Goal: Information Seeking & Learning: Learn about a topic

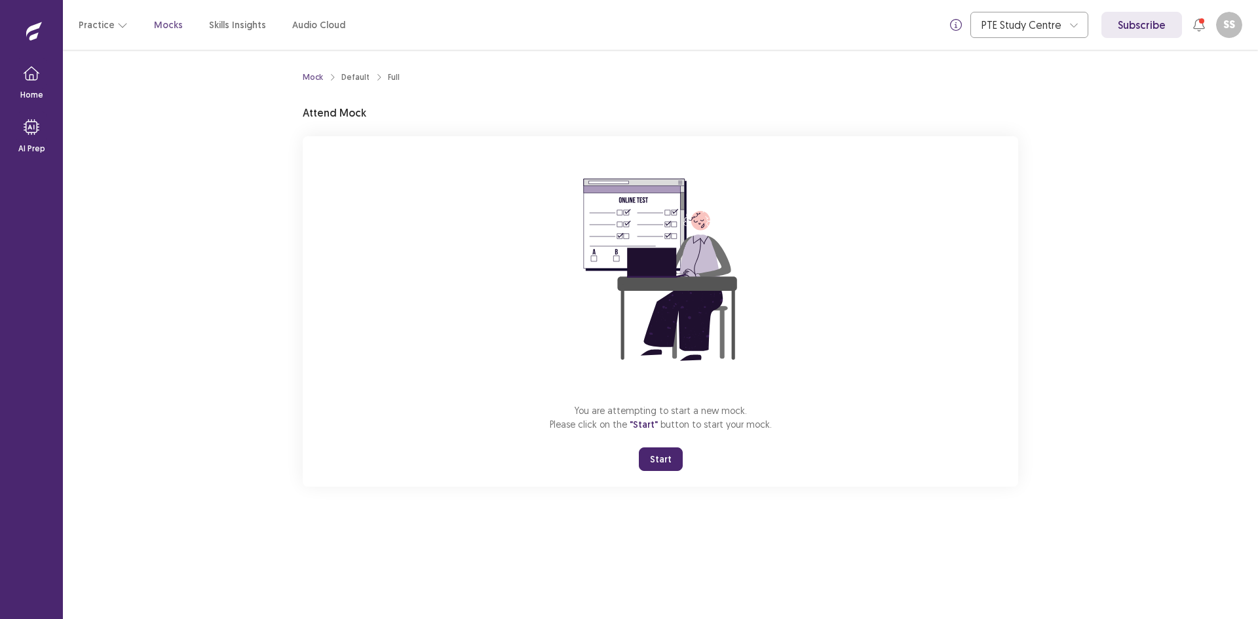
click at [672, 457] on button "Start" at bounding box center [661, 459] width 44 height 24
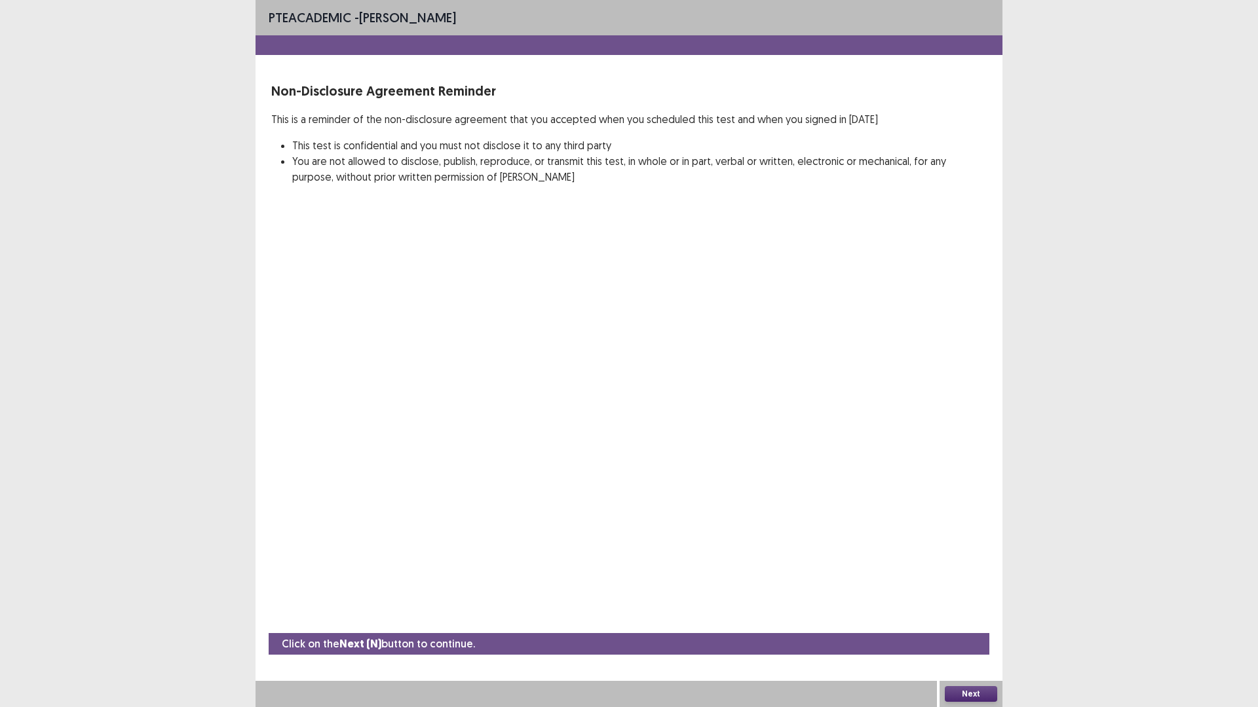
click at [971, 618] on button "Next" at bounding box center [971, 694] width 52 height 16
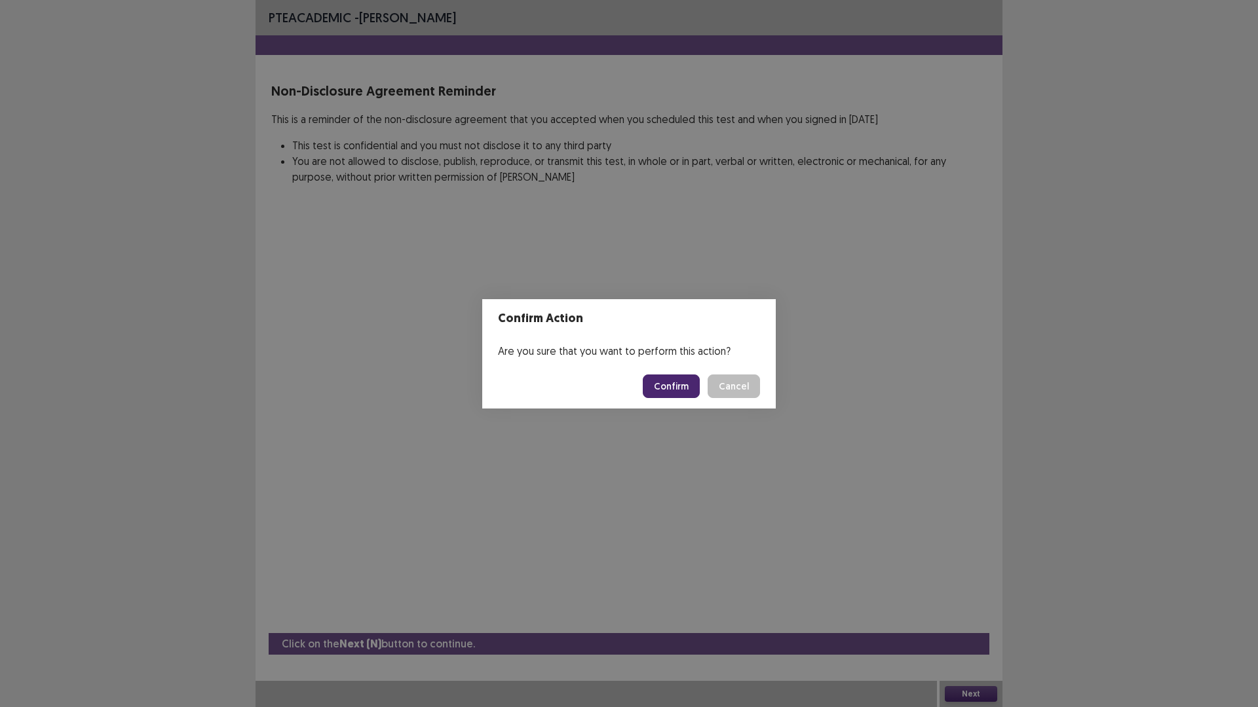
click at [683, 375] on button "Confirm" at bounding box center [671, 387] width 57 height 24
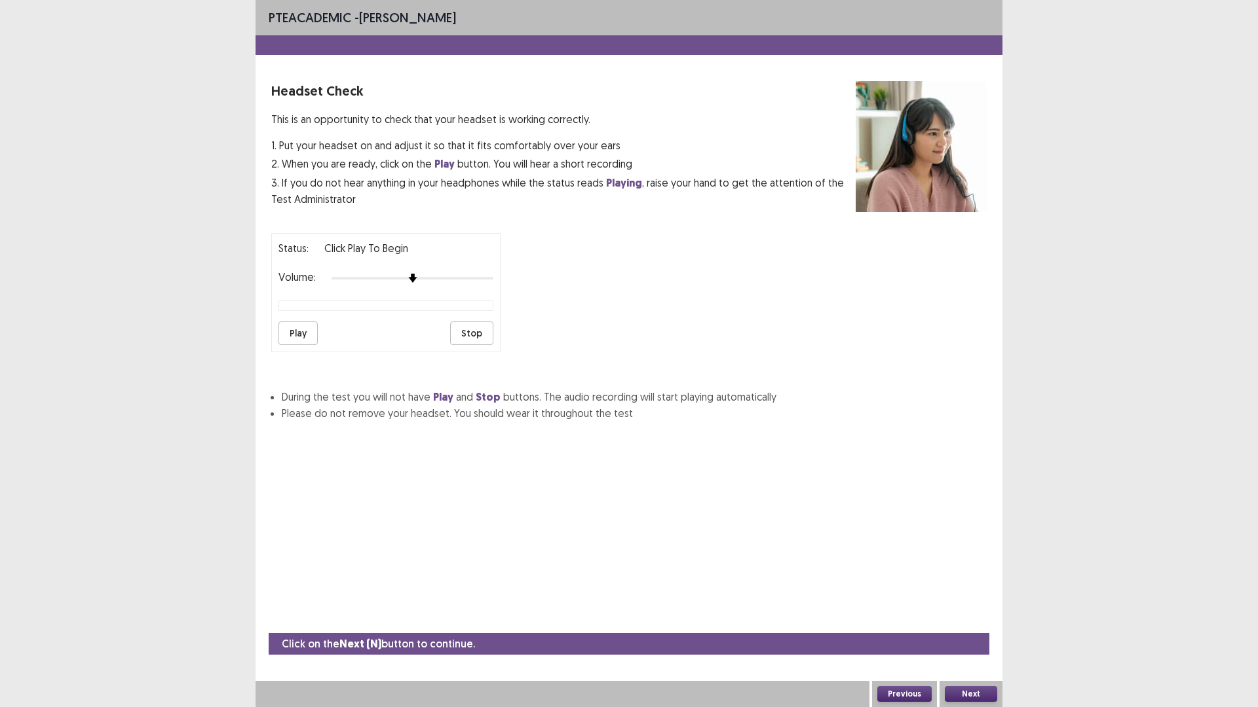
click at [309, 335] on button "Play" at bounding box center [297, 334] width 39 height 24
click at [488, 280] on div at bounding box center [412, 278] width 162 height 10
click at [979, 618] on button "Next" at bounding box center [971, 694] width 52 height 16
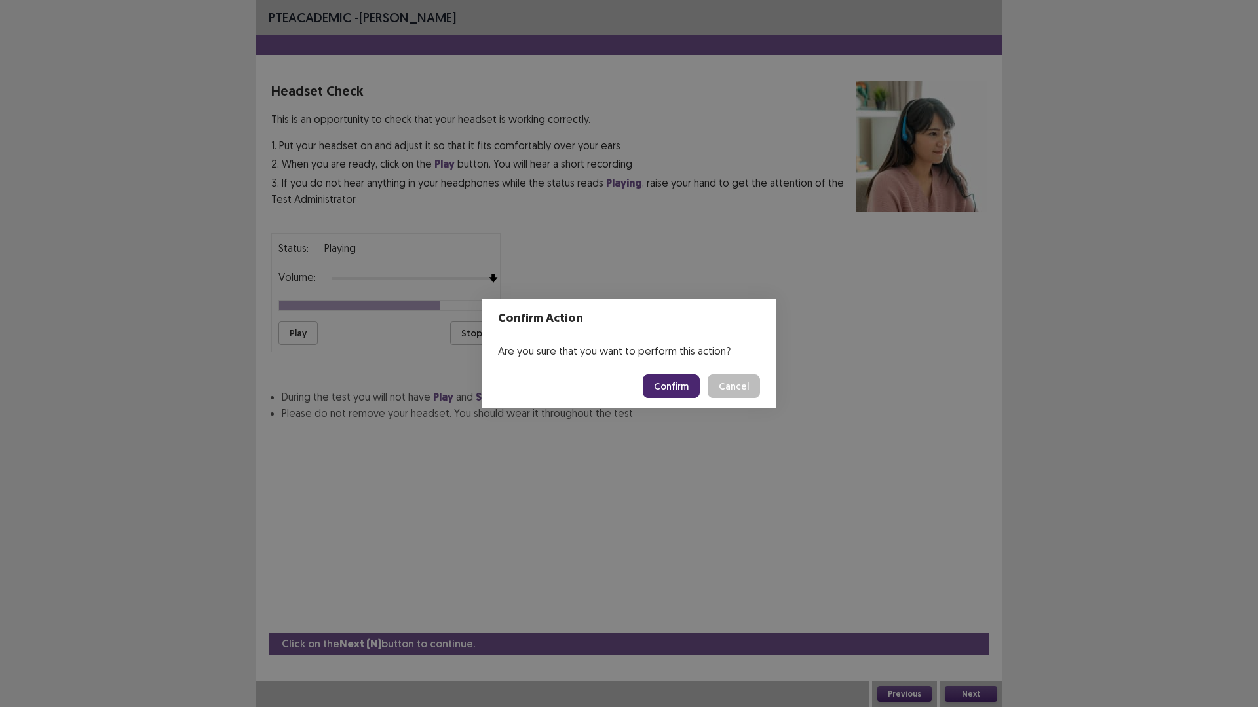
click at [674, 390] on button "Confirm" at bounding box center [671, 387] width 57 height 24
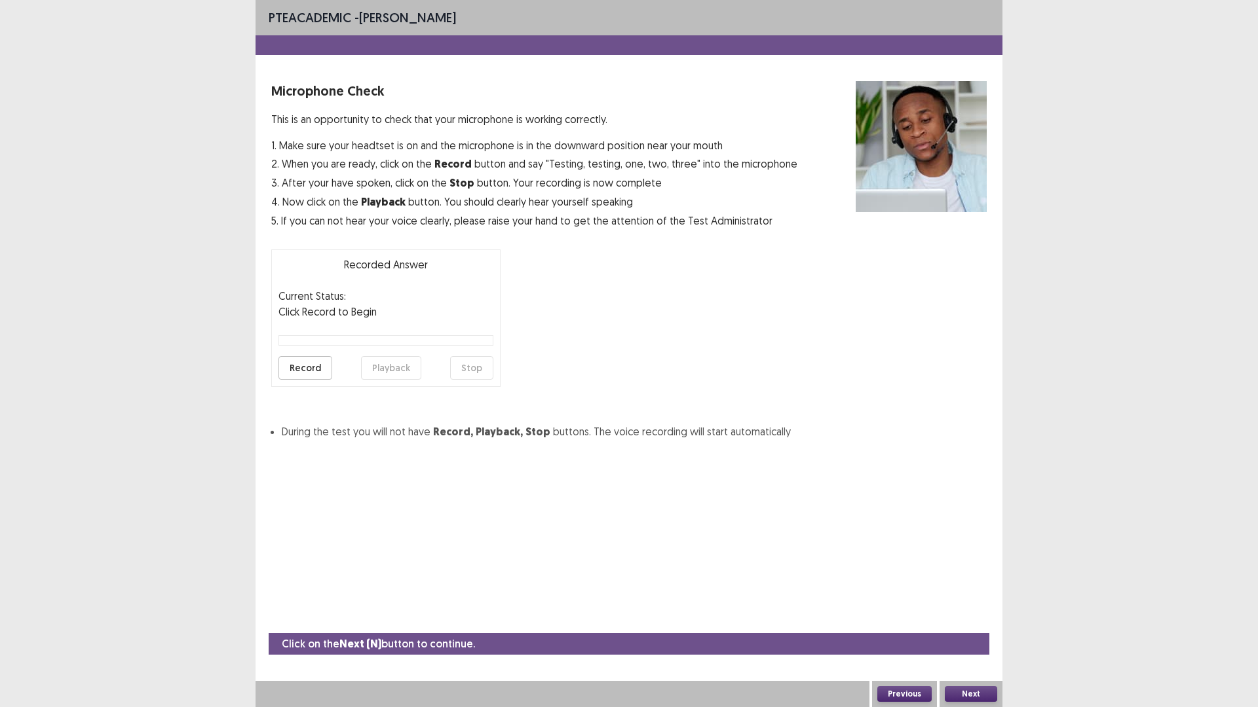
click at [326, 363] on button "Record" at bounding box center [305, 368] width 54 height 24
click at [466, 365] on button "Stop" at bounding box center [471, 368] width 43 height 24
click at [385, 362] on button "Playback" at bounding box center [391, 368] width 60 height 24
click at [983, 618] on button "Next" at bounding box center [971, 694] width 52 height 16
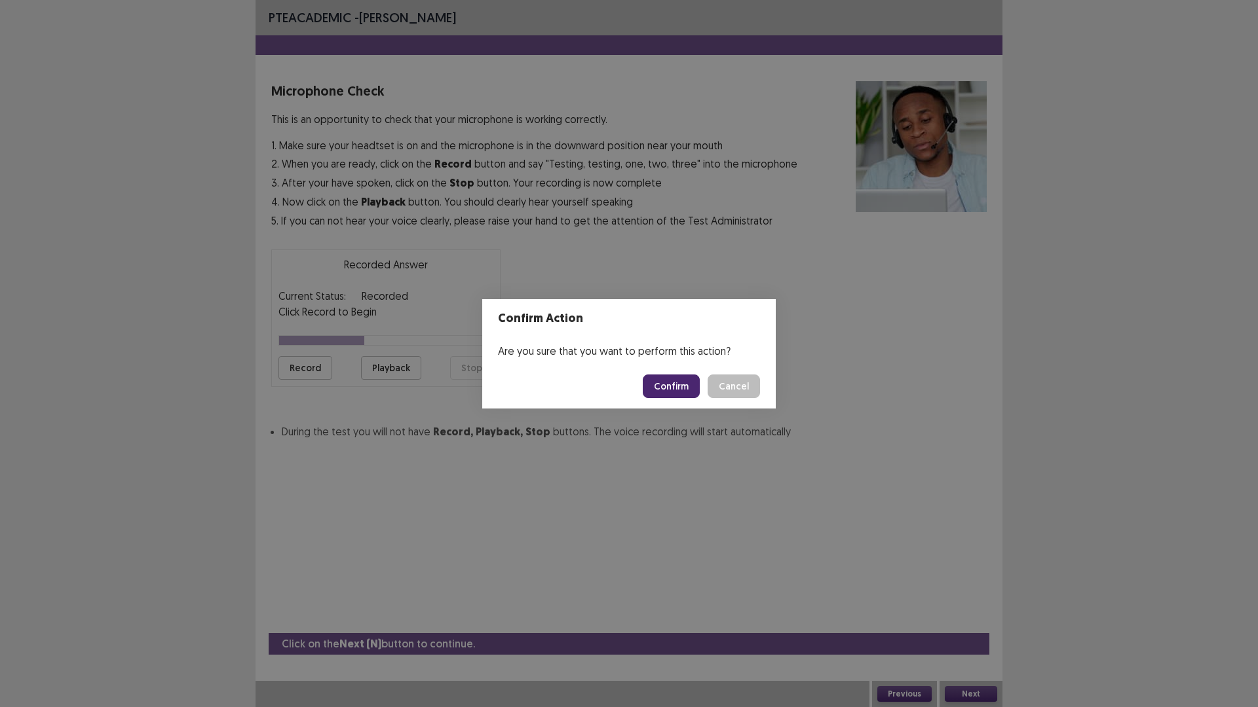
click at [663, 382] on button "Confirm" at bounding box center [671, 387] width 57 height 24
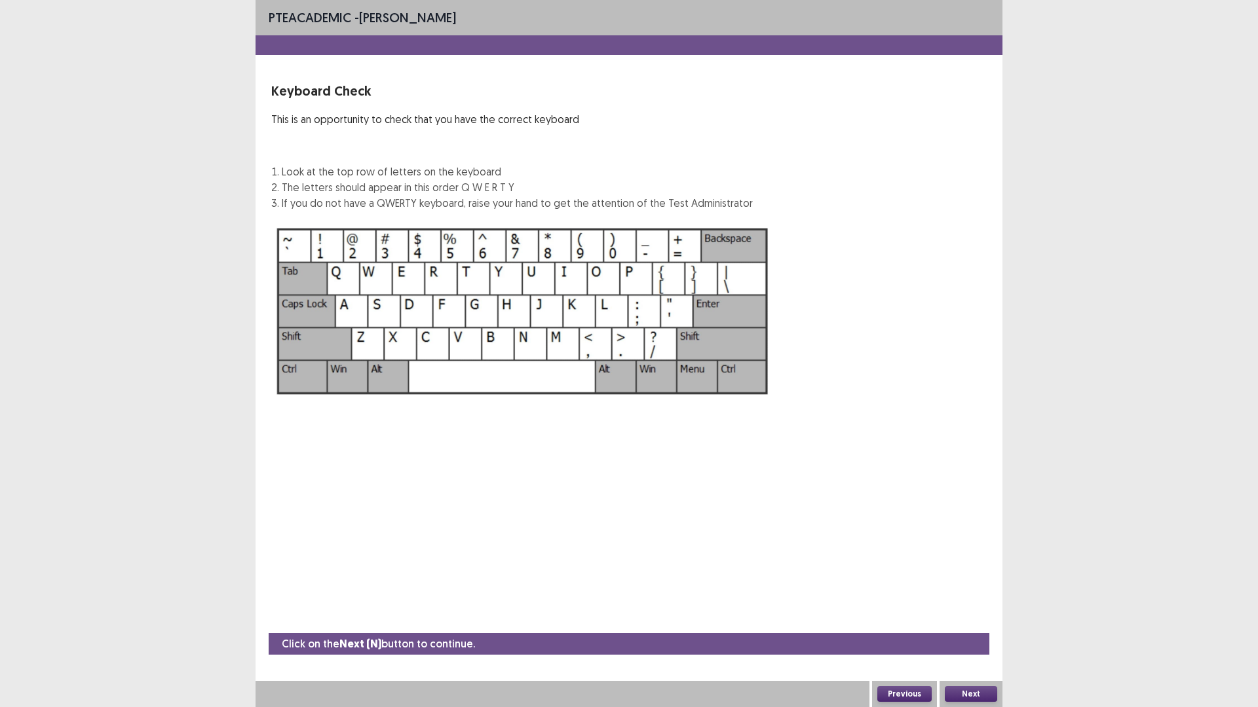
click at [973, 618] on button "Next" at bounding box center [971, 694] width 52 height 16
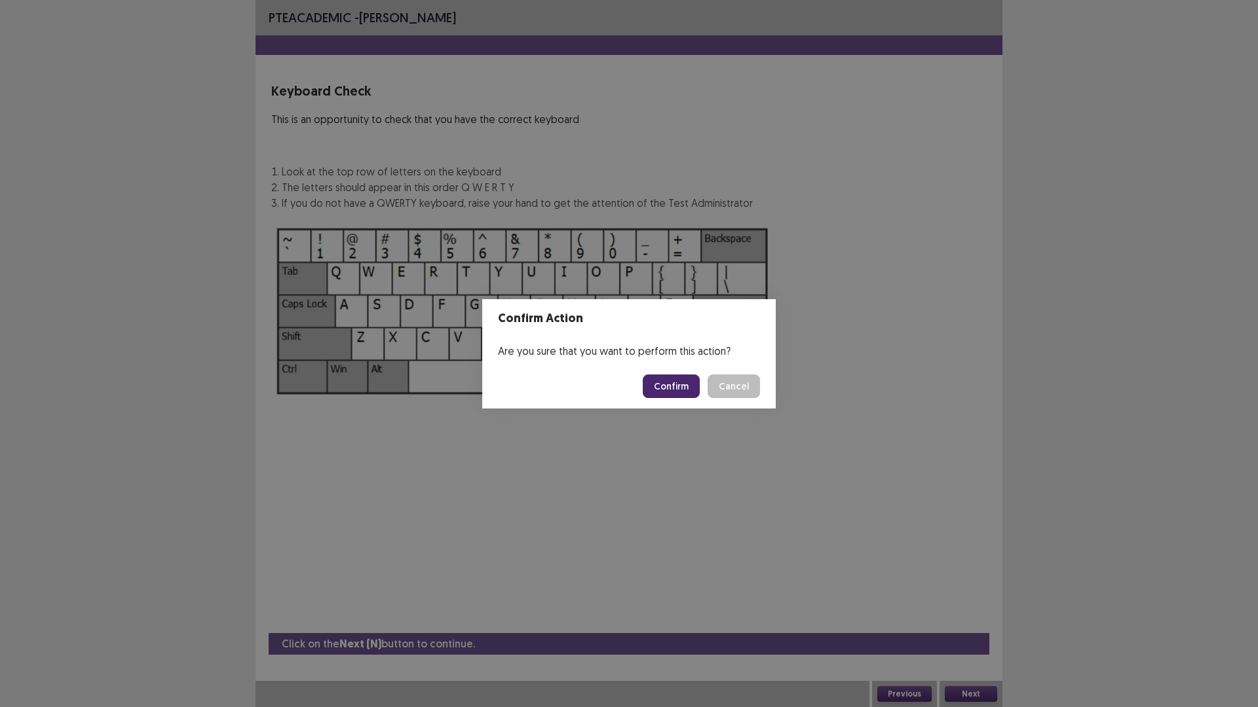
click at [679, 378] on button "Confirm" at bounding box center [671, 387] width 57 height 24
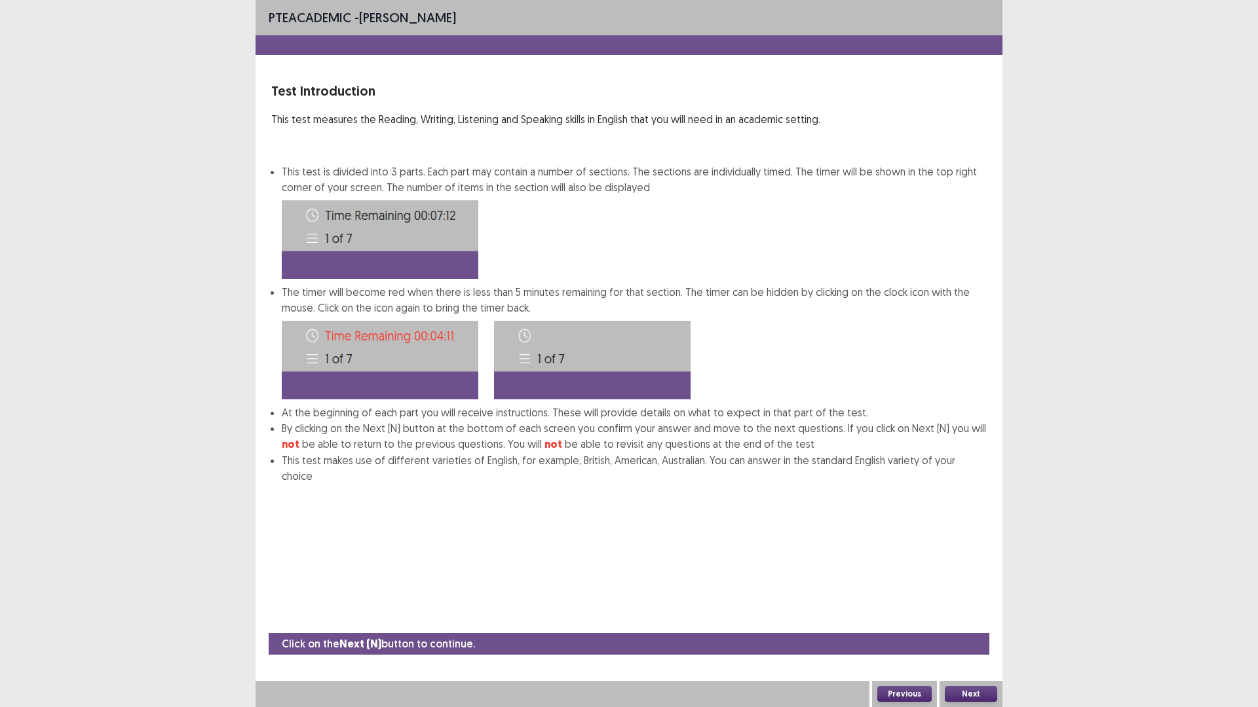
click at [977, 618] on button "Next" at bounding box center [971, 694] width 52 height 16
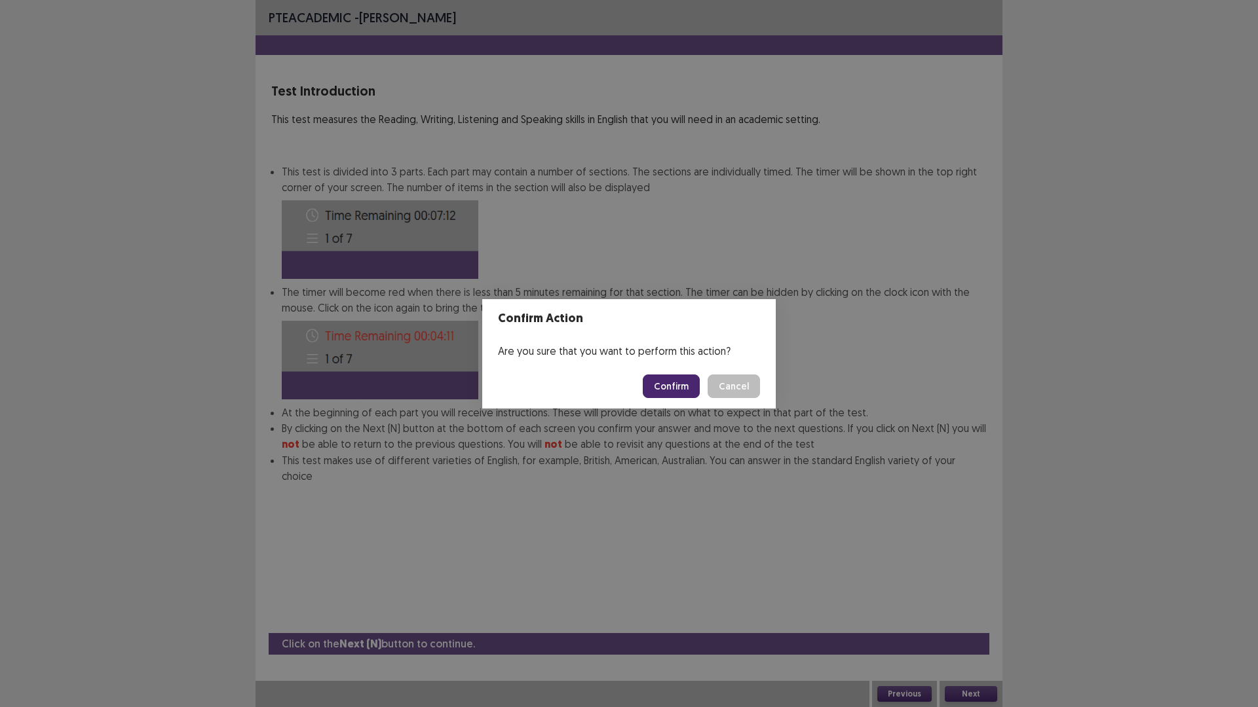
click at [678, 394] on button "Confirm" at bounding box center [671, 387] width 57 height 24
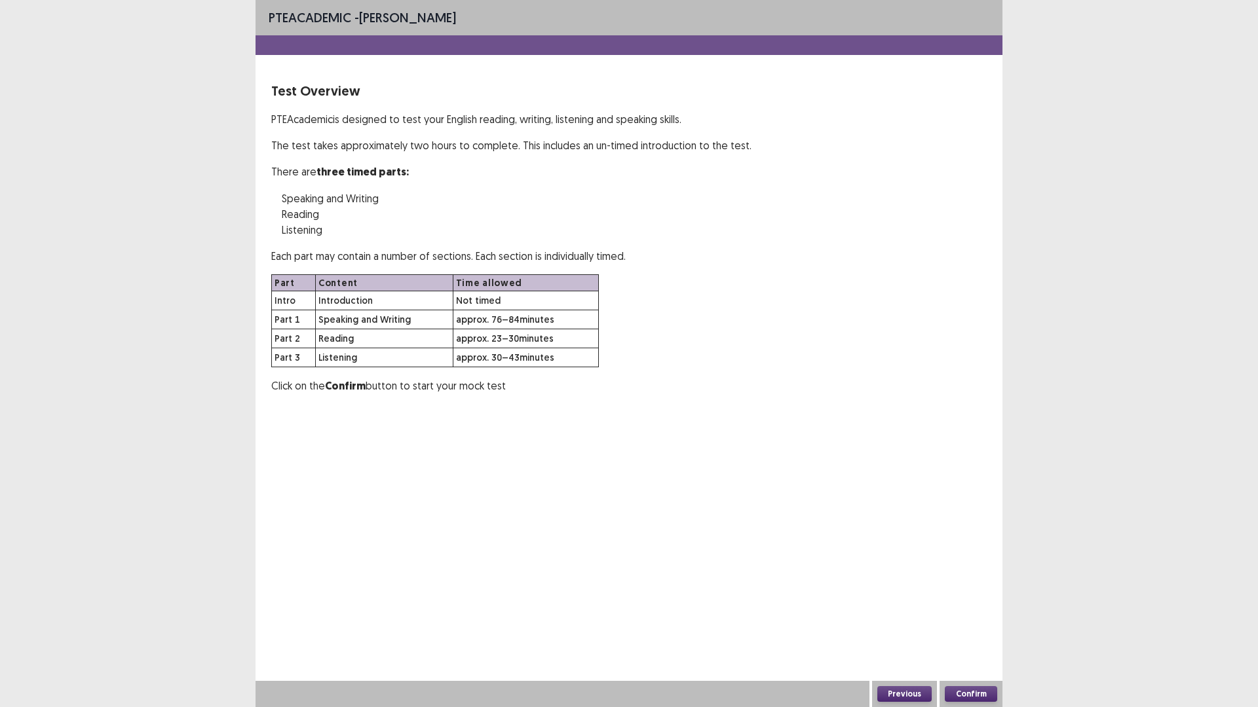
click at [984, 618] on button "Confirm" at bounding box center [971, 694] width 52 height 16
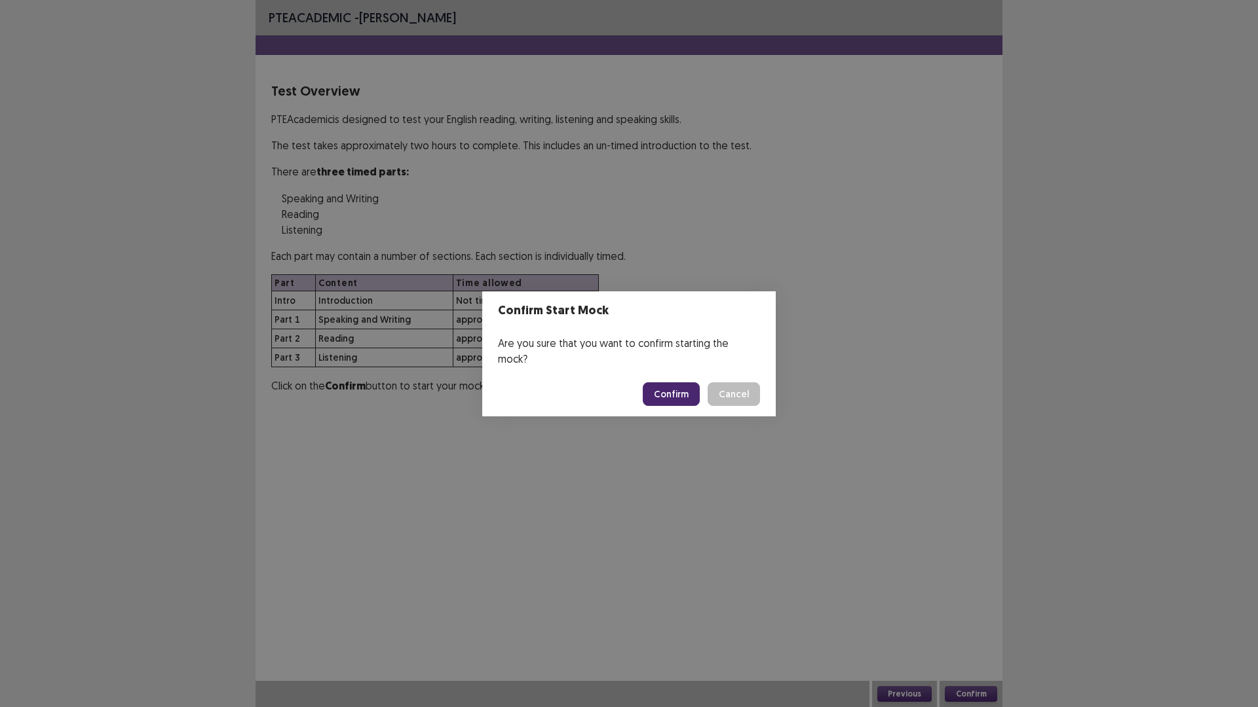
click at [667, 387] on button "Confirm" at bounding box center [671, 395] width 57 height 24
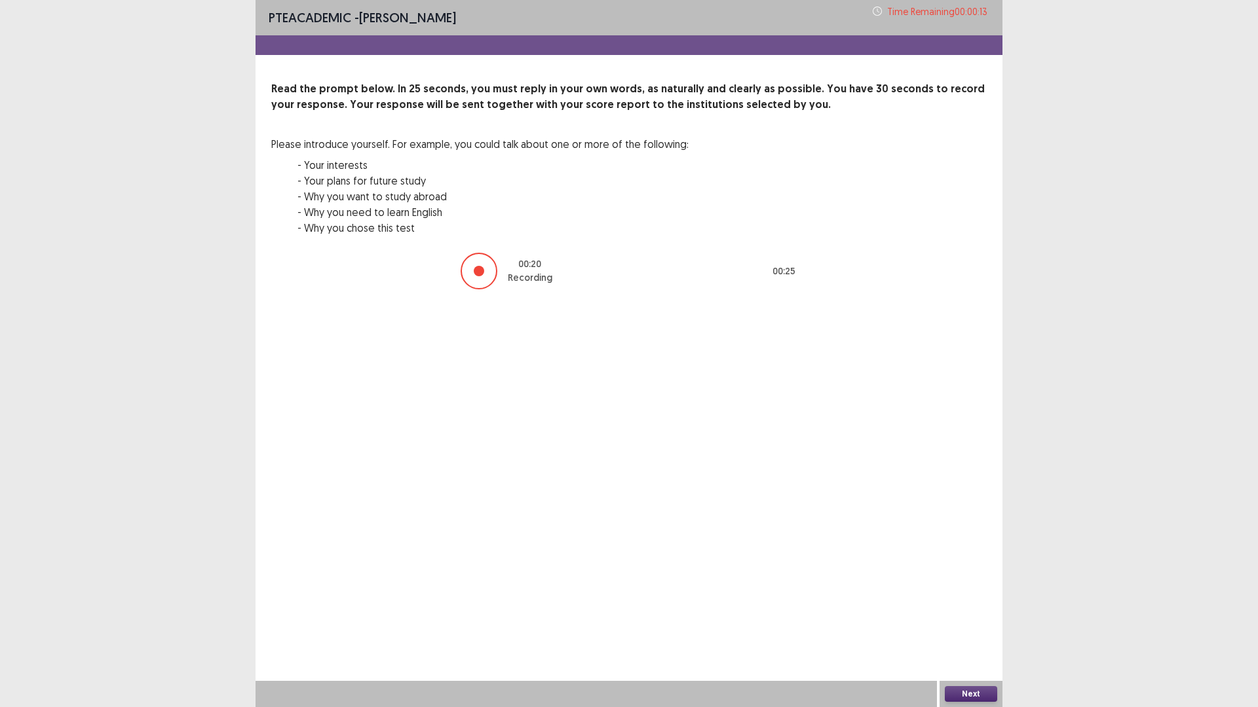
click at [987, 618] on button "Next" at bounding box center [971, 694] width 52 height 16
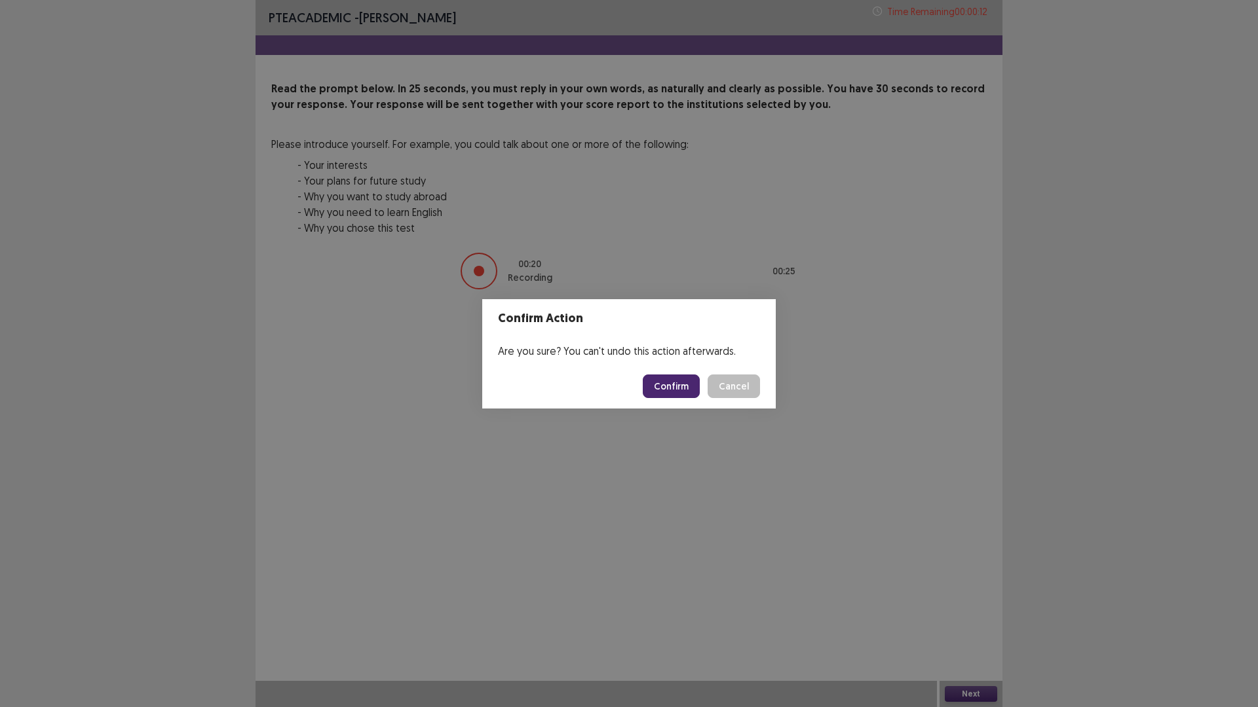
click at [688, 383] on button "Confirm" at bounding box center [671, 387] width 57 height 24
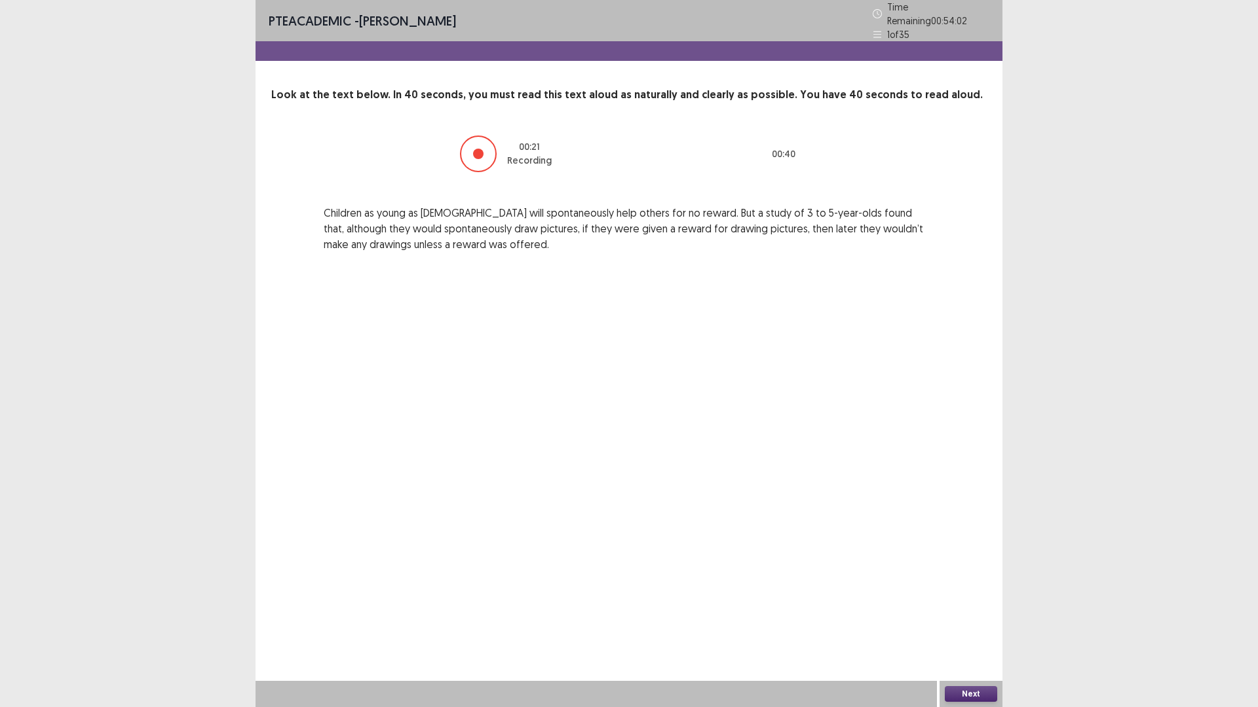
click at [972, 618] on button "Next" at bounding box center [971, 694] width 52 height 16
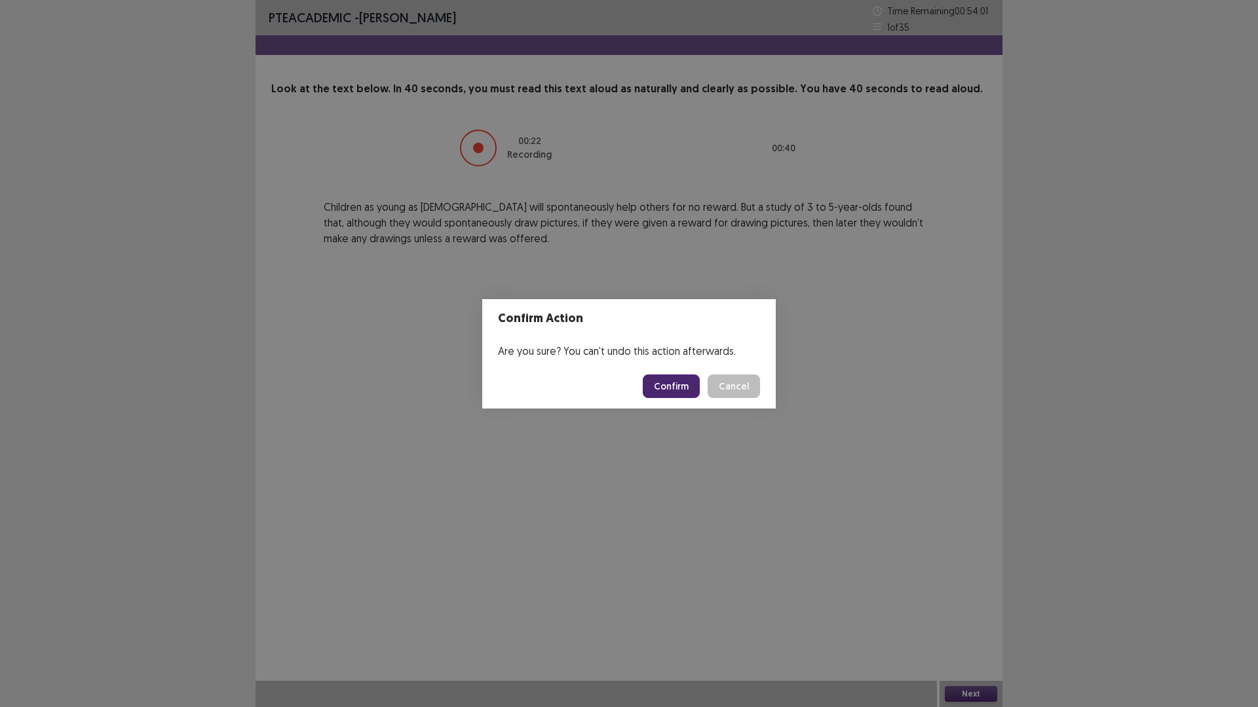
click at [664, 382] on button "Confirm" at bounding box center [671, 387] width 57 height 24
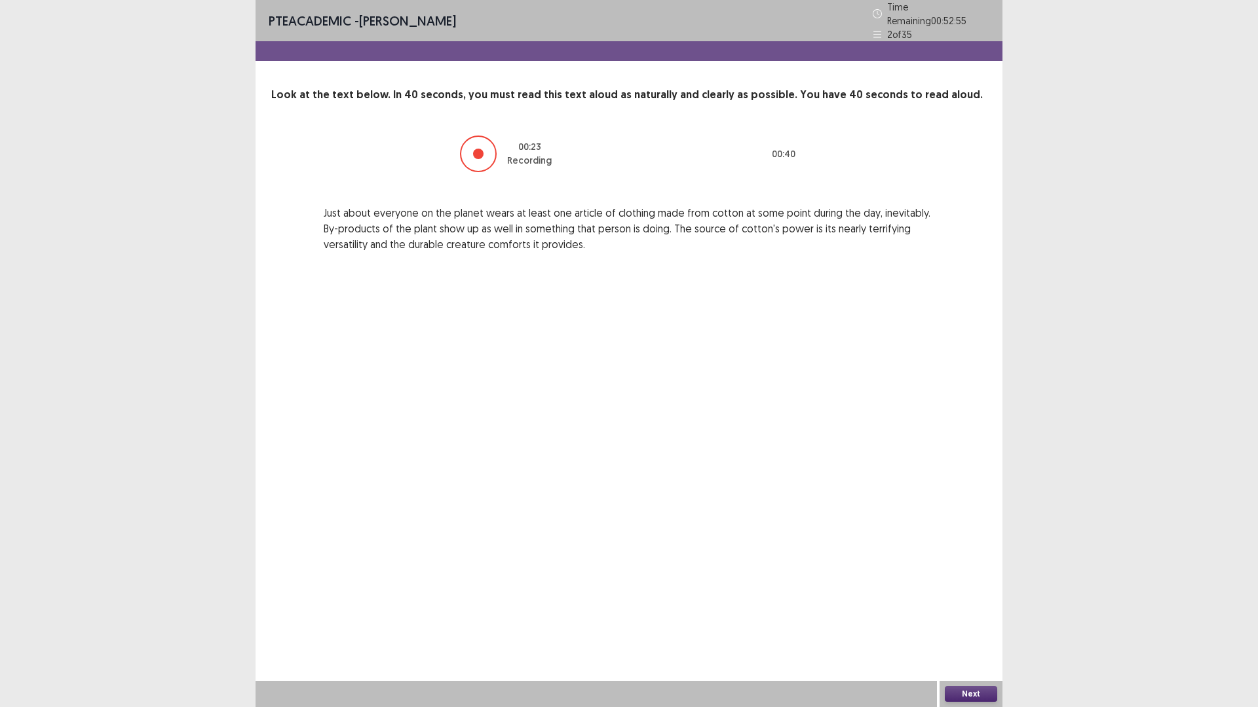
click at [976, 618] on button "Next" at bounding box center [971, 694] width 52 height 16
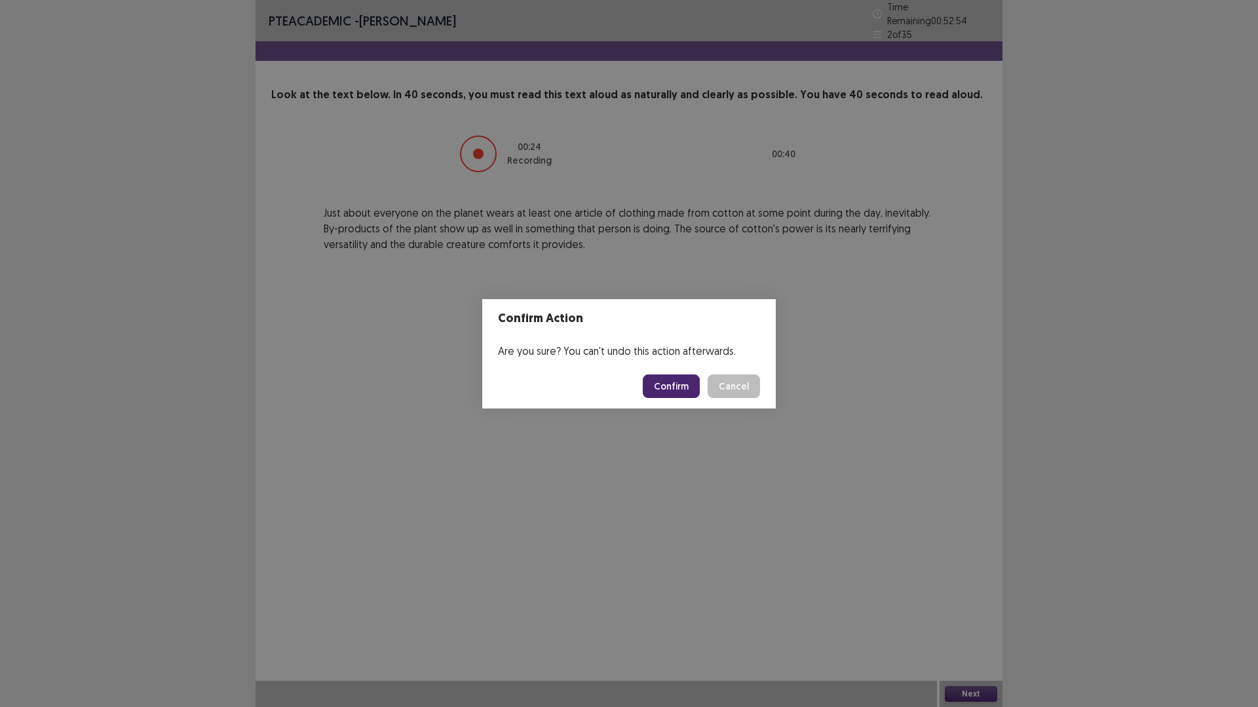
click at [657, 385] on button "Confirm" at bounding box center [671, 387] width 57 height 24
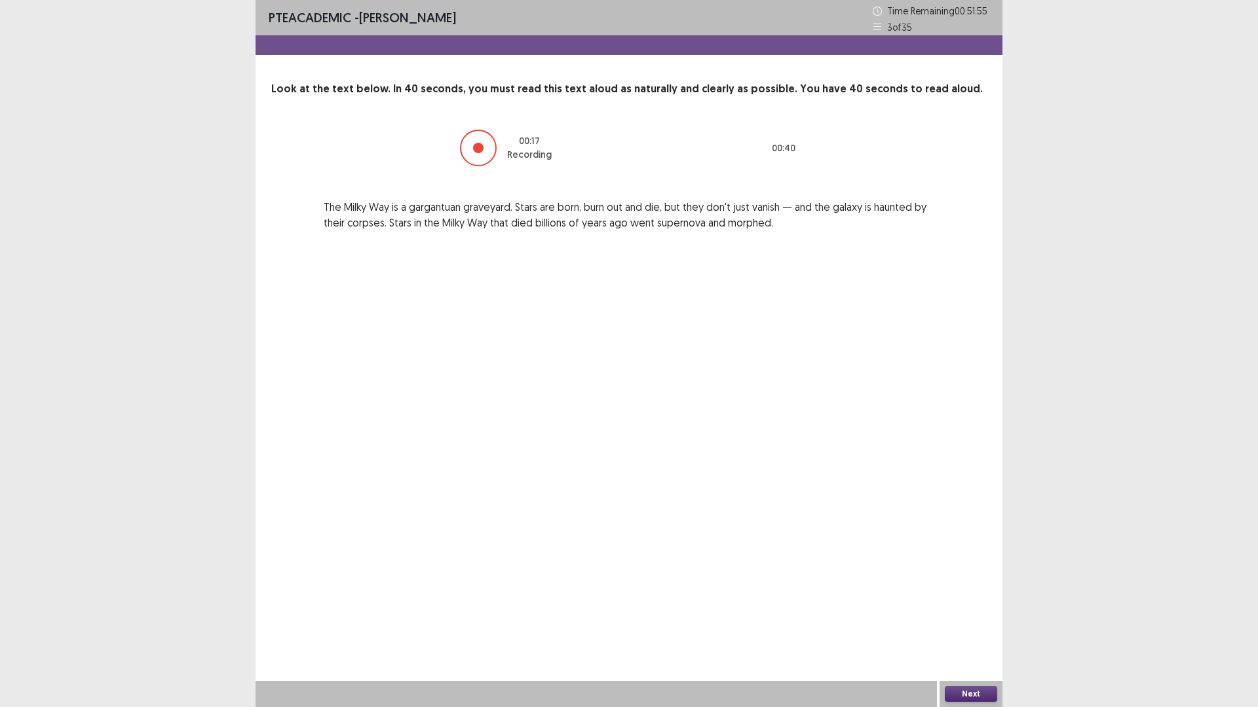
click at [979, 618] on button "Next" at bounding box center [971, 694] width 52 height 16
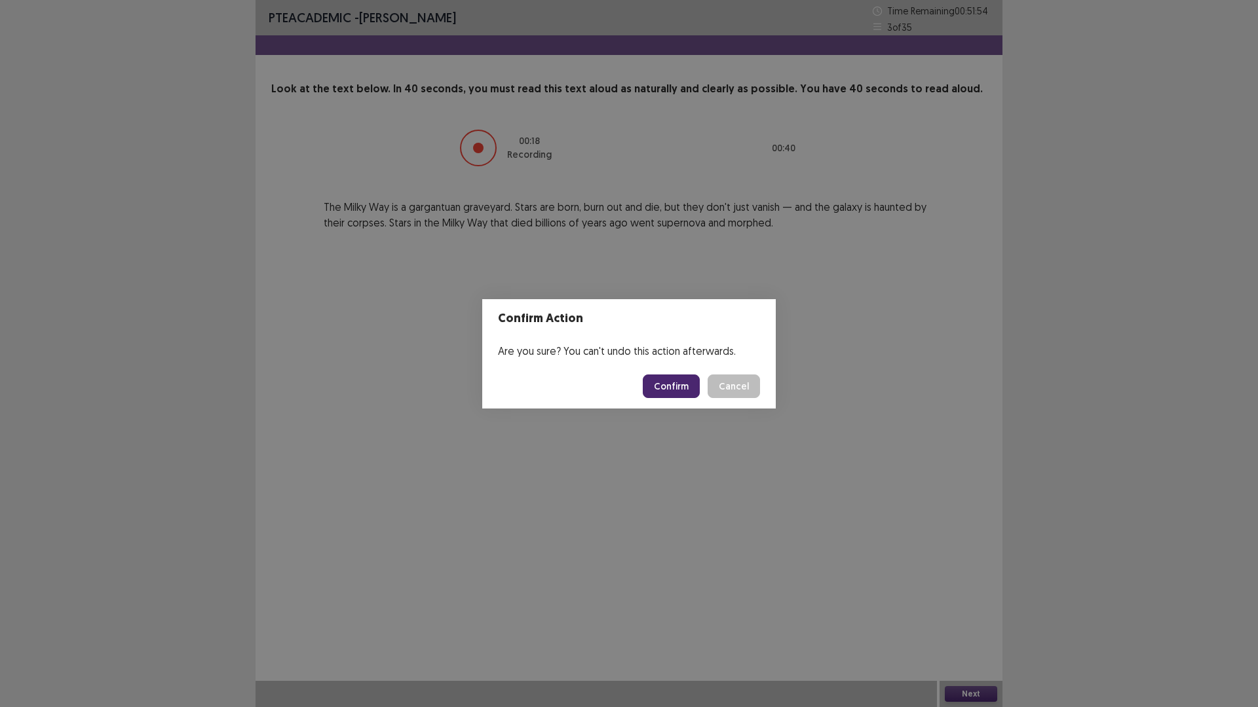
click at [675, 391] on button "Confirm" at bounding box center [671, 387] width 57 height 24
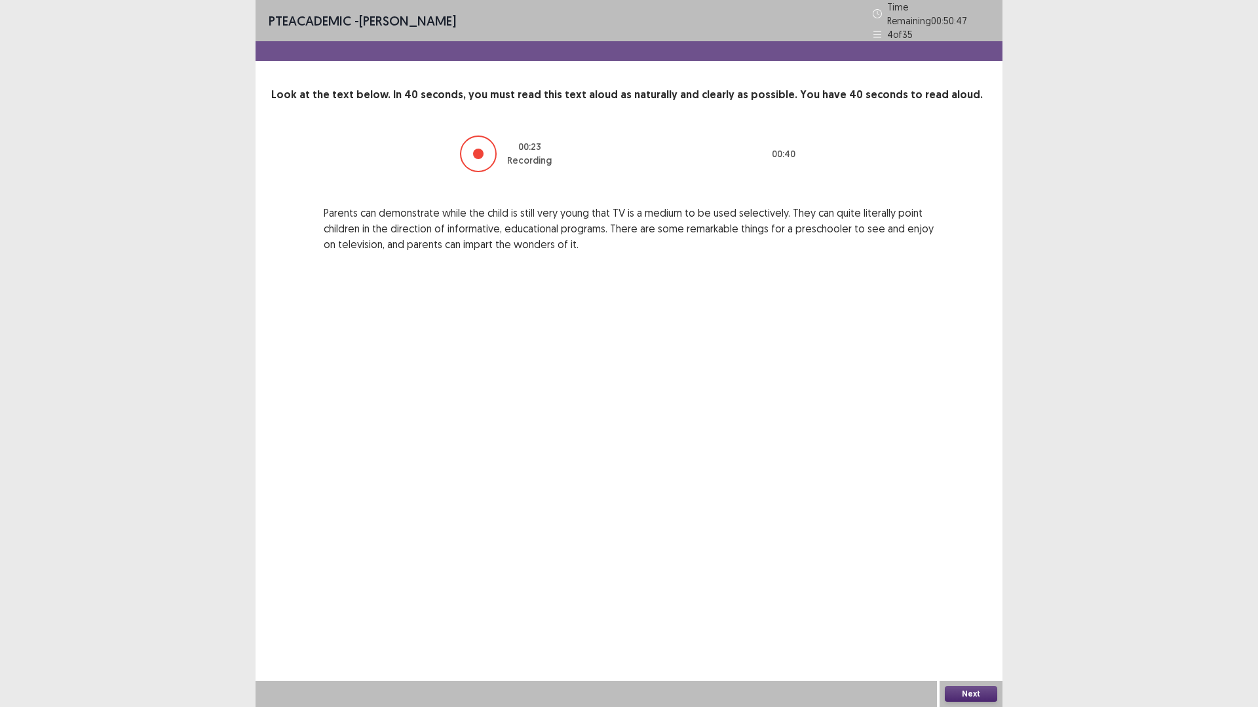
click at [980, 618] on button "Next" at bounding box center [971, 694] width 52 height 16
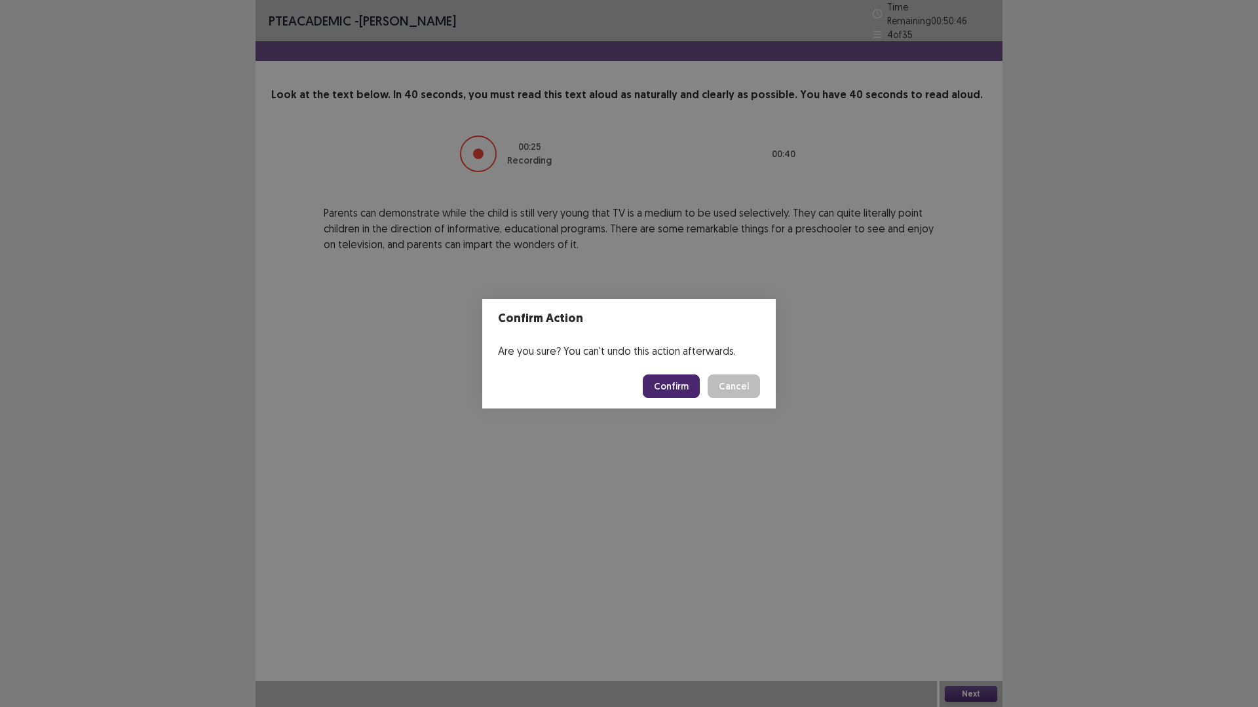
click at [686, 381] on button "Confirm" at bounding box center [671, 387] width 57 height 24
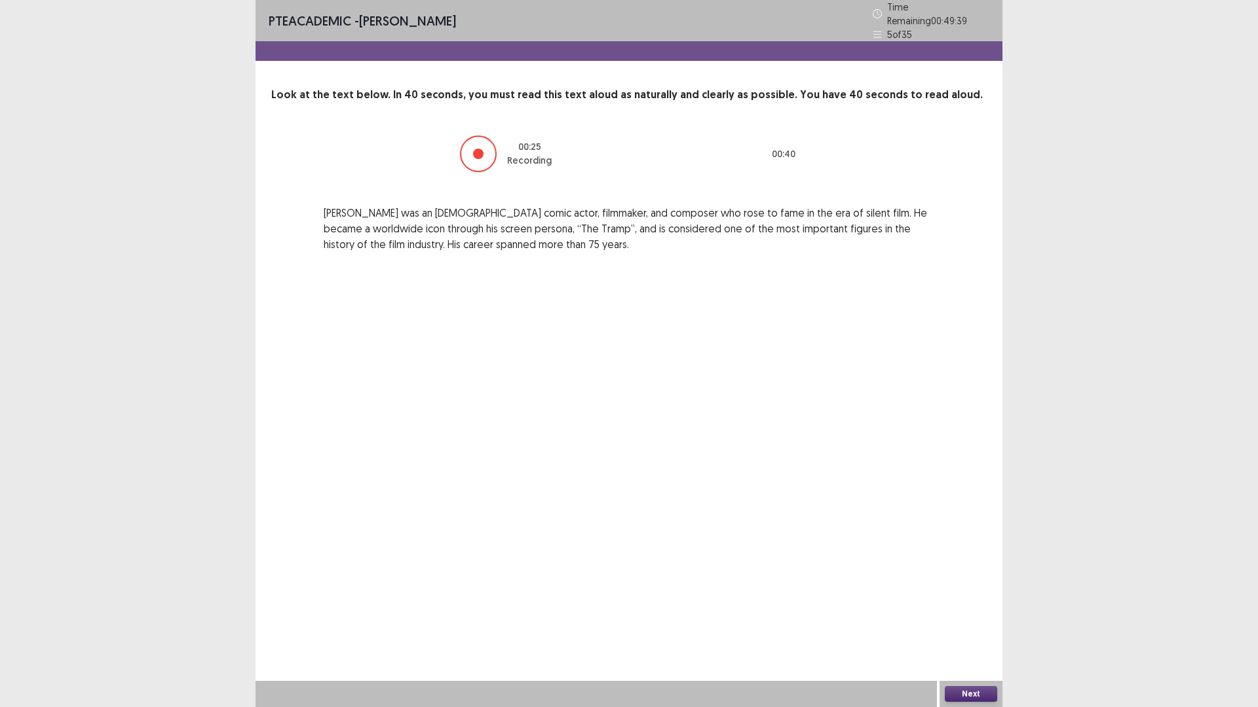
click at [984, 618] on button "Next" at bounding box center [971, 694] width 52 height 16
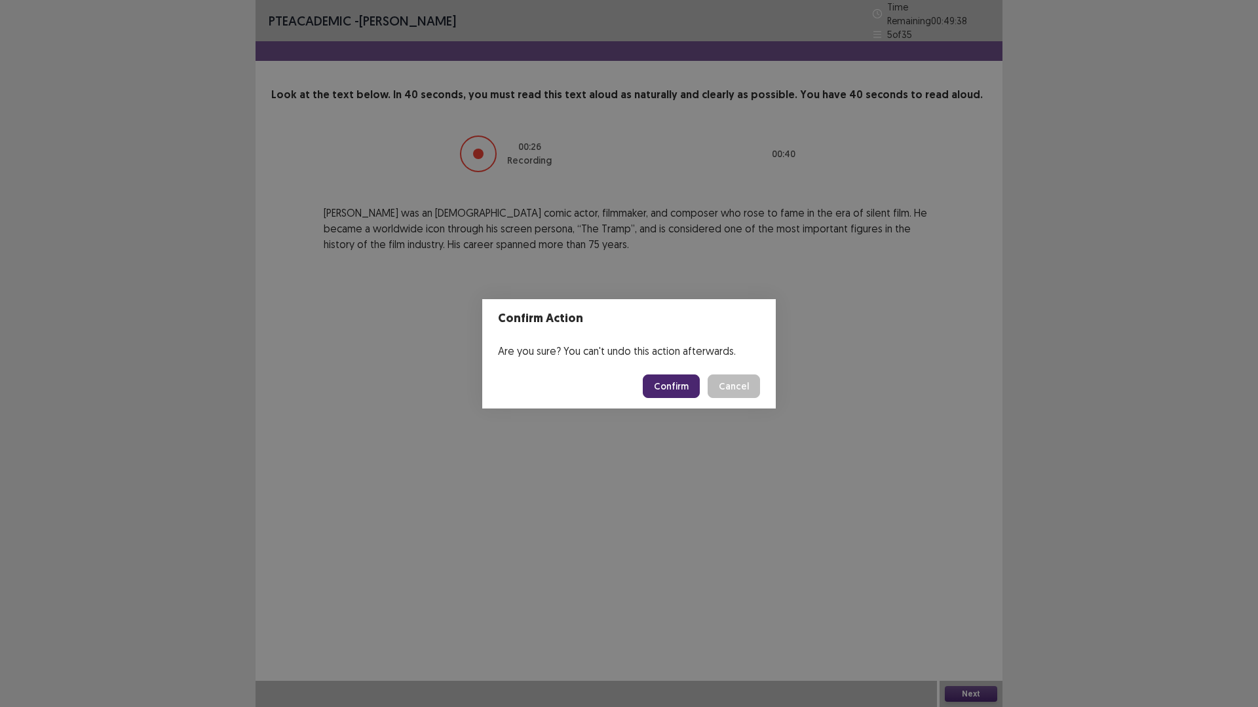
click at [674, 379] on button "Confirm" at bounding box center [671, 387] width 57 height 24
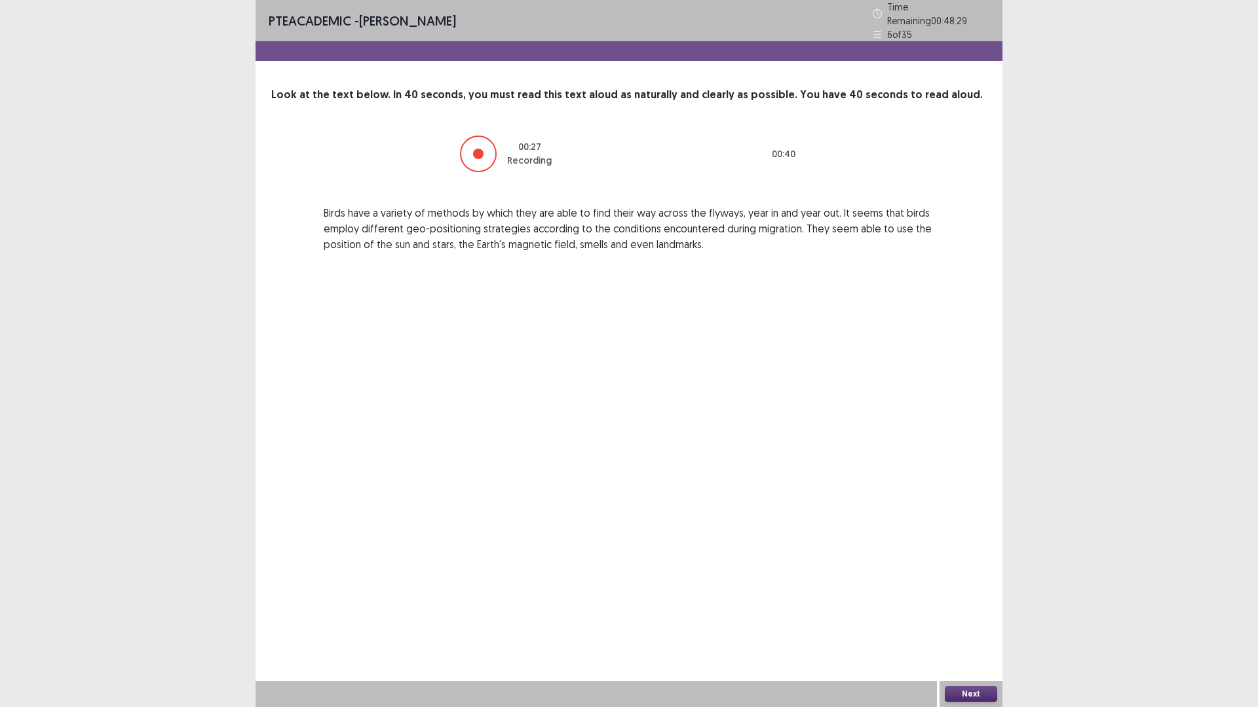
click at [981, 618] on button "Next" at bounding box center [971, 694] width 52 height 16
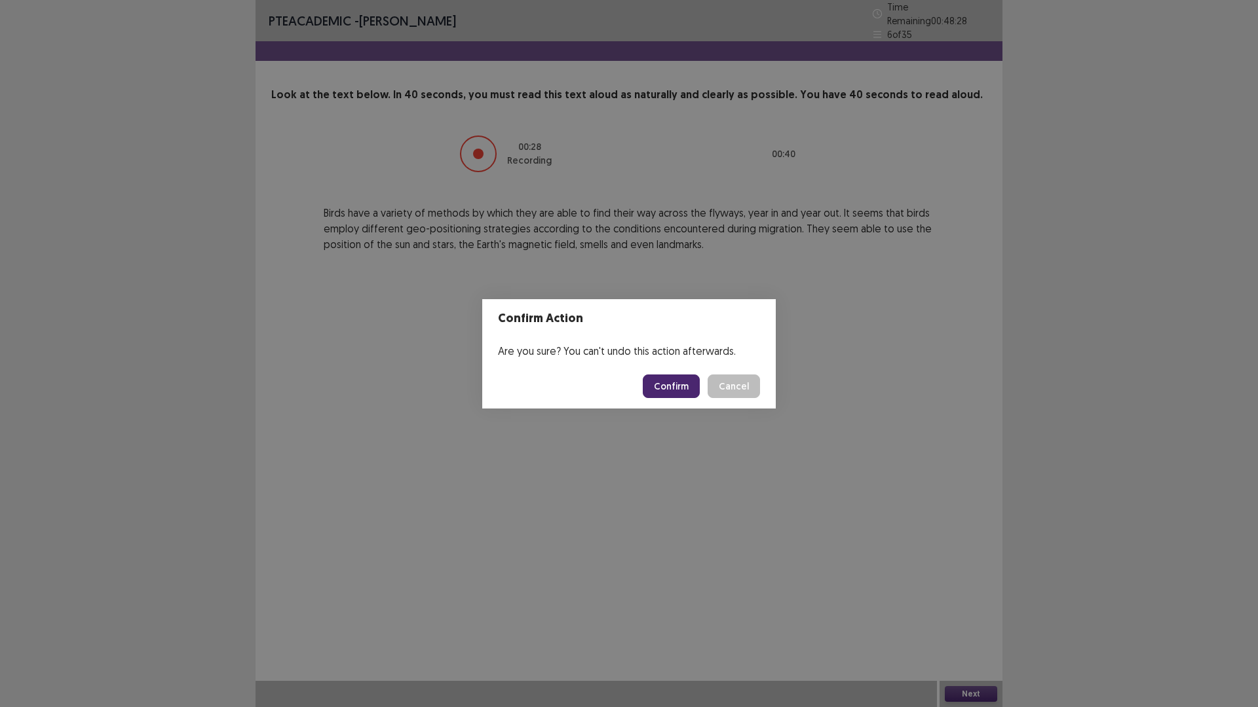
click at [692, 385] on button "Confirm" at bounding box center [671, 387] width 57 height 24
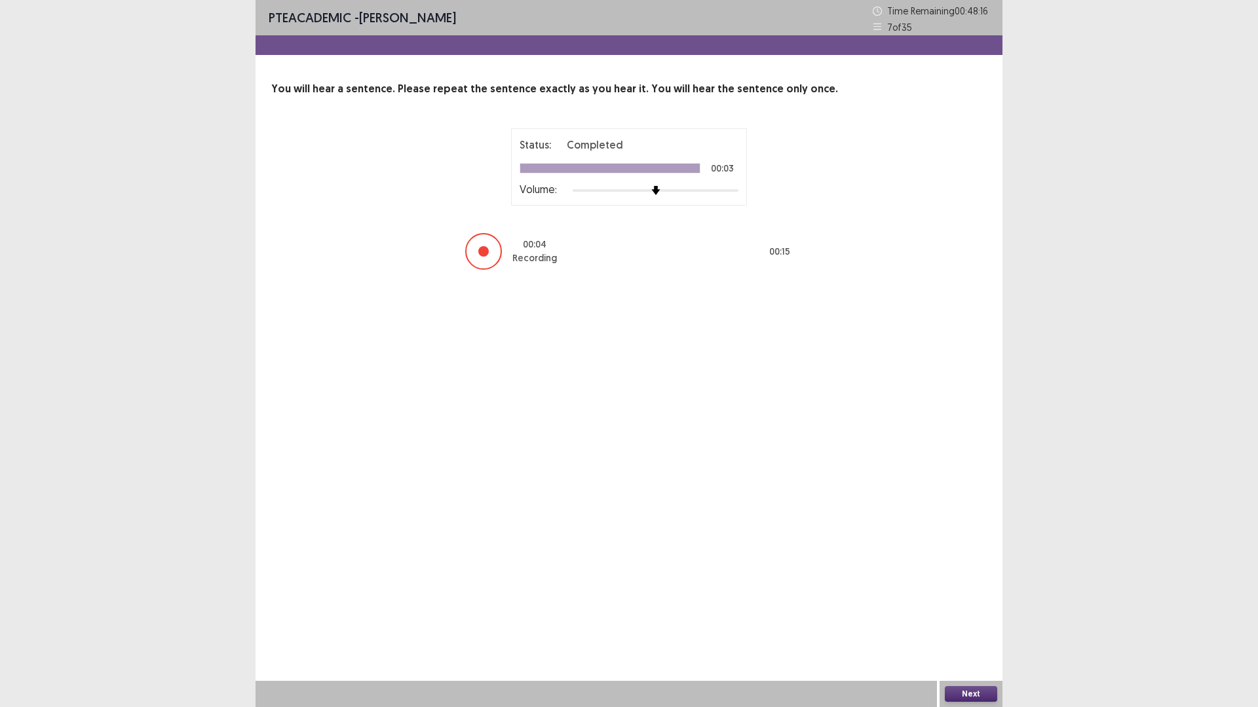
click at [961, 618] on div "Next" at bounding box center [970, 694] width 63 height 26
click at [964, 618] on button "Next" at bounding box center [971, 694] width 52 height 16
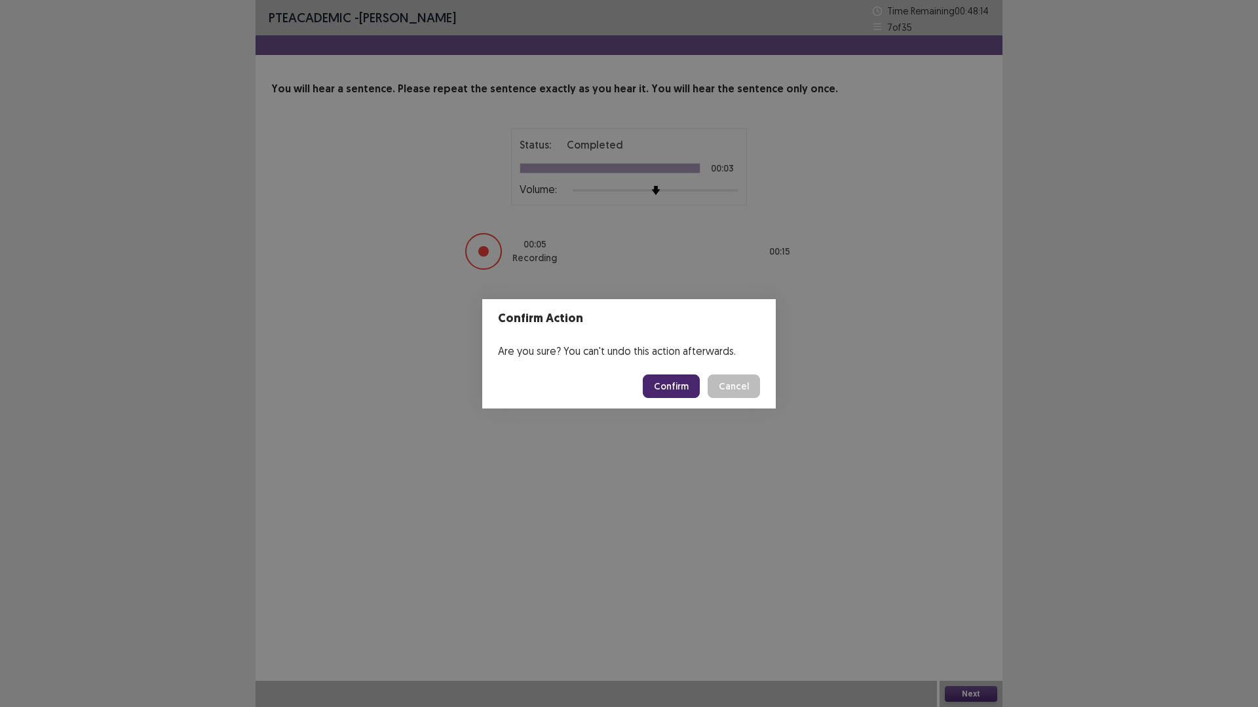
click at [669, 388] on button "Confirm" at bounding box center [671, 387] width 57 height 24
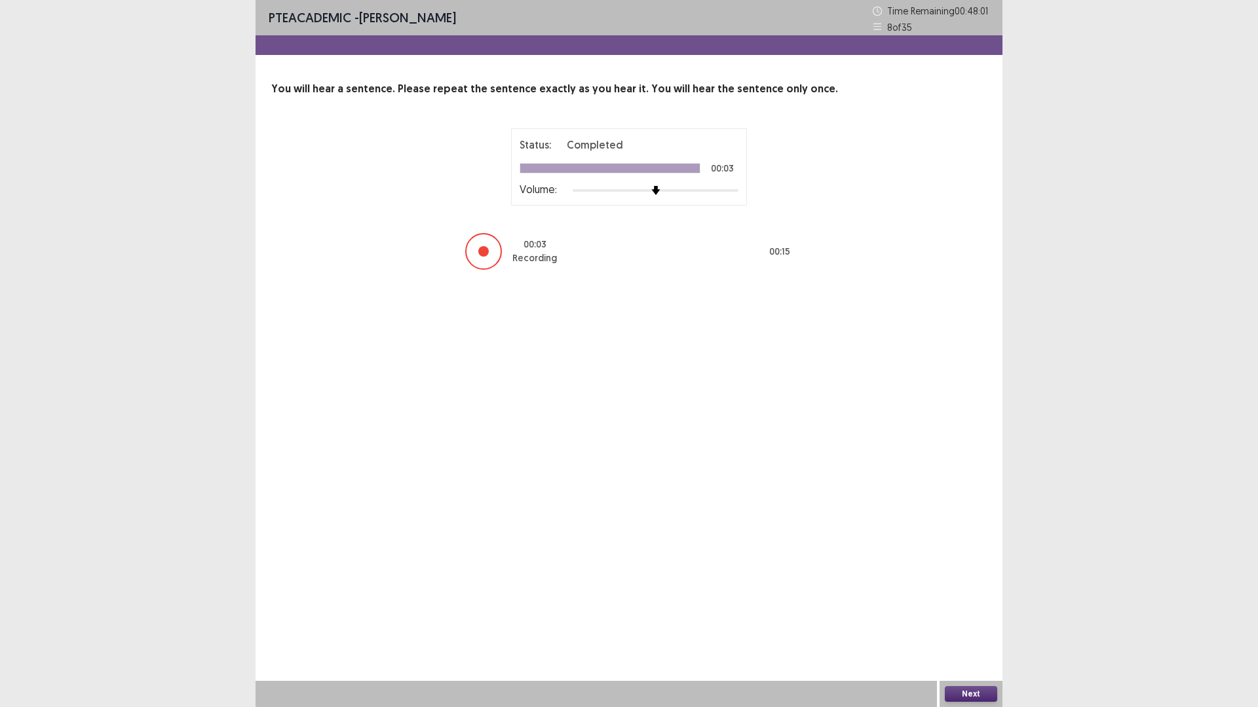
click at [973, 618] on button "Next" at bounding box center [971, 694] width 52 height 16
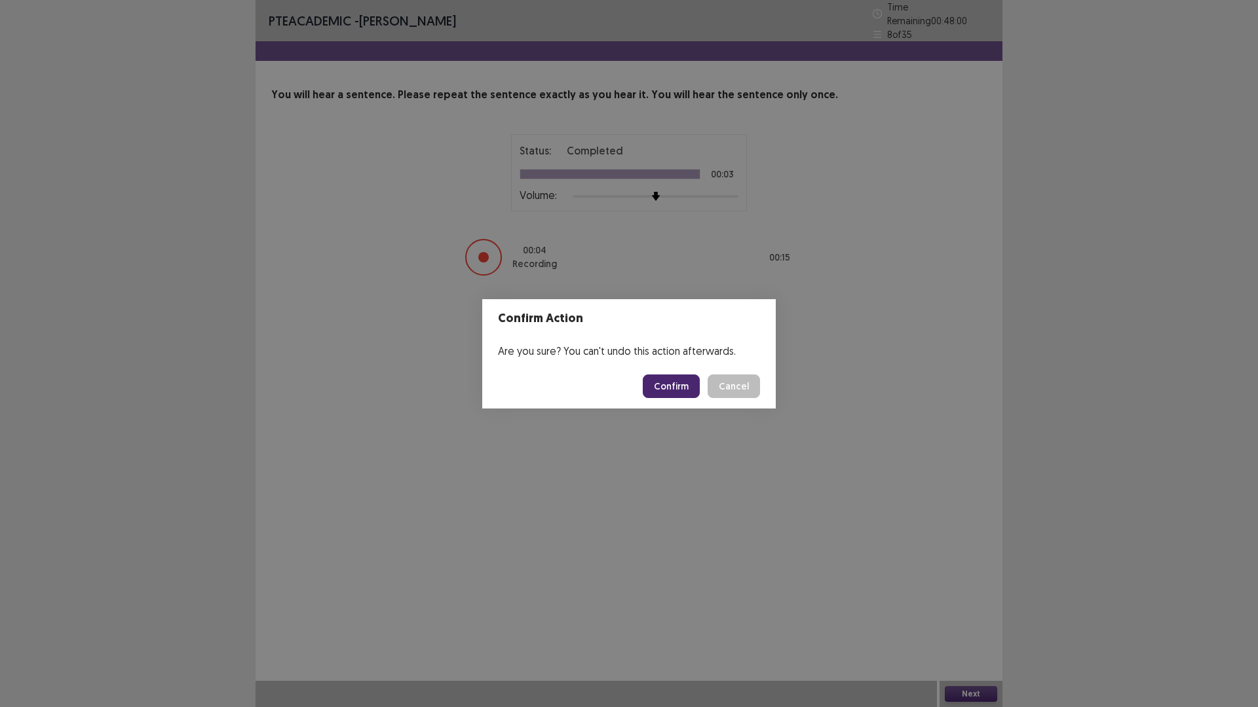
click at [671, 388] on button "Confirm" at bounding box center [671, 387] width 57 height 24
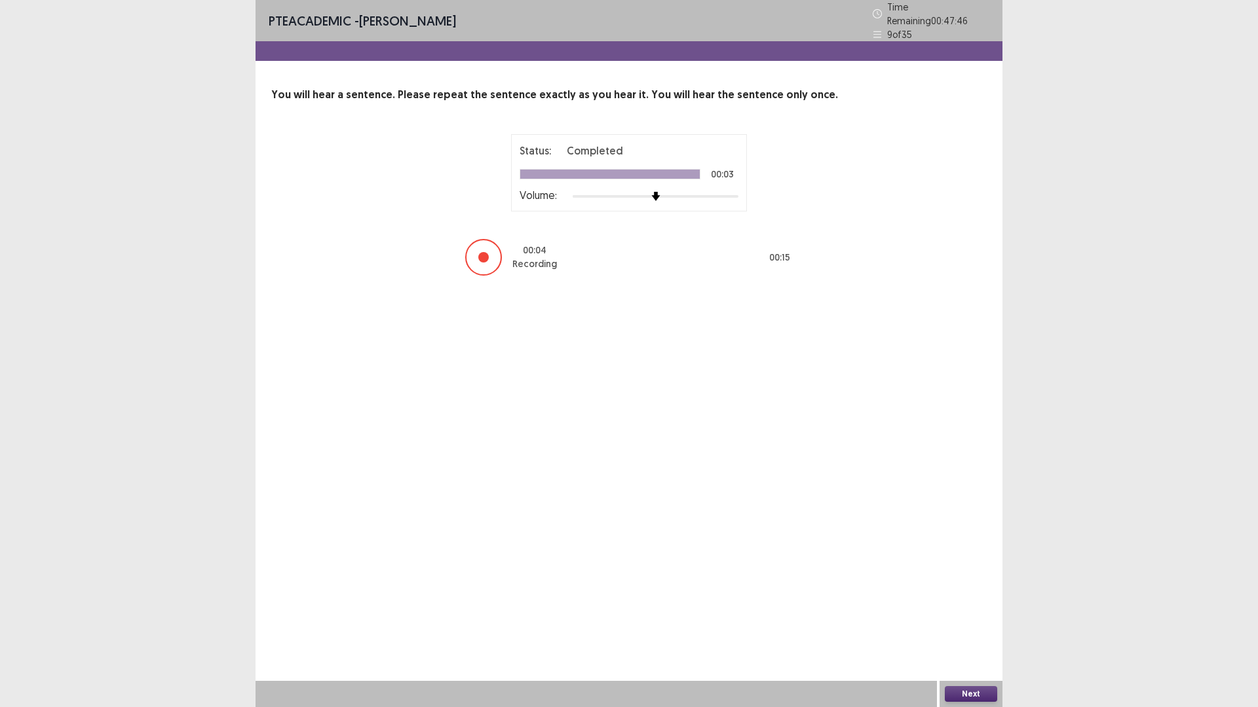
click at [988, 618] on button "Next" at bounding box center [971, 694] width 52 height 16
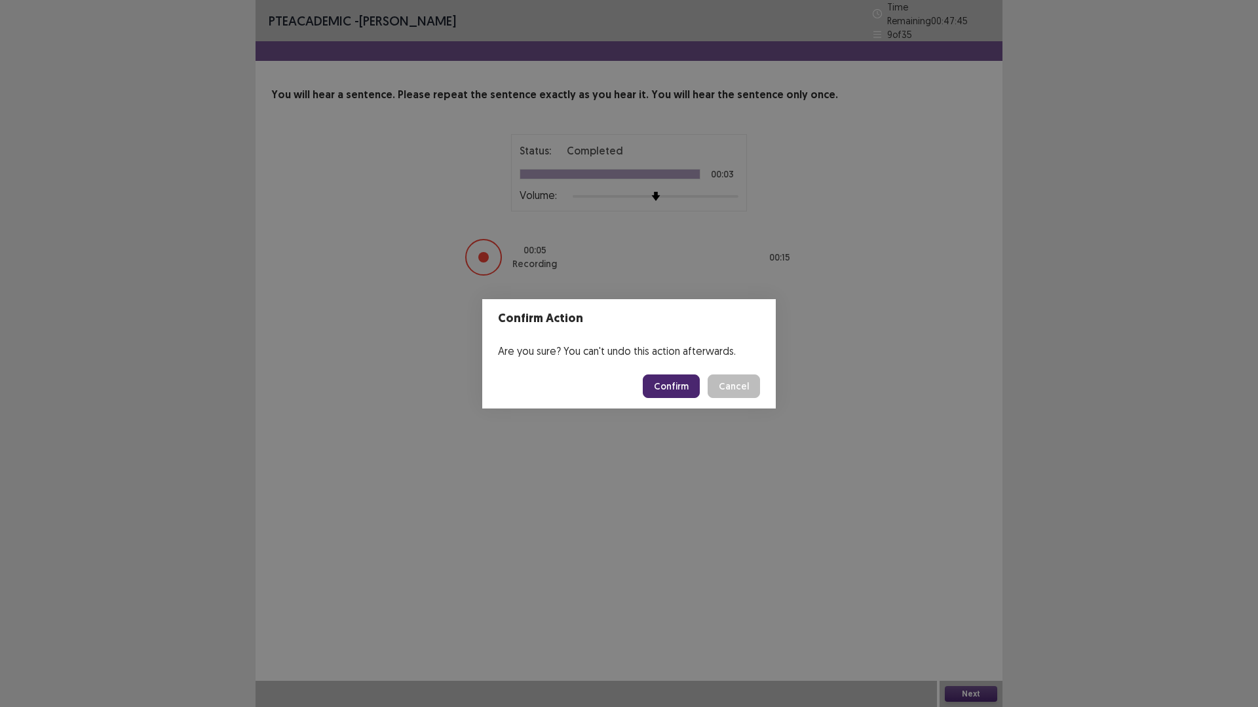
click at [676, 388] on button "Confirm" at bounding box center [671, 387] width 57 height 24
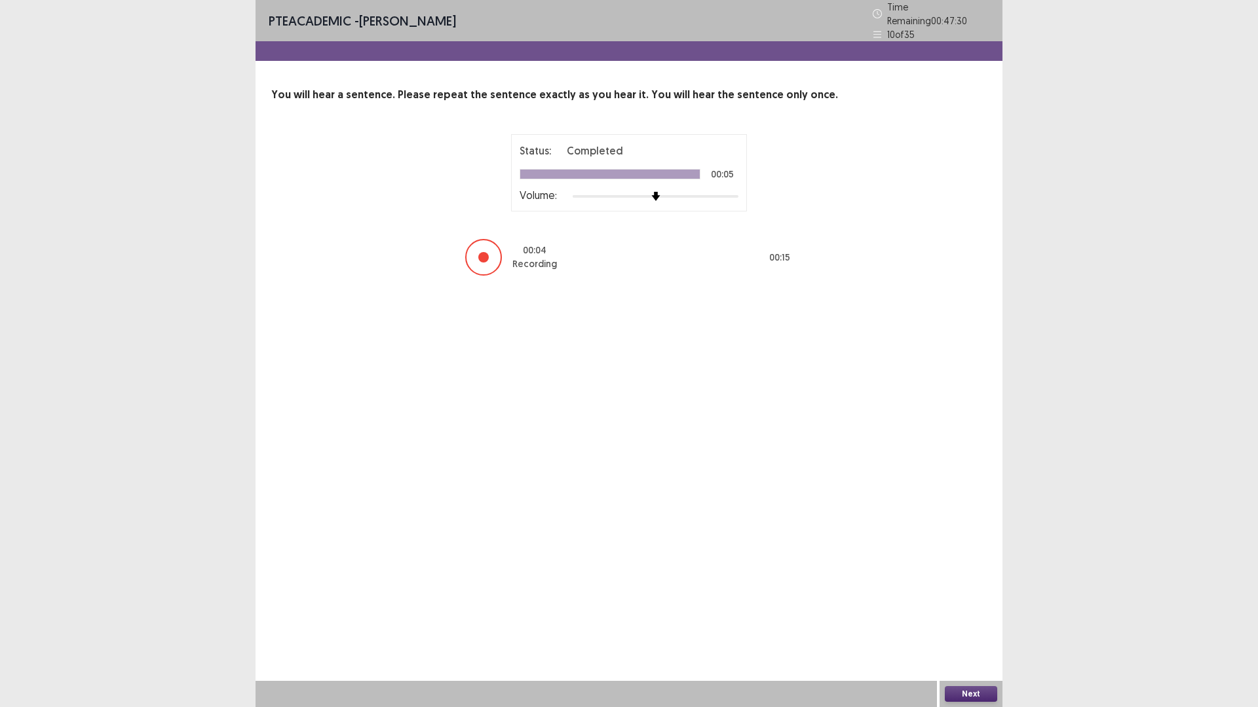
click at [969, 618] on button "Next" at bounding box center [971, 694] width 52 height 16
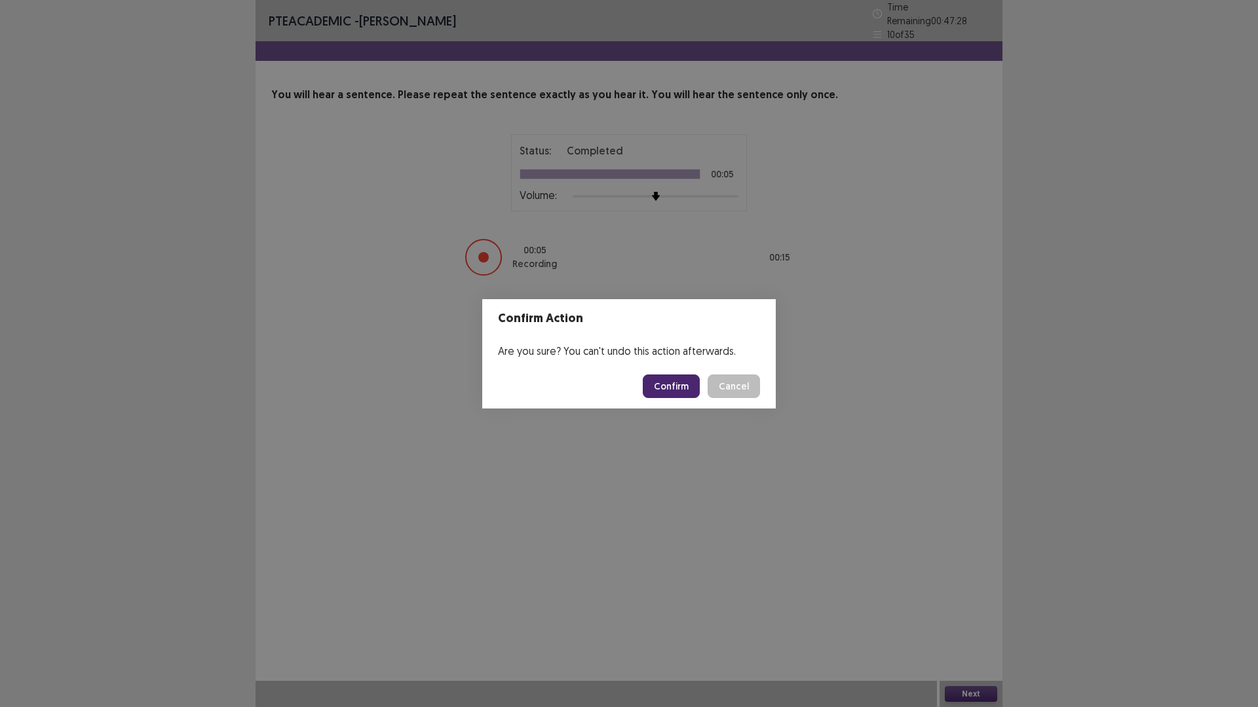
click at [688, 389] on button "Confirm" at bounding box center [671, 387] width 57 height 24
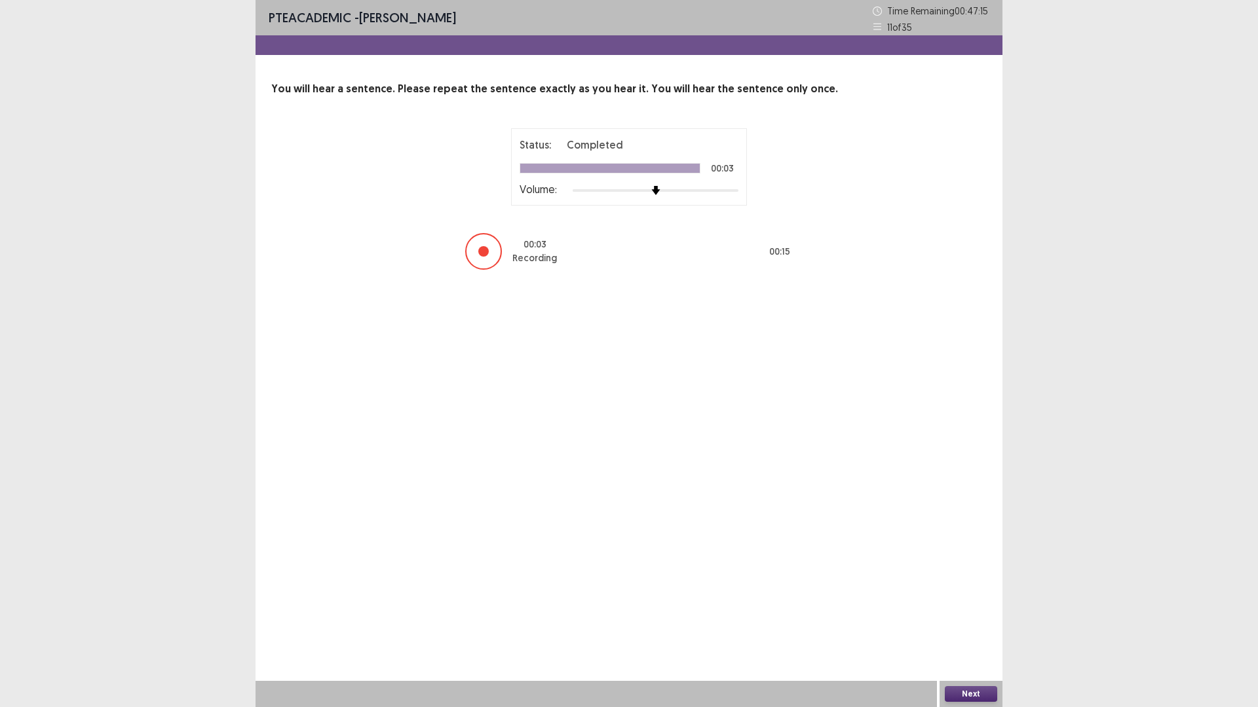
click at [975, 618] on button "Next" at bounding box center [971, 694] width 52 height 16
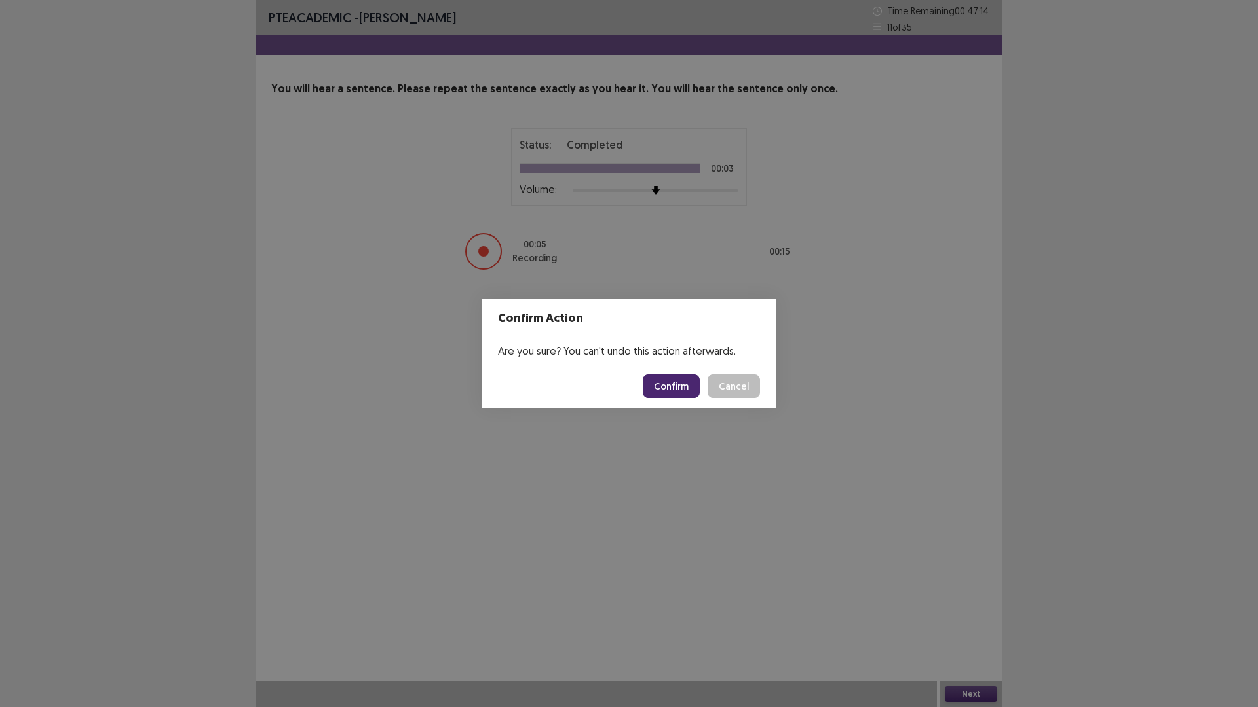
click at [694, 392] on button "Confirm" at bounding box center [671, 387] width 57 height 24
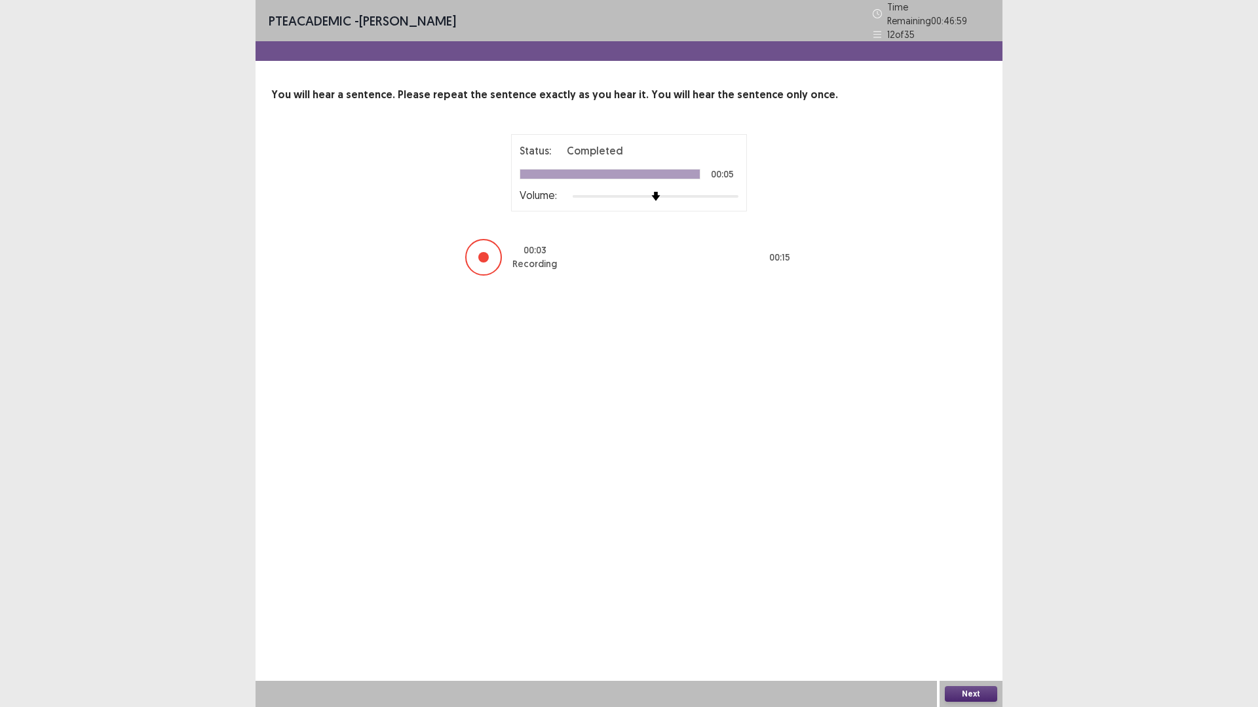
click at [987, 618] on div "Next" at bounding box center [970, 694] width 63 height 26
click at [987, 618] on button "Next" at bounding box center [971, 694] width 52 height 16
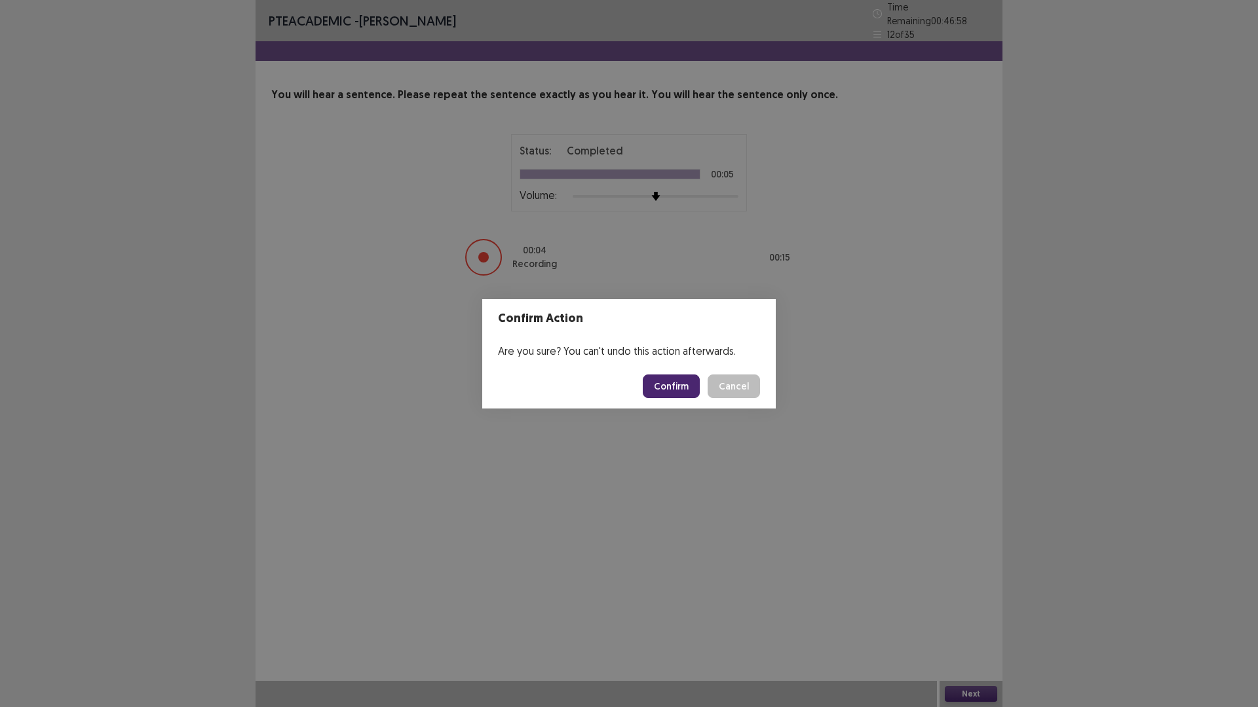
click at [660, 378] on button "Confirm" at bounding box center [671, 387] width 57 height 24
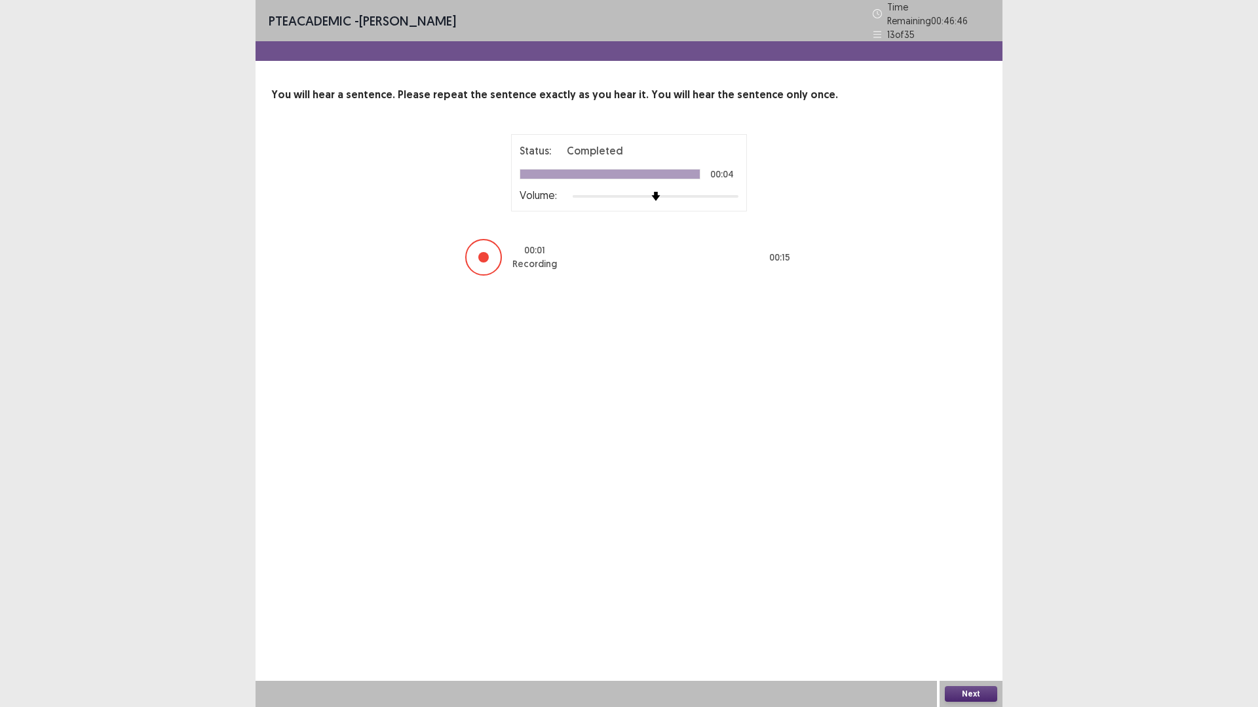
click at [967, 618] on button "Next" at bounding box center [971, 694] width 52 height 16
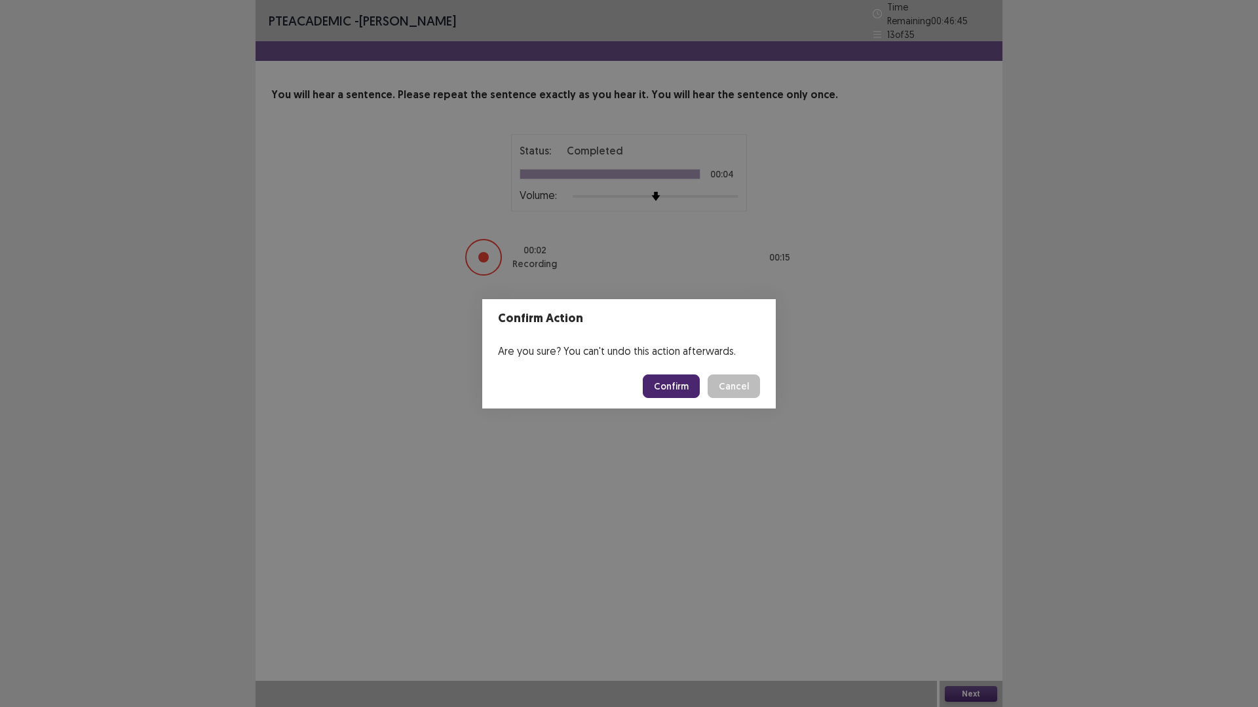
click at [681, 383] on button "Confirm" at bounding box center [671, 387] width 57 height 24
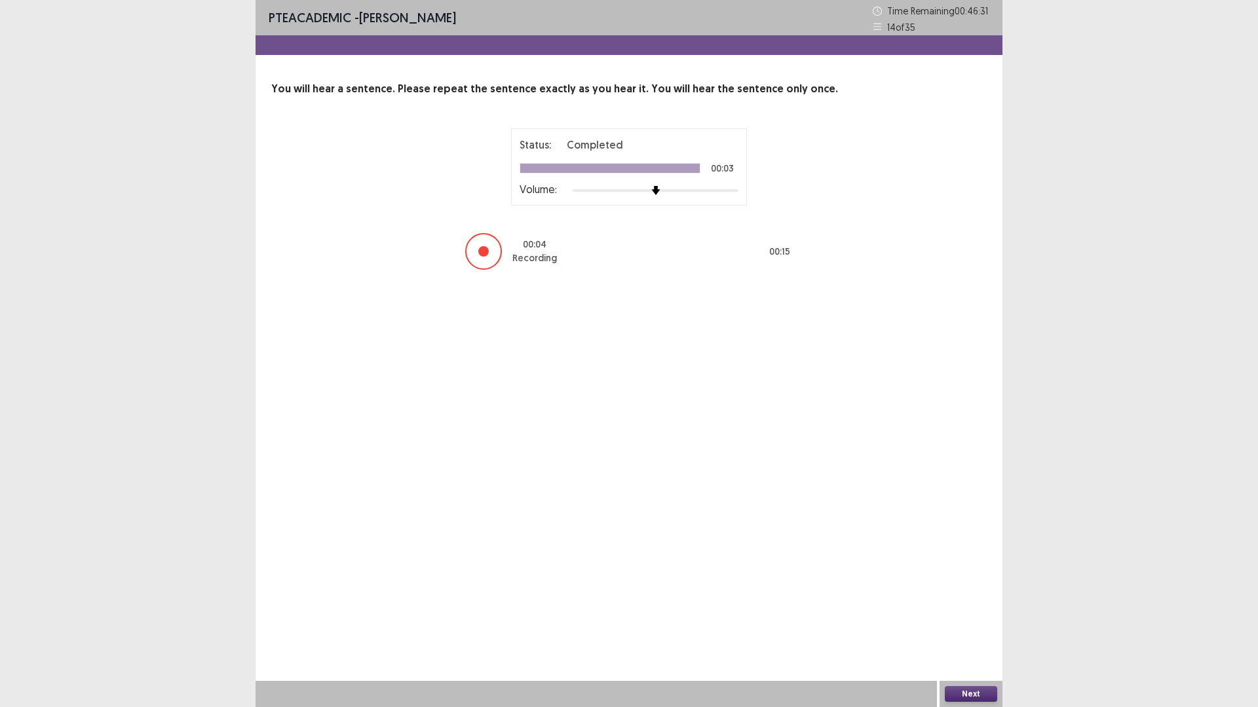
click at [967, 618] on button "Next" at bounding box center [971, 694] width 52 height 16
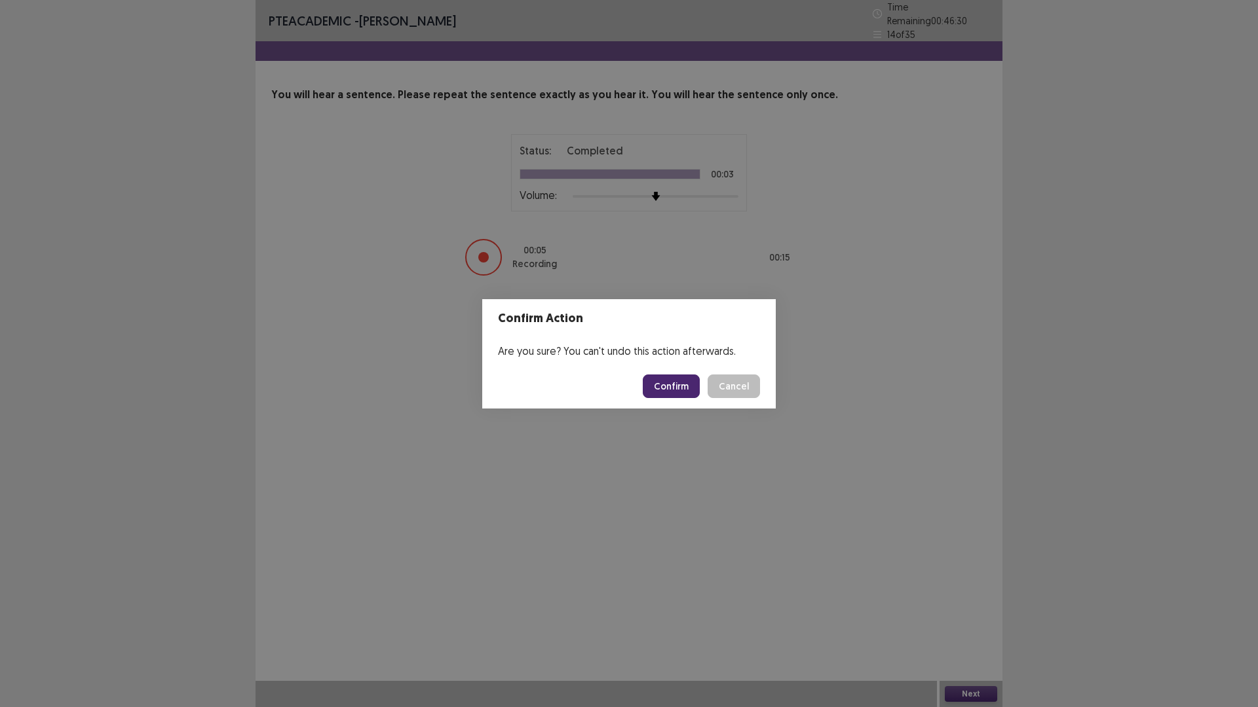
click at [675, 388] on button "Confirm" at bounding box center [671, 387] width 57 height 24
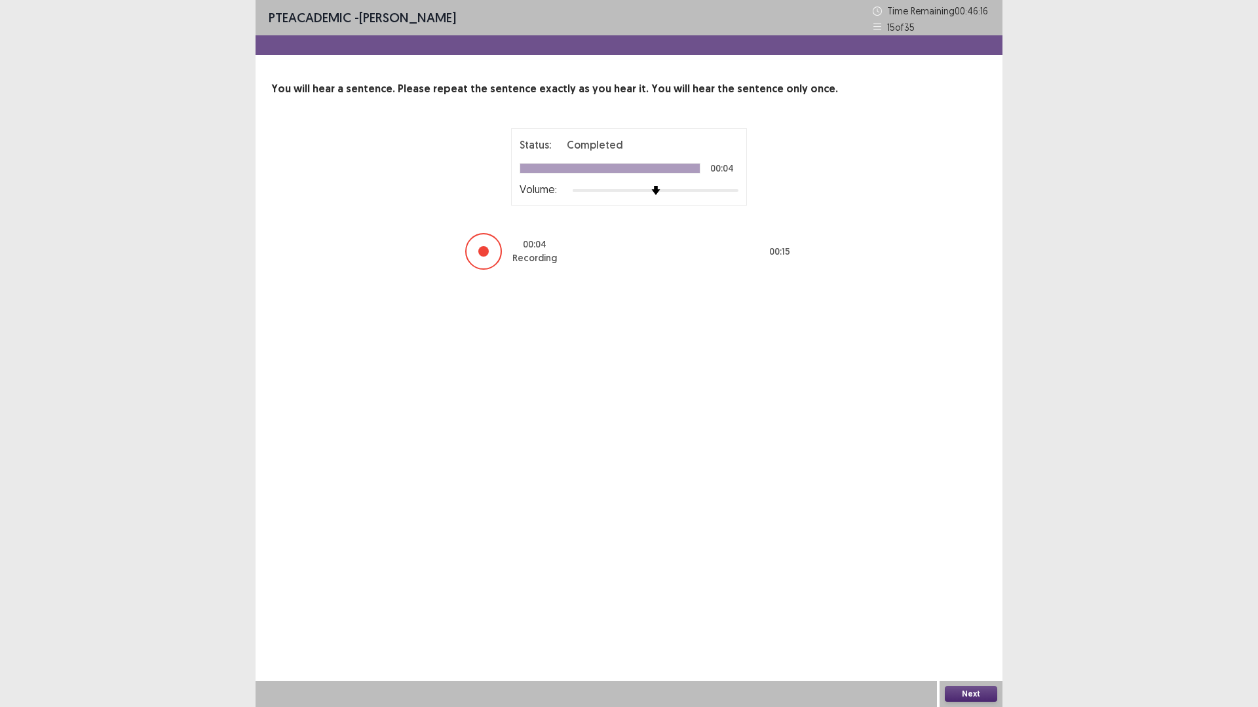
click at [969, 618] on button "Next" at bounding box center [971, 694] width 52 height 16
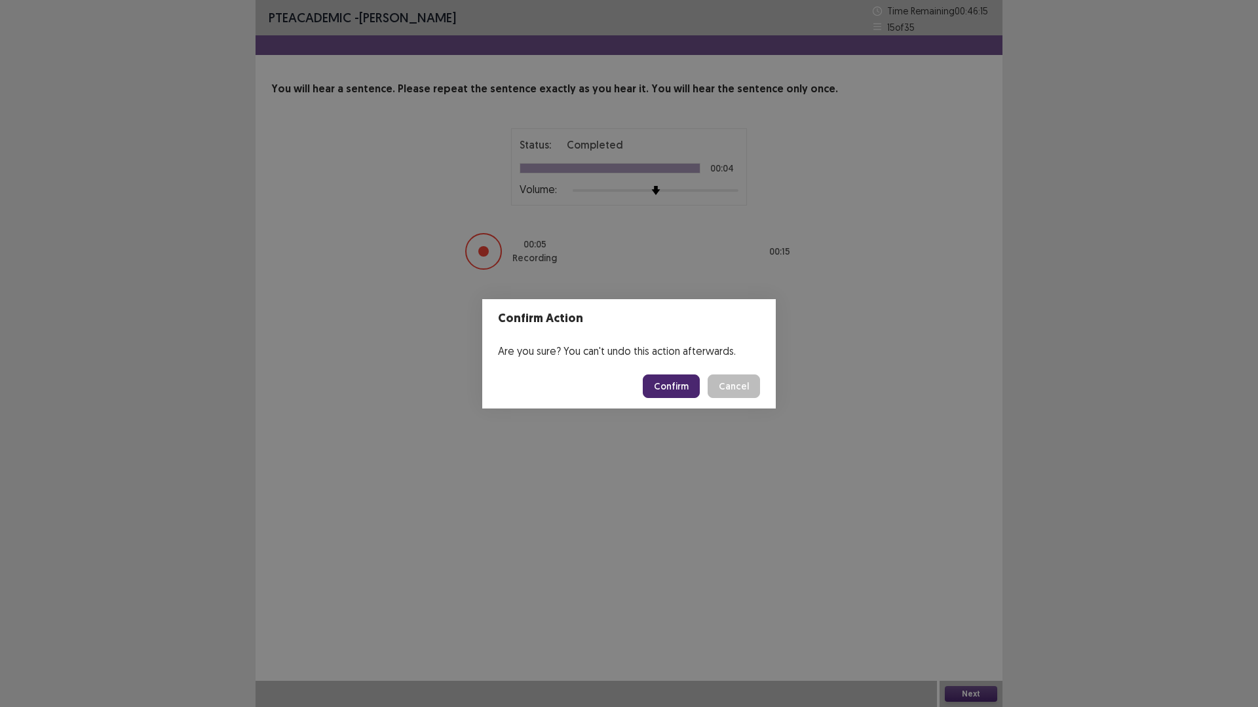
click at [662, 381] on button "Confirm" at bounding box center [671, 387] width 57 height 24
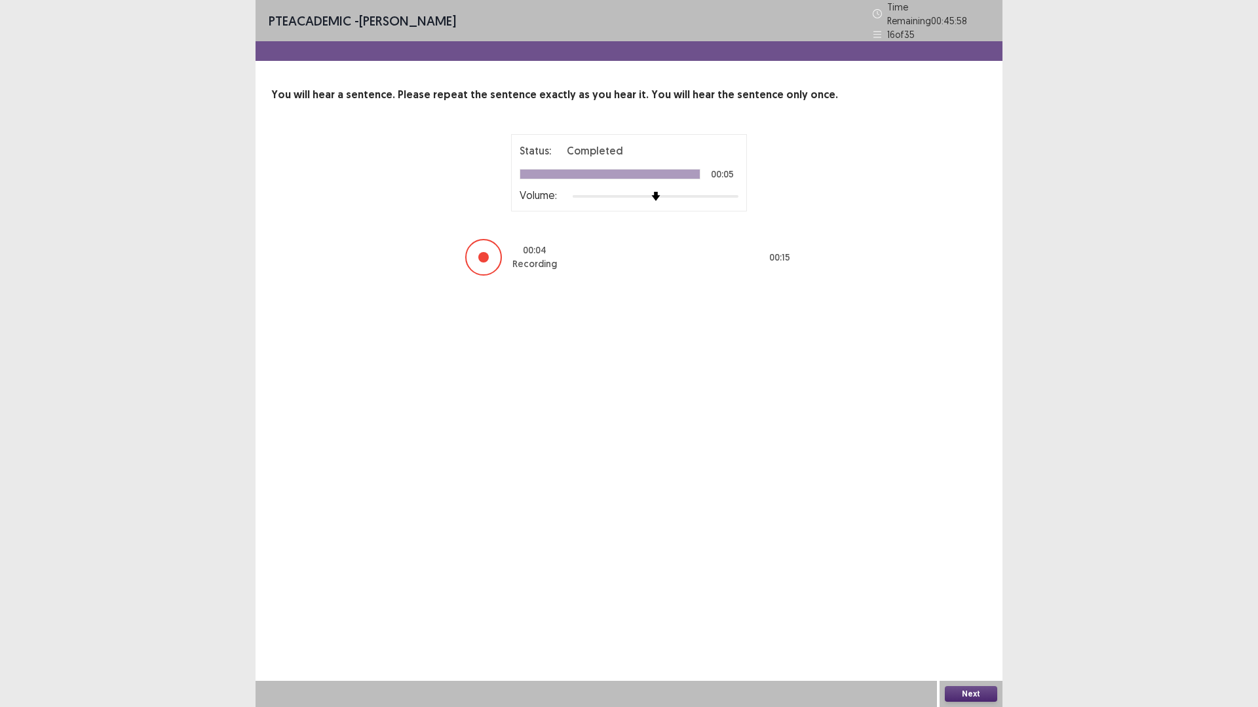
click at [967, 618] on button "Next" at bounding box center [971, 694] width 52 height 16
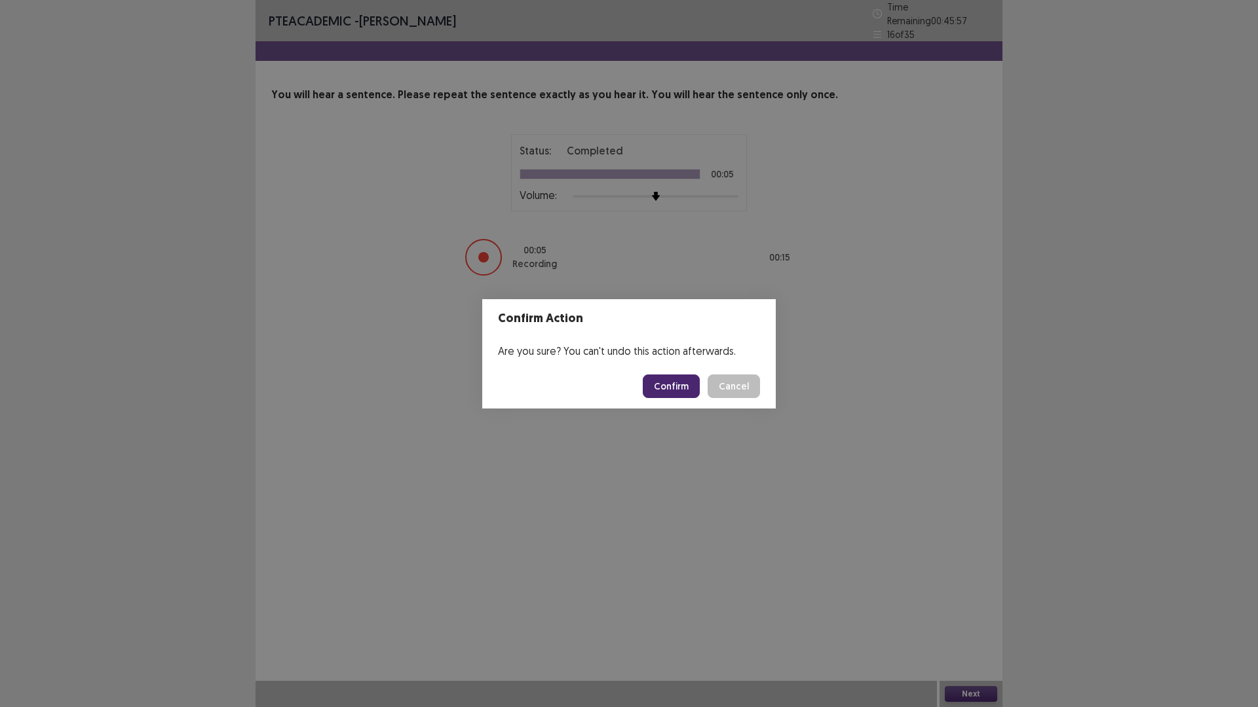
click at [638, 389] on footer "Confirm Cancel" at bounding box center [628, 386] width 293 height 45
click at [683, 383] on button "Confirm" at bounding box center [671, 387] width 57 height 24
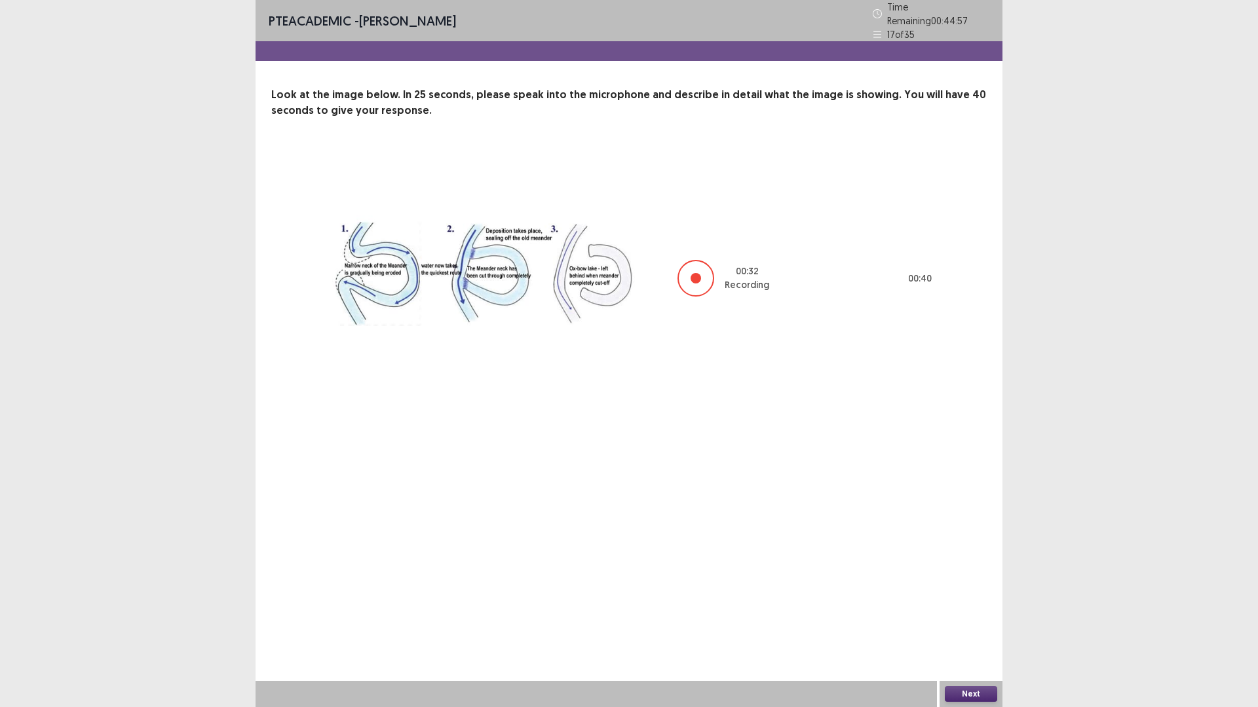
click at [981, 618] on button "Next" at bounding box center [971, 694] width 52 height 16
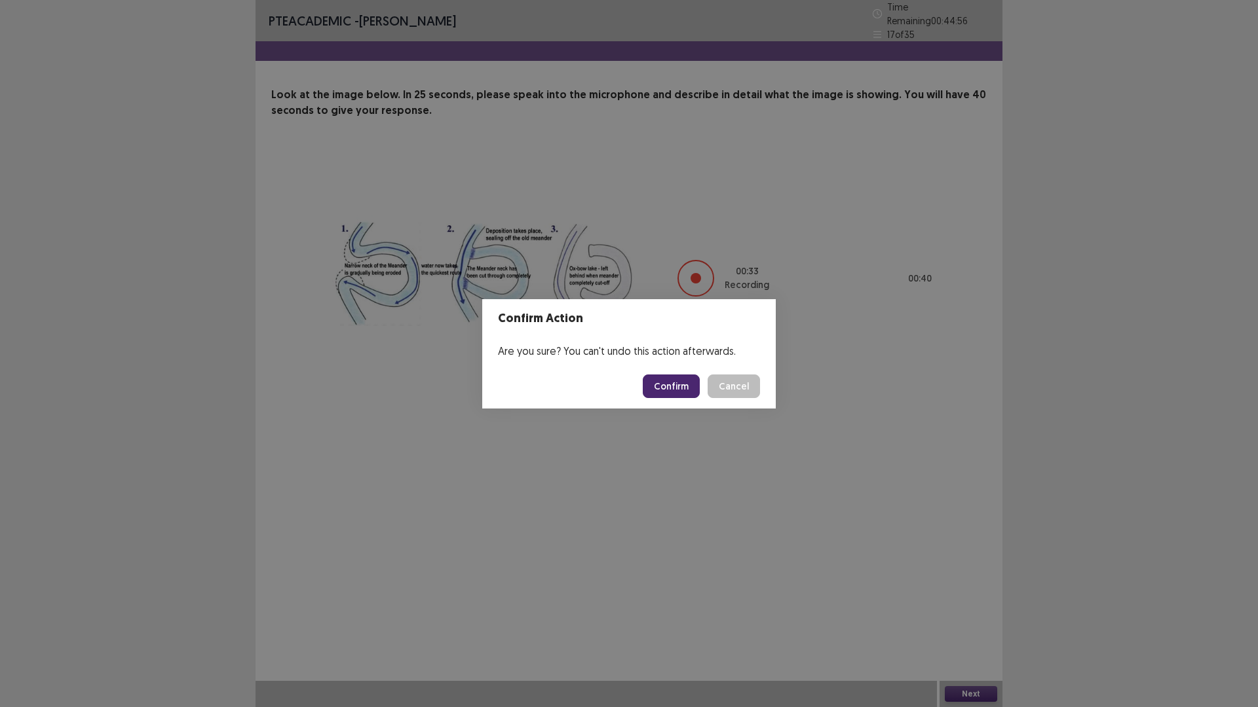
click at [650, 395] on button "Confirm" at bounding box center [671, 387] width 57 height 24
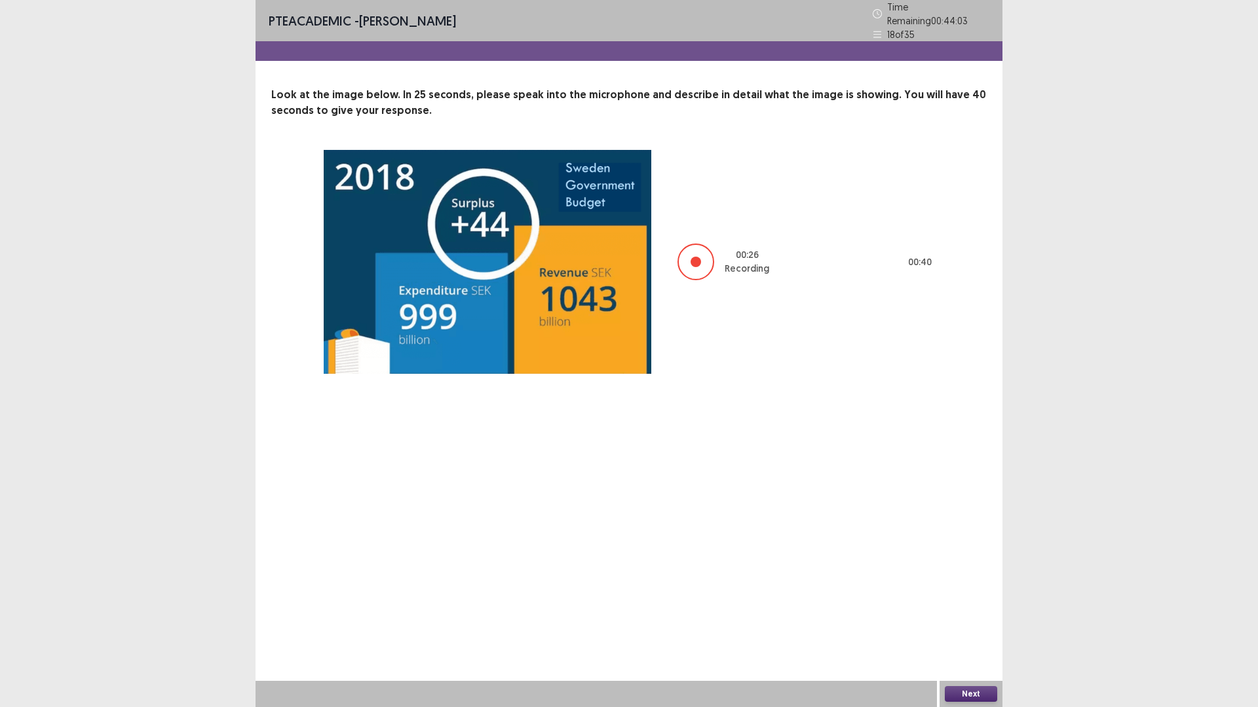
click at [967, 618] on button "Next" at bounding box center [971, 694] width 52 height 16
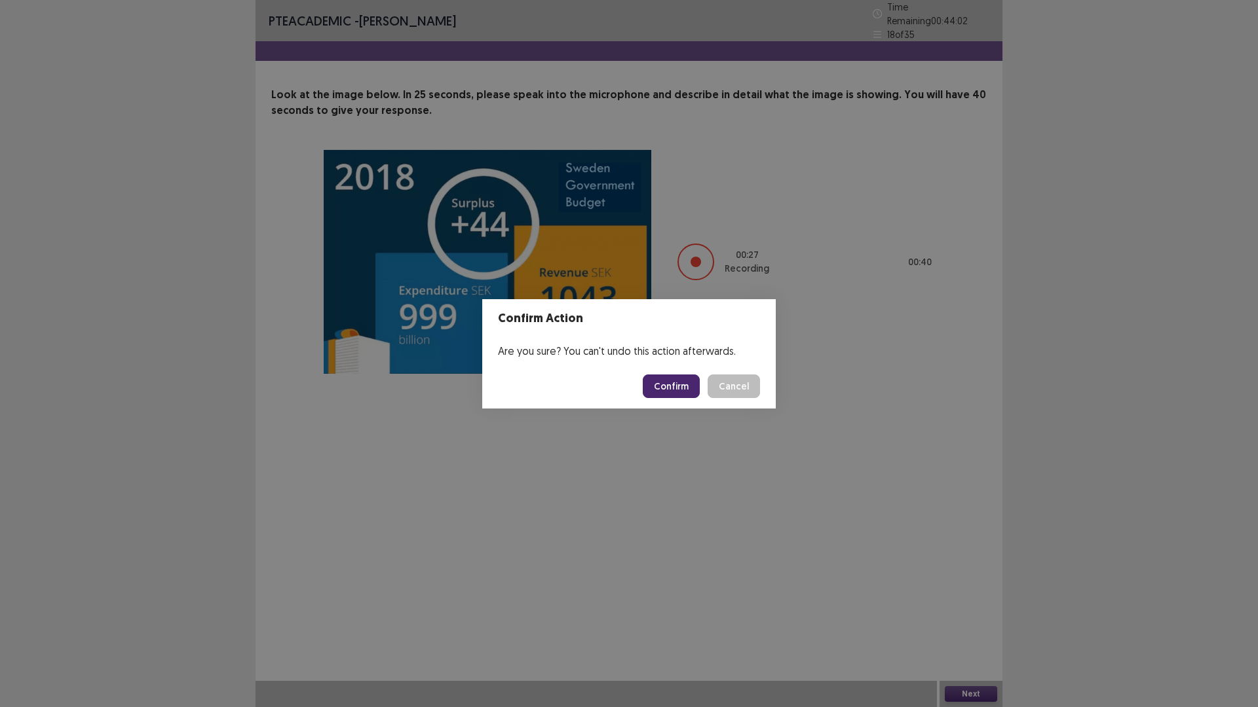
click at [690, 378] on button "Confirm" at bounding box center [671, 387] width 57 height 24
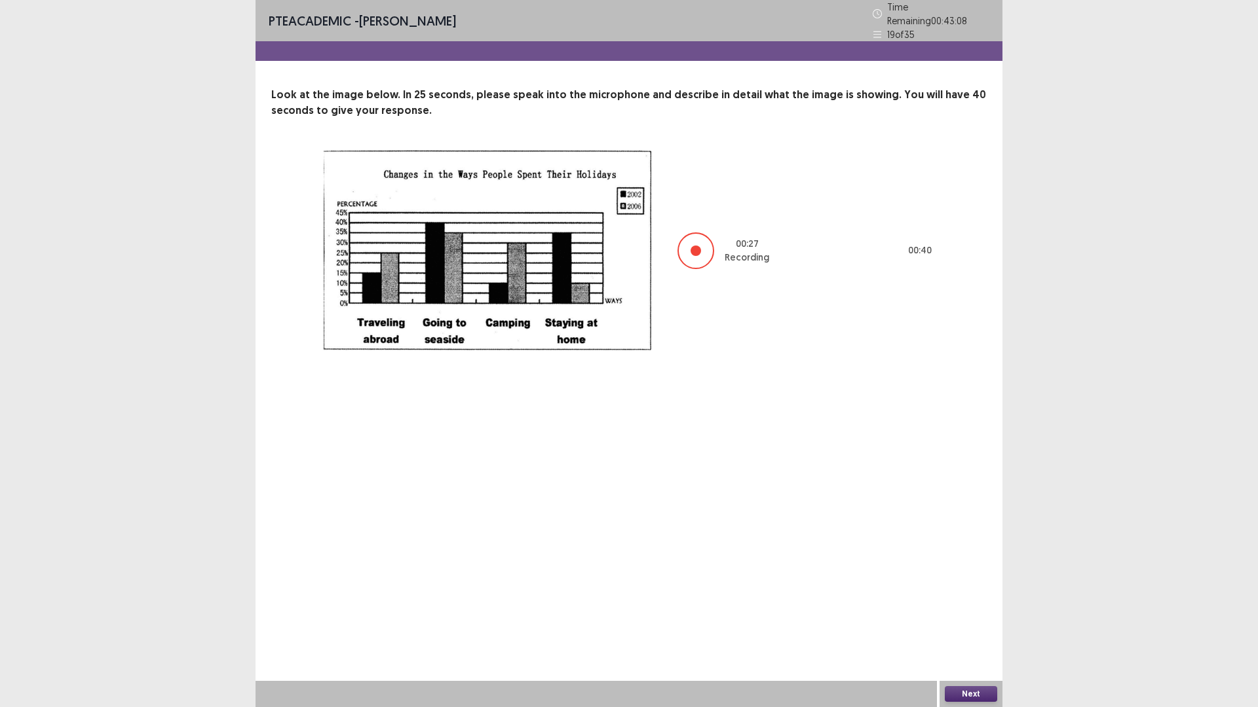
click at [983, 618] on button "Next" at bounding box center [971, 694] width 52 height 16
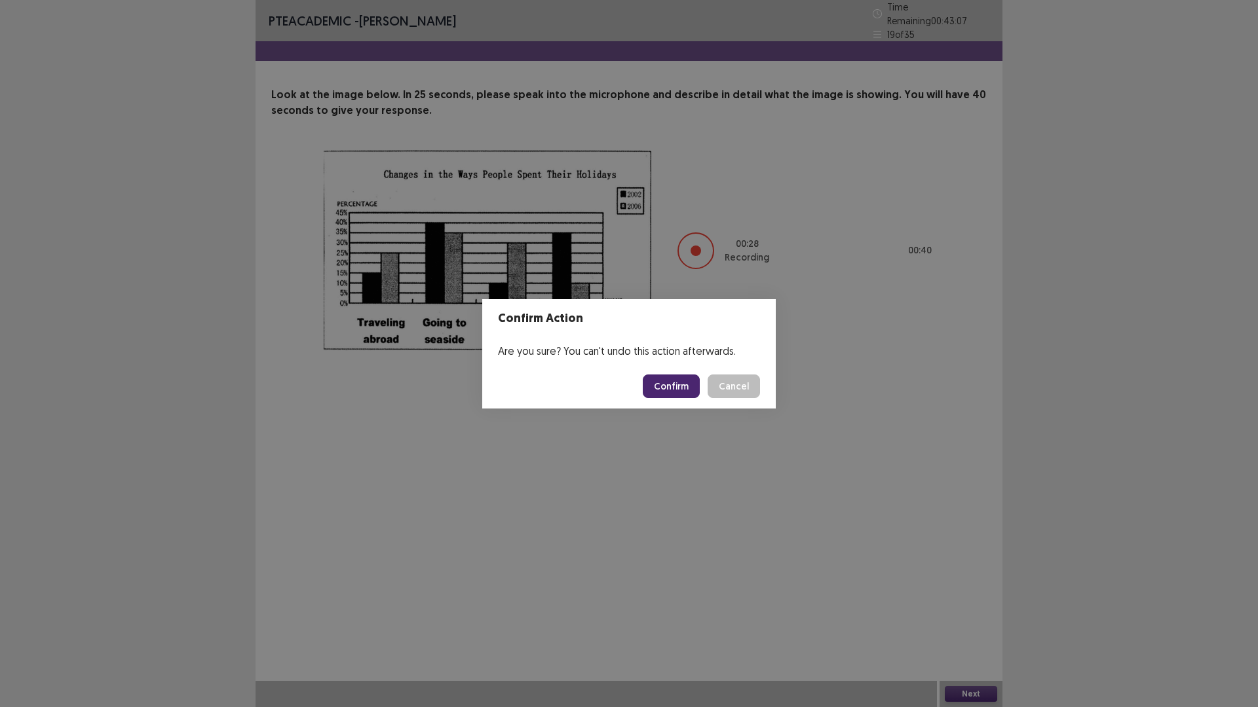
click at [669, 388] on button "Confirm" at bounding box center [671, 387] width 57 height 24
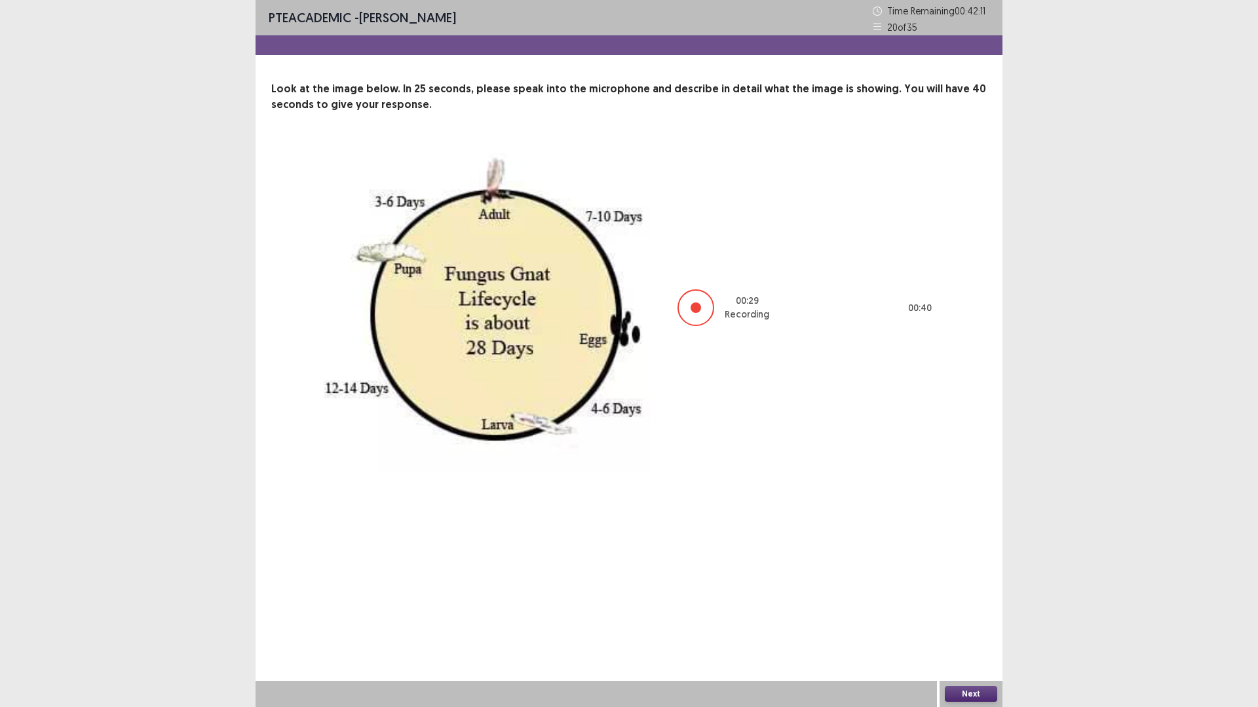
click at [974, 618] on button "Next" at bounding box center [971, 694] width 52 height 16
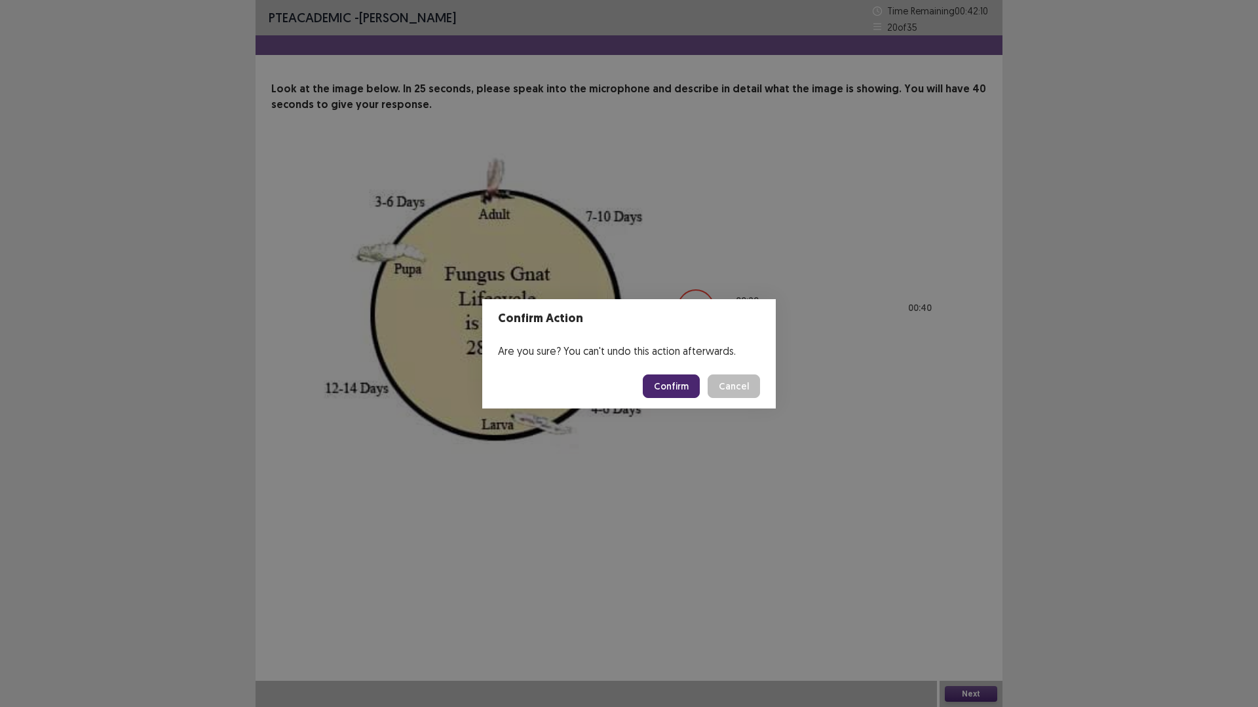
click at [667, 380] on button "Confirm" at bounding box center [671, 387] width 57 height 24
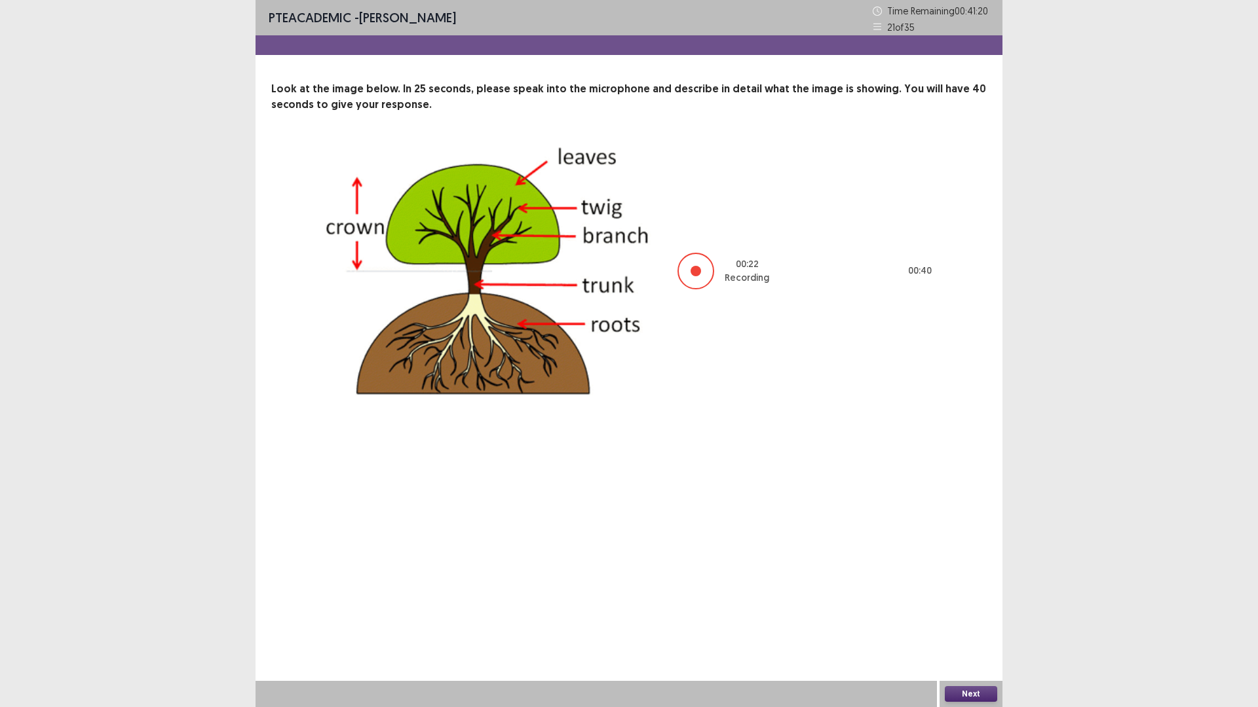
click at [994, 618] on div "Next" at bounding box center [970, 694] width 63 height 26
click at [992, 618] on button "Next" at bounding box center [971, 694] width 52 height 16
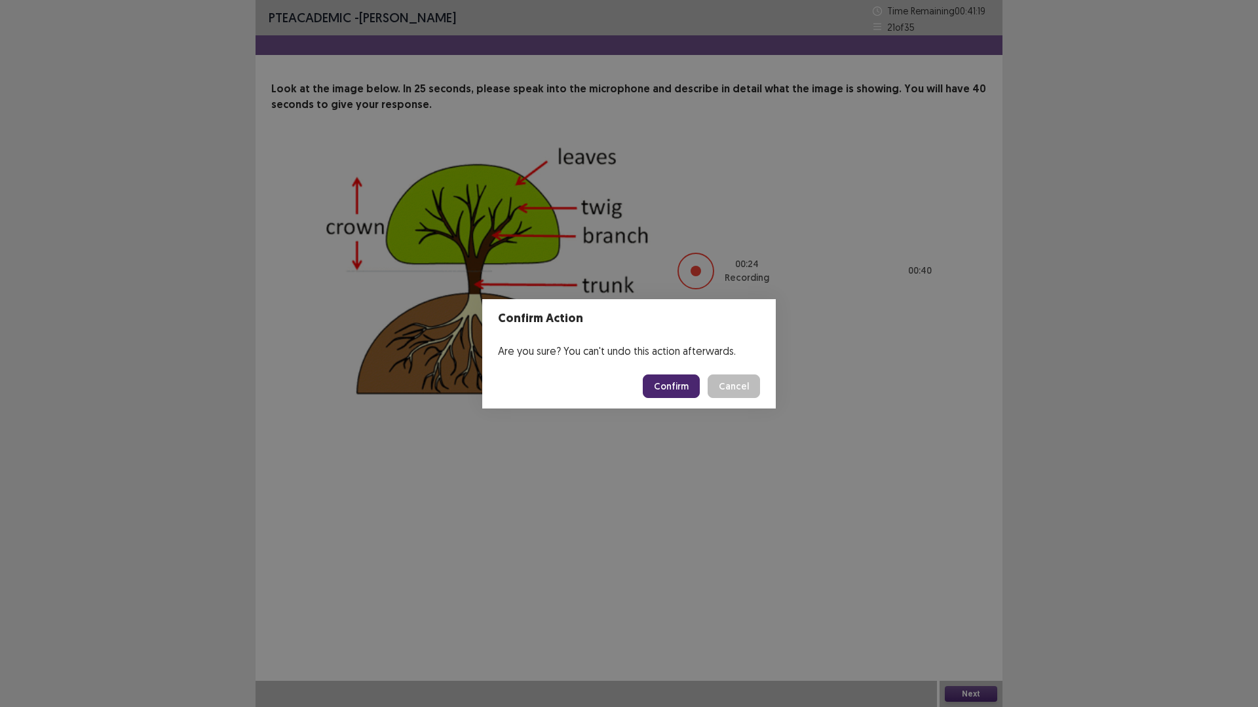
click at [691, 380] on button "Confirm" at bounding box center [671, 387] width 57 height 24
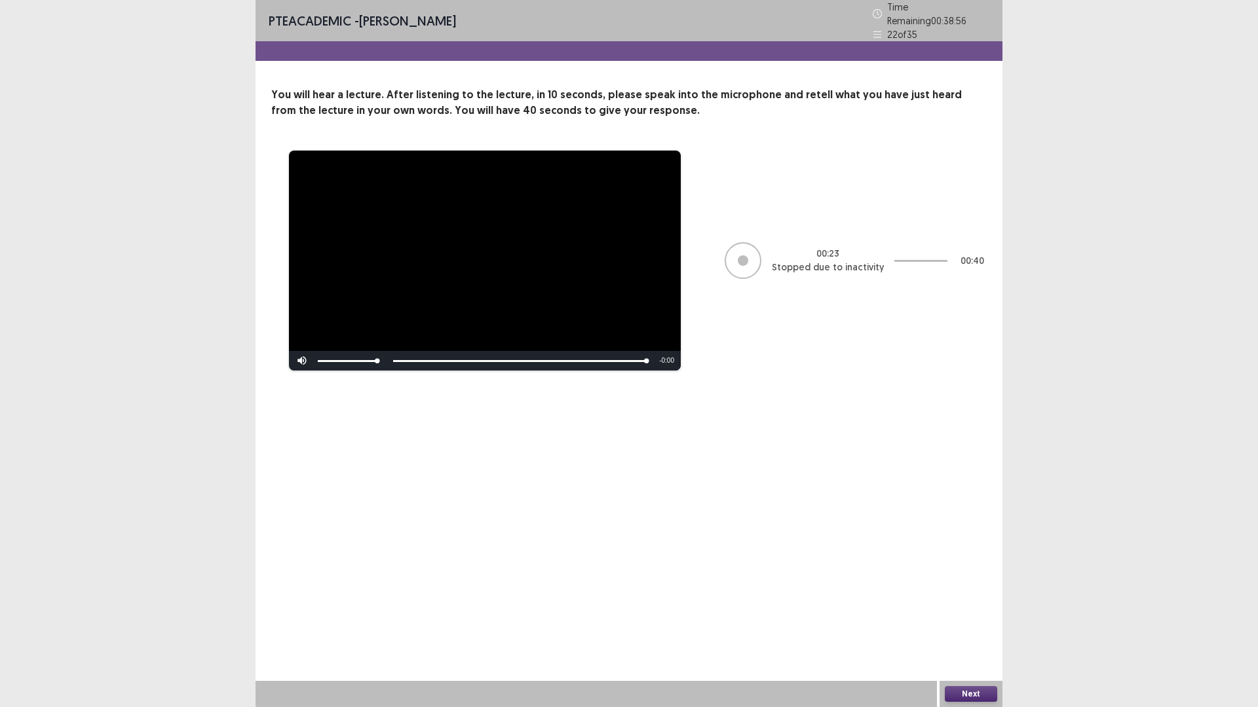
click at [962, 618] on button "Next" at bounding box center [971, 694] width 52 height 16
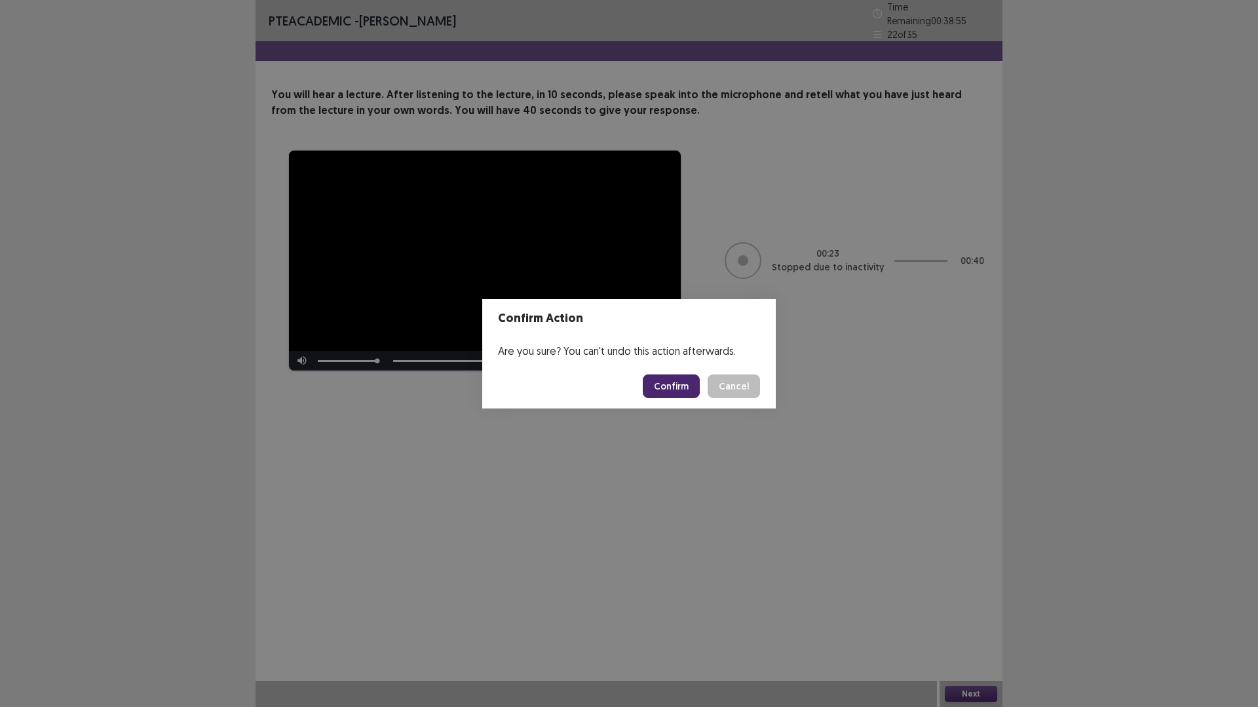
click at [690, 385] on button "Confirm" at bounding box center [671, 387] width 57 height 24
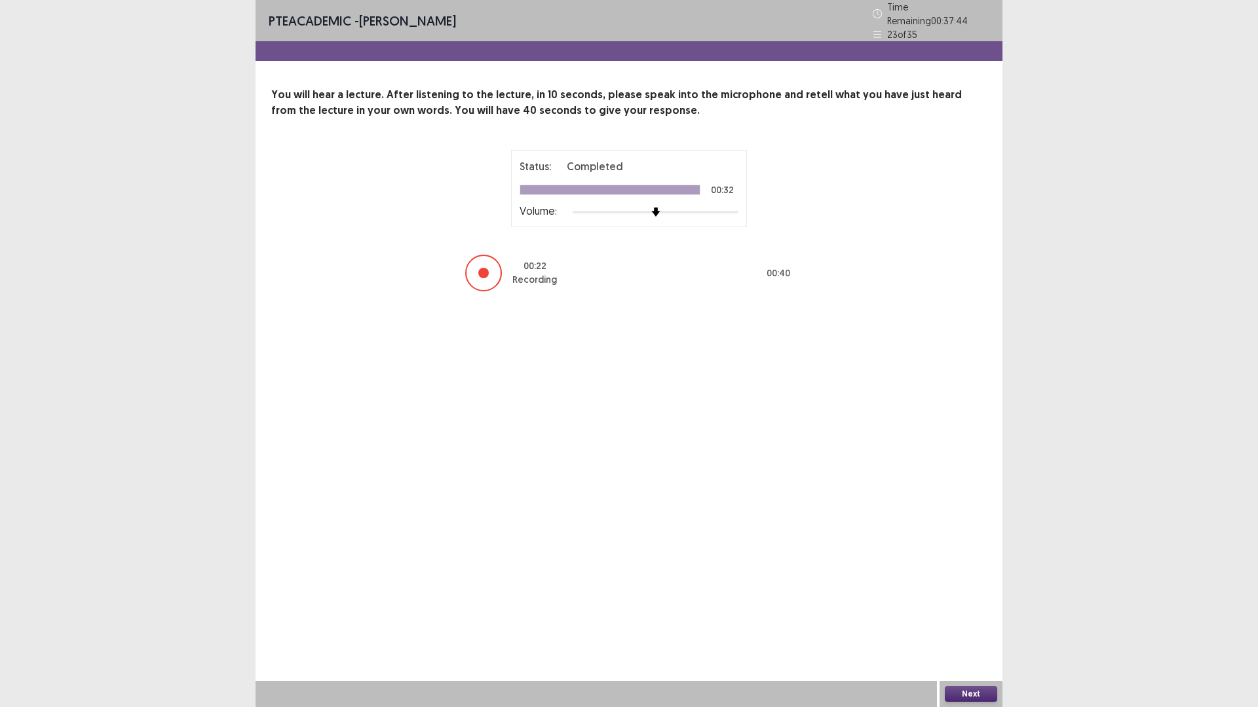
click at [984, 618] on button "Next" at bounding box center [971, 694] width 52 height 16
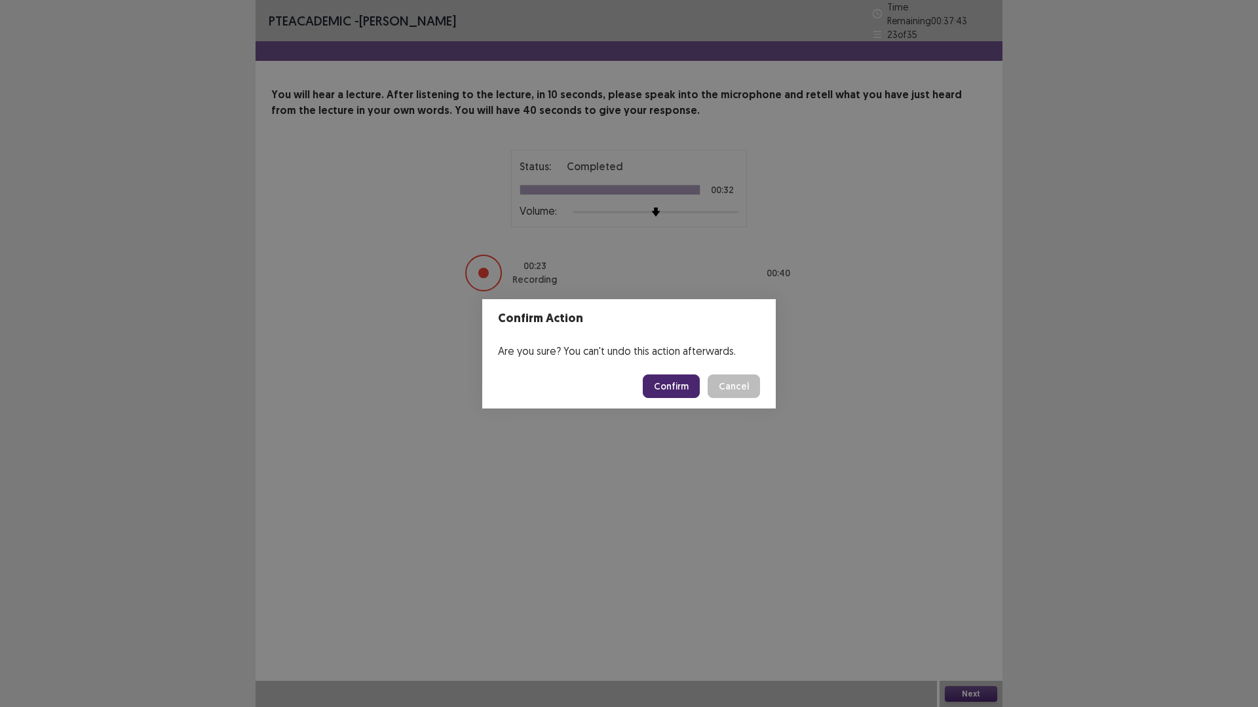
click at [688, 383] on button "Confirm" at bounding box center [671, 387] width 57 height 24
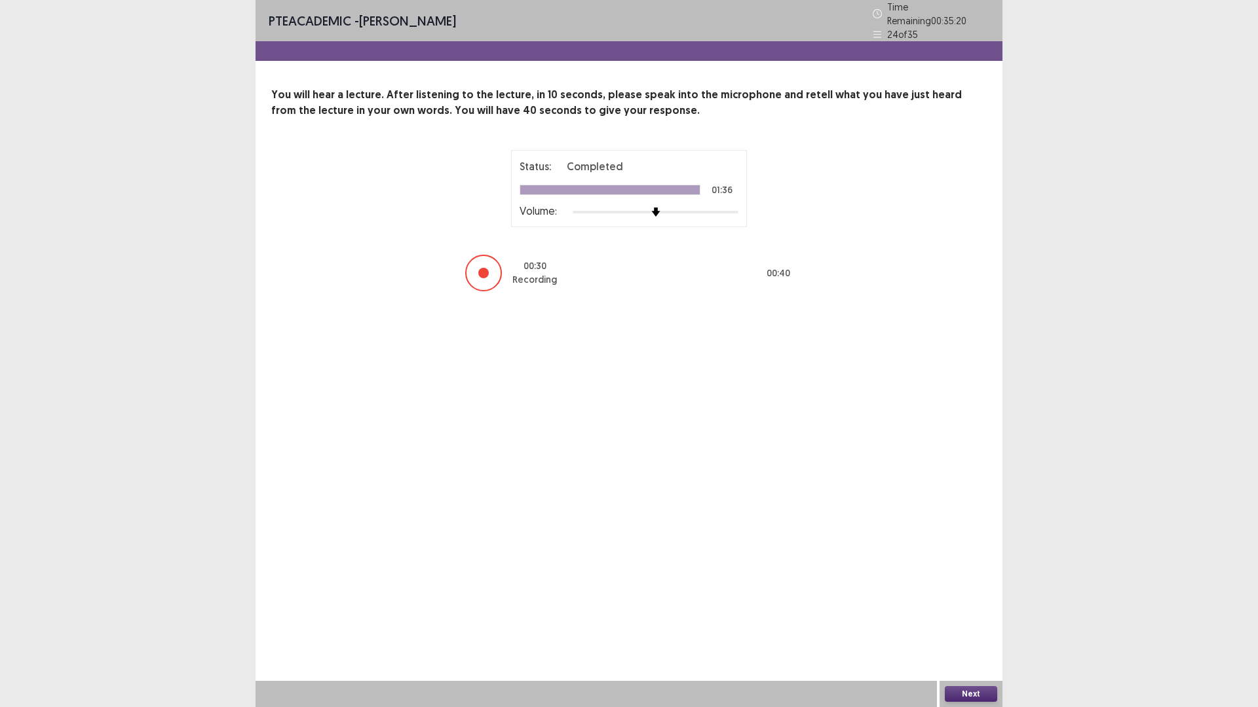
click at [971, 618] on button "Next" at bounding box center [971, 694] width 52 height 16
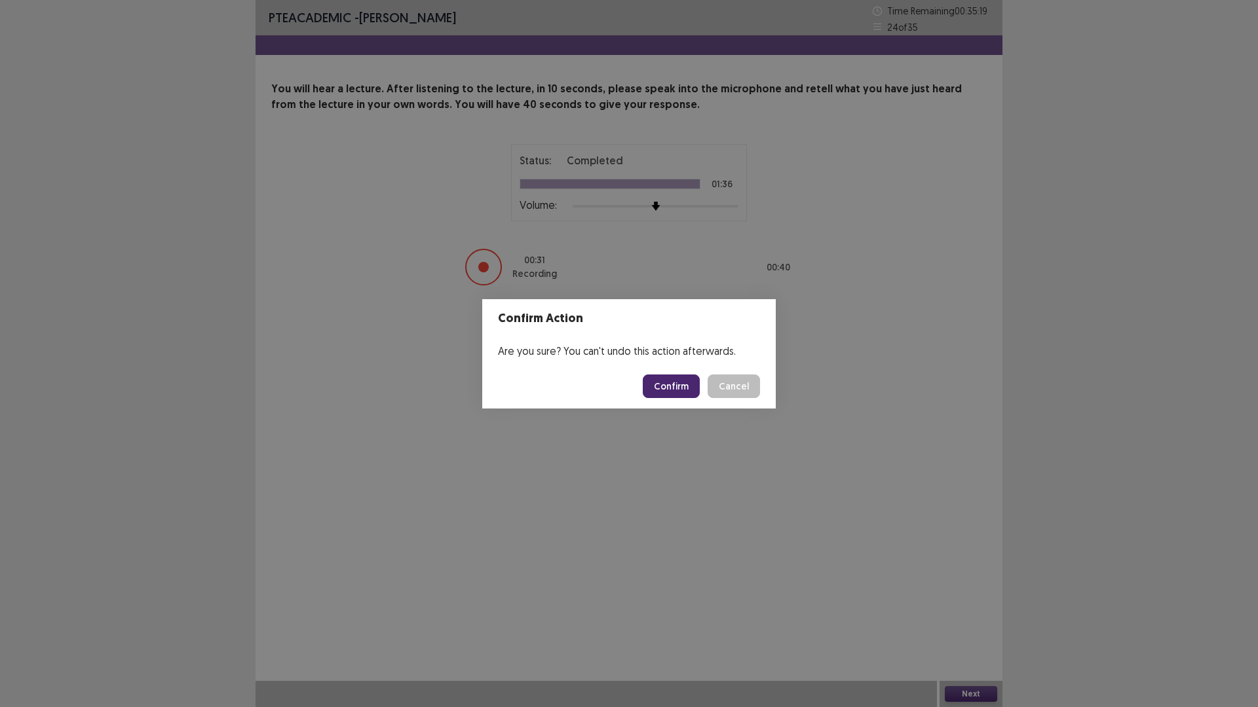
click at [680, 381] on button "Confirm" at bounding box center [671, 387] width 57 height 24
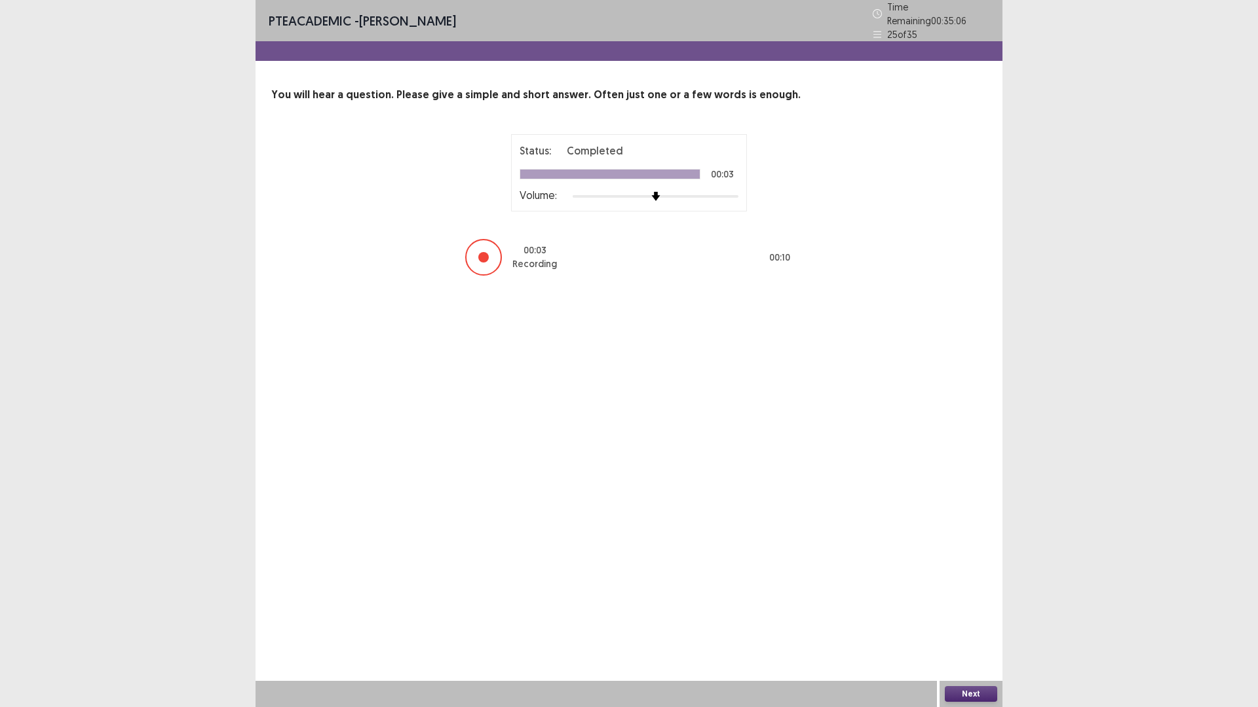
click at [980, 618] on button "Next" at bounding box center [971, 694] width 52 height 16
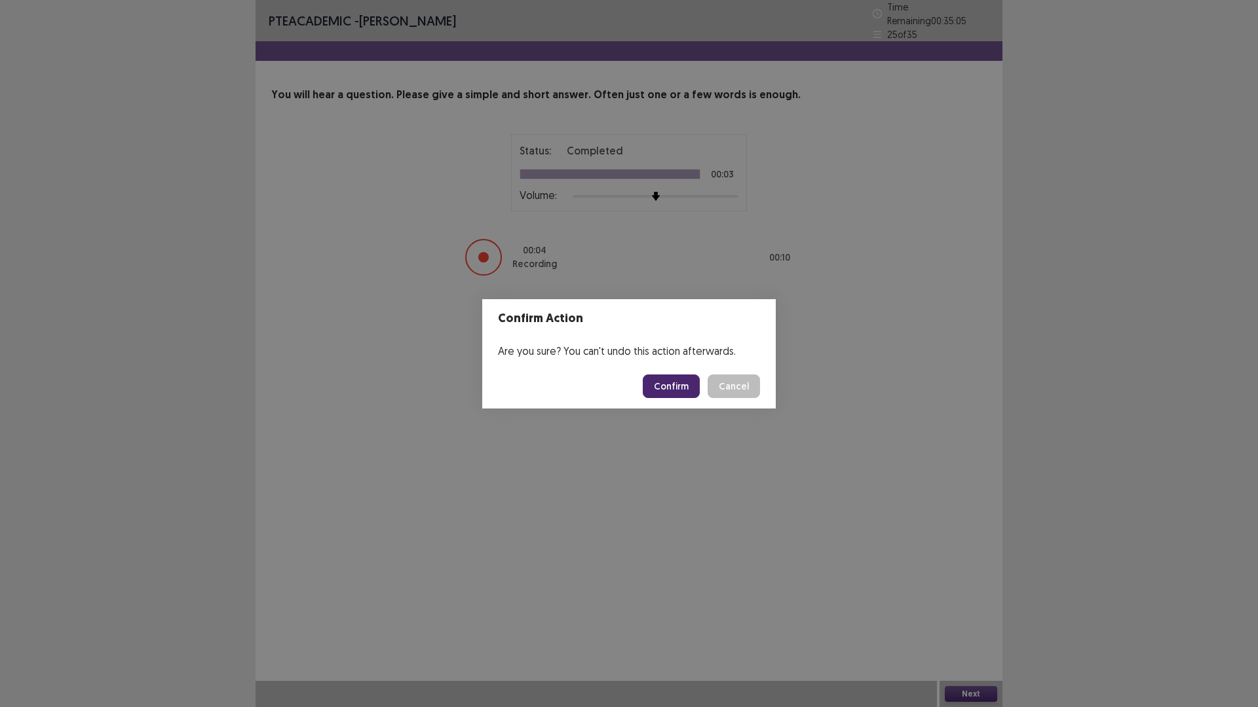
click at [673, 392] on button "Confirm" at bounding box center [671, 387] width 57 height 24
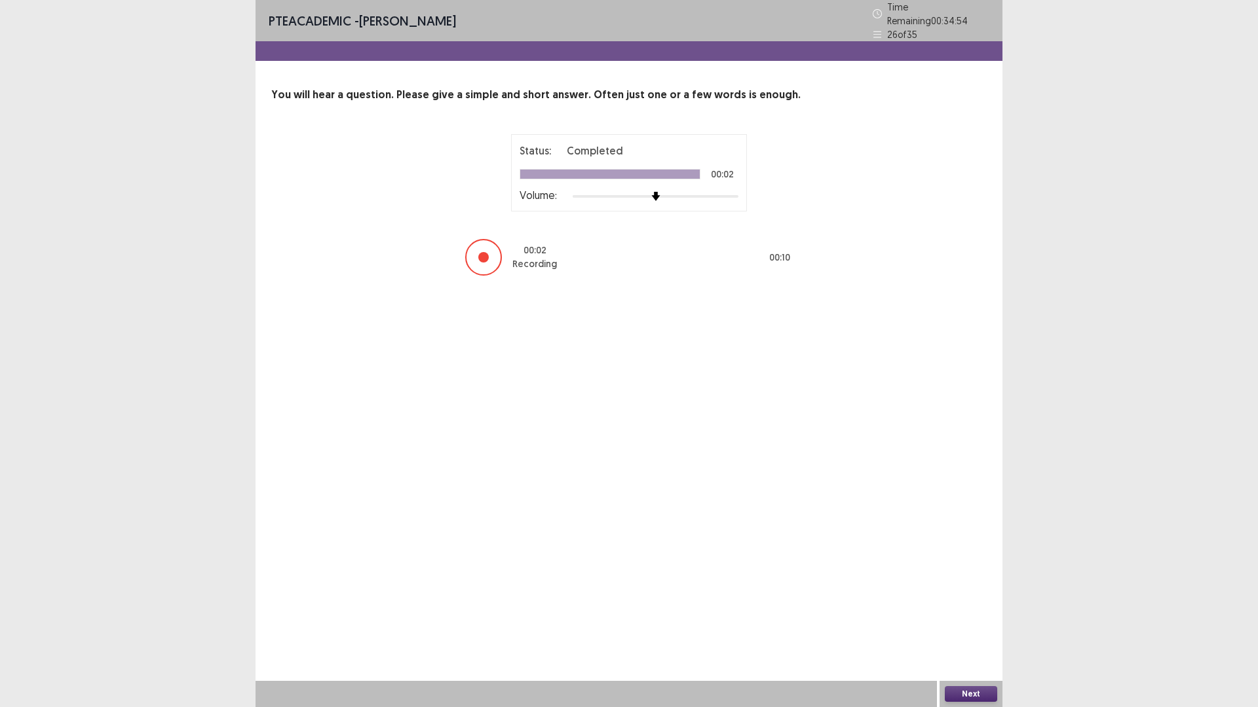
click at [982, 618] on button "Next" at bounding box center [971, 694] width 52 height 16
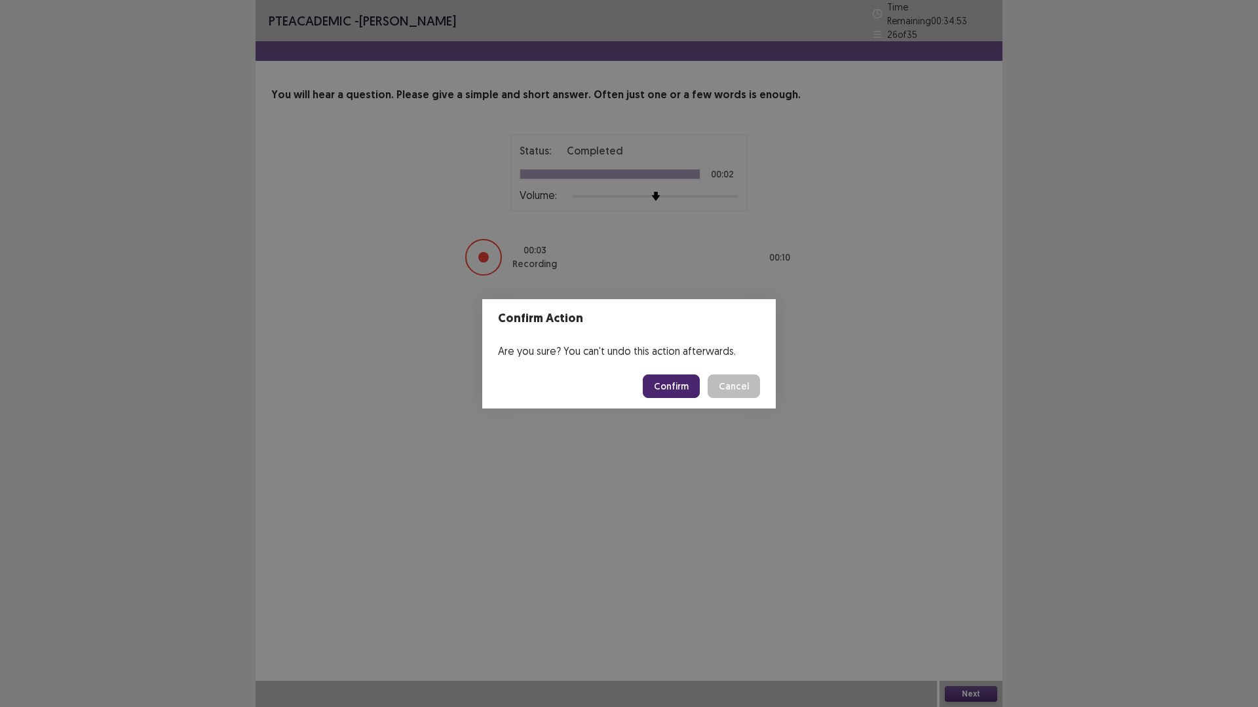
click at [654, 388] on button "Confirm" at bounding box center [671, 387] width 57 height 24
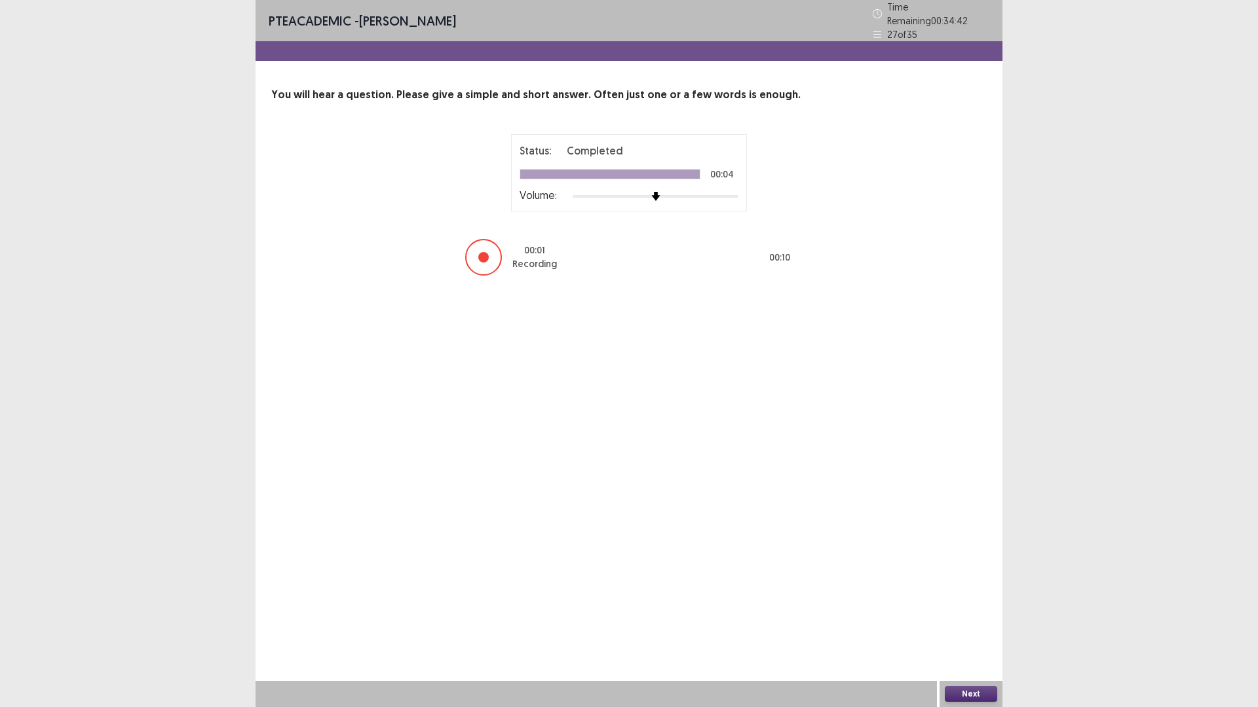
click at [983, 618] on button "Next" at bounding box center [971, 694] width 52 height 16
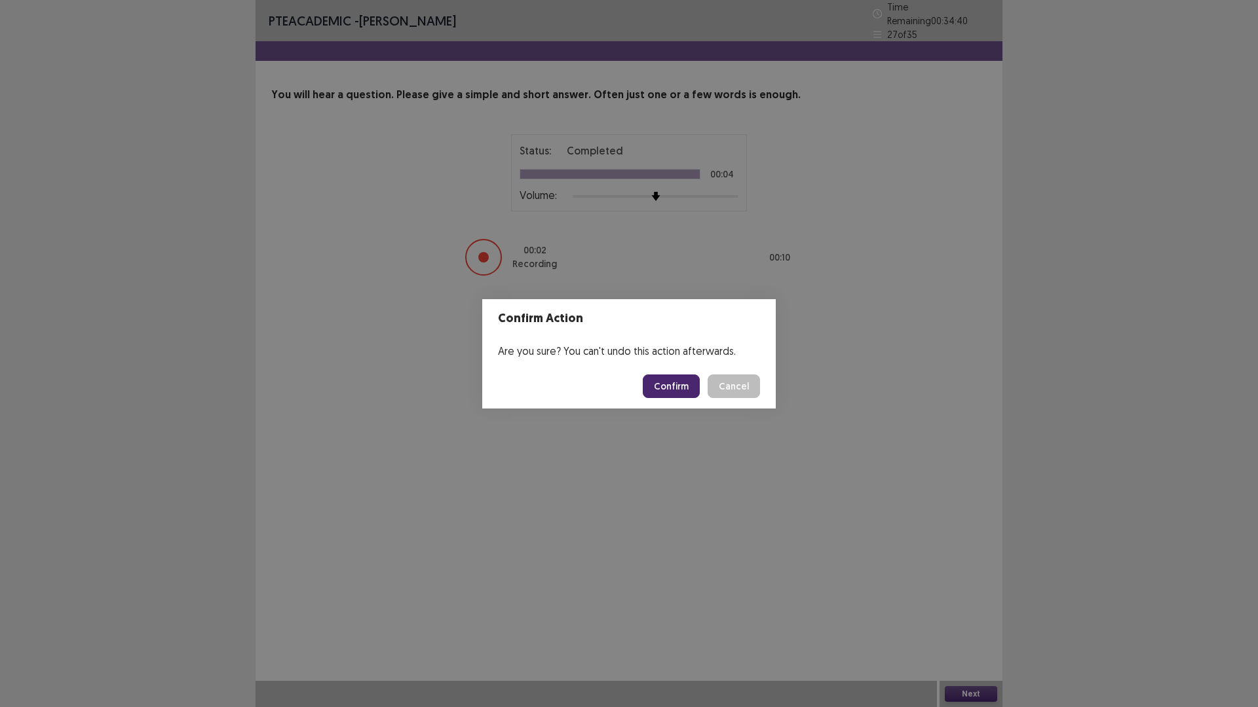
click at [669, 392] on button "Confirm" at bounding box center [671, 387] width 57 height 24
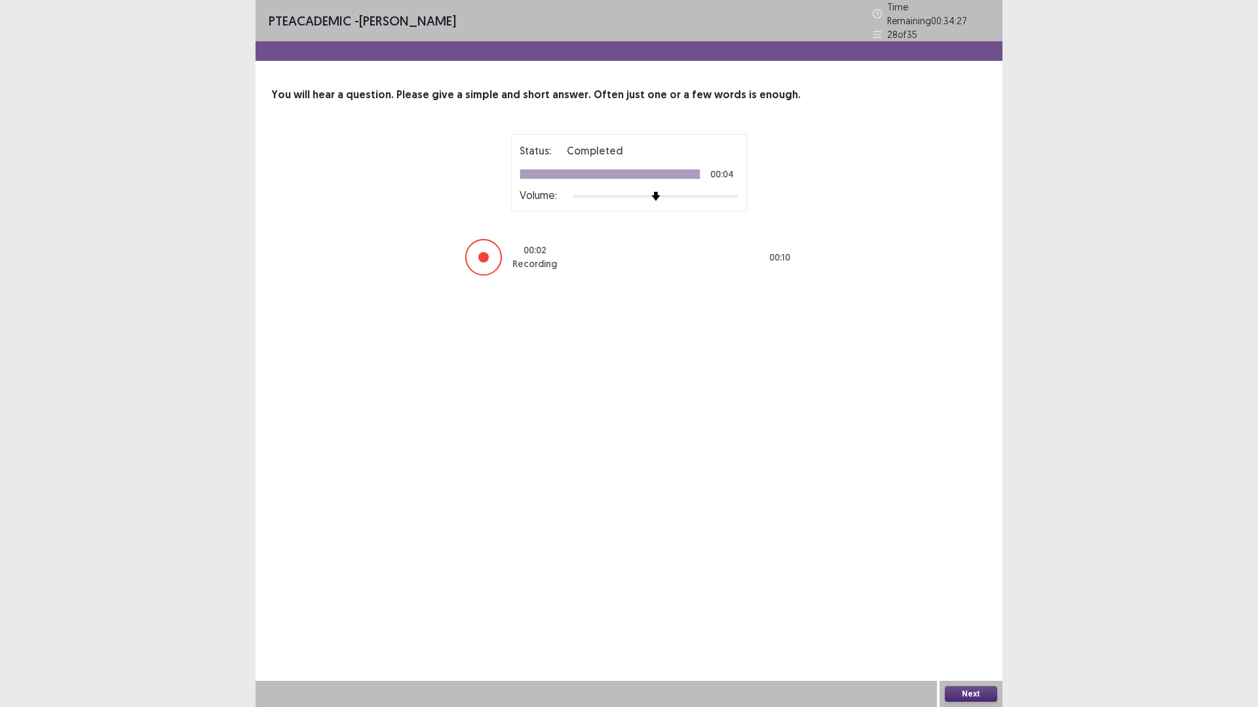
click at [973, 618] on button "Next" at bounding box center [971, 694] width 52 height 16
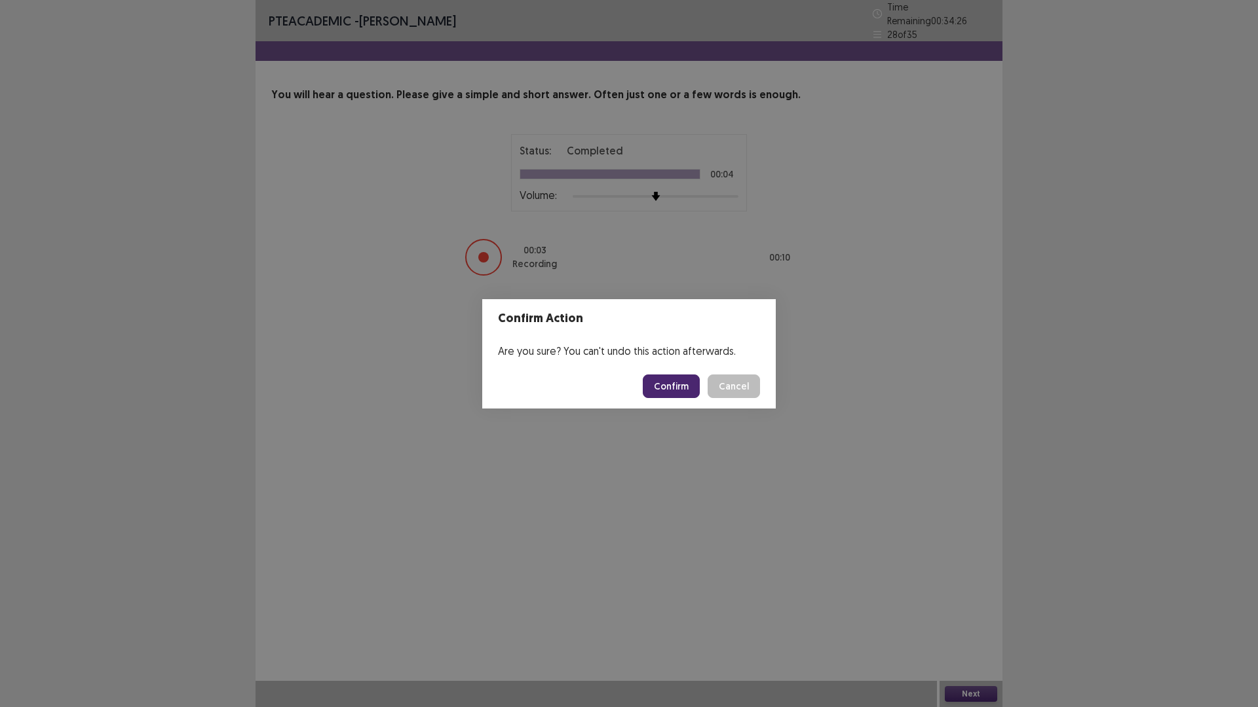
click at [658, 384] on button "Confirm" at bounding box center [671, 387] width 57 height 24
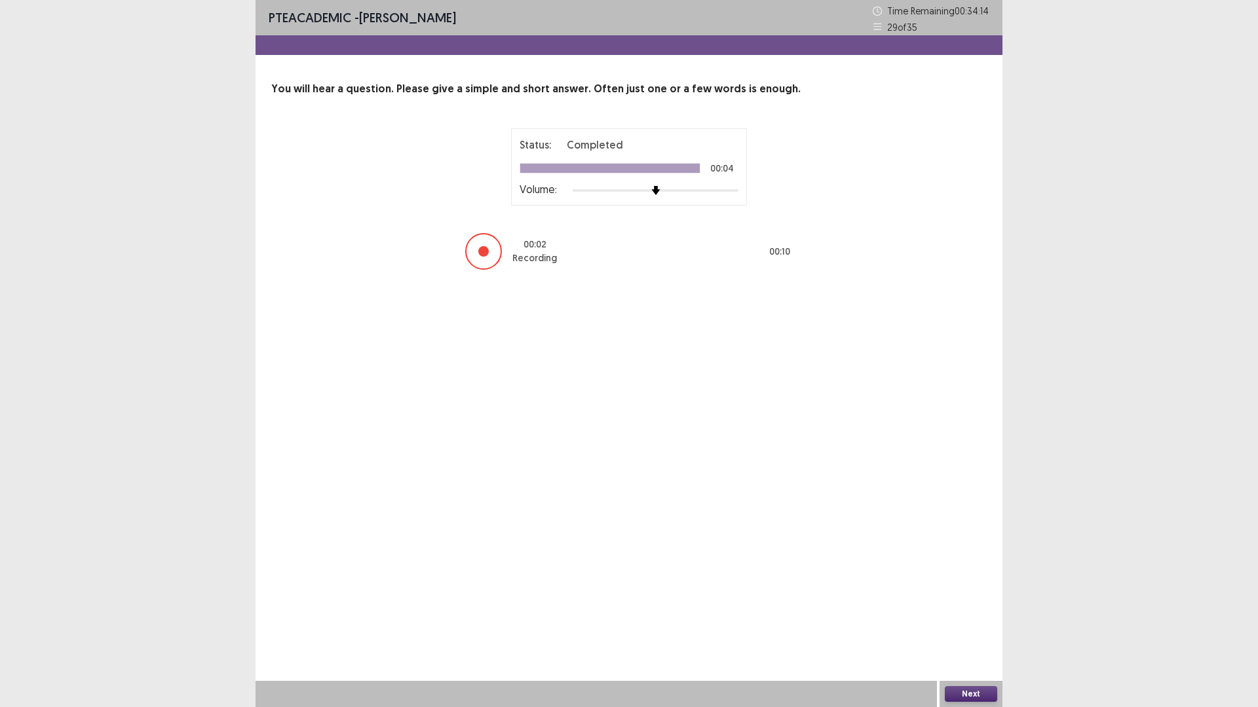
click at [964, 618] on button "Next" at bounding box center [971, 694] width 52 height 16
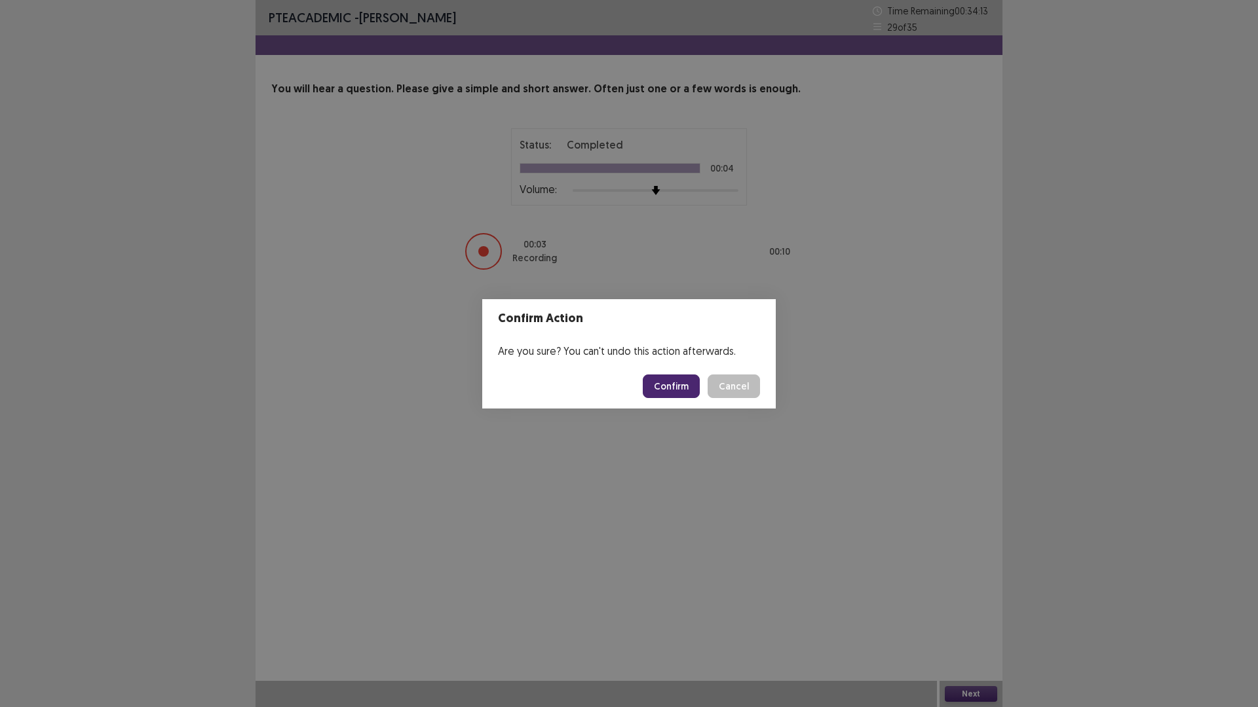
click at [695, 391] on button "Confirm" at bounding box center [671, 387] width 57 height 24
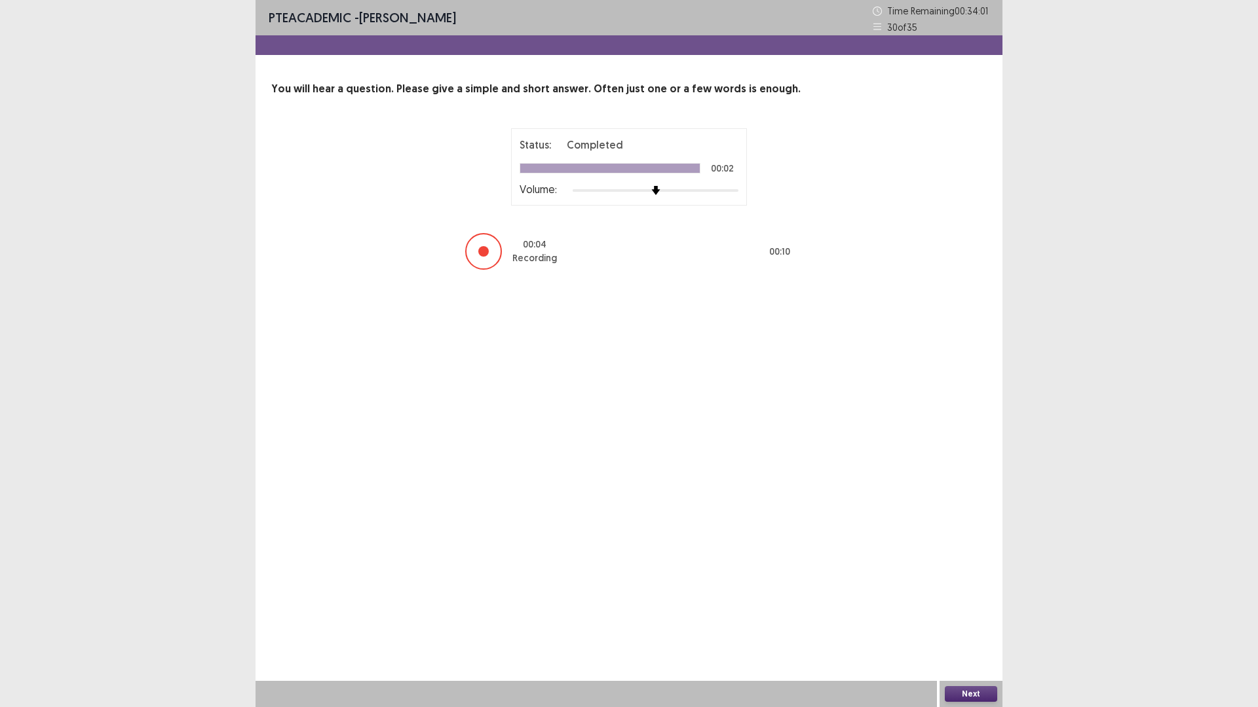
click at [973, 618] on button "Next" at bounding box center [971, 694] width 52 height 16
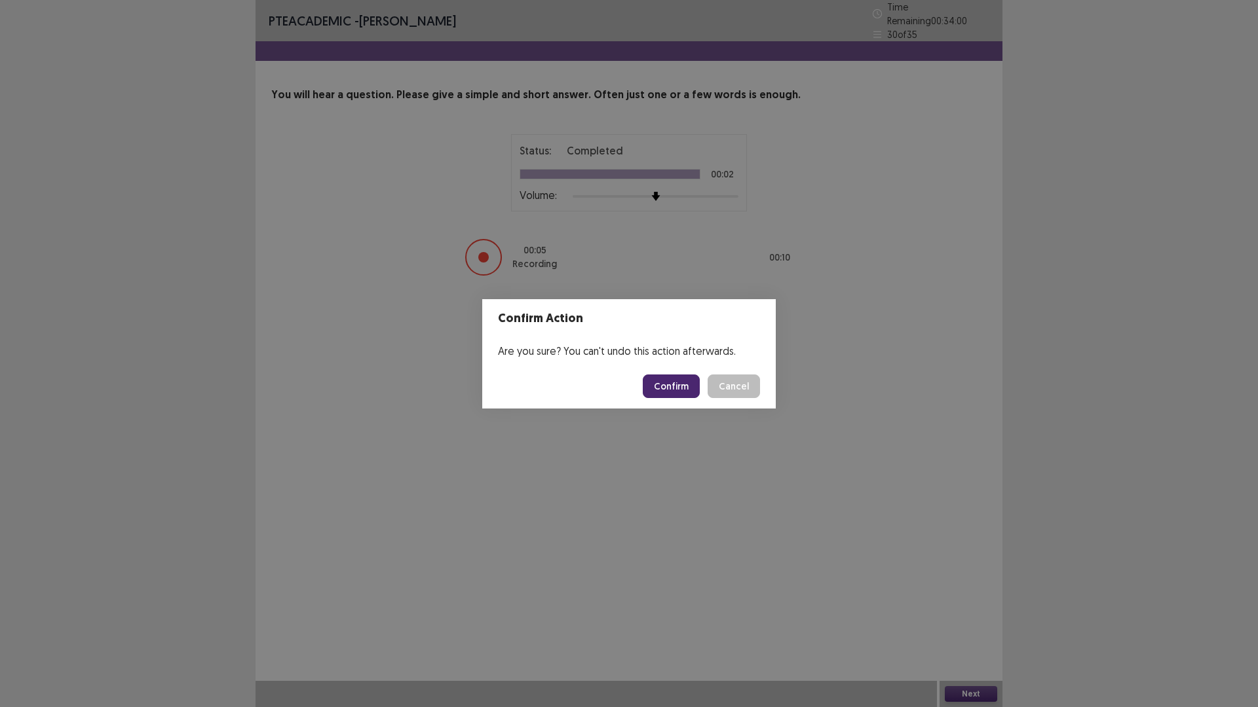
click at [682, 383] on button "Confirm" at bounding box center [671, 387] width 57 height 24
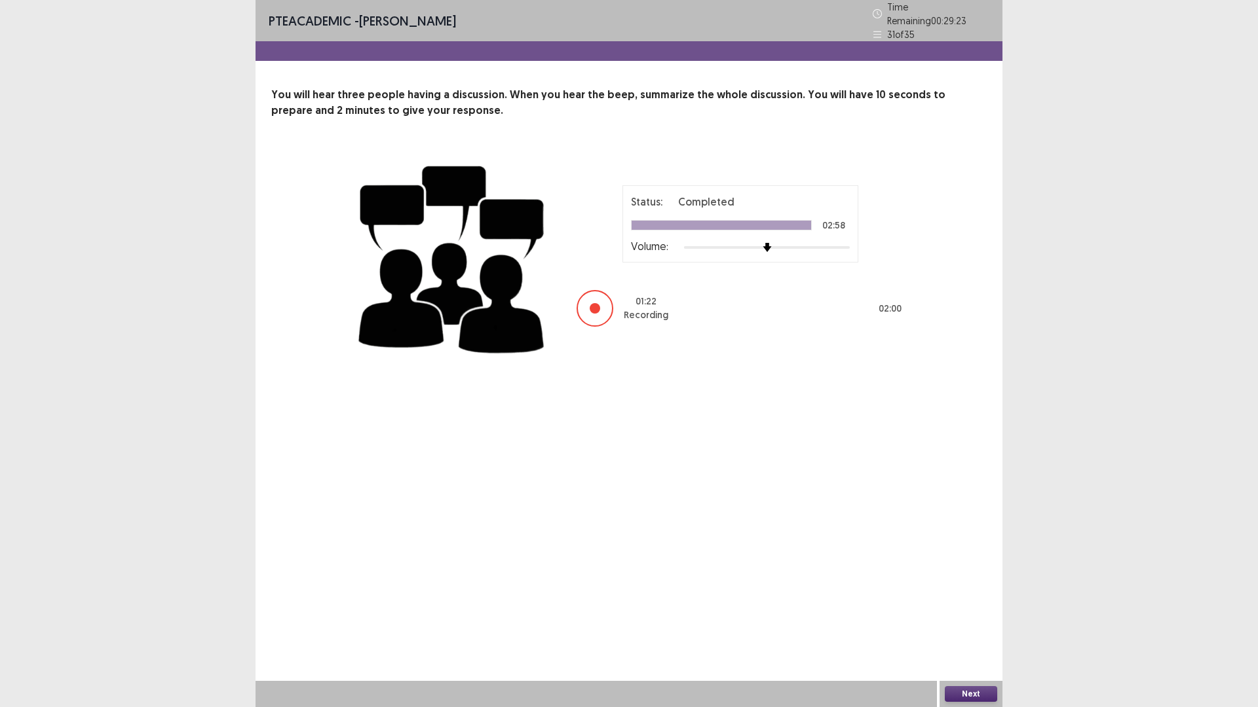
click at [975, 618] on button "Next" at bounding box center [971, 694] width 52 height 16
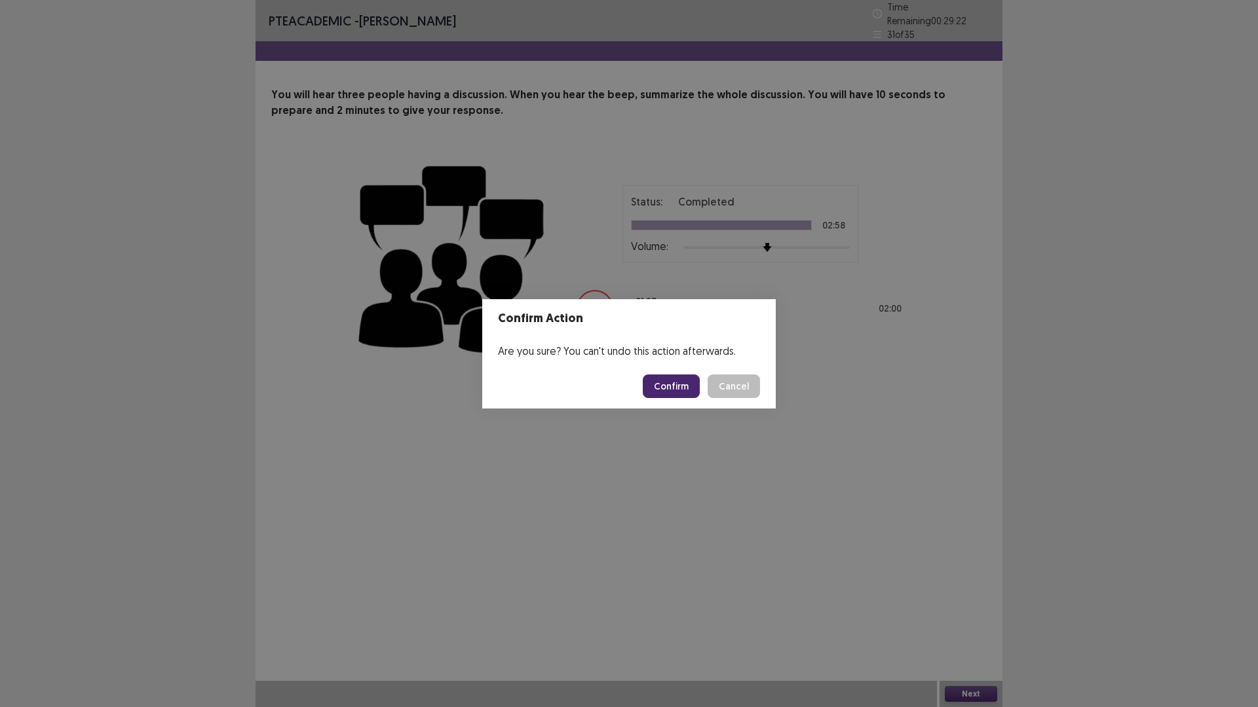
click at [696, 388] on button "Confirm" at bounding box center [671, 387] width 57 height 24
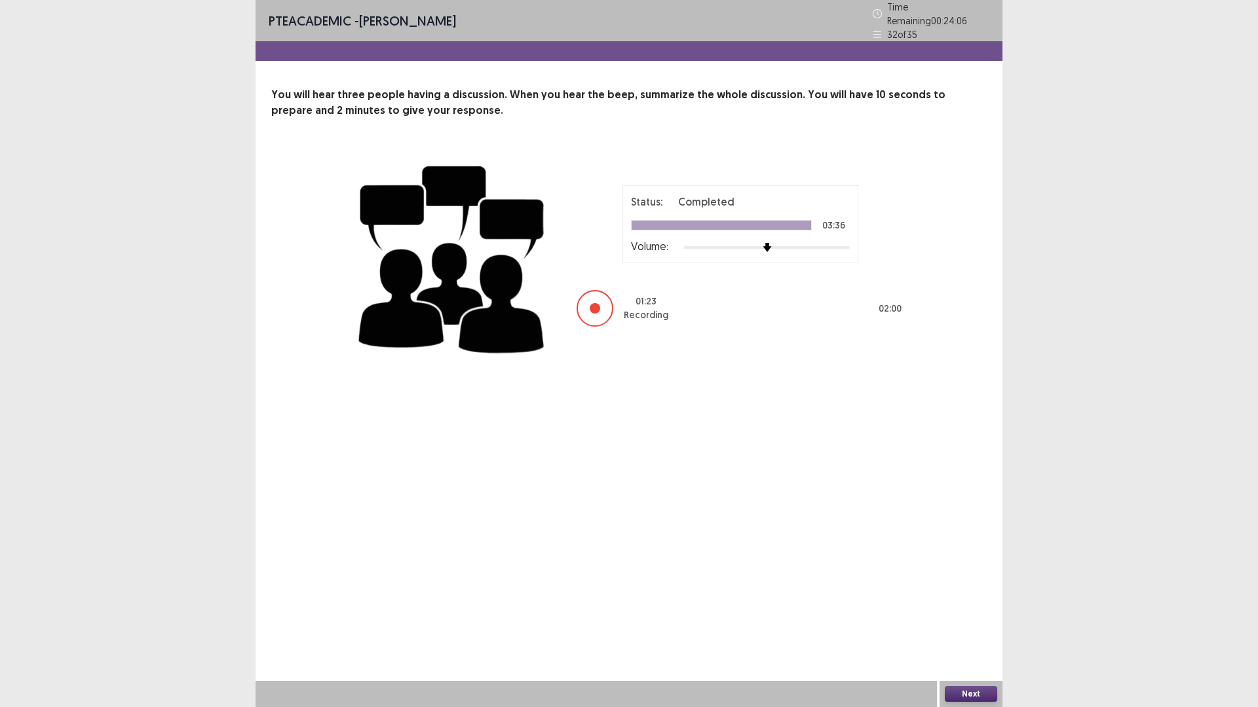
click at [977, 618] on button "Next" at bounding box center [971, 694] width 52 height 16
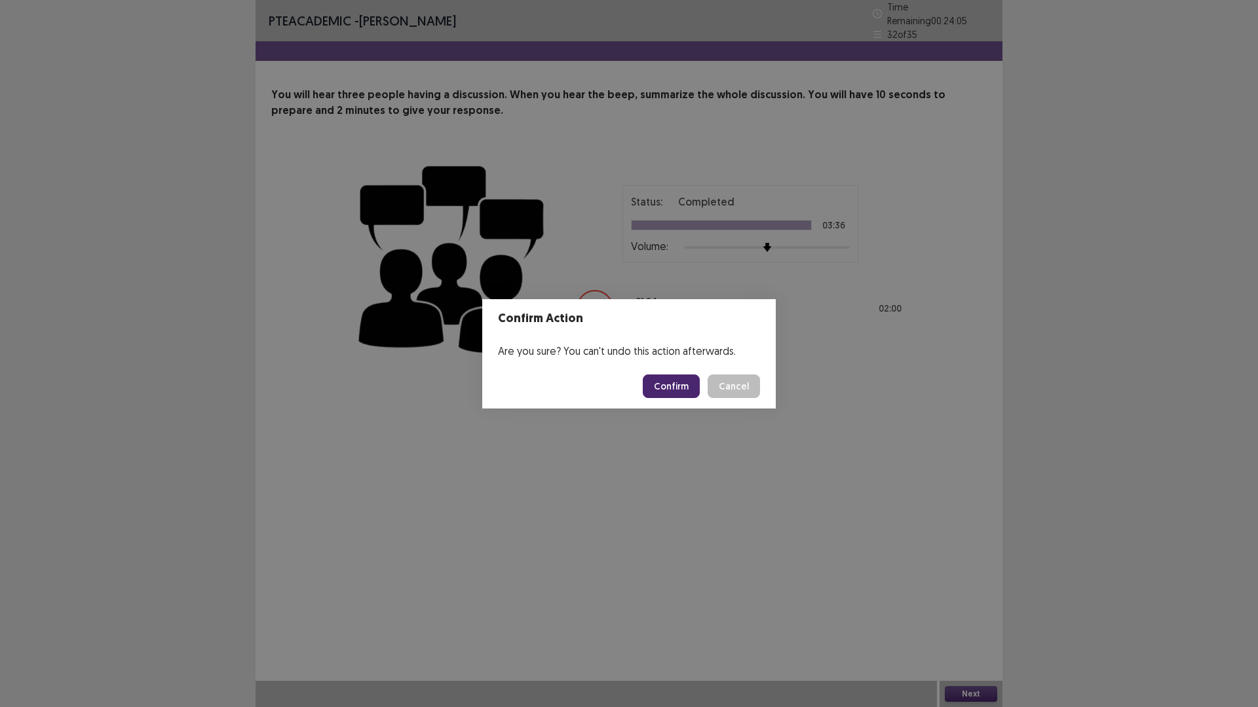
click at [683, 392] on button "Confirm" at bounding box center [671, 387] width 57 height 24
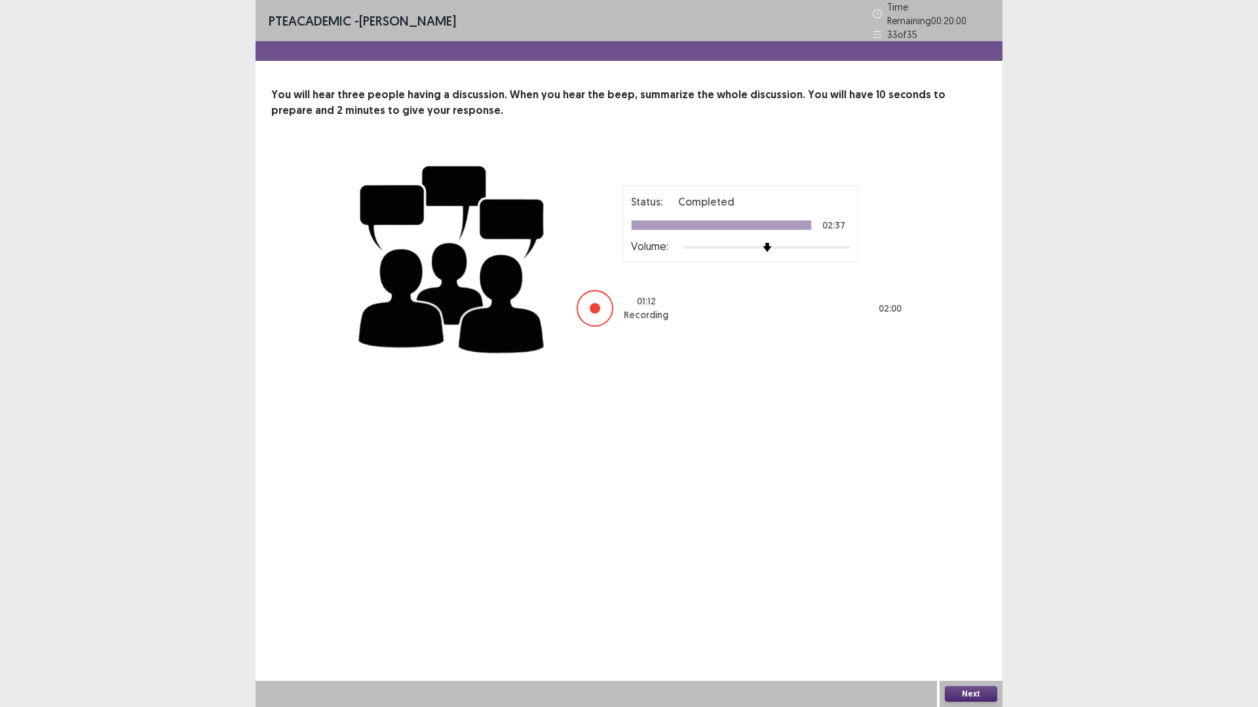
click at [964, 618] on button "Next" at bounding box center [971, 694] width 52 height 16
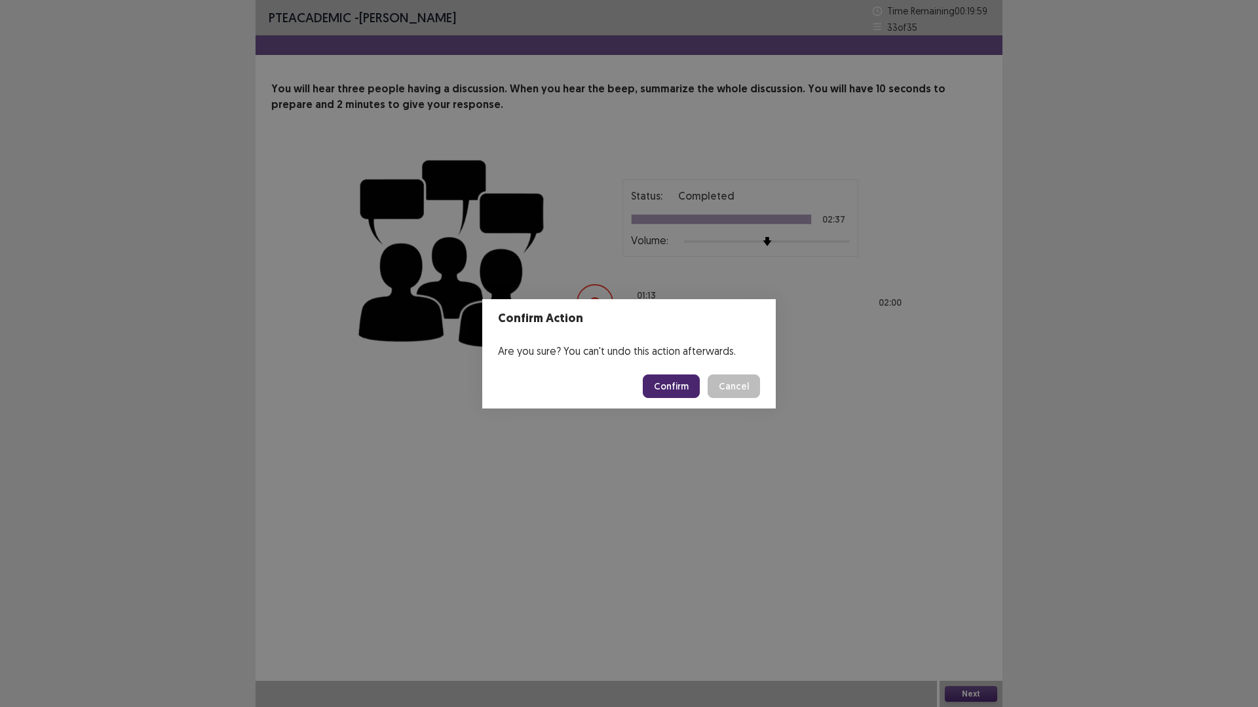
click at [671, 381] on button "Confirm" at bounding box center [671, 387] width 57 height 24
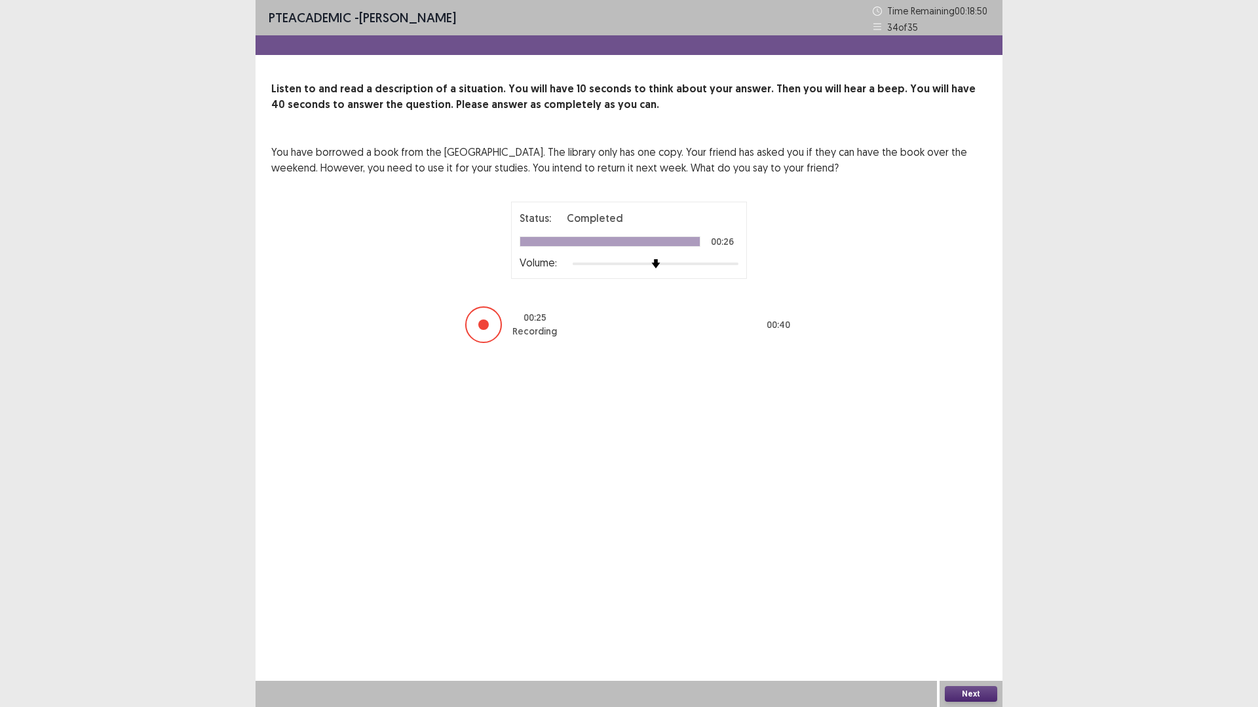
click at [988, 618] on button "Next" at bounding box center [971, 694] width 52 height 16
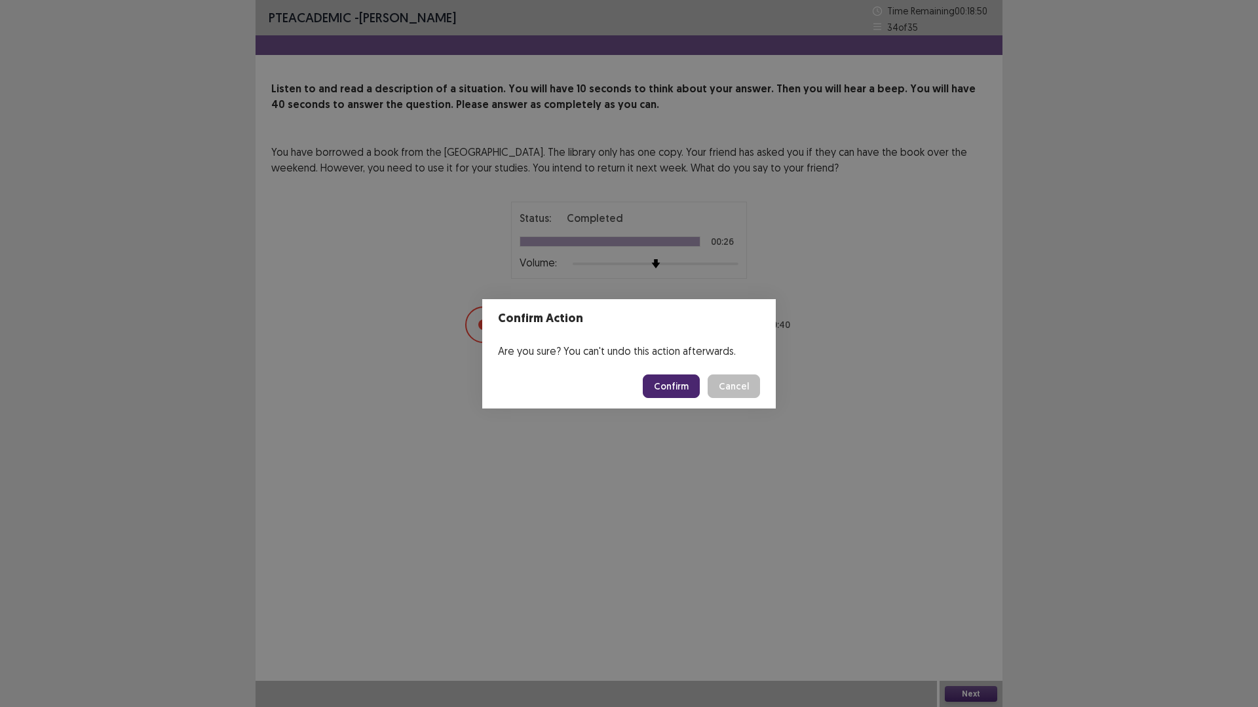
click at [666, 386] on button "Confirm" at bounding box center [671, 387] width 57 height 24
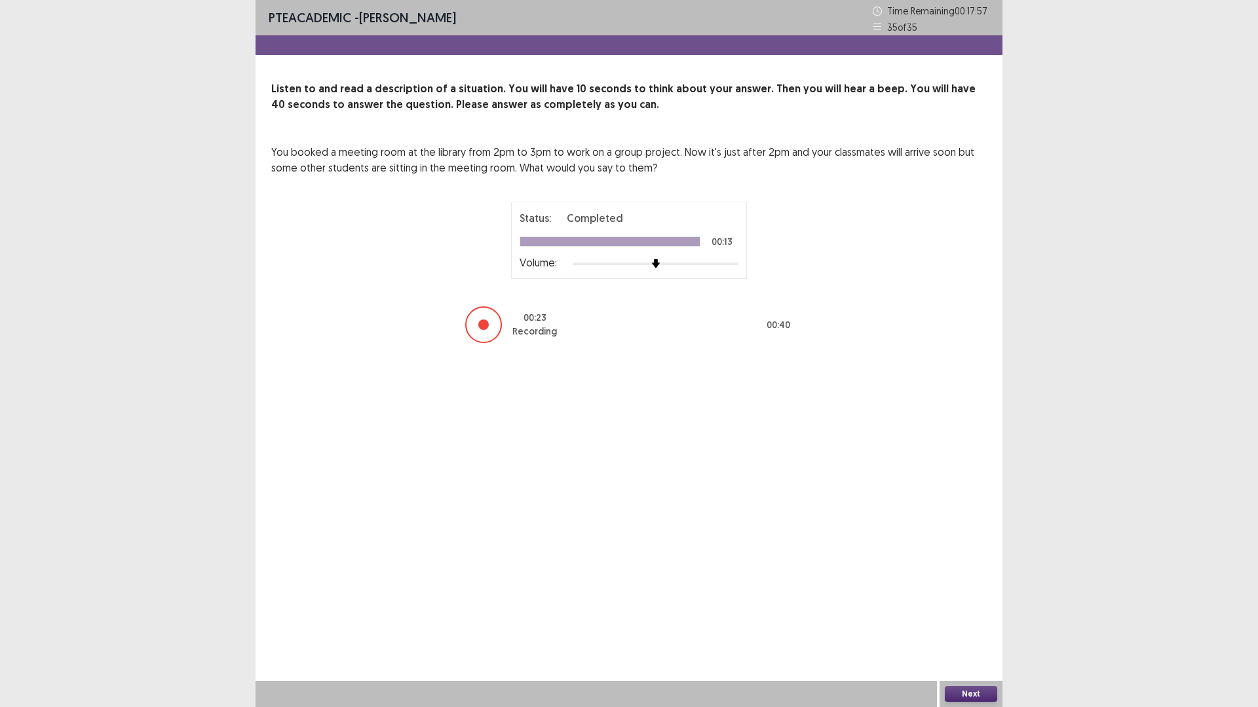
click at [972, 618] on button "Next" at bounding box center [971, 694] width 52 height 16
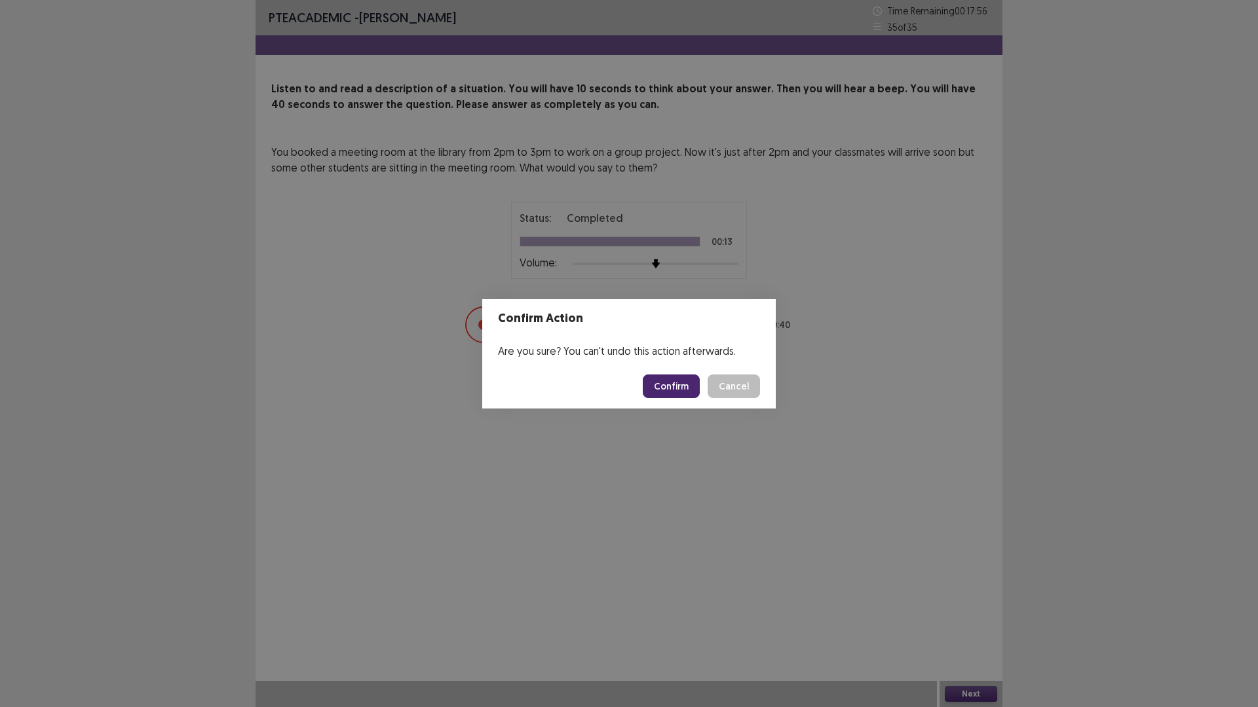
click at [680, 386] on button "Confirm" at bounding box center [671, 387] width 57 height 24
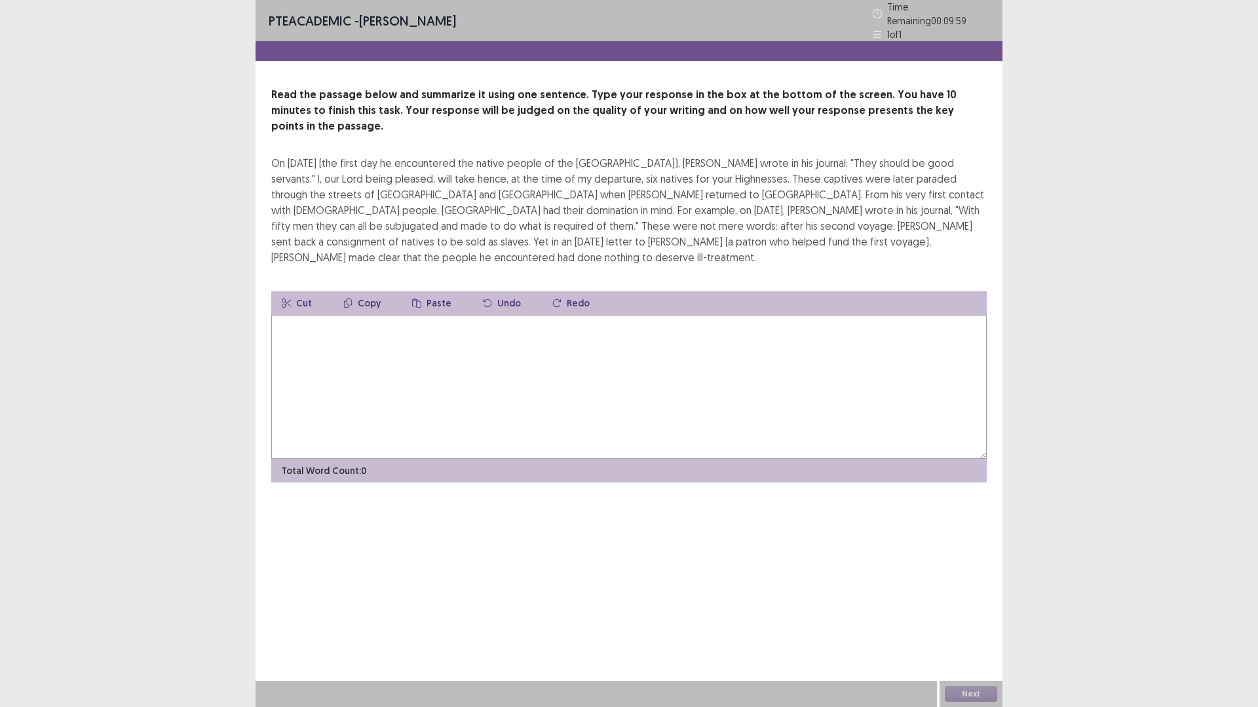
click at [551, 315] on textarea at bounding box center [628, 387] width 715 height 144
click at [698, 315] on textarea at bounding box center [628, 387] width 715 height 144
click at [738, 315] on textarea at bounding box center [628, 387] width 715 height 144
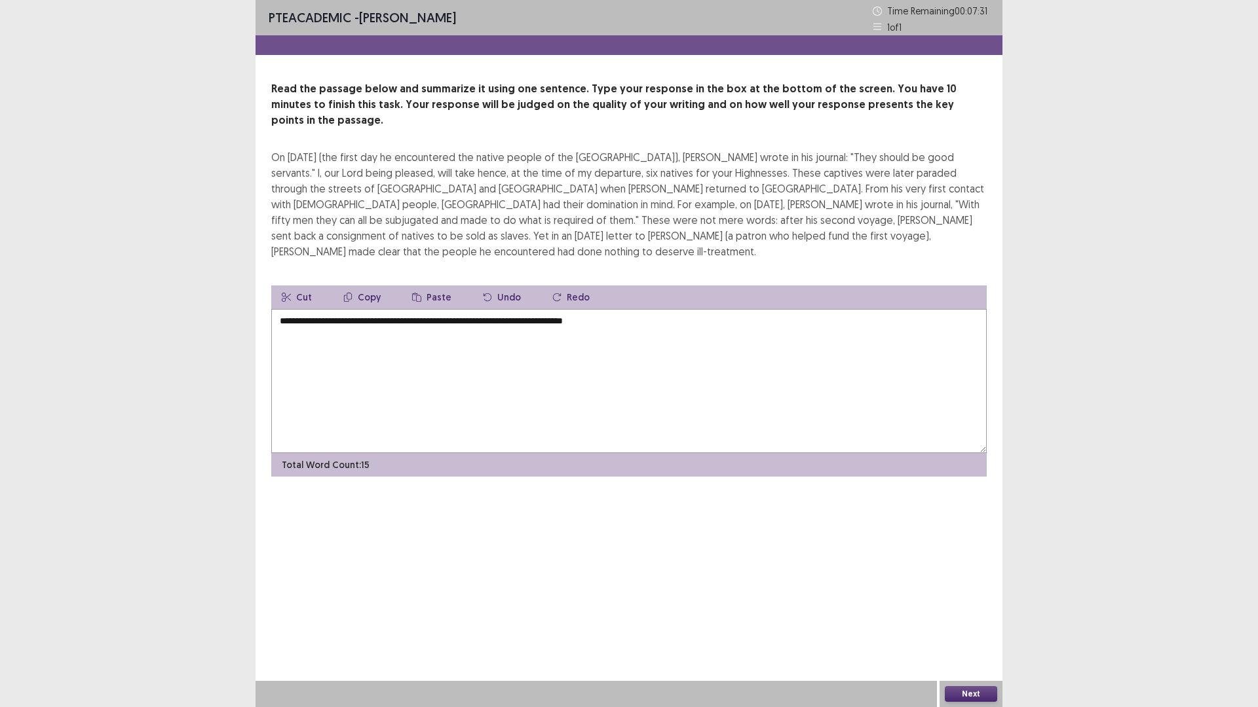
click at [624, 309] on textarea "**********" at bounding box center [628, 381] width 715 height 144
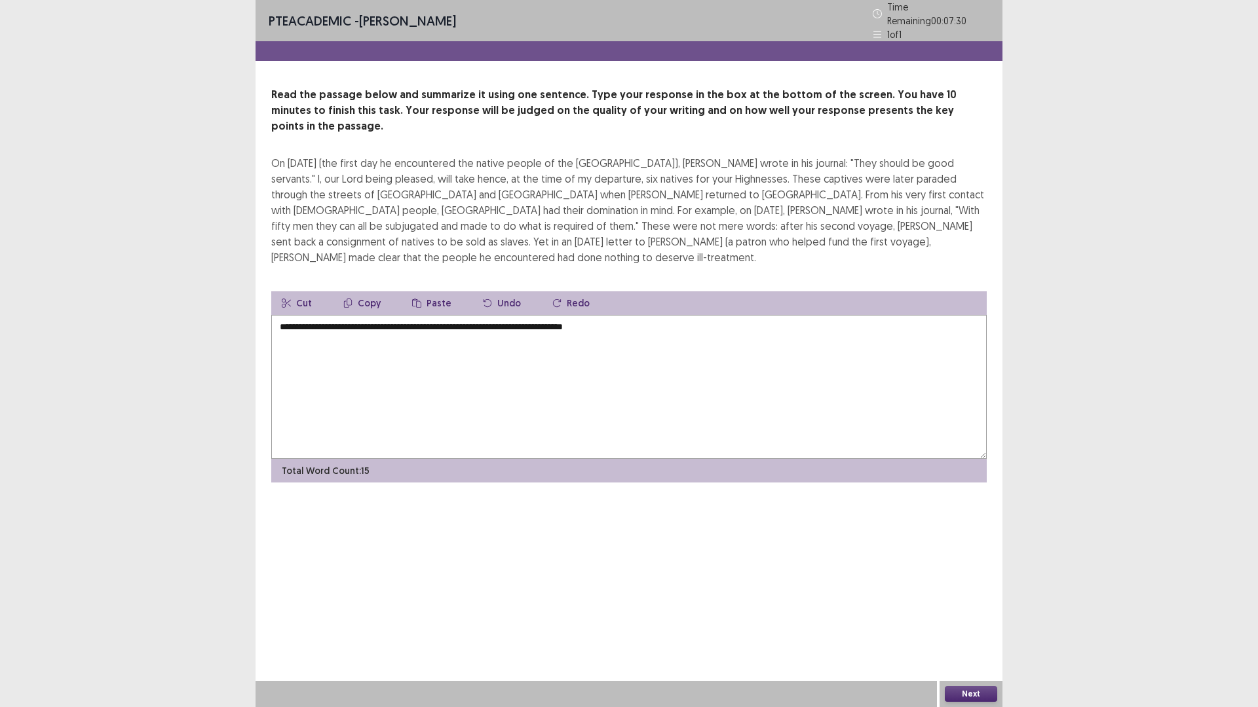
click at [625, 315] on textarea "**********" at bounding box center [628, 387] width 715 height 144
click at [643, 315] on textarea "**********" at bounding box center [628, 387] width 715 height 144
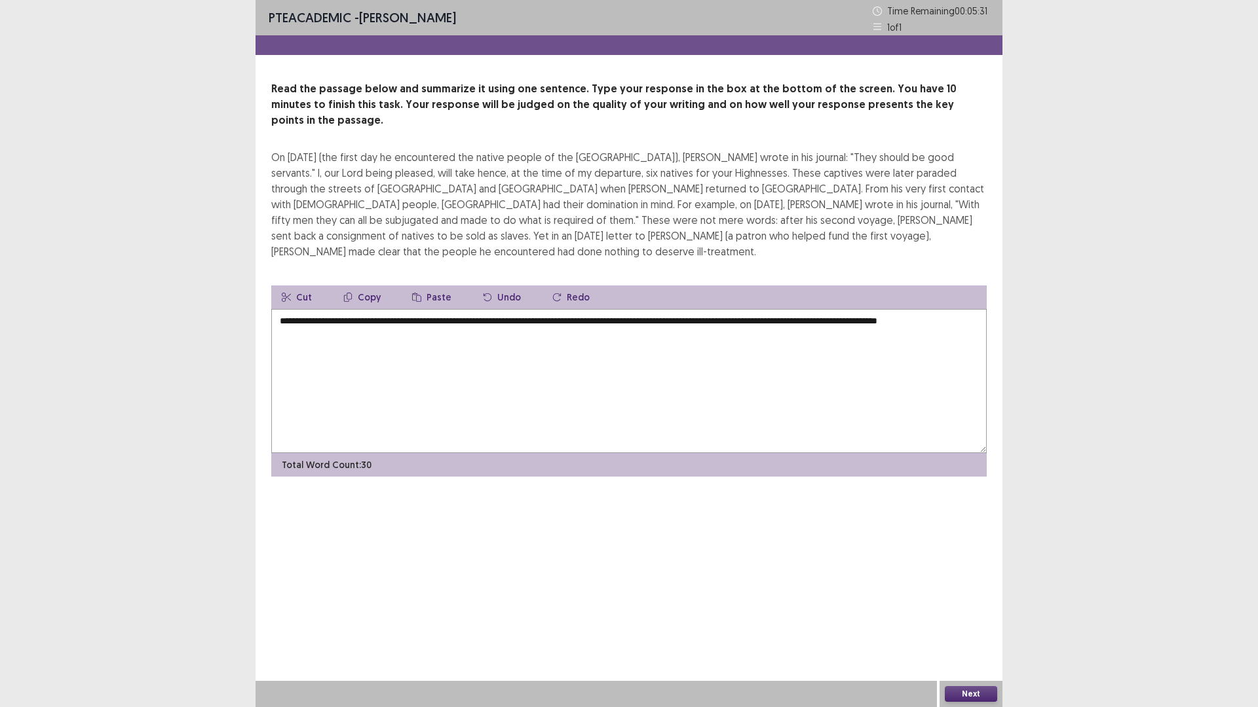
click at [655, 309] on textarea "**********" at bounding box center [628, 381] width 715 height 144
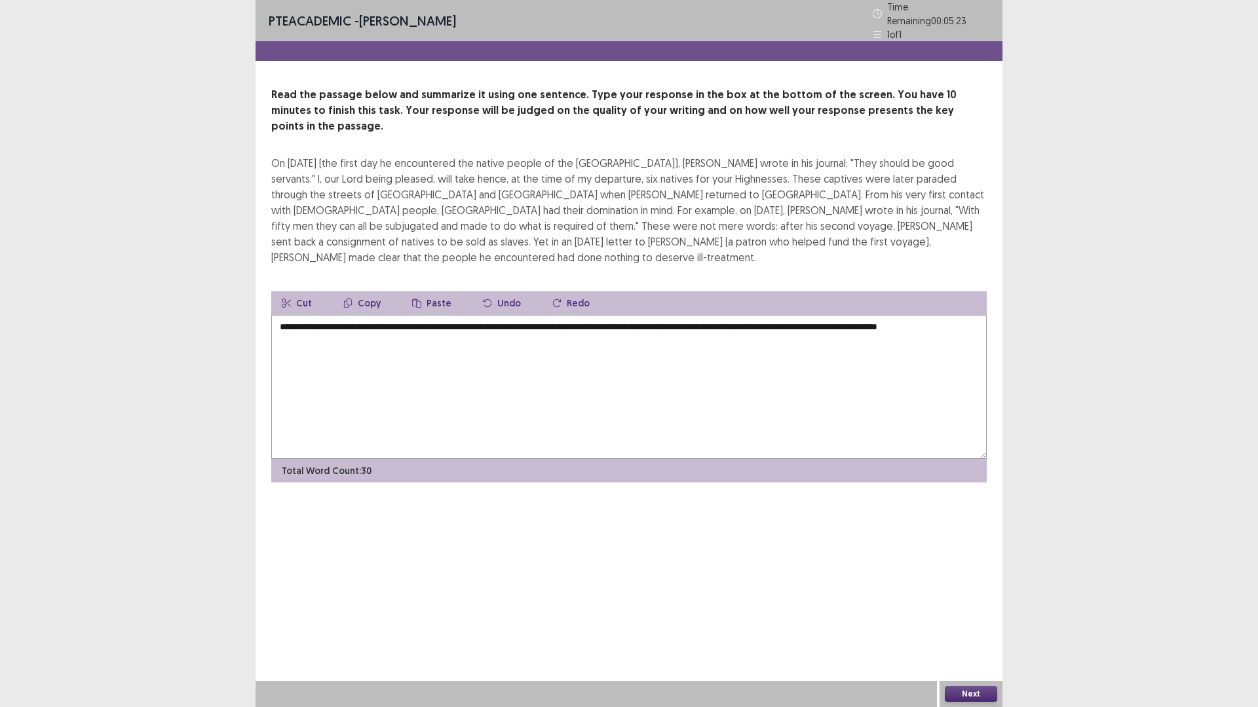
click at [478, 315] on textarea "**********" at bounding box center [628, 387] width 715 height 144
drag, startPoint x: 815, startPoint y: 171, endPoint x: 895, endPoint y: 171, distance: 79.9
click at [895, 171] on div "On [DATE] (the first day he encountered the native people of the [GEOGRAPHIC_DA…" at bounding box center [628, 210] width 715 height 110
drag, startPoint x: 612, startPoint y: 206, endPoint x: 643, endPoint y: 207, distance: 30.8
click at [643, 207] on div "On [DATE] (the first day he encountered the native people of the [GEOGRAPHIC_DA…" at bounding box center [628, 210] width 715 height 110
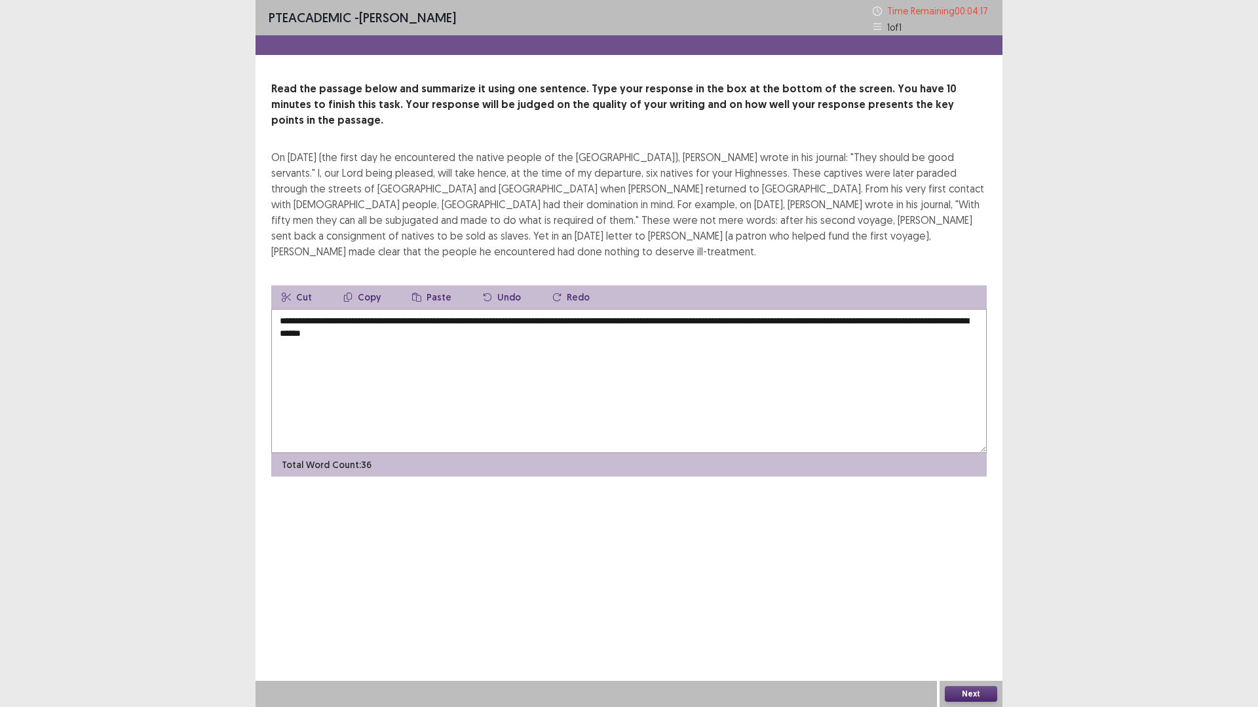
click at [836, 210] on div "On [DATE] (the first day he encountered the native people of the [GEOGRAPHIC_DA…" at bounding box center [628, 204] width 715 height 110
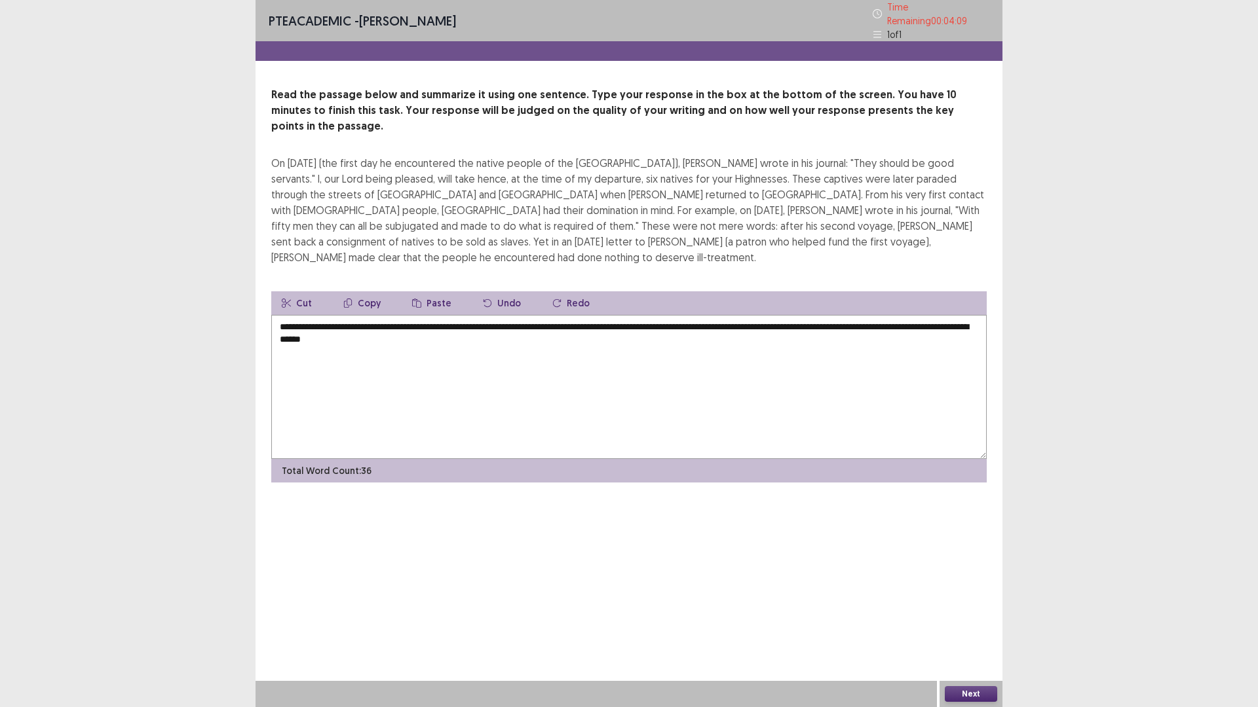
click at [553, 315] on textarea "**********" at bounding box center [628, 387] width 715 height 144
click at [467, 315] on textarea "**********" at bounding box center [628, 387] width 715 height 144
drag, startPoint x: 400, startPoint y: 301, endPoint x: 411, endPoint y: 305, distance: 11.8
click at [411, 315] on textarea "**********" at bounding box center [628, 387] width 715 height 144
click at [500, 315] on textarea "**********" at bounding box center [628, 387] width 715 height 144
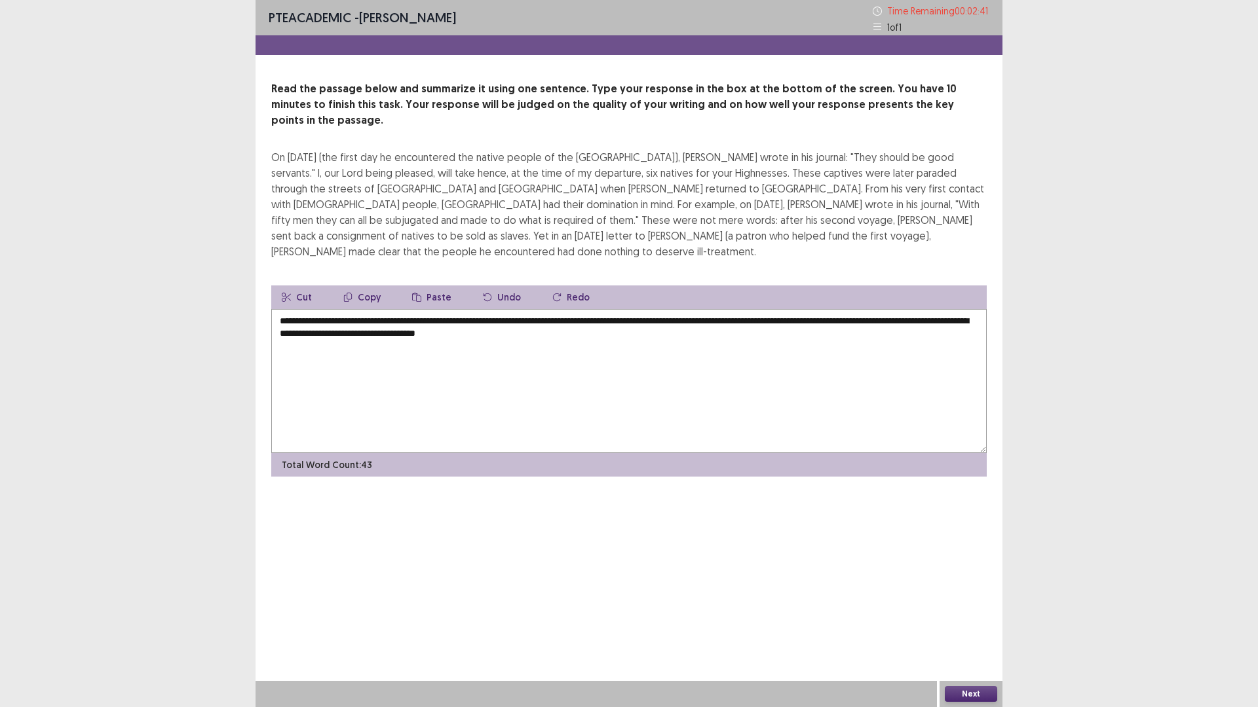
click at [600, 309] on textarea "**********" at bounding box center [628, 381] width 715 height 144
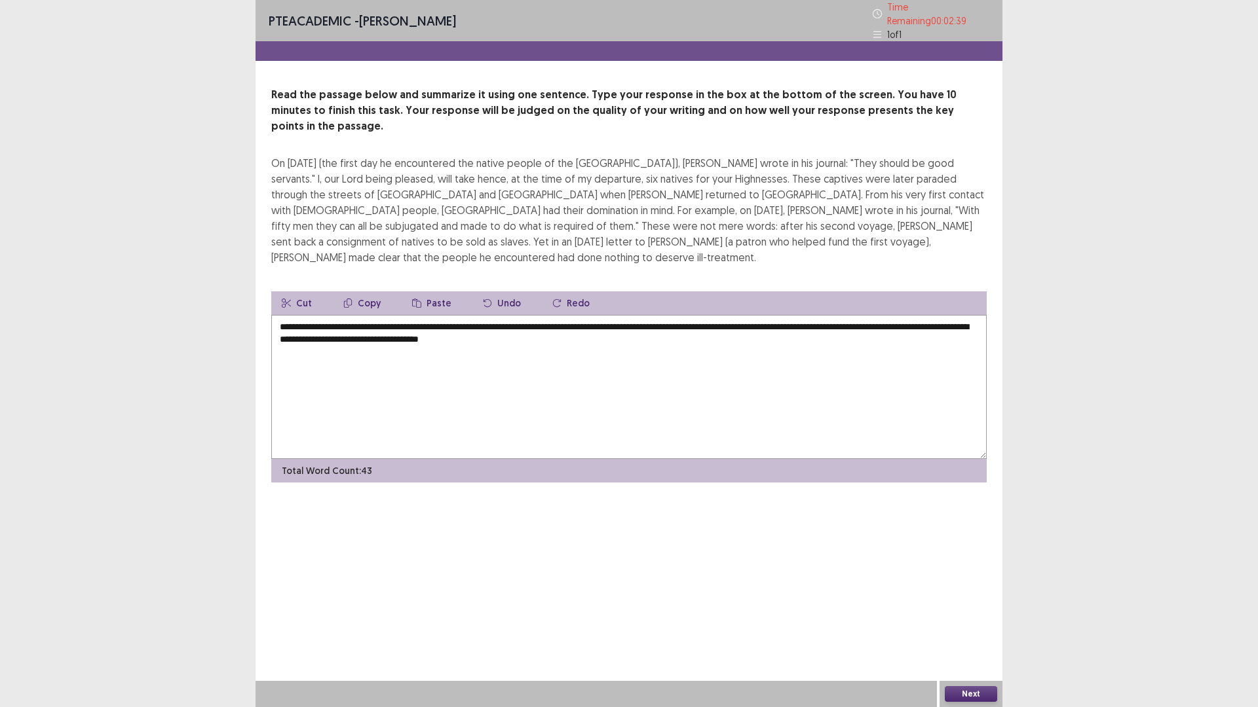
click at [654, 315] on textarea "**********" at bounding box center [628, 387] width 715 height 144
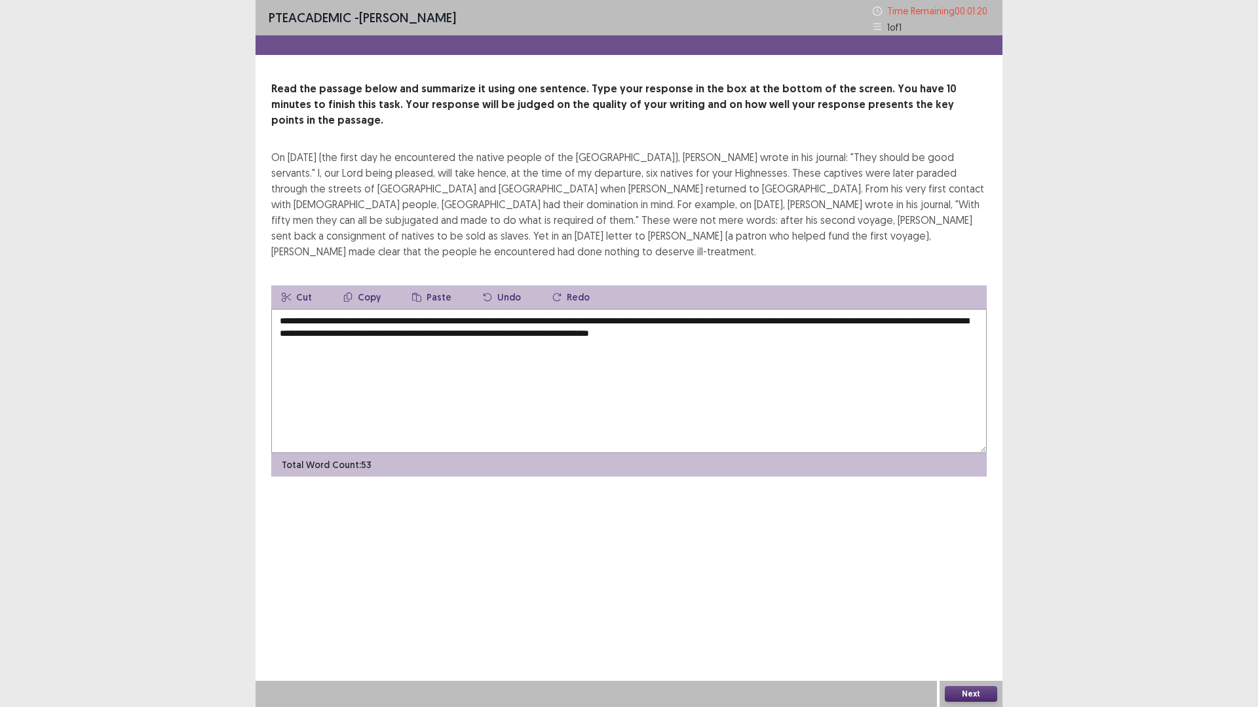
click at [753, 309] on textarea "**********" at bounding box center [628, 381] width 715 height 144
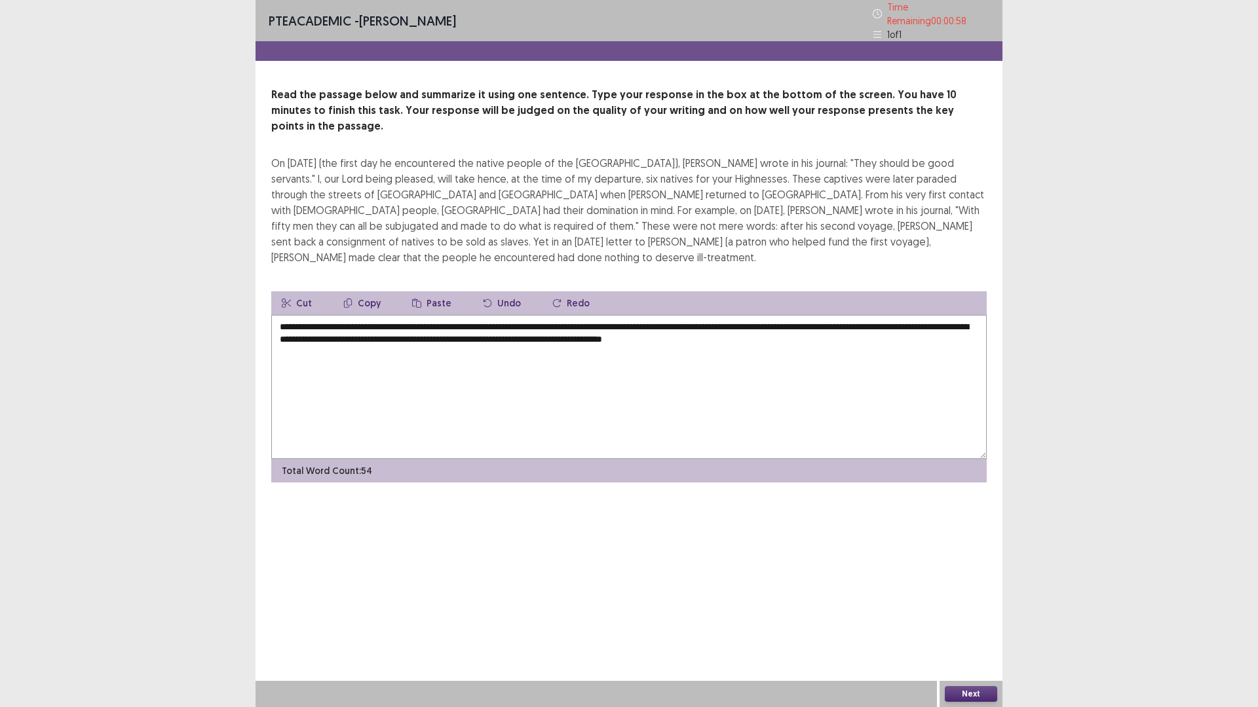
click at [848, 315] on textarea "**********" at bounding box center [628, 387] width 715 height 144
type textarea "**********"
click at [980, 618] on button "Next" at bounding box center [971, 694] width 52 height 16
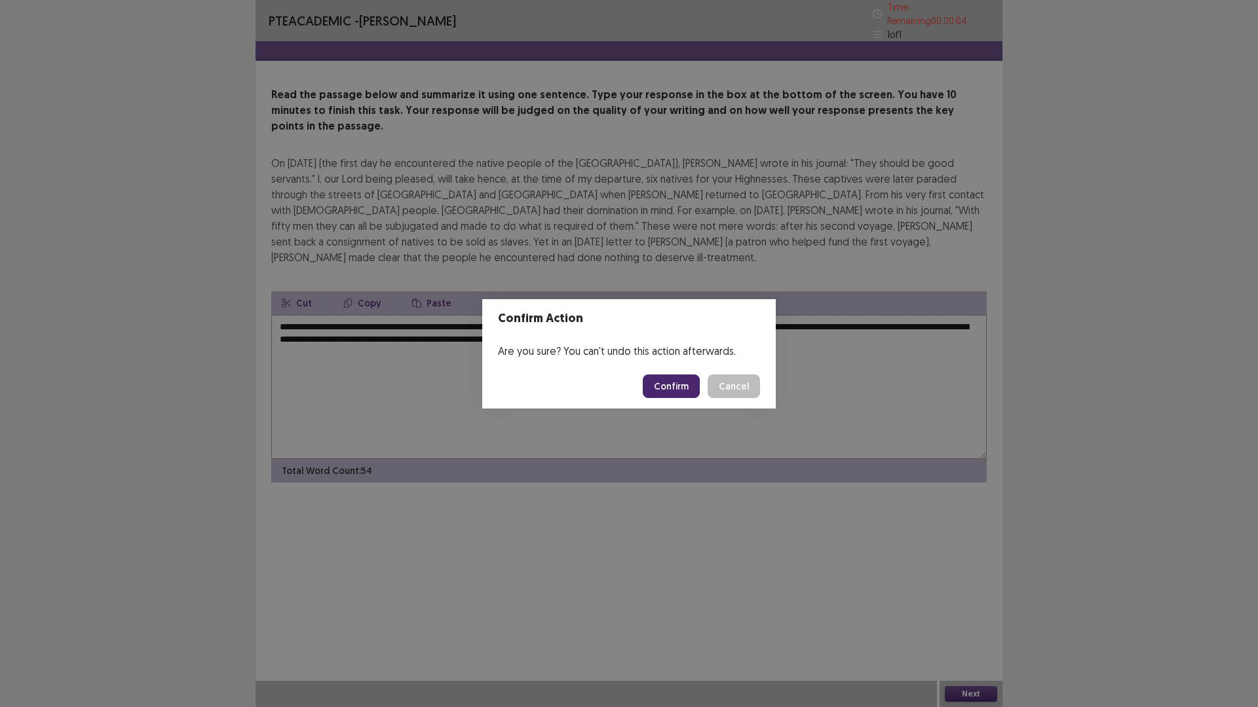
click at [665, 386] on button "Confirm" at bounding box center [671, 387] width 57 height 24
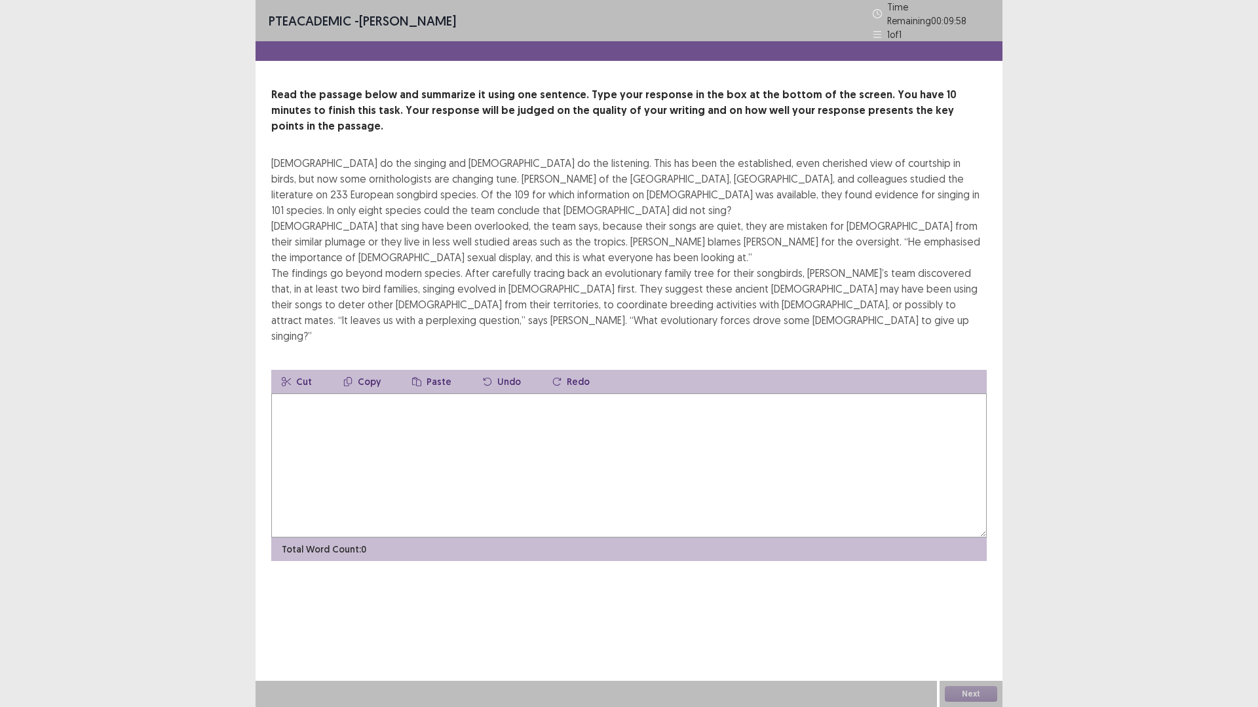
click at [665, 394] on textarea at bounding box center [628, 466] width 715 height 144
type textarea "*"
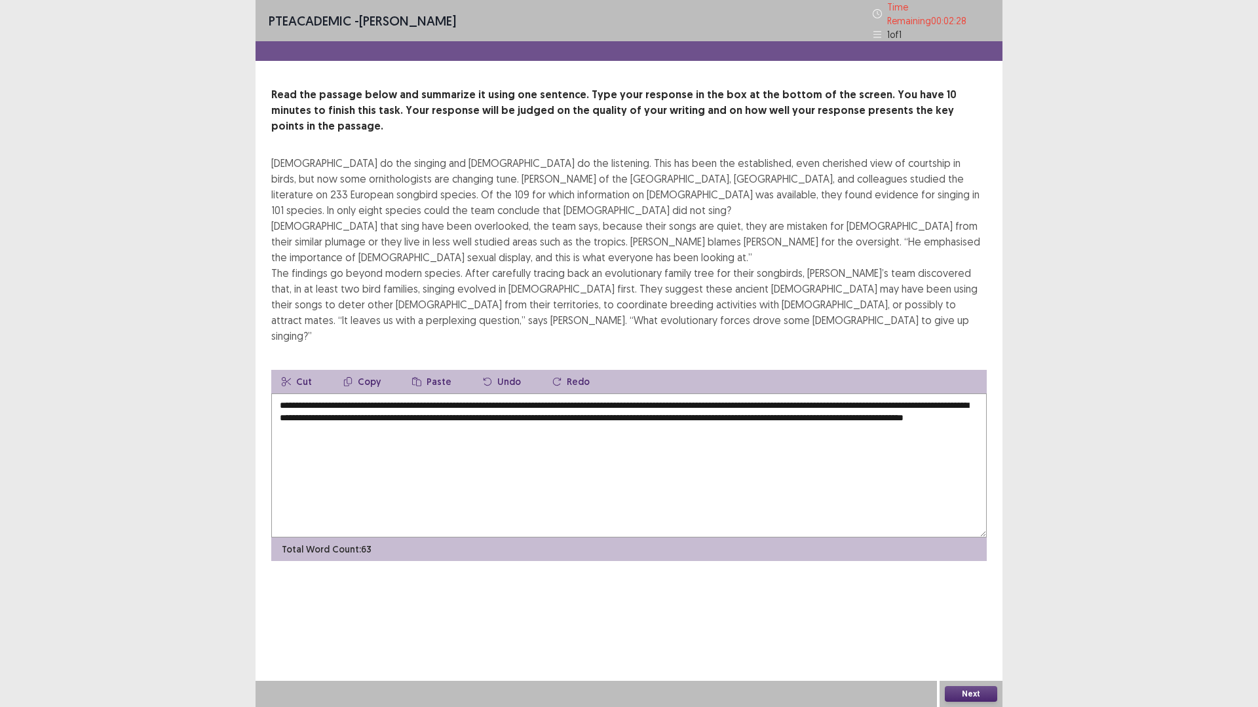
click at [501, 395] on textarea "**********" at bounding box center [628, 466] width 715 height 144
click at [546, 421] on textarea "**********" at bounding box center [628, 466] width 715 height 144
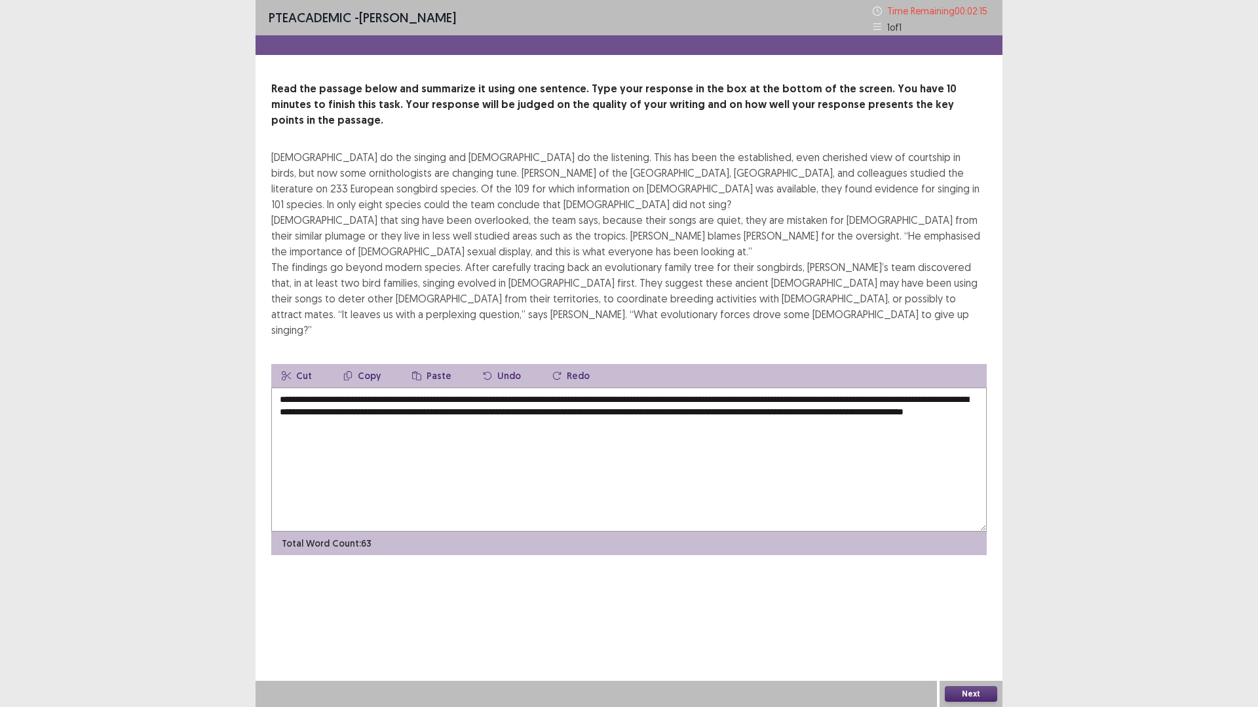
drag, startPoint x: 478, startPoint y: 370, endPoint x: 453, endPoint y: 369, distance: 24.2
click at [453, 388] on textarea "**********" at bounding box center [628, 460] width 715 height 144
click at [507, 388] on textarea "**********" at bounding box center [628, 460] width 715 height 144
drag, startPoint x: 546, startPoint y: 367, endPoint x: 592, endPoint y: 368, distance: 46.5
click at [592, 388] on textarea "**********" at bounding box center [628, 460] width 715 height 144
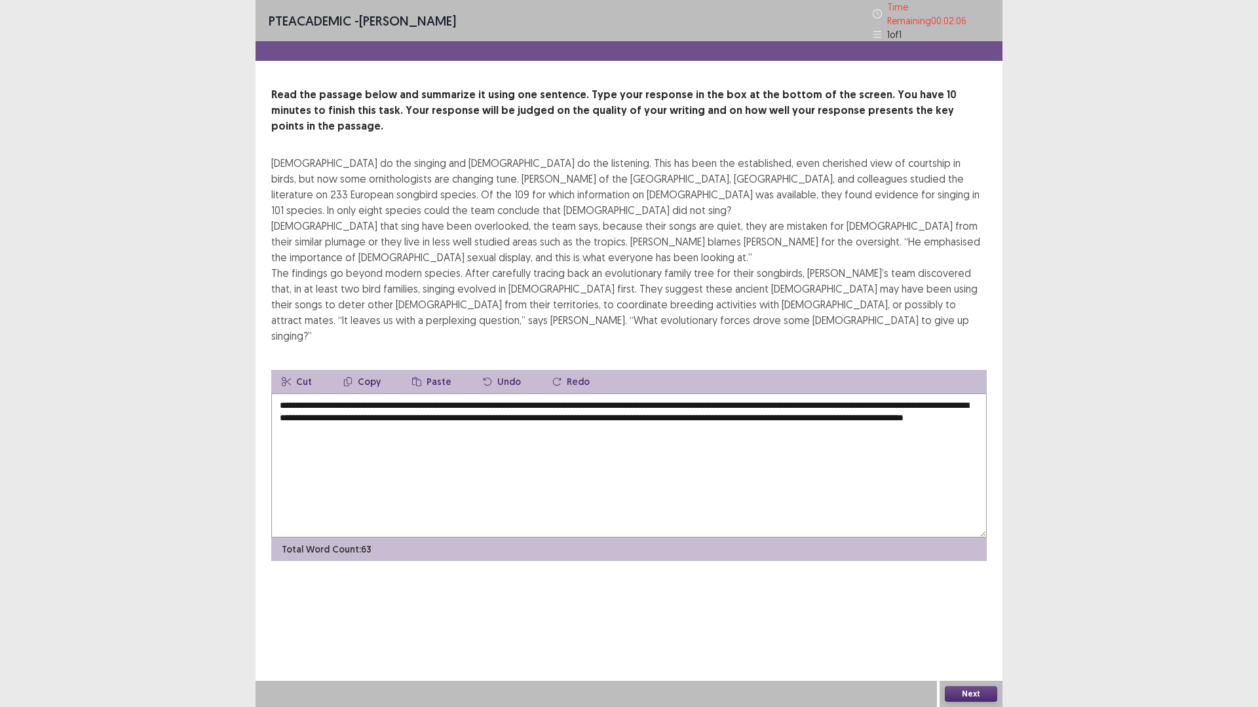
drag, startPoint x: 667, startPoint y: 371, endPoint x: 651, endPoint y: 369, distance: 15.9
click at [651, 394] on textarea "**********" at bounding box center [628, 466] width 715 height 144
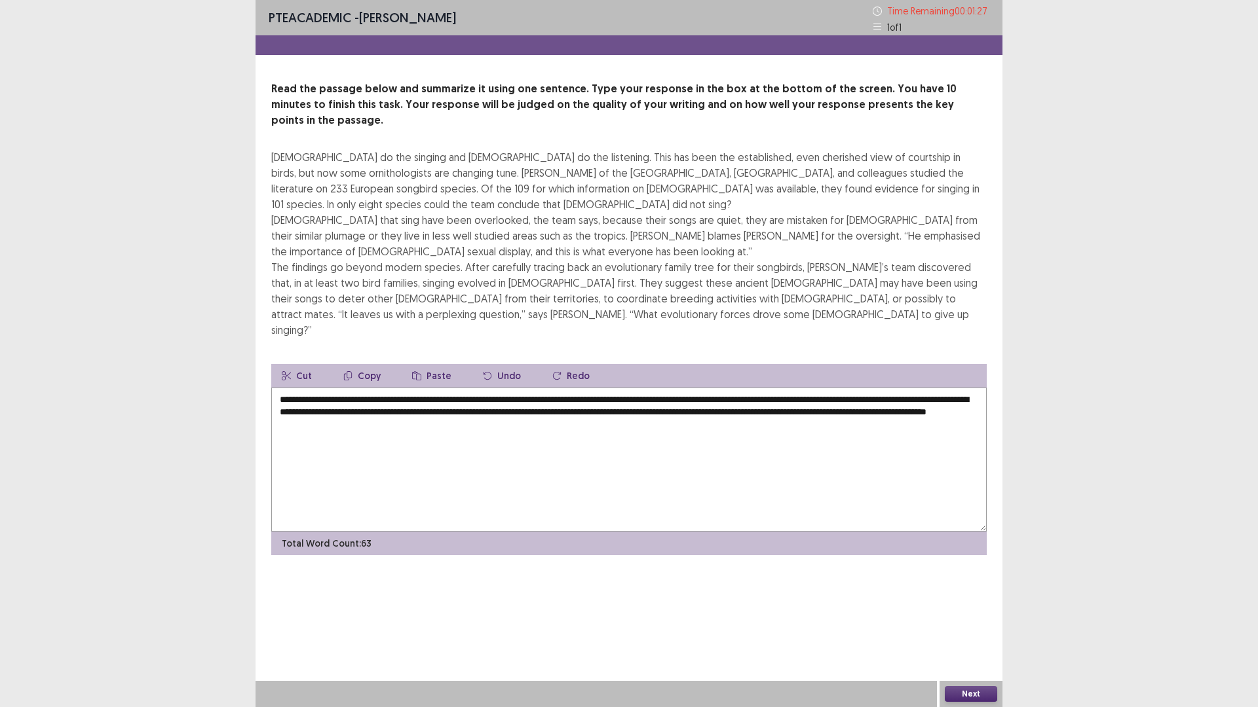
click at [900, 388] on textarea "**********" at bounding box center [628, 460] width 715 height 144
click at [922, 388] on textarea "**********" at bounding box center [628, 460] width 715 height 144
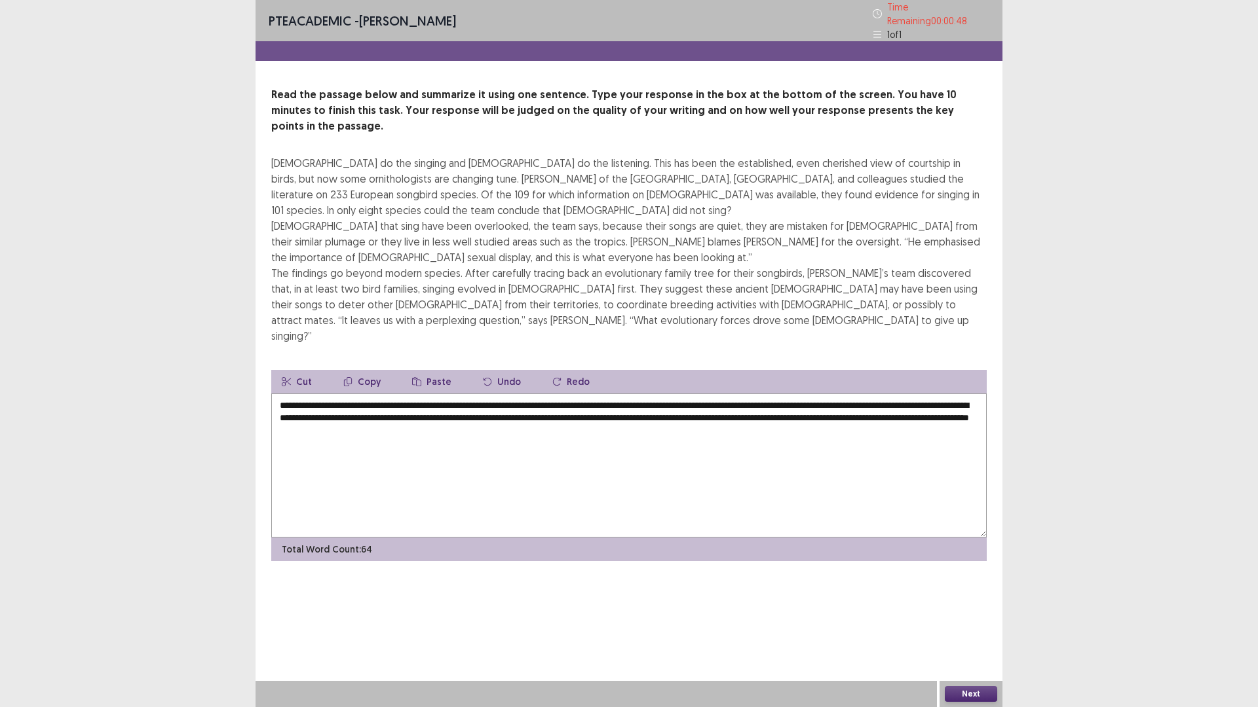
drag, startPoint x: 950, startPoint y: 369, endPoint x: 973, endPoint y: 369, distance: 22.9
click at [973, 394] on textarea "**********" at bounding box center [628, 466] width 715 height 144
click at [303, 394] on textarea "**********" at bounding box center [628, 466] width 715 height 144
click at [478, 394] on textarea "**********" at bounding box center [628, 466] width 715 height 144
click at [606, 394] on textarea "**********" at bounding box center [628, 466] width 715 height 144
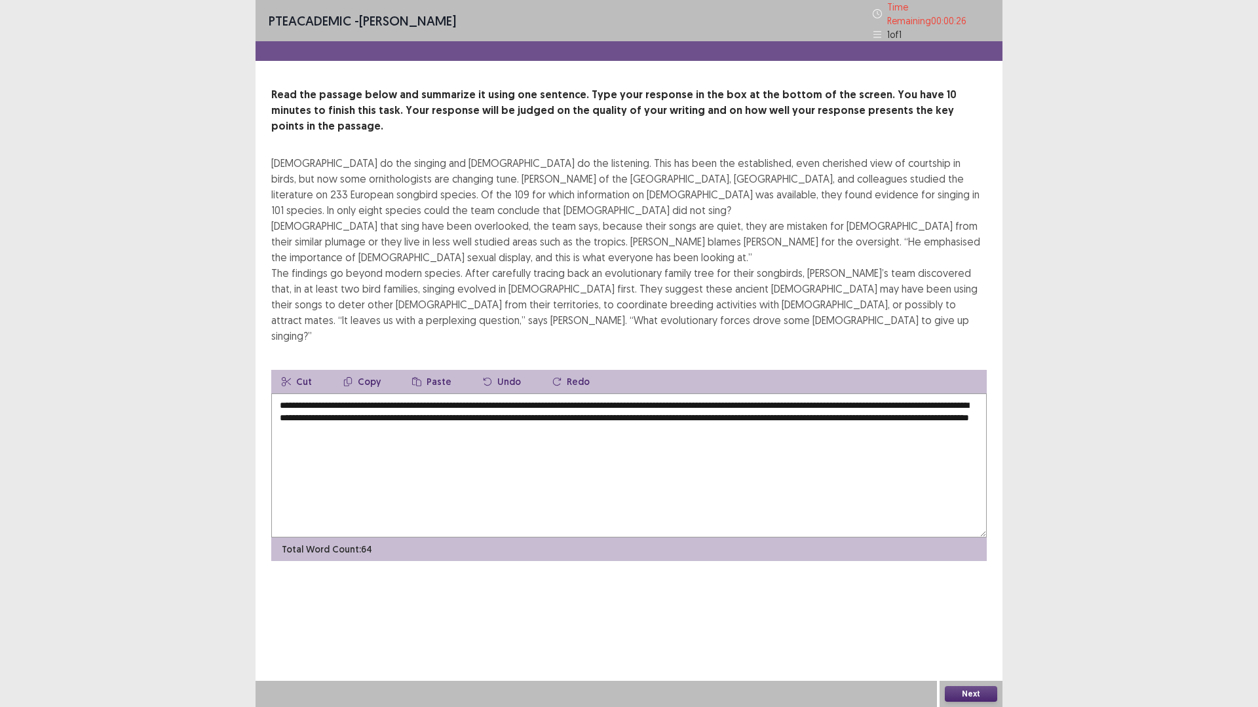
click at [293, 398] on textarea "**********" at bounding box center [628, 466] width 715 height 144
click at [288, 396] on textarea "**********" at bounding box center [628, 466] width 715 height 144
click at [554, 397] on textarea "**********" at bounding box center [628, 466] width 715 height 144
type textarea "**********"
click at [977, 618] on button "Next" at bounding box center [971, 694] width 52 height 16
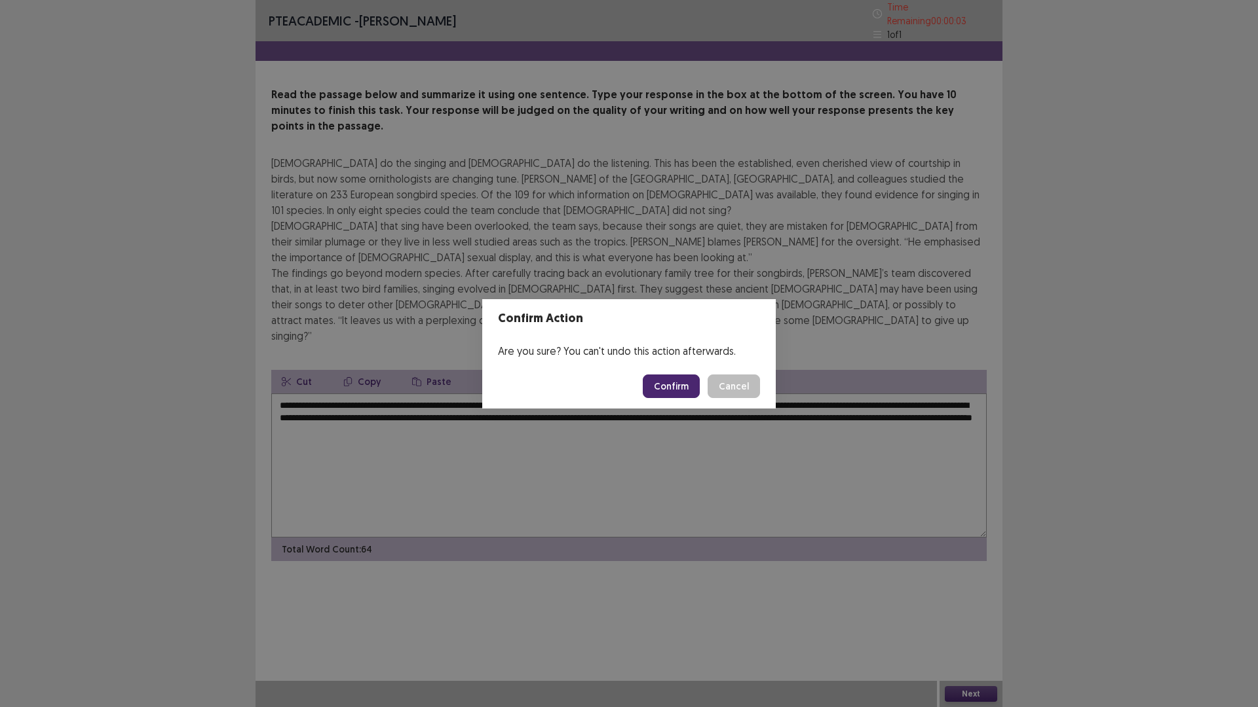
click at [656, 383] on button "Confirm" at bounding box center [671, 387] width 57 height 24
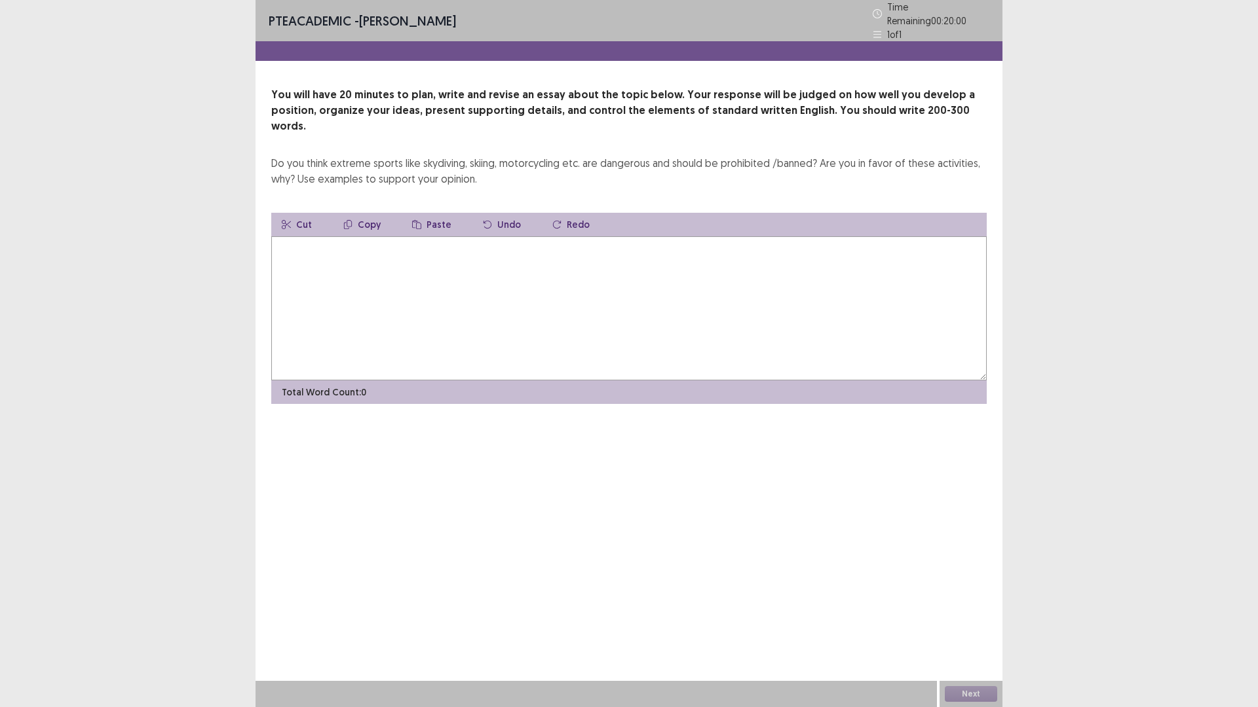
click at [470, 282] on textarea at bounding box center [628, 308] width 715 height 144
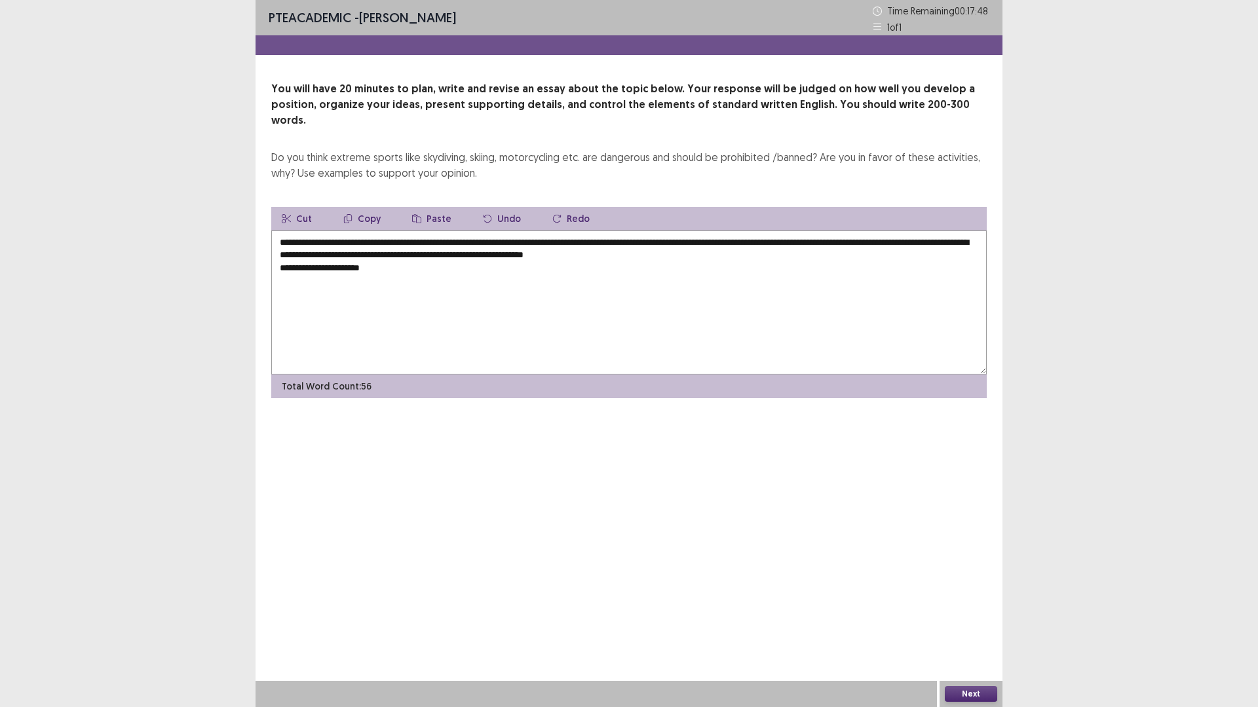
click at [329, 256] on textarea "**********" at bounding box center [628, 303] width 715 height 144
click at [423, 255] on textarea "**********" at bounding box center [628, 303] width 715 height 144
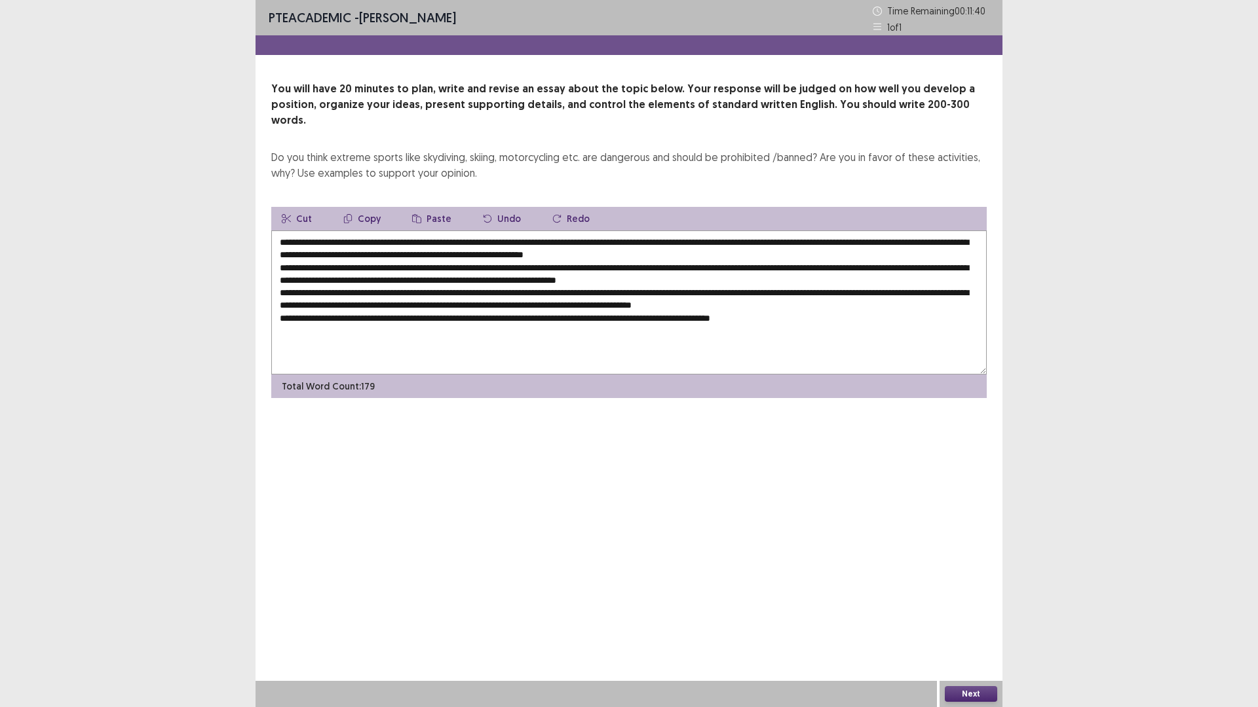
drag, startPoint x: 450, startPoint y: 305, endPoint x: 471, endPoint y: 302, distance: 21.1
click at [471, 302] on textarea at bounding box center [628, 303] width 715 height 144
drag, startPoint x: 490, startPoint y: 302, endPoint x: 538, endPoint y: 303, distance: 48.5
click at [538, 303] on textarea at bounding box center [628, 303] width 715 height 144
click at [474, 303] on textarea at bounding box center [628, 303] width 715 height 144
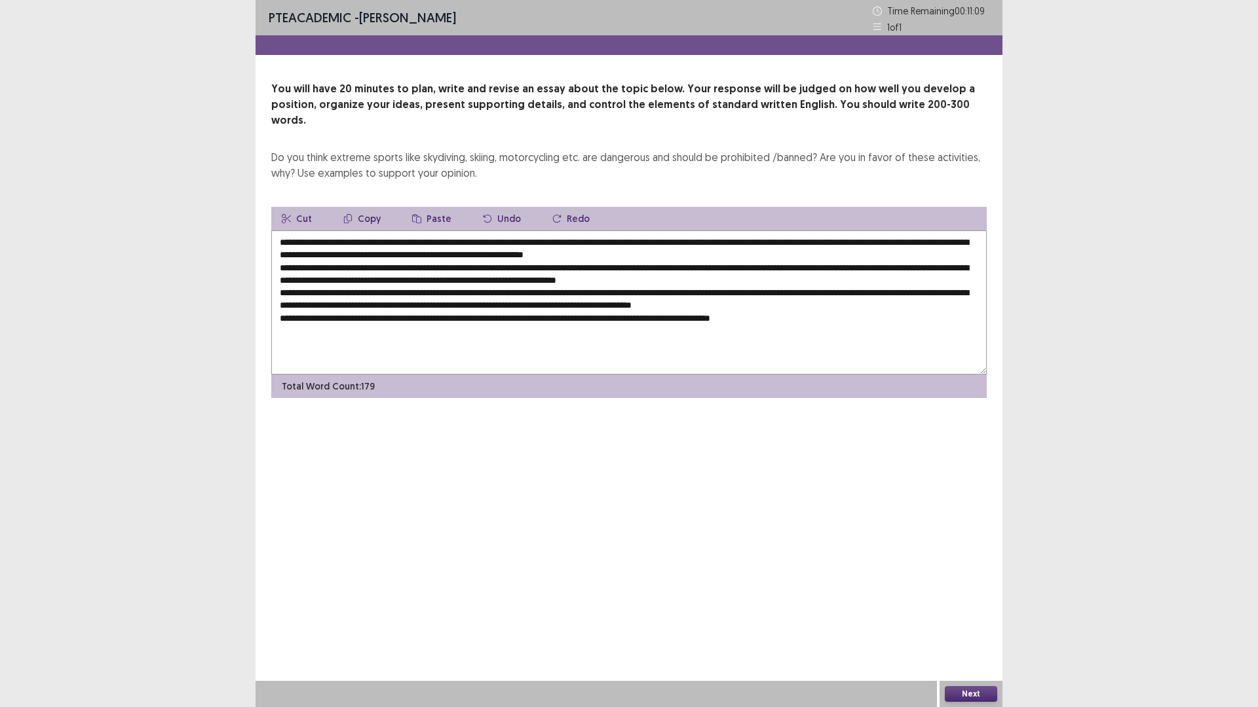
click at [335, 231] on textarea at bounding box center [628, 303] width 715 height 144
drag, startPoint x: 331, startPoint y: 229, endPoint x: 421, endPoint y: 226, distance: 90.4
click at [421, 231] on textarea at bounding box center [628, 303] width 715 height 144
click at [331, 231] on textarea at bounding box center [628, 303] width 715 height 144
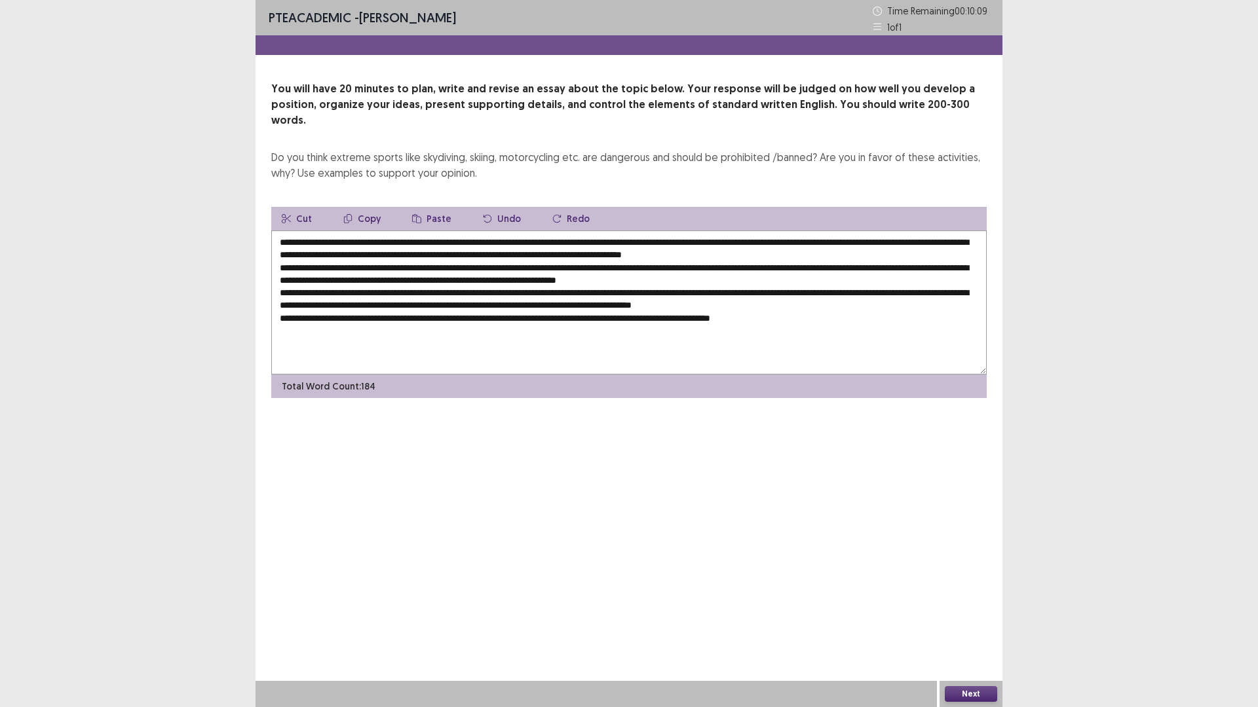
drag, startPoint x: 448, startPoint y: 226, endPoint x: 422, endPoint y: 227, distance: 25.6
click at [422, 231] on textarea at bounding box center [628, 303] width 715 height 144
click at [433, 231] on textarea at bounding box center [628, 303] width 715 height 144
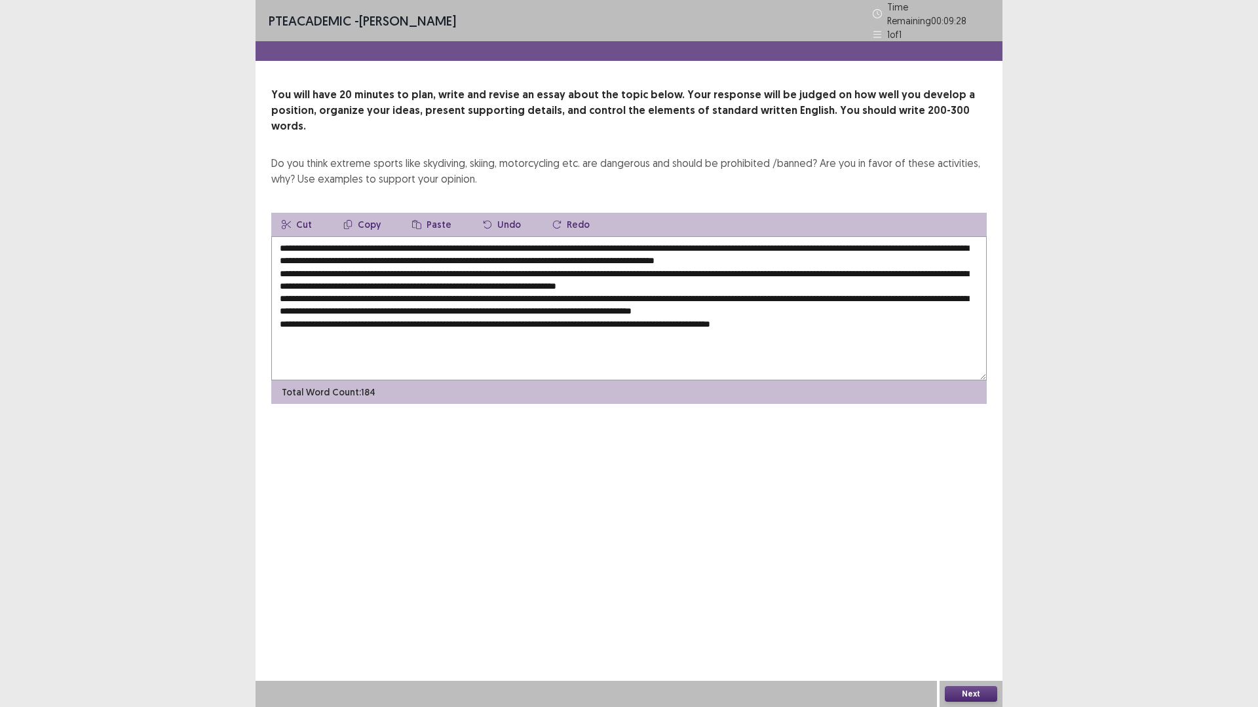
drag, startPoint x: 466, startPoint y: 227, endPoint x: 506, endPoint y: 227, distance: 40.6
click at [506, 236] on textarea at bounding box center [628, 308] width 715 height 144
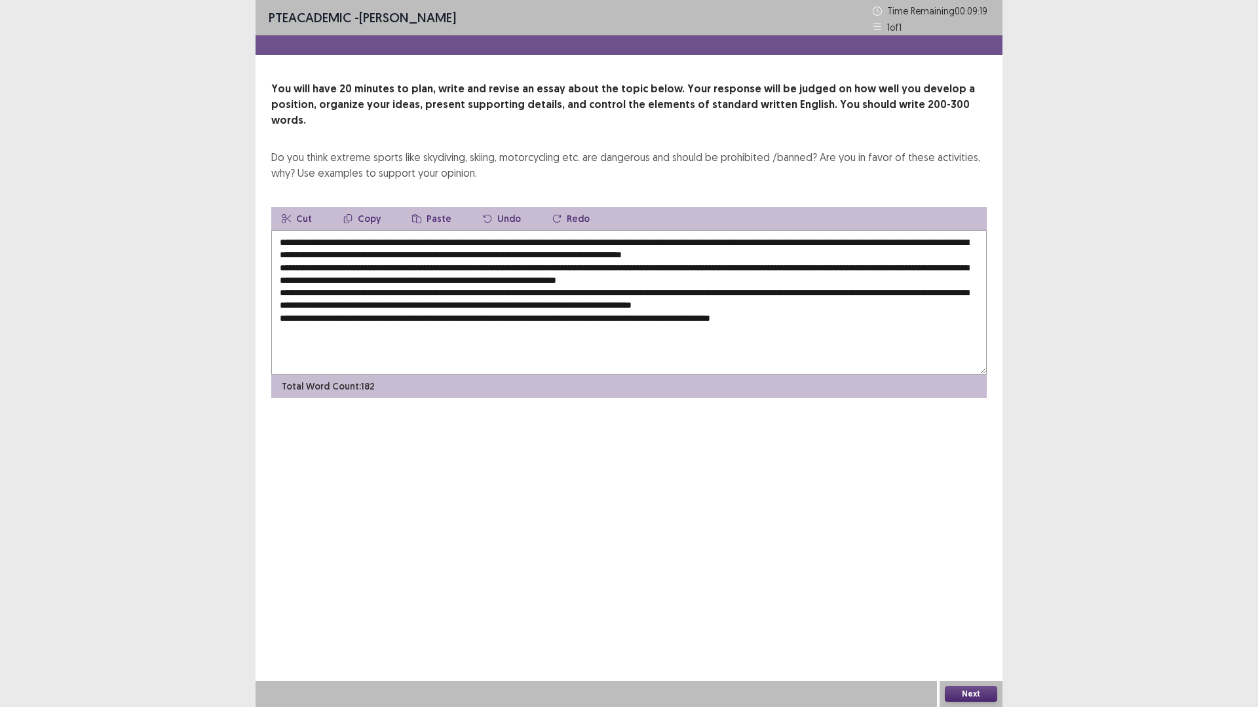
click at [957, 231] on textarea at bounding box center [628, 303] width 715 height 144
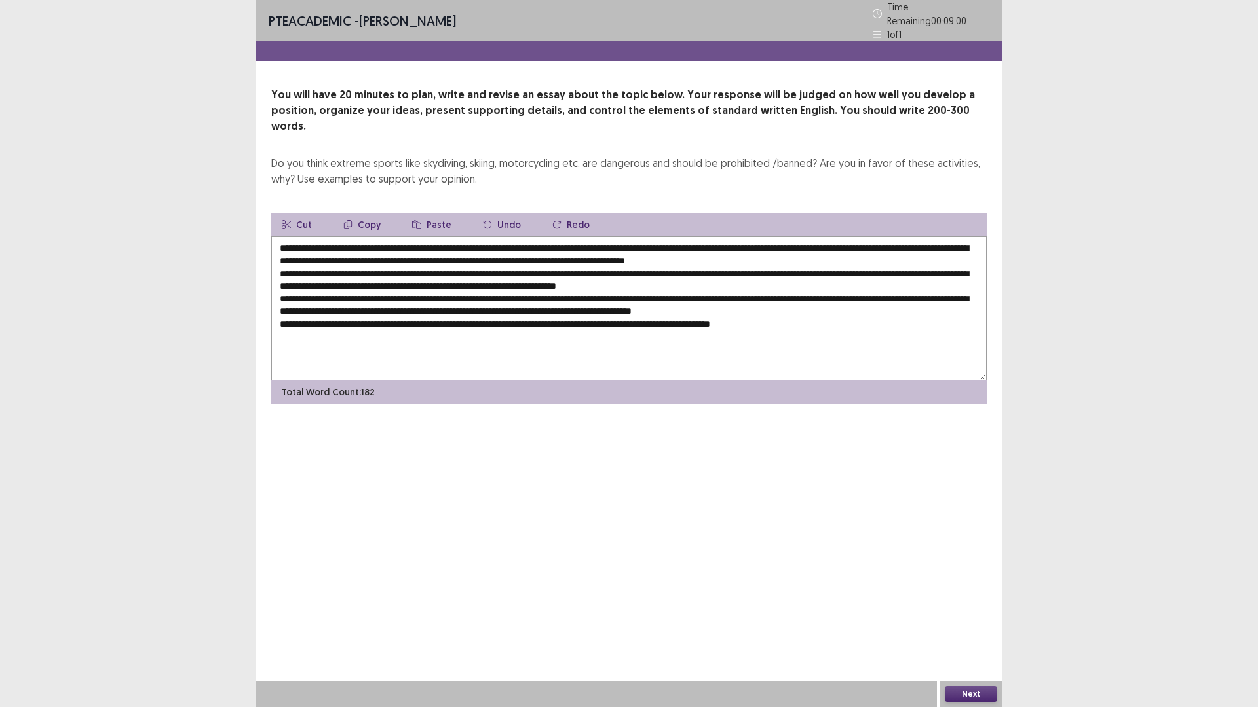
click at [658, 238] on textarea at bounding box center [628, 308] width 715 height 144
click at [757, 240] on textarea at bounding box center [628, 308] width 715 height 144
click at [732, 238] on textarea at bounding box center [628, 308] width 715 height 144
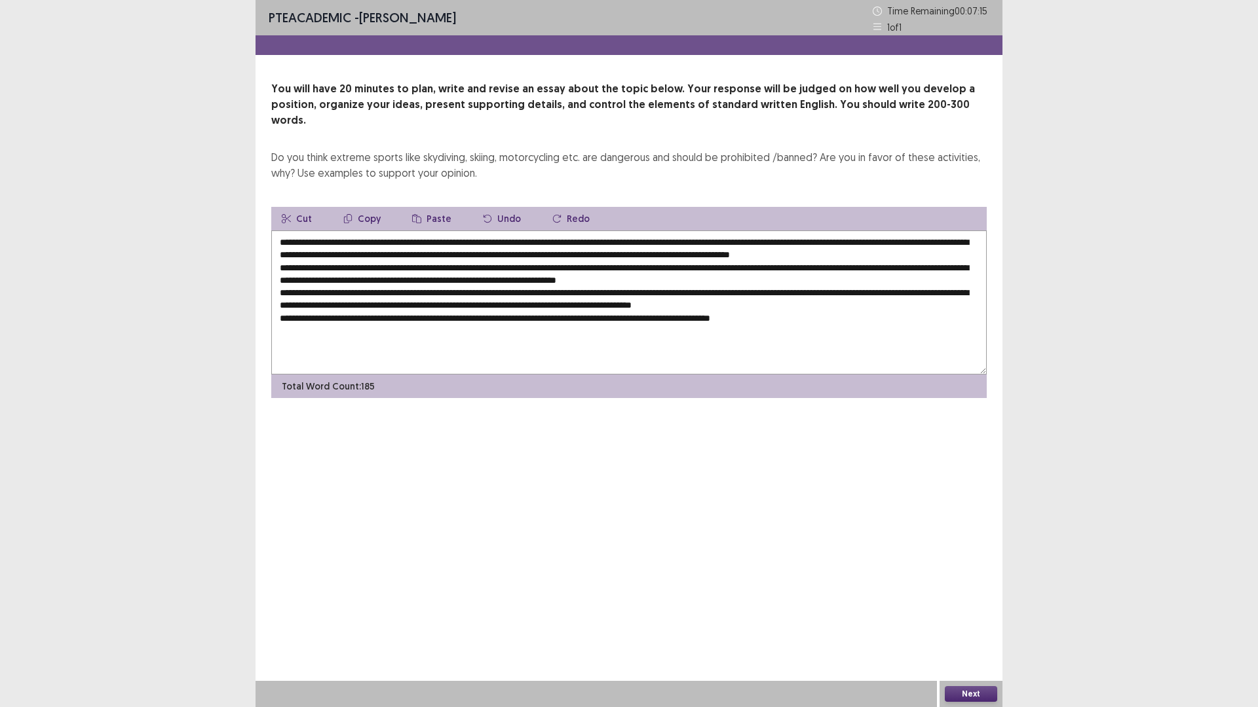
click at [808, 242] on textarea at bounding box center [628, 303] width 715 height 144
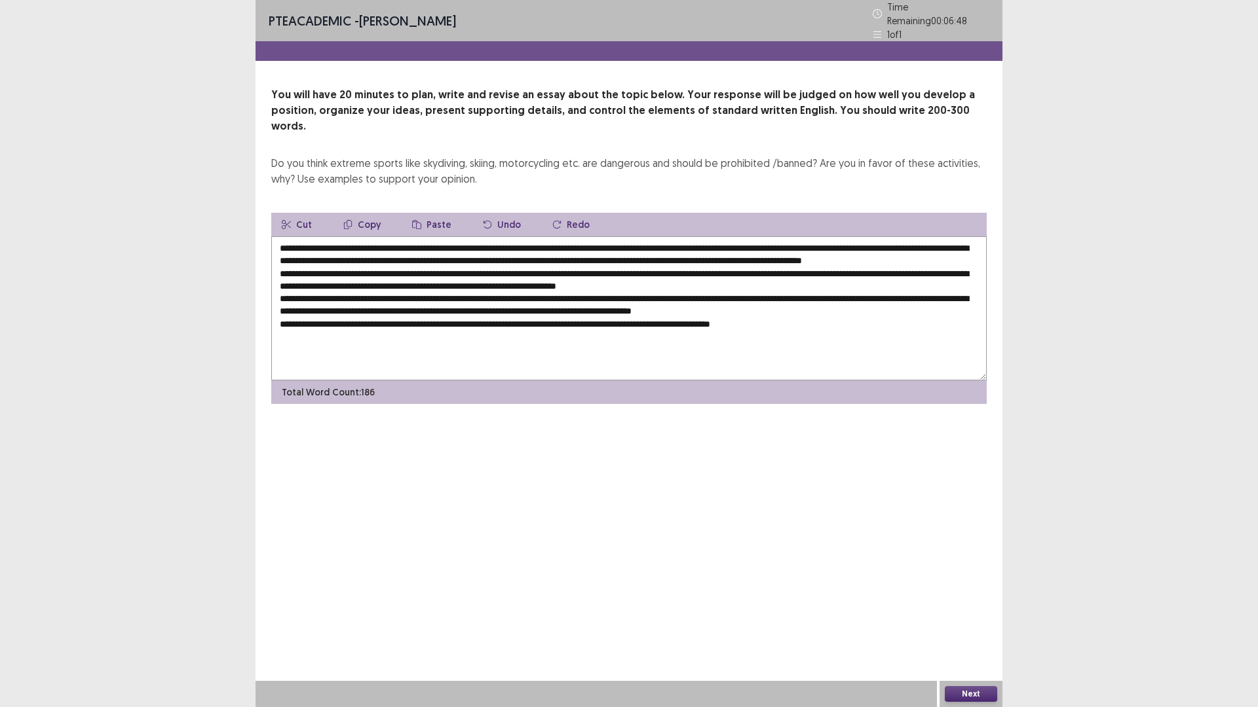
click at [837, 241] on textarea at bounding box center [628, 308] width 715 height 144
click at [904, 239] on textarea at bounding box center [628, 308] width 715 height 144
drag, startPoint x: 613, startPoint y: 241, endPoint x: 783, endPoint y: 243, distance: 169.7
click at [783, 243] on textarea at bounding box center [628, 308] width 715 height 144
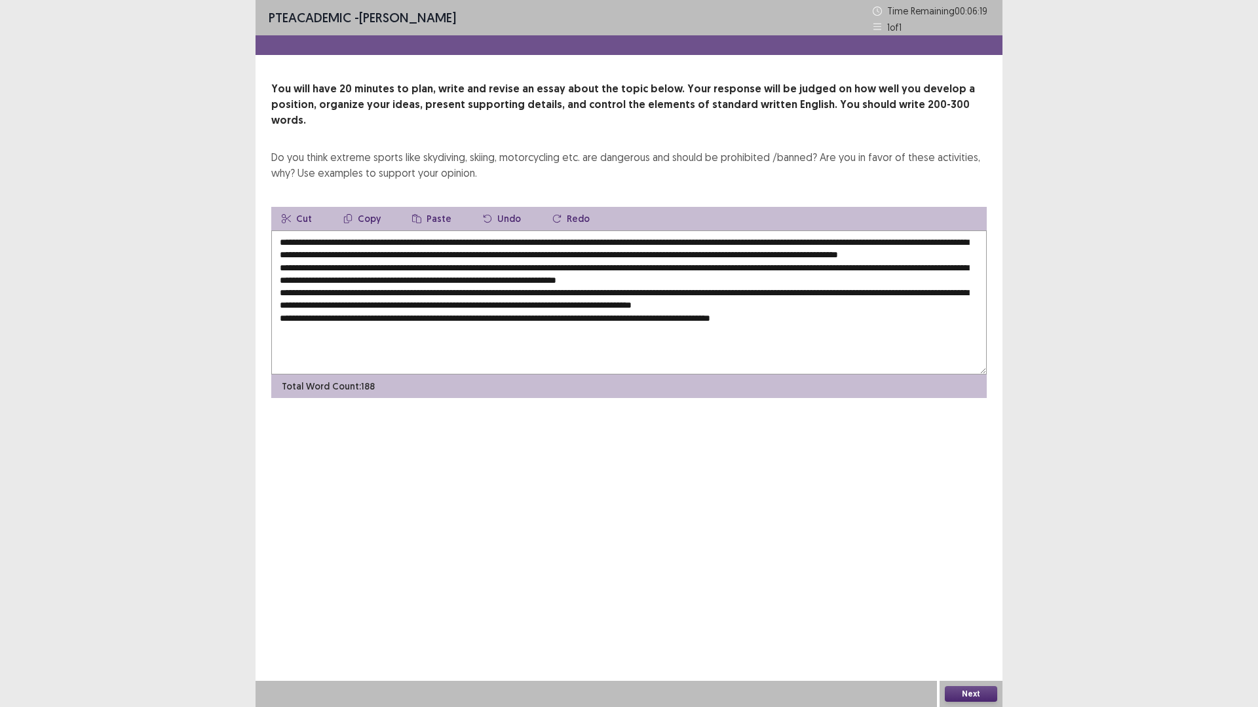
click at [354, 207] on button "Copy" at bounding box center [362, 219] width 58 height 24
click at [775, 267] on textarea at bounding box center [628, 303] width 715 height 144
click at [433, 207] on button "Paste" at bounding box center [432, 219] width 60 height 24
click at [773, 265] on textarea at bounding box center [628, 303] width 715 height 144
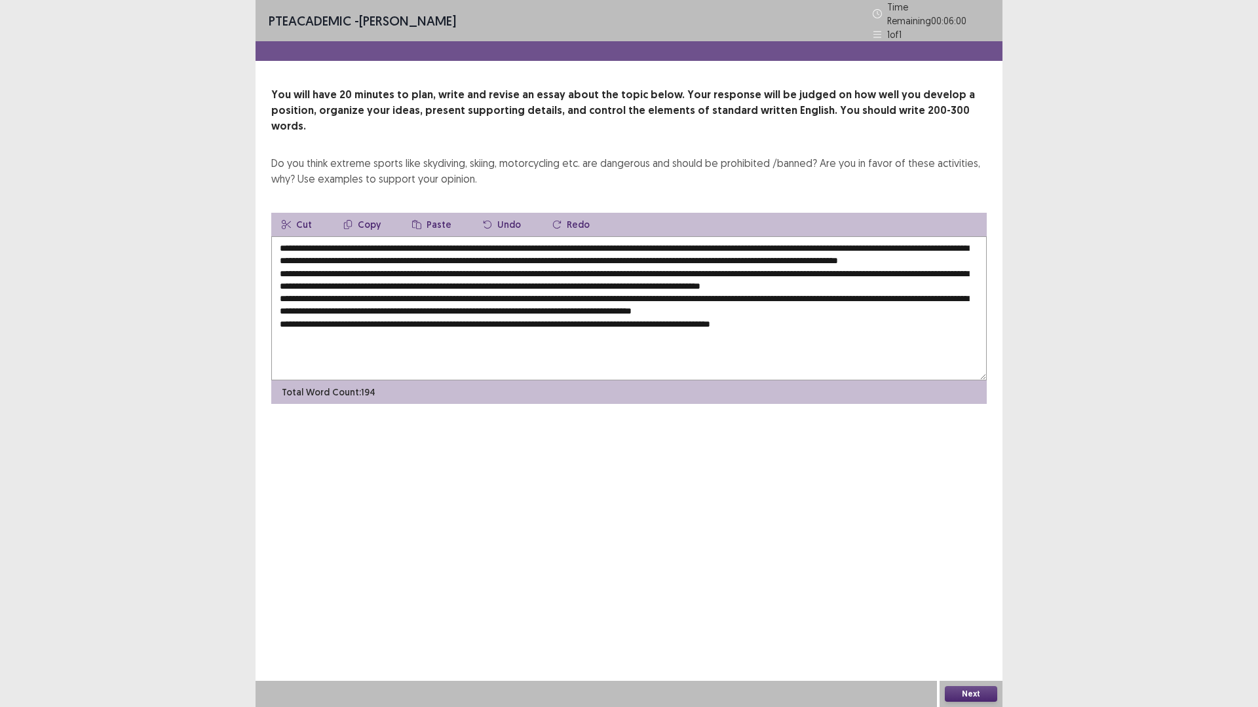
drag, startPoint x: 331, startPoint y: 228, endPoint x: 462, endPoint y: 227, distance: 131.0
click at [462, 236] on textarea at bounding box center [628, 308] width 715 height 144
click at [367, 213] on button "Copy" at bounding box center [362, 225] width 58 height 24
click at [472, 263] on textarea at bounding box center [628, 308] width 715 height 144
click at [430, 213] on button "Paste" at bounding box center [432, 225] width 60 height 24
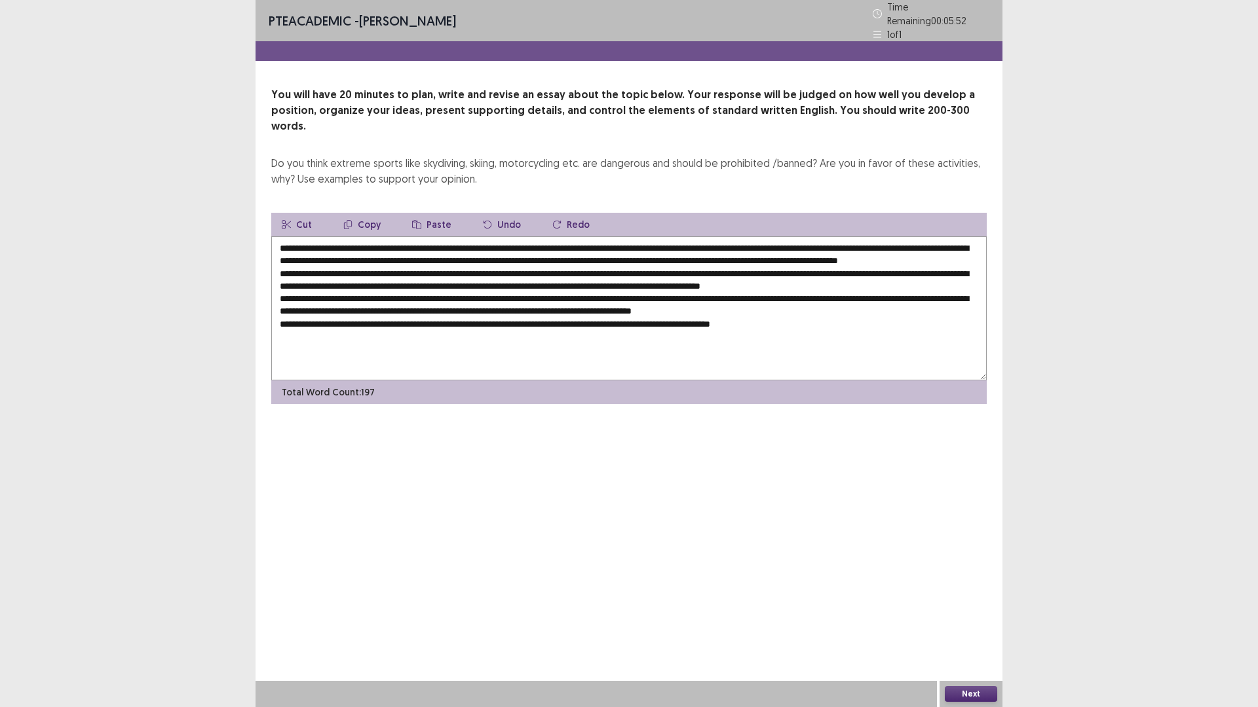
click at [467, 266] on textarea at bounding box center [628, 308] width 715 height 144
click at [470, 261] on textarea at bounding box center [628, 308] width 715 height 144
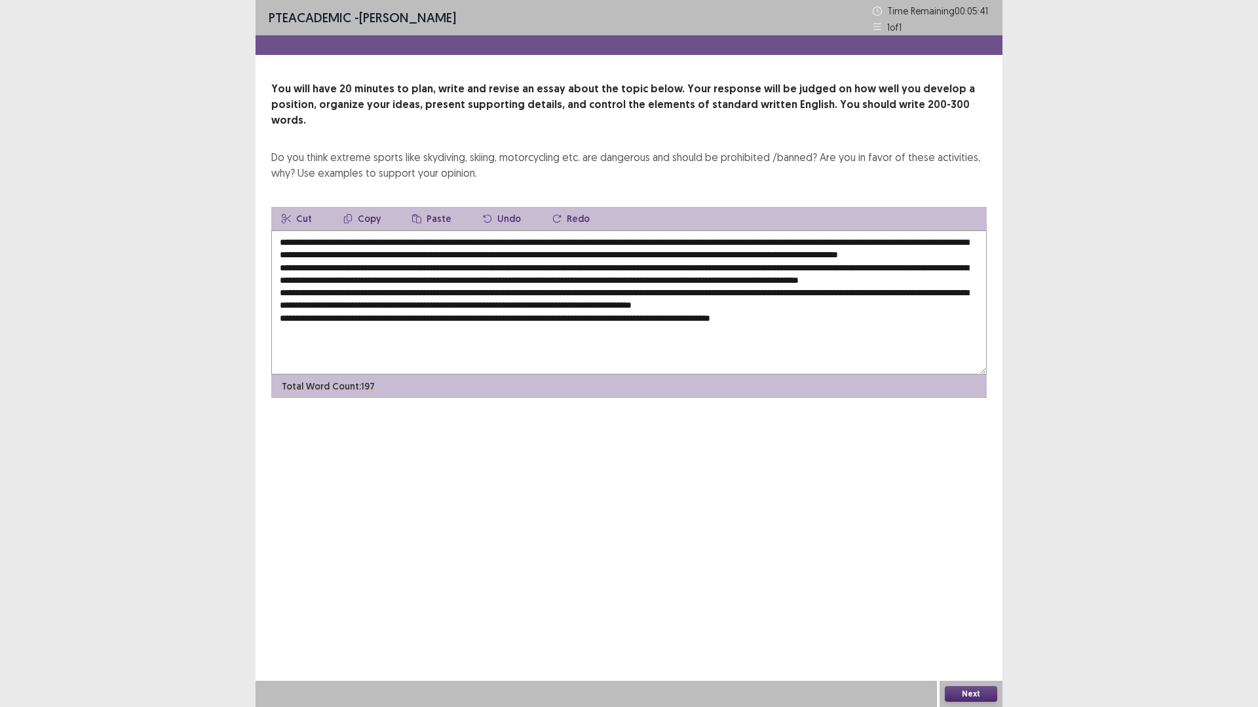
drag, startPoint x: 598, startPoint y: 265, endPoint x: 559, endPoint y: 271, distance: 39.1
click at [559, 271] on textarea at bounding box center [628, 303] width 715 height 144
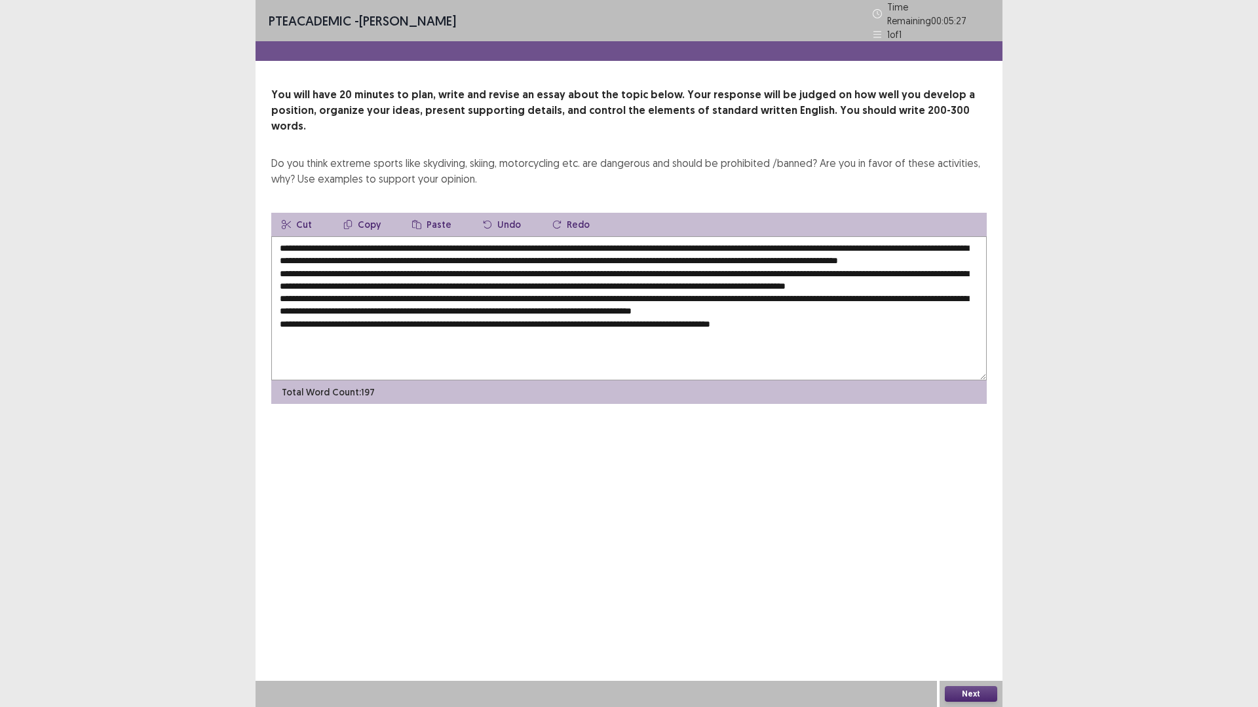
click at [537, 276] on textarea at bounding box center [628, 308] width 715 height 144
click at [532, 276] on textarea at bounding box center [628, 308] width 715 height 144
drag, startPoint x: 578, startPoint y: 281, endPoint x: 536, endPoint y: 279, distance: 42.0
click at [536, 279] on textarea at bounding box center [628, 308] width 715 height 144
click at [524, 280] on textarea at bounding box center [628, 308] width 715 height 144
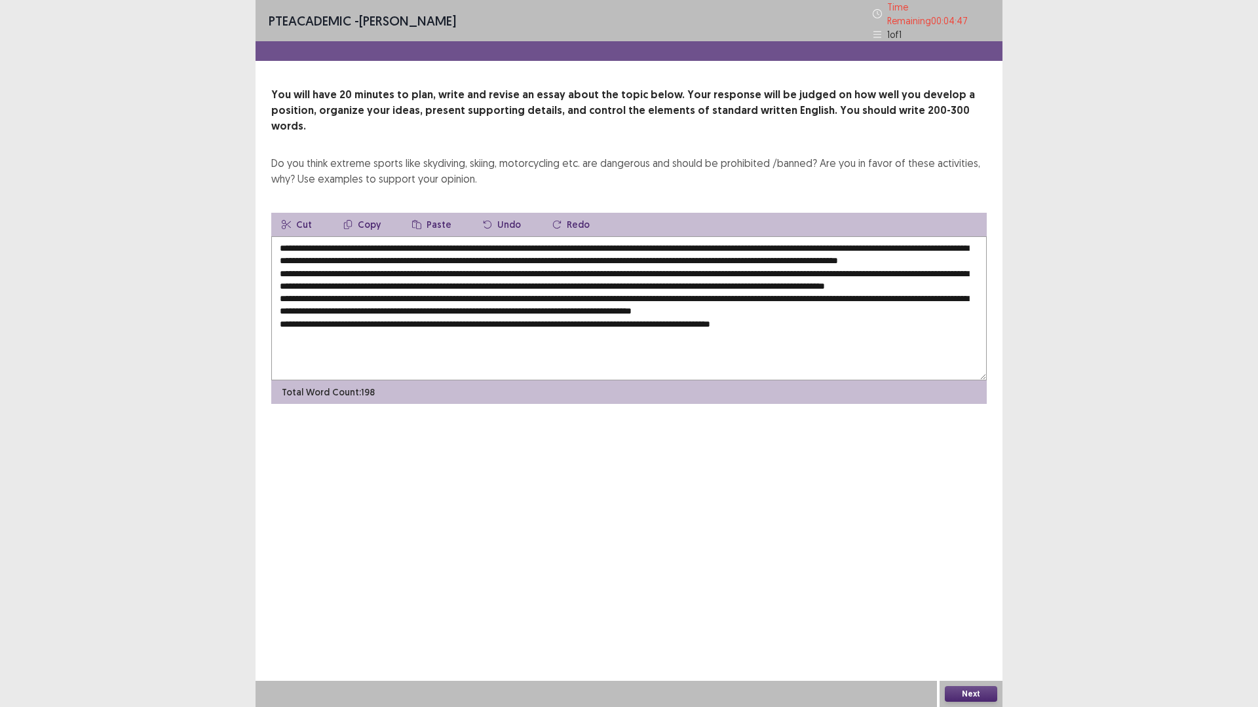
click at [809, 278] on textarea at bounding box center [628, 308] width 715 height 144
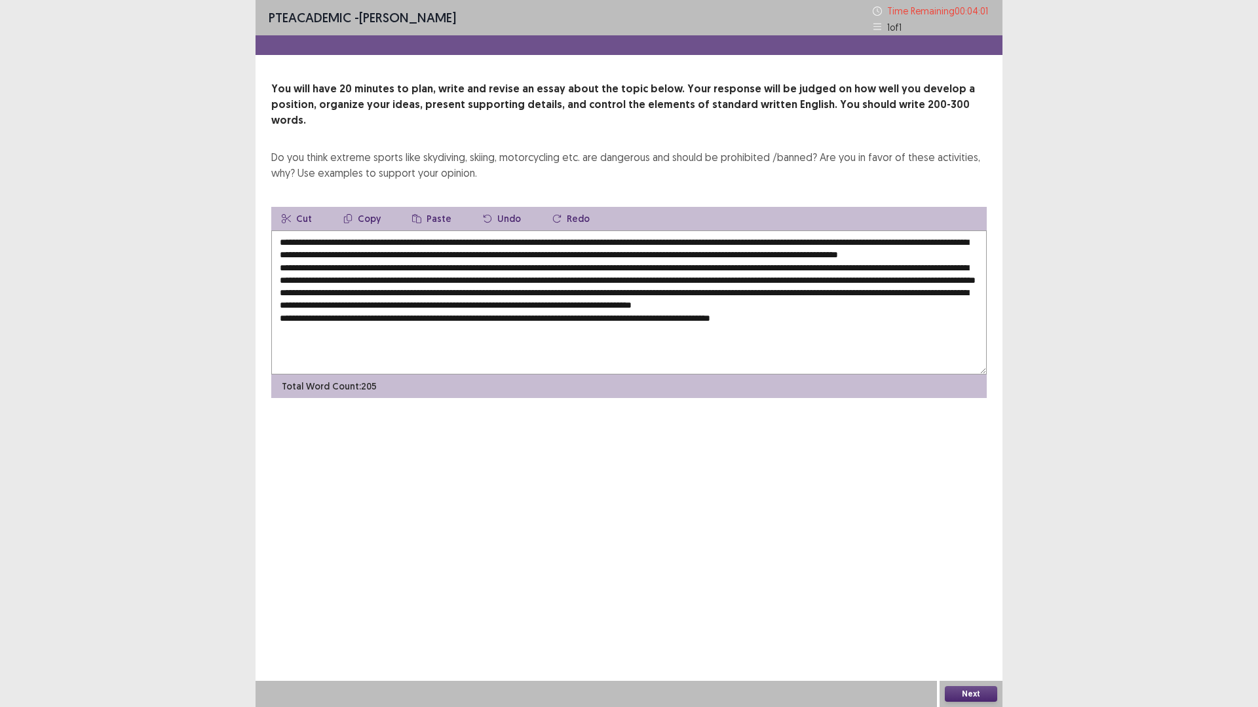
click at [891, 278] on textarea at bounding box center [628, 303] width 715 height 144
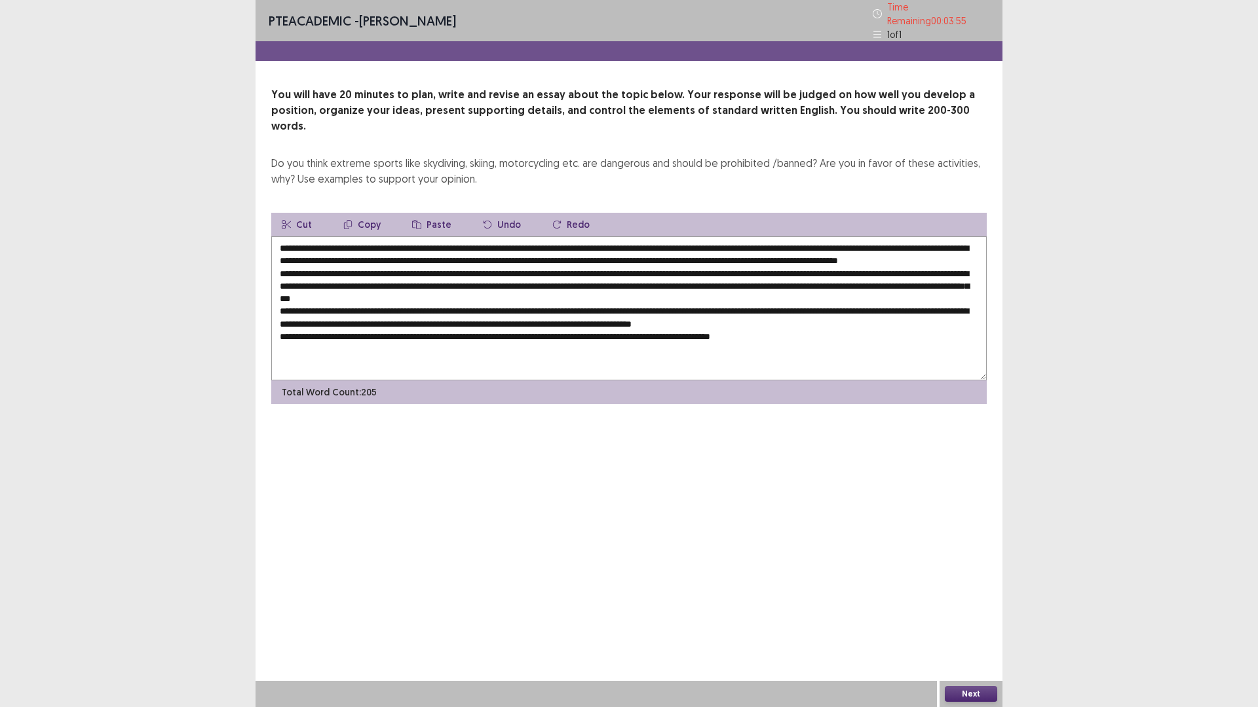
click at [937, 278] on textarea at bounding box center [628, 308] width 715 height 144
click at [941, 278] on textarea at bounding box center [628, 308] width 715 height 144
click at [340, 293] on textarea at bounding box center [628, 308] width 715 height 144
click at [945, 279] on textarea at bounding box center [628, 308] width 715 height 144
drag, startPoint x: 331, startPoint y: 227, endPoint x: 462, endPoint y: 223, distance: 131.1
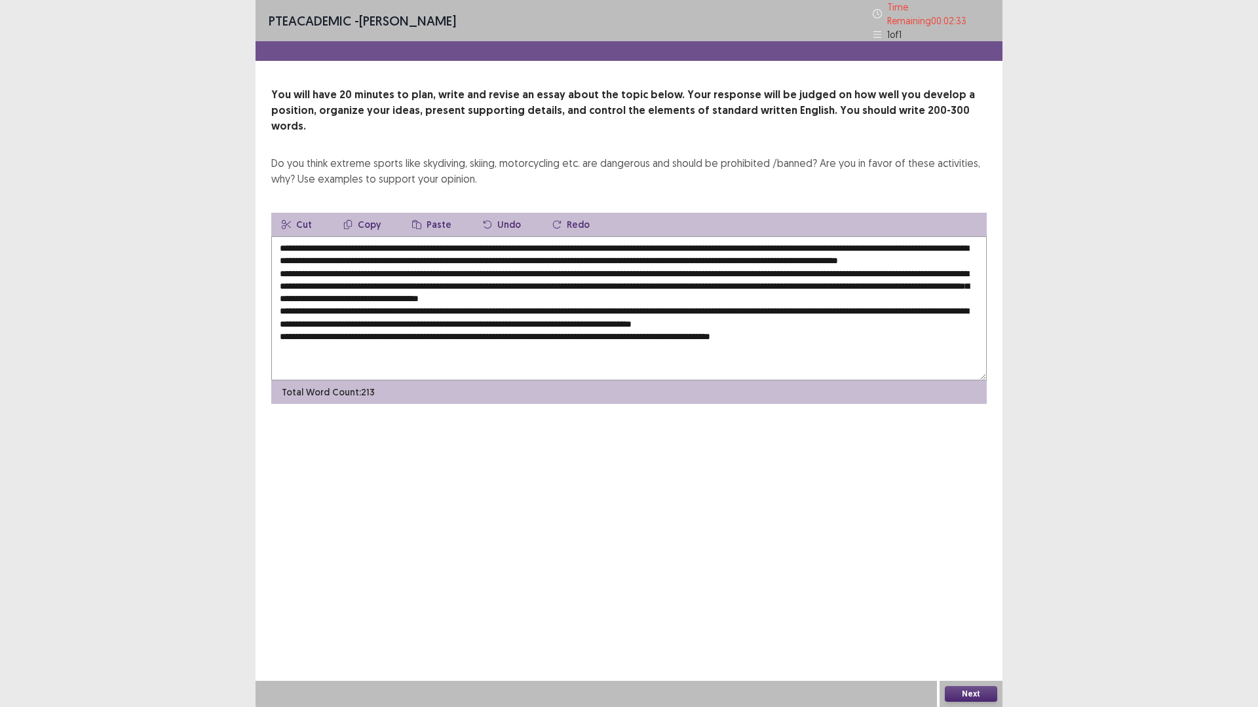
click at [462, 236] on textarea at bounding box center [628, 308] width 715 height 144
click at [366, 213] on button "Copy" at bounding box center [362, 225] width 58 height 24
click at [611, 291] on textarea at bounding box center [628, 308] width 715 height 144
click at [433, 213] on button "Paste" at bounding box center [432, 225] width 60 height 24
click at [607, 291] on textarea at bounding box center [628, 308] width 715 height 144
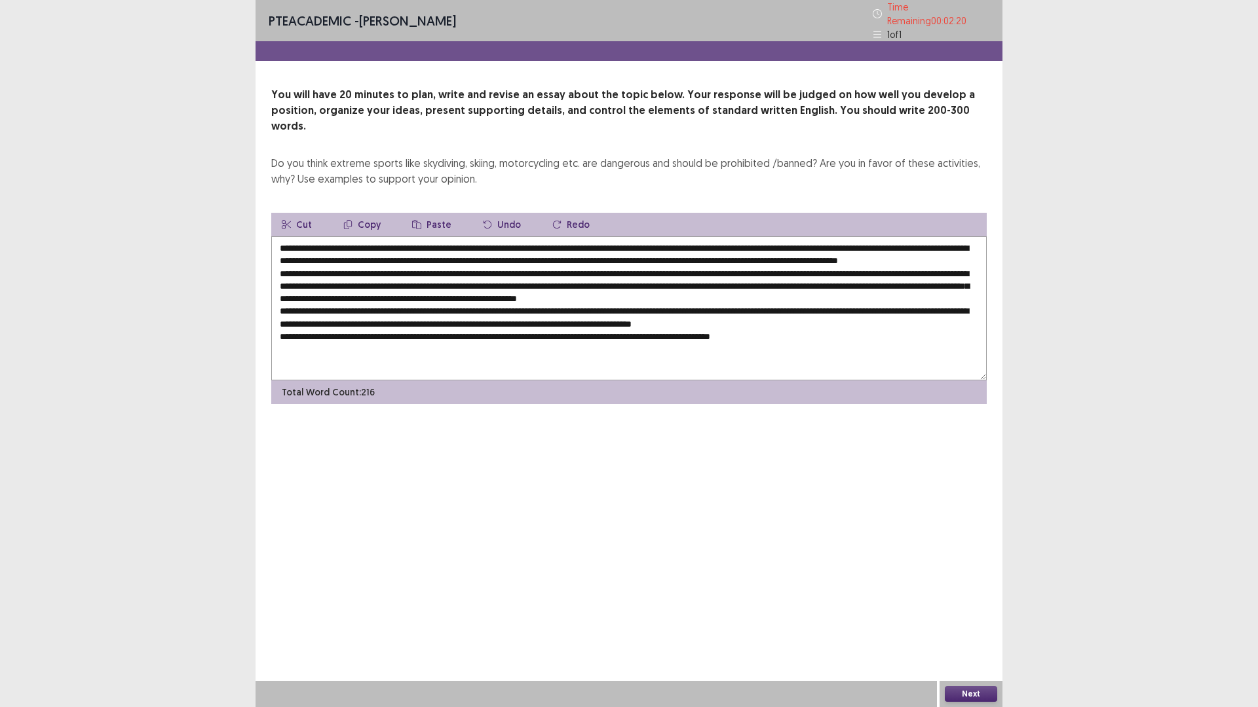
click at [476, 301] on textarea at bounding box center [628, 308] width 715 height 144
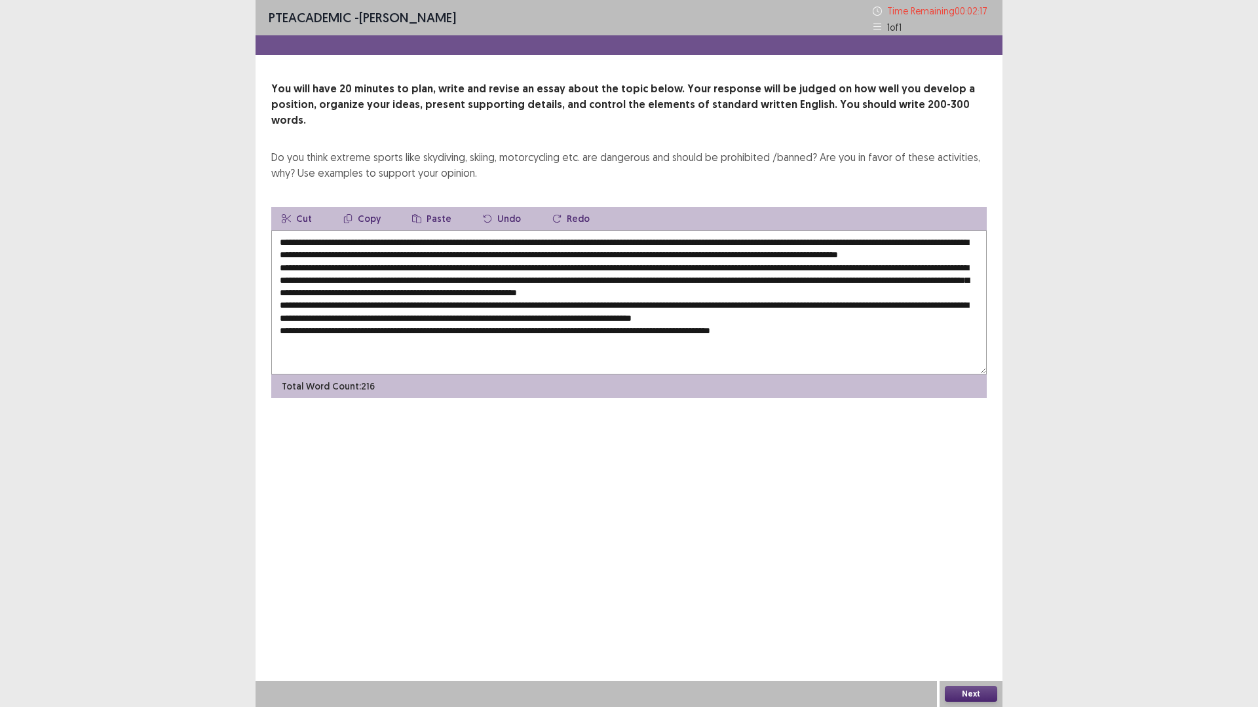
click at [436, 207] on button "Paste" at bounding box center [432, 219] width 60 height 24
click at [474, 307] on textarea at bounding box center [628, 303] width 715 height 144
drag, startPoint x: 603, startPoint y: 304, endPoint x: 565, endPoint y: 303, distance: 37.3
click at [565, 303] on textarea at bounding box center [628, 303] width 715 height 144
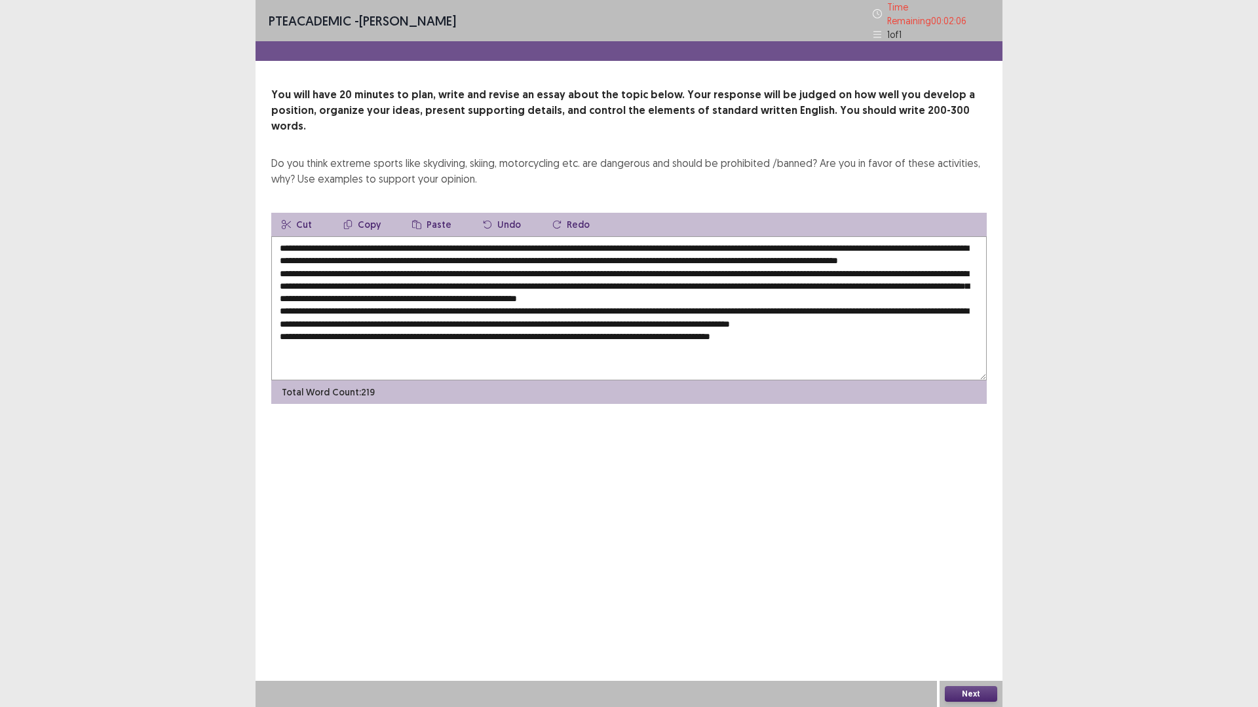
click at [650, 304] on textarea at bounding box center [628, 308] width 715 height 144
click at [559, 306] on textarea at bounding box center [628, 308] width 715 height 144
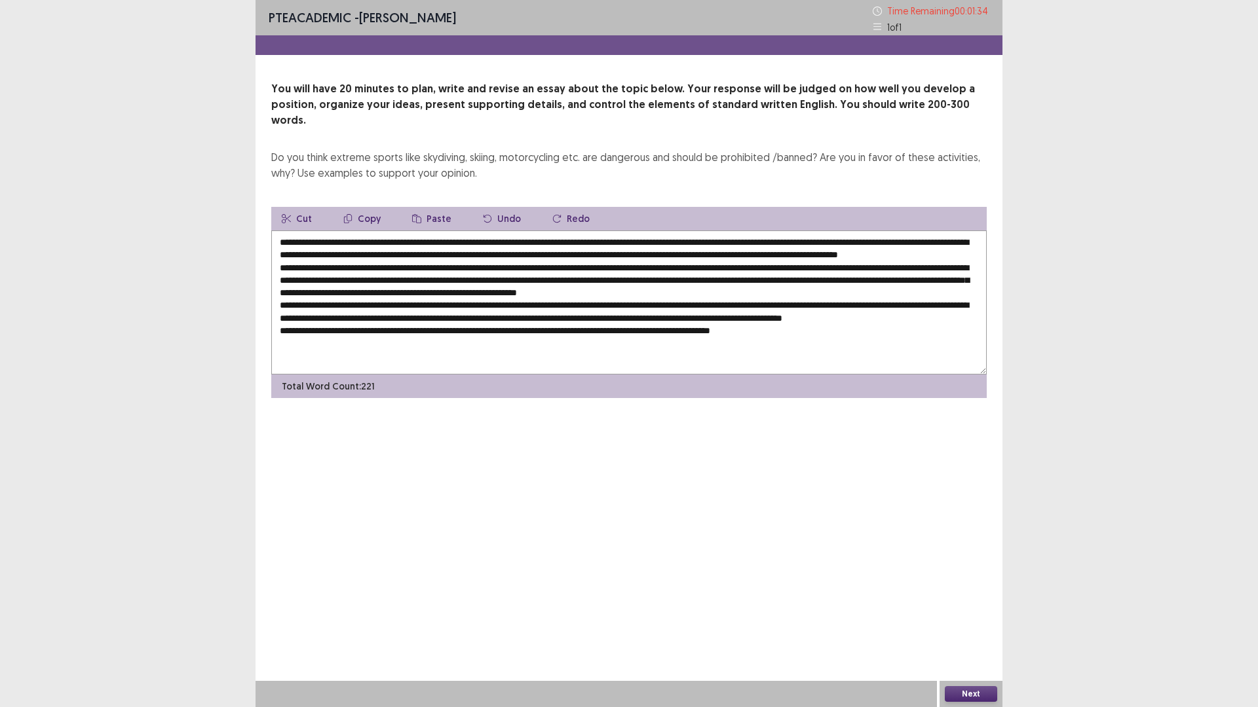
drag, startPoint x: 616, startPoint y: 301, endPoint x: 563, endPoint y: 299, distance: 52.4
click at [563, 299] on textarea at bounding box center [628, 303] width 715 height 144
drag, startPoint x: 532, startPoint y: 304, endPoint x: 499, endPoint y: 302, distance: 32.8
click at [499, 302] on textarea at bounding box center [628, 303] width 715 height 144
click at [918, 318] on textarea at bounding box center [628, 303] width 715 height 144
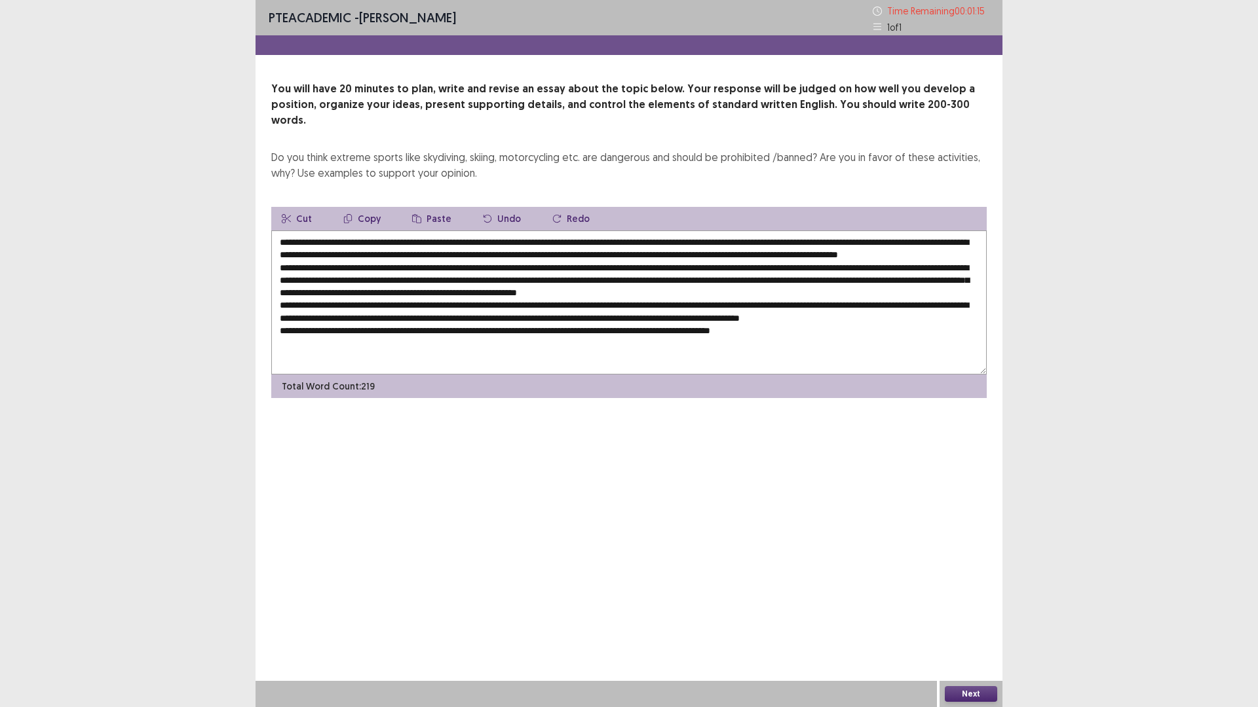
click at [420, 207] on button "Paste" at bounding box center [432, 219] width 60 height 24
click at [916, 318] on textarea at bounding box center [628, 303] width 715 height 144
click at [488, 341] on textarea at bounding box center [628, 303] width 715 height 144
click at [491, 339] on textarea at bounding box center [628, 303] width 715 height 144
click at [425, 207] on button "Paste" at bounding box center [432, 219] width 60 height 24
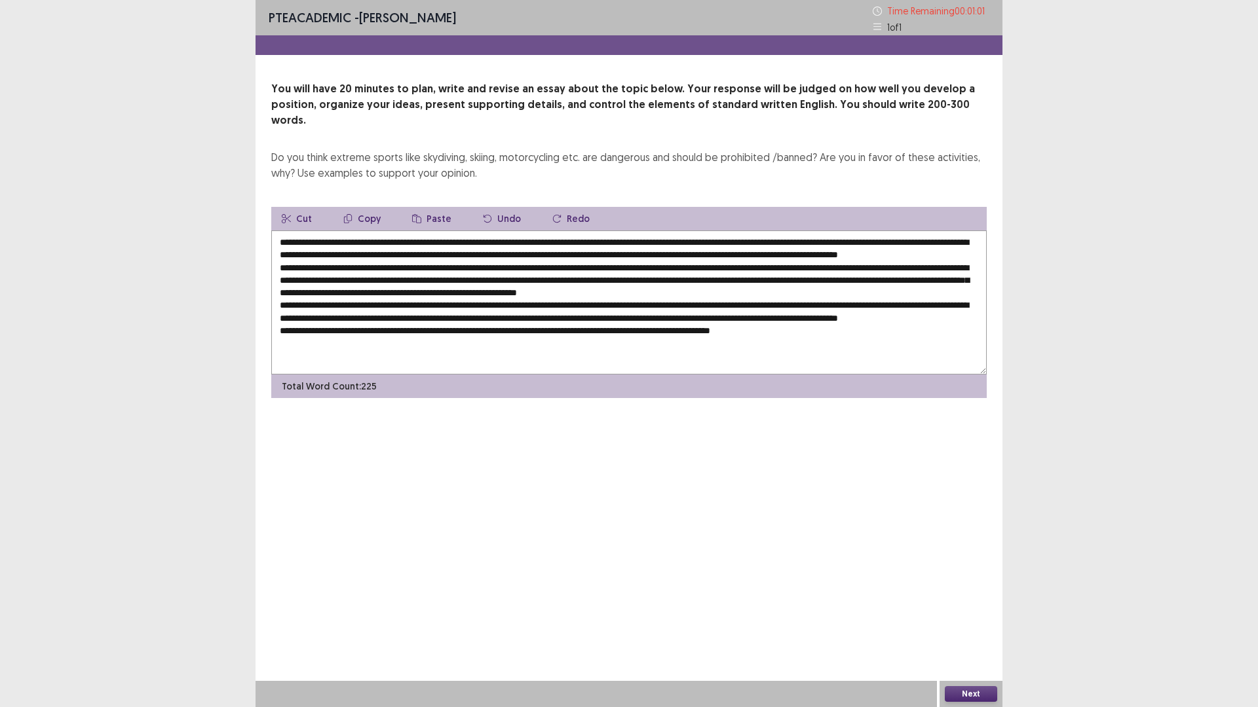
click at [485, 341] on textarea at bounding box center [628, 303] width 715 height 144
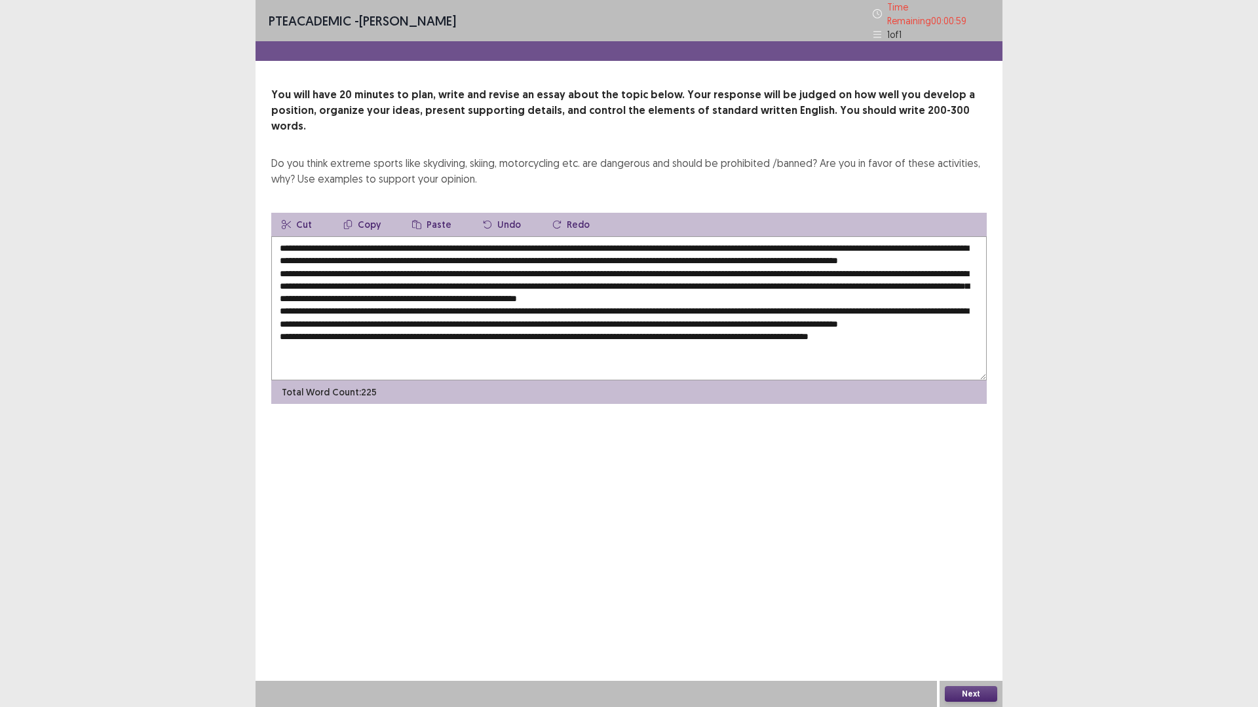
drag, startPoint x: 373, startPoint y: 317, endPoint x: 380, endPoint y: 316, distance: 6.7
click at [380, 316] on textarea at bounding box center [628, 308] width 715 height 144
drag, startPoint x: 803, startPoint y: 238, endPoint x: 939, endPoint y: 242, distance: 136.3
click at [939, 242] on textarea at bounding box center [628, 308] width 715 height 144
click at [356, 213] on button "Copy" at bounding box center [362, 225] width 58 height 24
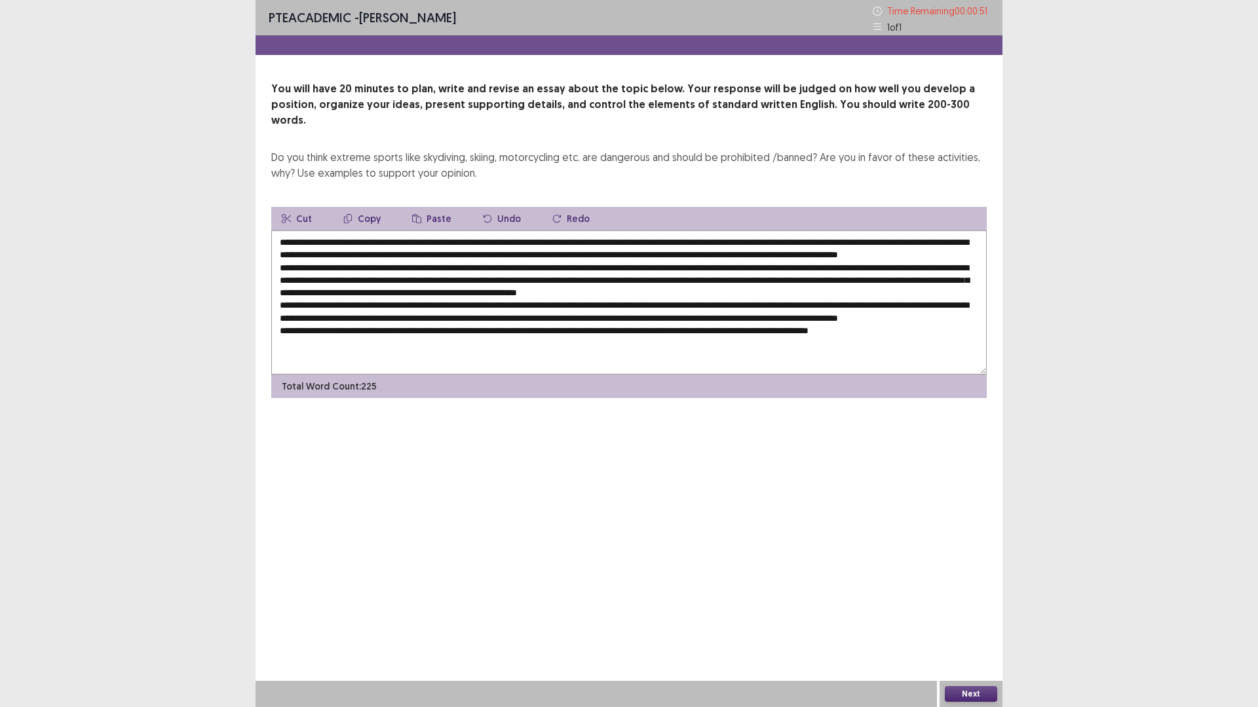
click at [381, 317] on textarea at bounding box center [628, 303] width 715 height 144
click at [438, 207] on button "Paste" at bounding box center [432, 219] width 60 height 24
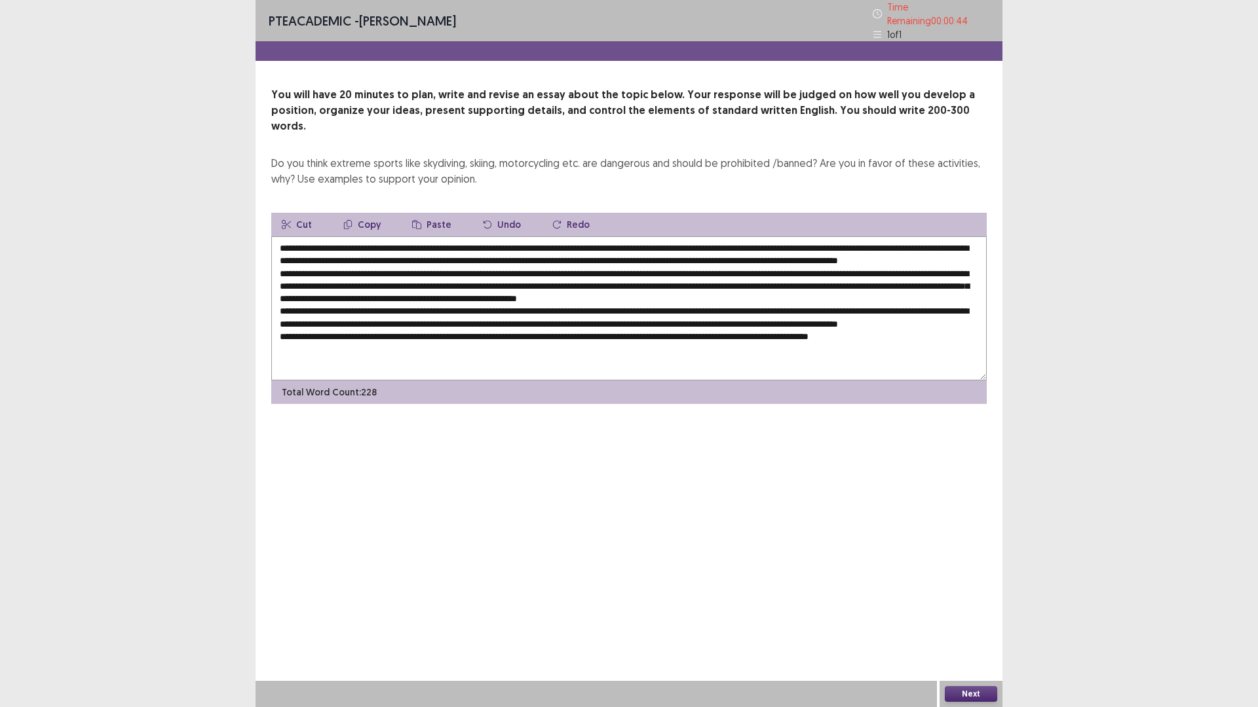
click at [920, 316] on textarea at bounding box center [628, 308] width 715 height 144
drag, startPoint x: 807, startPoint y: 277, endPoint x: 324, endPoint y: 291, distance: 483.6
click at [324, 291] on textarea at bounding box center [628, 308] width 715 height 144
click at [364, 213] on button "Copy" at bounding box center [362, 225] width 58 height 24
click at [921, 318] on textarea at bounding box center [628, 308] width 715 height 144
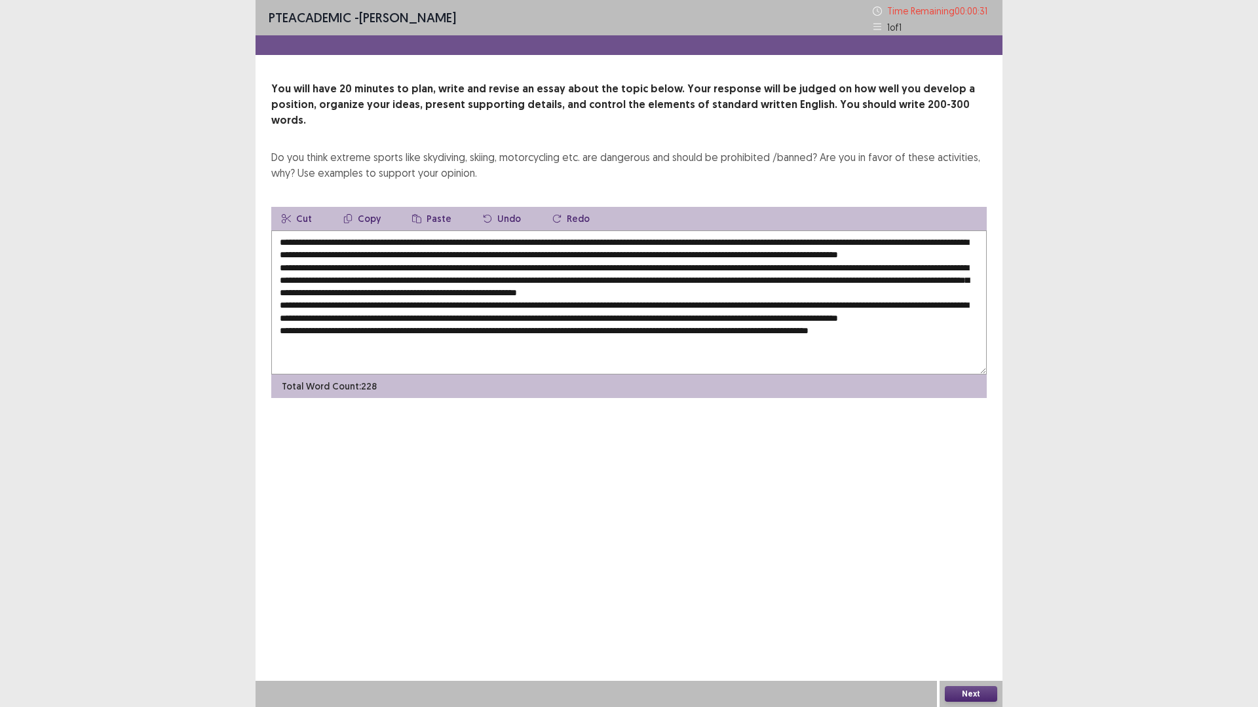
drag, startPoint x: 430, startPoint y: 196, endPoint x: 485, endPoint y: 230, distance: 65.3
click at [429, 207] on button "Paste" at bounding box center [432, 219] width 60 height 24
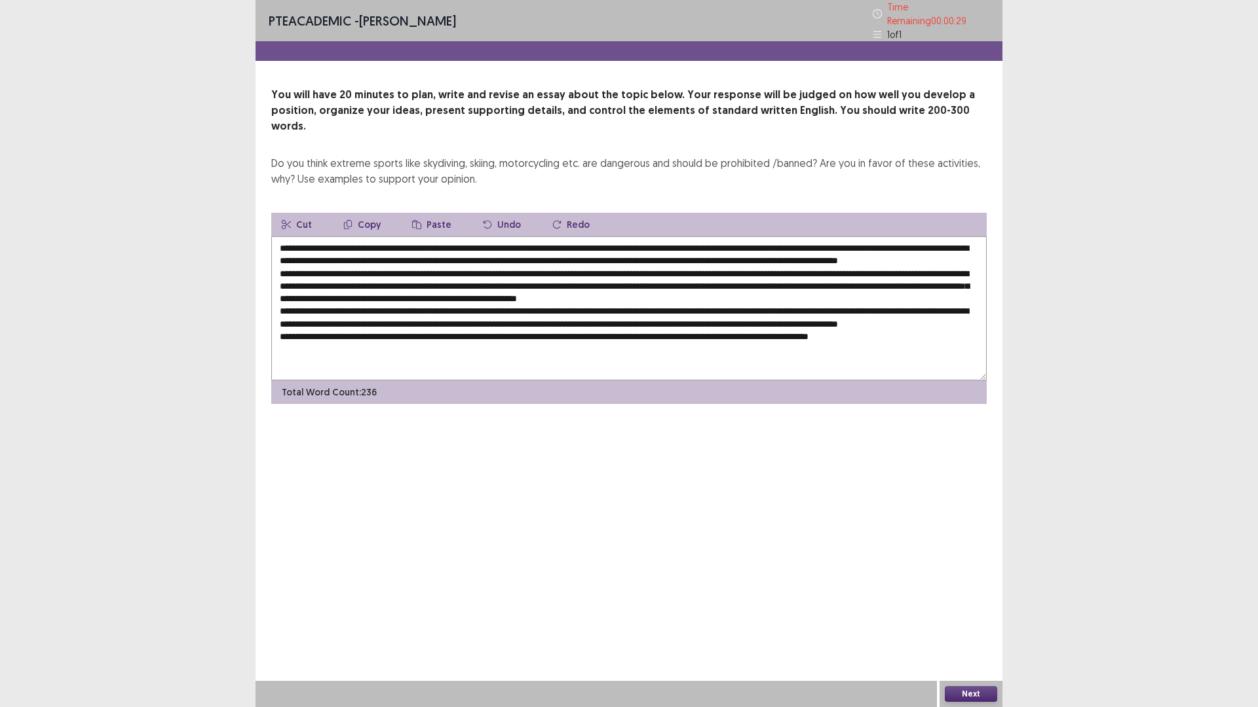
click at [922, 314] on textarea at bounding box center [628, 308] width 715 height 144
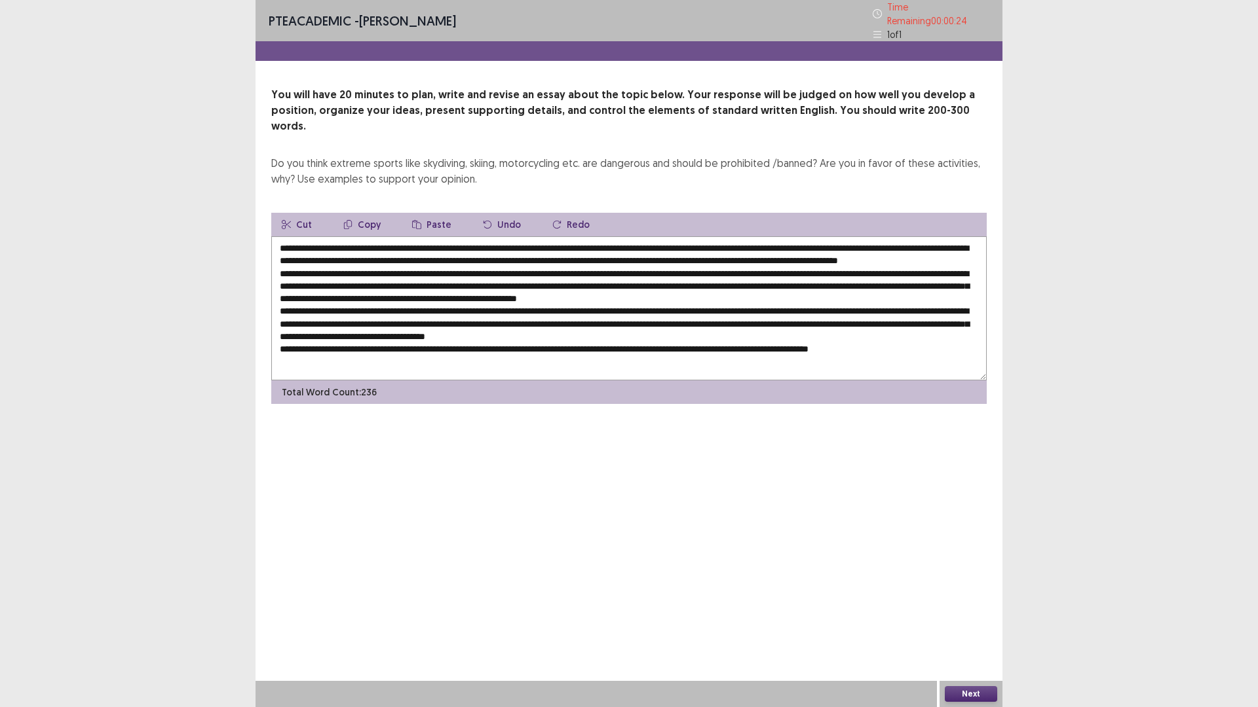
click at [440, 330] on textarea at bounding box center [628, 308] width 715 height 144
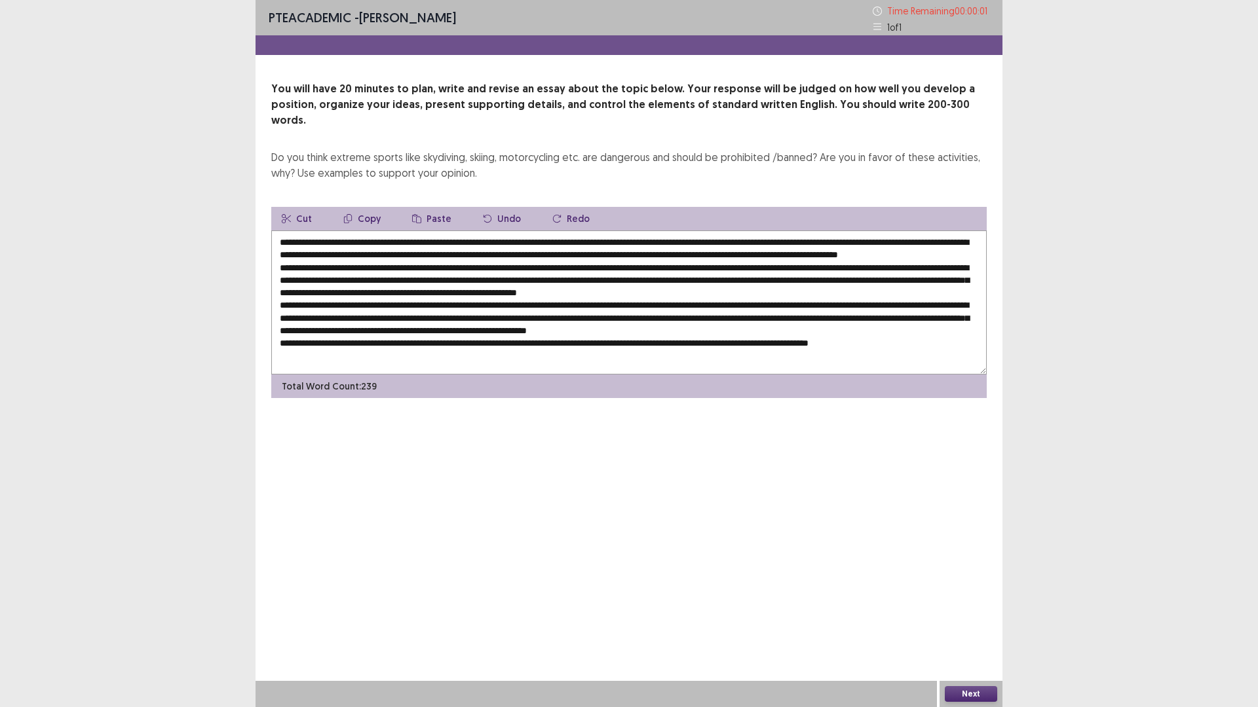
type textarea "**********"
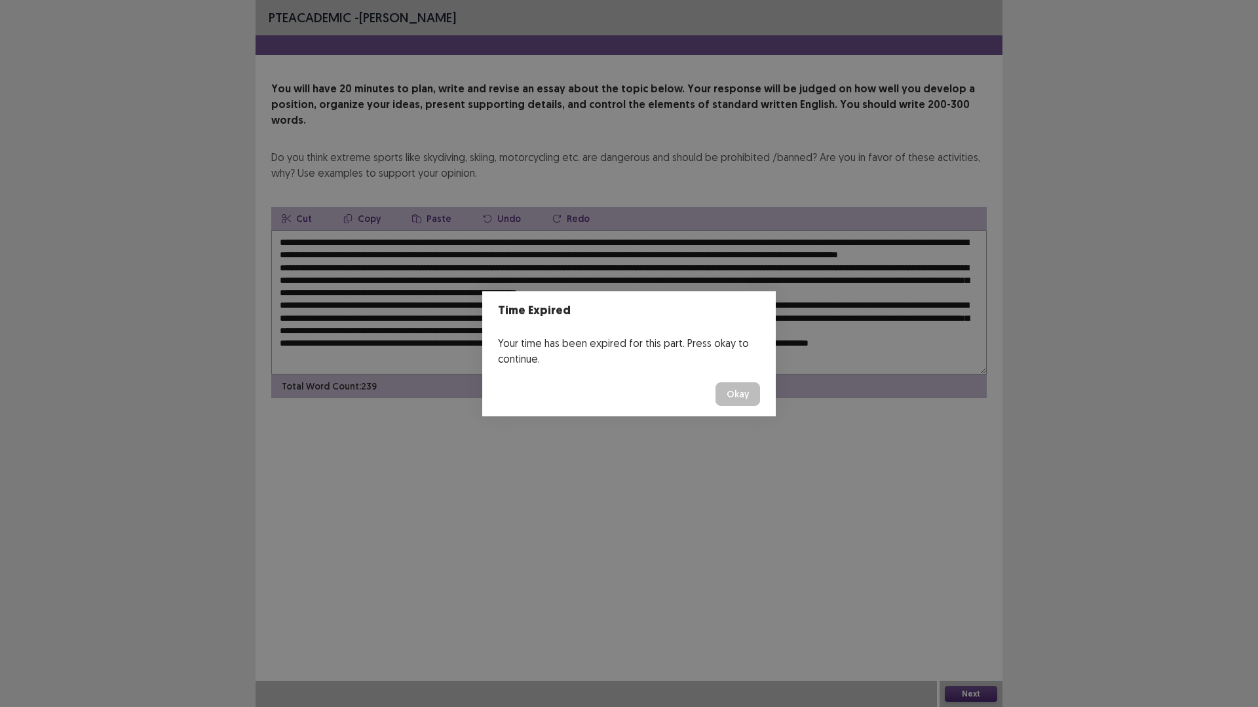
click at [719, 400] on button "Okay" at bounding box center [737, 395] width 45 height 24
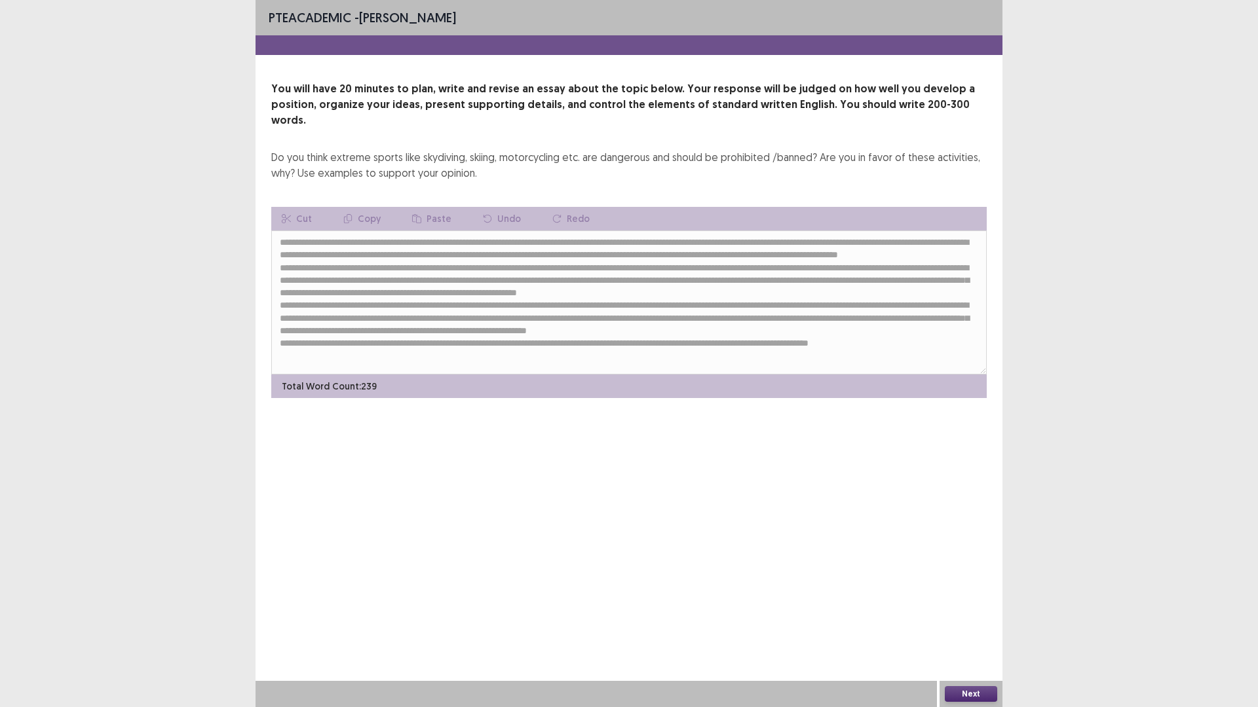
click at [974, 618] on button "Next" at bounding box center [971, 694] width 52 height 16
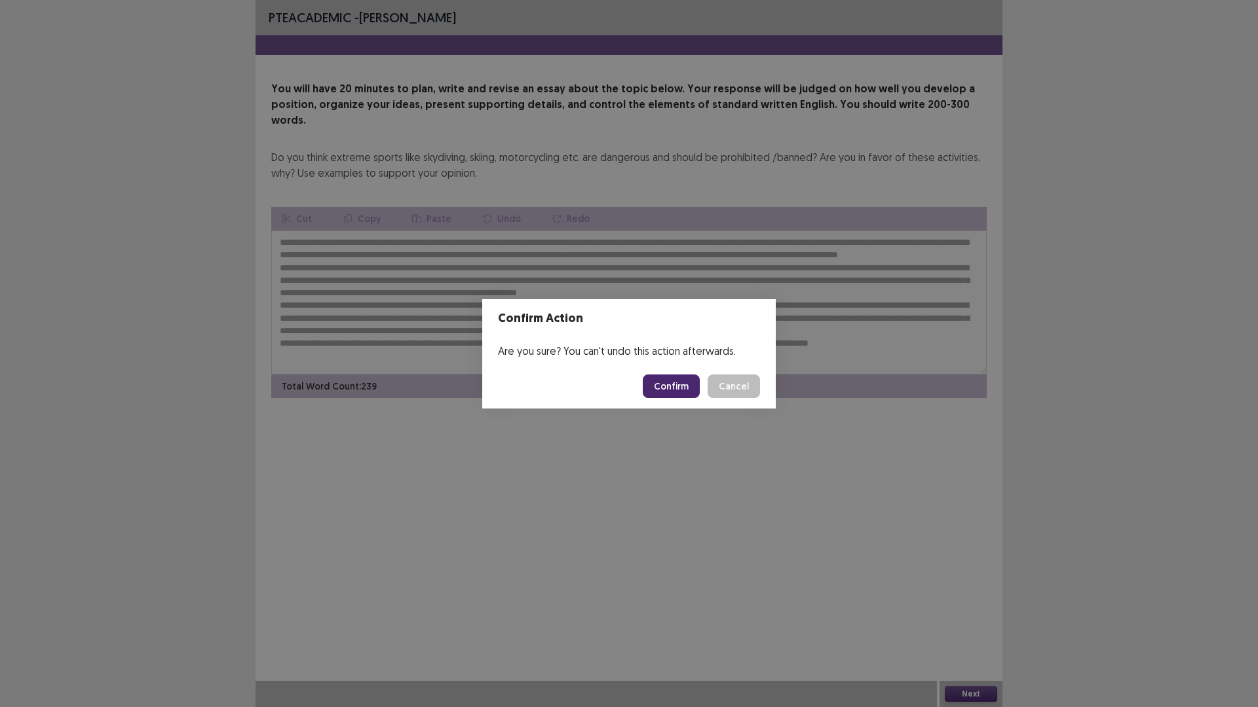
click at [666, 386] on button "Confirm" at bounding box center [671, 387] width 57 height 24
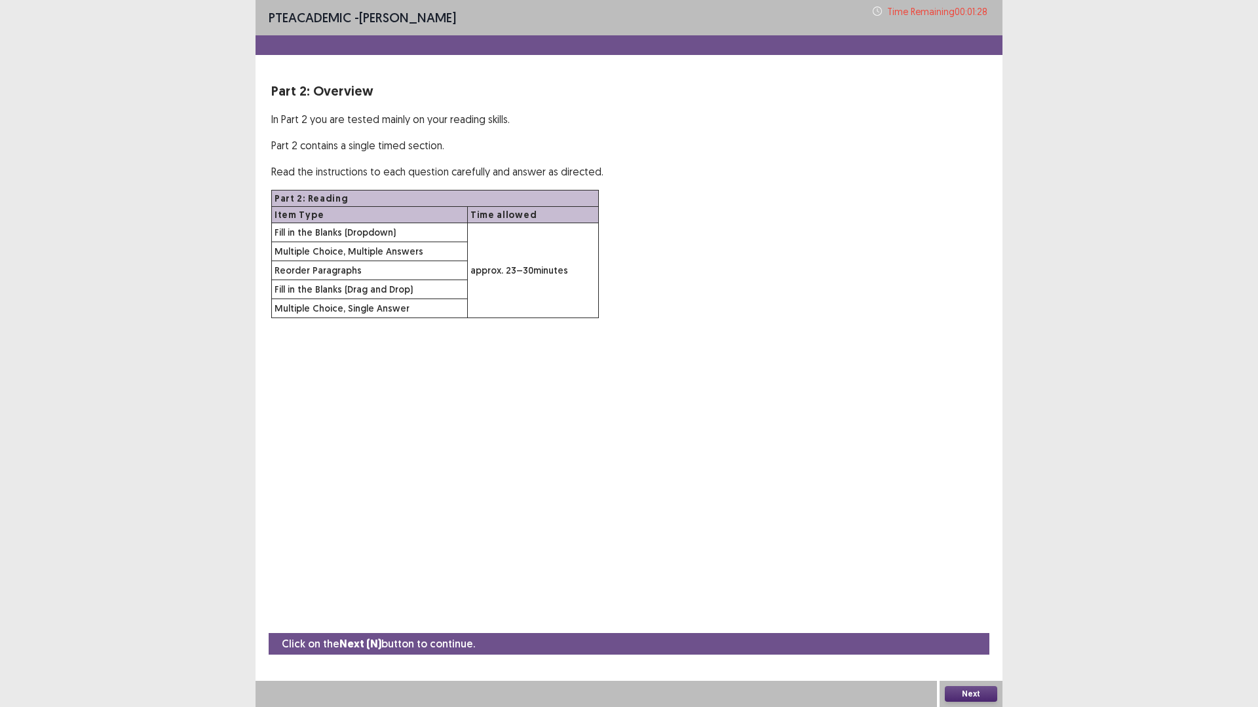
click at [976, 618] on button "Next" at bounding box center [971, 694] width 52 height 16
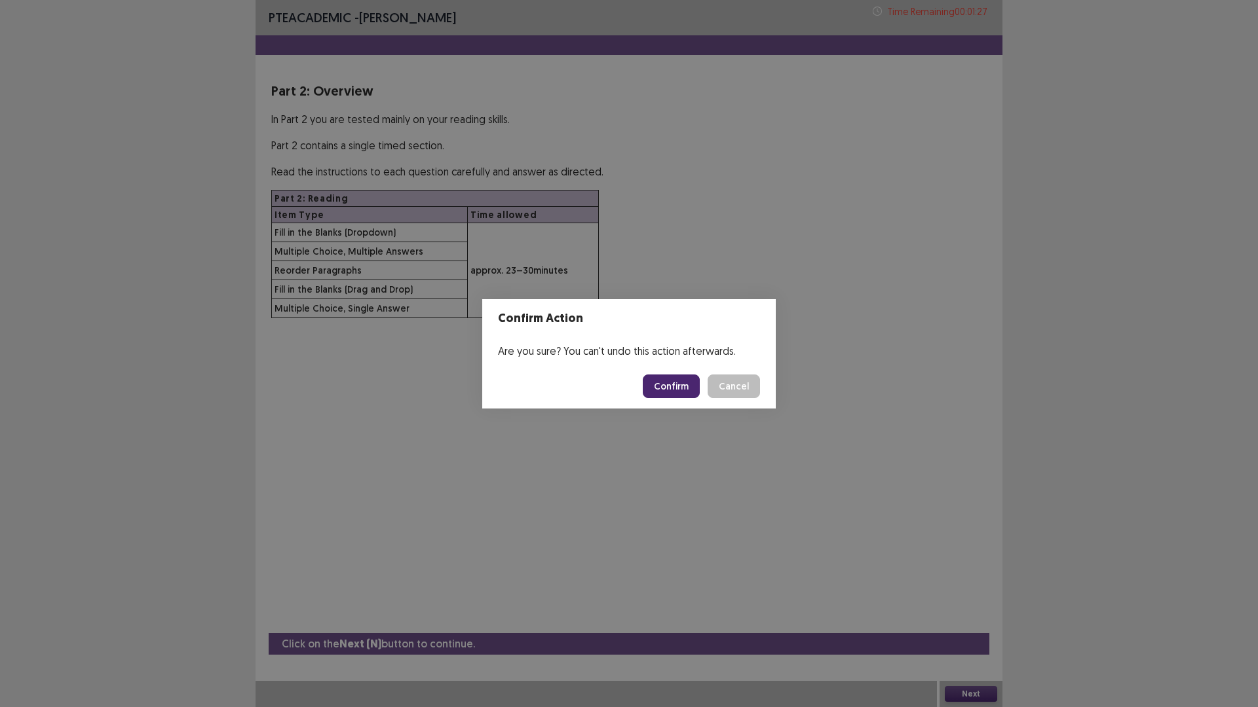
click at [682, 381] on button "Confirm" at bounding box center [671, 387] width 57 height 24
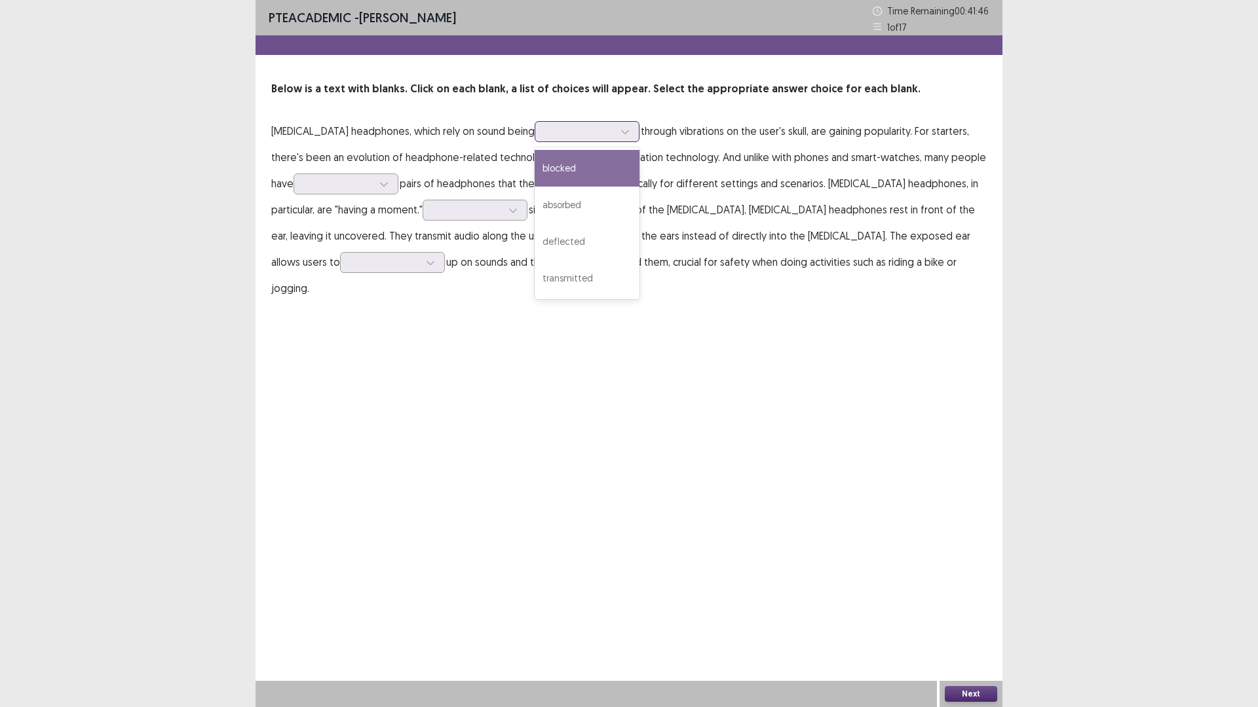
click at [629, 134] on icon at bounding box center [624, 131] width 9 height 9
click at [597, 271] on div "transmitted" at bounding box center [587, 278] width 105 height 37
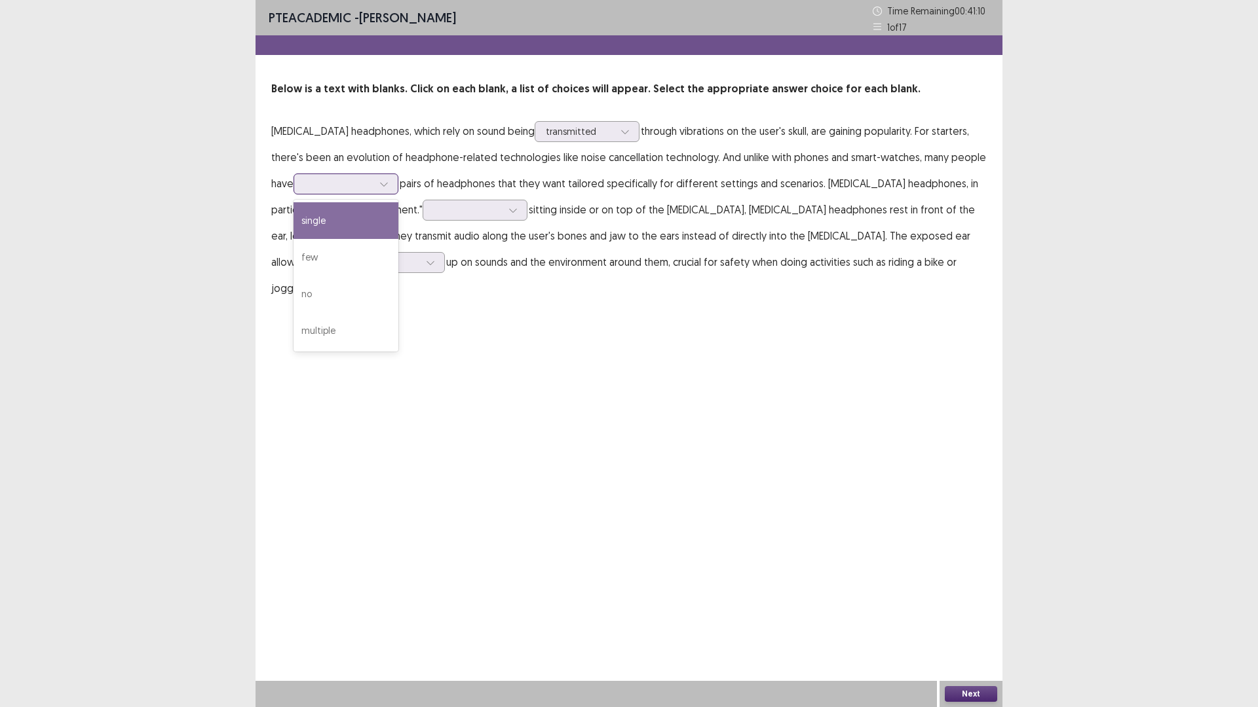
click at [379, 181] on div at bounding box center [384, 184] width 20 height 20
click at [369, 250] on div "few" at bounding box center [345, 257] width 105 height 37
click at [345, 185] on div at bounding box center [339, 184] width 68 height 12
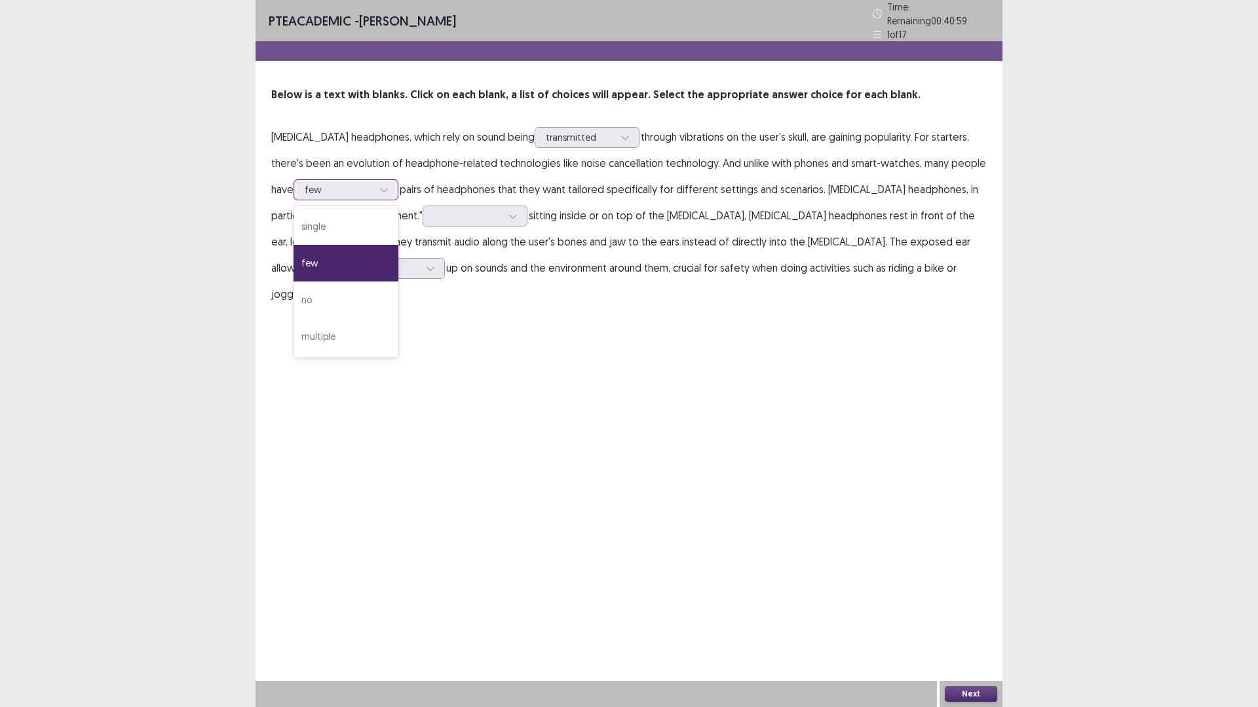
click at [323, 189] on div at bounding box center [339, 189] width 68 height 12
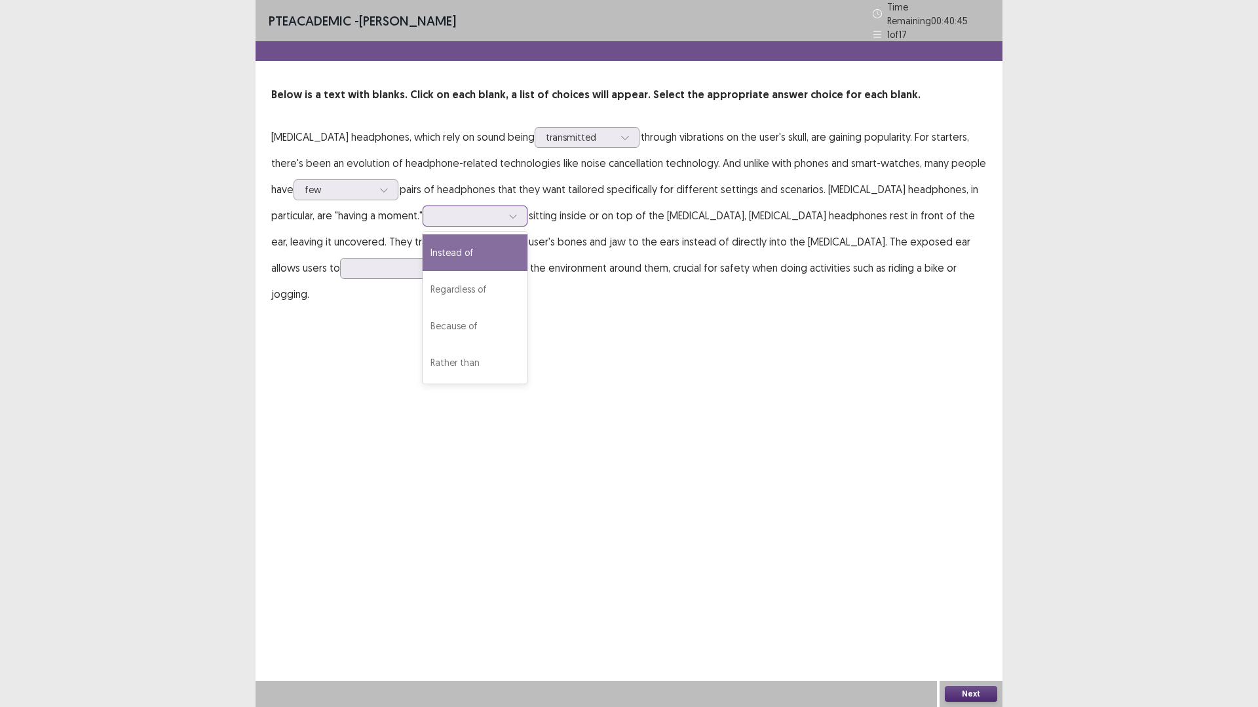
click at [512, 212] on div at bounding box center [513, 216] width 20 height 20
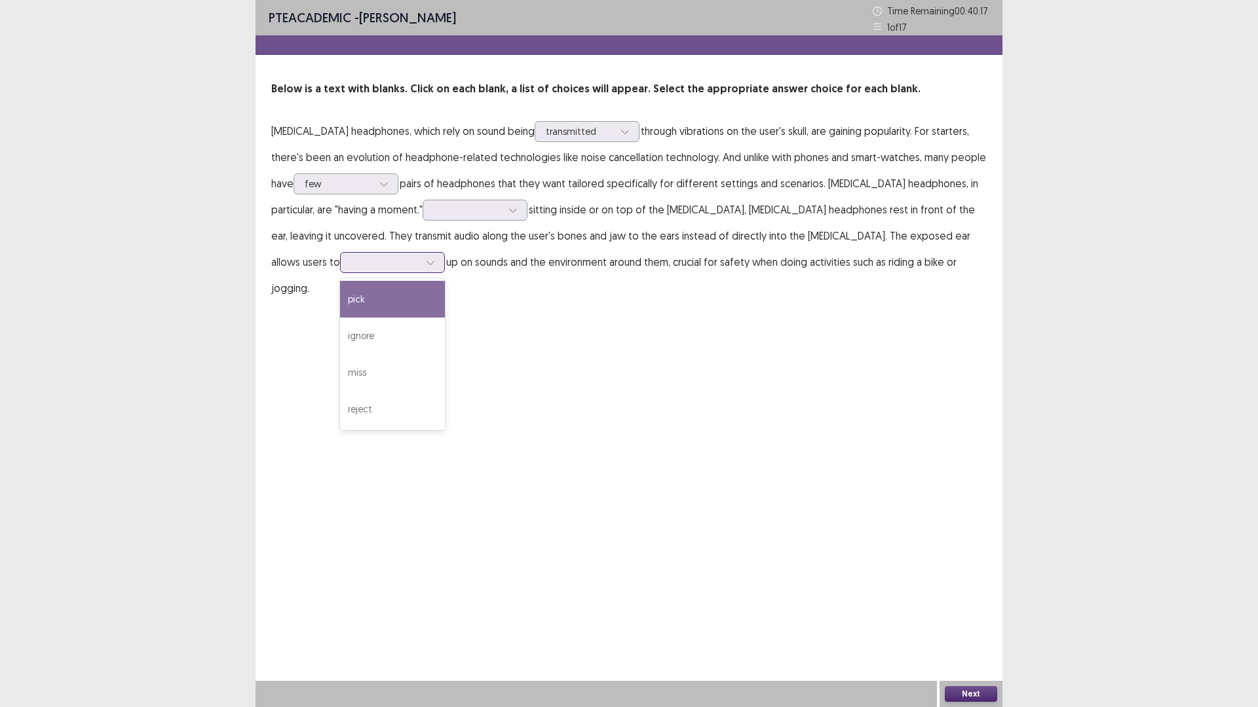
click at [421, 258] on div at bounding box center [431, 263] width 20 height 20
click at [343, 295] on div "pick" at bounding box center [392, 299] width 105 height 37
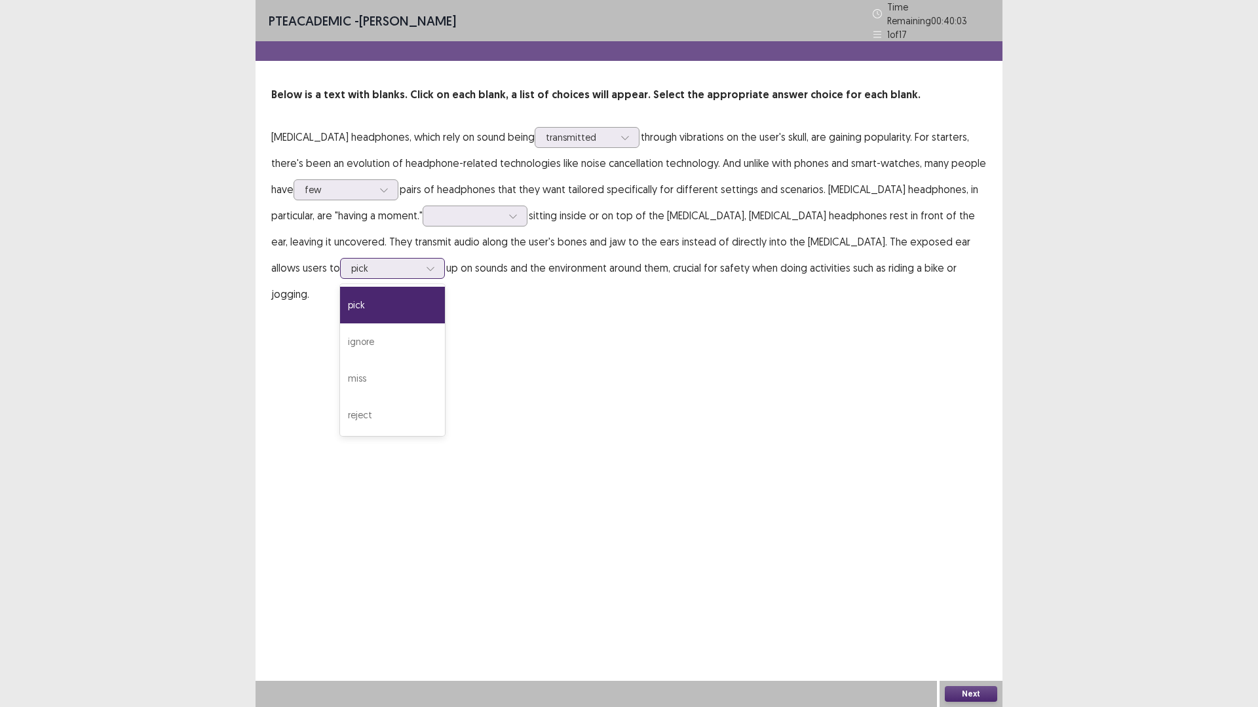
click at [351, 267] on div at bounding box center [385, 268] width 68 height 12
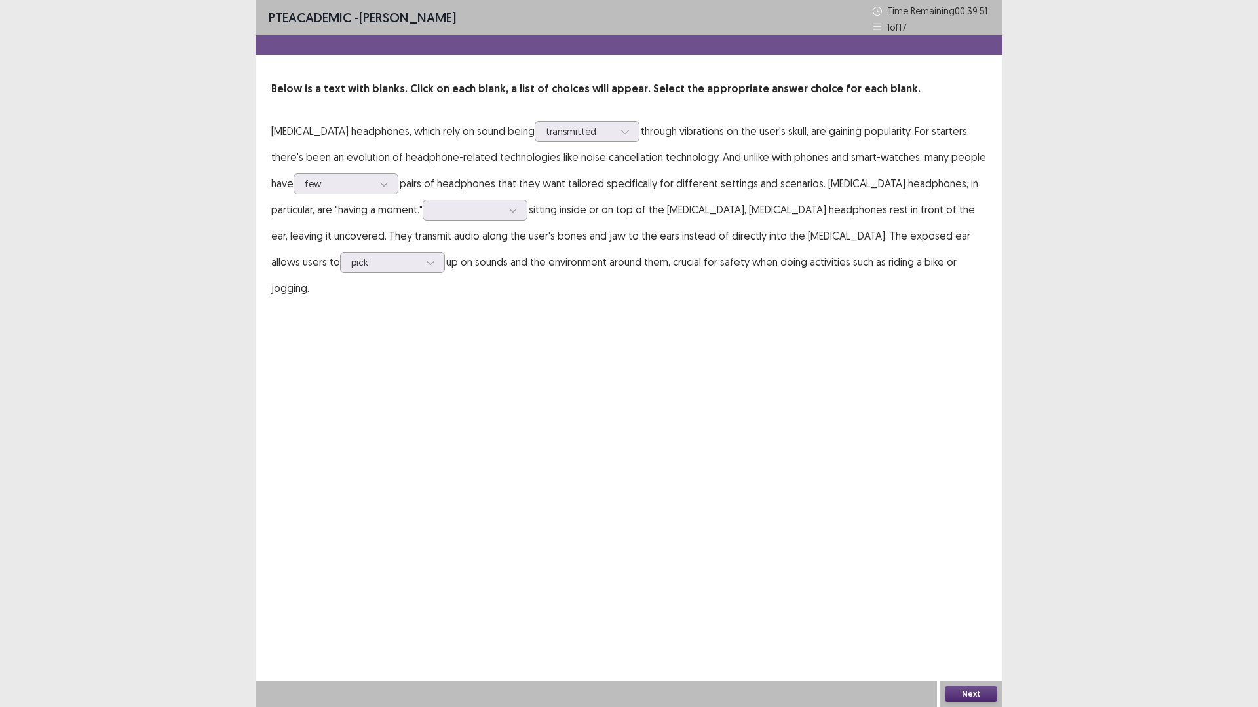
click at [662, 266] on p "[MEDICAL_DATA] headphones, which rely on sound being transmitted through vibrat…" at bounding box center [628, 209] width 715 height 183
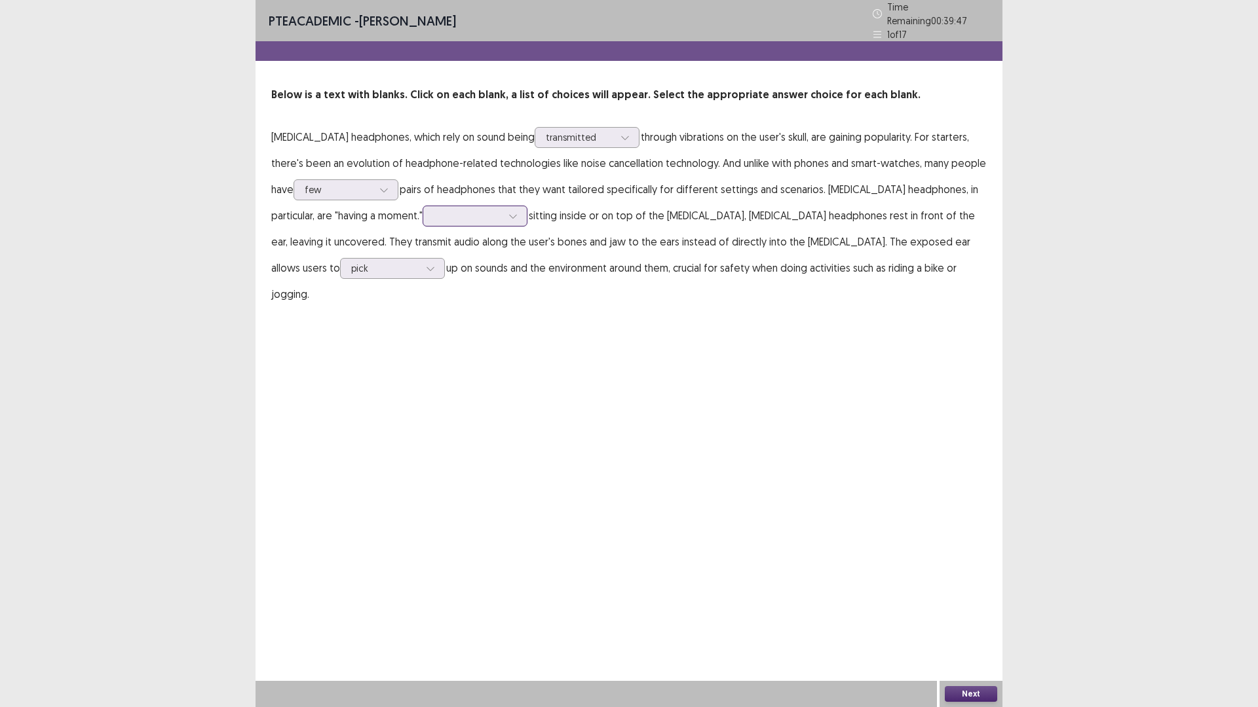
click at [509, 212] on div at bounding box center [513, 216] width 20 height 20
click at [508, 316] on div "Because of" at bounding box center [474, 326] width 105 height 37
click at [976, 618] on button "Next" at bounding box center [971, 694] width 52 height 16
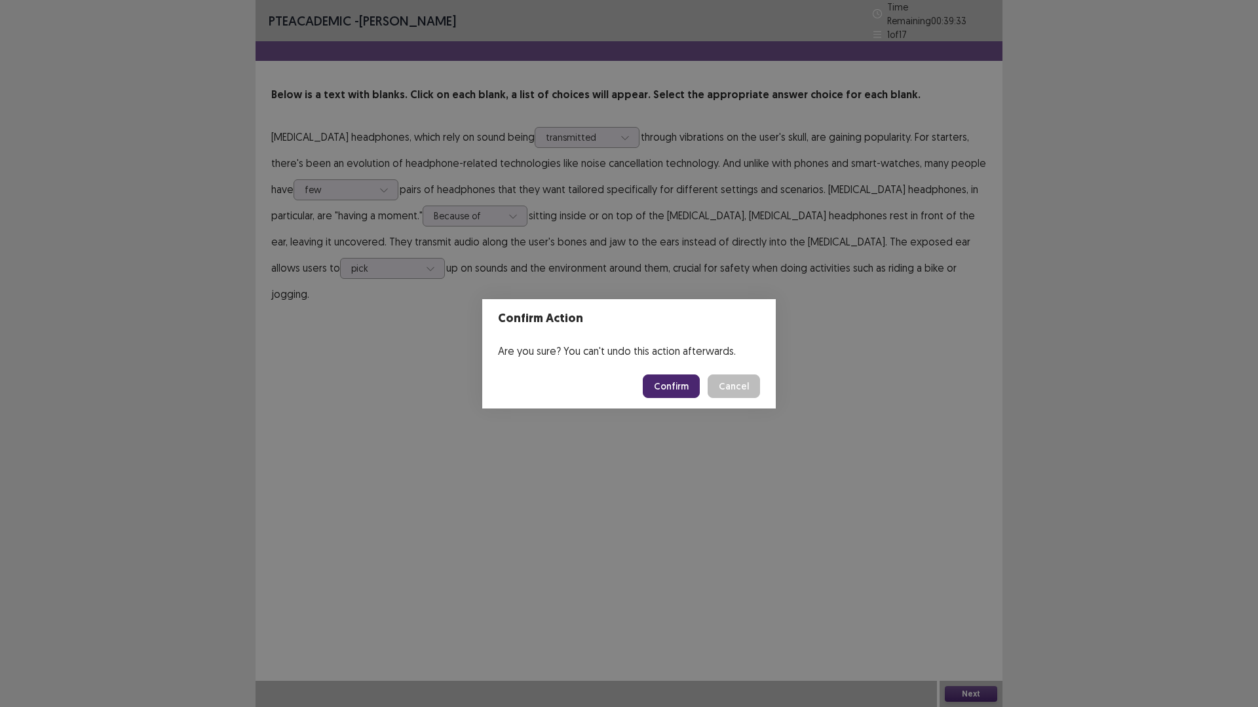
click at [670, 381] on button "Confirm" at bounding box center [671, 387] width 57 height 24
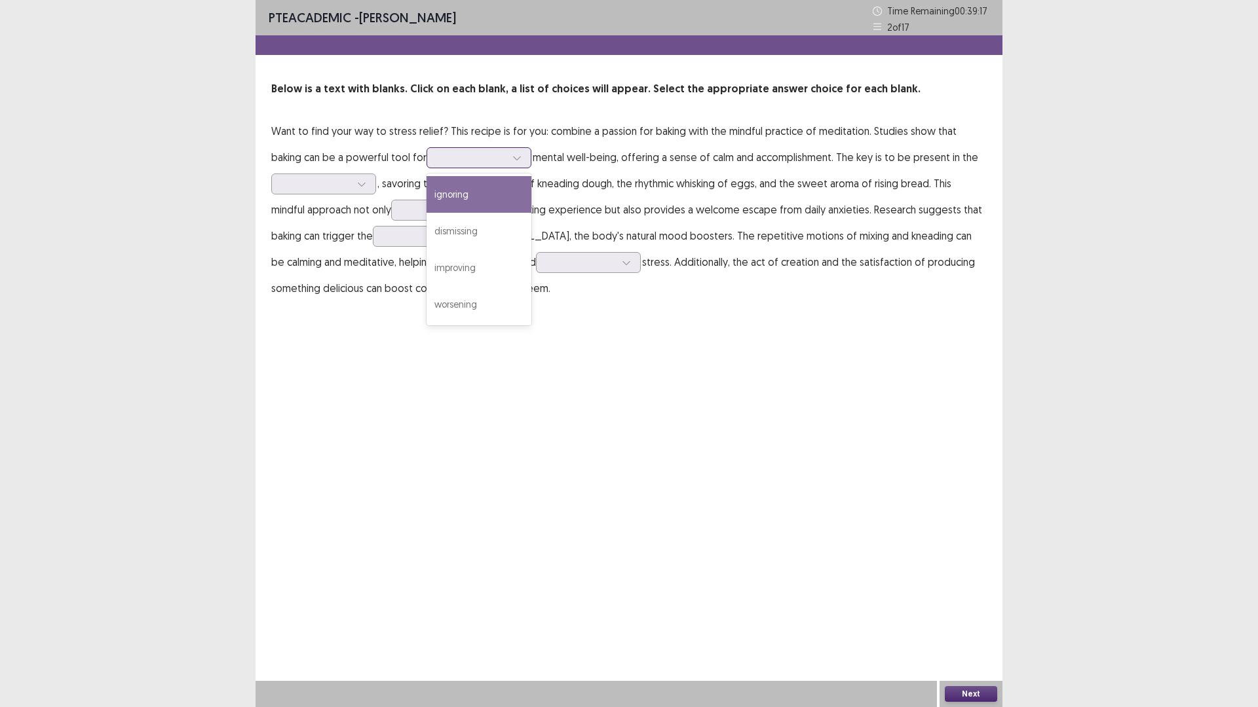
click at [460, 159] on div at bounding box center [472, 157] width 68 height 12
click at [450, 264] on div "improving" at bounding box center [478, 268] width 105 height 37
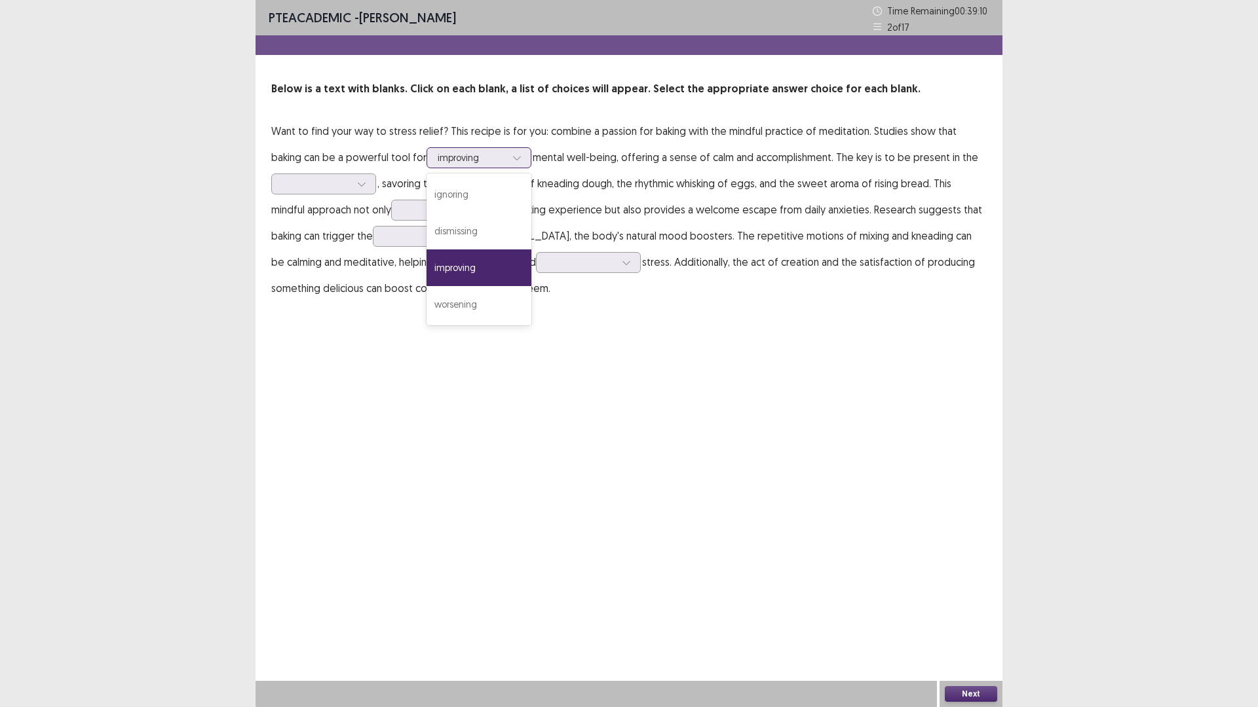
click at [444, 156] on div at bounding box center [472, 157] width 68 height 12
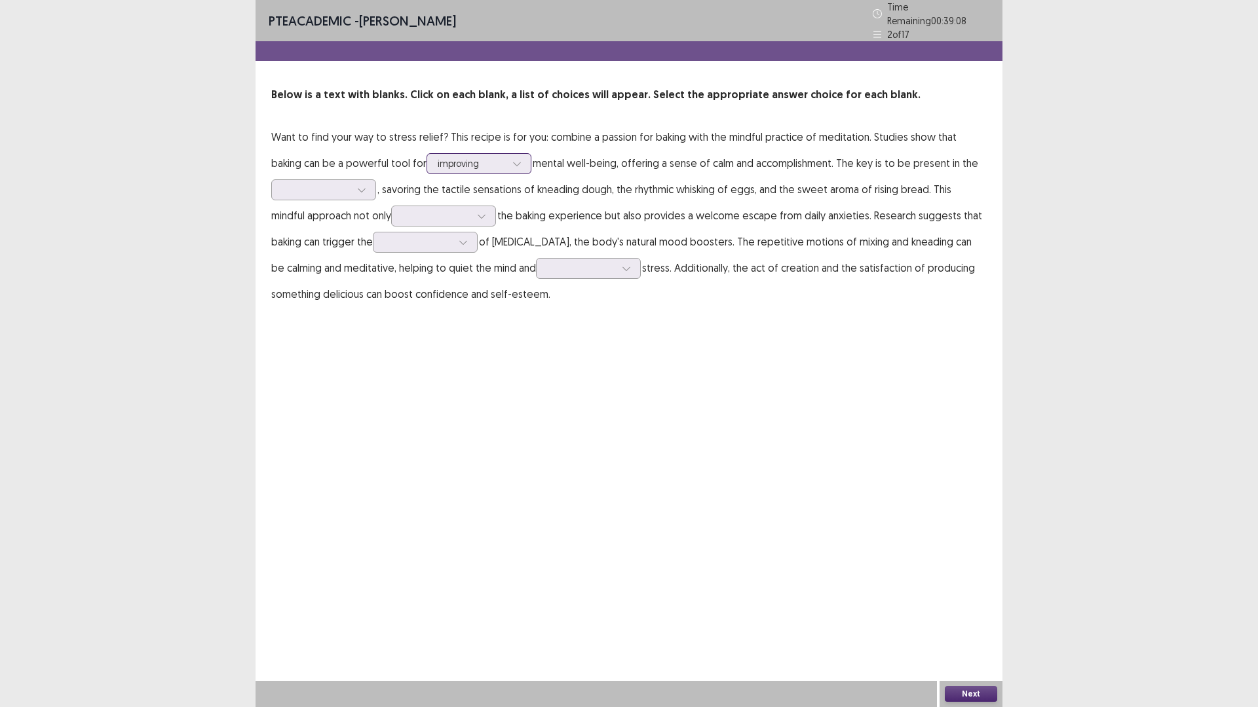
click at [444, 157] on div at bounding box center [472, 163] width 68 height 12
click at [304, 183] on div at bounding box center [316, 189] width 68 height 12
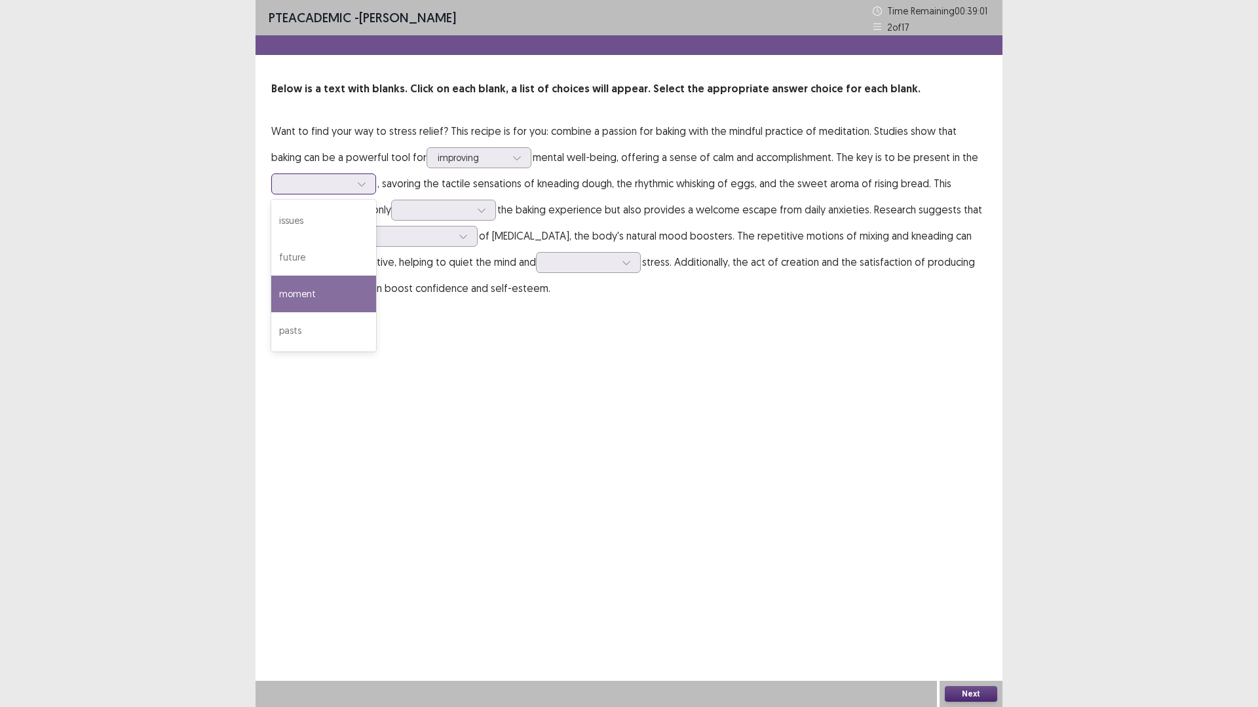
click at [307, 291] on div "moment" at bounding box center [323, 294] width 105 height 37
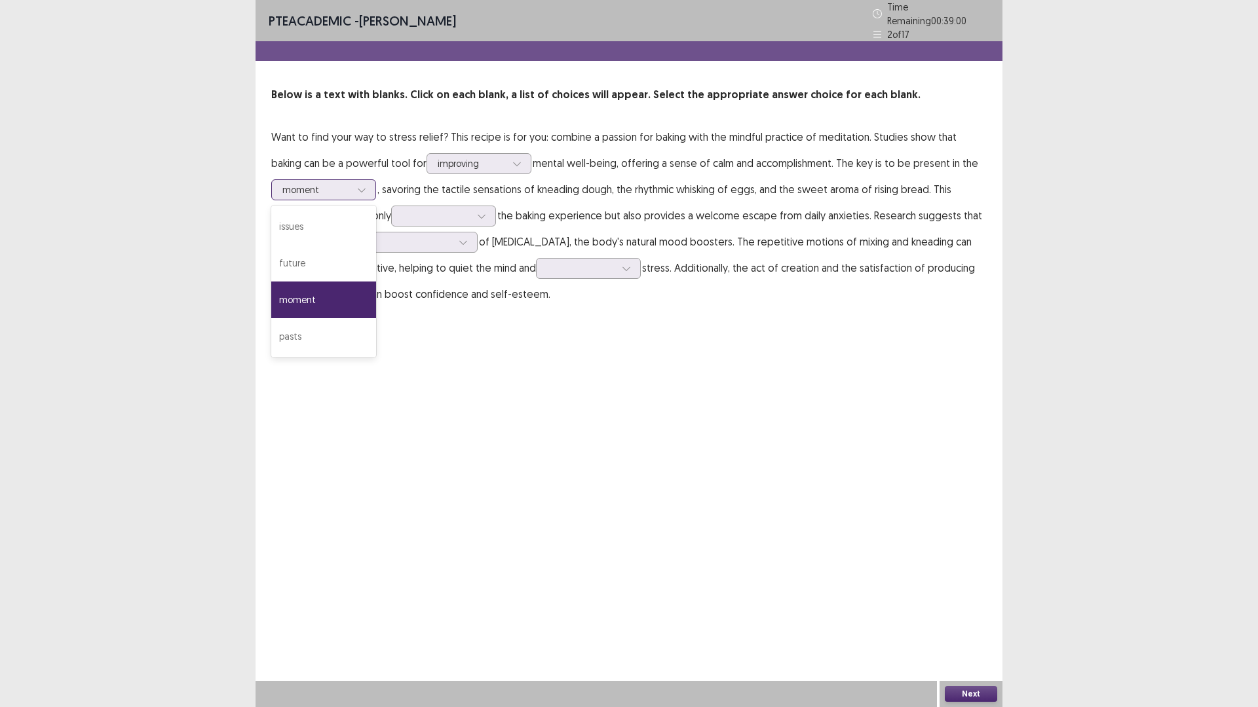
click at [314, 183] on div at bounding box center [316, 189] width 68 height 12
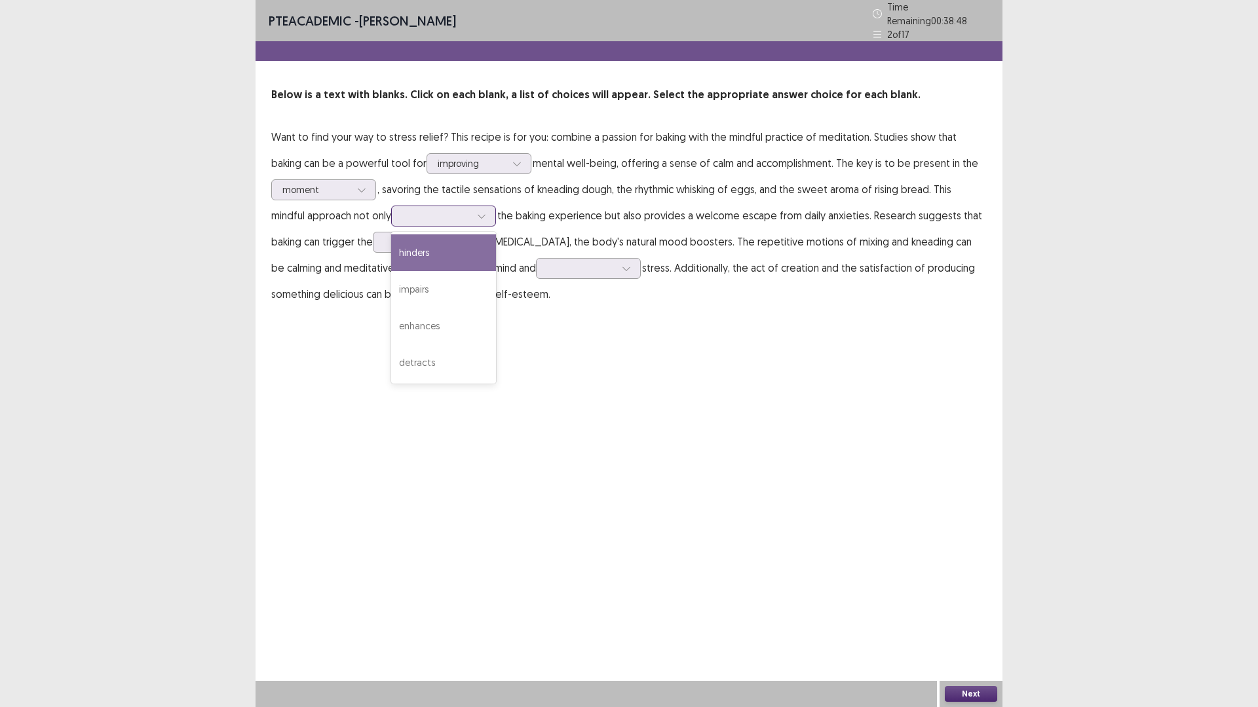
click at [438, 208] on div at bounding box center [436, 215] width 71 height 15
click at [427, 316] on div "enhances" at bounding box center [443, 326] width 105 height 37
drag, startPoint x: 282, startPoint y: 210, endPoint x: 324, endPoint y: 209, distance: 41.3
click at [324, 209] on p "Want to find your way to stress relief? This recipe is for you: combine a passi…" at bounding box center [628, 215] width 715 height 183
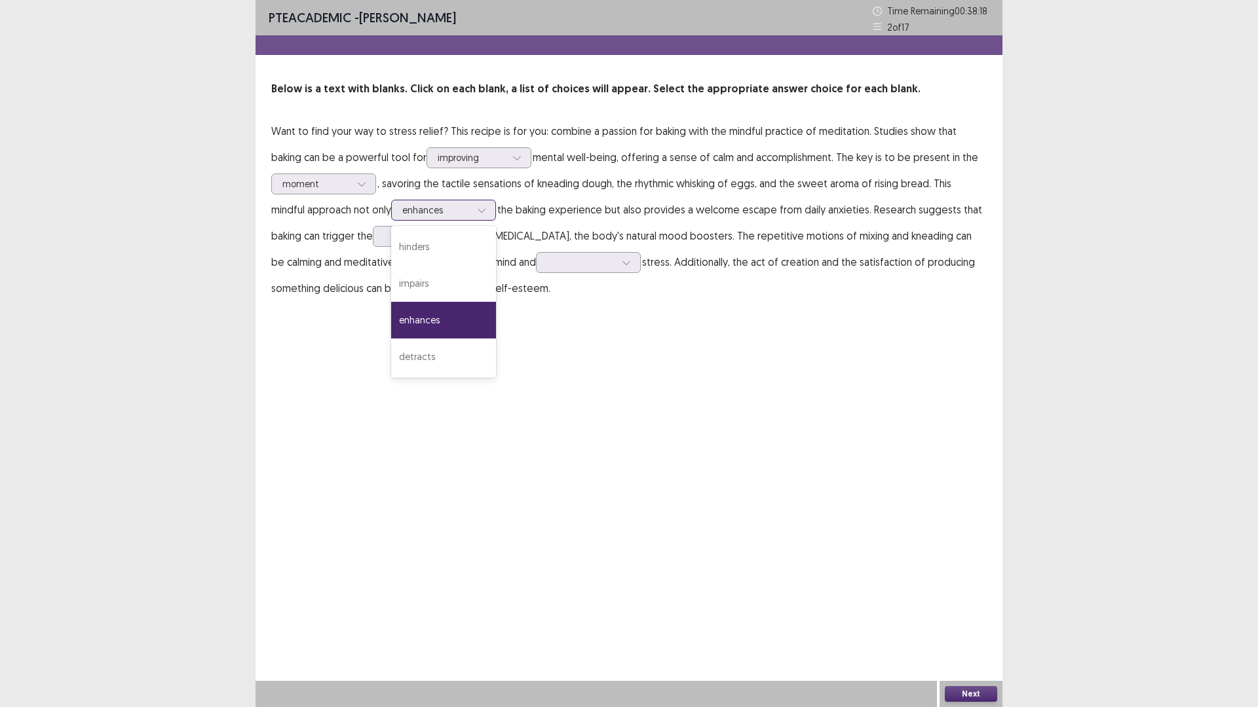
click at [472, 213] on div at bounding box center [482, 210] width 20 height 20
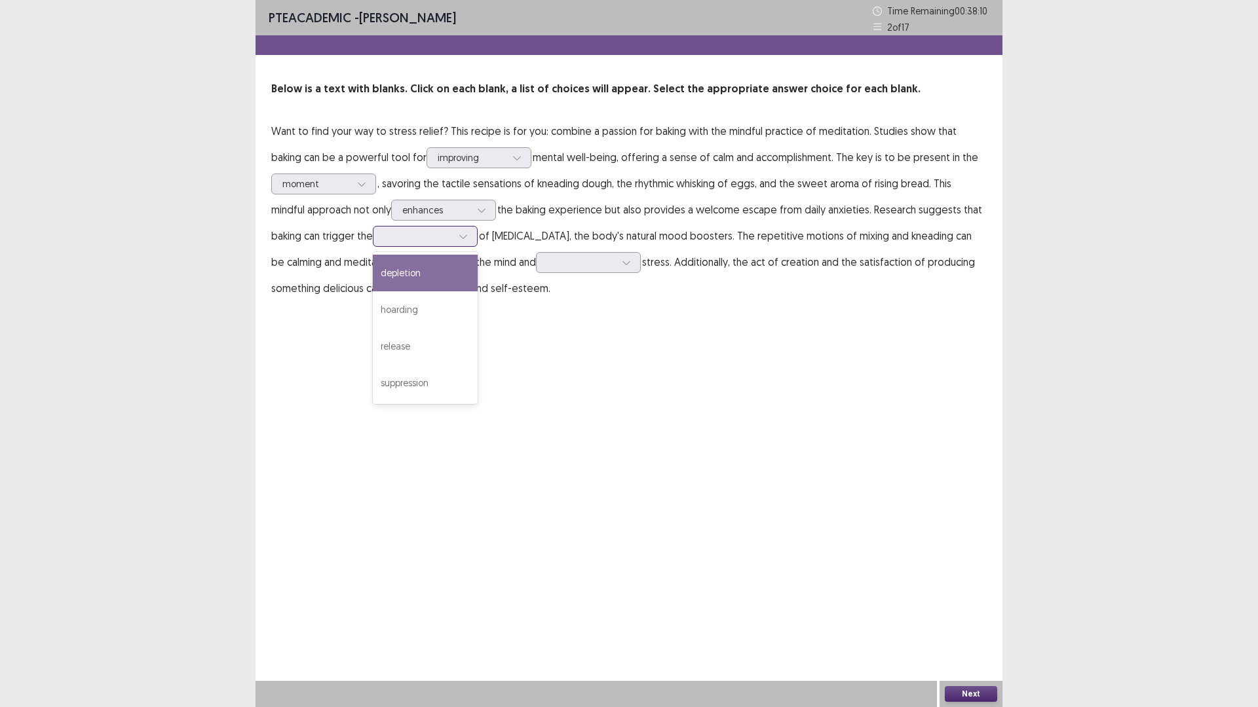
click at [402, 240] on div at bounding box center [418, 236] width 68 height 12
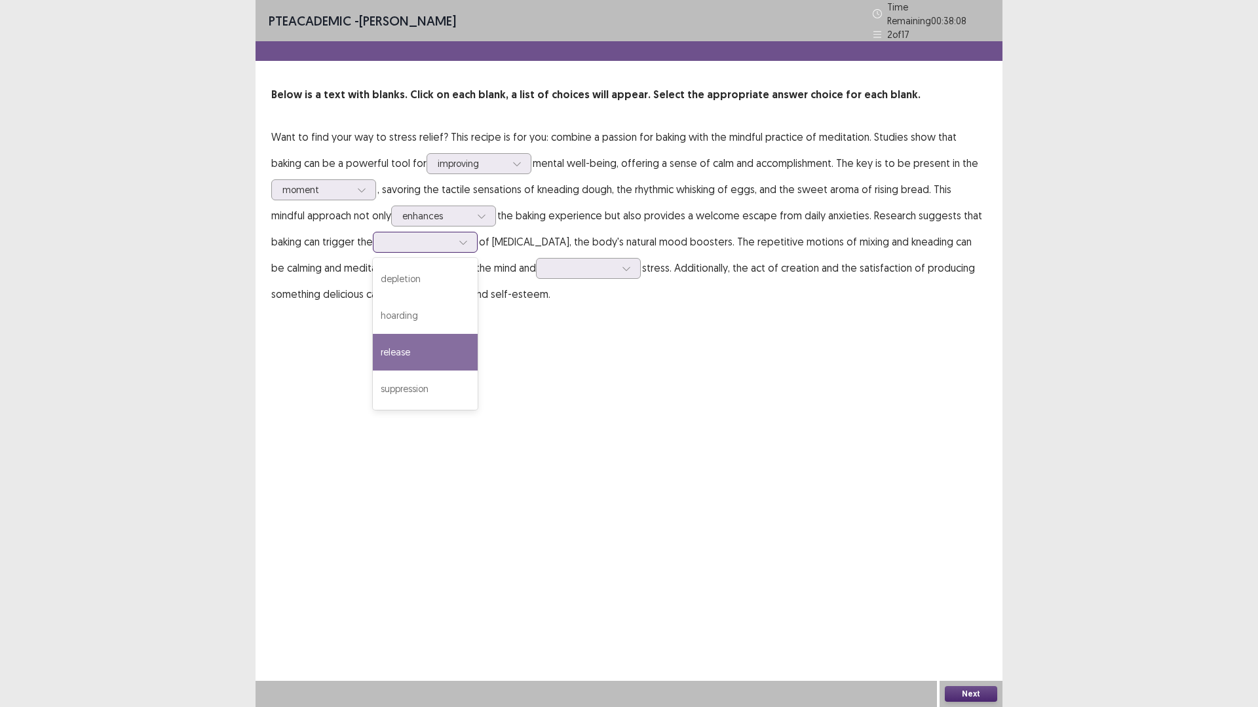
click at [400, 343] on div "release" at bounding box center [425, 352] width 105 height 37
click at [443, 232] on div "release" at bounding box center [425, 242] width 105 height 21
click at [547, 265] on div at bounding box center [581, 268] width 68 height 12
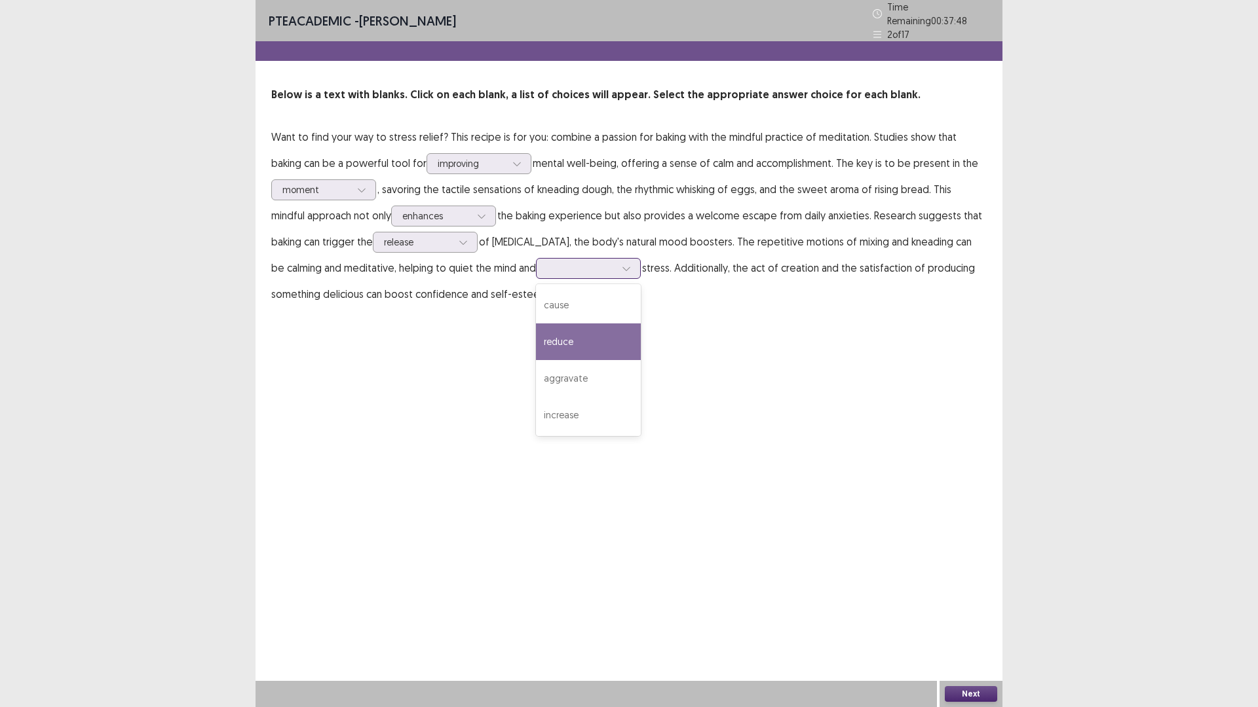
click at [536, 330] on div "reduce" at bounding box center [588, 342] width 105 height 37
click at [979, 618] on button "Next" at bounding box center [971, 694] width 52 height 16
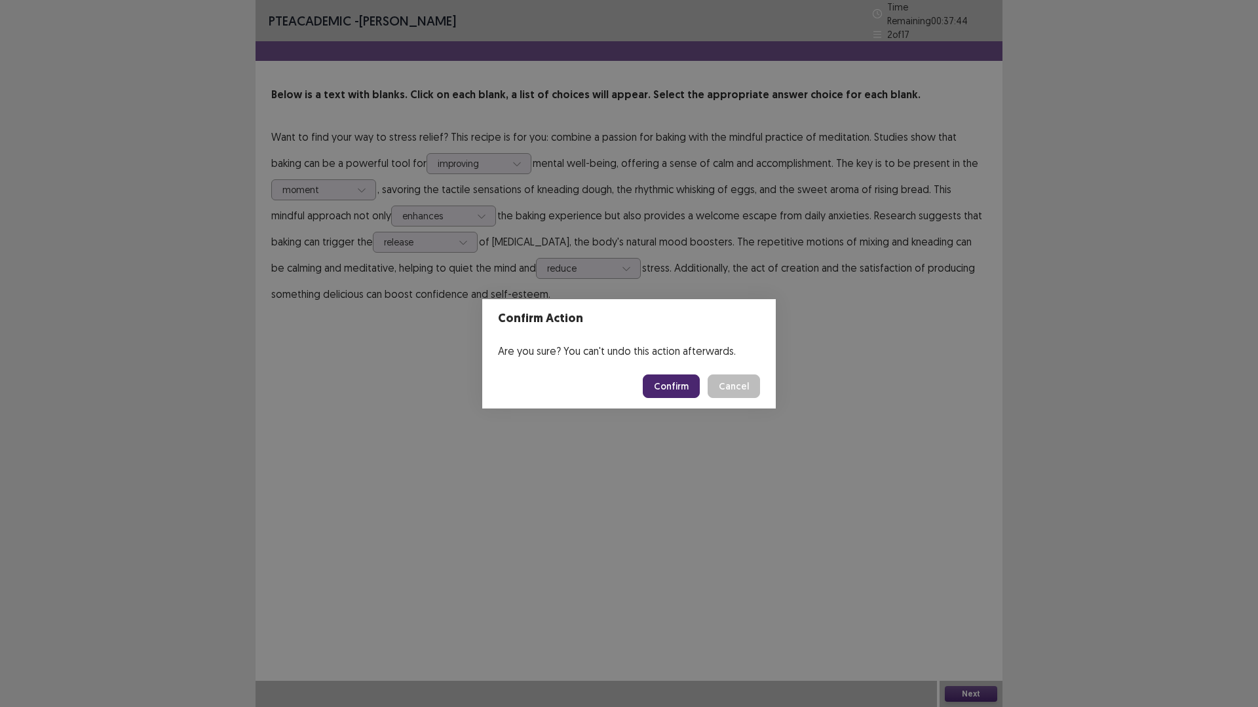
click at [665, 387] on button "Confirm" at bounding box center [671, 387] width 57 height 24
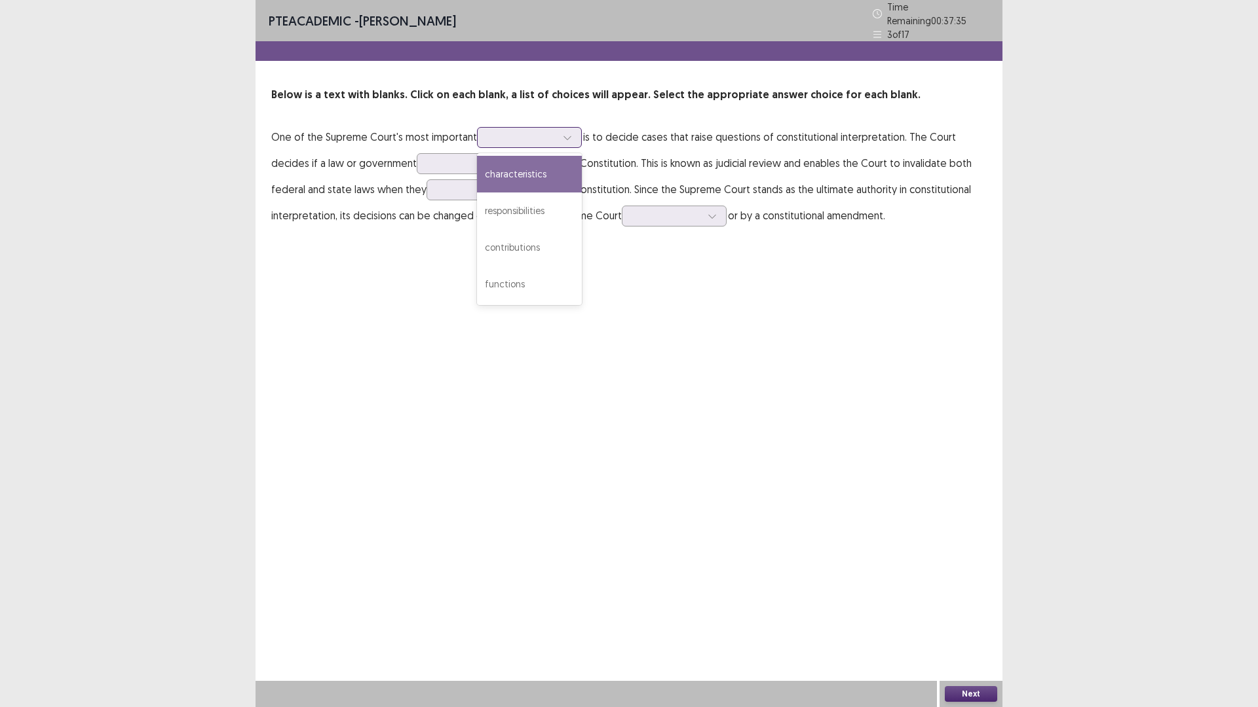
click at [567, 133] on icon at bounding box center [567, 137] width 9 height 9
click at [547, 285] on div "functions" at bounding box center [529, 284] width 105 height 37
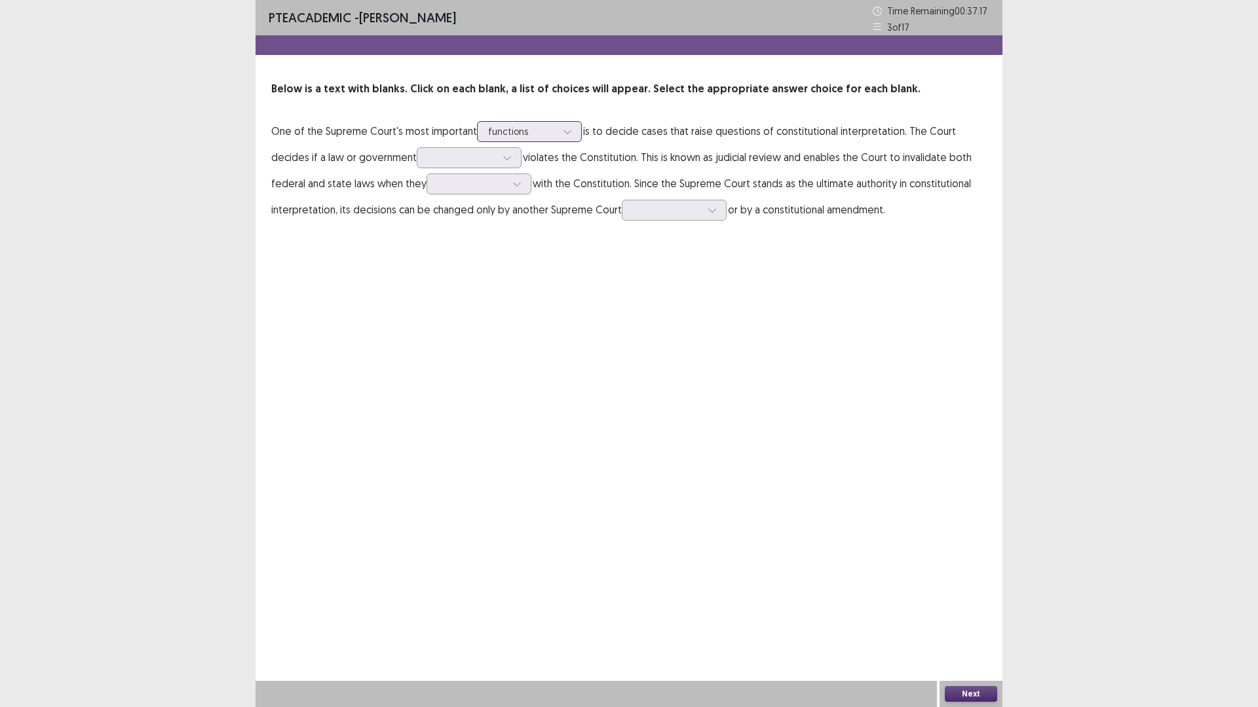
click at [541, 132] on div at bounding box center [522, 131] width 68 height 12
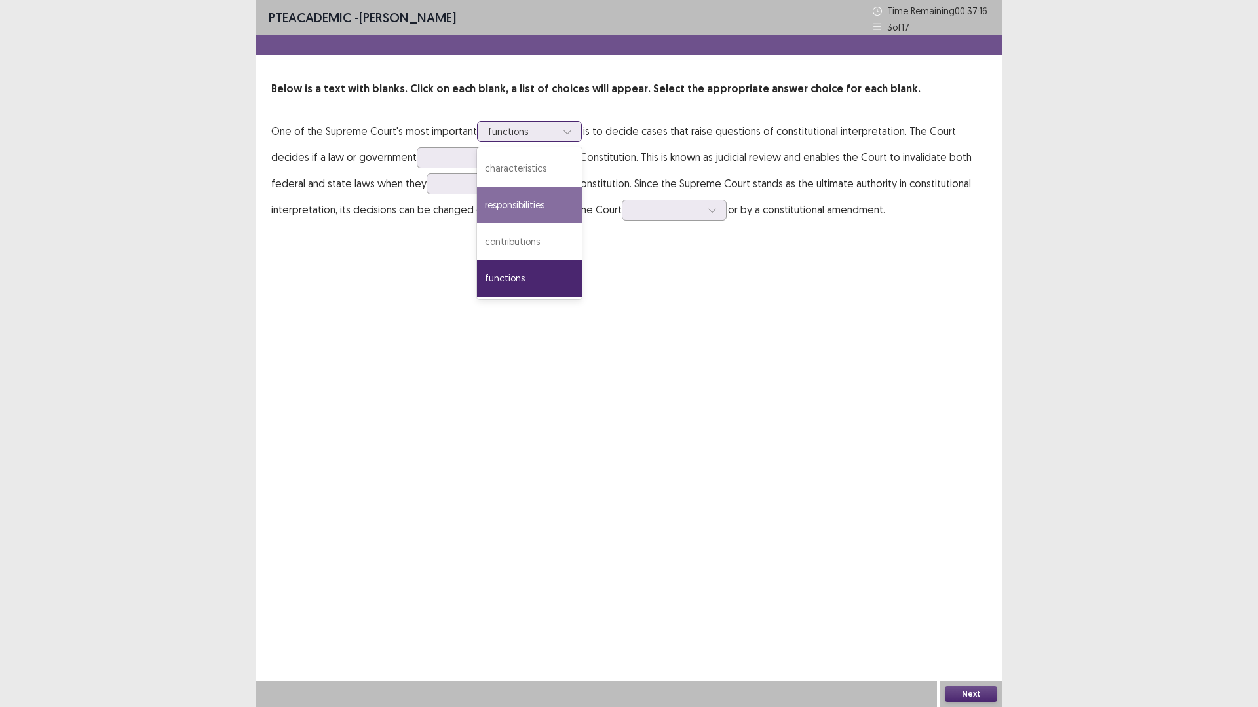
click at [528, 208] on div "responsibilities" at bounding box center [529, 205] width 105 height 37
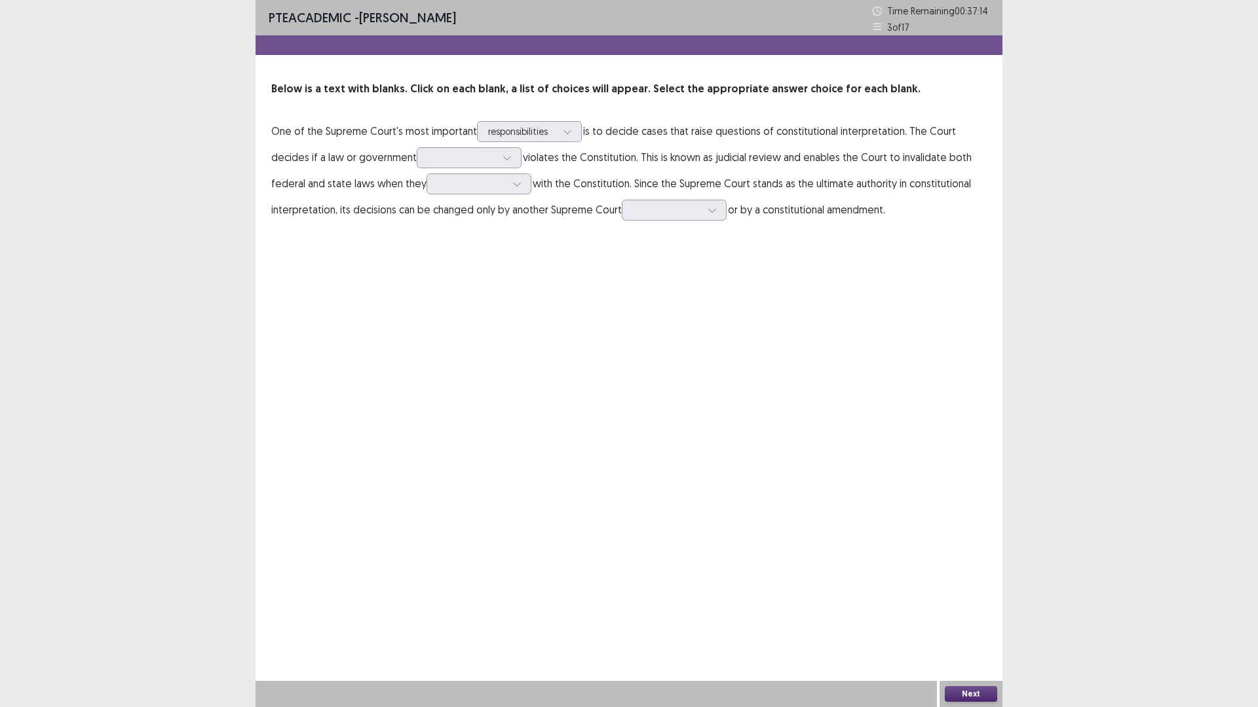
drag, startPoint x: 364, startPoint y: 132, endPoint x: 415, endPoint y: 130, distance: 50.5
click at [415, 130] on p "One of the Supreme Court's most important responsibilities is to decide cases t…" at bounding box center [628, 170] width 715 height 105
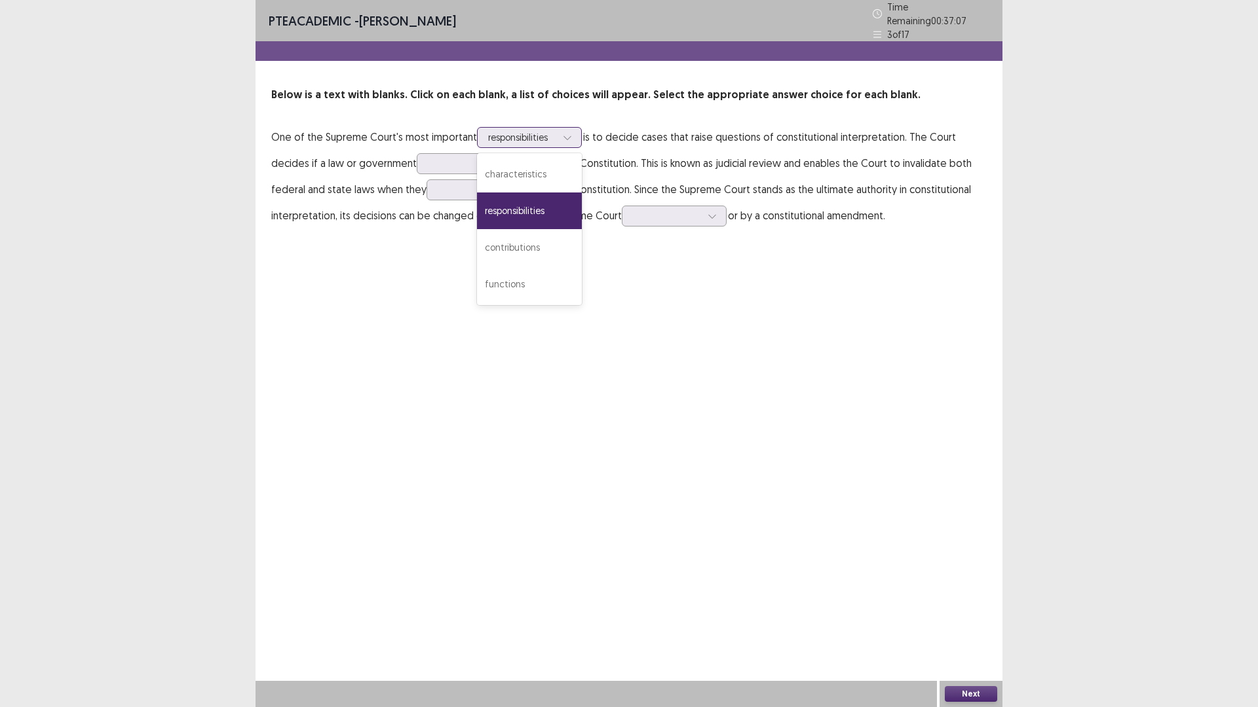
click at [533, 131] on div at bounding box center [522, 137] width 68 height 12
click at [538, 138] on div at bounding box center [522, 137] width 68 height 12
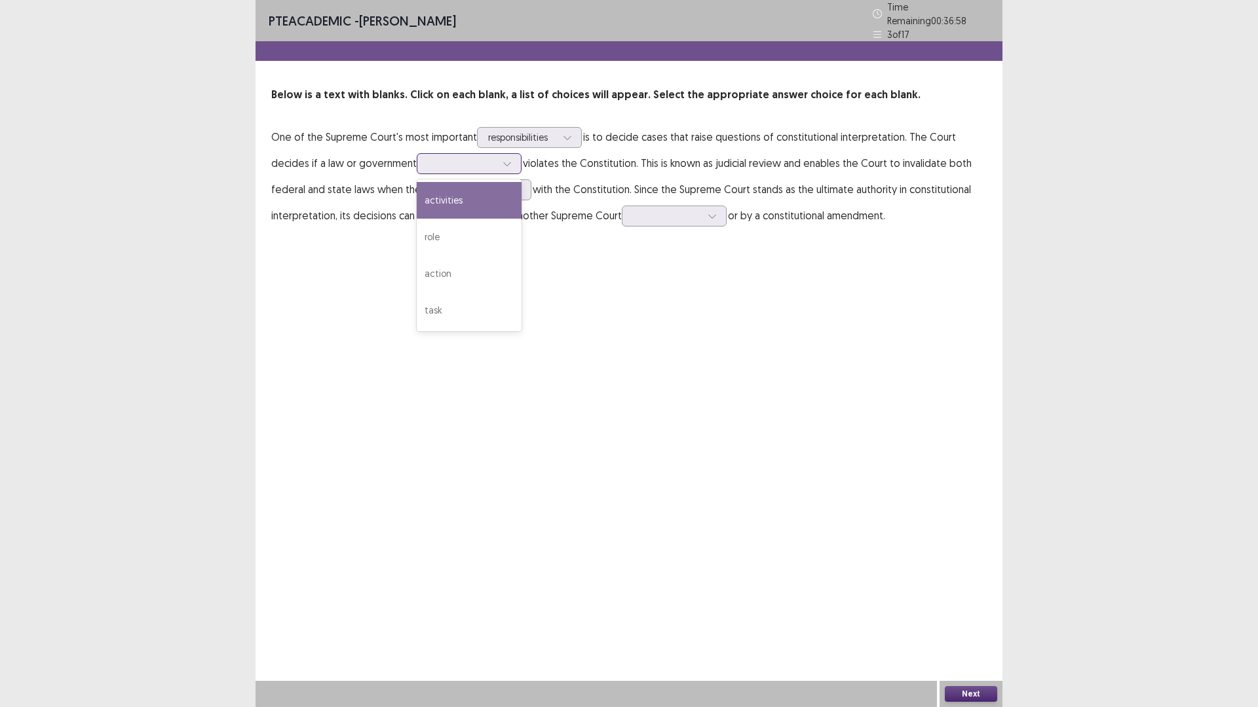
click at [456, 160] on div at bounding box center [462, 163] width 68 height 12
click at [440, 196] on div "activities" at bounding box center [469, 200] width 105 height 37
click at [451, 157] on div at bounding box center [462, 163] width 68 height 12
click at [434, 200] on div "activities" at bounding box center [469, 200] width 105 height 37
click at [430, 160] on div at bounding box center [462, 163] width 68 height 12
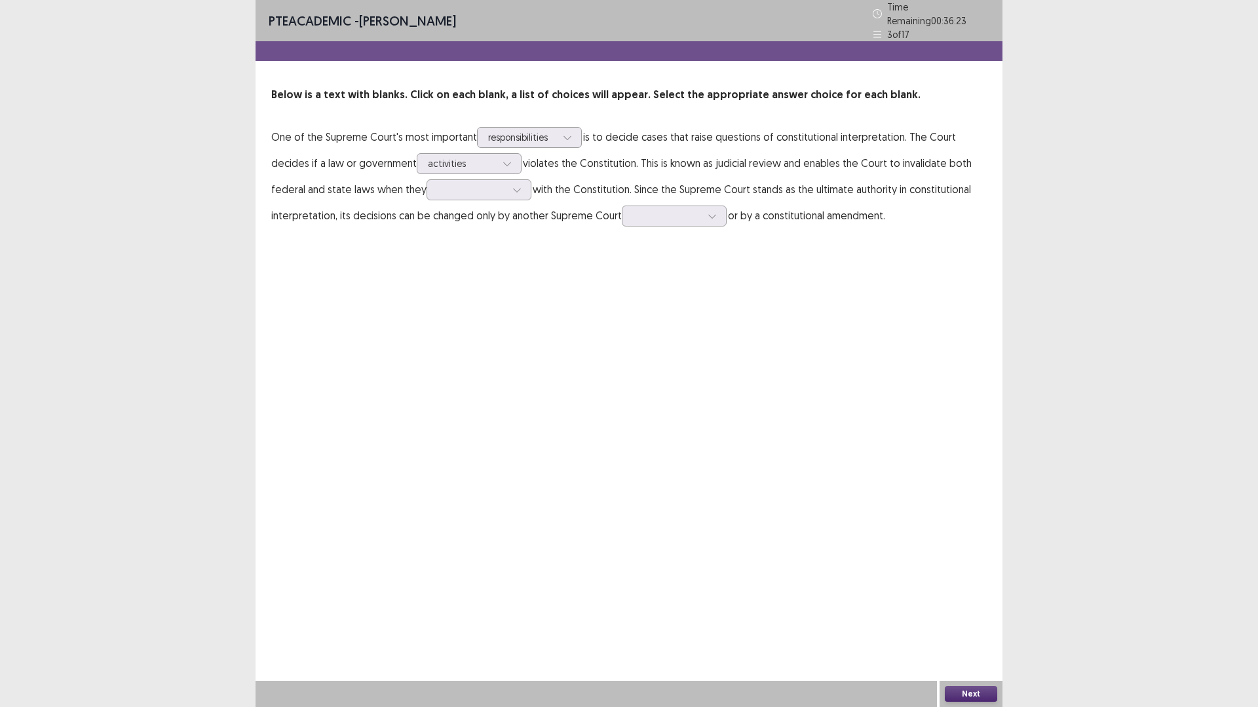
click at [529, 287] on div "PTE academic - [PERSON_NAME] Time Remaining 00 : 36 : 23 3 of 17 Below is a tex…" at bounding box center [628, 353] width 747 height 707
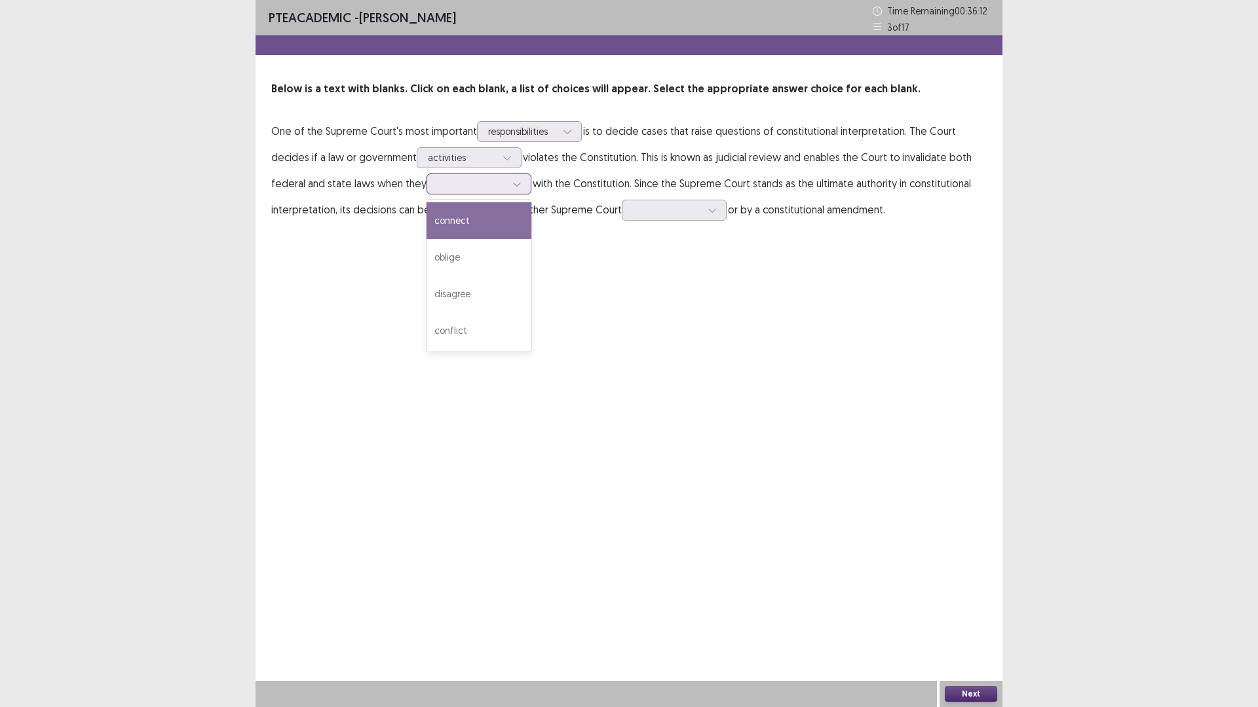
click at [438, 187] on div at bounding box center [472, 184] width 68 height 12
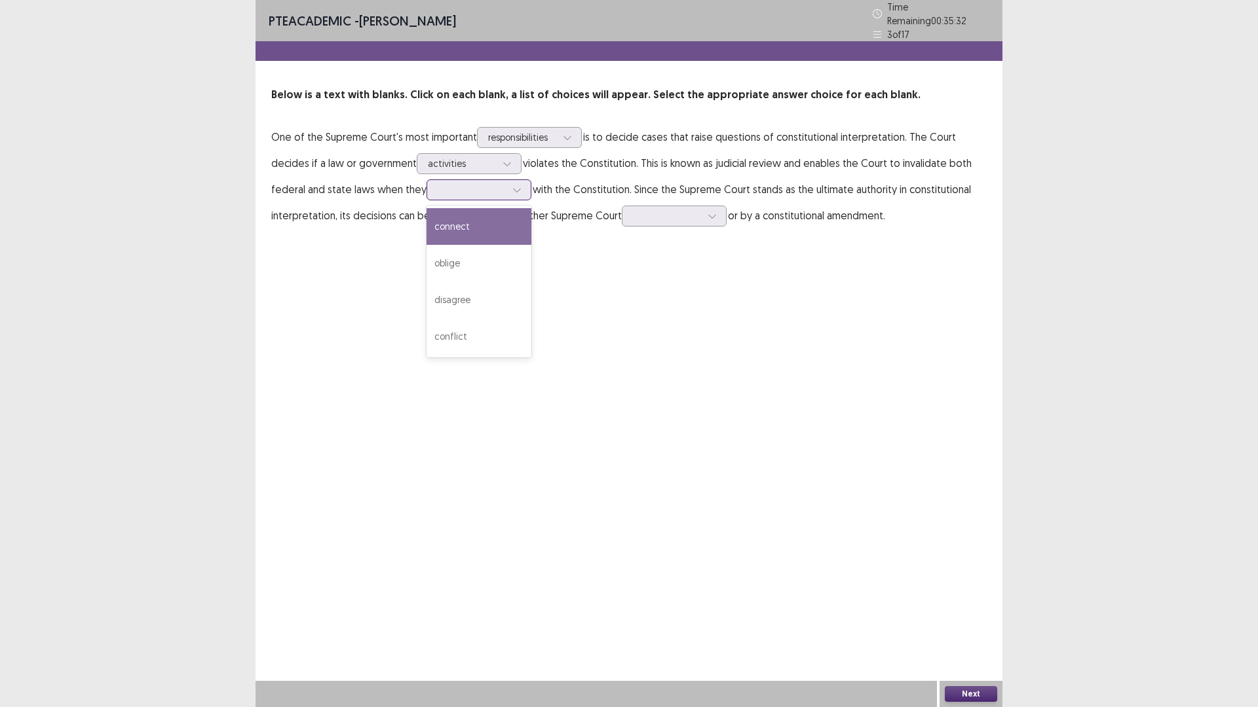
click at [426, 233] on div "connect" at bounding box center [478, 226] width 105 height 37
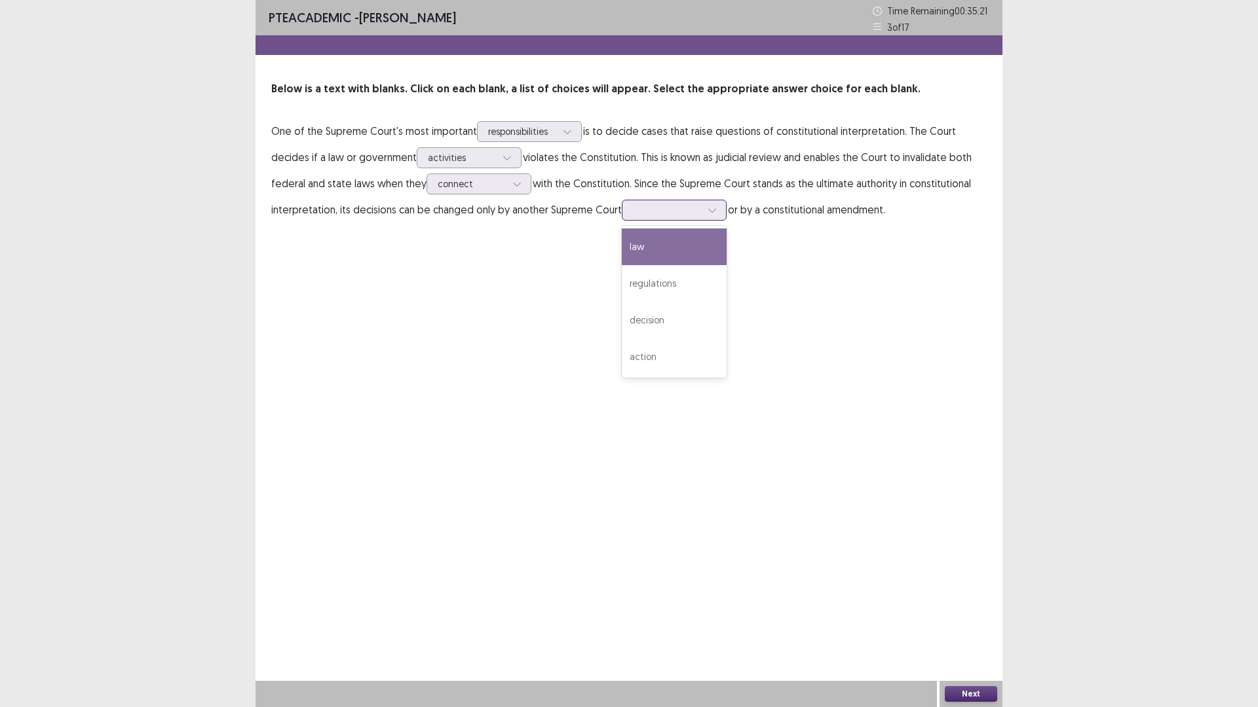
click at [633, 214] on div at bounding box center [667, 210] width 68 height 12
click at [622, 288] on div "regulations" at bounding box center [674, 283] width 105 height 37
click at [702, 206] on div at bounding box center [712, 210] width 20 height 20
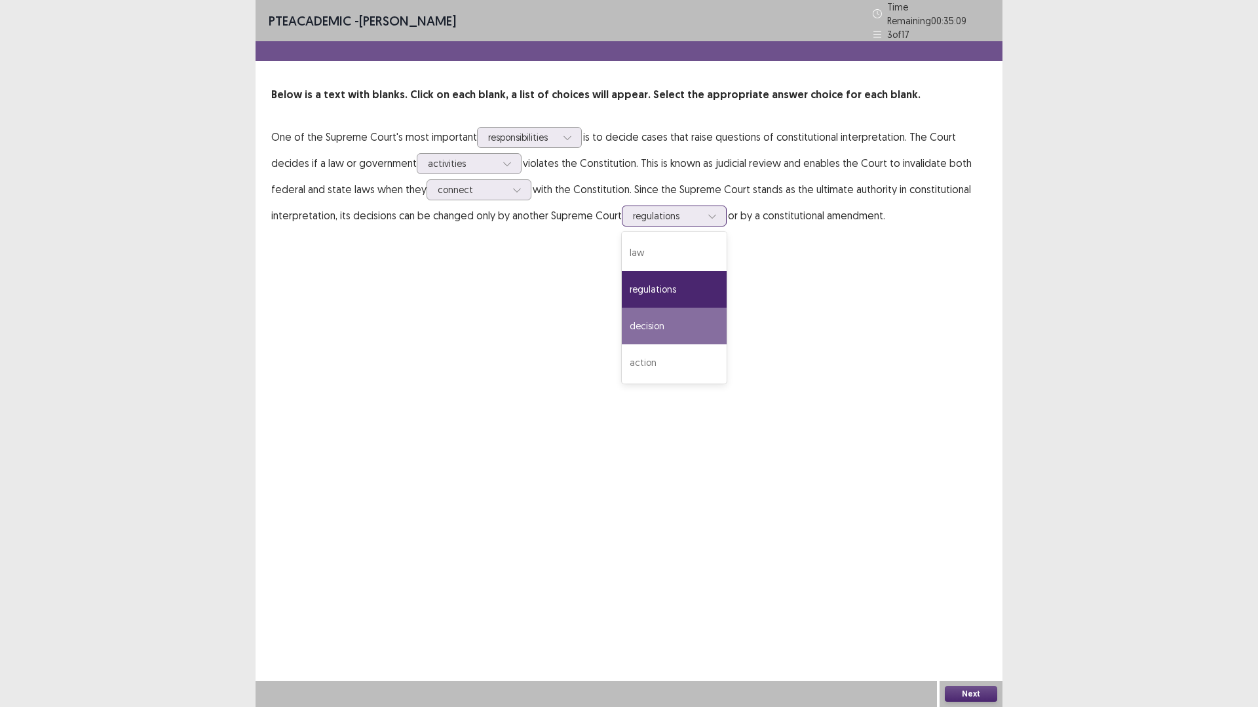
click at [622, 320] on div "decision" at bounding box center [674, 326] width 105 height 37
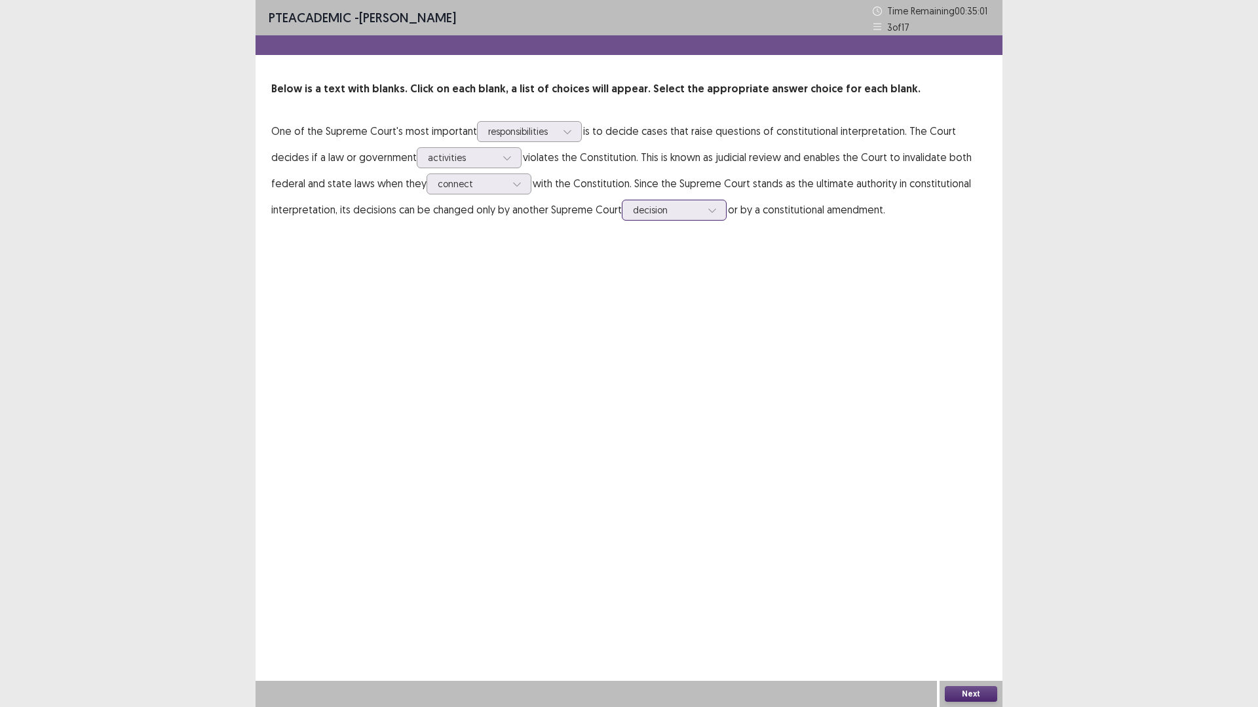
click at [707, 209] on icon at bounding box center [711, 210] width 9 height 9
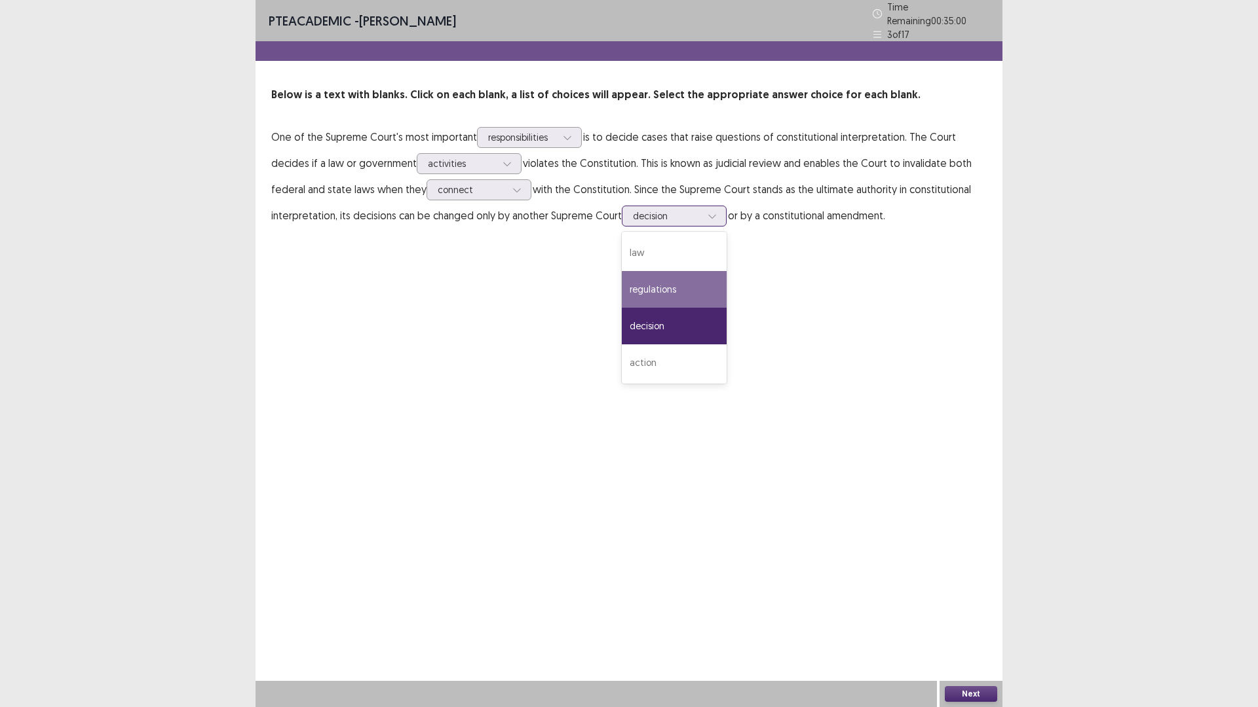
click at [627, 286] on div "regulations" at bounding box center [674, 289] width 105 height 37
click at [963, 618] on button "Next" at bounding box center [971, 694] width 52 height 16
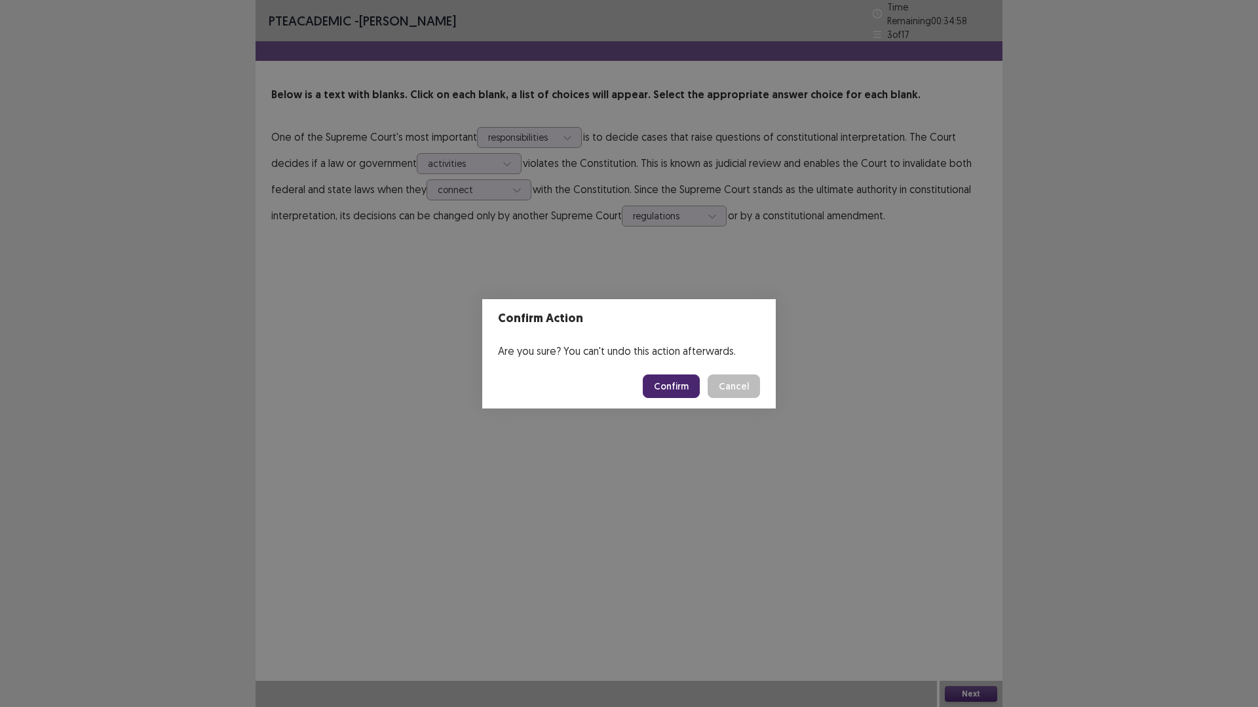
click at [660, 383] on button "Confirm" at bounding box center [671, 387] width 57 height 24
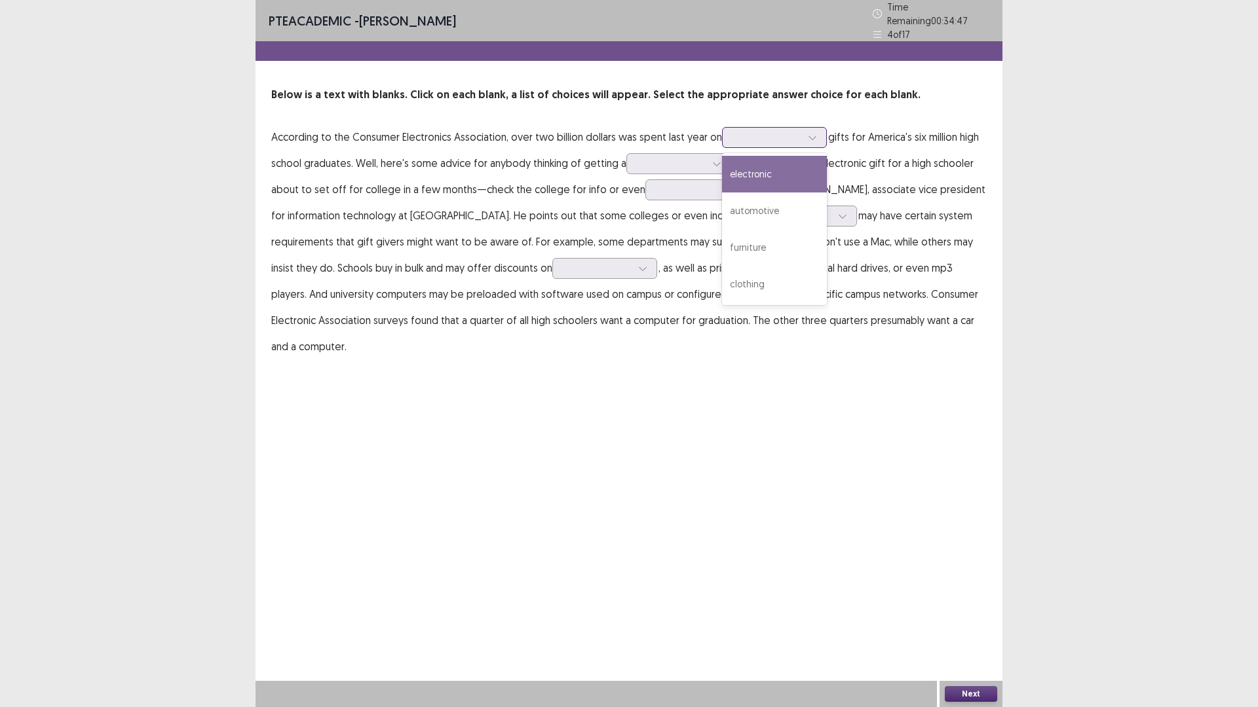
click at [784, 131] on div at bounding box center [767, 137] width 68 height 12
click at [784, 168] on div "electronic" at bounding box center [774, 174] width 105 height 37
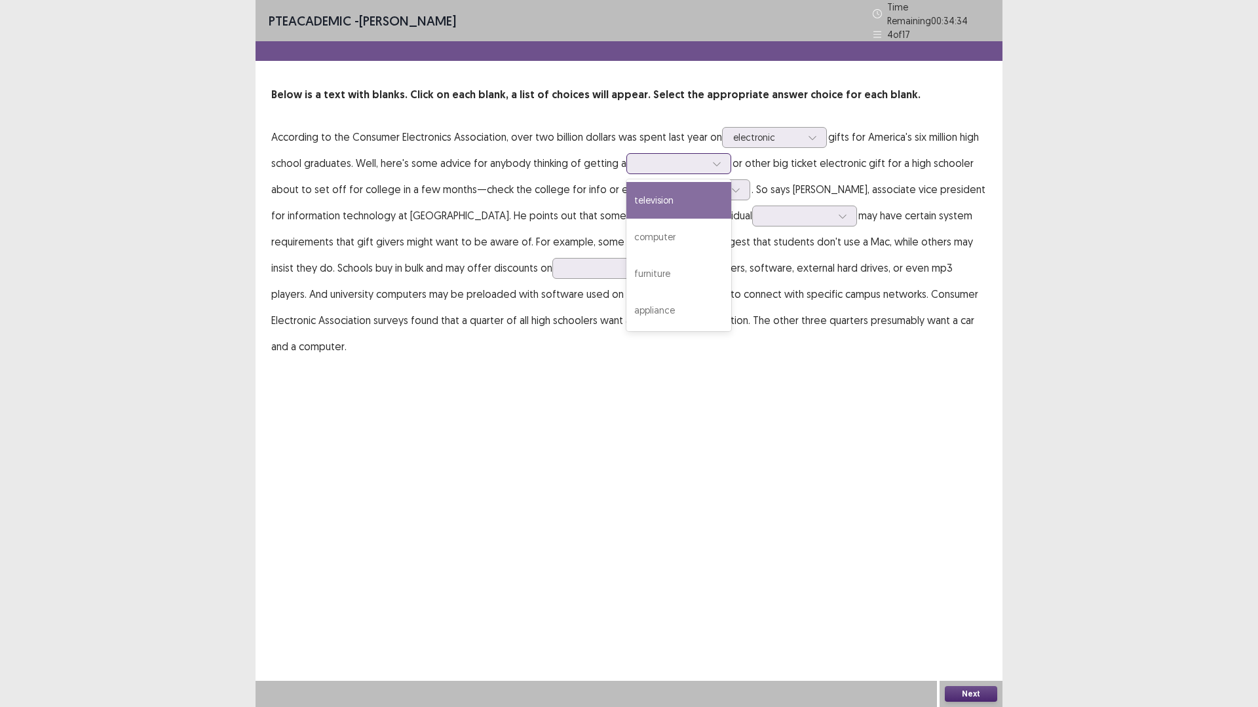
click at [695, 158] on div at bounding box center [671, 163] width 68 height 12
click at [678, 229] on div "computer" at bounding box center [678, 237] width 105 height 37
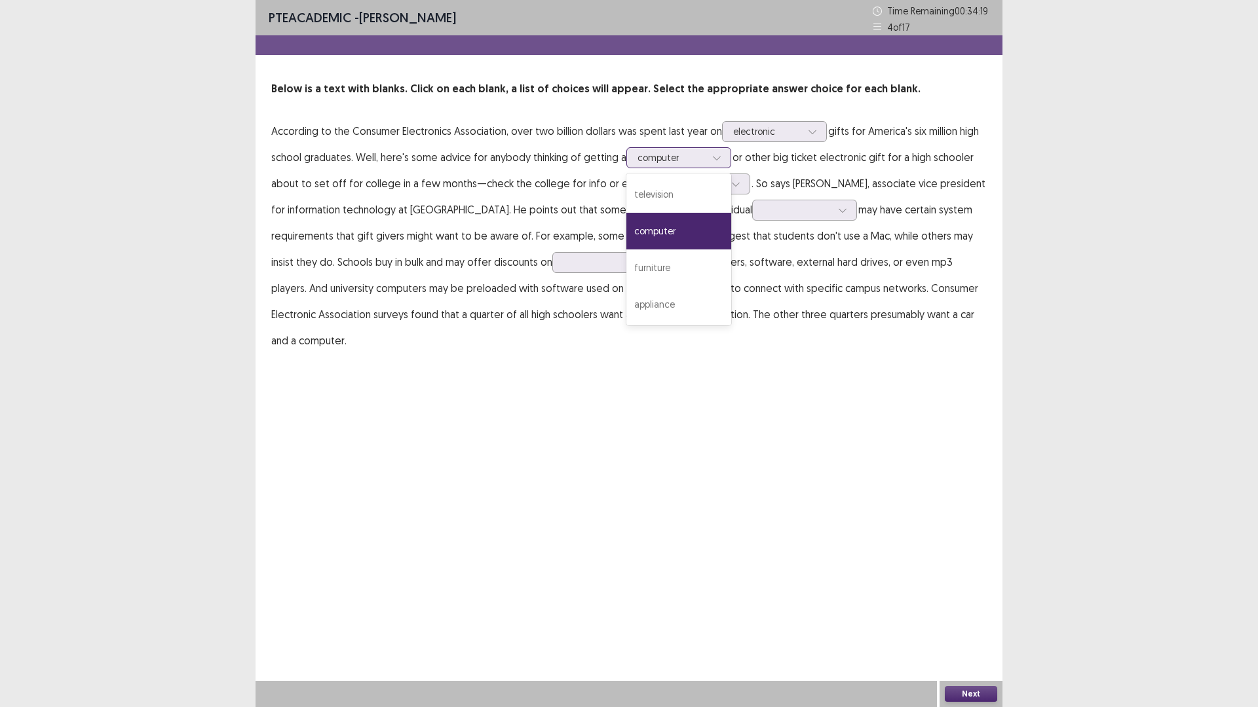
click at [691, 155] on div at bounding box center [671, 157] width 68 height 12
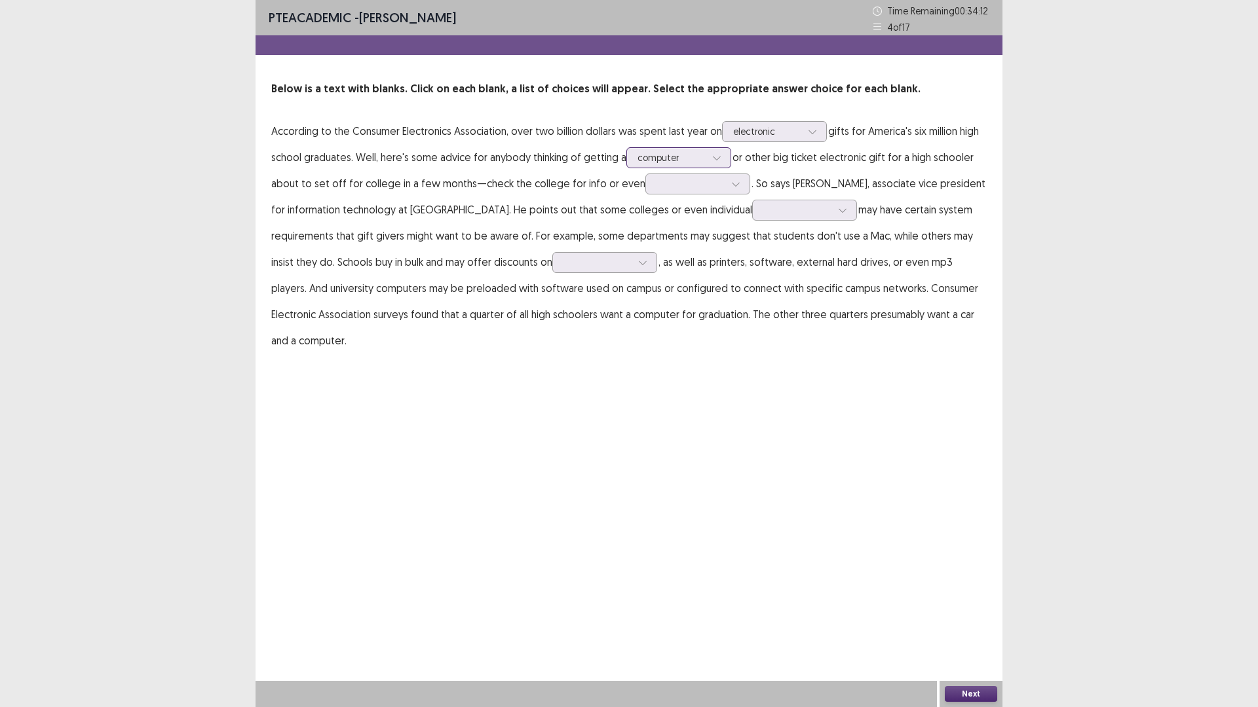
click at [656, 161] on div at bounding box center [671, 157] width 68 height 12
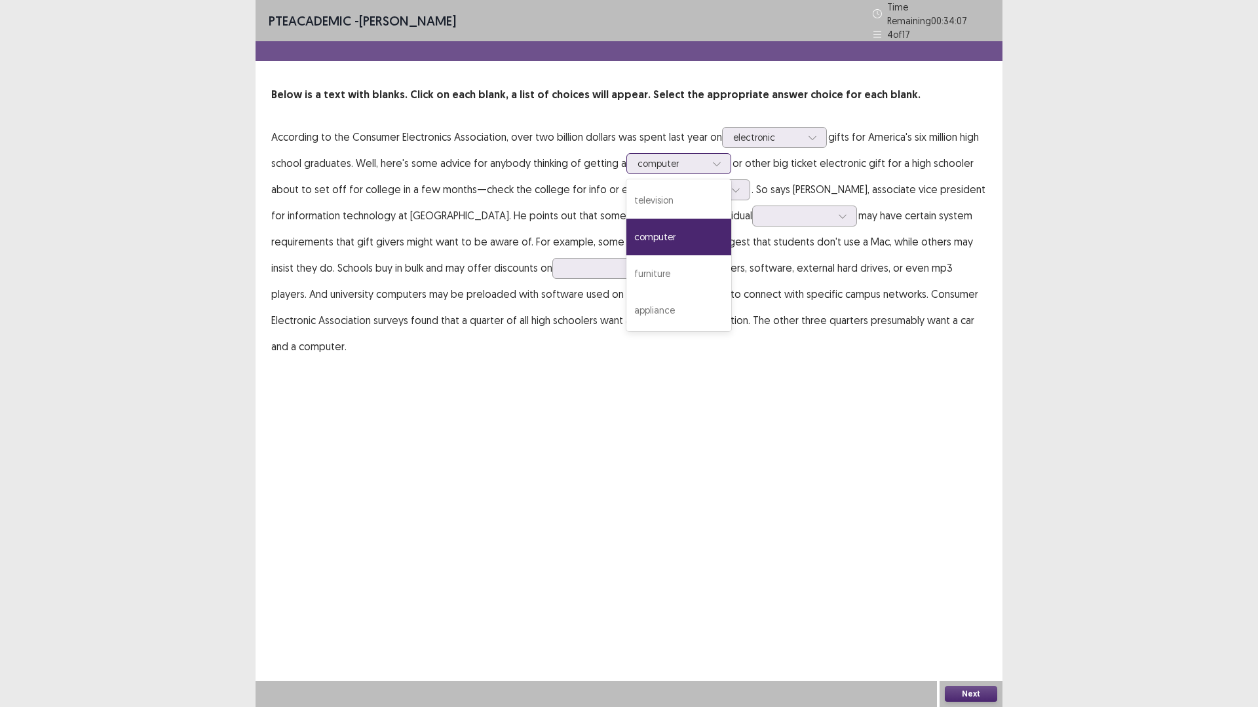
click at [690, 157] on div at bounding box center [671, 163] width 68 height 12
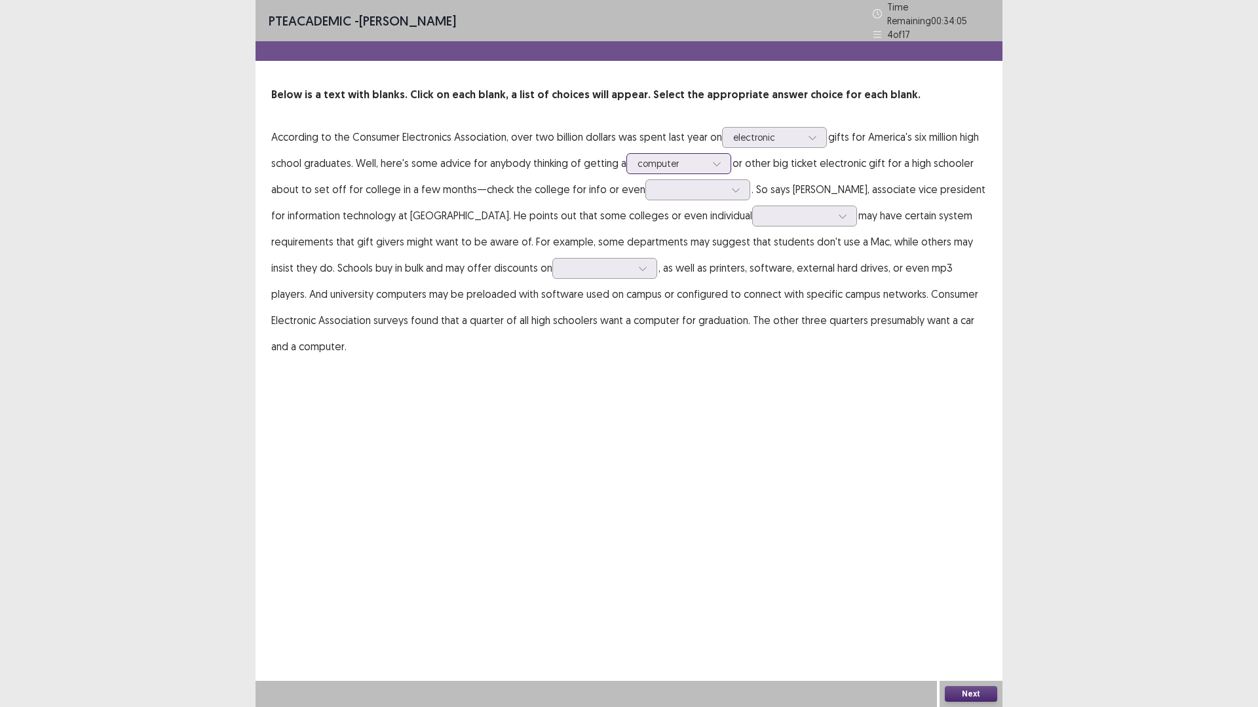
click at [690, 157] on div at bounding box center [671, 163] width 68 height 12
click at [715, 183] on div at bounding box center [690, 189] width 68 height 12
click at [704, 328] on div "products" at bounding box center [697, 336] width 105 height 37
click at [687, 183] on div at bounding box center [690, 189] width 68 height 12
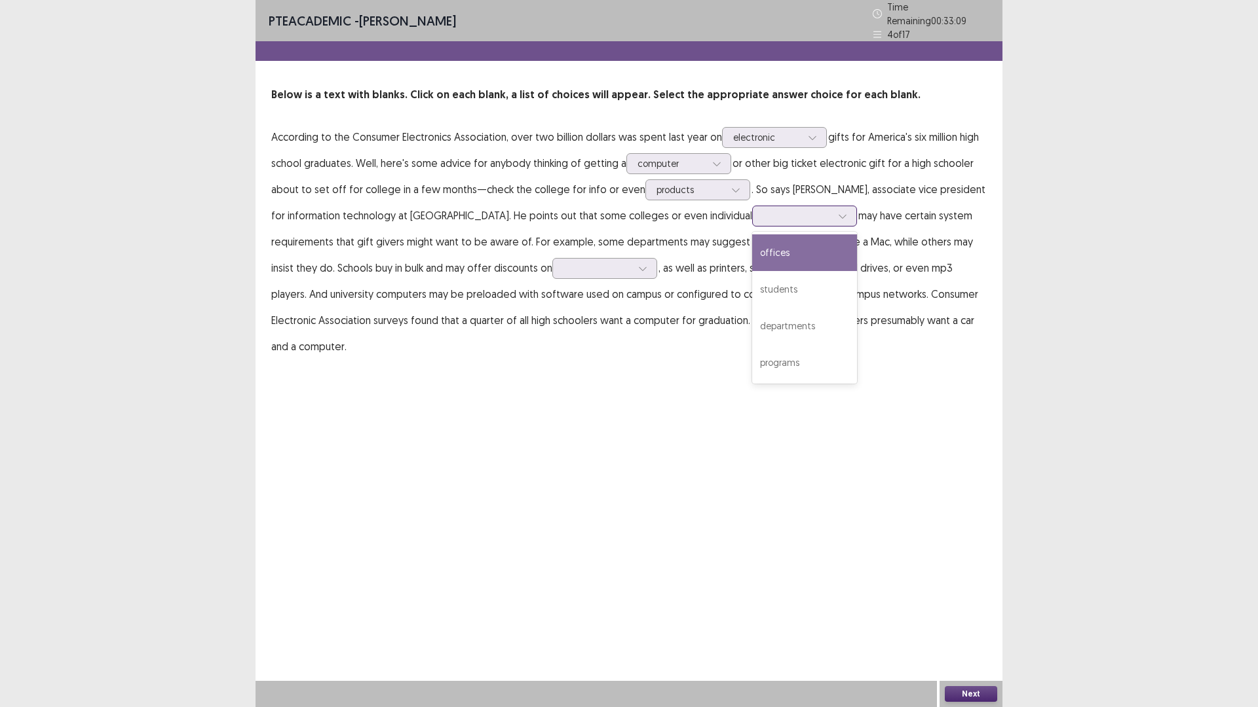
click at [763, 214] on div at bounding box center [797, 216] width 68 height 12
click at [752, 280] on div "students" at bounding box center [804, 289] width 105 height 37
click at [763, 210] on div at bounding box center [797, 216] width 68 height 12
click at [763, 211] on div at bounding box center [797, 216] width 68 height 12
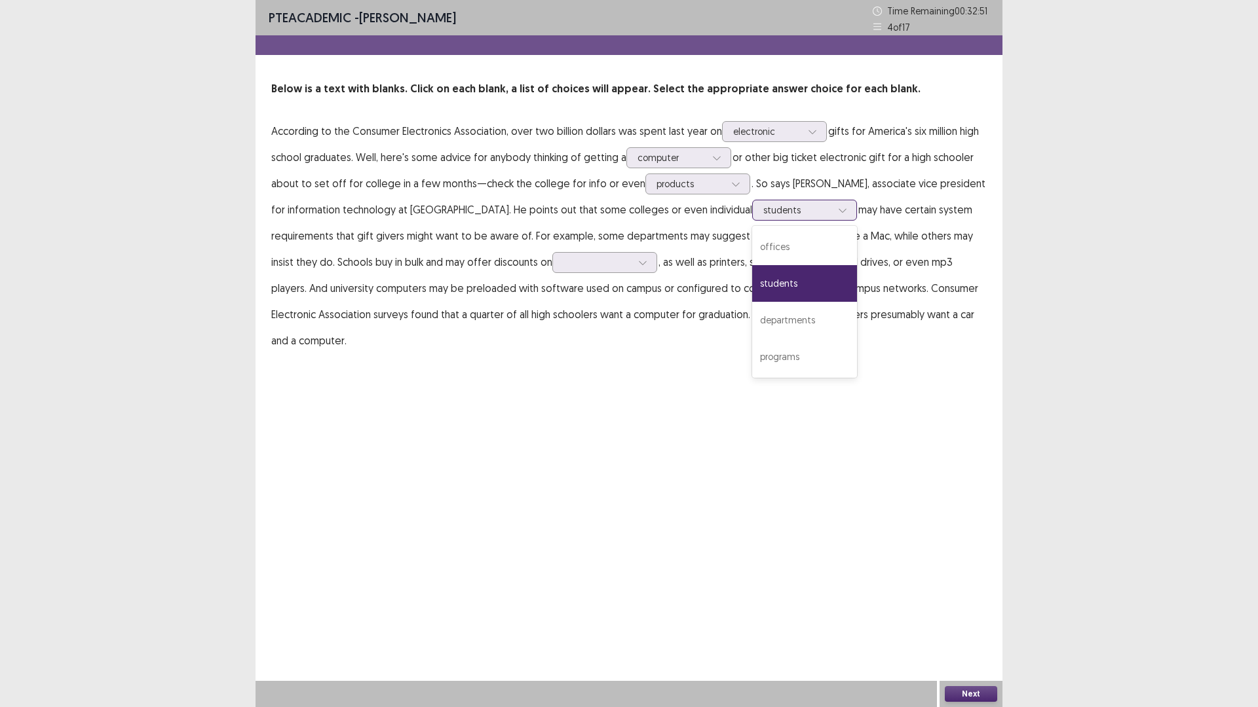
click at [763, 211] on div at bounding box center [797, 210] width 68 height 12
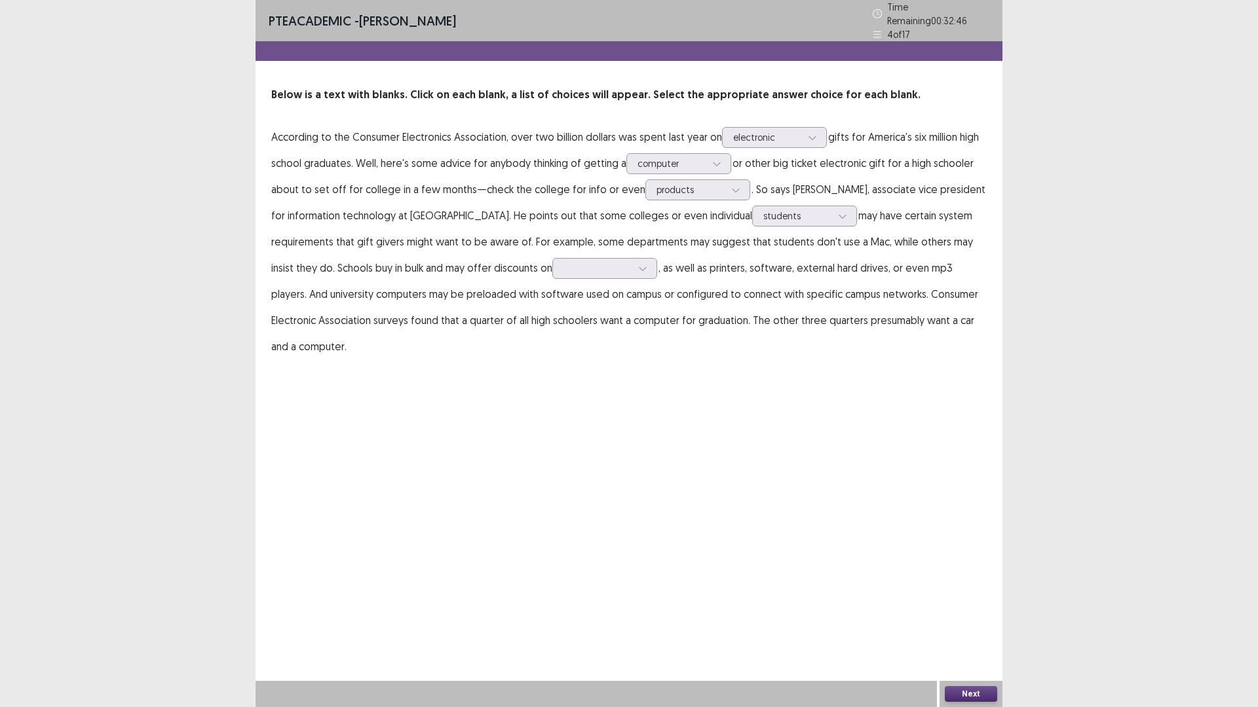
click at [606, 312] on p "According to the Consumer Electronics Association, over two billion dollars was…" at bounding box center [628, 242] width 715 height 236
click at [563, 263] on div at bounding box center [597, 268] width 68 height 12
click at [552, 345] on div "consoles" at bounding box center [604, 342] width 105 height 37
click at [563, 264] on div at bounding box center [597, 268] width 68 height 12
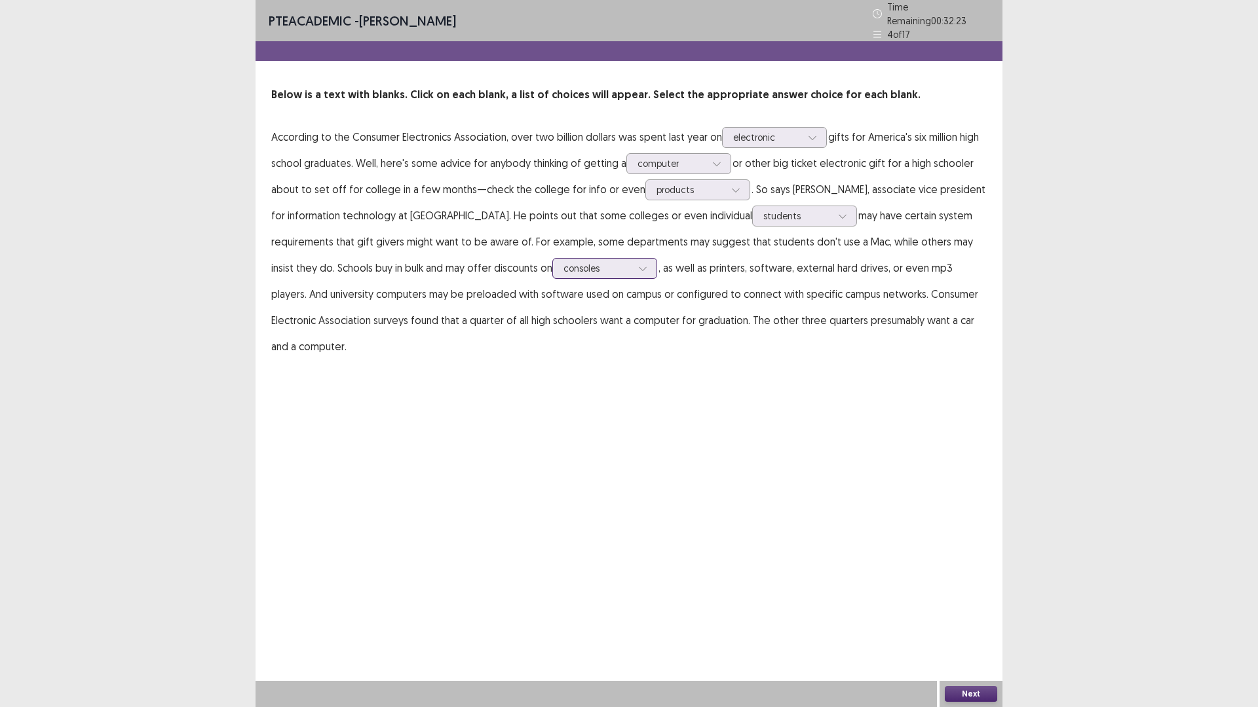
click at [563, 262] on div at bounding box center [597, 268] width 68 height 12
click at [552, 303] on div "computers" at bounding box center [604, 305] width 105 height 37
click at [986, 618] on button "Next" at bounding box center [971, 694] width 52 height 16
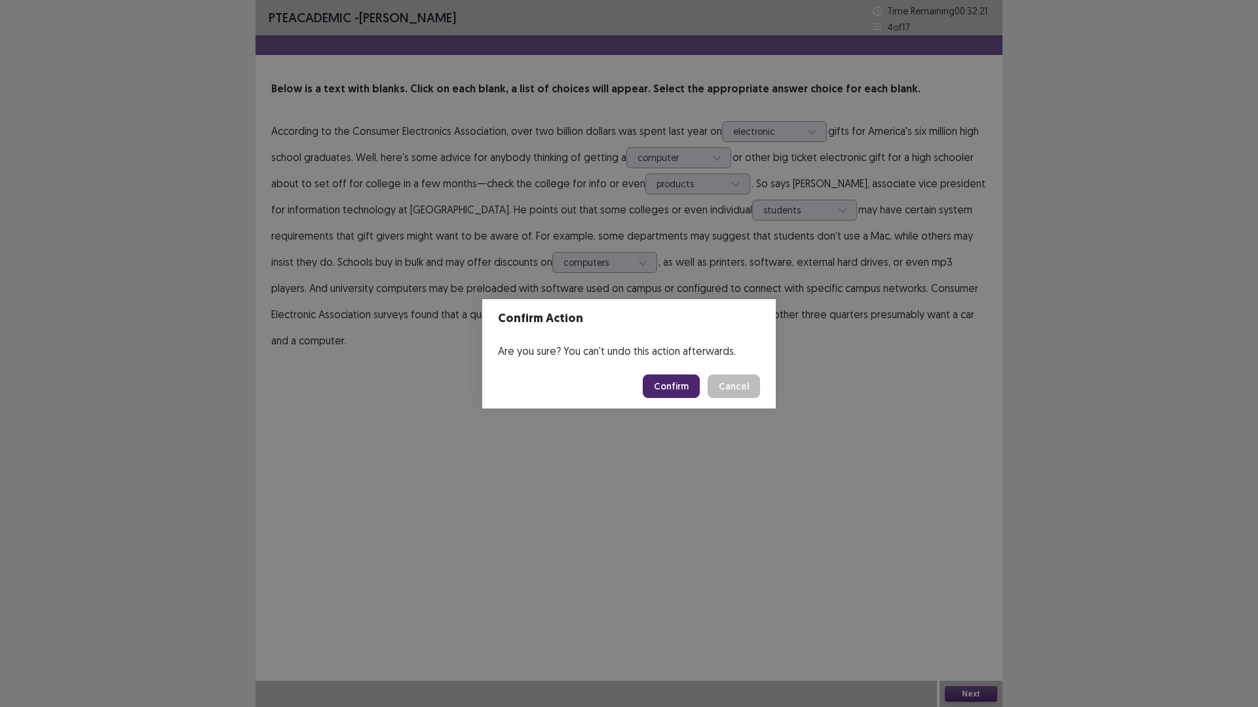
click at [679, 385] on button "Confirm" at bounding box center [671, 387] width 57 height 24
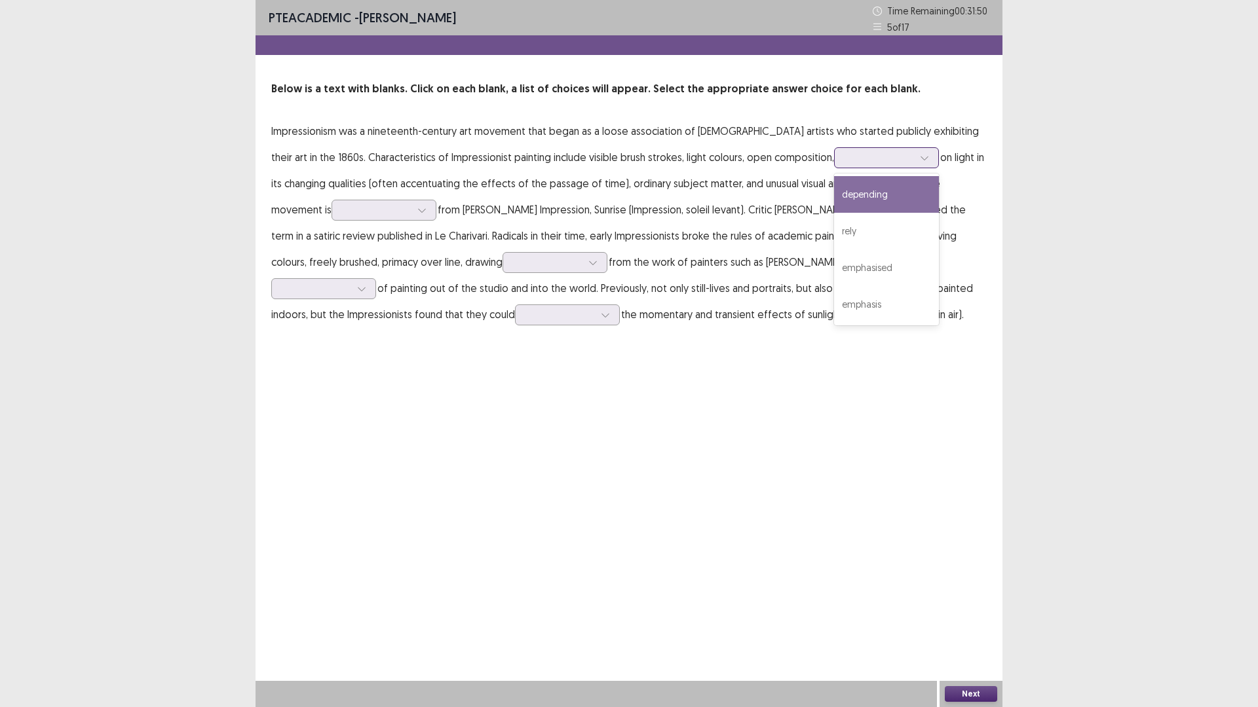
click at [845, 160] on div at bounding box center [879, 157] width 68 height 12
click at [834, 188] on div "depending" at bounding box center [886, 194] width 105 height 37
click at [845, 153] on div at bounding box center [879, 157] width 68 height 12
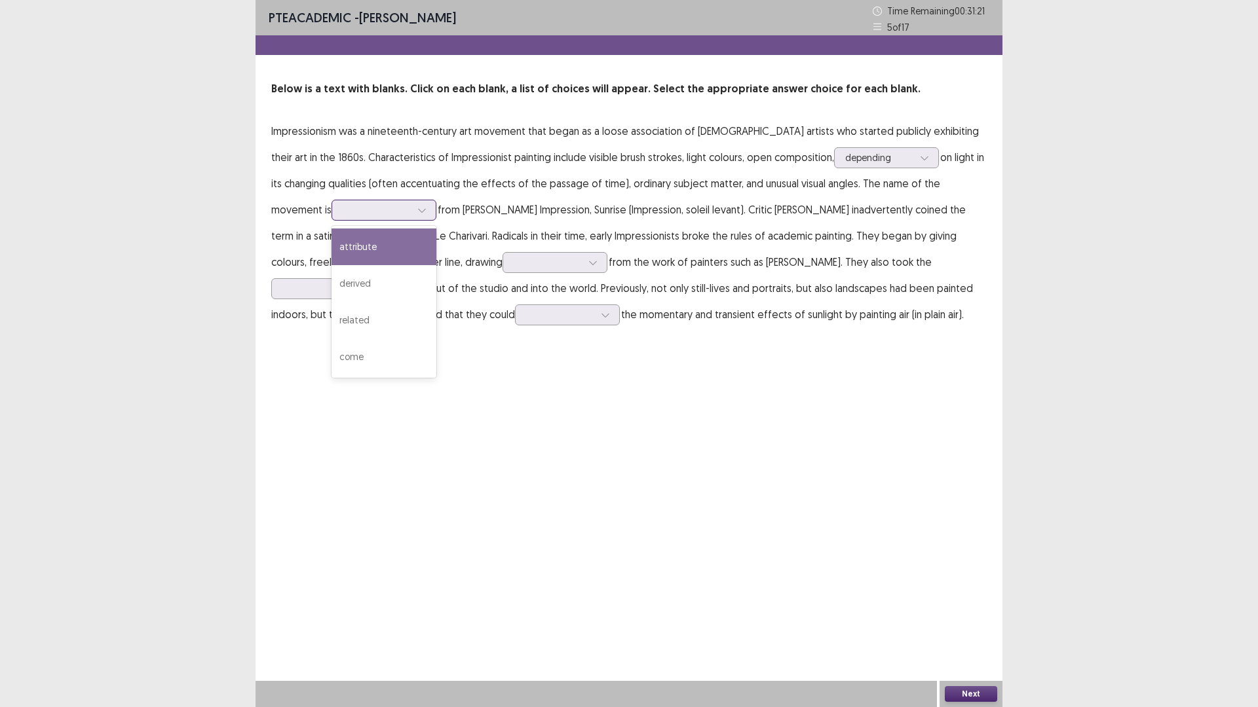
click at [347, 216] on div at bounding box center [377, 210] width 68 height 12
click at [331, 357] on div "come" at bounding box center [383, 357] width 105 height 37
drag, startPoint x: 544, startPoint y: 239, endPoint x: 588, endPoint y: 235, distance: 44.1
click at [588, 235] on p "Impressionism was a nineteenth-century art movement that began as a loose assoc…" at bounding box center [628, 223] width 715 height 210
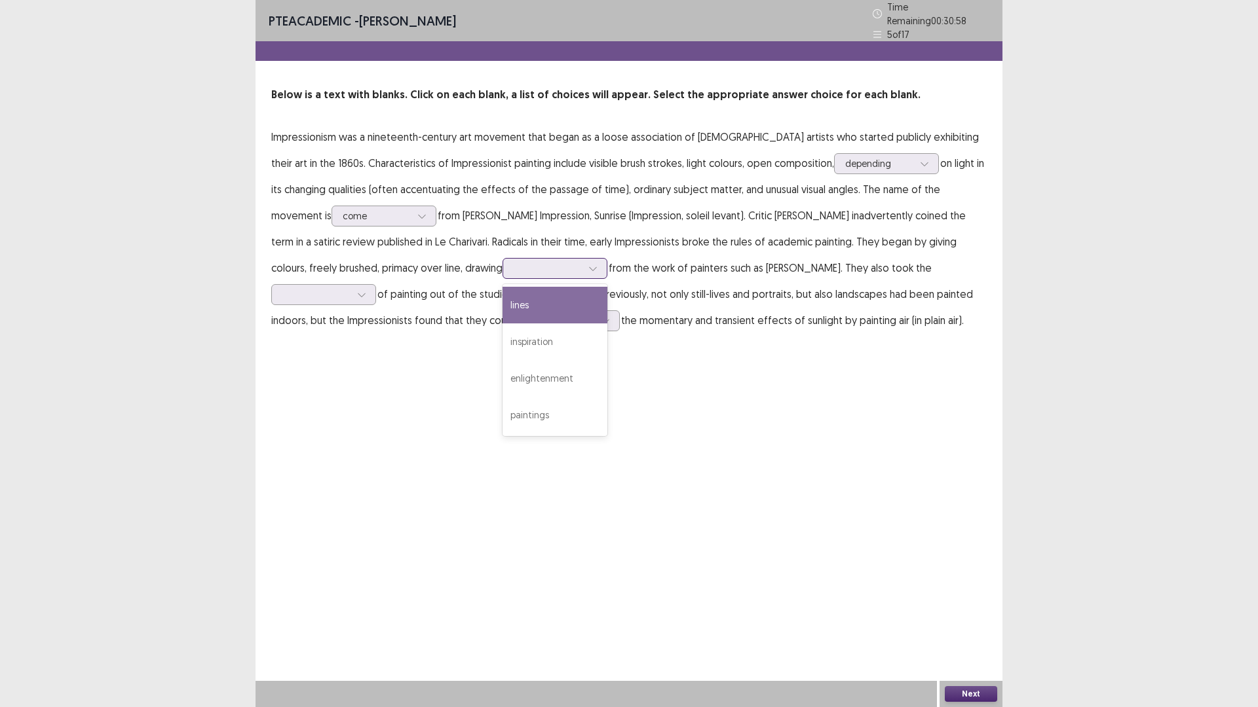
click at [514, 266] on div at bounding box center [548, 268] width 68 height 12
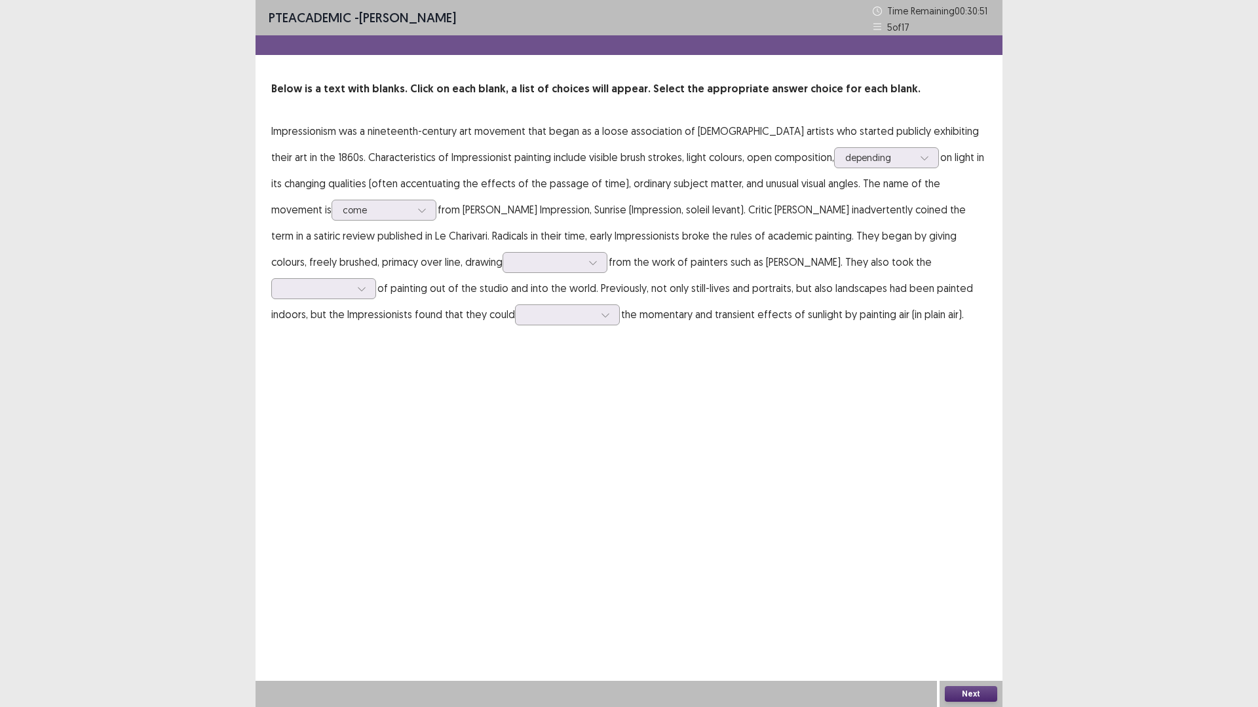
click at [657, 285] on p "Impressionism was a nineteenth-century art movement that began as a loose assoc…" at bounding box center [628, 223] width 715 height 210
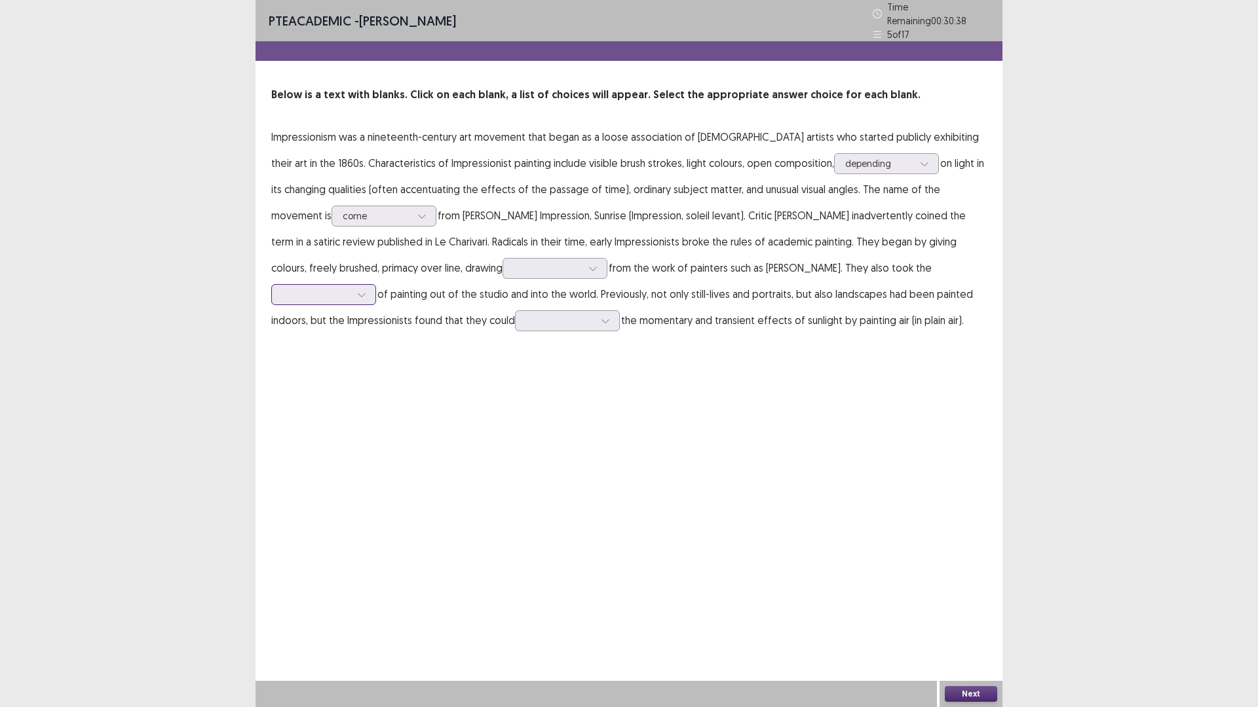
click at [350, 288] on div at bounding box center [316, 294] width 68 height 12
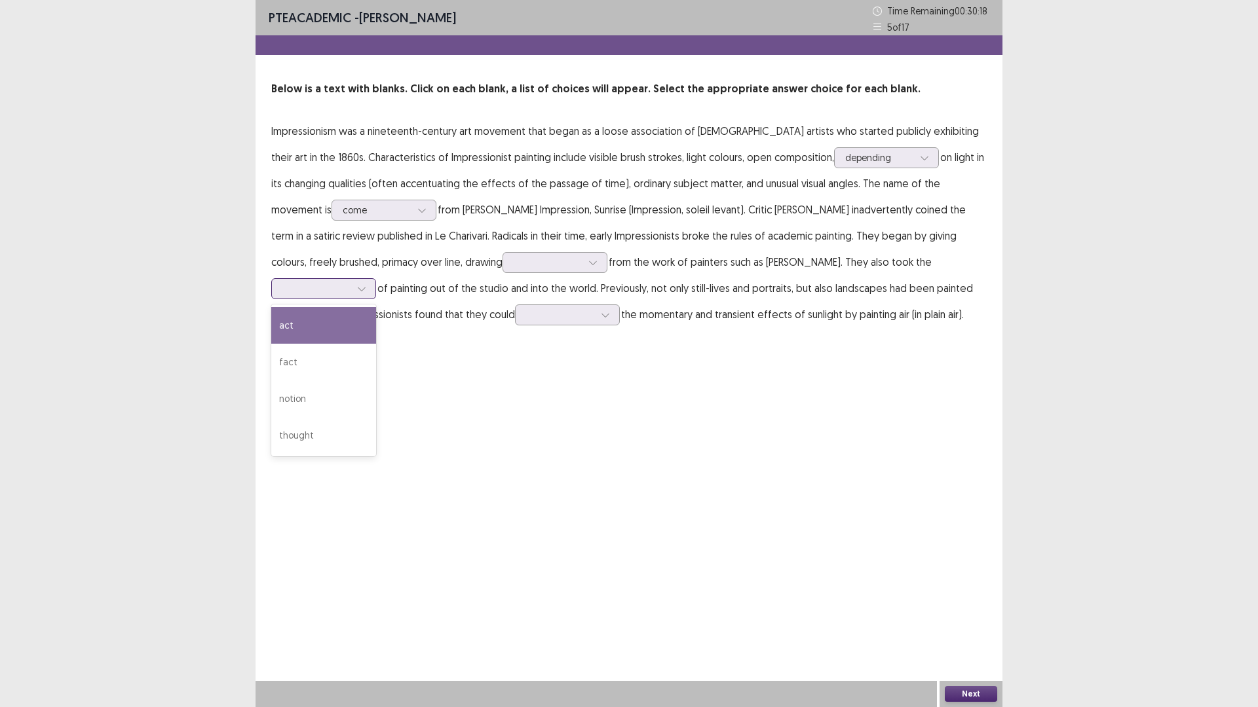
click at [376, 307] on div "act" at bounding box center [323, 325] width 105 height 37
click at [350, 282] on div at bounding box center [316, 288] width 68 height 12
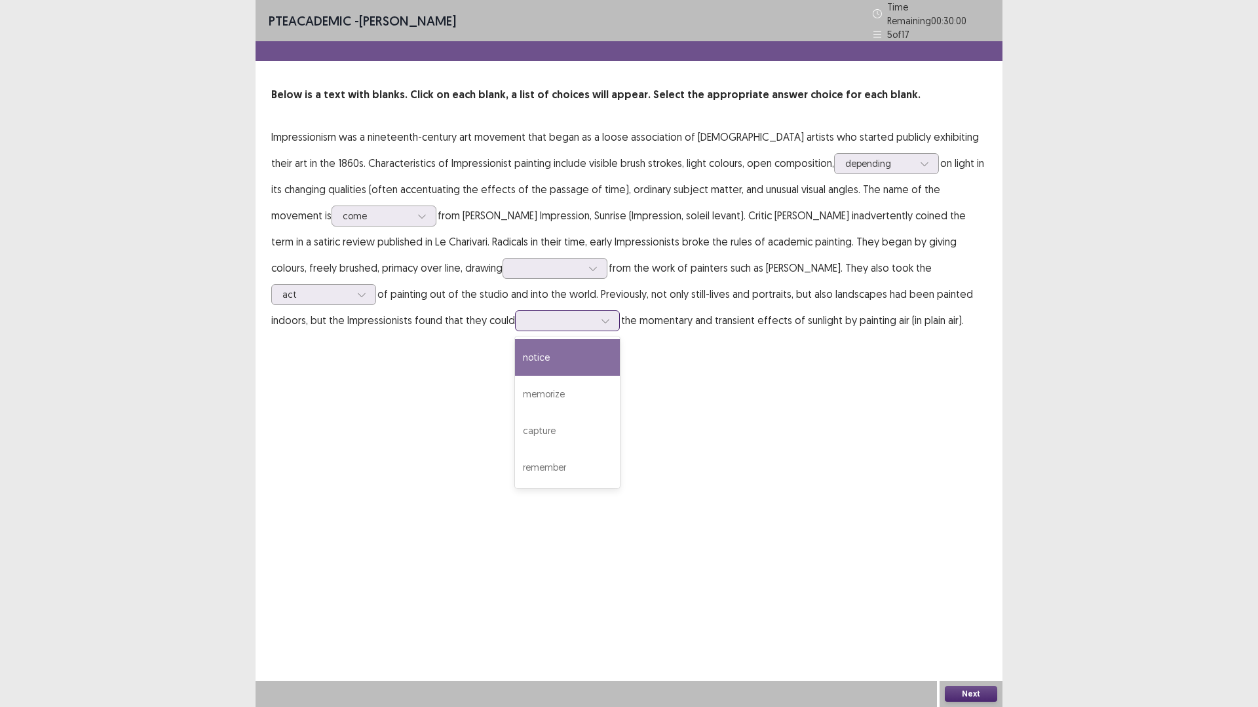
click at [526, 320] on div at bounding box center [560, 320] width 68 height 12
click at [515, 419] on div "capture" at bounding box center [567, 431] width 105 height 37
click at [588, 264] on icon at bounding box center [592, 268] width 9 height 9
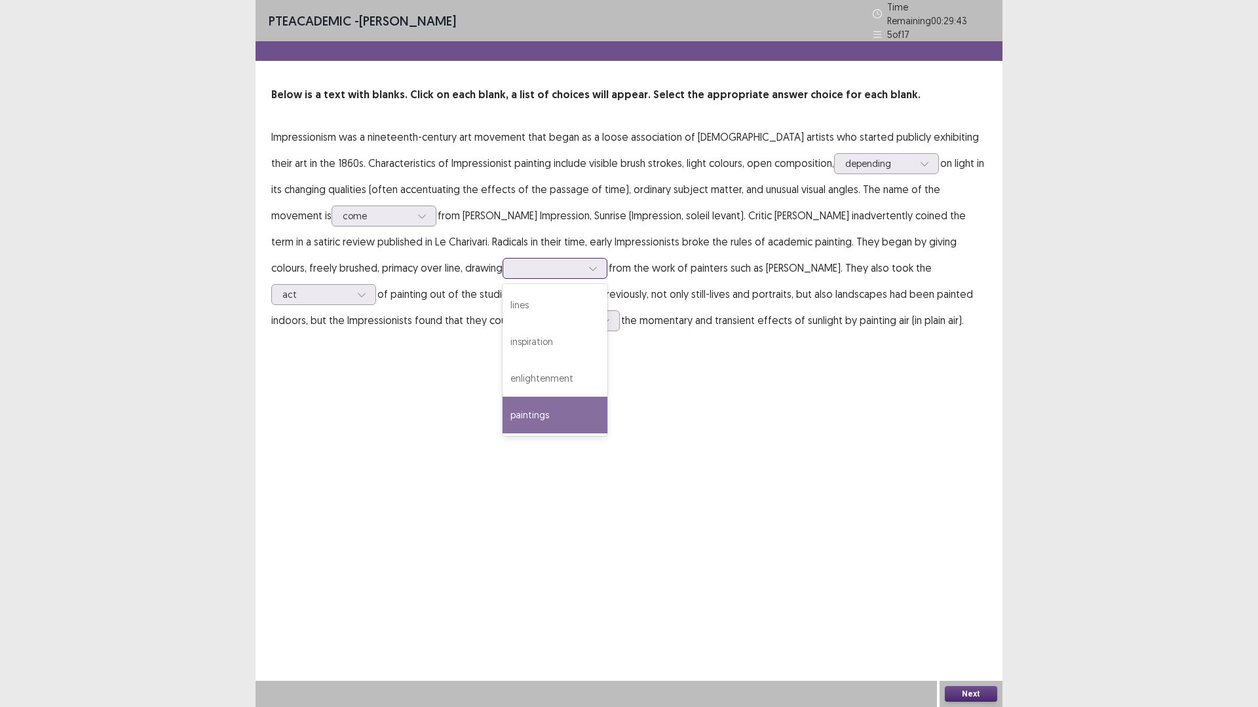
click at [502, 399] on div "paintings" at bounding box center [554, 415] width 105 height 37
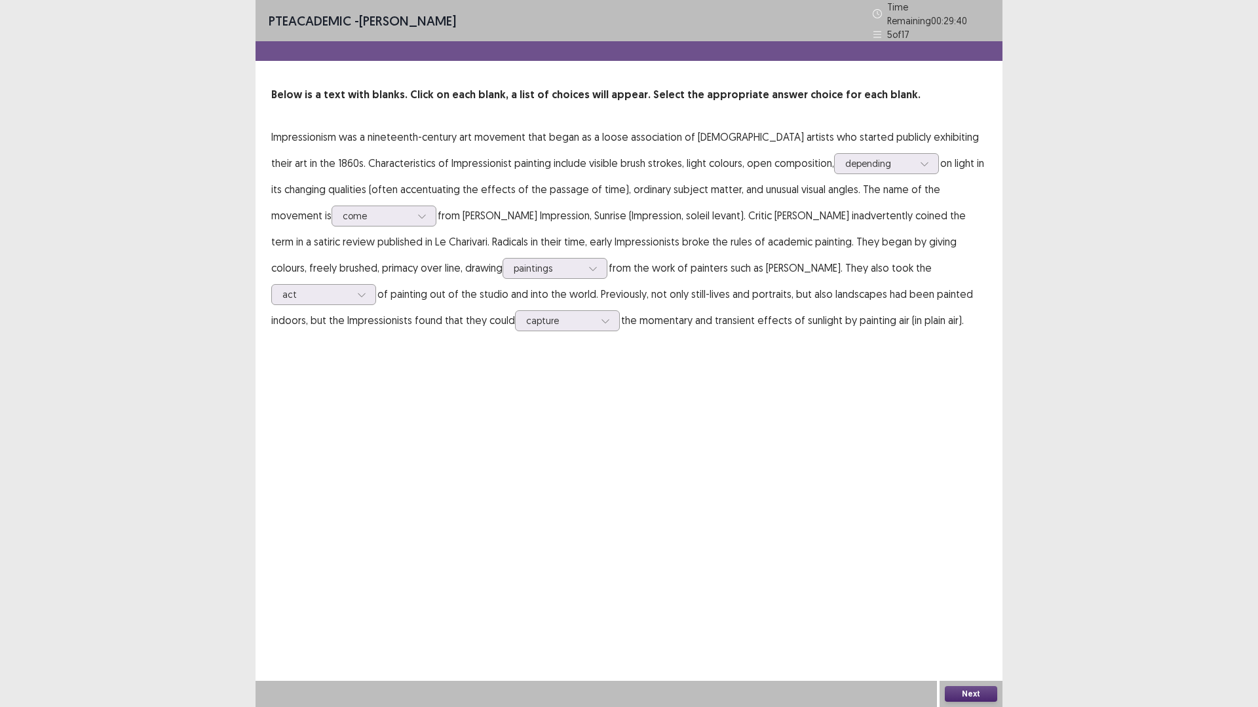
click at [980, 618] on button "Next" at bounding box center [971, 694] width 52 height 16
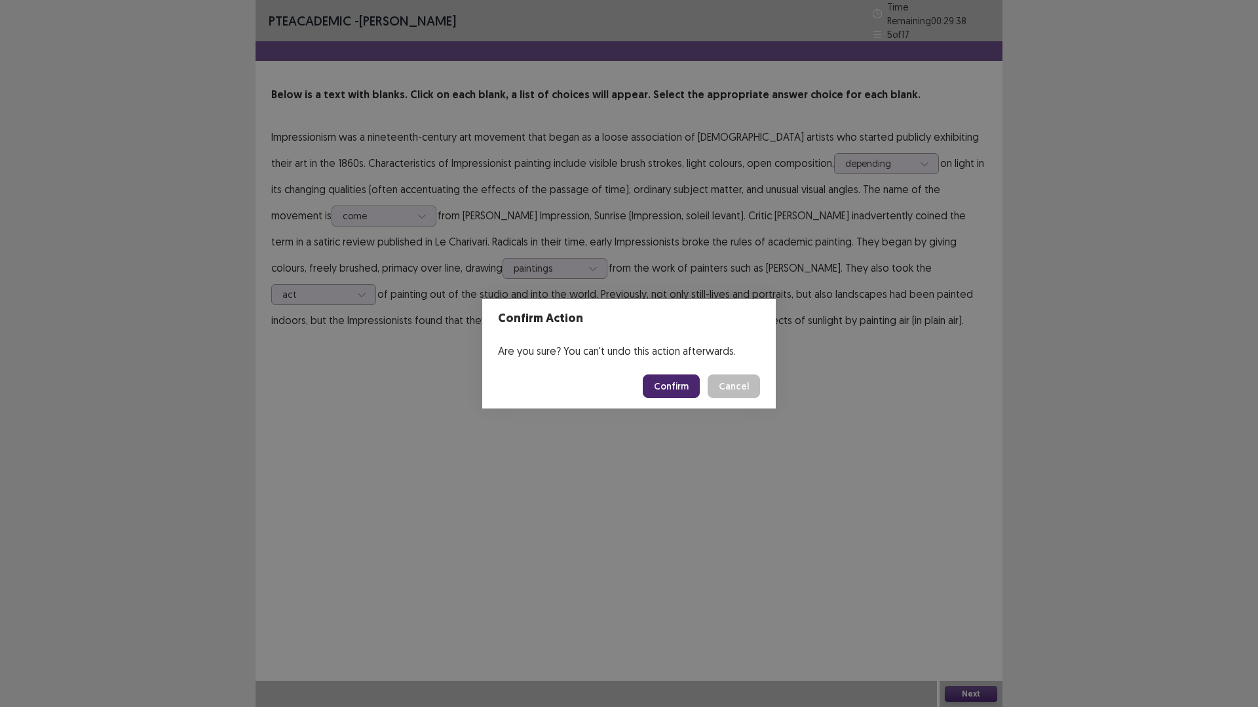
click at [682, 383] on button "Confirm" at bounding box center [671, 387] width 57 height 24
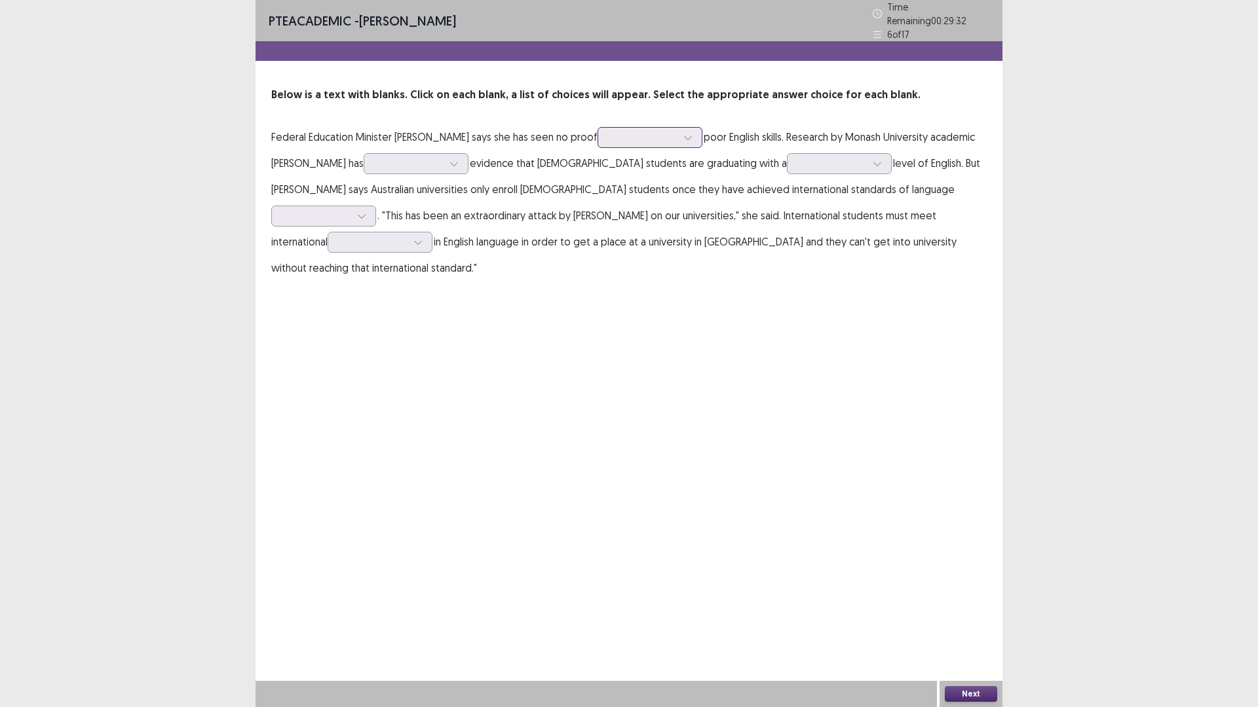
click at [620, 135] on div at bounding box center [643, 137] width 68 height 12
click at [628, 272] on div "indicating" at bounding box center [649, 284] width 105 height 37
click at [375, 157] on div at bounding box center [409, 163] width 68 height 12
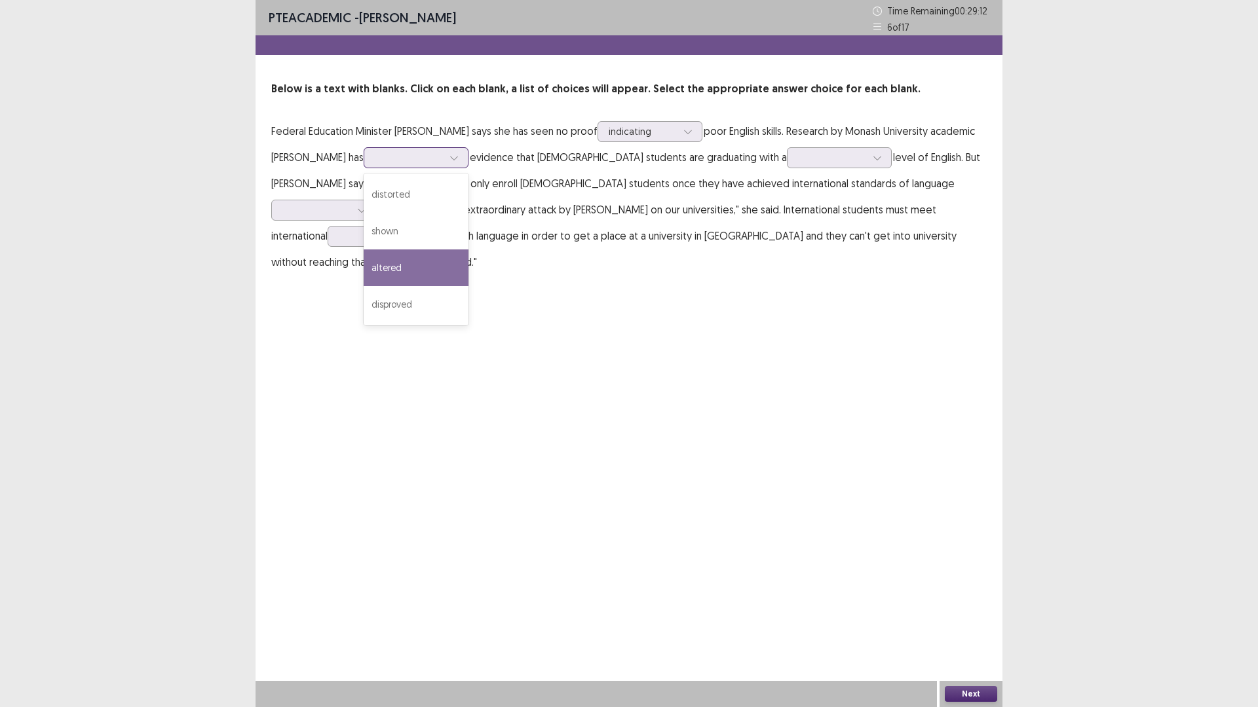
click at [364, 265] on div "altered" at bounding box center [416, 268] width 105 height 37
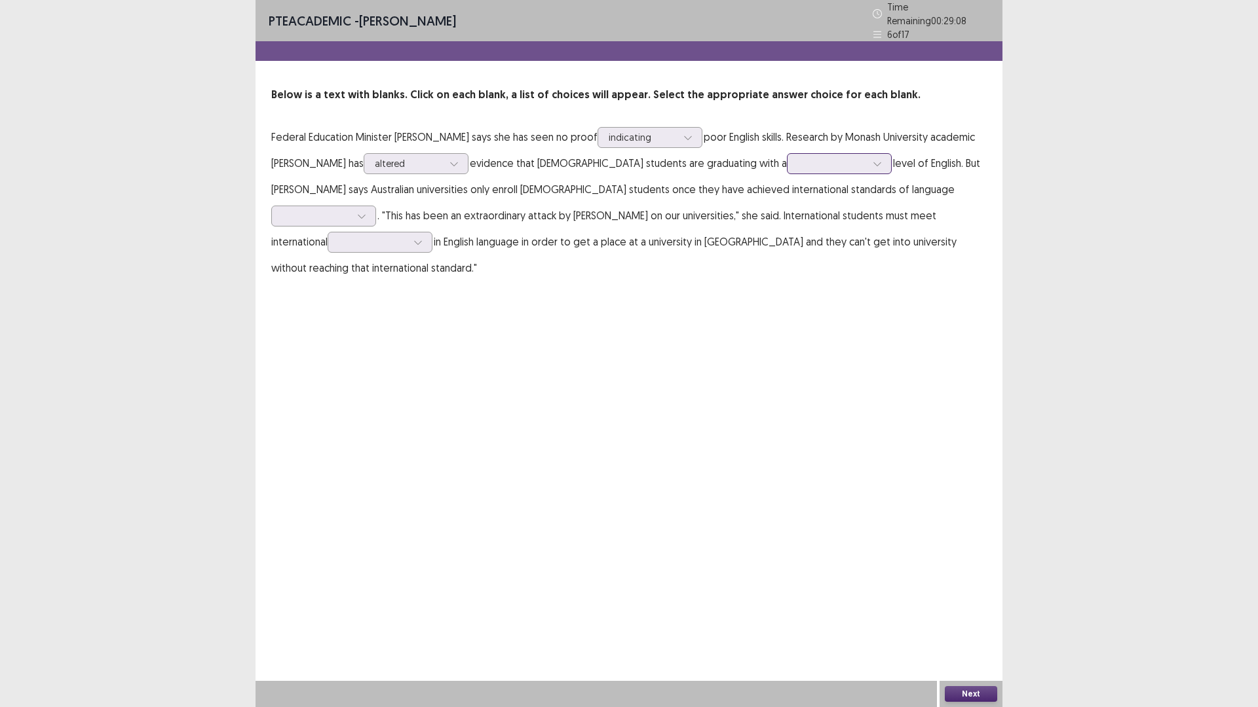
click at [798, 158] on div at bounding box center [832, 163] width 68 height 12
click at [787, 263] on div "high" at bounding box center [839, 273] width 105 height 37
click at [350, 210] on div at bounding box center [316, 216] width 68 height 12
click at [376, 271] on div "proficiency" at bounding box center [323, 289] width 105 height 37
click at [407, 236] on div at bounding box center [373, 242] width 68 height 12
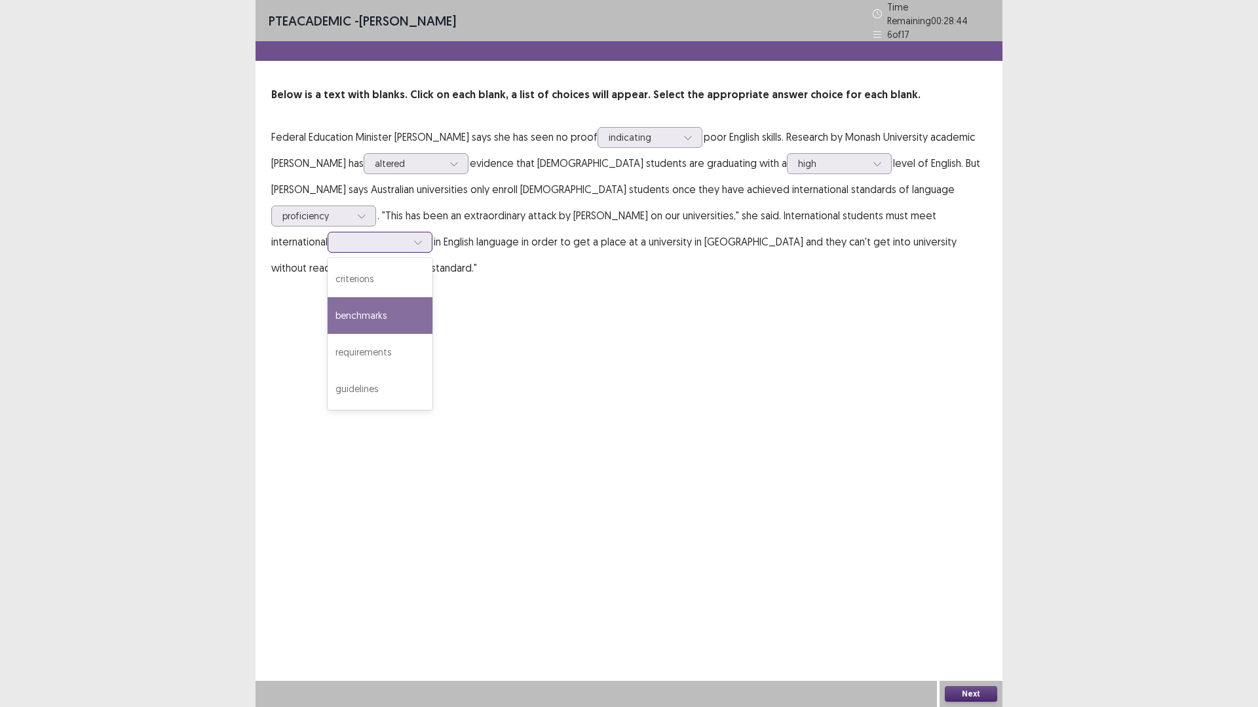
click at [432, 297] on div "benchmarks" at bounding box center [380, 315] width 105 height 37
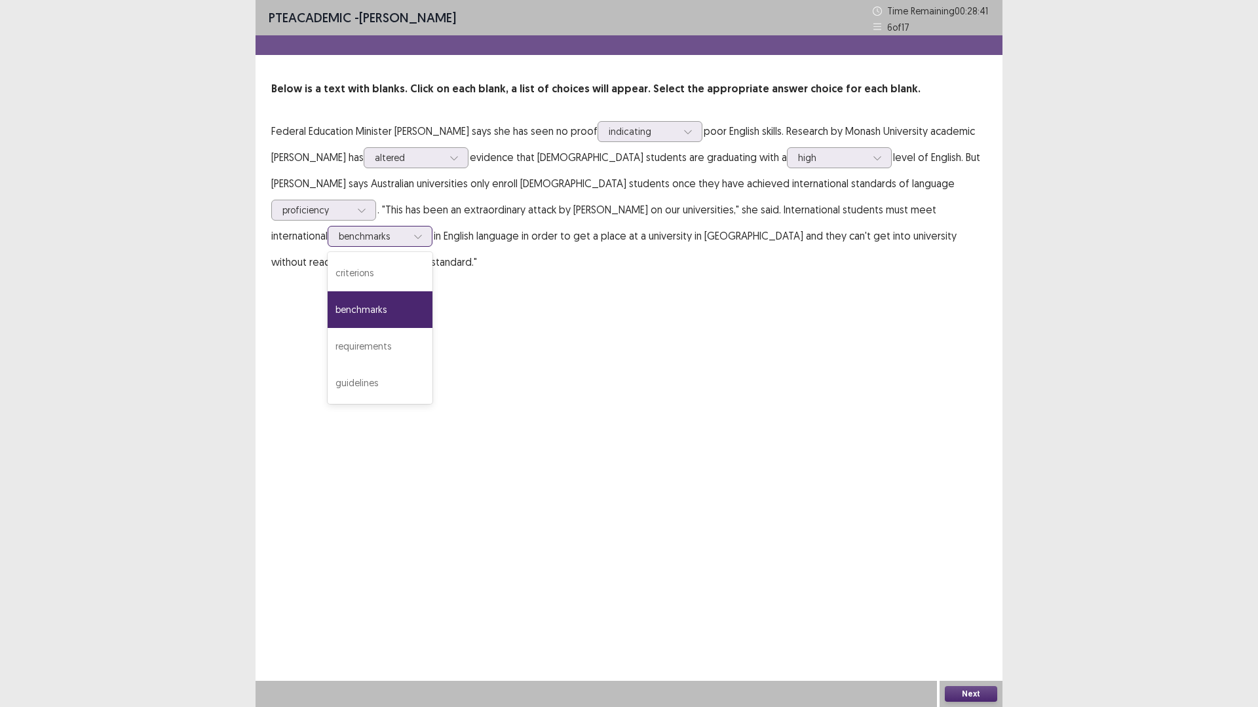
click at [407, 227] on div "benchmarks" at bounding box center [373, 237] width 68 height 20
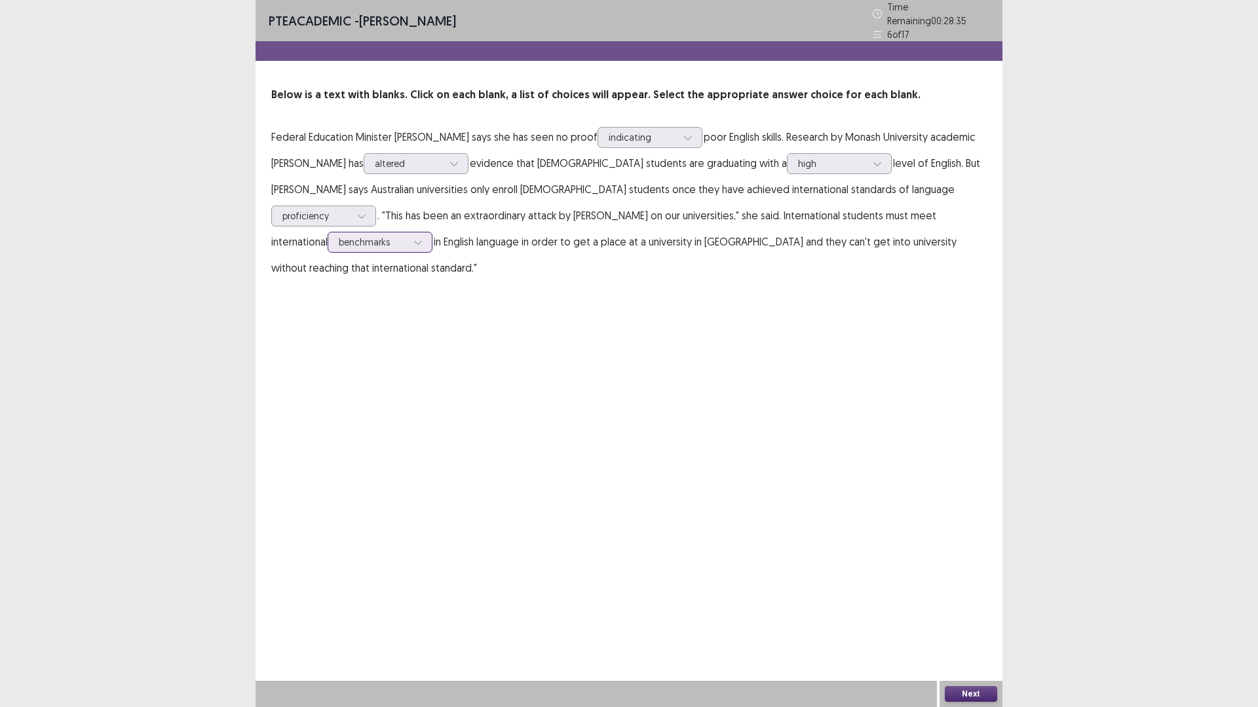
click at [407, 233] on div "benchmarks" at bounding box center [373, 243] width 68 height 20
click at [982, 618] on button "Next" at bounding box center [971, 694] width 52 height 16
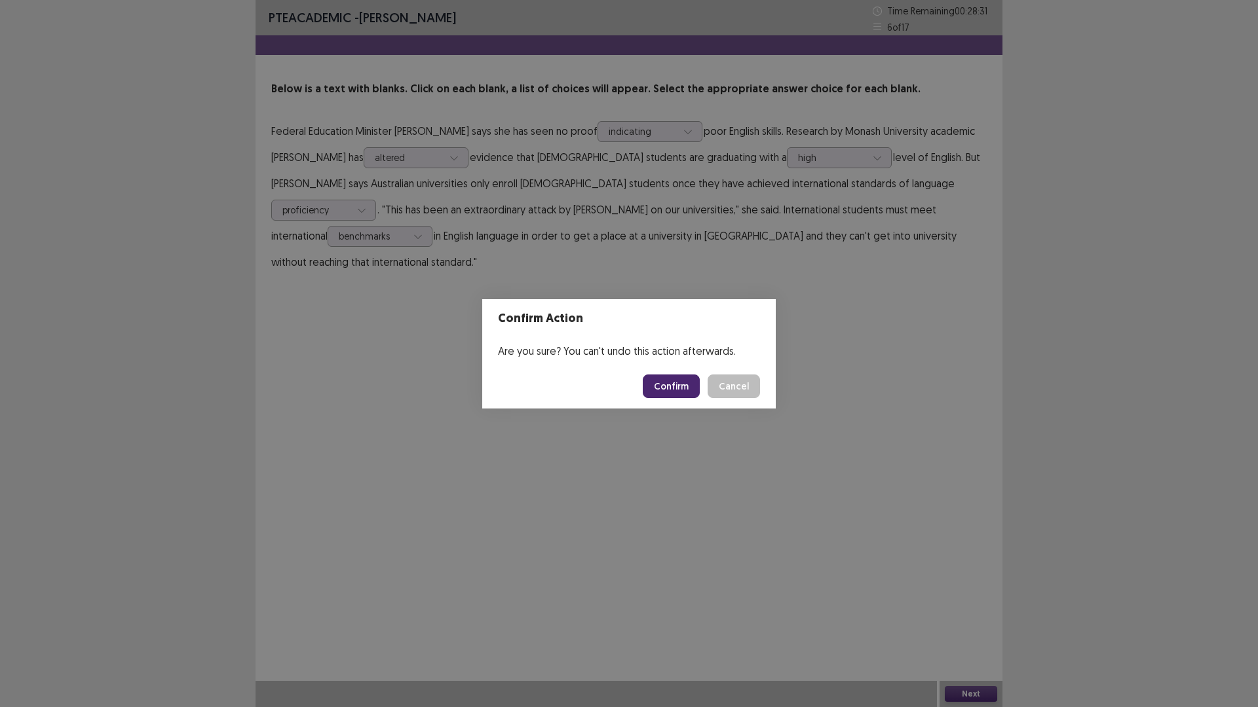
click at [820, 289] on div "Confirm Action Are you sure? You can't undo this action afterwards. Confirm Can…" at bounding box center [629, 353] width 1258 height 707
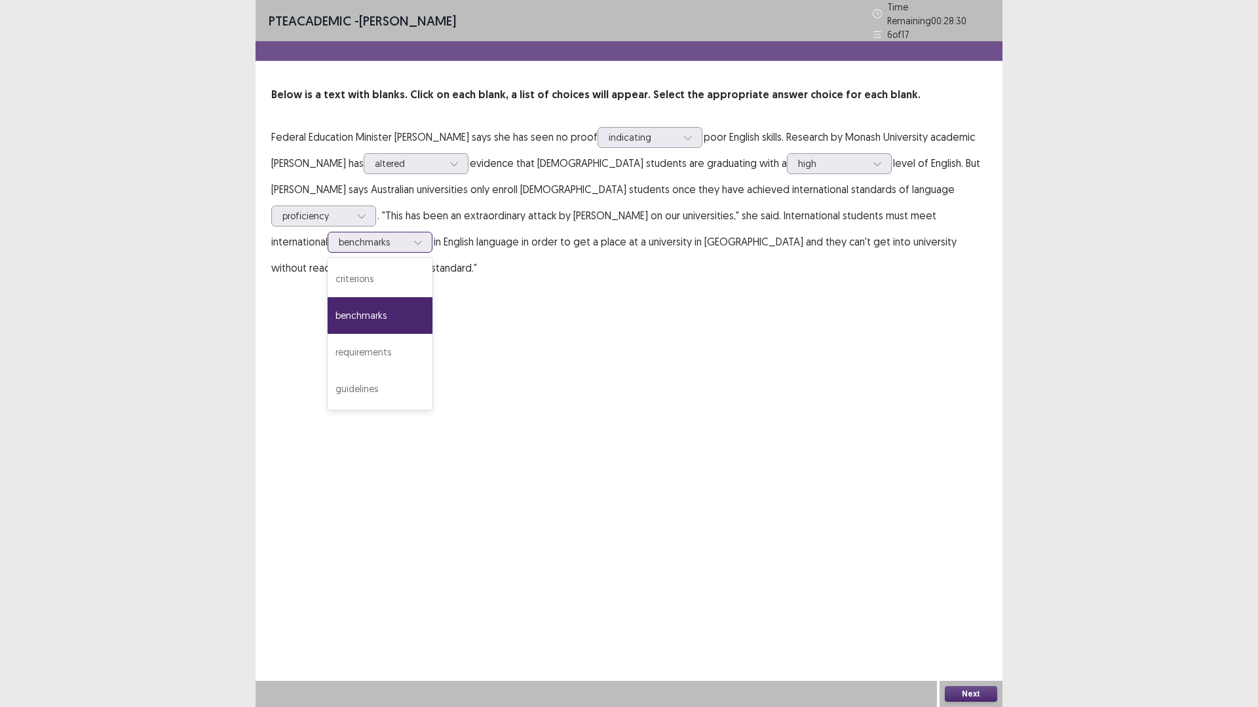
click at [407, 236] on div at bounding box center [373, 242] width 68 height 12
click at [985, 618] on button "Next" at bounding box center [971, 694] width 52 height 16
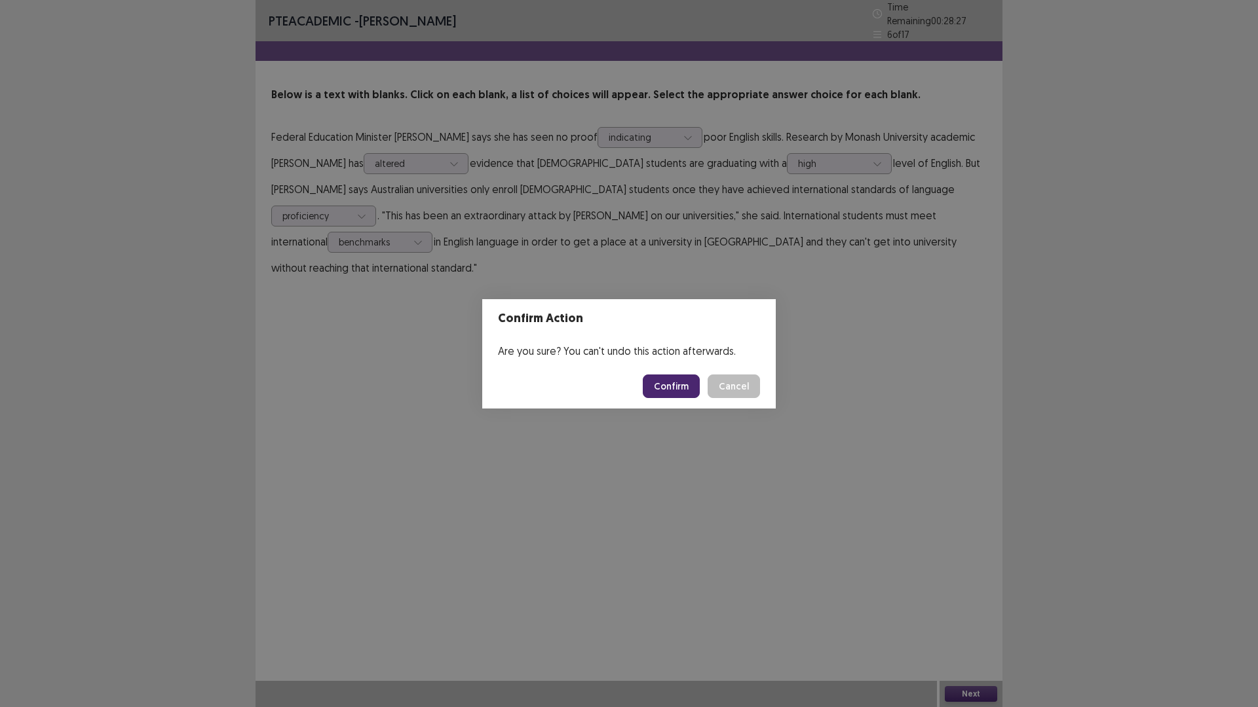
click at [686, 380] on button "Confirm" at bounding box center [671, 387] width 57 height 24
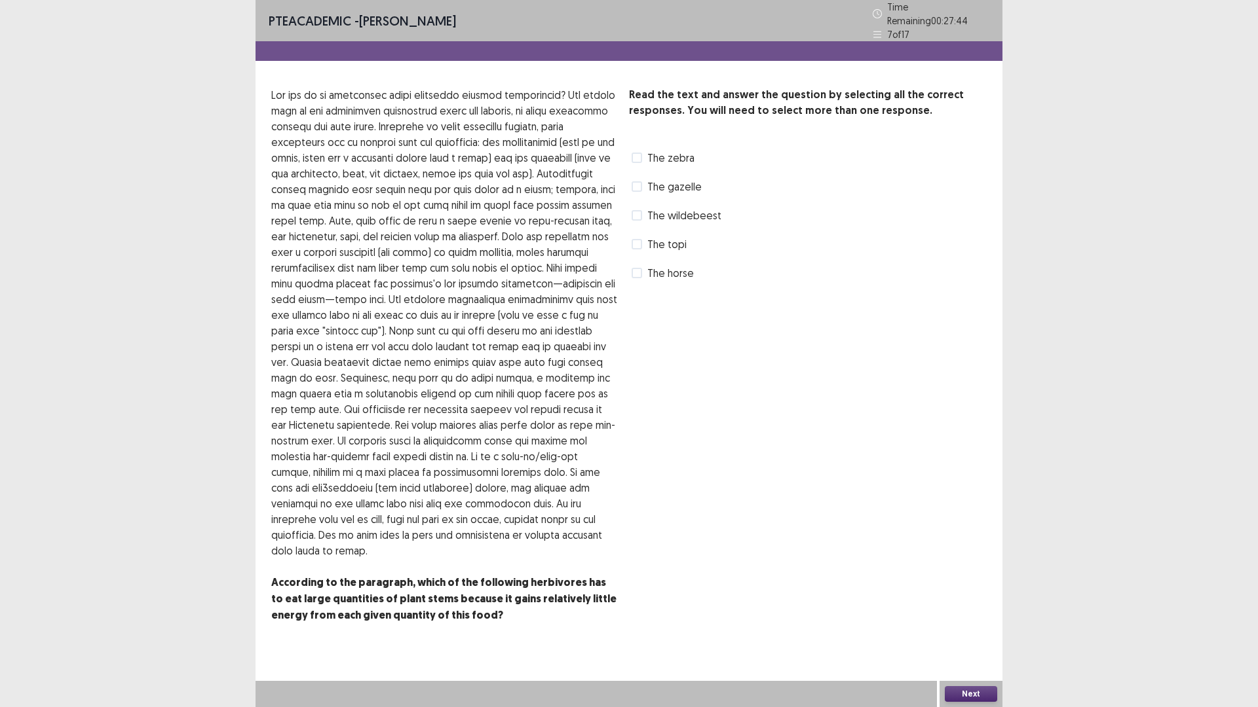
click at [650, 150] on span "The zebra" at bounding box center [670, 158] width 47 height 16
click at [984, 618] on button "Next" at bounding box center [971, 694] width 52 height 16
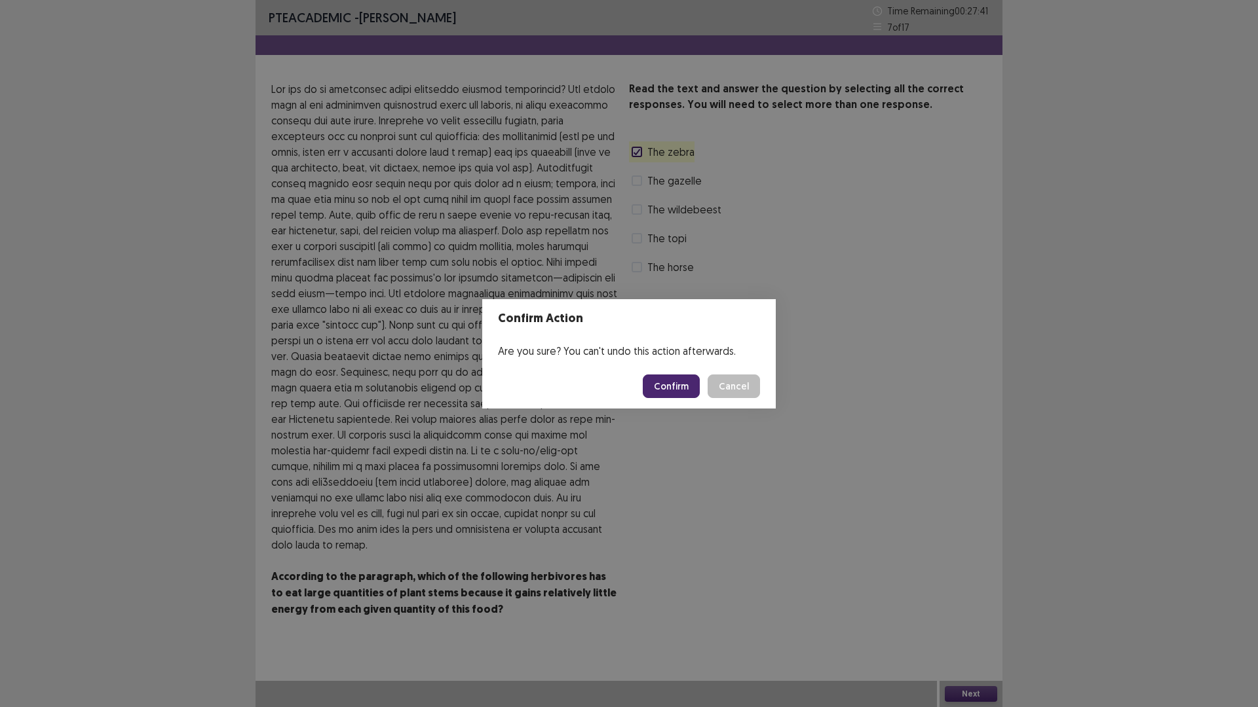
click at [685, 388] on button "Confirm" at bounding box center [671, 387] width 57 height 24
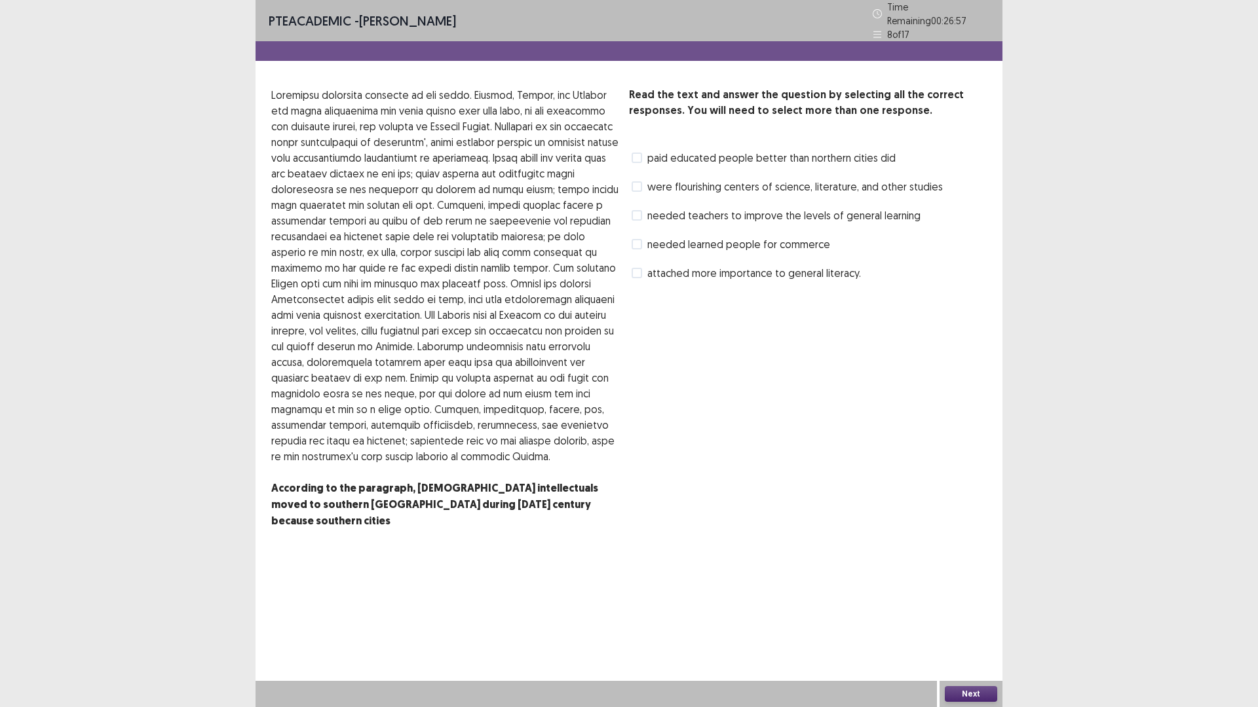
click at [650, 179] on span "were flourishing centers of science, literature, and other studies" at bounding box center [794, 187] width 295 height 16
click at [987, 618] on button "Next" at bounding box center [971, 694] width 52 height 16
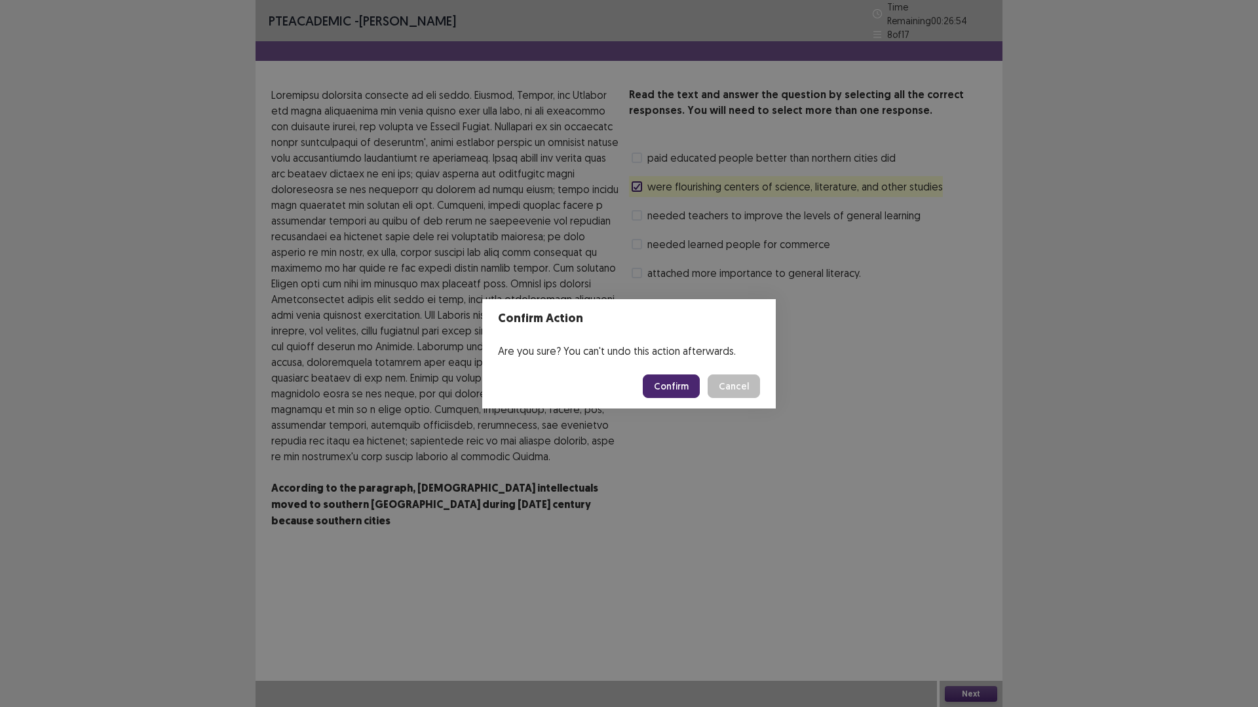
click at [686, 383] on button "Confirm" at bounding box center [671, 387] width 57 height 24
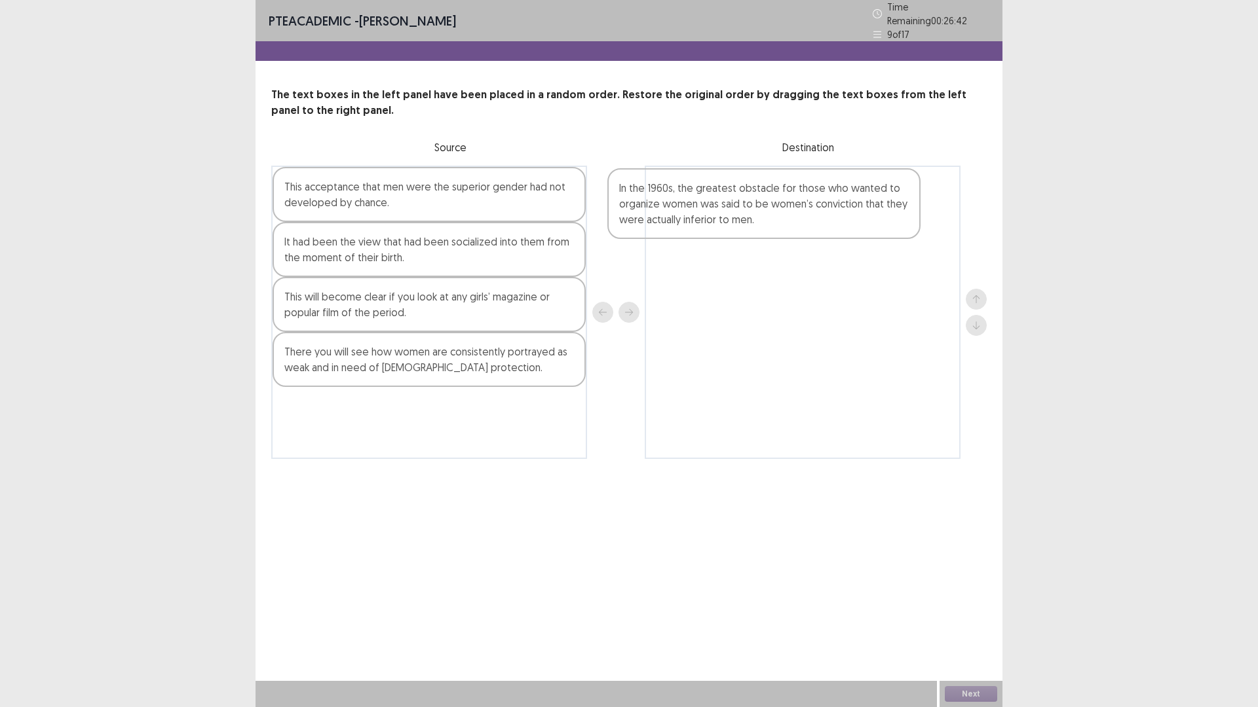
drag, startPoint x: 410, startPoint y: 366, endPoint x: 748, endPoint y: 208, distance: 373.0
click at [748, 208] on div "This acceptance that men were the superior gender had not developed by chance. …" at bounding box center [628, 312] width 715 height 293
click at [320, 367] on div "There you will see how women are consistently portrayed as weak and in need of …" at bounding box center [428, 359] width 313 height 55
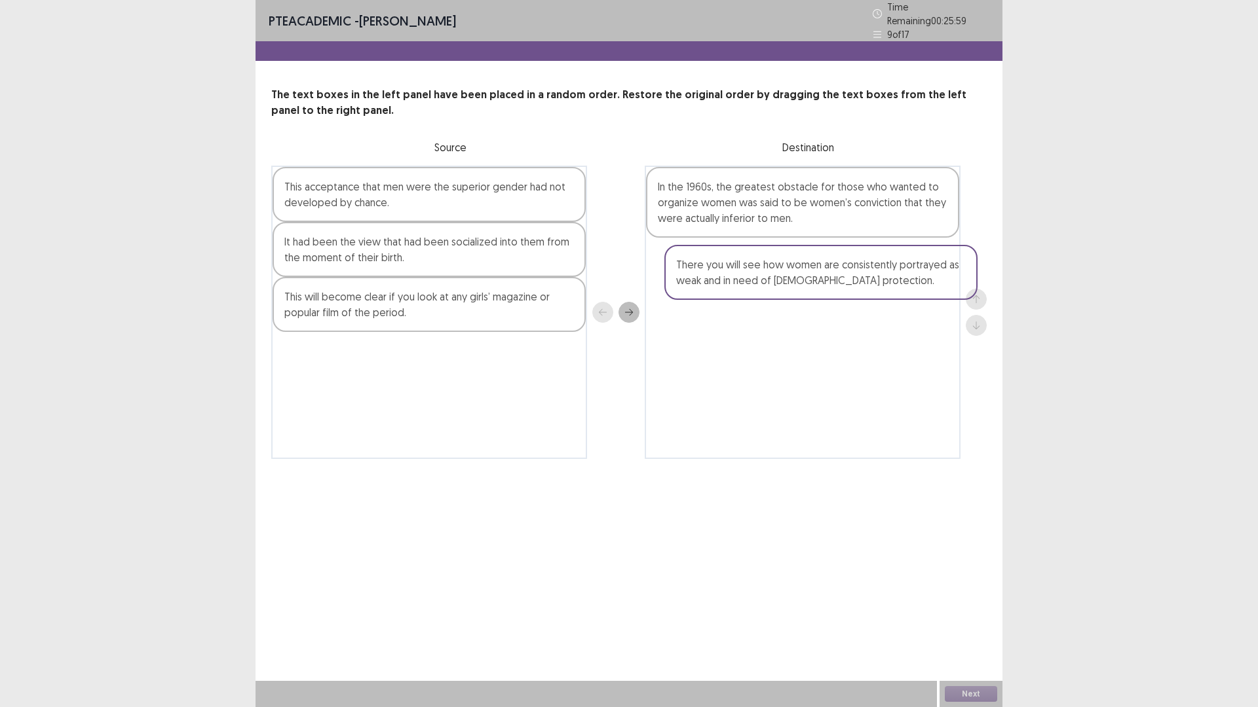
drag, startPoint x: 320, startPoint y: 367, endPoint x: 715, endPoint y: 283, distance: 403.1
click at [715, 283] on div "This acceptance that men were the superior gender had not developed by chance. …" at bounding box center [628, 312] width 715 height 293
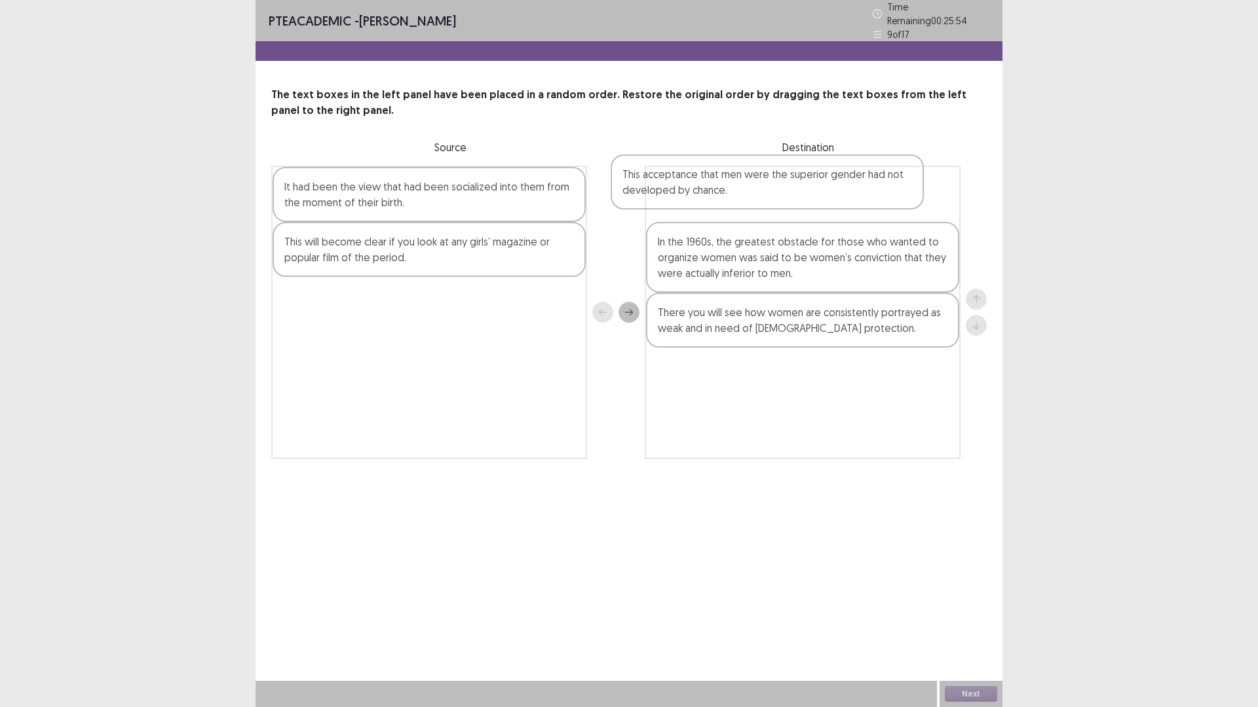
drag, startPoint x: 376, startPoint y: 193, endPoint x: 721, endPoint y: 193, distance: 345.2
click at [721, 193] on div "This acceptance that men were the superior gender had not developed by chance. …" at bounding box center [628, 312] width 715 height 293
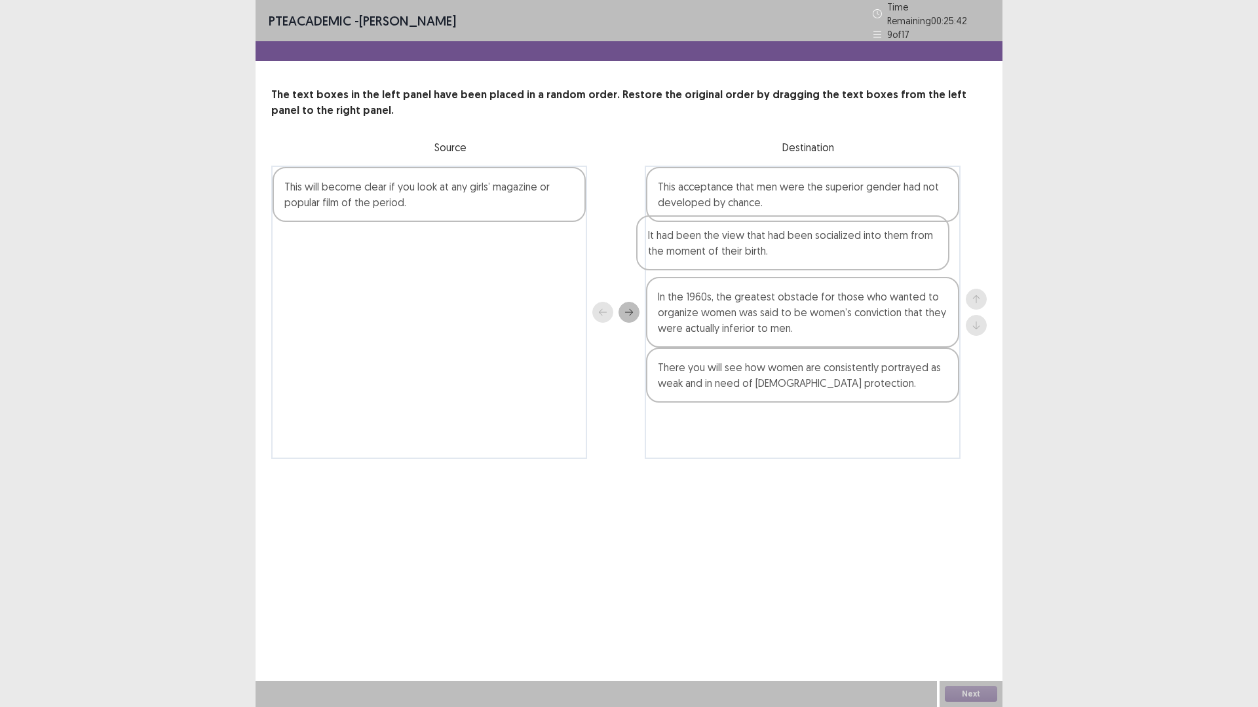
drag, startPoint x: 373, startPoint y: 198, endPoint x: 740, endPoint y: 254, distance: 371.0
click at [740, 254] on div "It had been the view that had been socialized into them from the moment of thei…" at bounding box center [628, 312] width 715 height 293
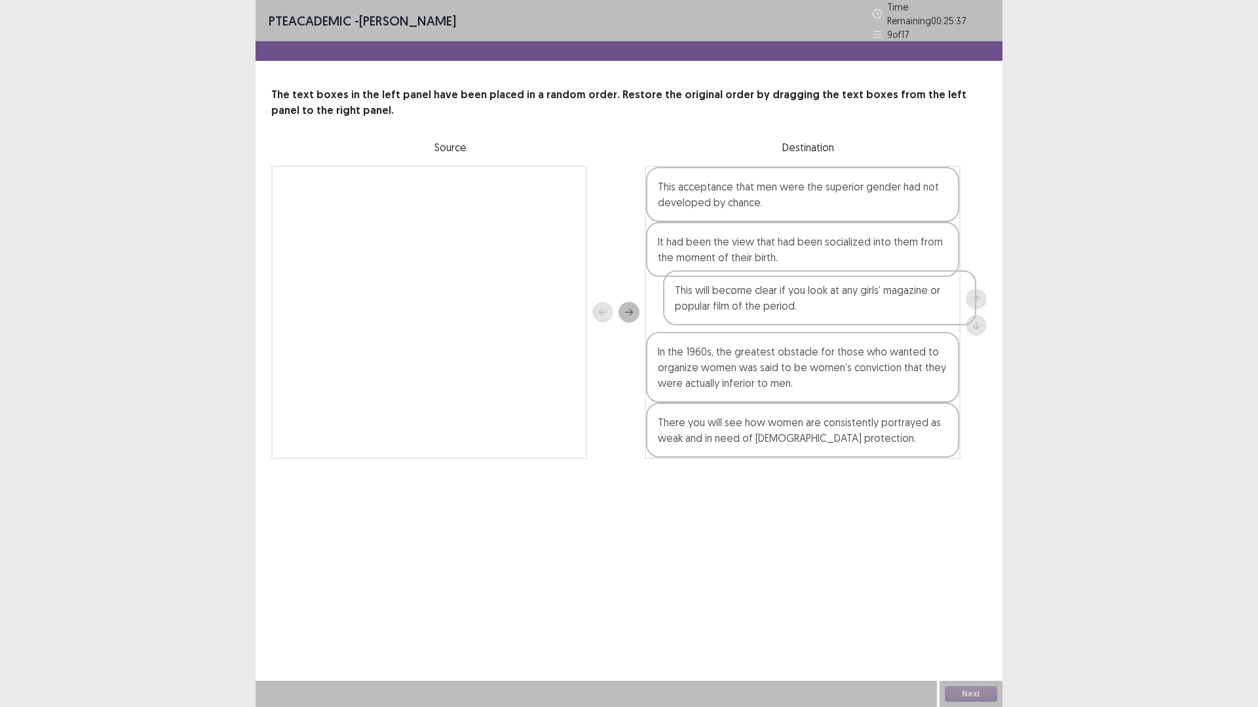
drag, startPoint x: 343, startPoint y: 200, endPoint x: 738, endPoint y: 314, distance: 411.3
click at [738, 314] on div "This will become clear if you look at any girls’ magazine or popular film of th…" at bounding box center [628, 312] width 715 height 293
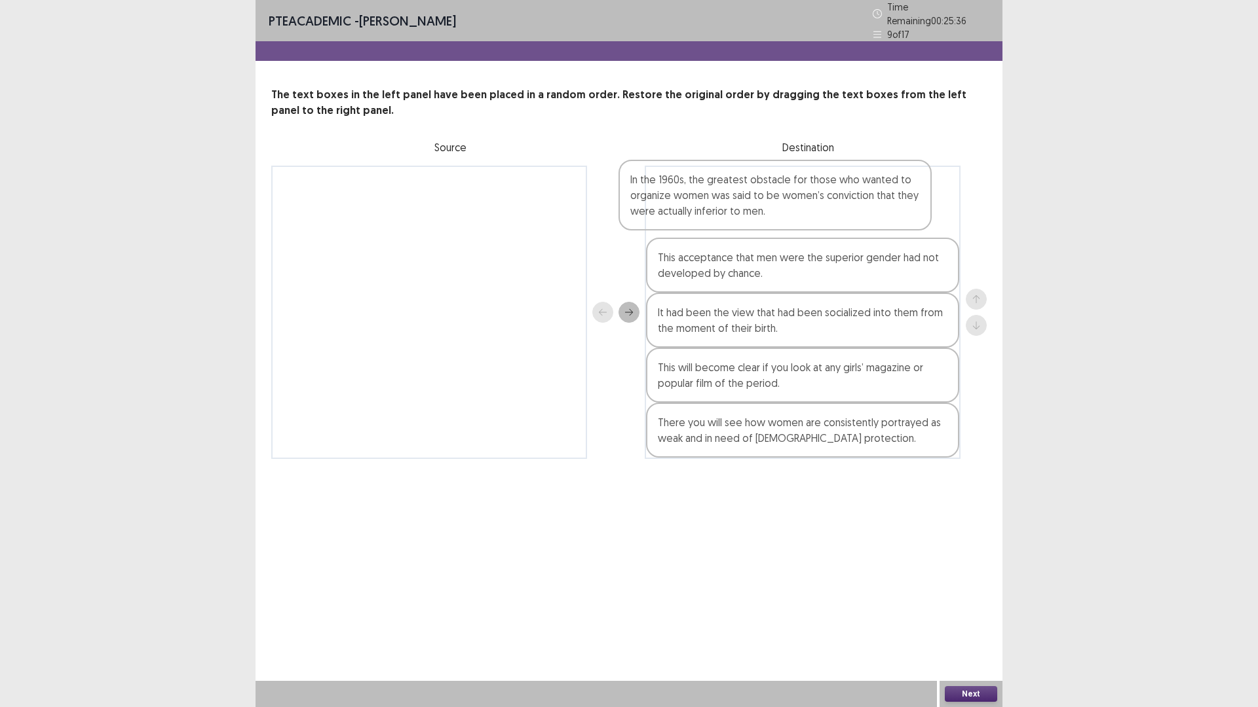
drag, startPoint x: 730, startPoint y: 377, endPoint x: 702, endPoint y: 202, distance: 177.1
click at [702, 202] on div "This acceptance that men were the superior gender had not developed by chance. …" at bounding box center [803, 312] width 316 height 293
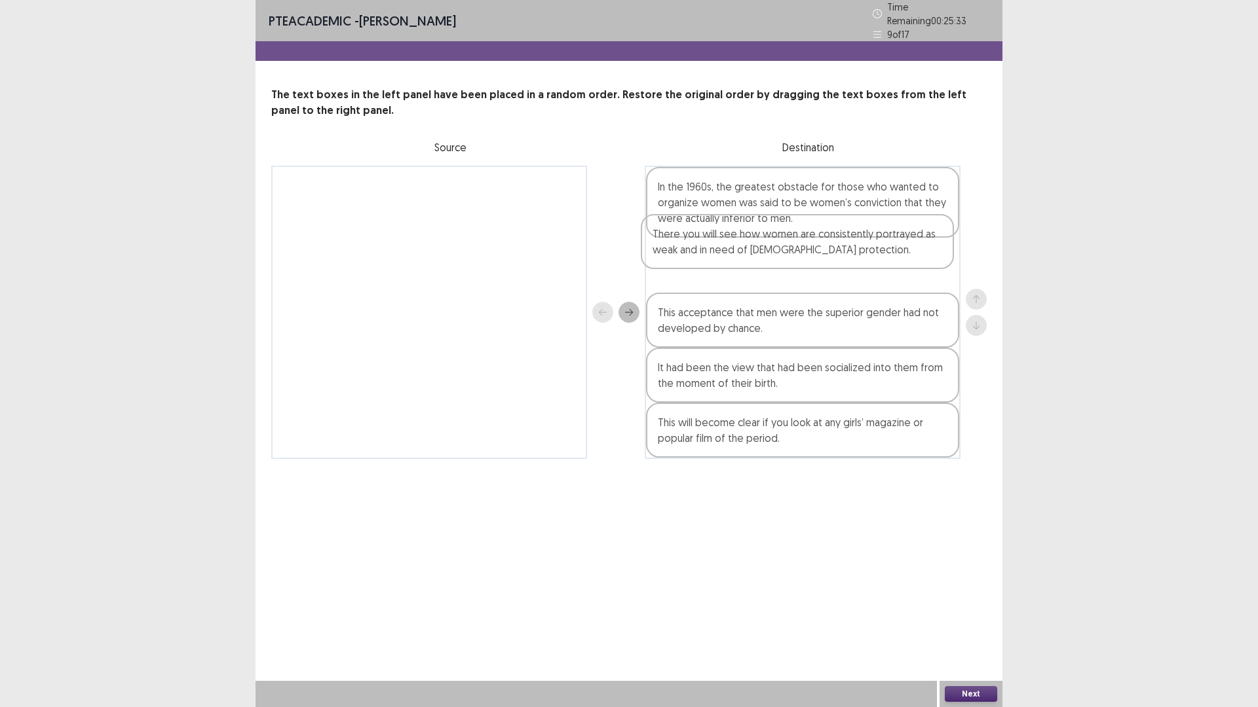
drag, startPoint x: 746, startPoint y: 436, endPoint x: 740, endPoint y: 248, distance: 188.1
click at [740, 248] on div "In the 1960s, the greatest obstacle for those who wanted to organize women was …" at bounding box center [803, 312] width 316 height 293
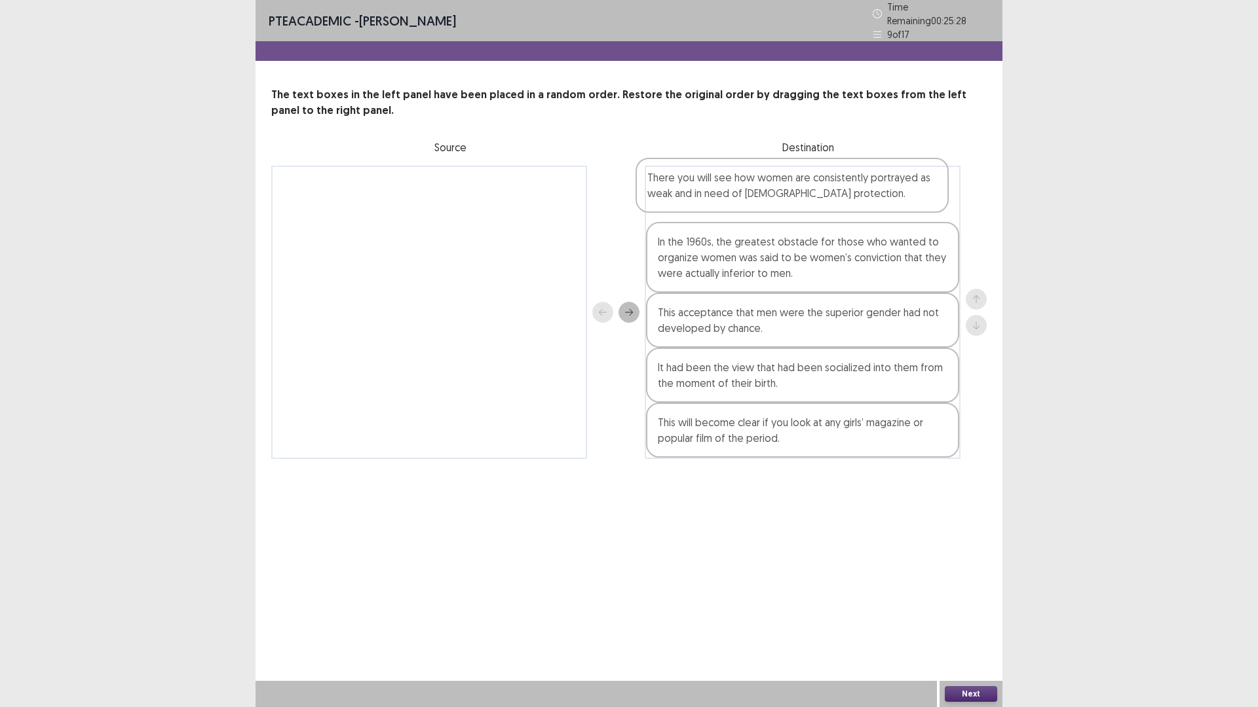
drag, startPoint x: 737, startPoint y: 269, endPoint x: 728, endPoint y: 190, distance: 79.8
click at [728, 190] on div "In the 1960s, the greatest obstacle for those who wanted to organize women was …" at bounding box center [803, 312] width 316 height 293
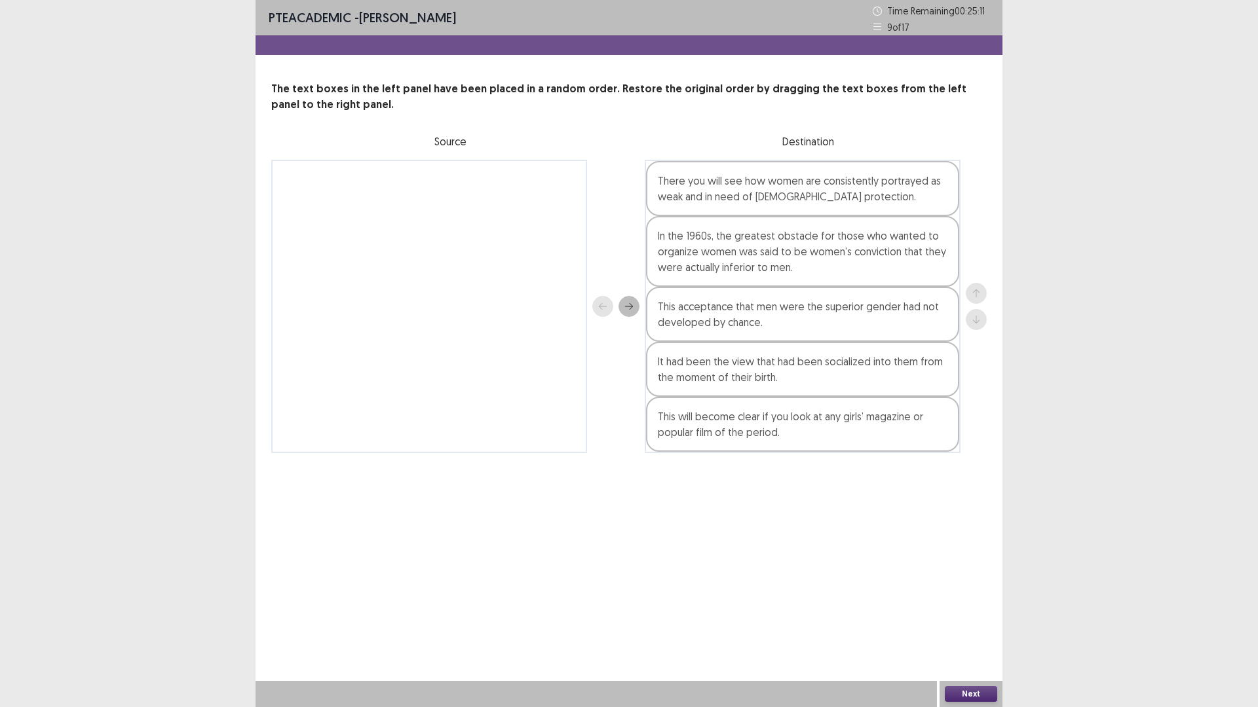
click at [806, 320] on div "This acceptance that men were the superior gender had not developed by chance." at bounding box center [802, 314] width 313 height 55
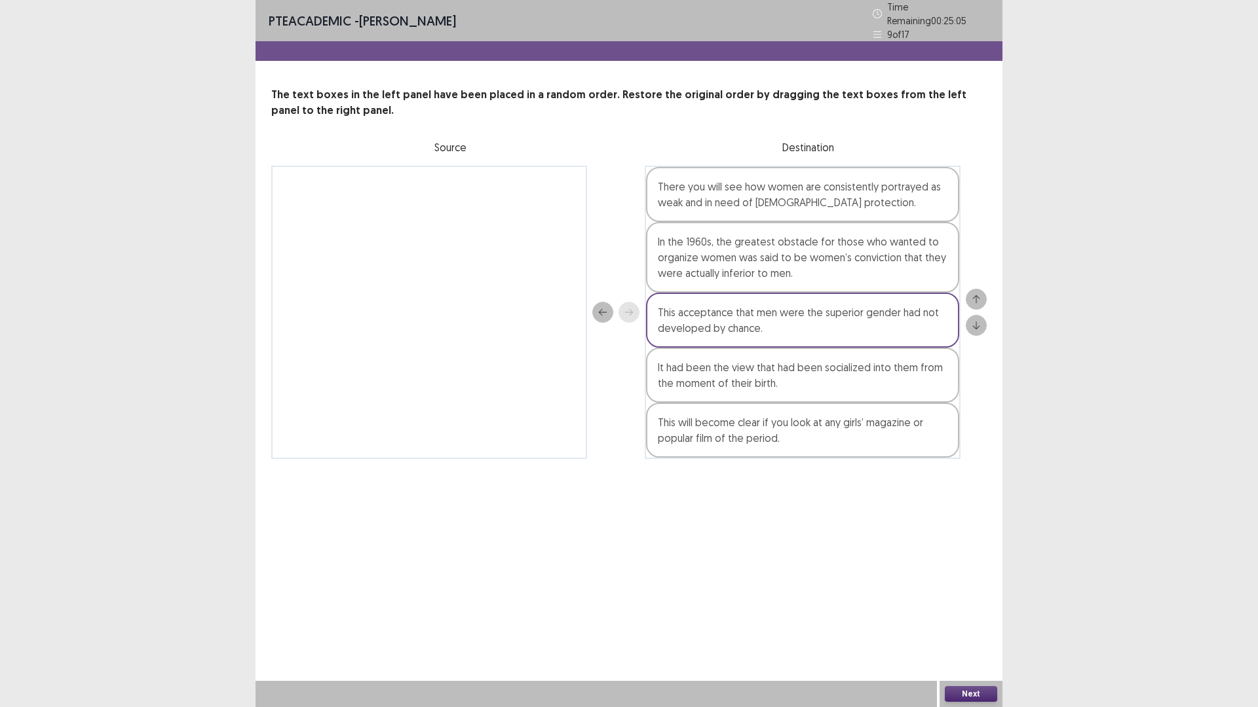
click at [968, 618] on button "Next" at bounding box center [971, 694] width 52 height 16
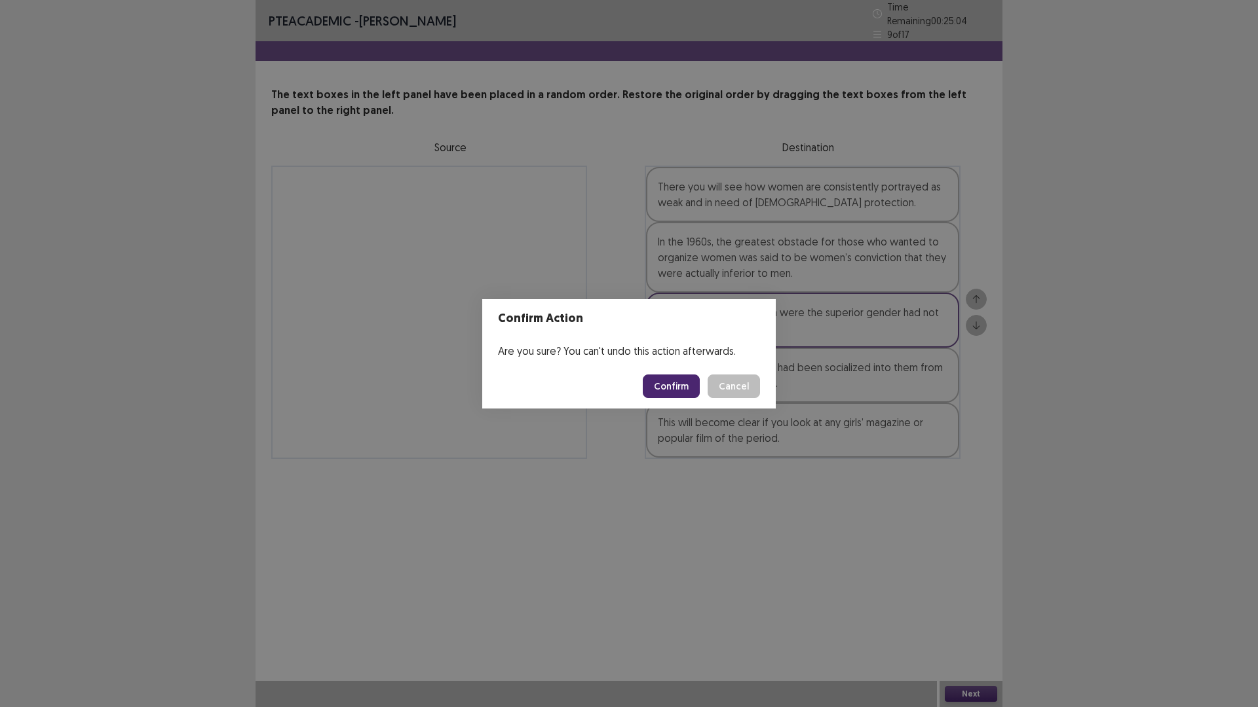
click at [675, 385] on button "Confirm" at bounding box center [671, 387] width 57 height 24
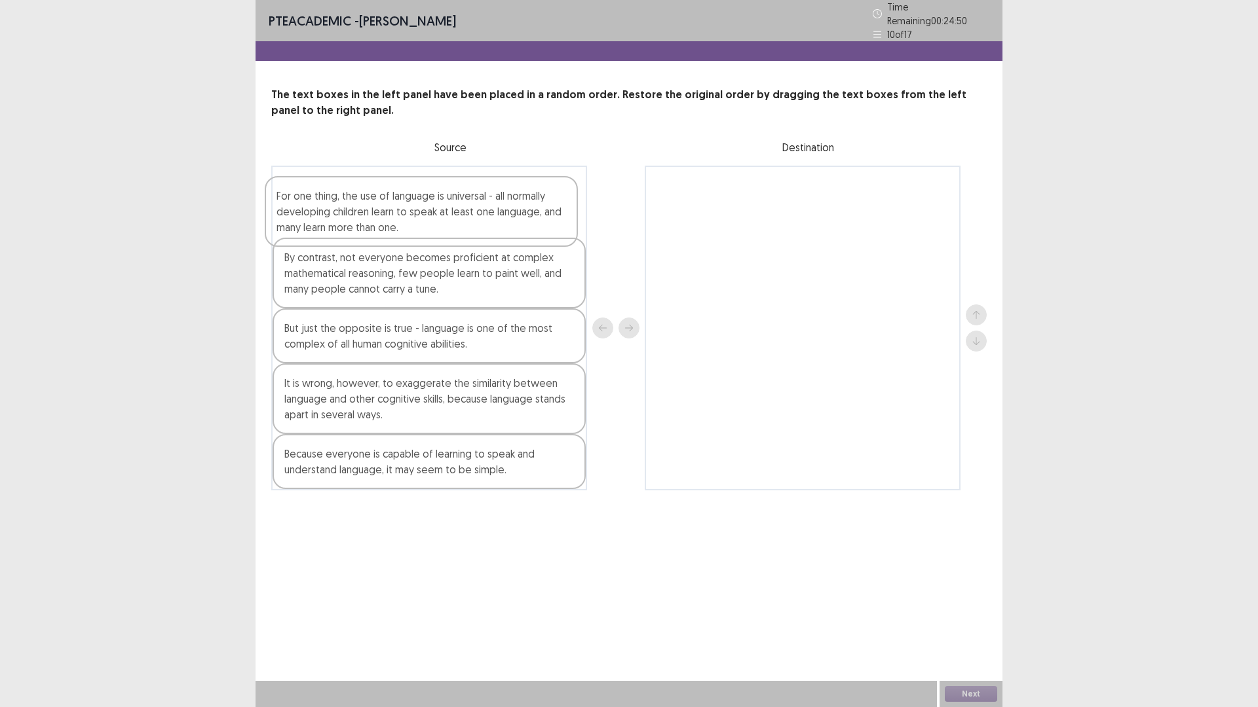
drag, startPoint x: 422, startPoint y: 284, endPoint x: 416, endPoint y: 219, distance: 64.5
click at [416, 219] on div "By contrast, not everyone becomes proficient at complex mathematical reasoning,…" at bounding box center [429, 328] width 316 height 325
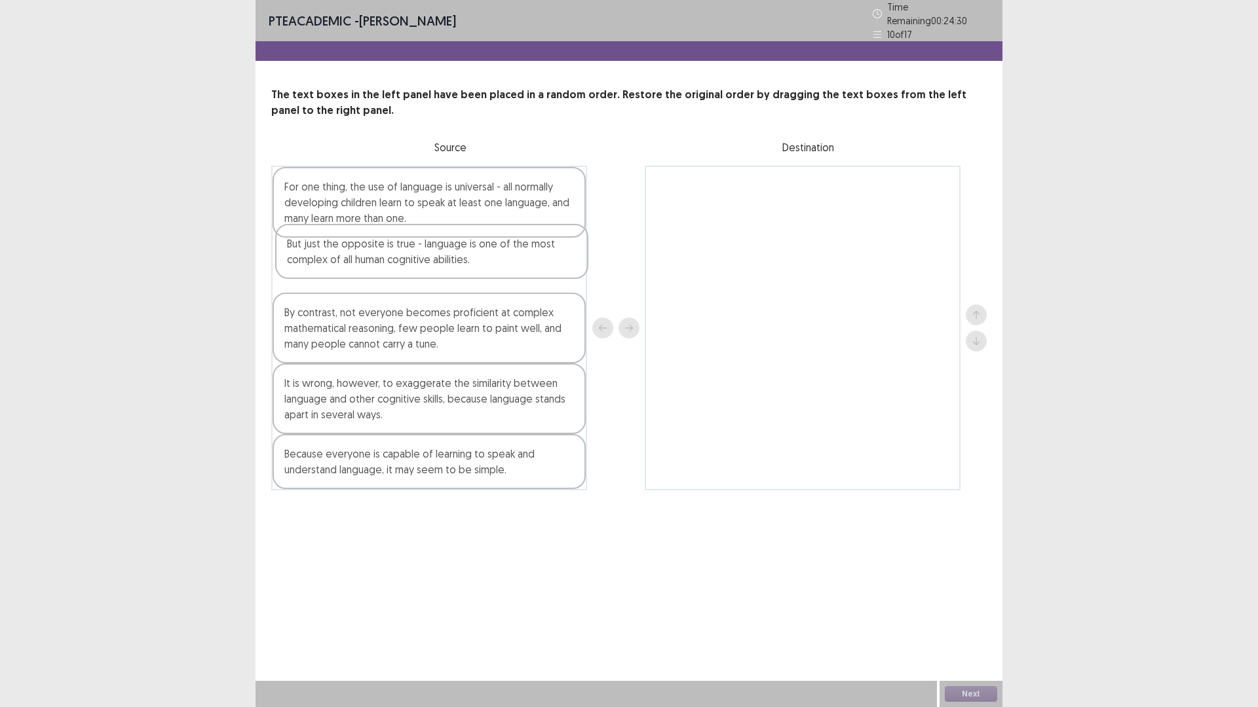
drag, startPoint x: 352, startPoint y: 341, endPoint x: 357, endPoint y: 261, distance: 80.1
click at [357, 261] on div "For one thing, the use of language is universal - all normally developing child…" at bounding box center [429, 328] width 316 height 325
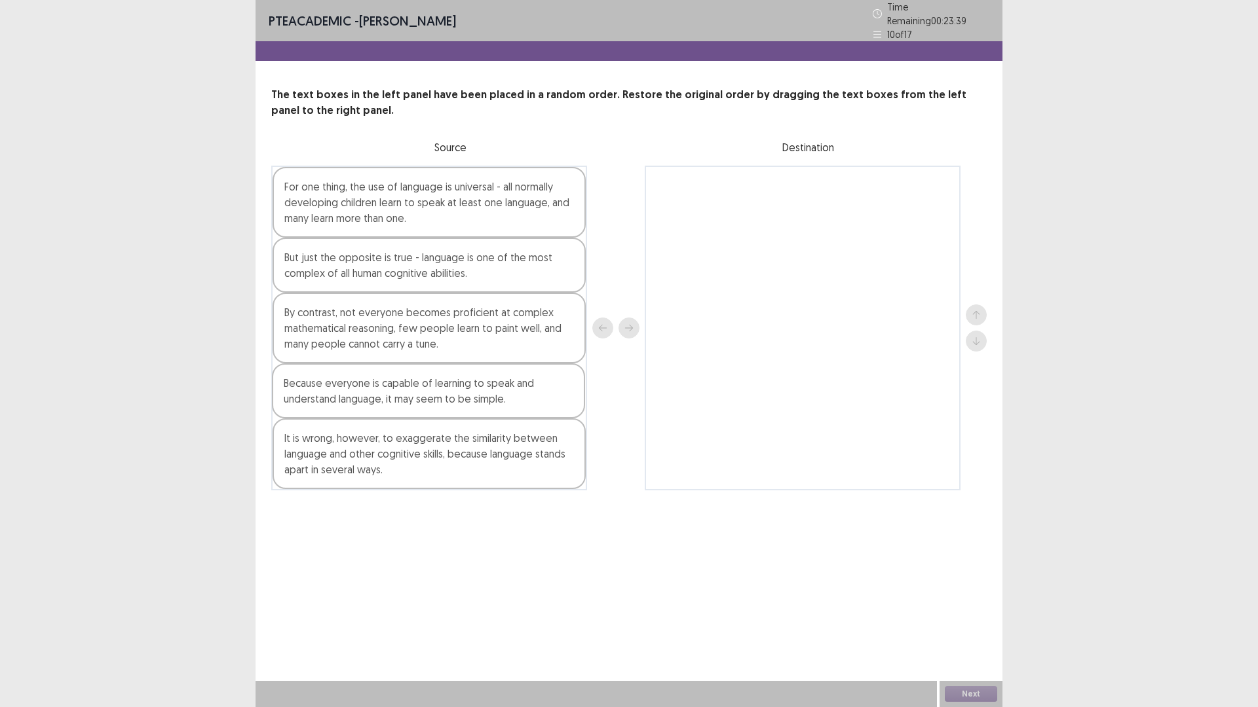
drag, startPoint x: 504, startPoint y: 464, endPoint x: 503, endPoint y: 394, distance: 70.7
click at [503, 394] on div "For one thing, the use of language is universal - all normally developing child…" at bounding box center [429, 328] width 316 height 325
drag, startPoint x: 374, startPoint y: 310, endPoint x: 356, endPoint y: 441, distance: 132.3
click at [356, 441] on div "For one thing, the use of language is universal - all normally developing child…" at bounding box center [429, 328] width 316 height 325
click at [398, 267] on div "But just the opposite is true - language is one of the most complex of all huma…" at bounding box center [428, 265] width 313 height 55
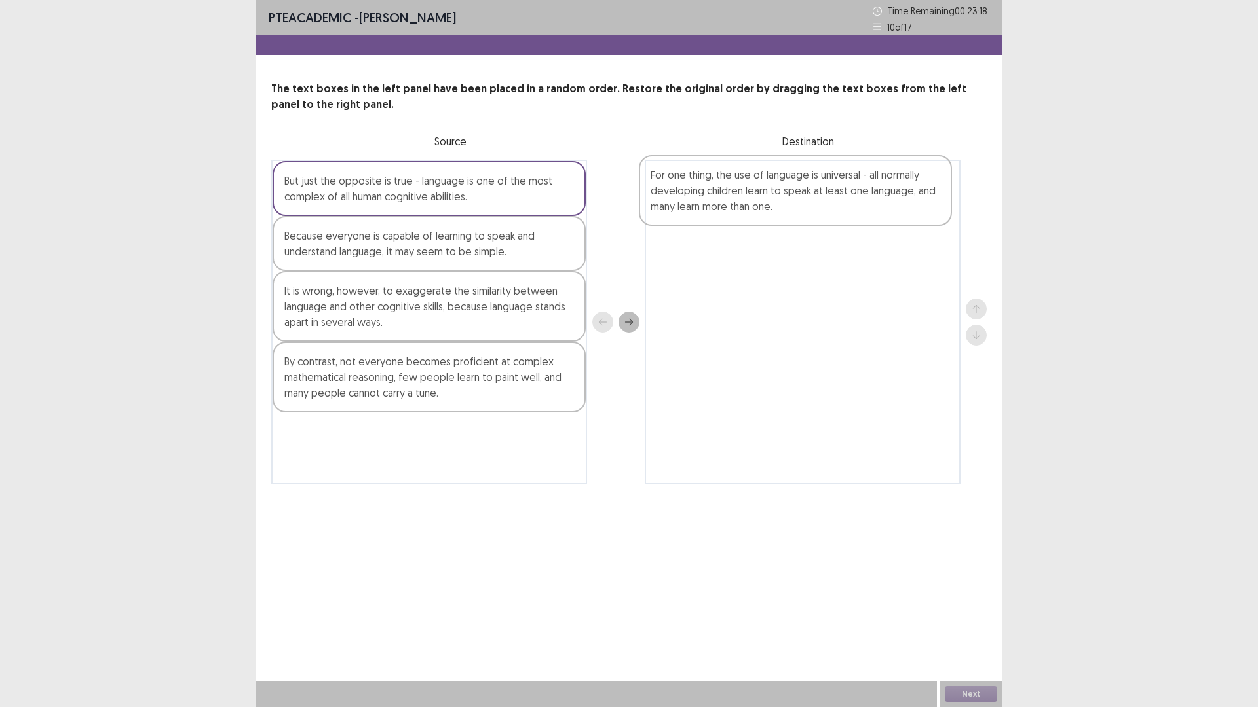
drag, startPoint x: 413, startPoint y: 206, endPoint x: 785, endPoint y: 200, distance: 372.1
click at [785, 200] on div "For one thing, the use of language is universal - all normally developing child…" at bounding box center [628, 322] width 715 height 325
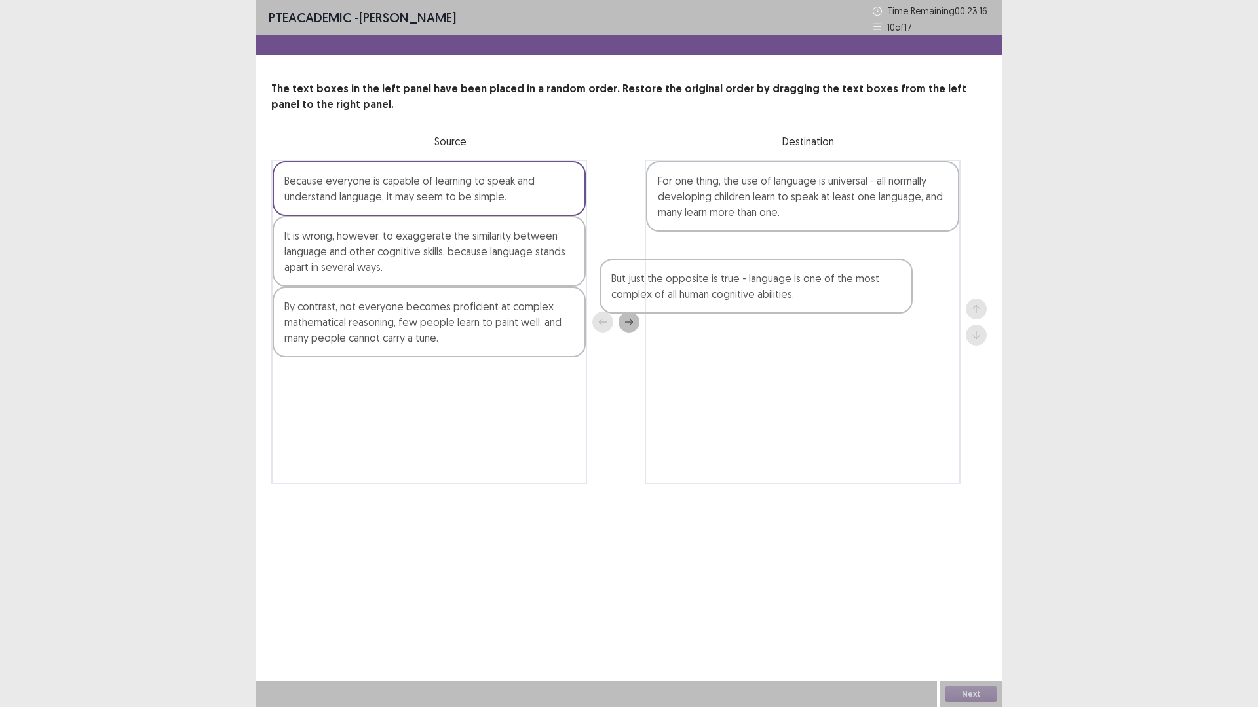
drag, startPoint x: 507, startPoint y: 193, endPoint x: 848, endPoint y: 291, distance: 355.0
click at [848, 291] on div "But just the opposite is true - language is one of the most complex of all huma…" at bounding box center [628, 322] width 715 height 325
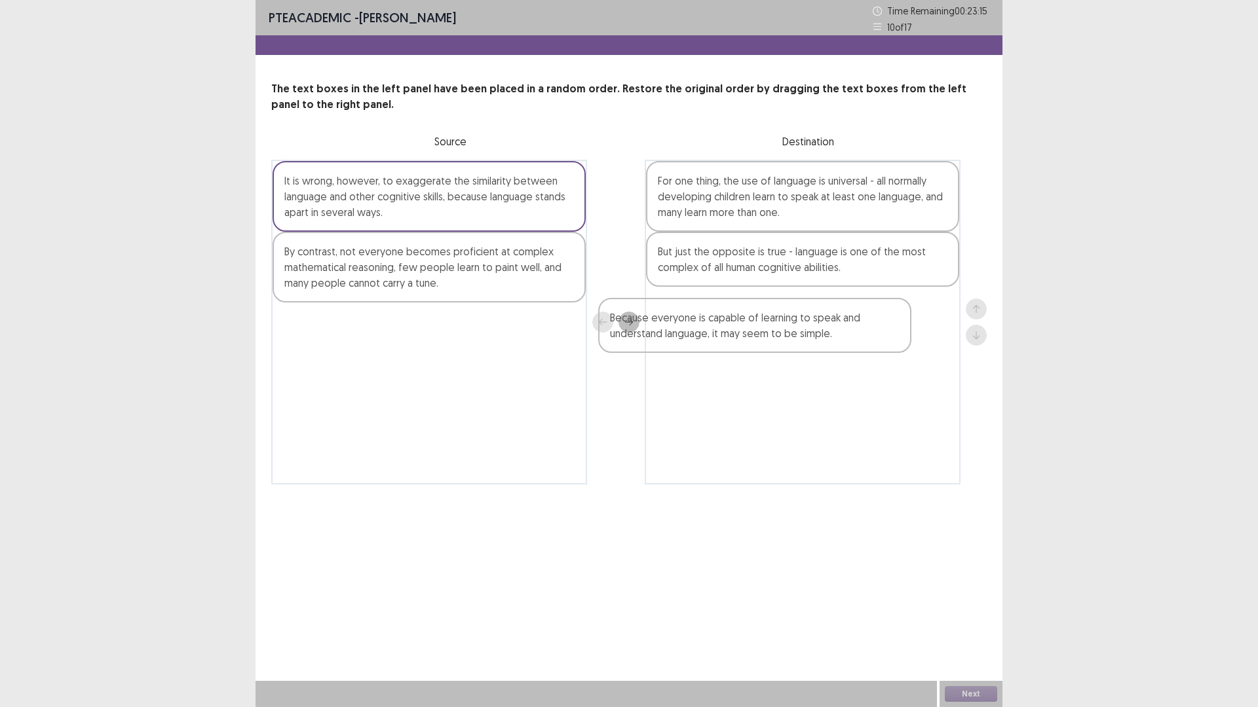
drag, startPoint x: 506, startPoint y: 193, endPoint x: 848, endPoint y: 337, distance: 371.1
click at [847, 337] on div "Because everyone is capable of learning to speak and understand language, it ma…" at bounding box center [628, 322] width 715 height 325
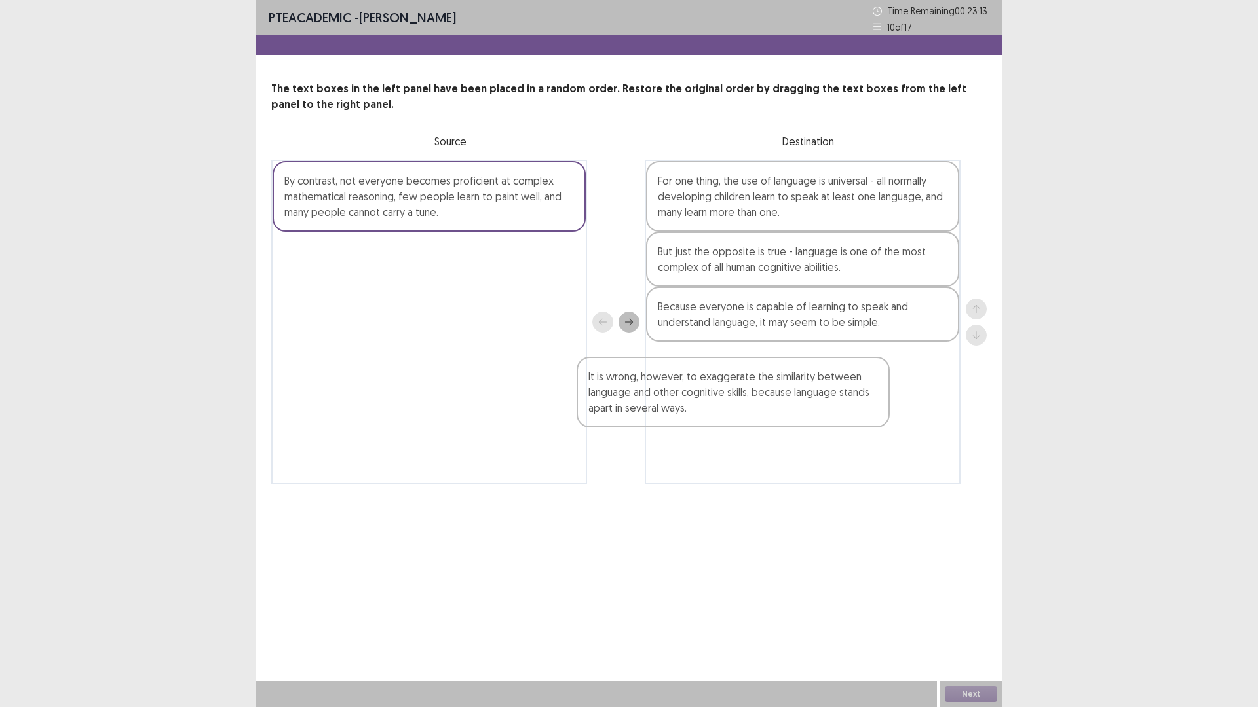
drag, startPoint x: 512, startPoint y: 204, endPoint x: 828, endPoint y: 418, distance: 381.5
click at [828, 418] on div "It is wrong, however, to exaggerate the similarity between language and other c…" at bounding box center [628, 322] width 715 height 325
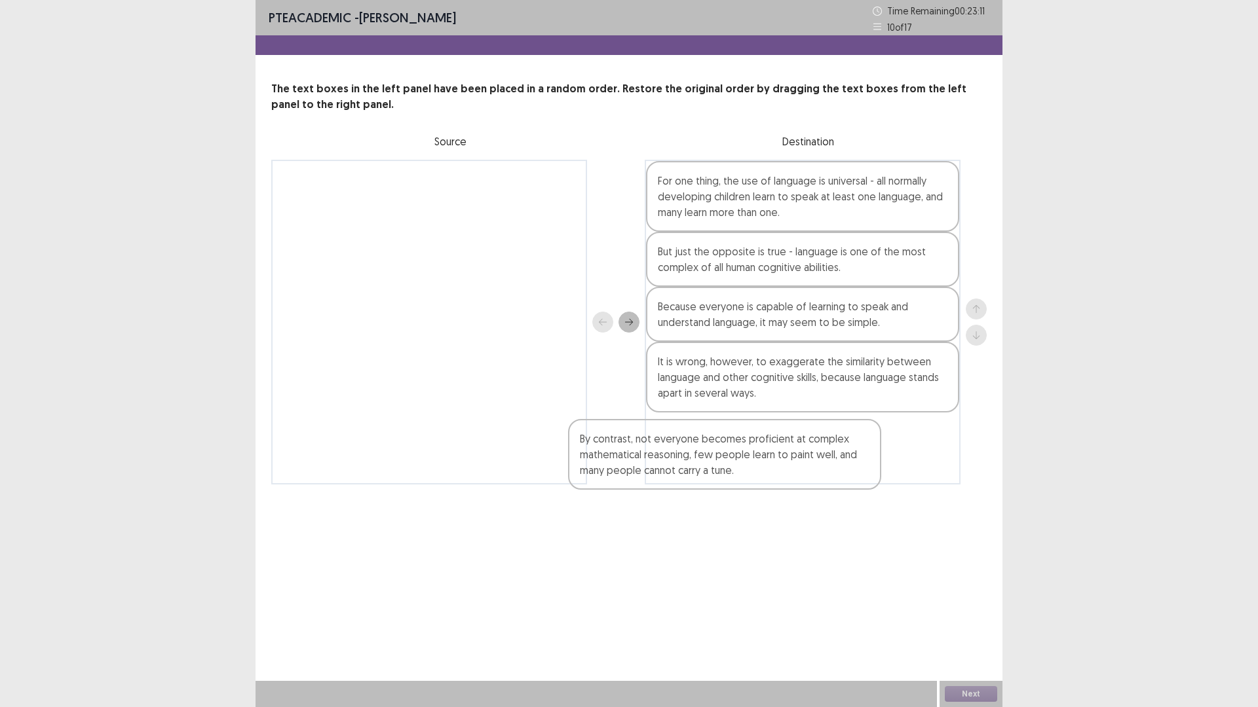
drag, startPoint x: 468, startPoint y: 191, endPoint x: 781, endPoint y: 460, distance: 413.4
click at [780, 460] on div "By contrast, not everyone becomes proficient at complex mathematical reasoning,…" at bounding box center [628, 322] width 715 height 325
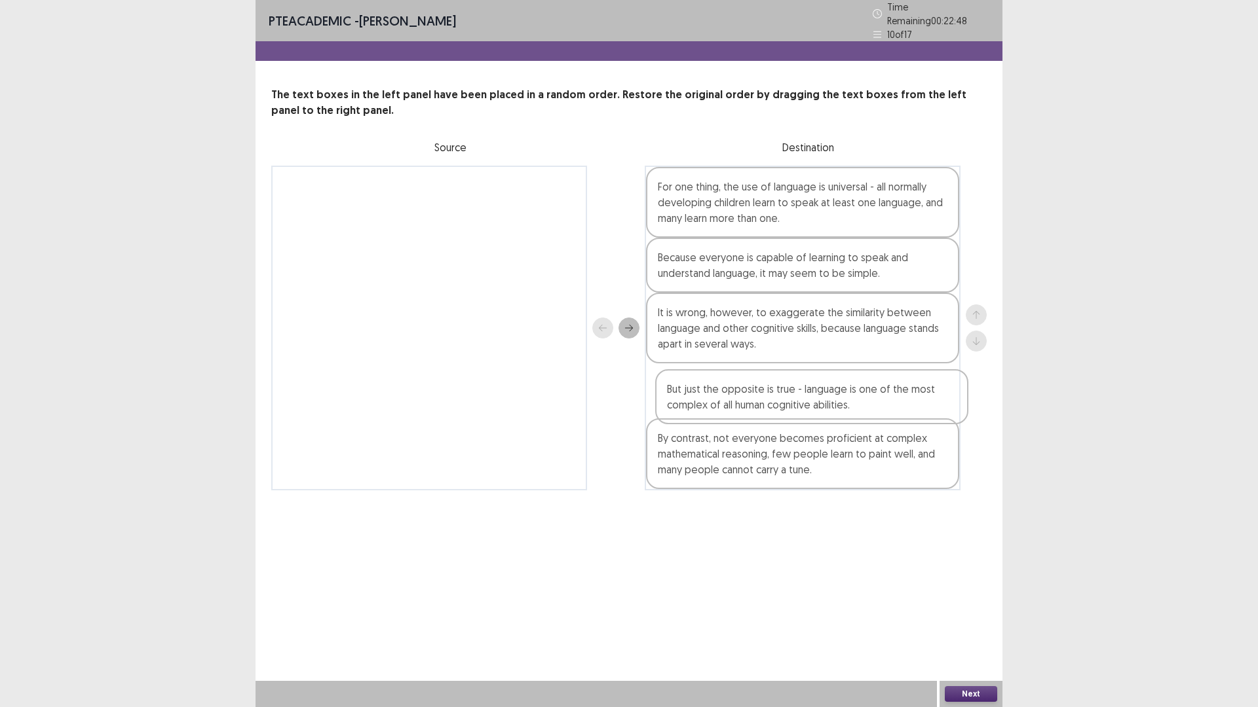
drag, startPoint x: 802, startPoint y: 274, endPoint x: 816, endPoint y: 416, distance: 142.2
click at [816, 416] on div "For one thing, the use of language is universal - all normally developing child…" at bounding box center [803, 328] width 316 height 325
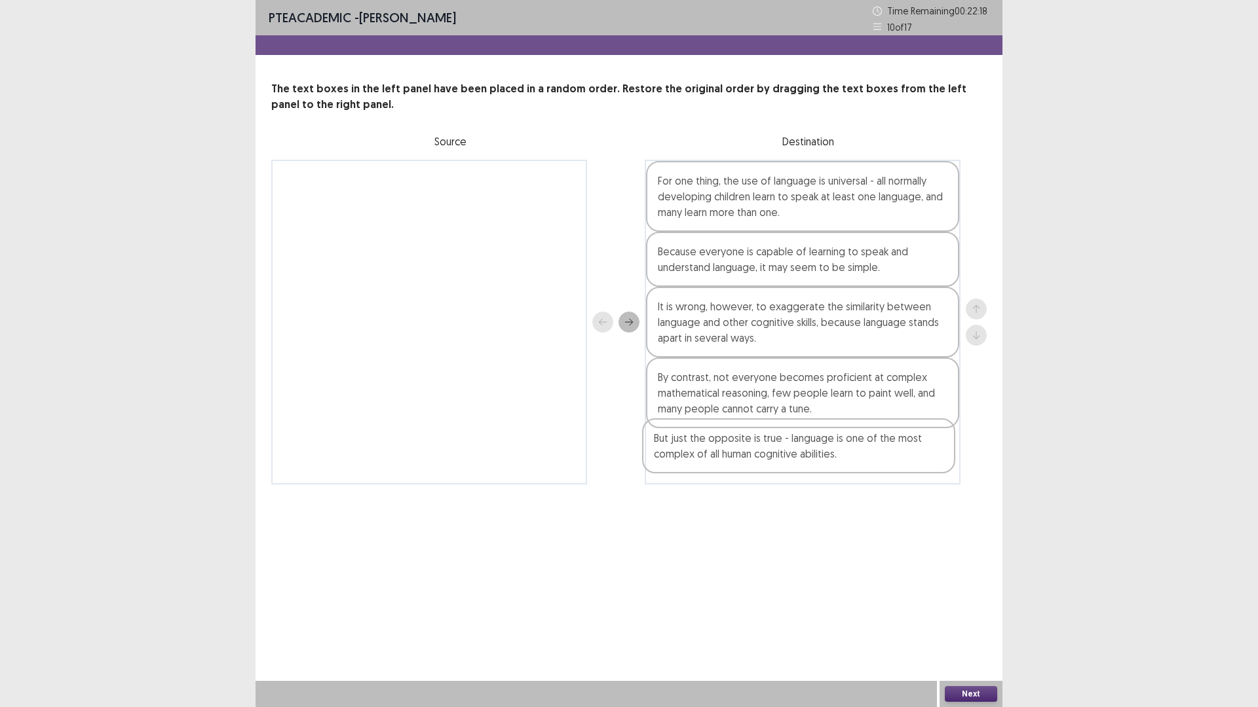
drag, startPoint x: 855, startPoint y: 390, endPoint x: 852, endPoint y: 457, distance: 66.9
click at [852, 457] on div "For one thing, the use of language is universal - all normally developing child…" at bounding box center [803, 322] width 316 height 325
click at [966, 618] on button "Next" at bounding box center [971, 694] width 52 height 16
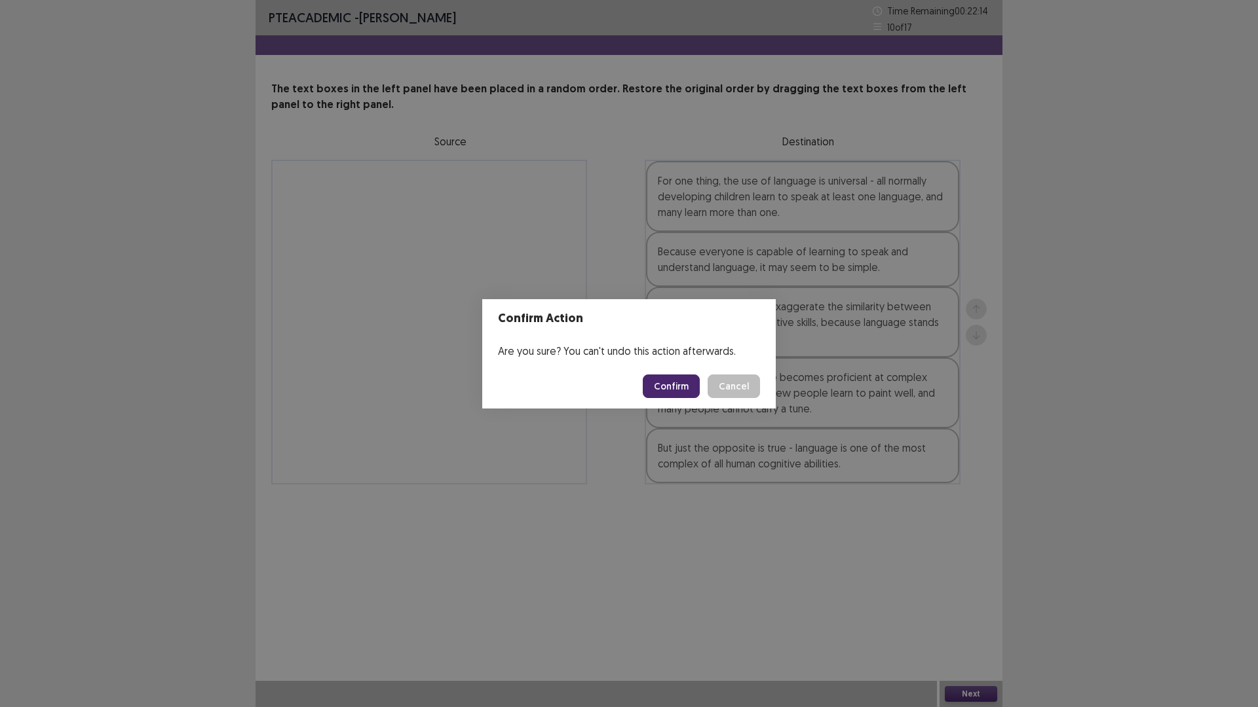
click at [676, 375] on button "Confirm" at bounding box center [671, 387] width 57 height 24
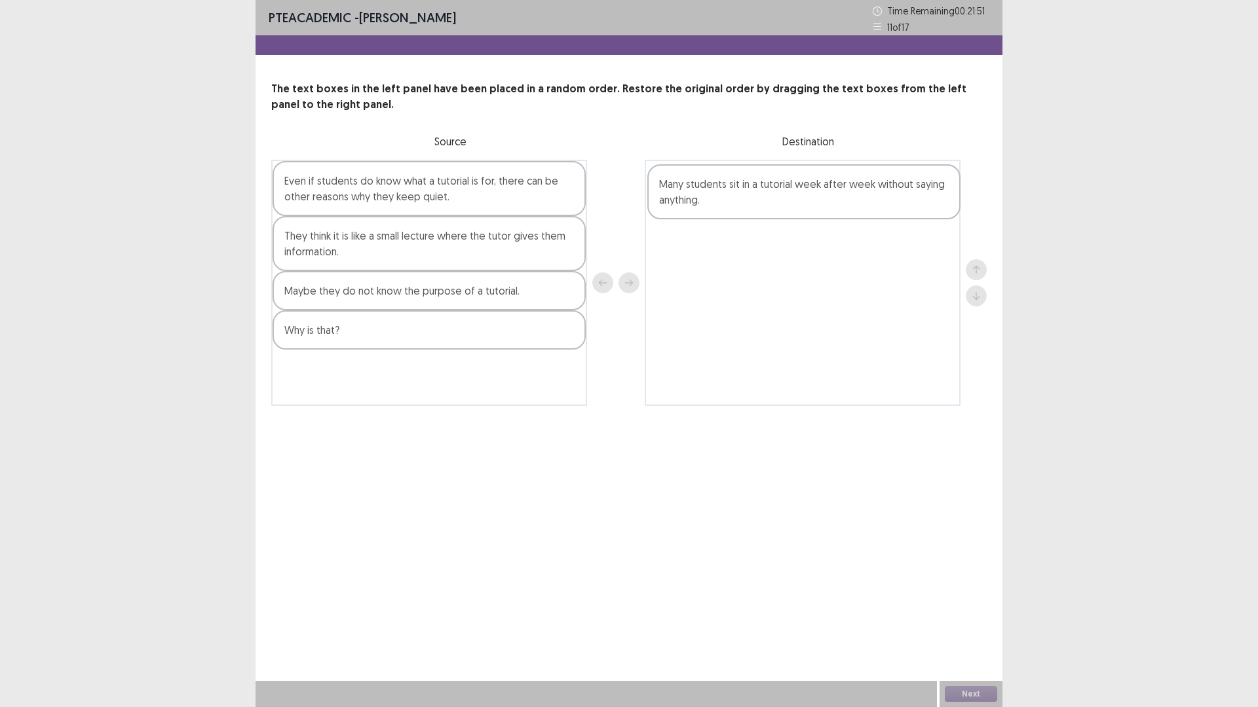
drag, startPoint x: 346, startPoint y: 193, endPoint x: 726, endPoint y: 197, distance: 379.9
click at [726, 197] on div "Many students sit in a tutorial week after week without saying anything. Even i…" at bounding box center [628, 283] width 715 height 246
drag, startPoint x: 406, startPoint y: 337, endPoint x: 787, endPoint y: 245, distance: 391.6
click at [787, 245] on div "Even if students do know what a tutorial is for, there can be other reasons why…" at bounding box center [628, 283] width 715 height 246
click at [318, 187] on div "Even if students do know what a tutorial is for, there can be other reasons why…" at bounding box center [428, 188] width 313 height 55
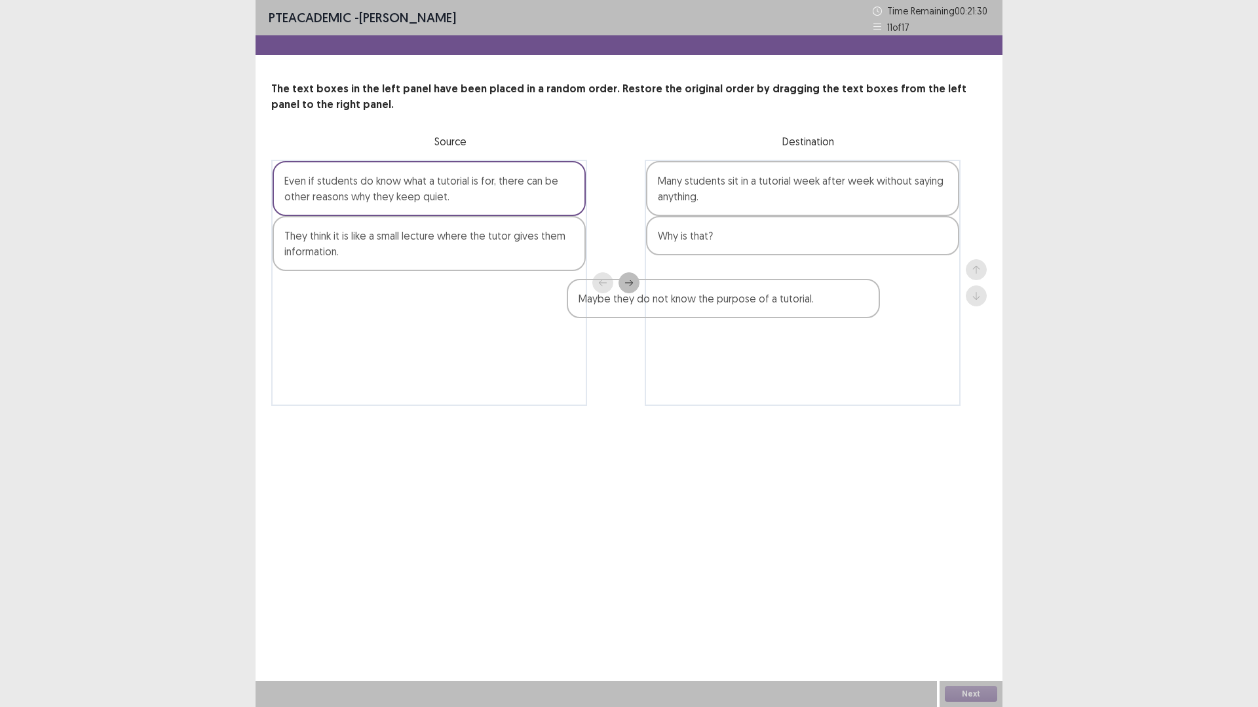
drag, startPoint x: 460, startPoint y: 299, endPoint x: 825, endPoint y: 298, distance: 365.5
click at [825, 298] on div "Even if students do know what a tutorial is for, there can be other reasons why…" at bounding box center [628, 283] width 715 height 246
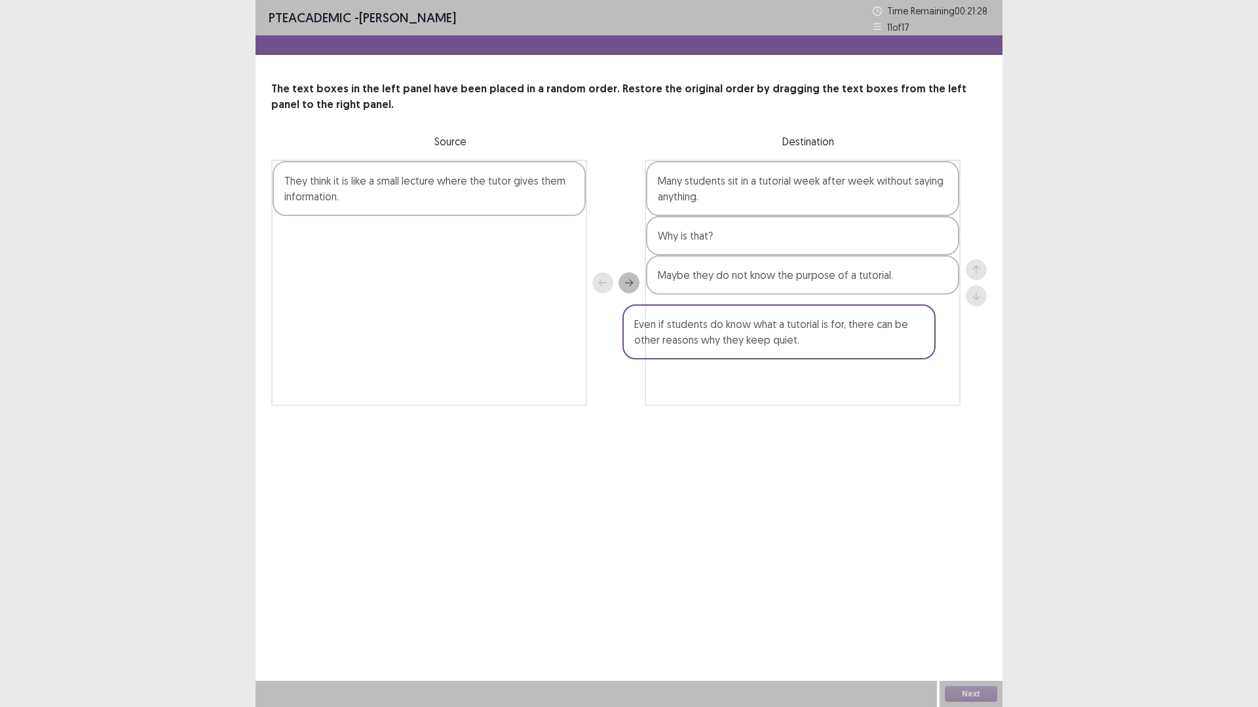
drag, startPoint x: 441, startPoint y: 184, endPoint x: 795, endPoint y: 332, distance: 383.4
click at [795, 332] on div "Even if students do know what a tutorial is for, there can be other reasons why…" at bounding box center [628, 283] width 715 height 246
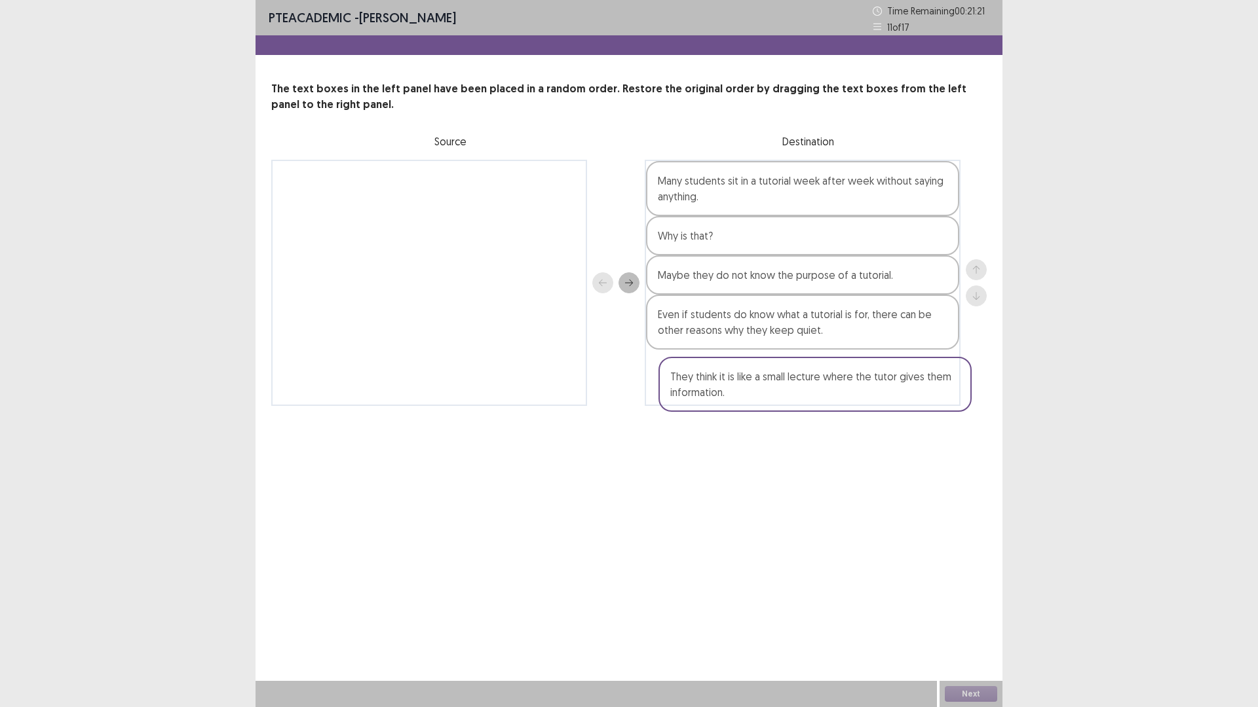
drag, startPoint x: 384, startPoint y: 185, endPoint x: 773, endPoint y: 384, distance: 437.1
click at [773, 384] on div "They think it is like a small lecture where the tutor gives them information. M…" at bounding box center [628, 283] width 715 height 246
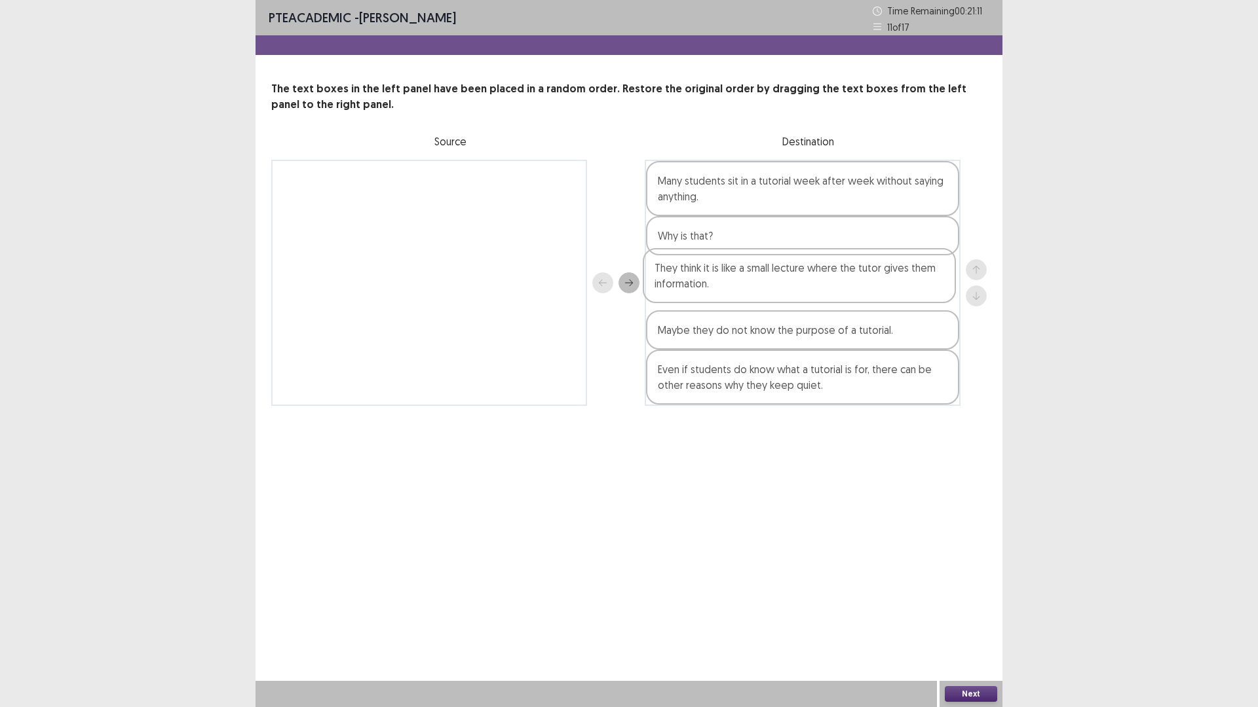
drag, startPoint x: 848, startPoint y: 383, endPoint x: 845, endPoint y: 277, distance: 105.5
click at [845, 277] on div "Many students sit in a tutorial week after week without saying anything. Why is…" at bounding box center [803, 283] width 316 height 246
click at [983, 618] on button "Next" at bounding box center [971, 694] width 52 height 16
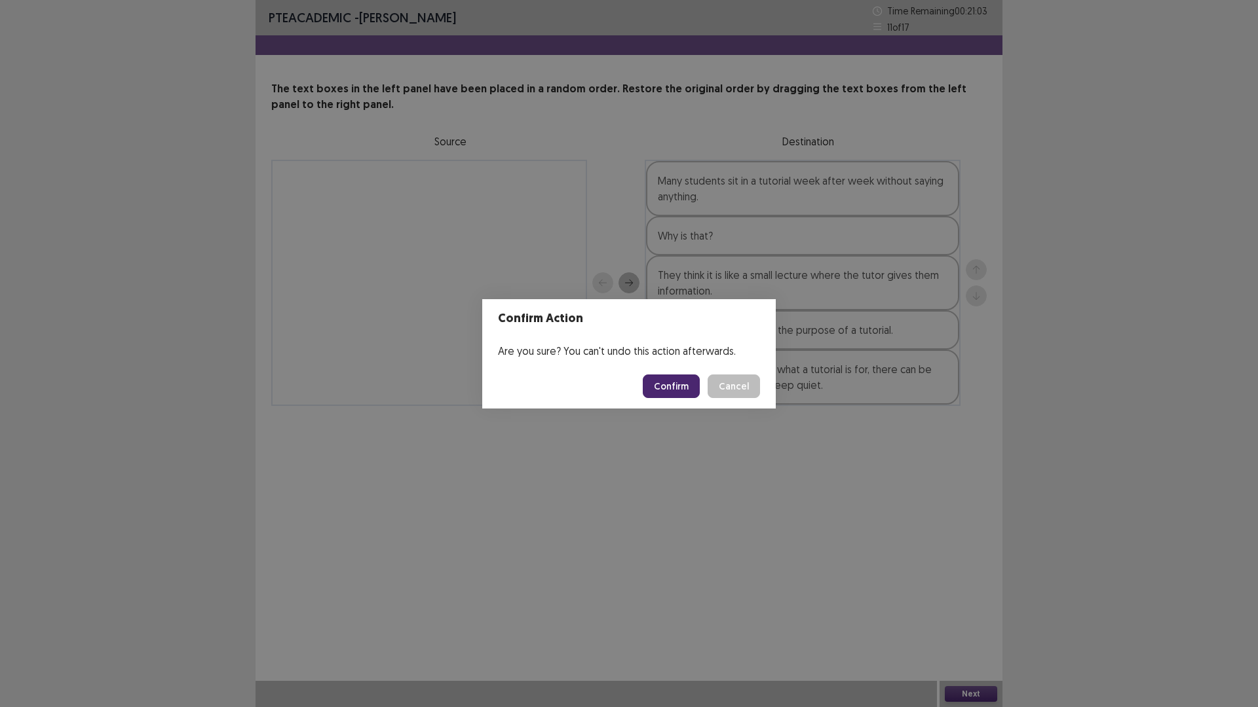
click at [688, 383] on button "Confirm" at bounding box center [671, 387] width 57 height 24
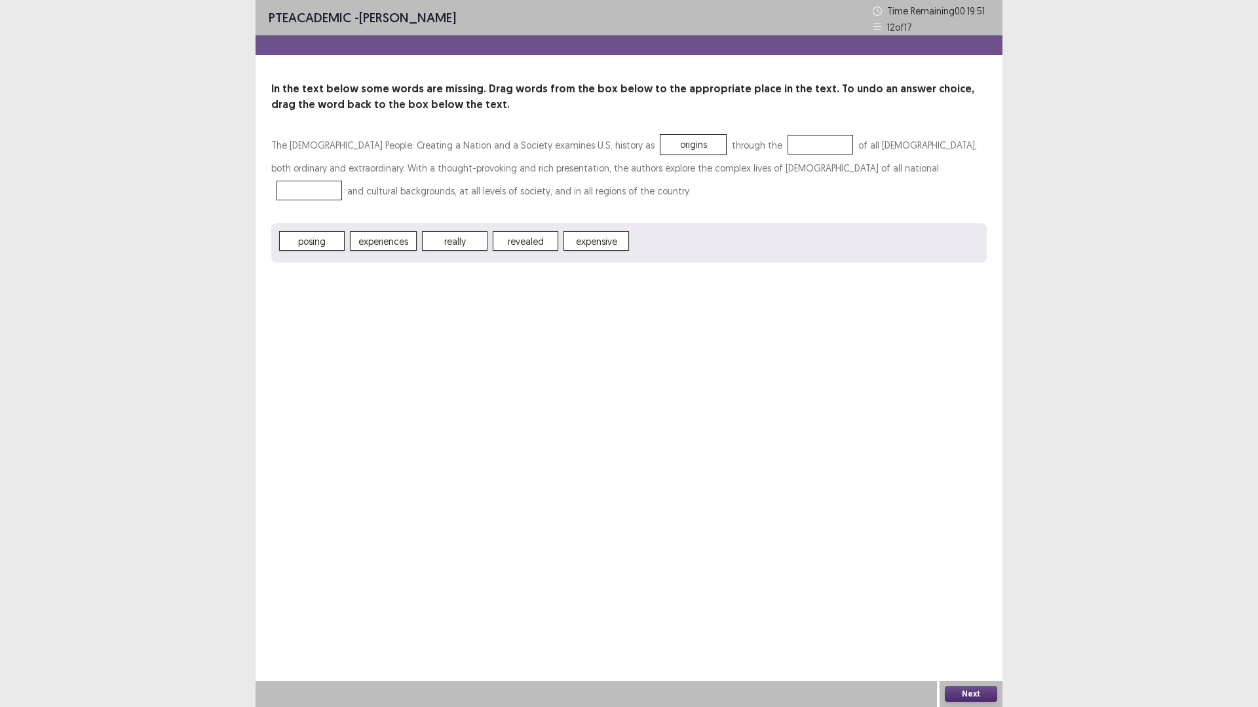
click at [383, 241] on span "experiences" at bounding box center [383, 241] width 67 height 20
click at [958, 618] on button "Next" at bounding box center [971, 694] width 52 height 16
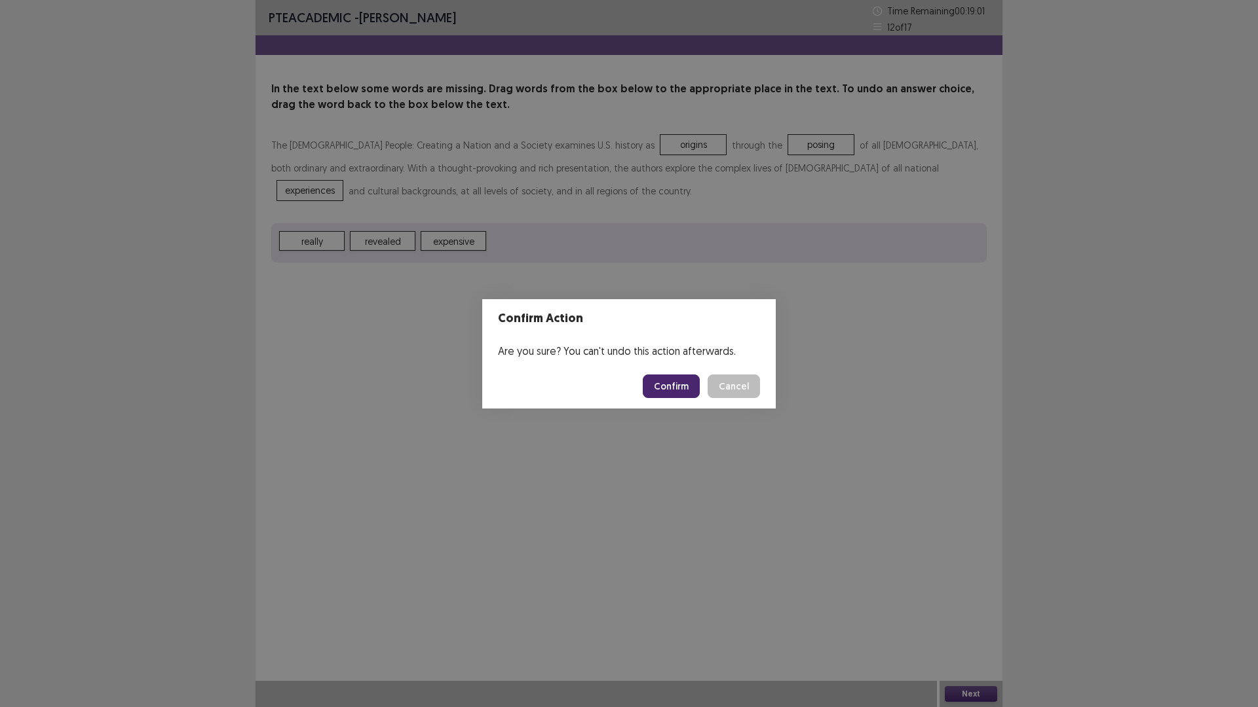
click at [675, 381] on button "Confirm" at bounding box center [671, 387] width 57 height 24
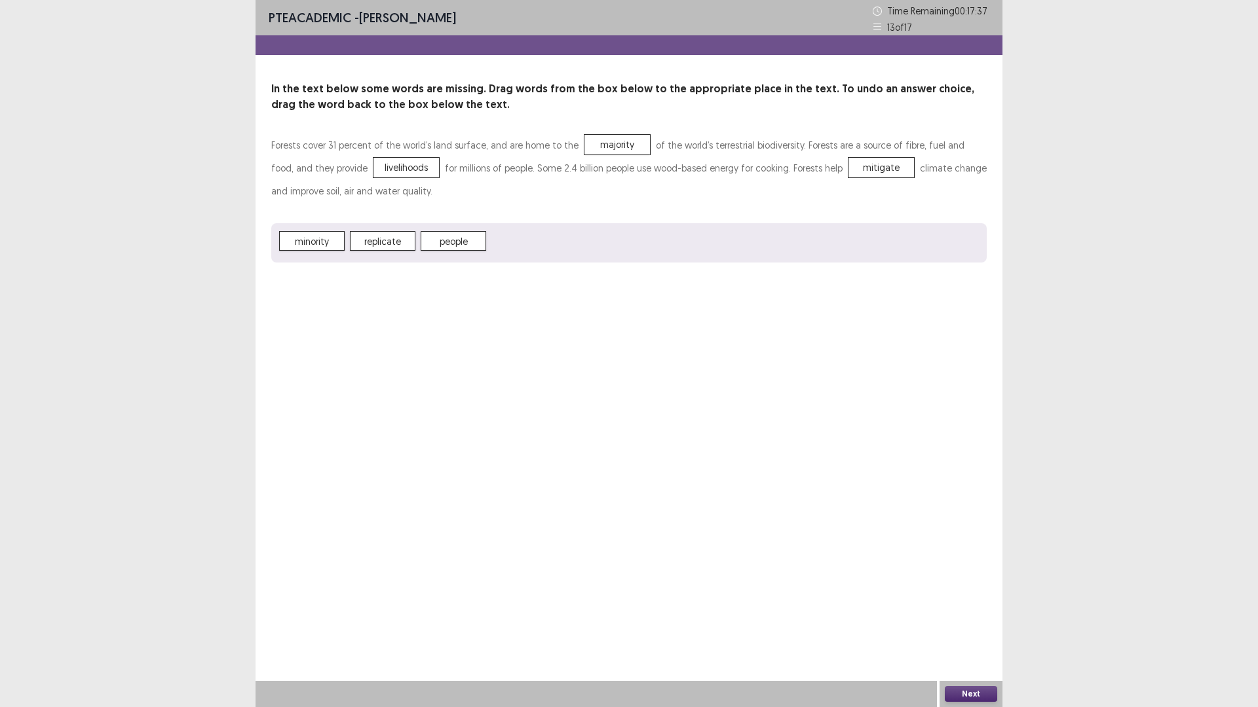
click at [984, 618] on button "Next" at bounding box center [971, 694] width 52 height 16
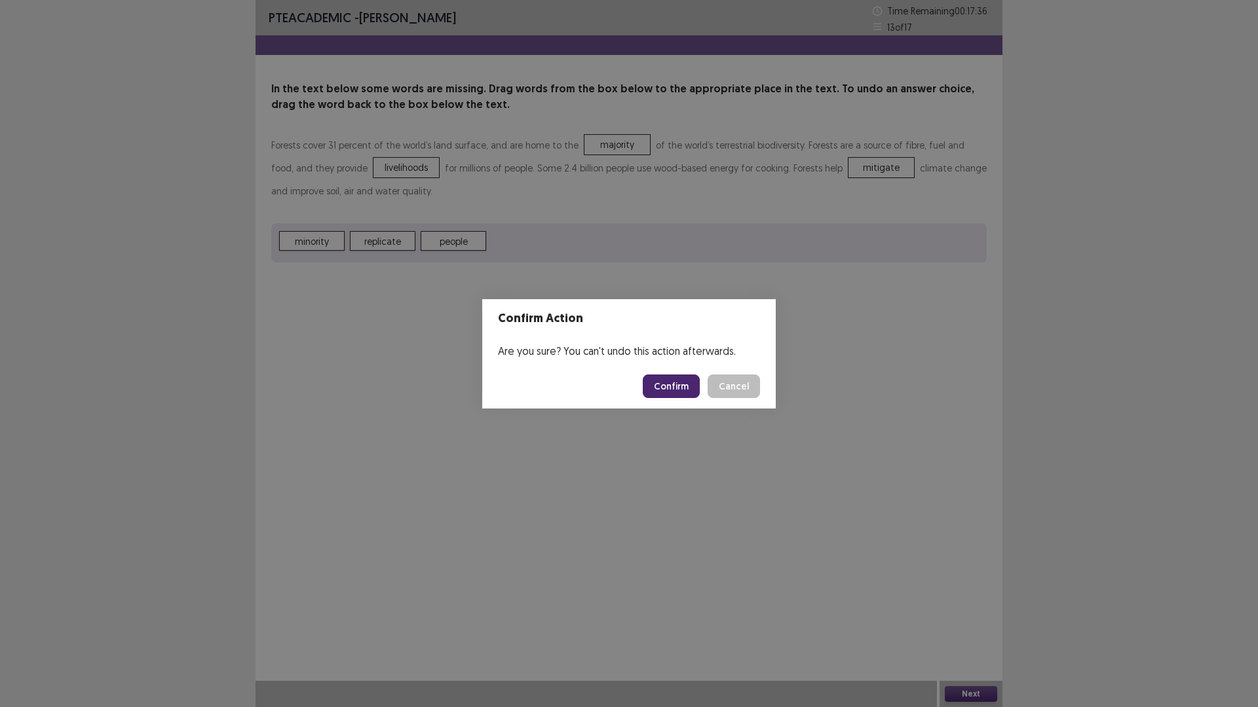
click at [677, 383] on button "Confirm" at bounding box center [671, 387] width 57 height 24
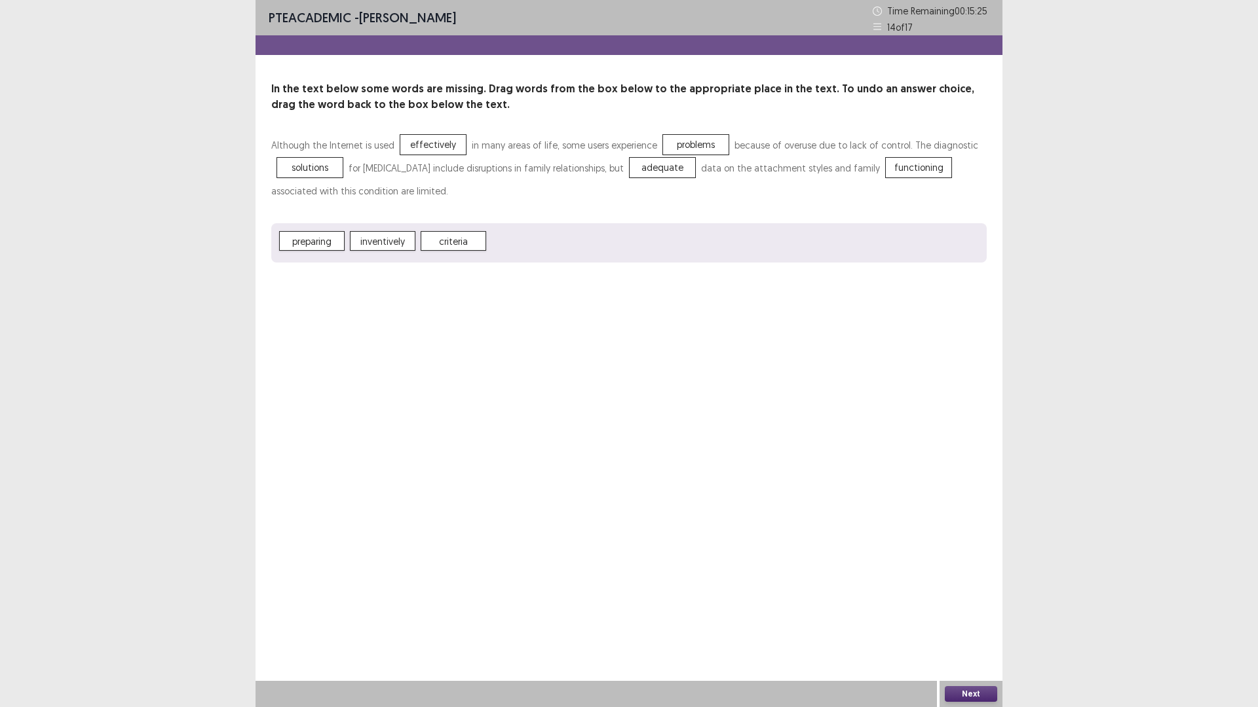
click at [979, 618] on button "Next" at bounding box center [971, 694] width 52 height 16
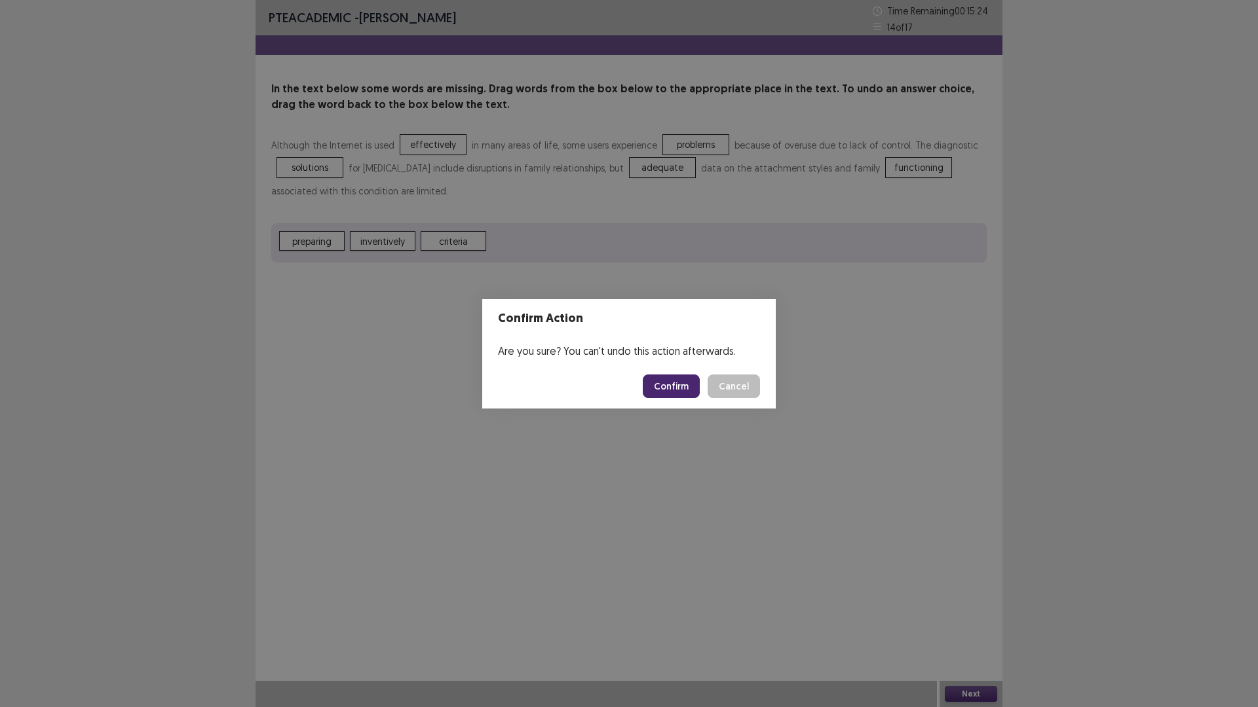
click at [663, 387] on button "Confirm" at bounding box center [671, 387] width 57 height 24
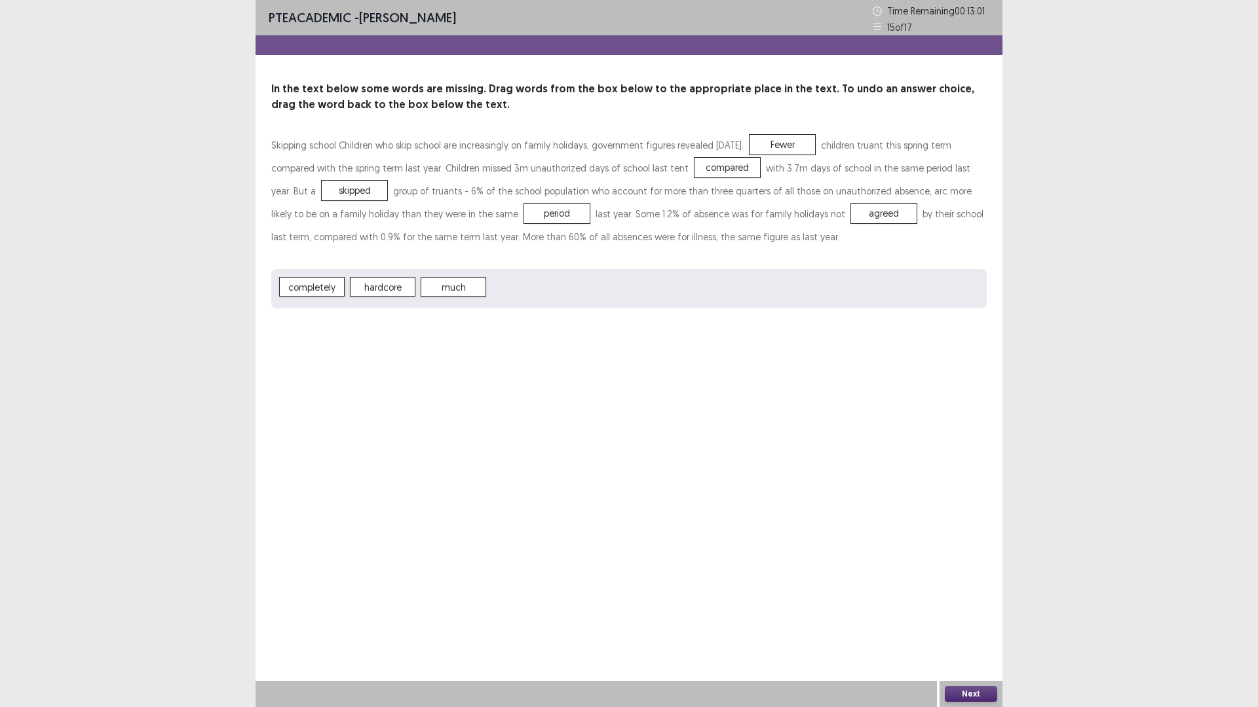
click at [970, 618] on button "Next" at bounding box center [971, 694] width 52 height 16
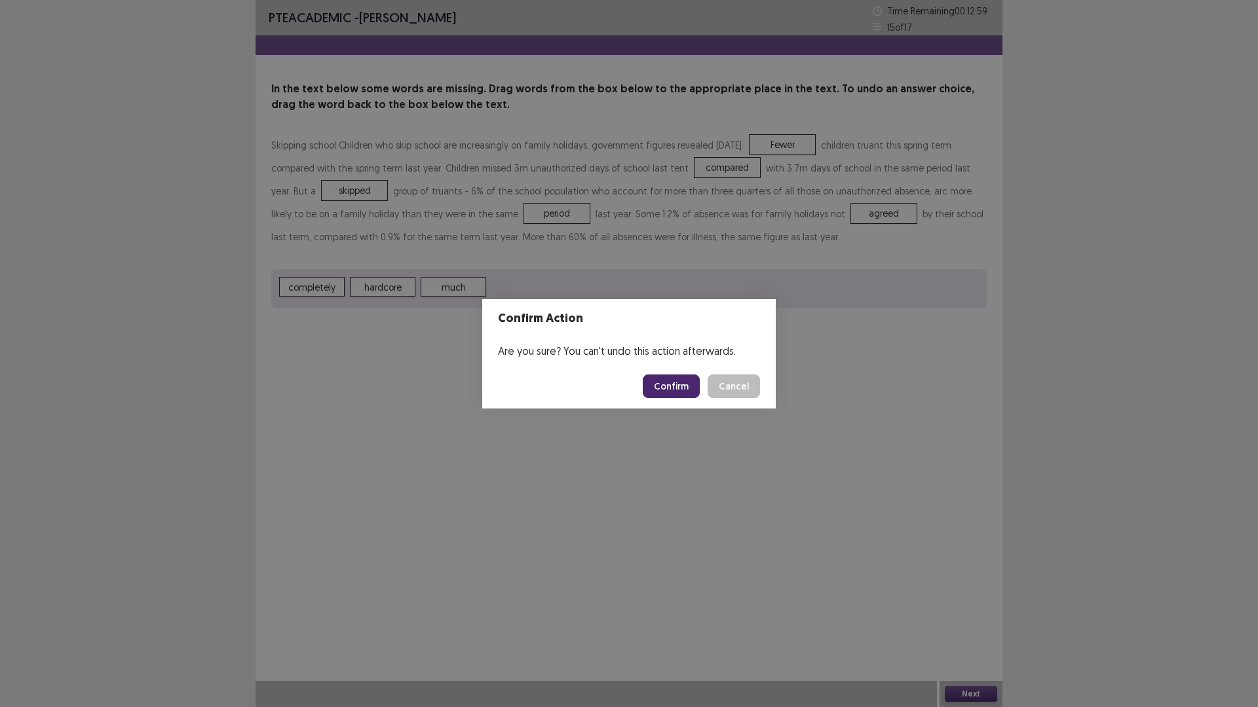
click at [677, 392] on button "Confirm" at bounding box center [671, 387] width 57 height 24
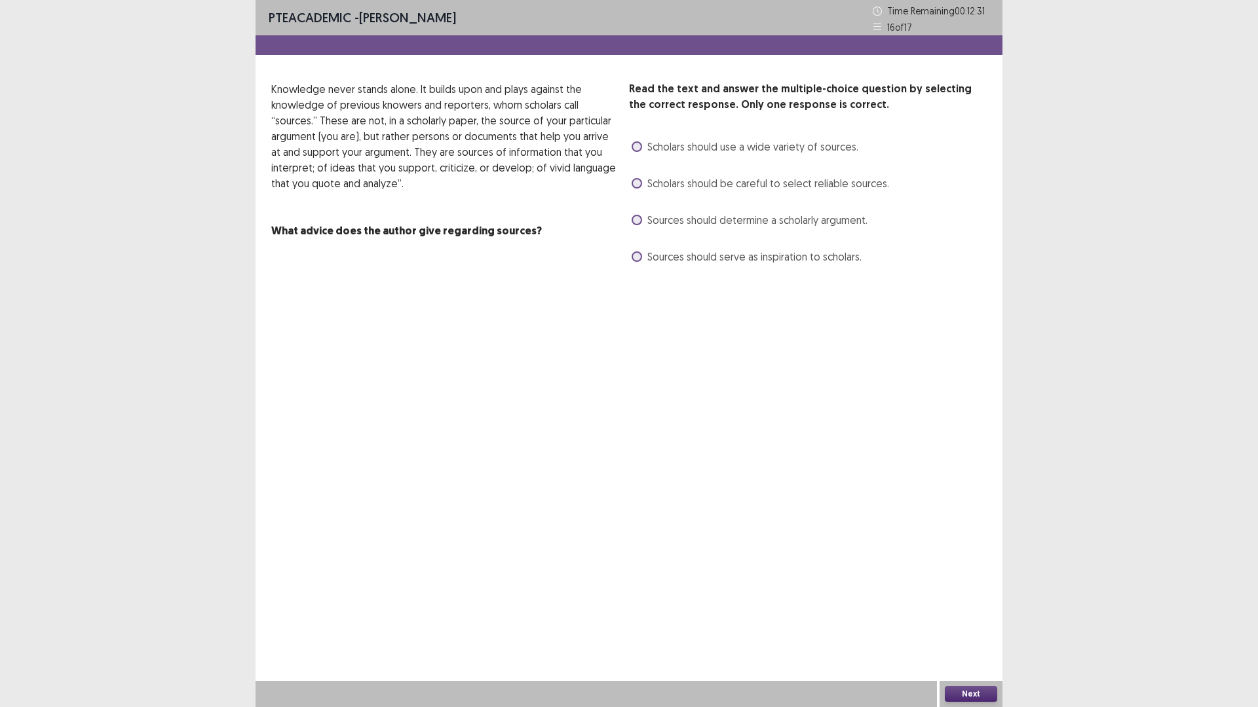
click at [747, 149] on span "Scholars should use a wide variety of sources." at bounding box center [752, 147] width 211 height 16
click at [978, 618] on button "Next" at bounding box center [971, 694] width 52 height 16
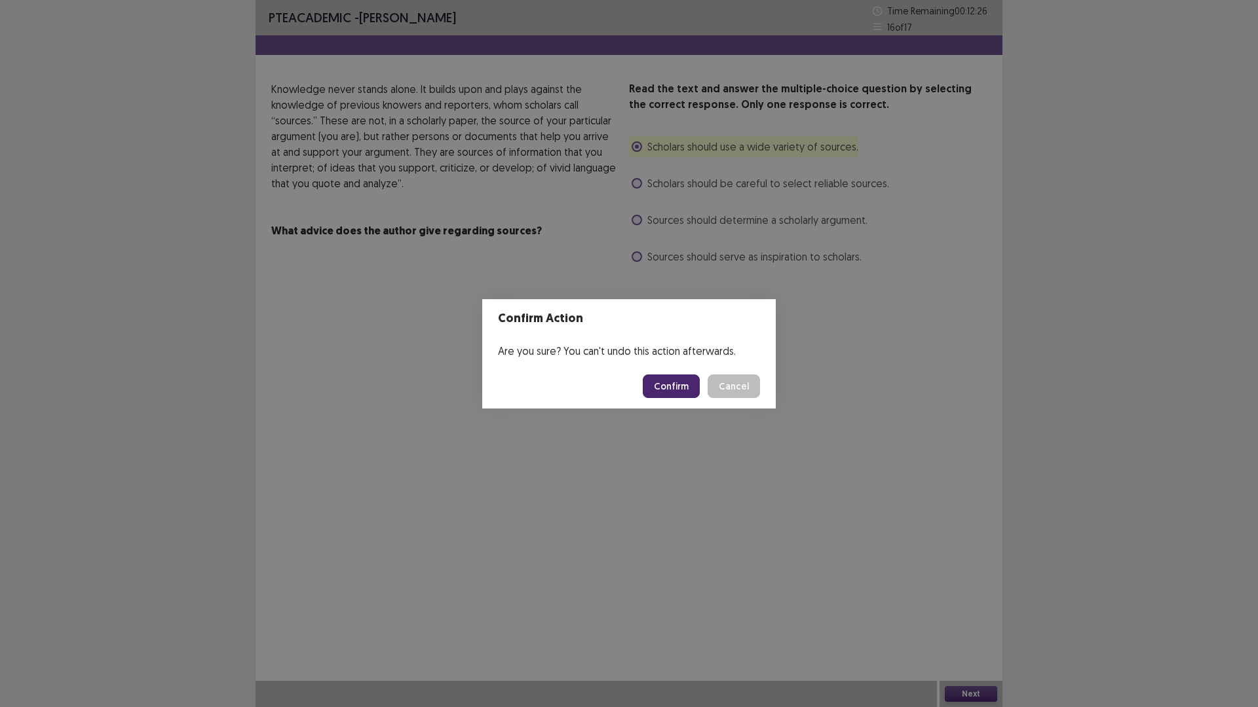
click at [675, 388] on button "Confirm" at bounding box center [671, 387] width 57 height 24
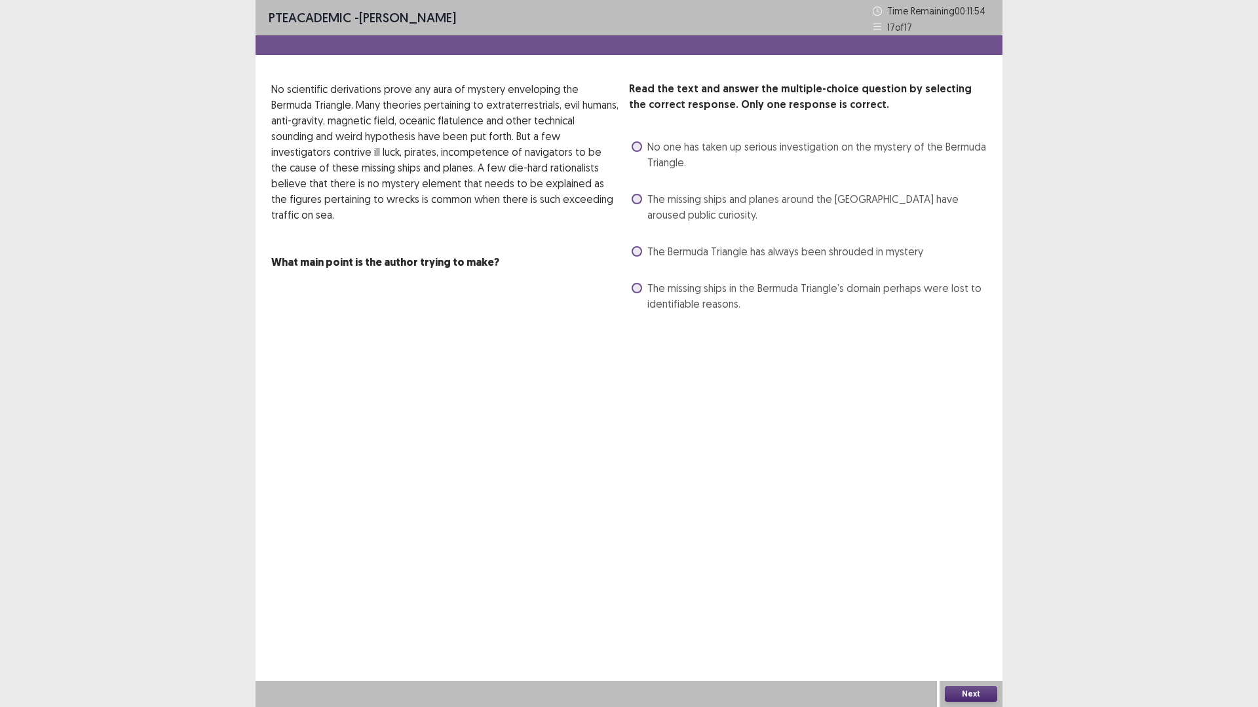
click at [729, 149] on span "No one has taken up serious investigation on the mystery of the Bermuda Triangl…" at bounding box center [816, 154] width 339 height 31
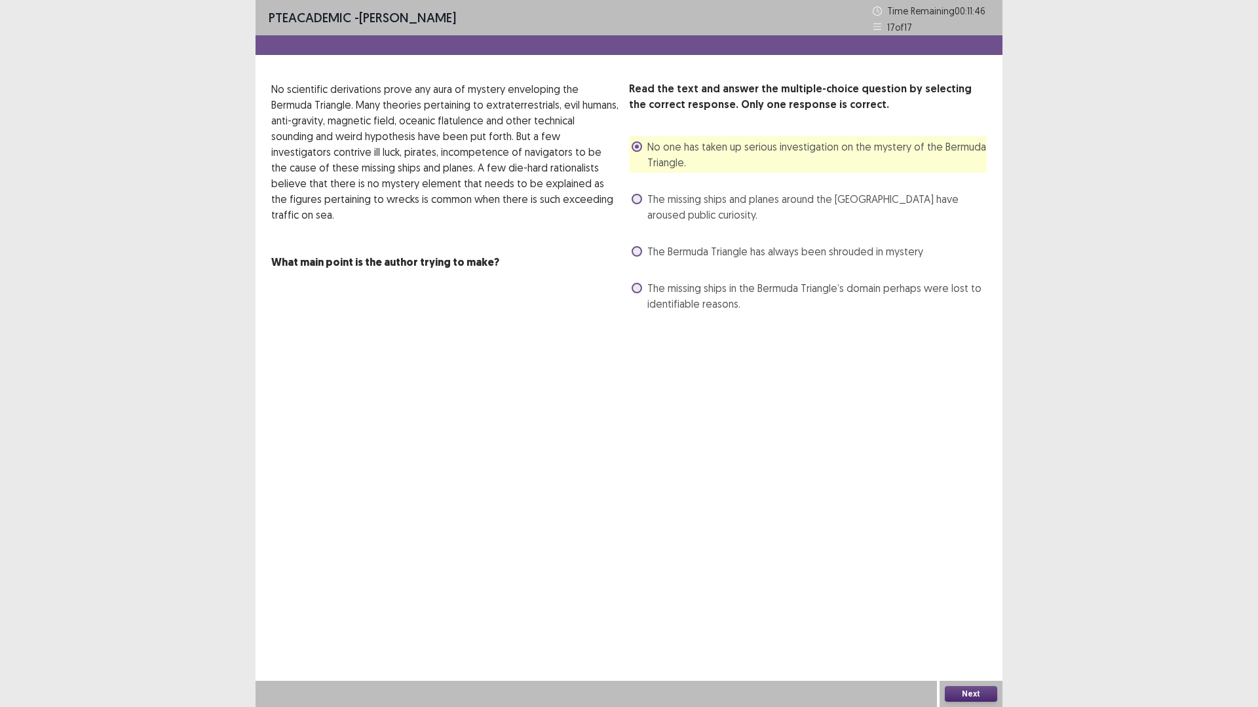
click at [989, 618] on button "Next" at bounding box center [971, 694] width 52 height 16
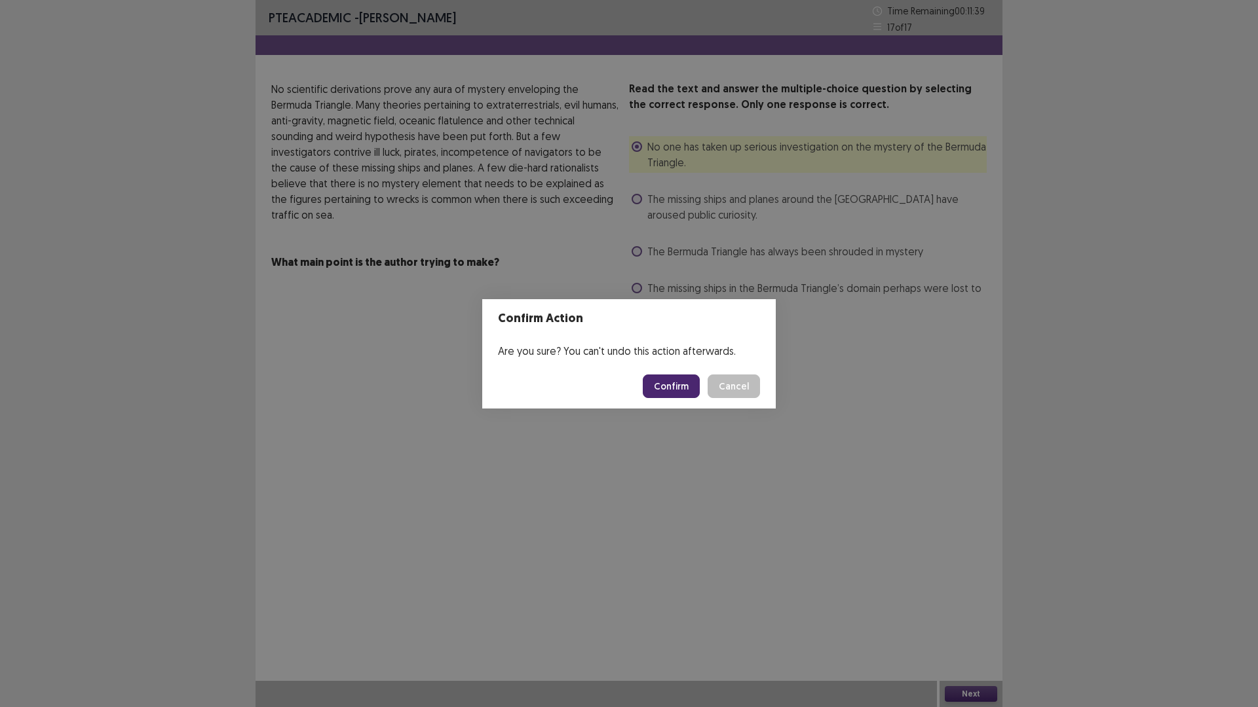
click at [683, 382] on button "Confirm" at bounding box center [671, 387] width 57 height 24
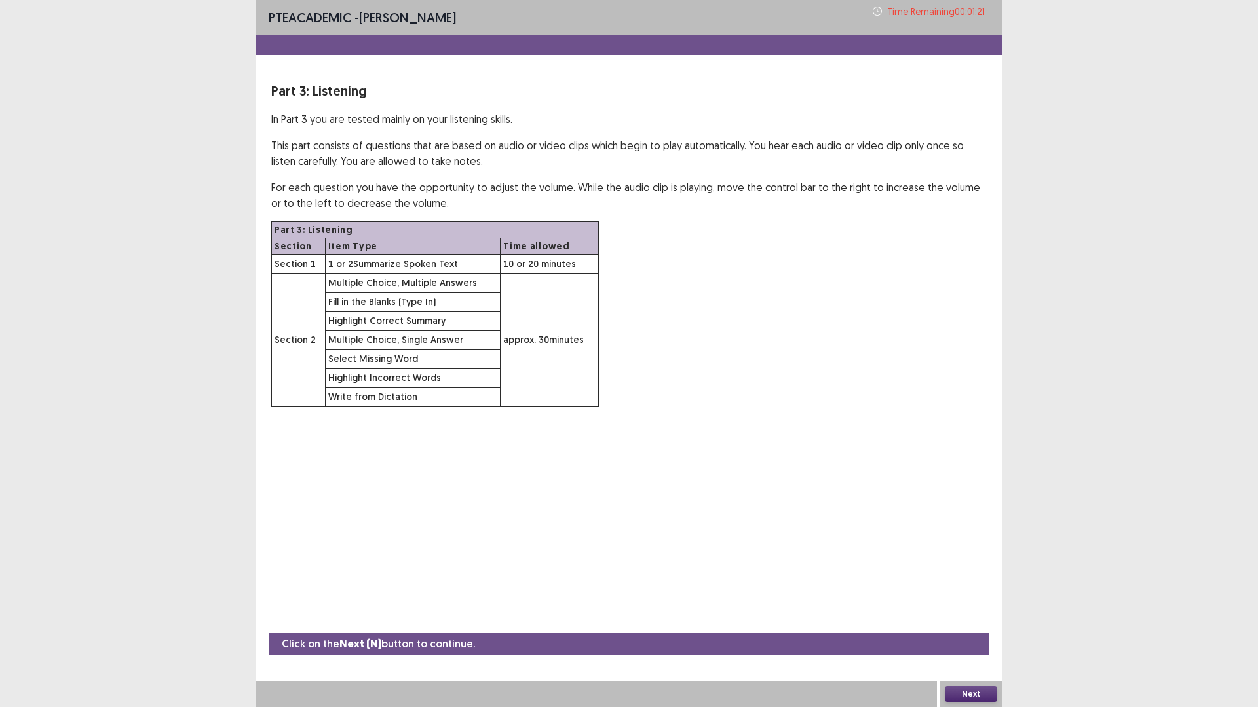
click at [975, 618] on button "Next" at bounding box center [971, 694] width 52 height 16
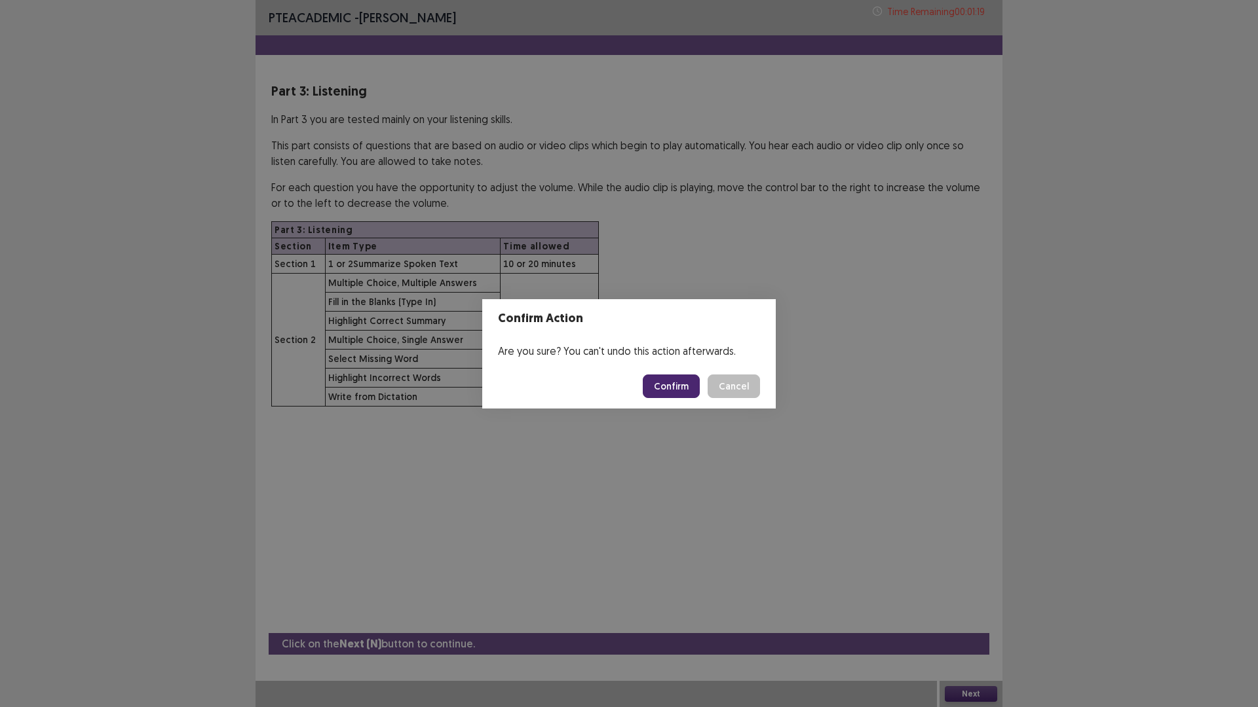
click at [667, 377] on button "Confirm" at bounding box center [671, 387] width 57 height 24
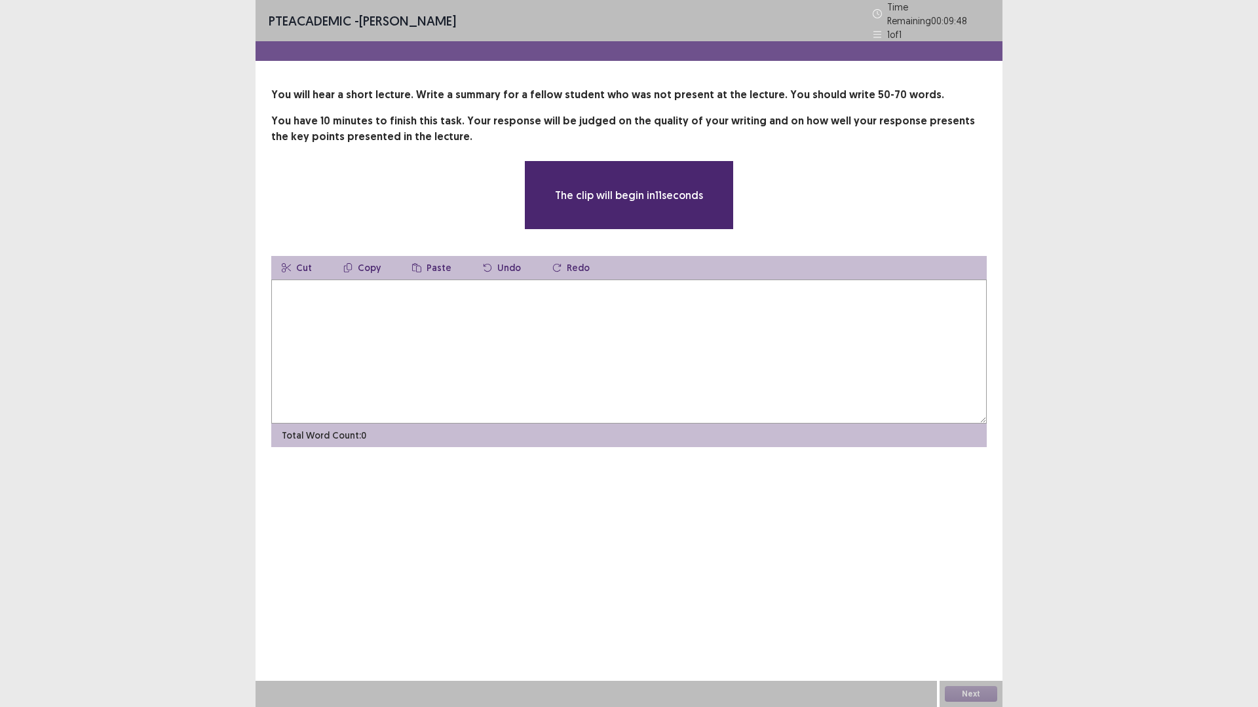
click at [660, 339] on textarea at bounding box center [628, 352] width 715 height 144
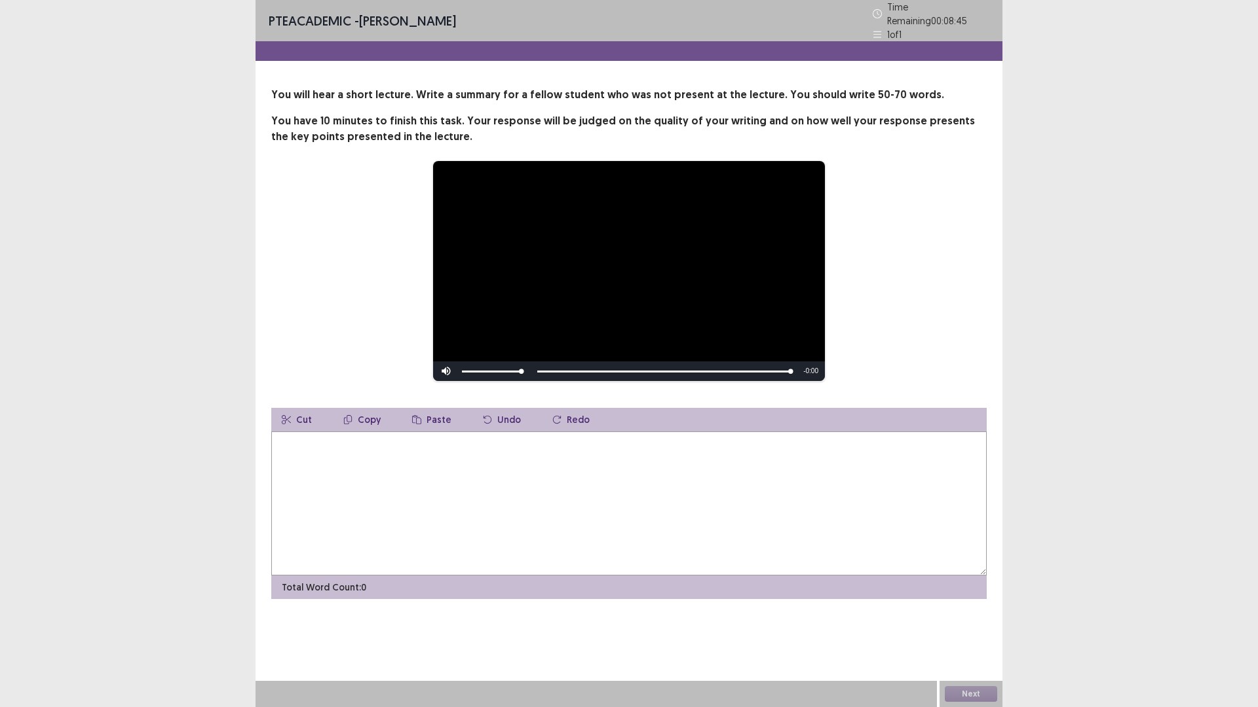
click at [819, 484] on textarea at bounding box center [628, 504] width 715 height 144
click at [675, 464] on textarea at bounding box center [628, 504] width 715 height 144
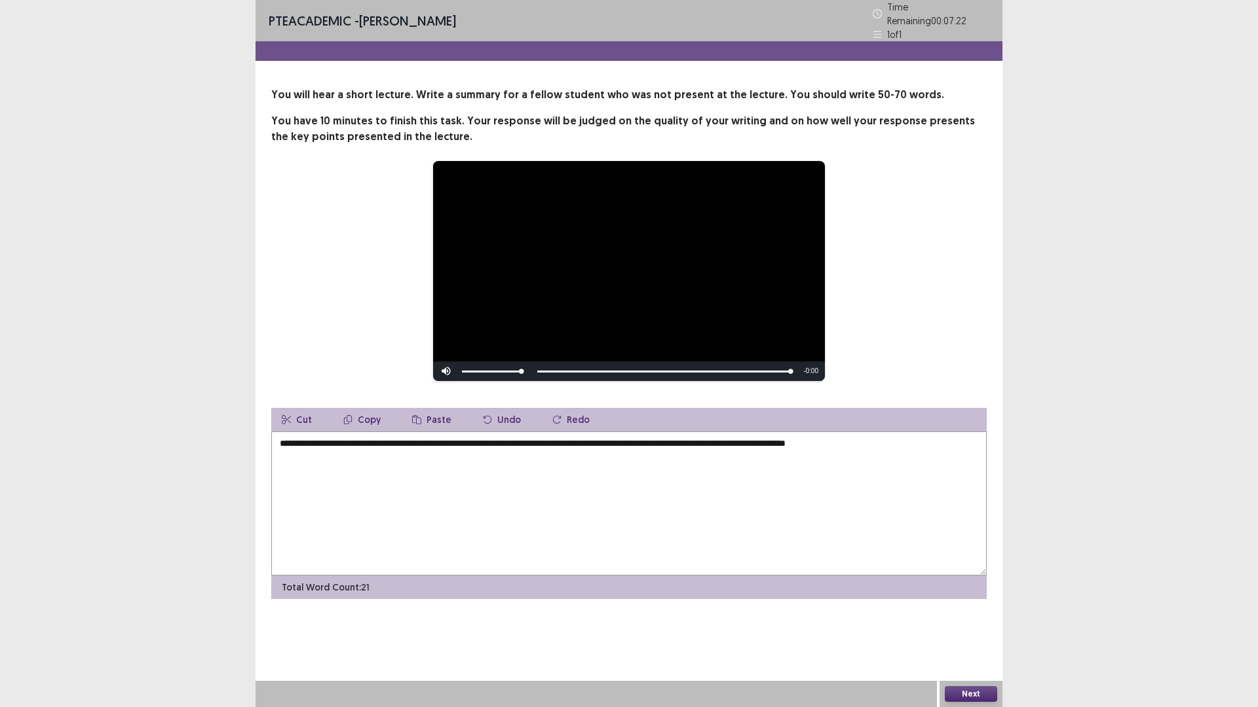
click at [640, 437] on textarea "**********" at bounding box center [628, 504] width 715 height 144
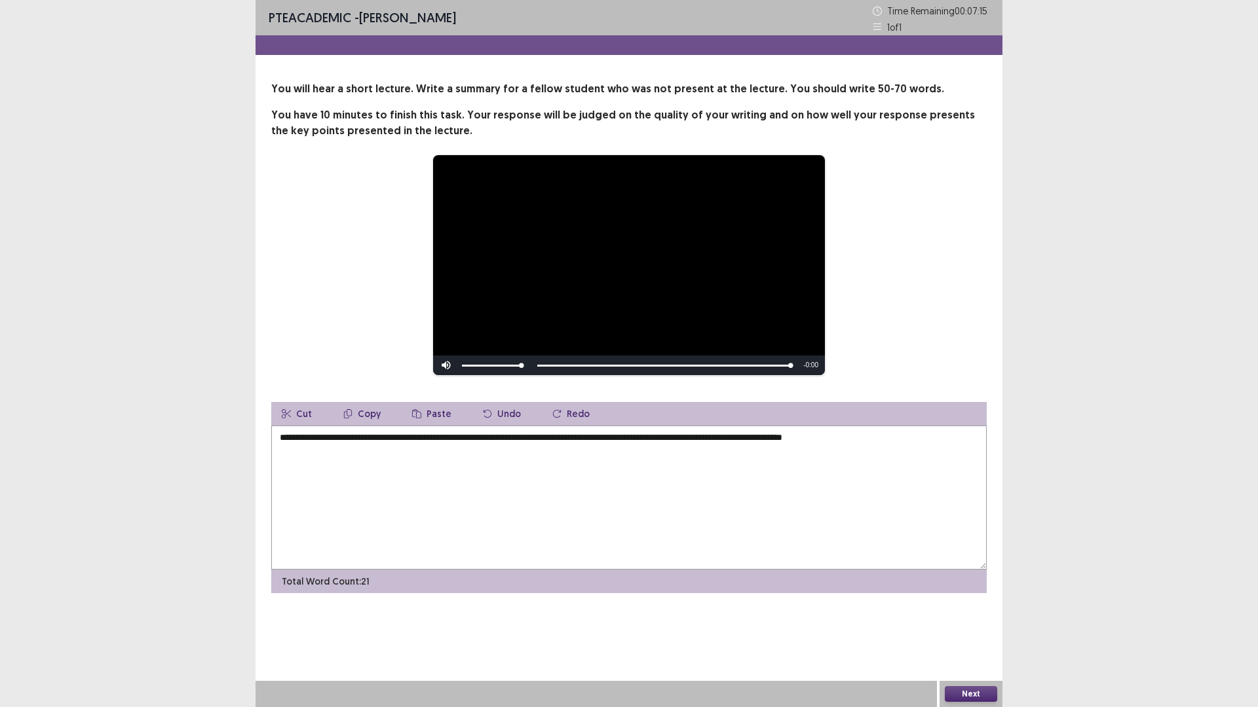
click at [652, 438] on textarea "**********" at bounding box center [628, 498] width 715 height 144
click at [880, 438] on textarea "**********" at bounding box center [628, 498] width 715 height 144
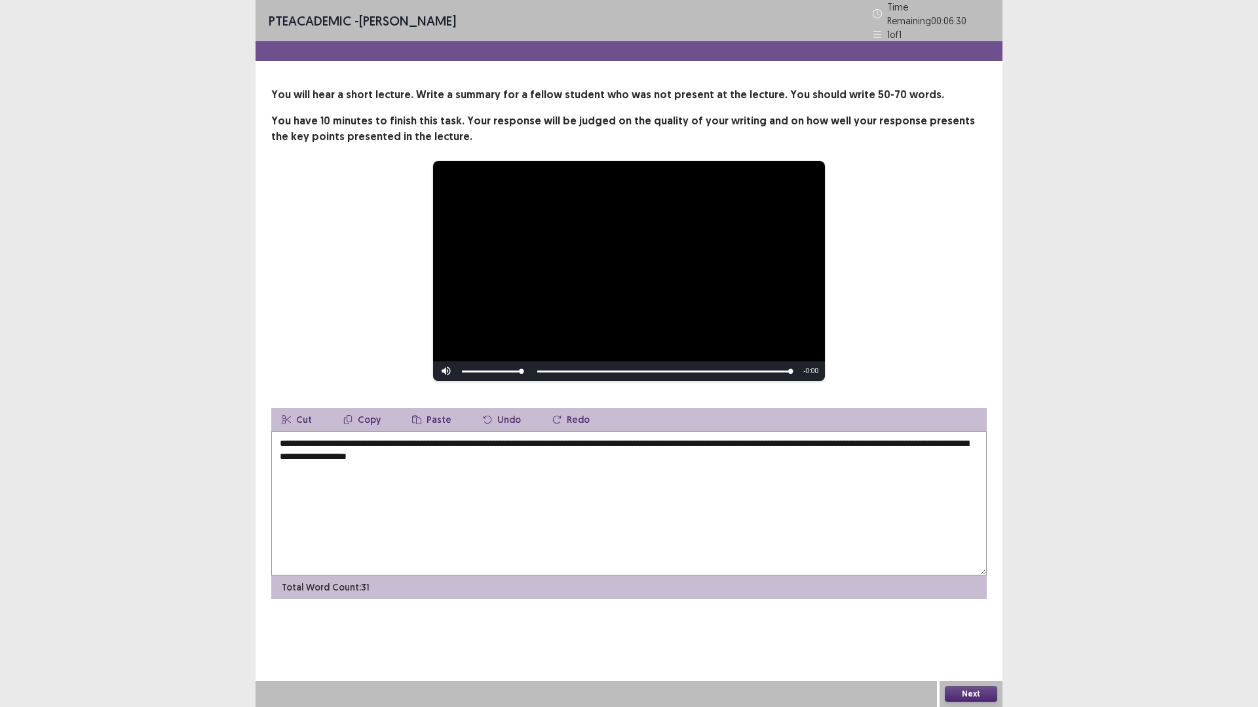
drag, startPoint x: 754, startPoint y: 438, endPoint x: 785, endPoint y: 437, distance: 31.4
click at [785, 437] on textarea "**********" at bounding box center [628, 504] width 715 height 144
click at [540, 456] on textarea "**********" at bounding box center [628, 504] width 715 height 144
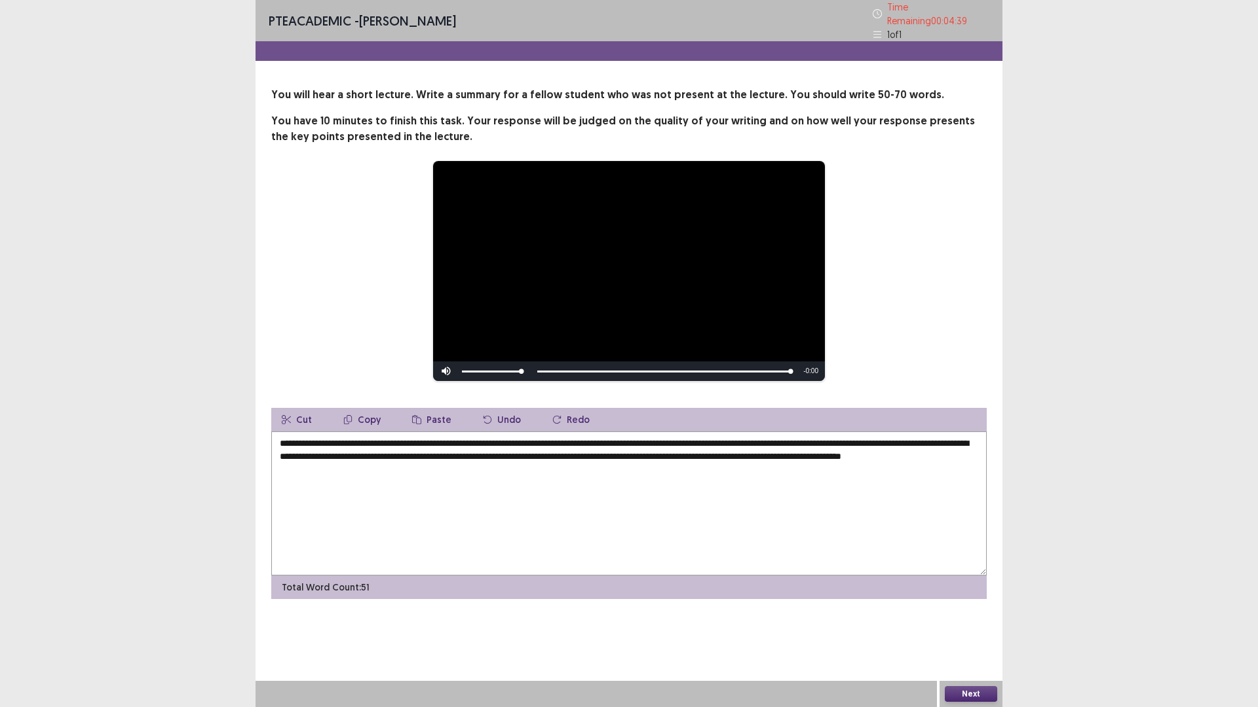
click at [371, 465] on textarea "**********" at bounding box center [628, 504] width 715 height 144
click at [629, 346] on video "Video Player" at bounding box center [629, 271] width 392 height 220
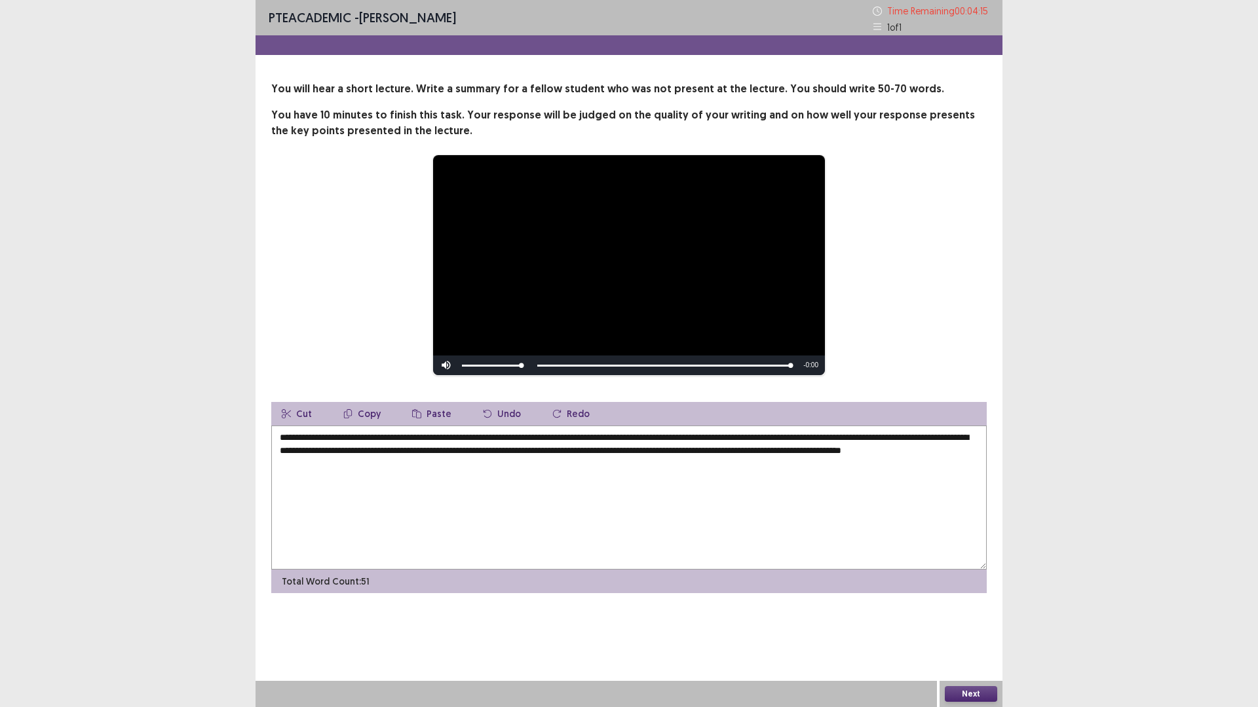
click at [753, 438] on textarea "**********" at bounding box center [628, 498] width 715 height 144
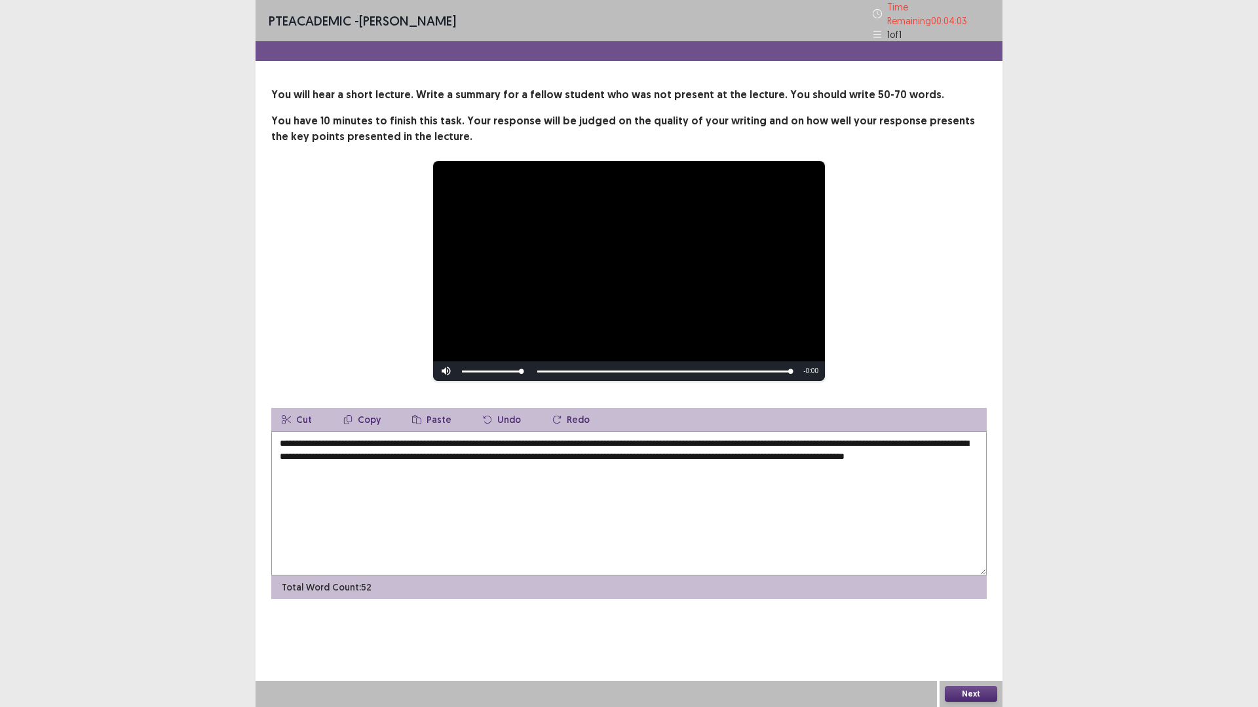
click at [968, 441] on textarea "**********" at bounding box center [628, 504] width 715 height 144
click at [472, 453] on textarea "**********" at bounding box center [628, 504] width 715 height 144
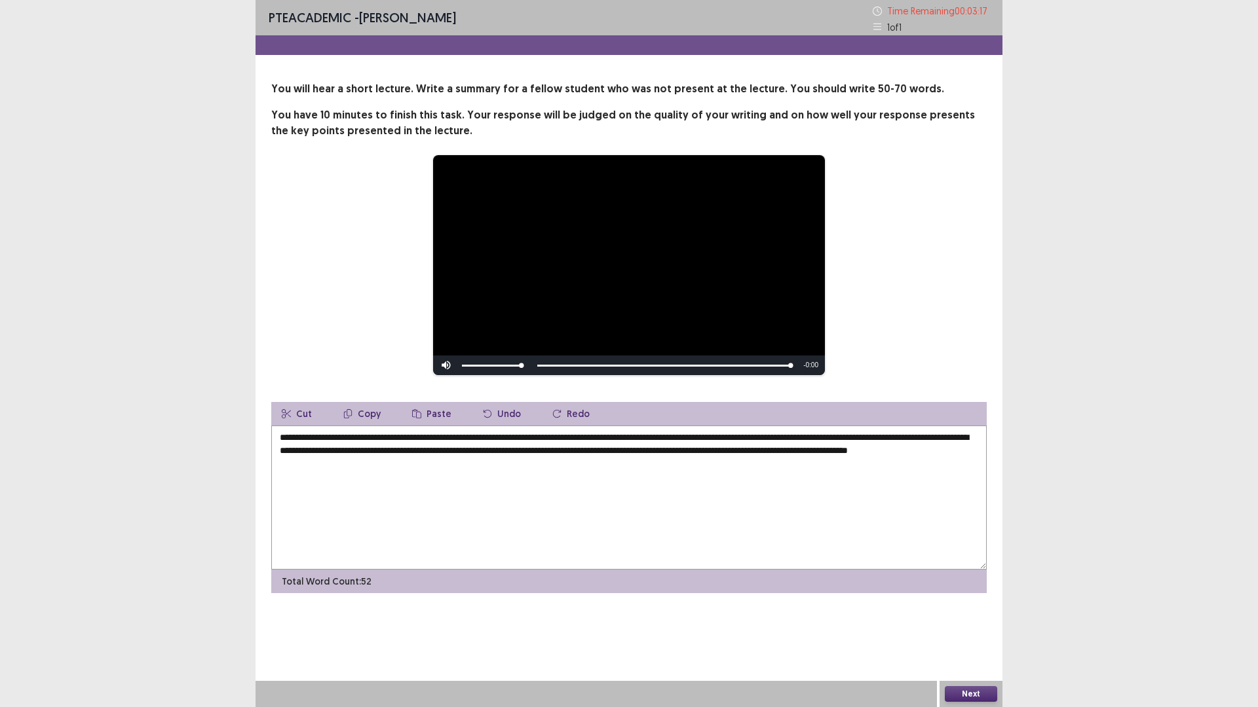
click at [934, 451] on textarea "**********" at bounding box center [628, 498] width 715 height 144
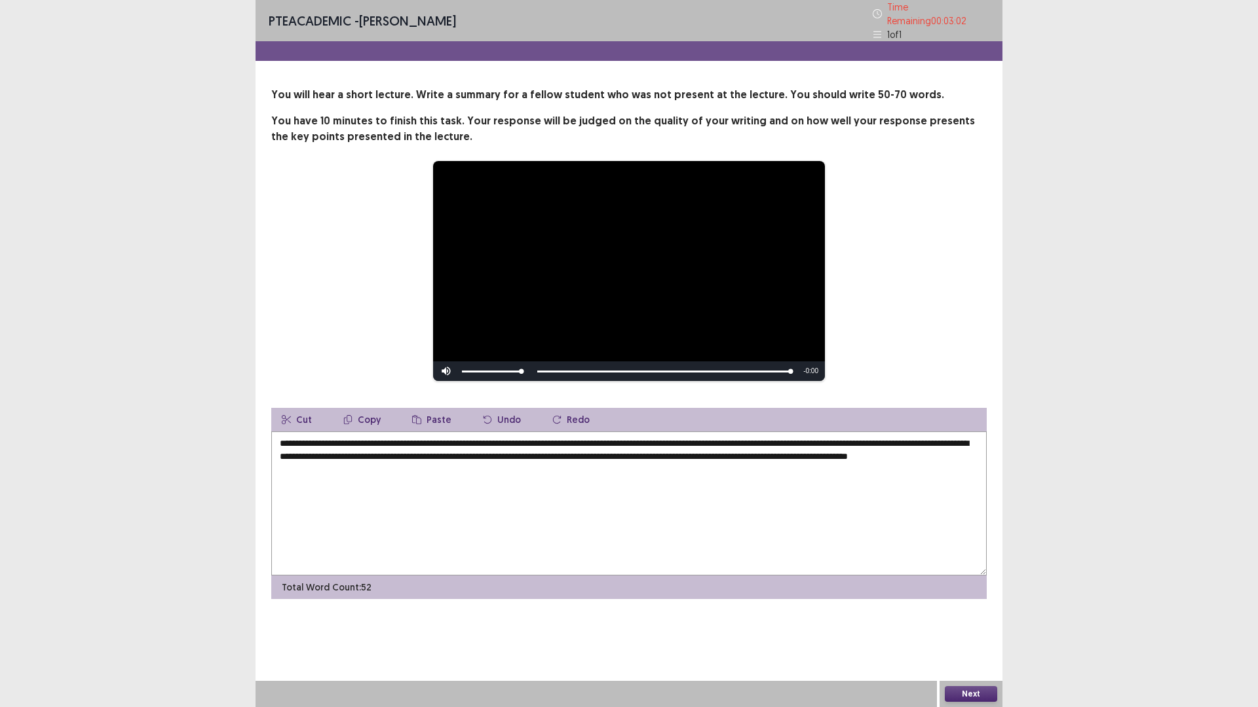
click at [440, 467] on textarea "**********" at bounding box center [628, 504] width 715 height 144
click at [984, 618] on button "Next" at bounding box center [971, 694] width 52 height 16
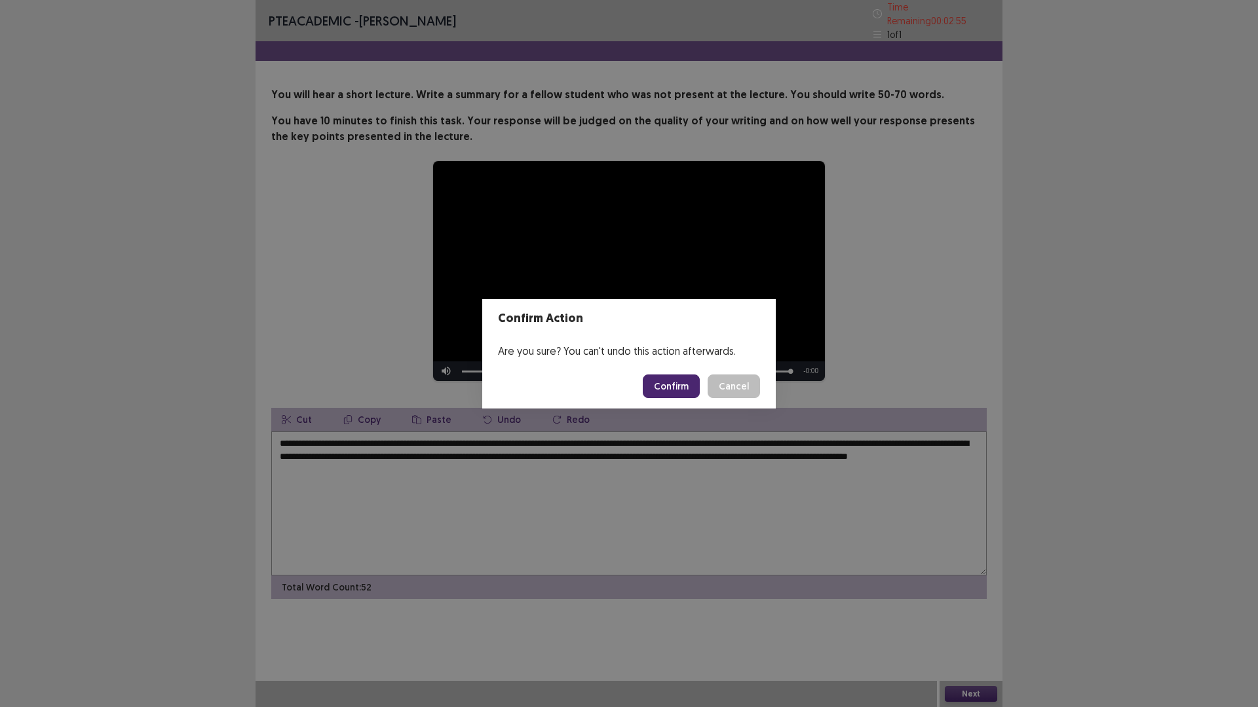
click at [704, 495] on div "Confirm Action Are you sure? You can't undo this action afterwards. Confirm Can…" at bounding box center [629, 353] width 1258 height 707
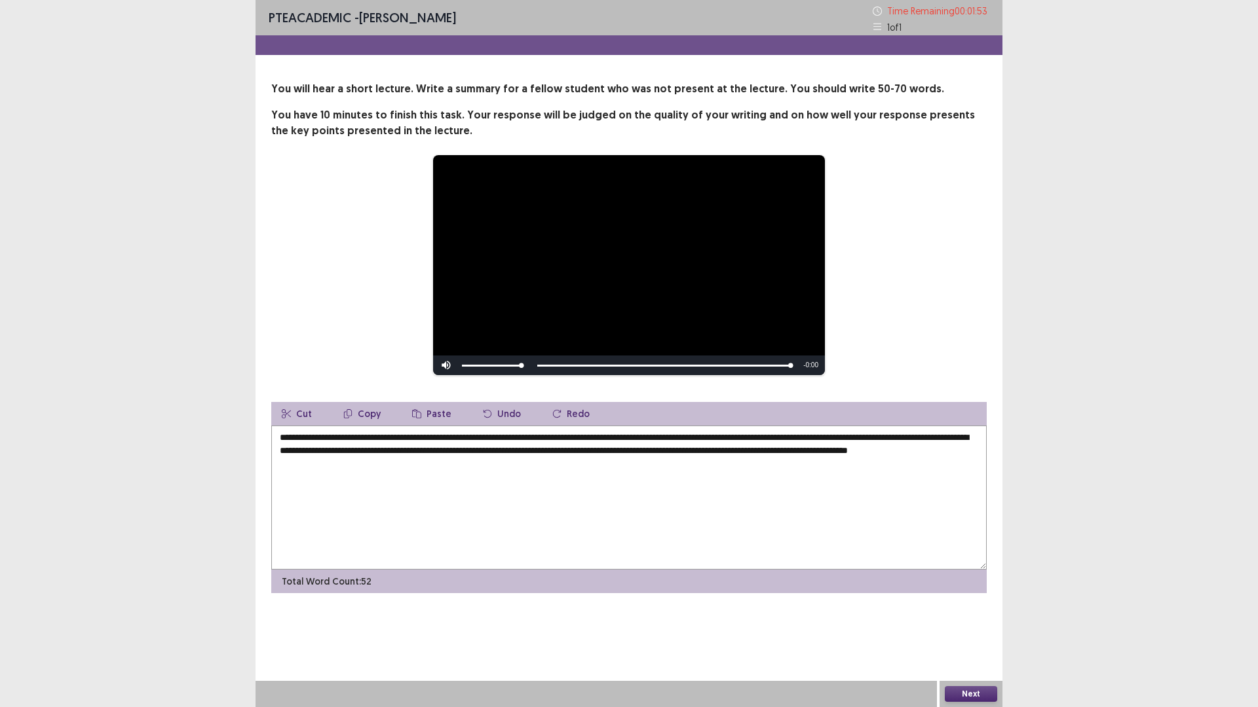
click at [637, 437] on textarea "**********" at bounding box center [628, 498] width 715 height 144
click at [877, 439] on textarea "**********" at bounding box center [628, 498] width 715 height 144
type textarea "**********"
click at [971, 618] on button "Next" at bounding box center [971, 694] width 52 height 16
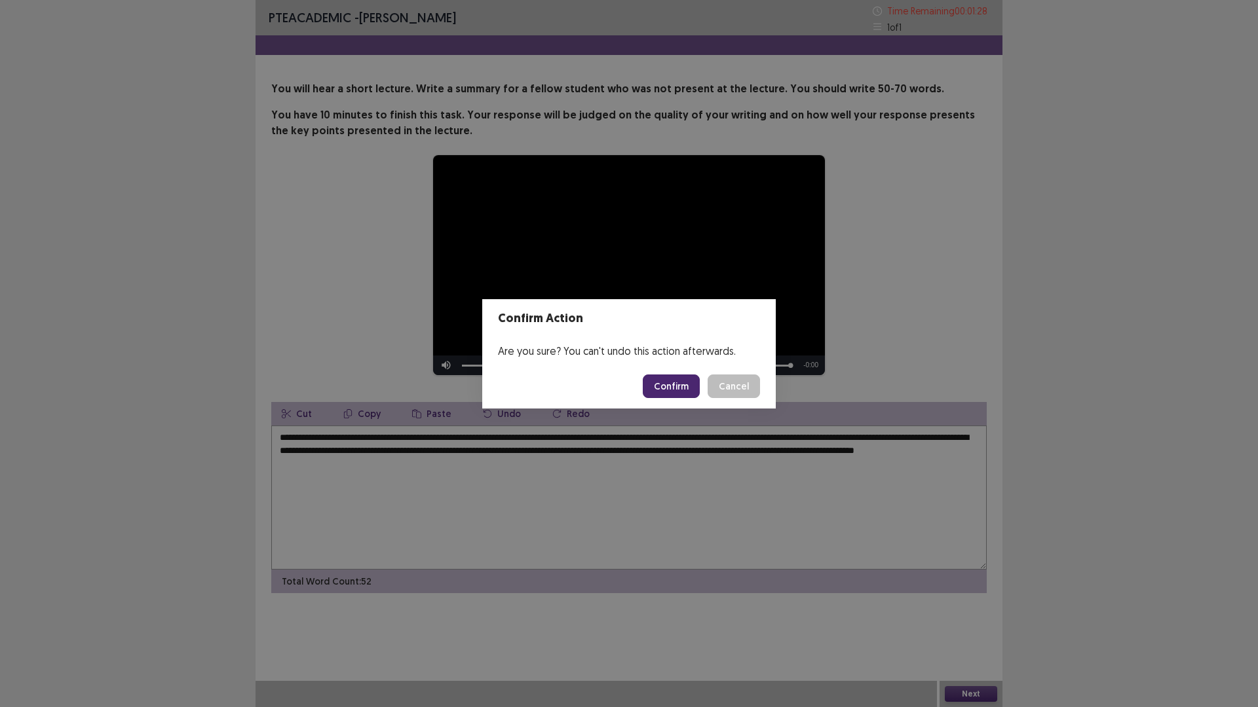
click at [683, 392] on button "Confirm" at bounding box center [671, 387] width 57 height 24
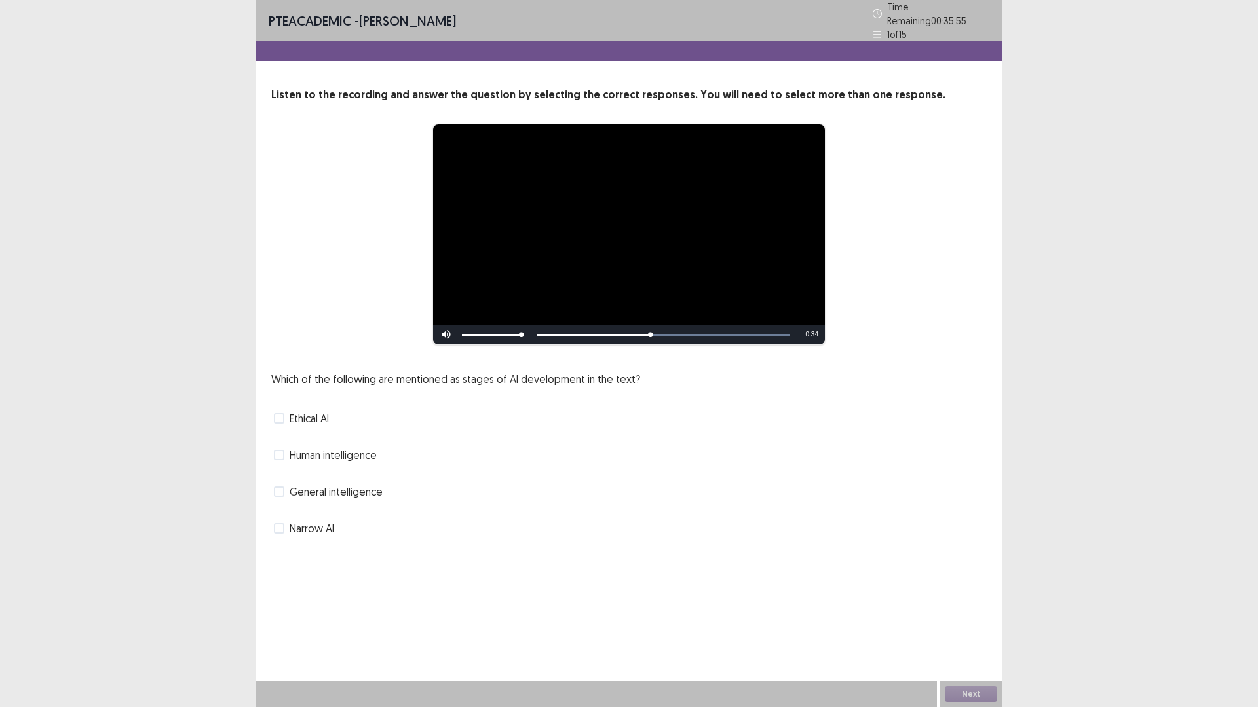
click at [356, 484] on span "General intelligence" at bounding box center [336, 492] width 93 height 16
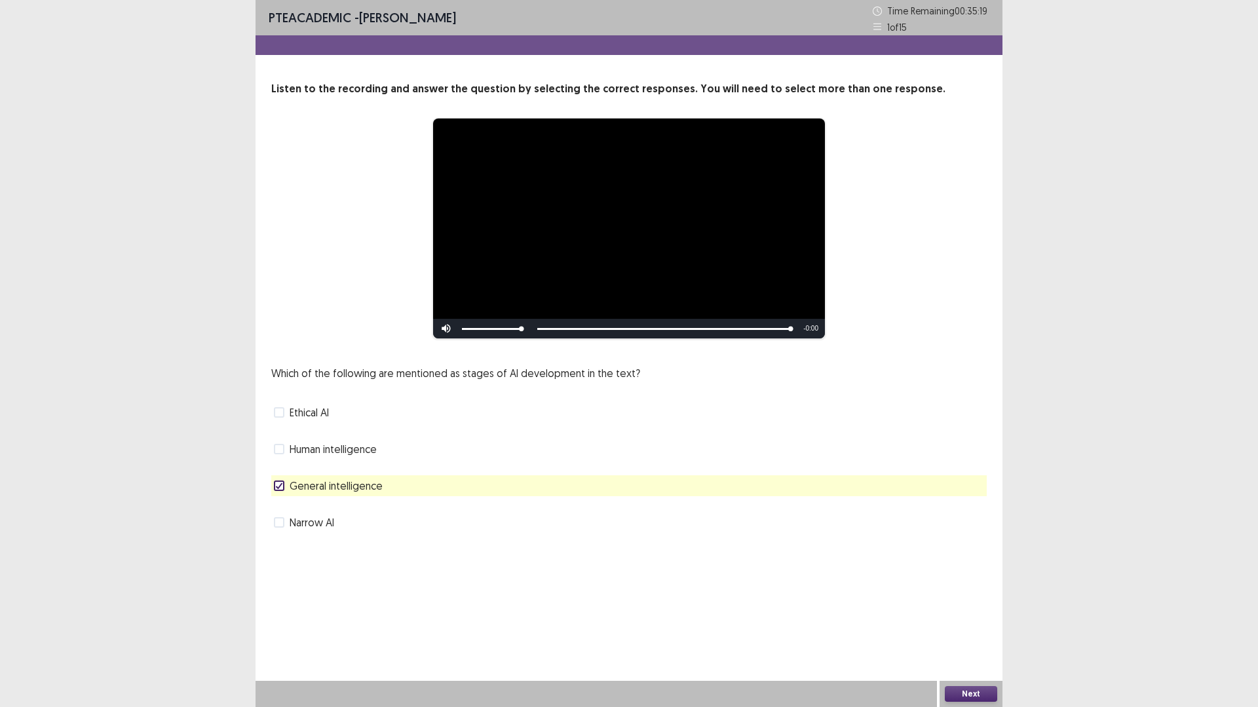
click at [973, 618] on button "Next" at bounding box center [971, 694] width 52 height 16
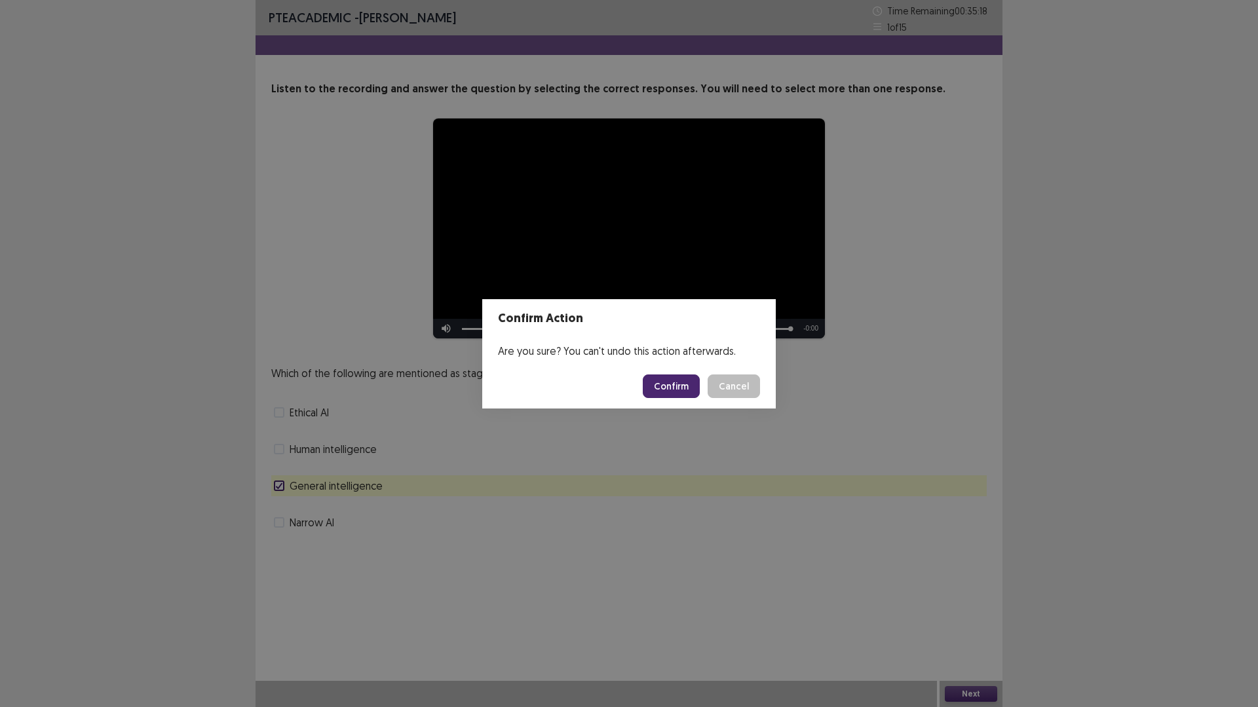
click at [685, 386] on button "Confirm" at bounding box center [671, 387] width 57 height 24
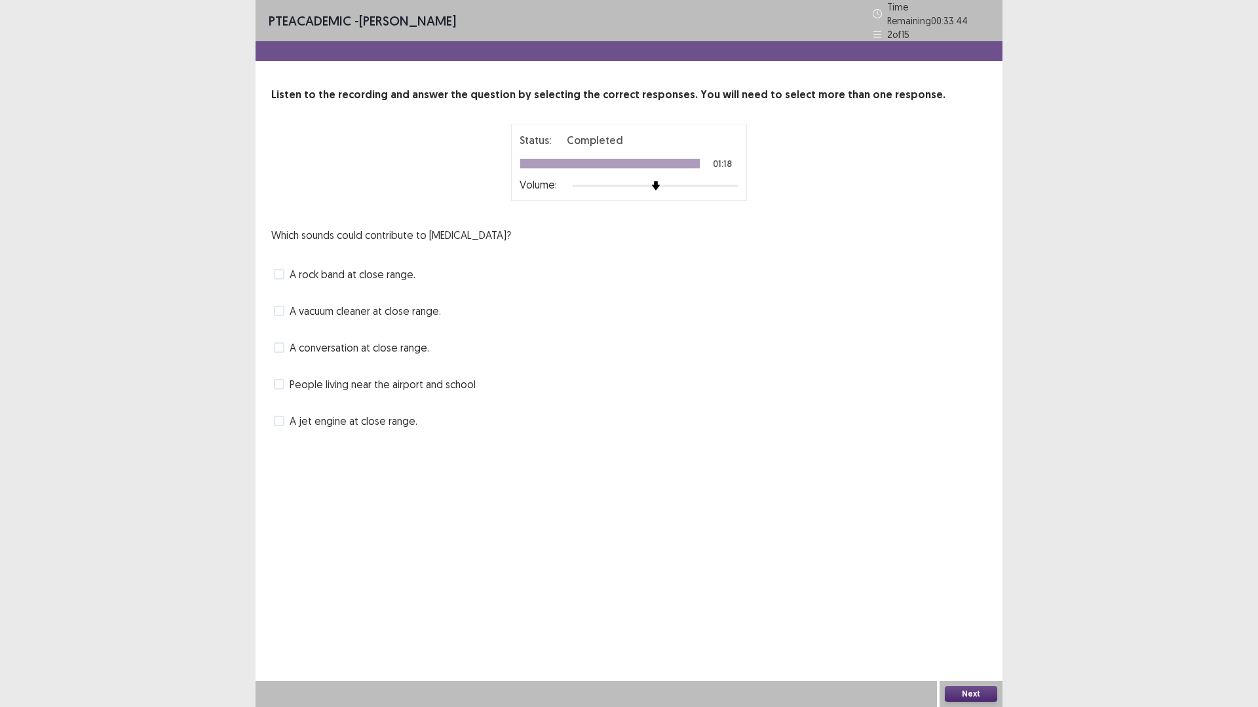
click at [378, 345] on span "A conversation at close range." at bounding box center [360, 348] width 140 height 16
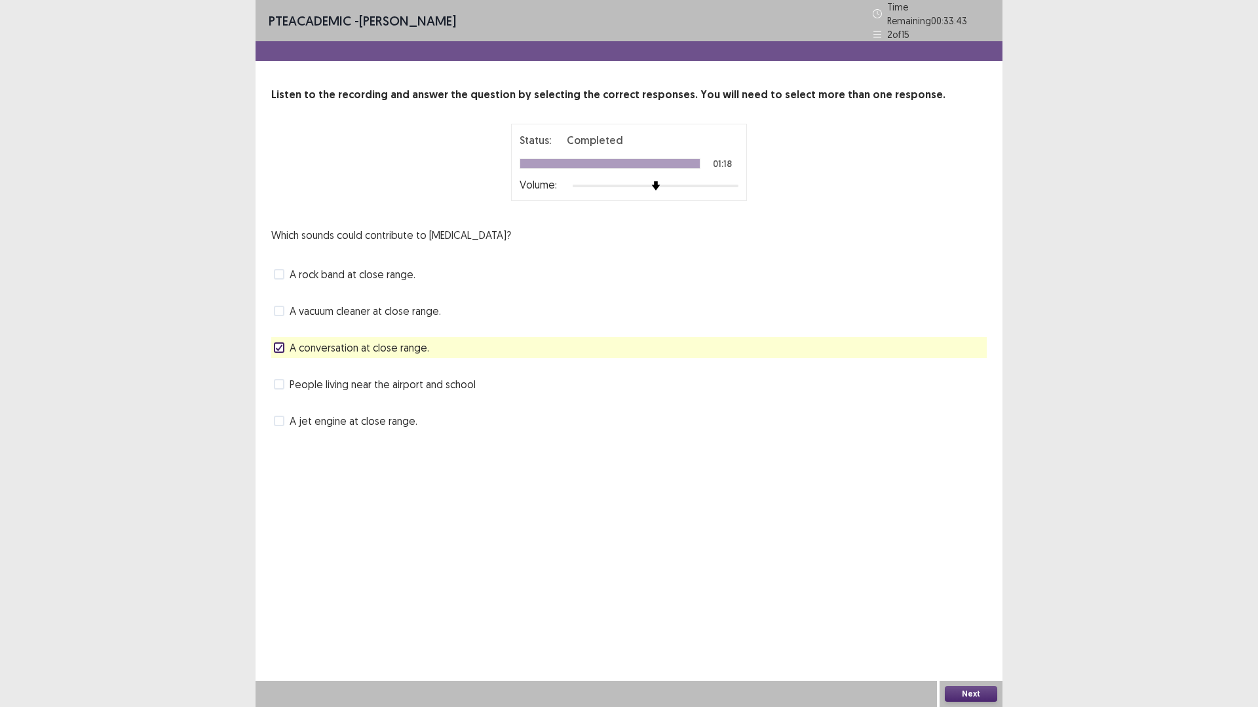
click at [974, 618] on button "Next" at bounding box center [971, 694] width 52 height 16
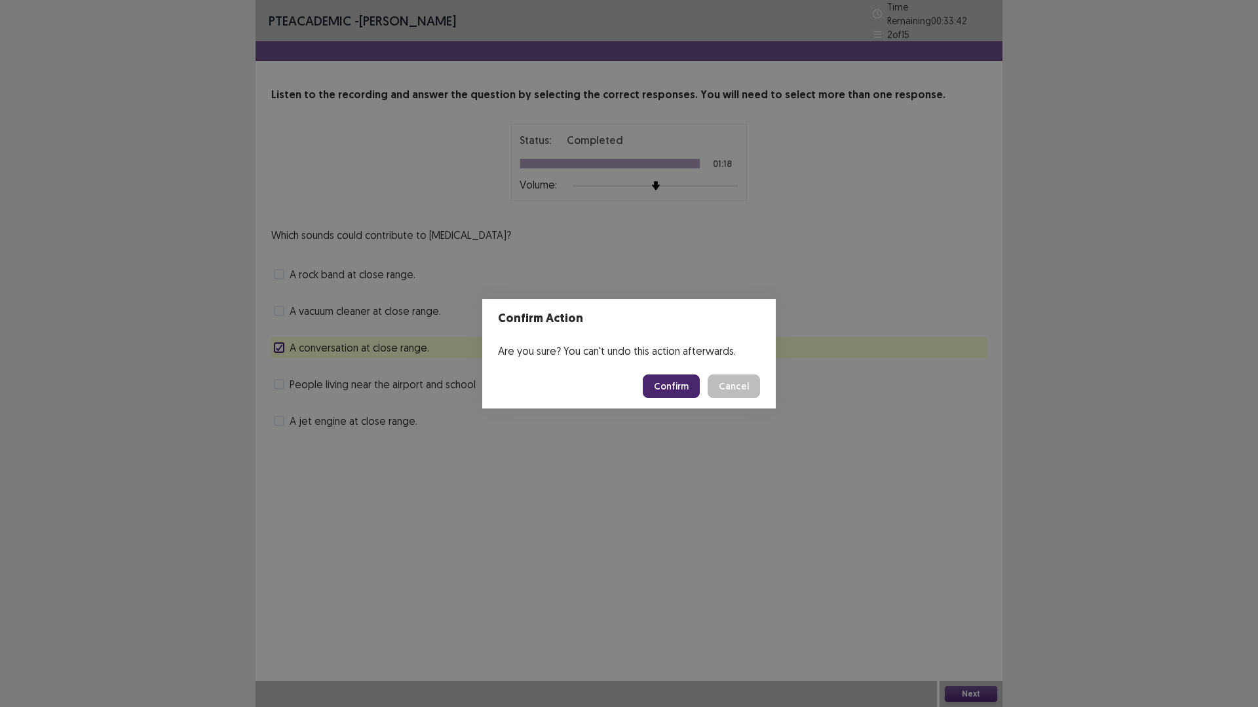
click at [678, 386] on button "Confirm" at bounding box center [671, 387] width 57 height 24
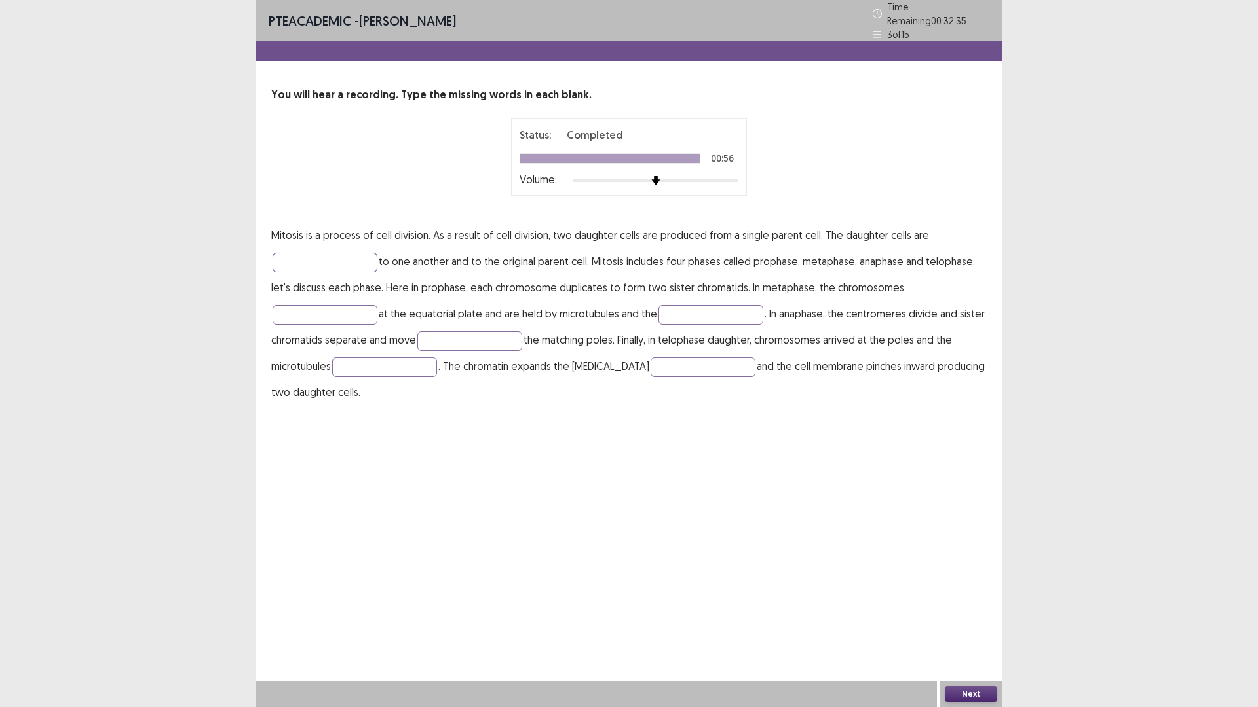
click at [337, 253] on input "text" at bounding box center [324, 263] width 105 height 20
type input "*********"
click at [365, 309] on input "text" at bounding box center [324, 315] width 105 height 20
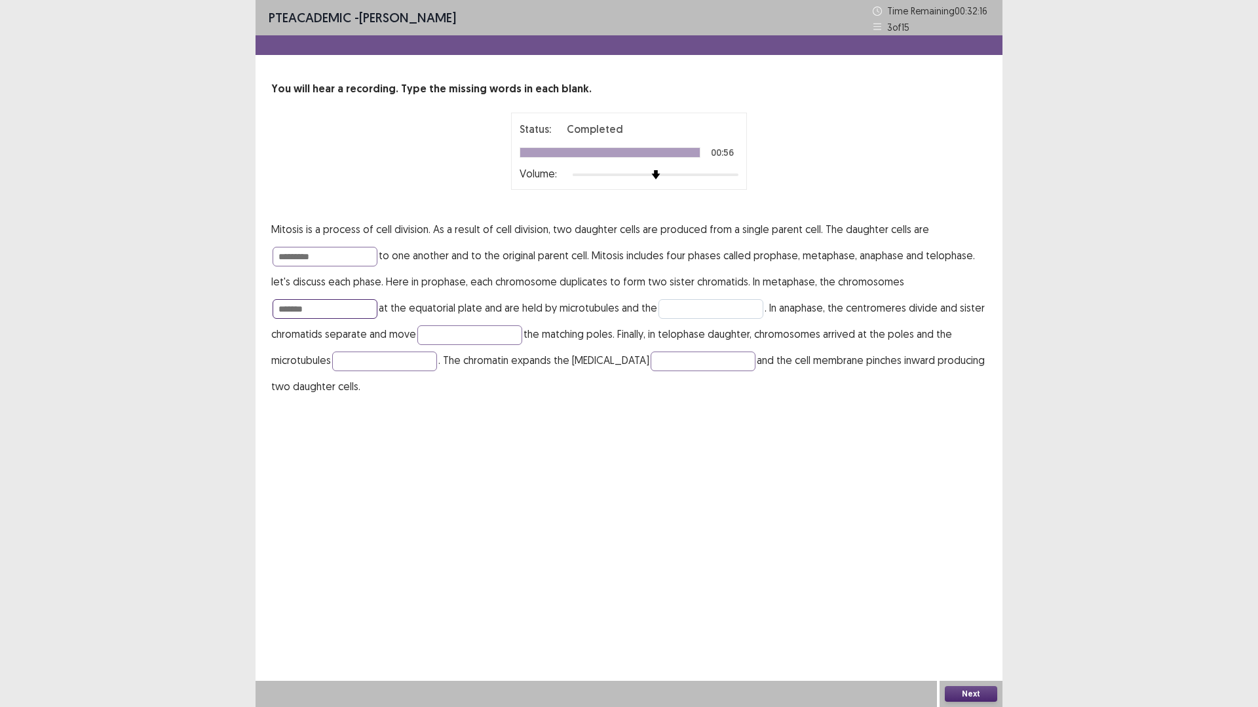
type input "*******"
click at [679, 309] on input "text" at bounding box center [710, 309] width 105 height 20
type input "*********"
click at [486, 337] on input "text" at bounding box center [469, 336] width 105 height 20
type input "******"
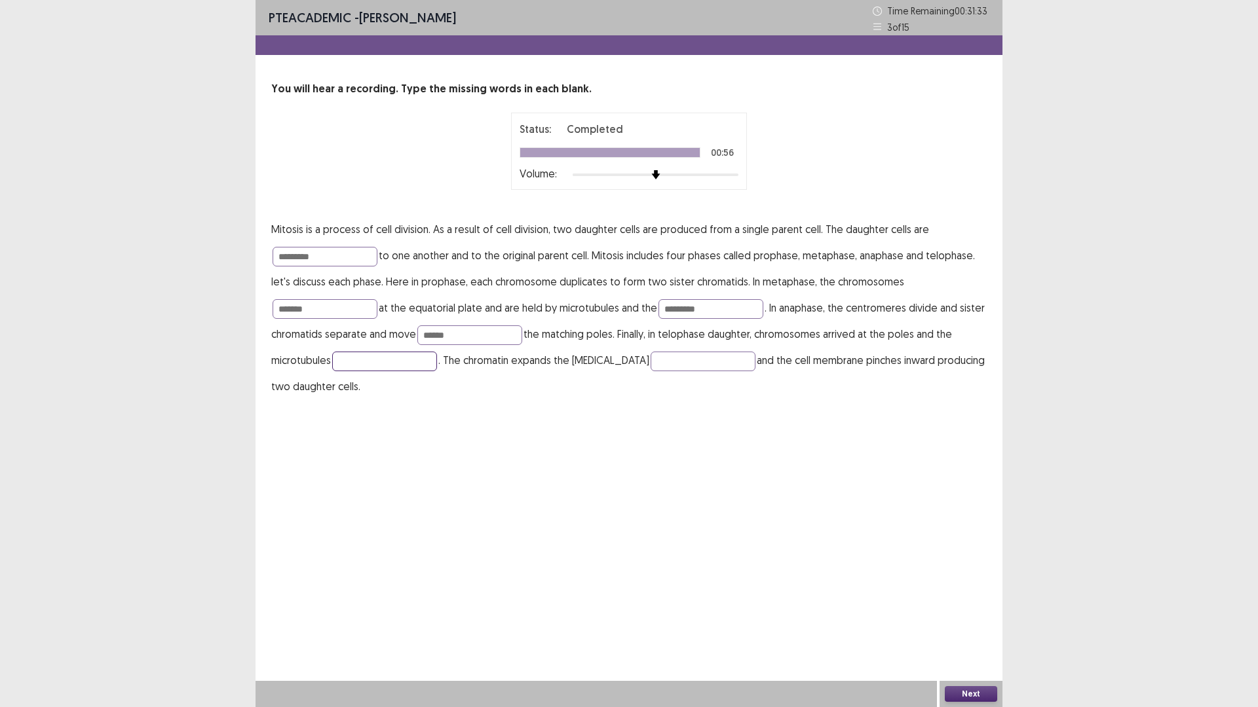
click at [369, 362] on input "text" at bounding box center [384, 362] width 105 height 20
click at [360, 365] on input "*********" at bounding box center [384, 362] width 105 height 20
drag, startPoint x: 352, startPoint y: 362, endPoint x: 382, endPoint y: 361, distance: 30.1
click at [386, 360] on input "********" at bounding box center [384, 362] width 105 height 20
click at [379, 362] on input "********" at bounding box center [384, 362] width 105 height 20
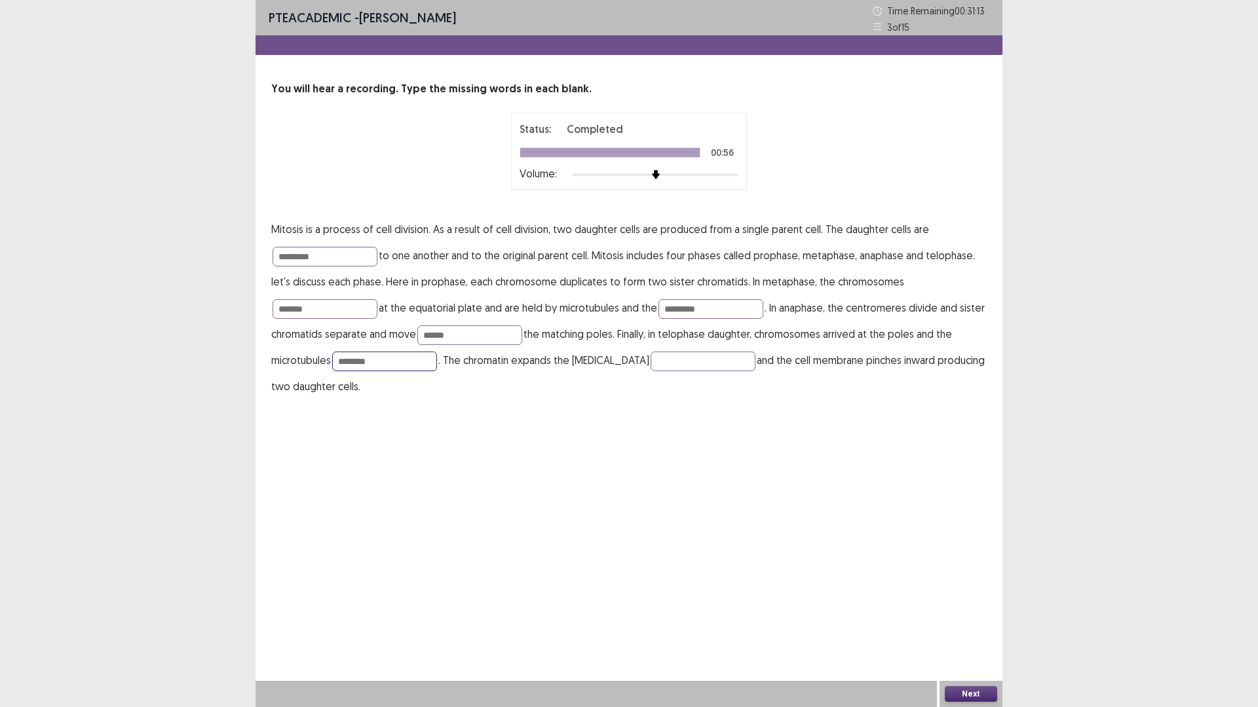
click at [360, 360] on input "********" at bounding box center [384, 362] width 105 height 20
type input "*********"
click at [658, 360] on input "text" at bounding box center [702, 362] width 105 height 20
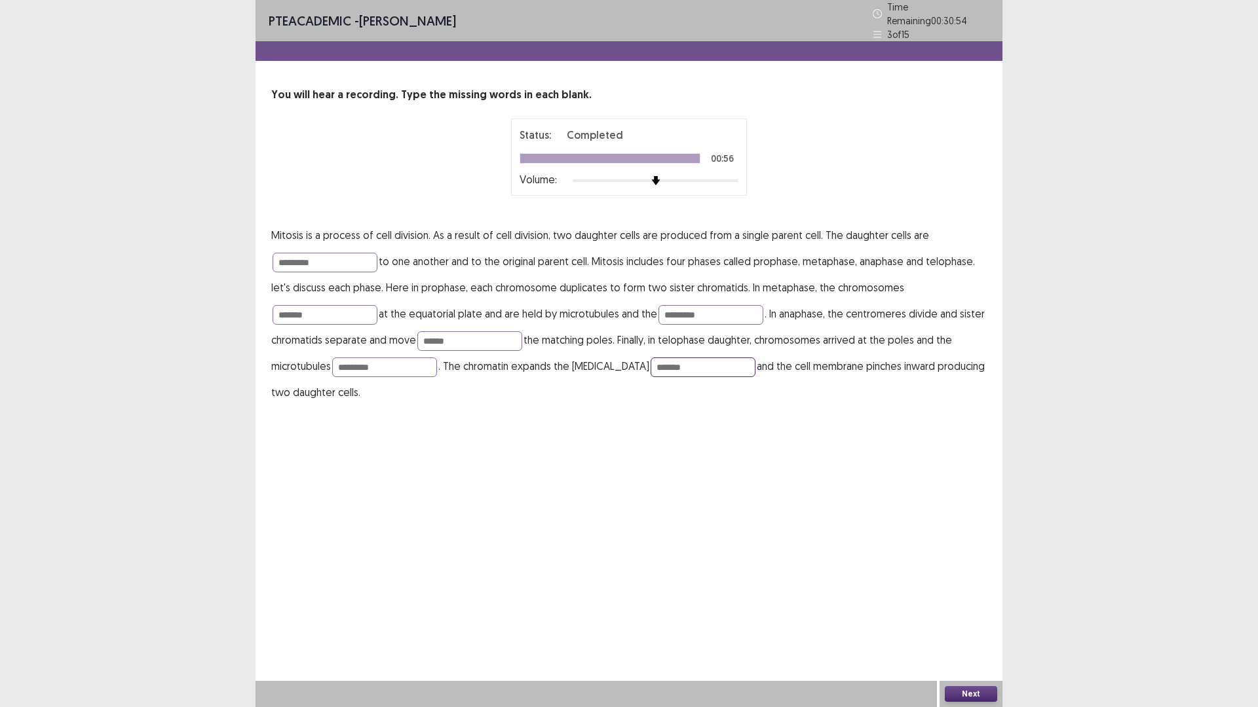
type input "*******"
click at [973, 618] on button "Next" at bounding box center [971, 694] width 52 height 16
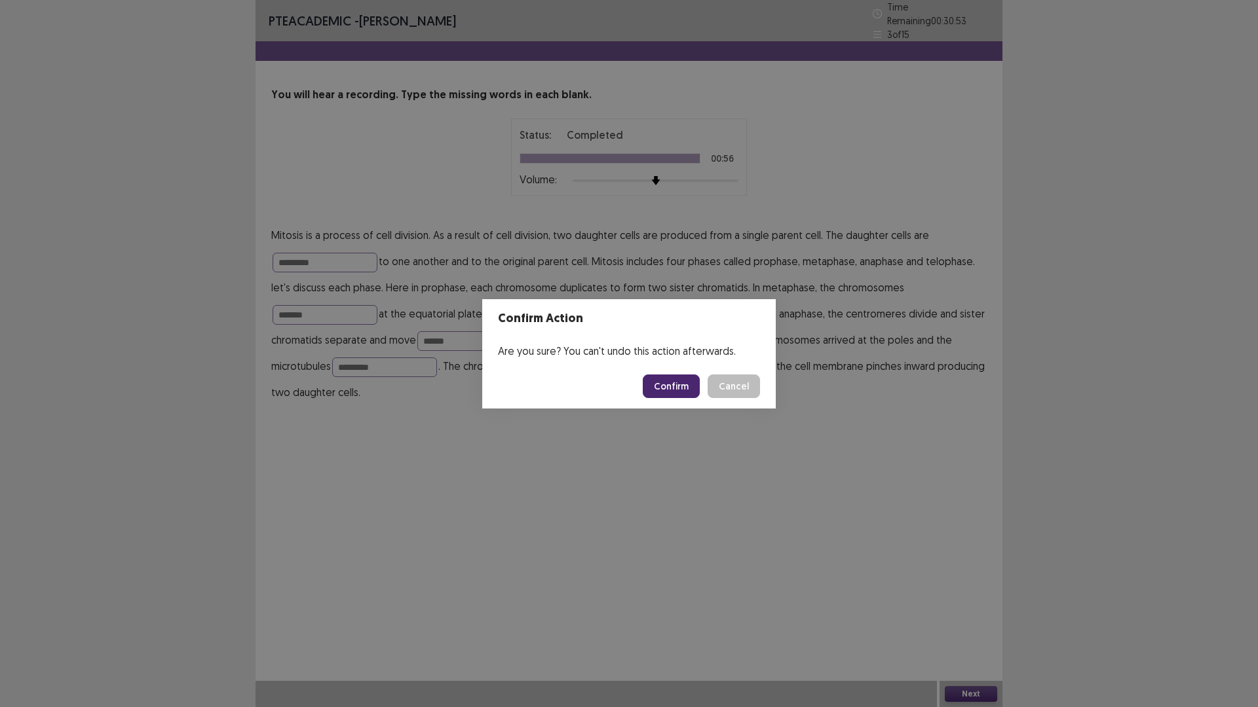
click at [692, 382] on button "Confirm" at bounding box center [671, 387] width 57 height 24
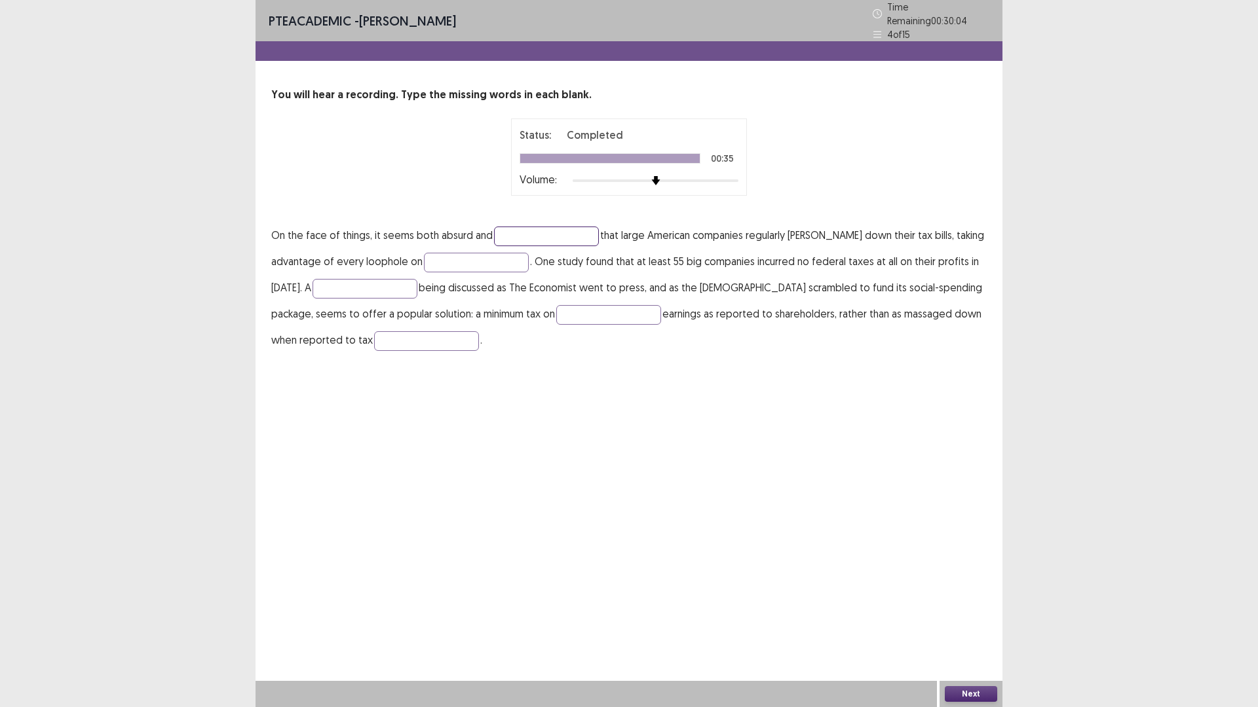
click at [531, 235] on input "text" at bounding box center [546, 237] width 105 height 20
type input "******"
click at [495, 253] on input "text" at bounding box center [476, 263] width 105 height 20
type input "*****"
click at [363, 272] on p "On the face of things, it seems both absurd and ****** that large American comp…" at bounding box center [628, 287] width 715 height 131
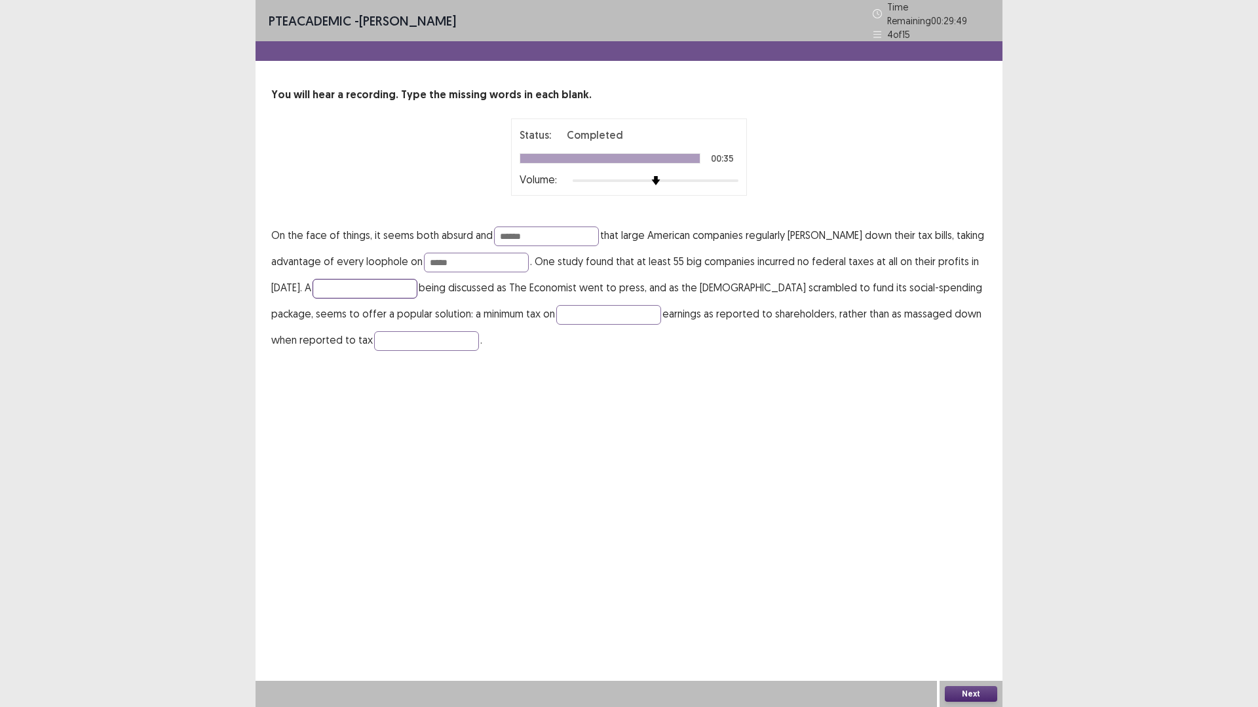
click at [363, 282] on input "text" at bounding box center [364, 289] width 105 height 20
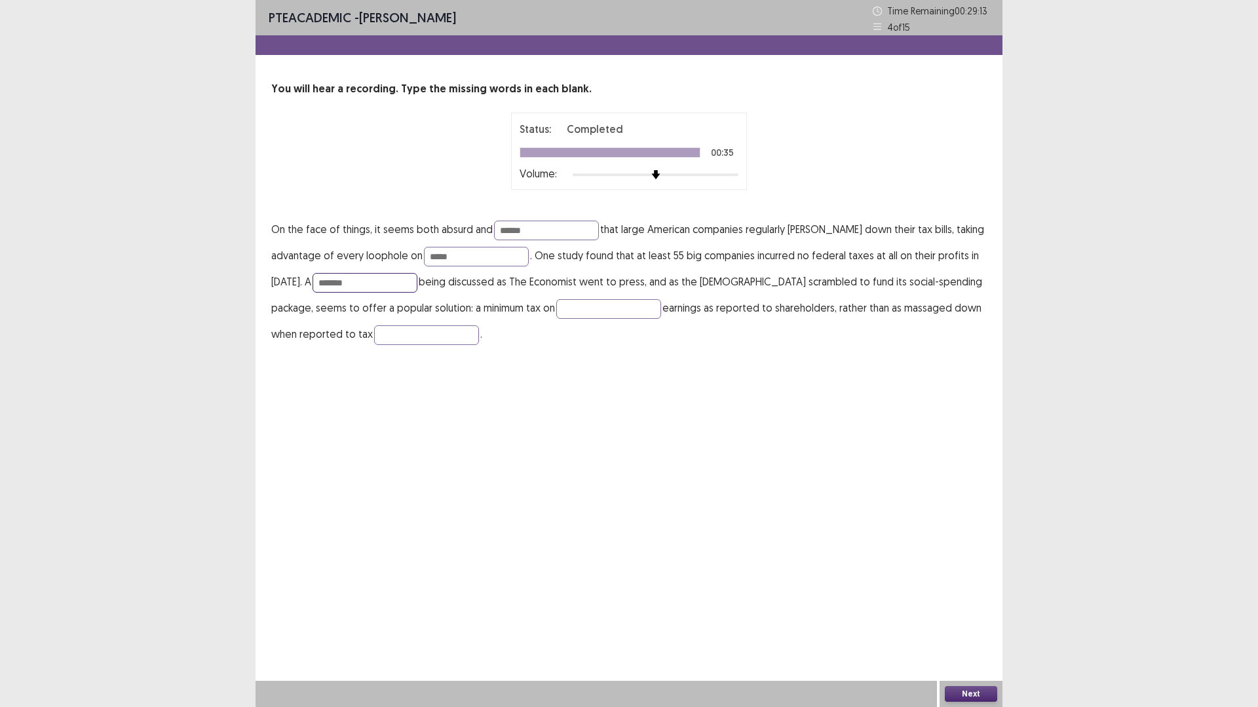
drag, startPoint x: 354, startPoint y: 284, endPoint x: 310, endPoint y: 284, distance: 43.9
click at [312, 284] on input "*******" at bounding box center [364, 283] width 105 height 20
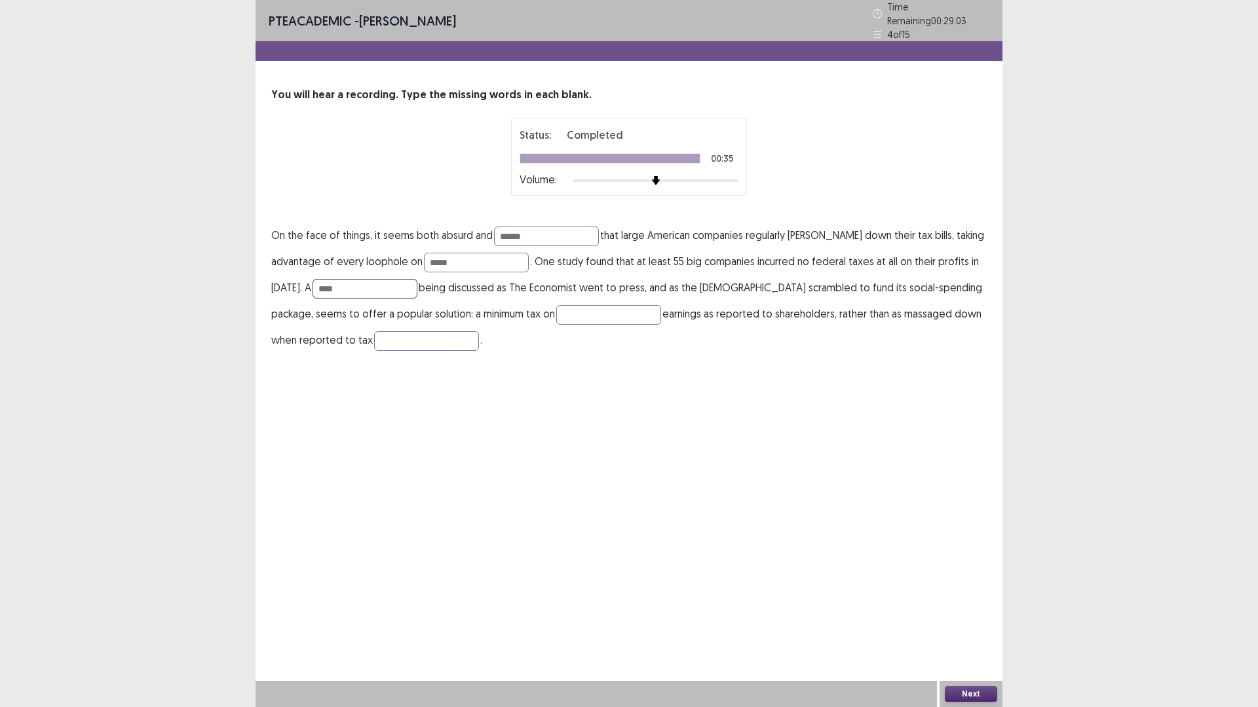
drag, startPoint x: 336, startPoint y: 286, endPoint x: 305, endPoint y: 283, distance: 30.9
click at [305, 283] on p "On the face of things, it seems both absurd and ****** that large American comp…" at bounding box center [628, 287] width 715 height 131
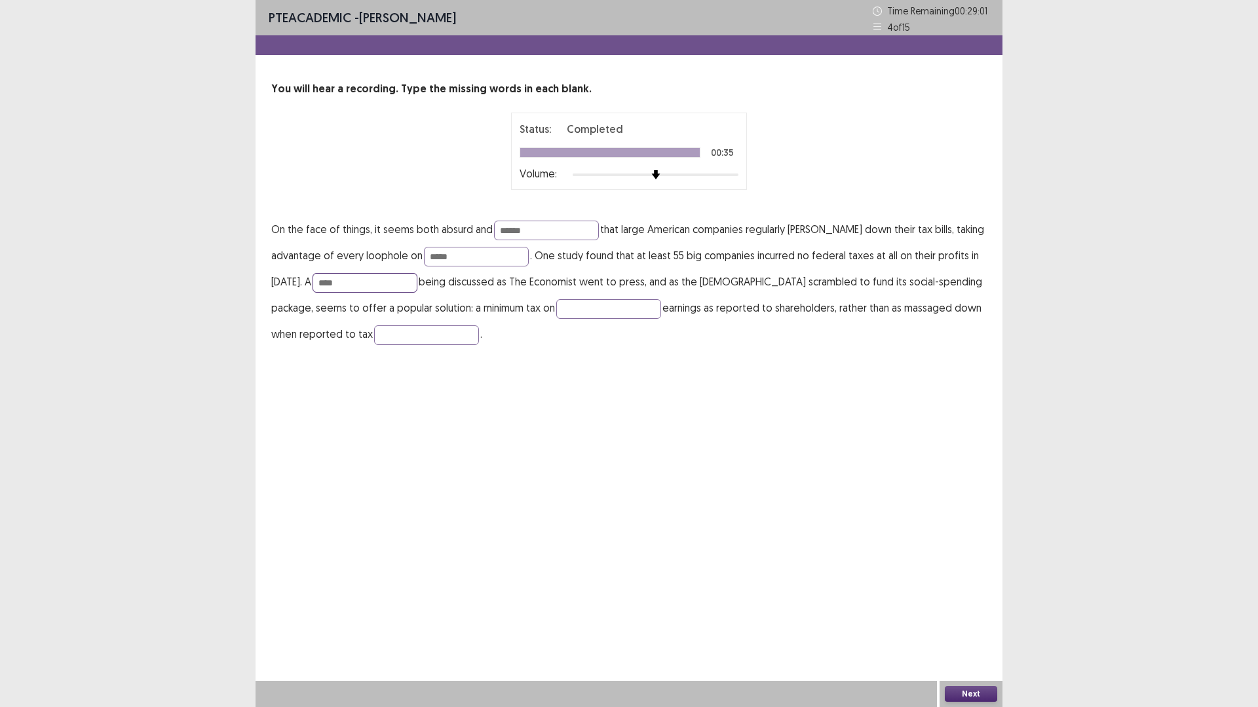
click at [370, 281] on input "****" at bounding box center [364, 283] width 105 height 20
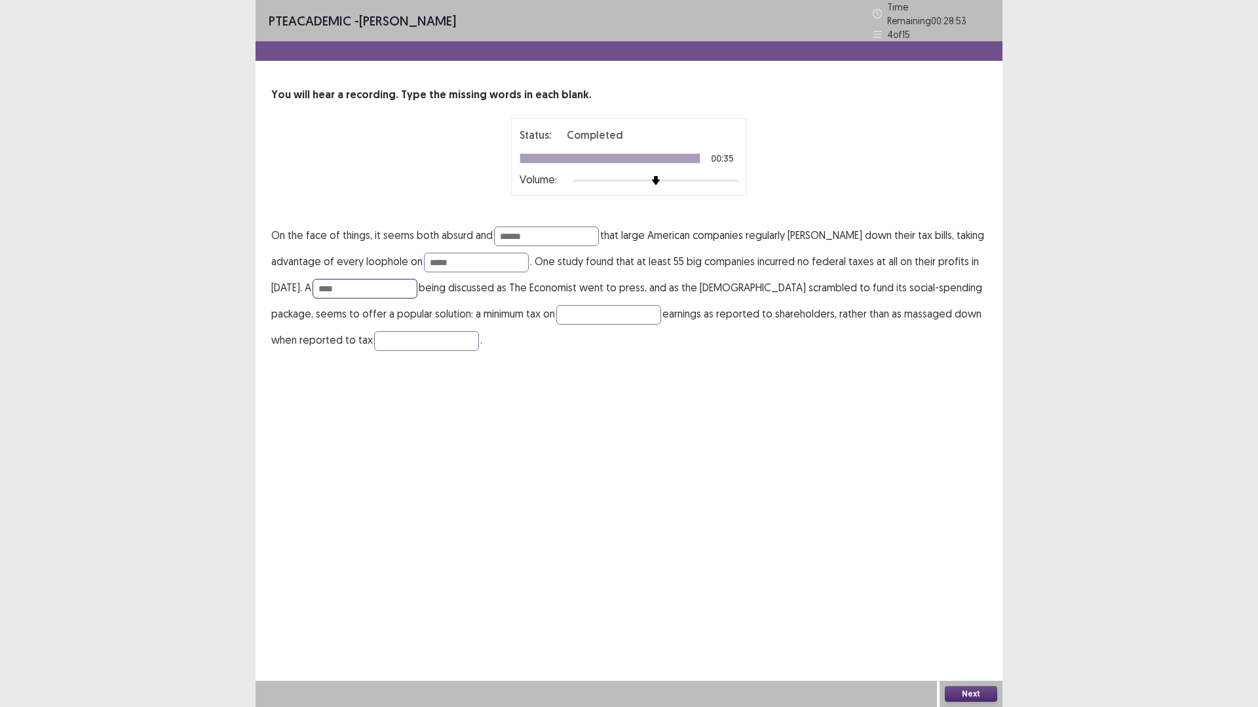
drag, startPoint x: 350, startPoint y: 284, endPoint x: 312, endPoint y: 283, distance: 38.7
click at [312, 283] on input "****" at bounding box center [364, 289] width 105 height 20
type input "******"
click at [582, 310] on input "text" at bounding box center [608, 315] width 105 height 20
type input "*********"
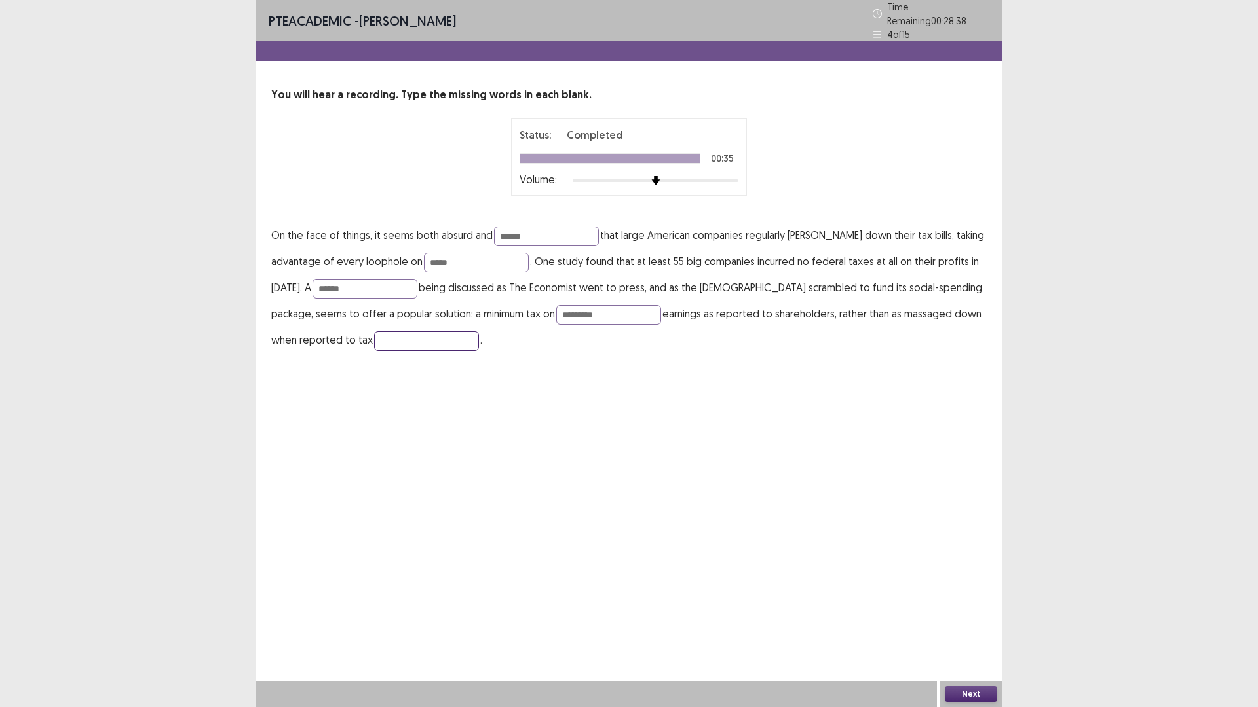
click at [444, 335] on input "text" at bounding box center [426, 341] width 105 height 20
type input "**********"
click at [970, 618] on button "Next" at bounding box center [971, 694] width 52 height 16
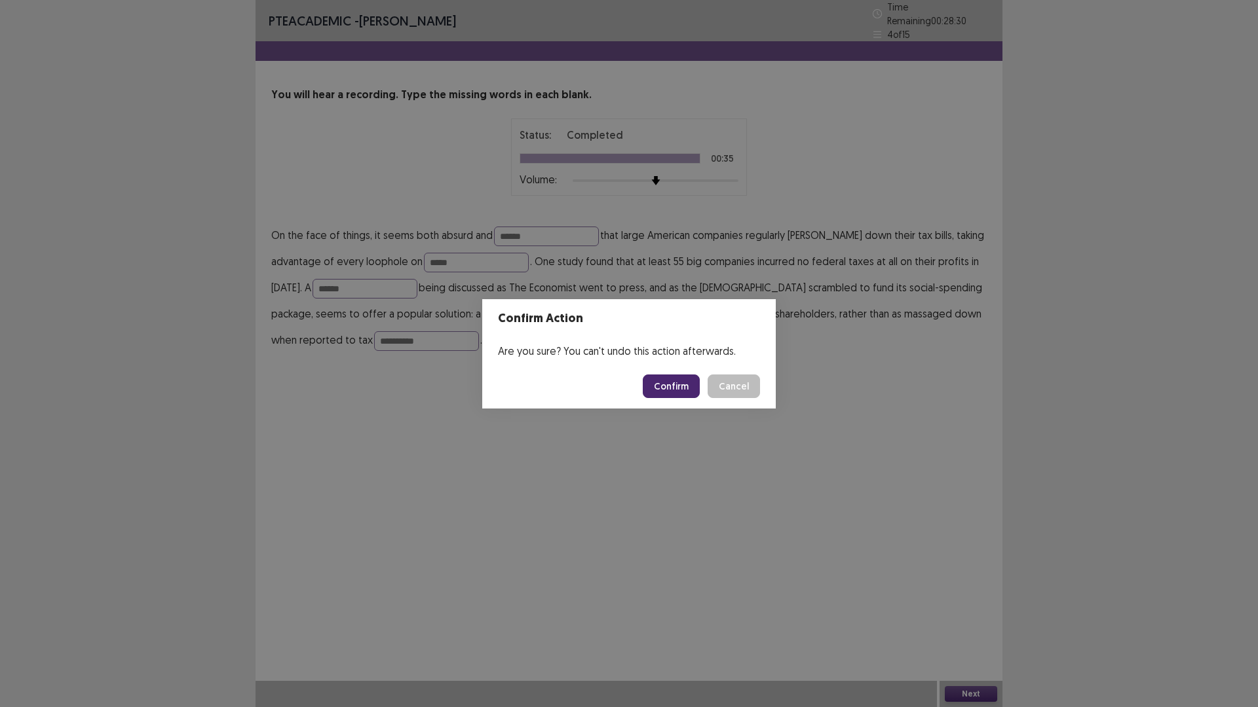
click at [667, 379] on button "Confirm" at bounding box center [671, 387] width 57 height 24
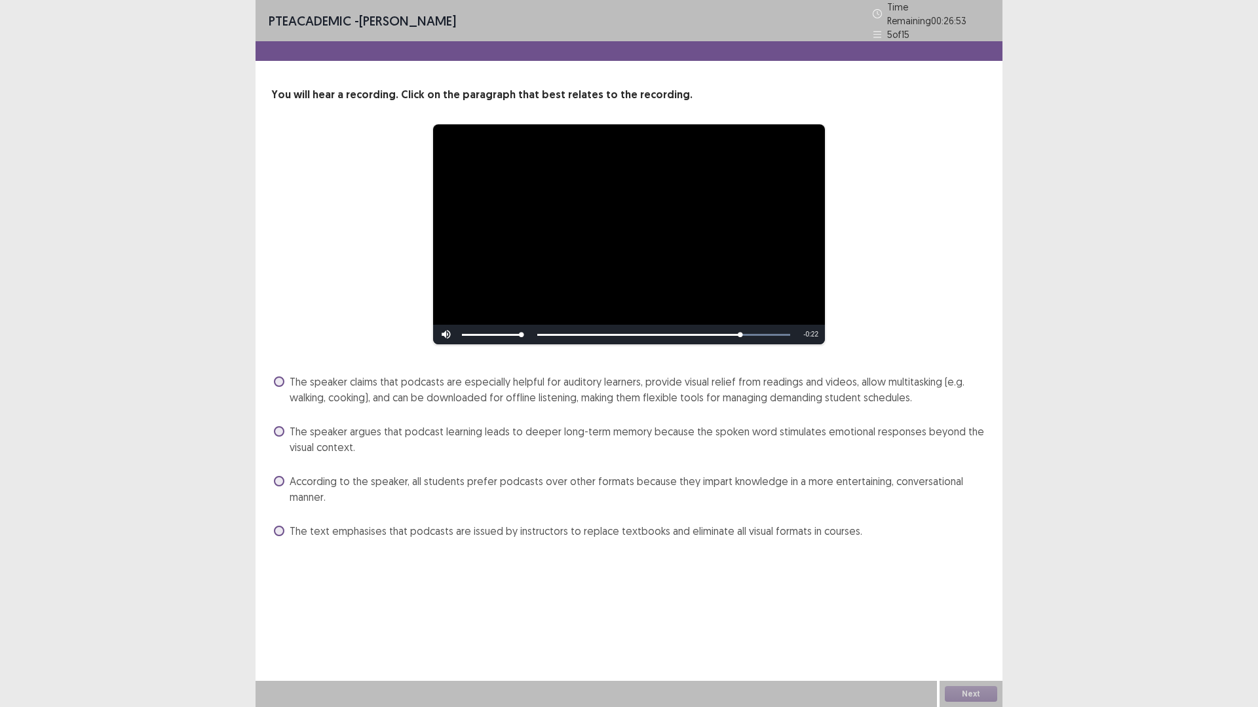
click at [768, 389] on span "The speaker claims that podcasts are especially helpful for auditory learners, …" at bounding box center [638, 389] width 697 height 31
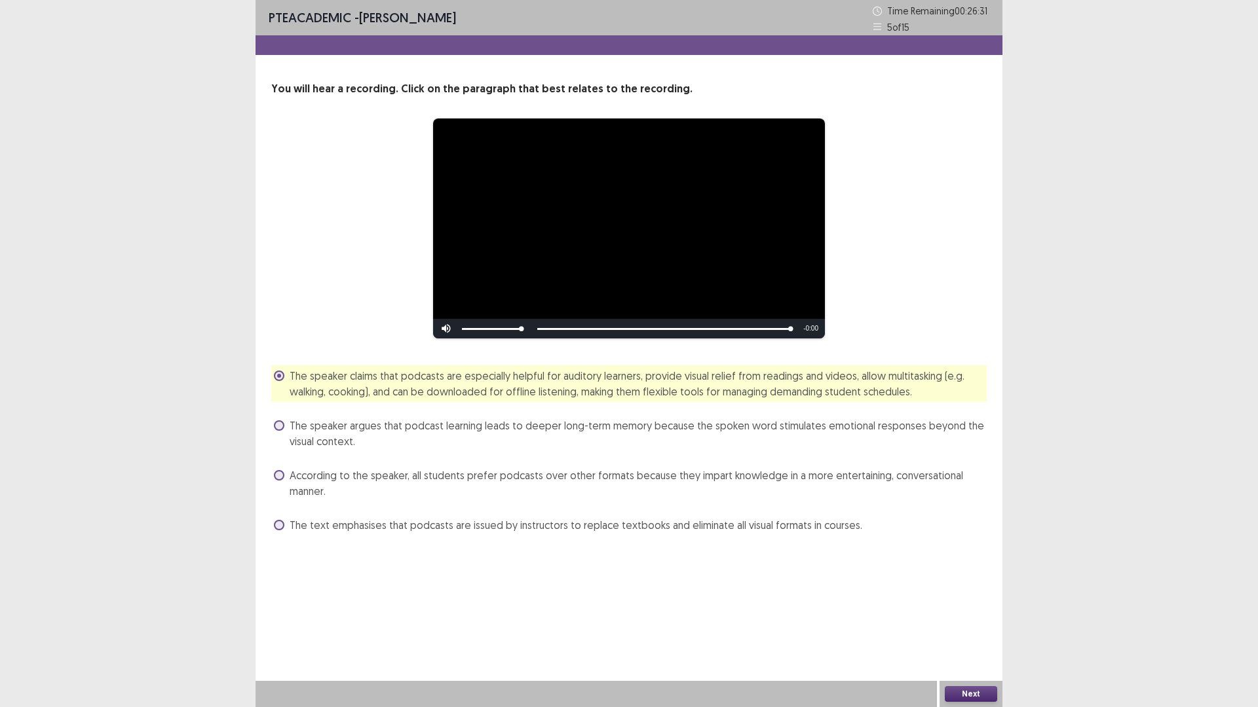
click at [975, 618] on button "Next" at bounding box center [971, 694] width 52 height 16
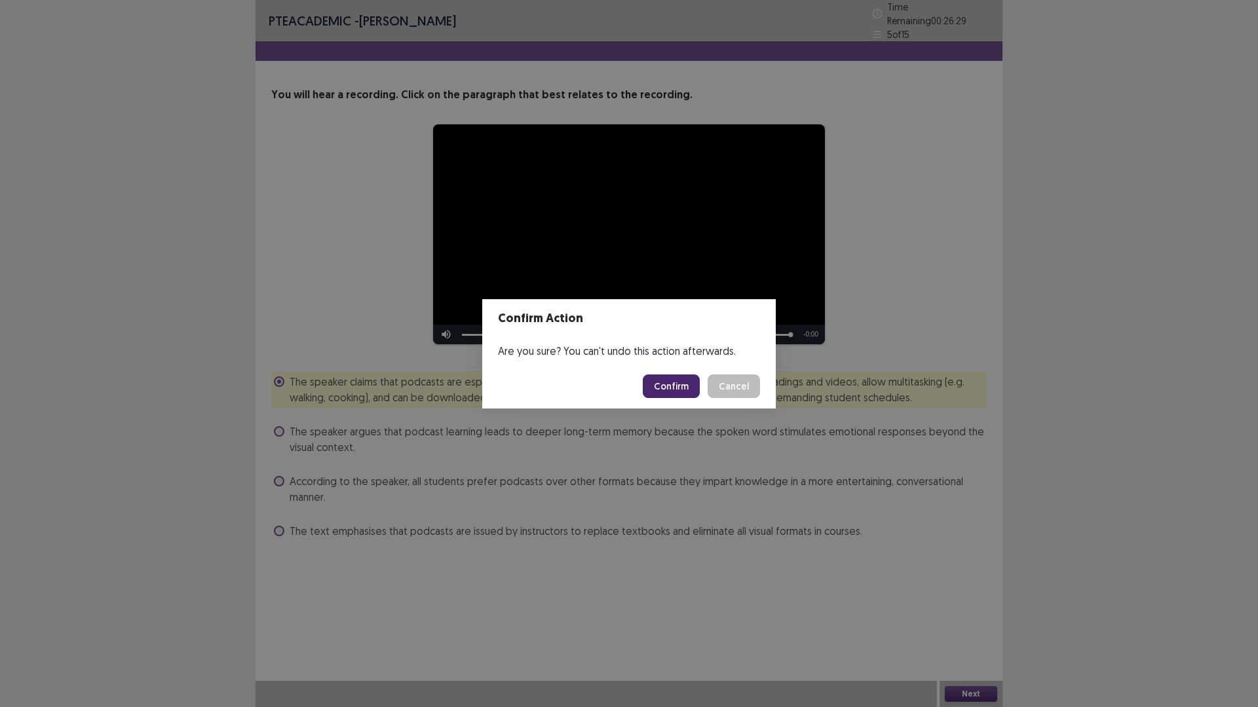
click at [673, 386] on button "Confirm" at bounding box center [671, 387] width 57 height 24
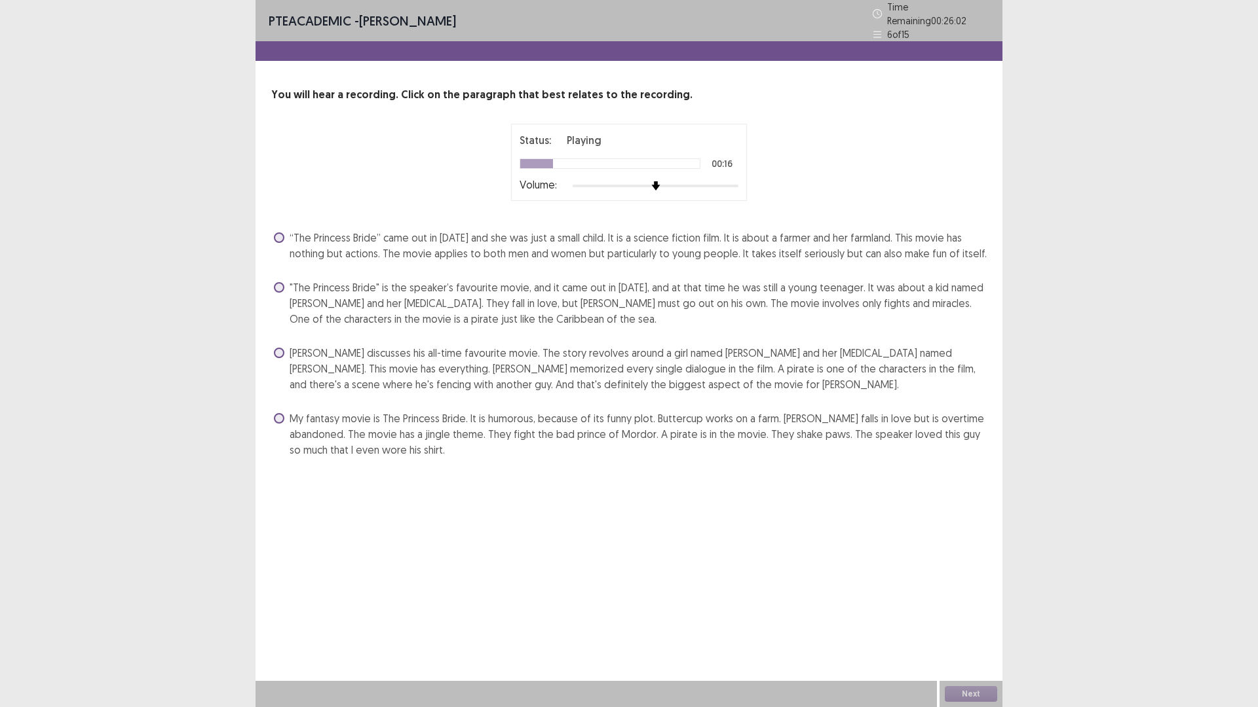
click at [517, 292] on span ""The Princess Bride" is the speaker’s favourite movie, and it came out in [DATE…" at bounding box center [638, 303] width 697 height 47
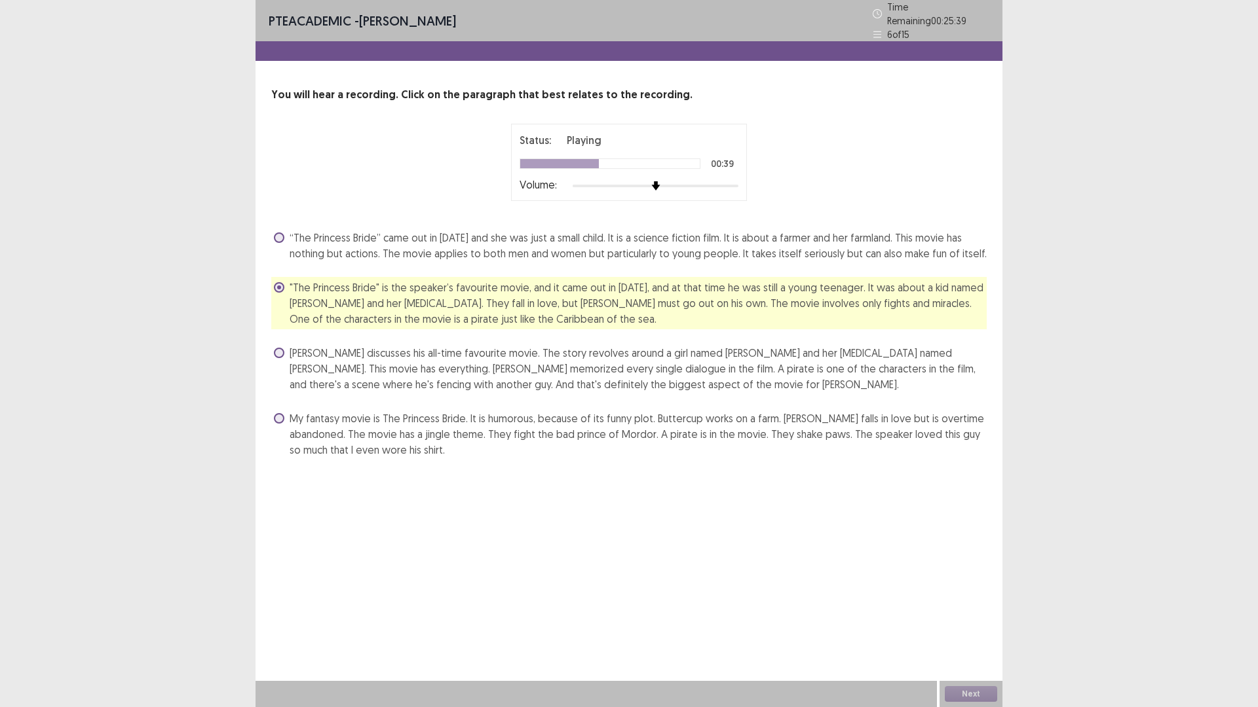
click at [442, 365] on span "[PERSON_NAME] discusses his all-time favourite movie. The story revolves around…" at bounding box center [638, 368] width 697 height 47
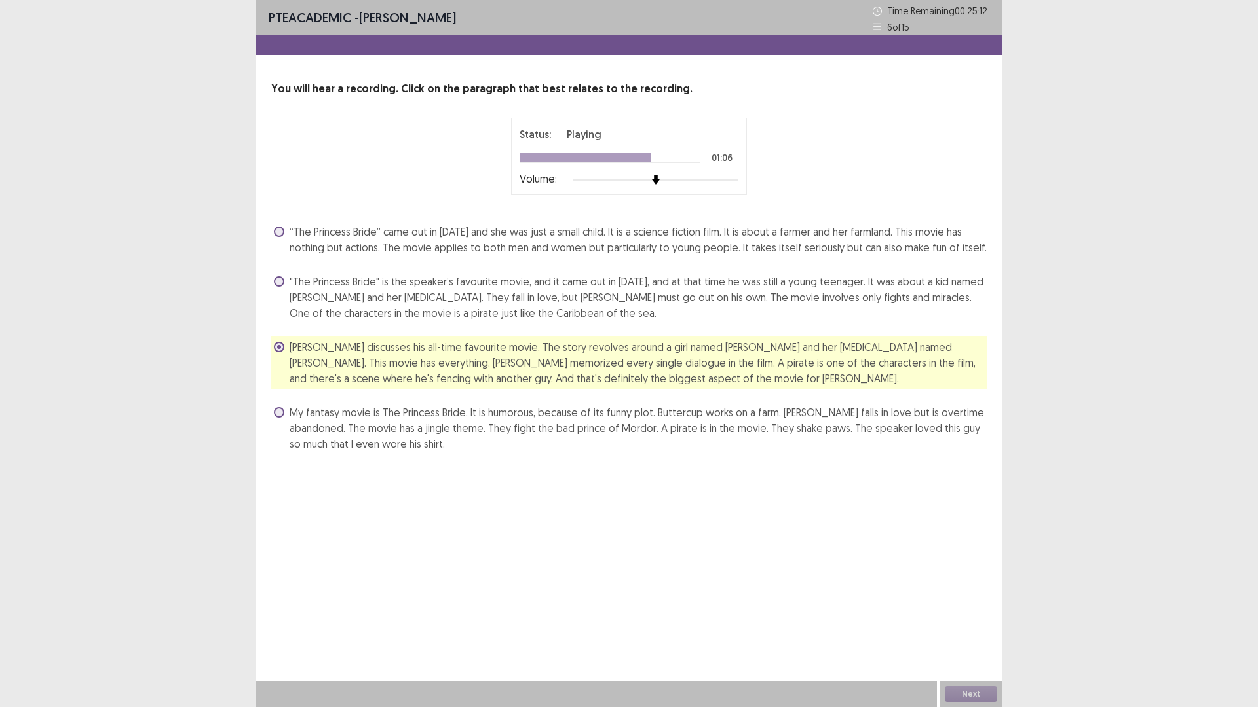
click at [373, 295] on span ""The Princess Bride" is the speaker’s favourite movie, and it came out in [DATE…" at bounding box center [638, 297] width 697 height 47
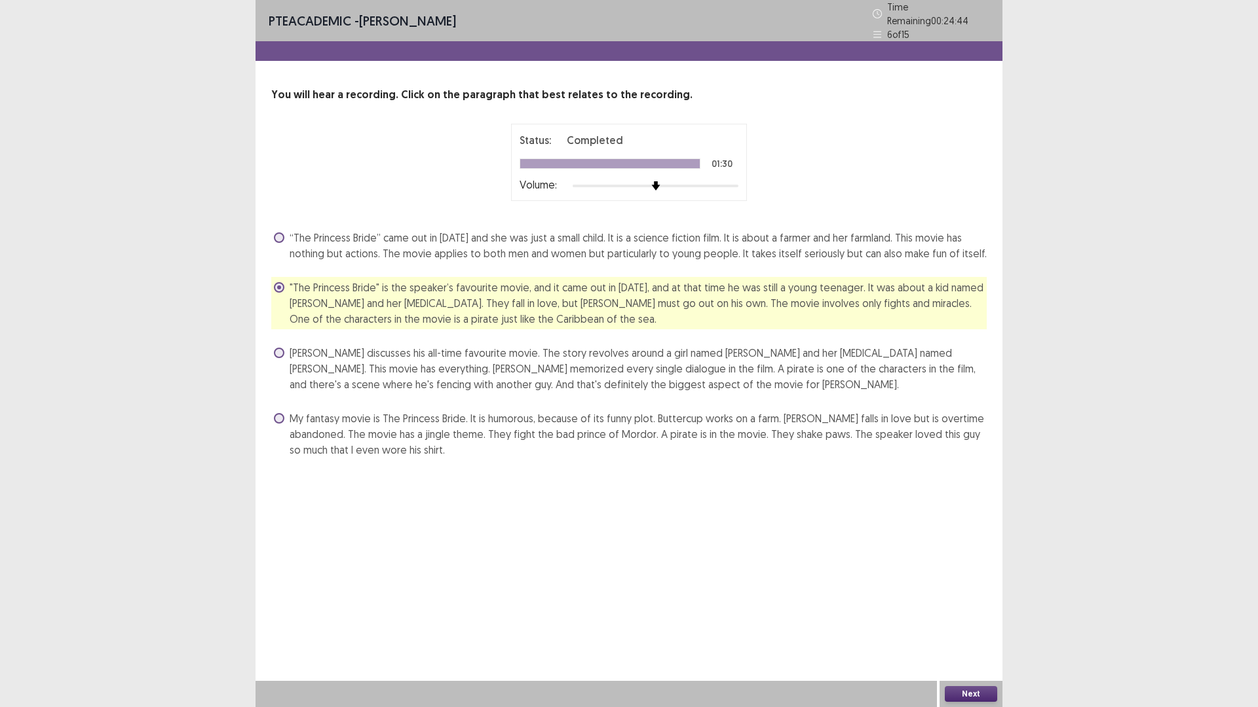
click at [972, 618] on button "Next" at bounding box center [971, 694] width 52 height 16
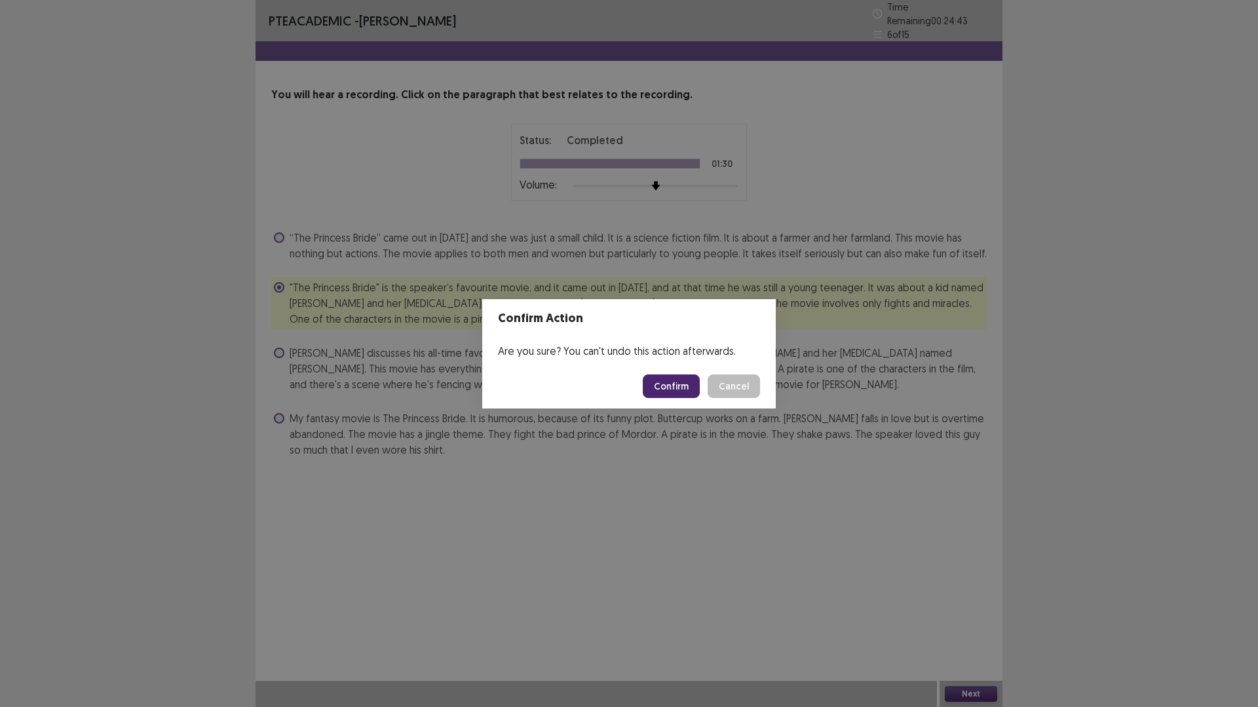
click at [676, 386] on button "Confirm" at bounding box center [671, 387] width 57 height 24
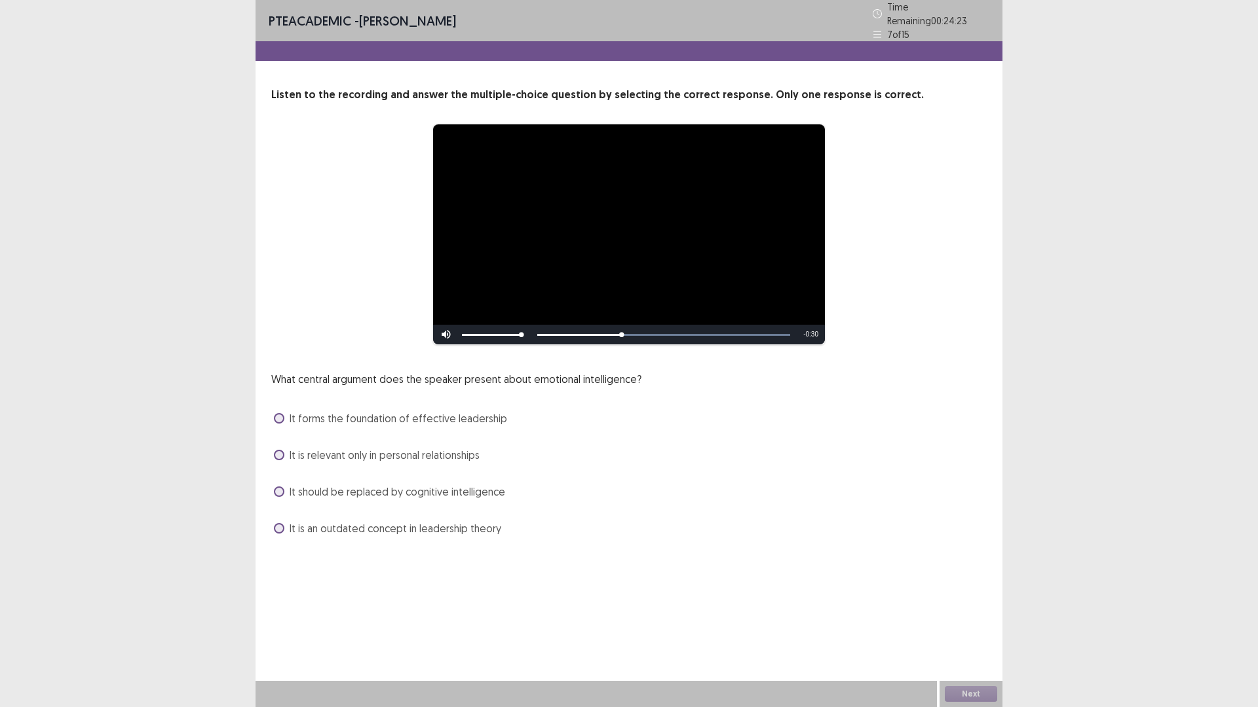
click at [413, 414] on span "It forms the foundation of effective leadership" at bounding box center [398, 419] width 217 height 16
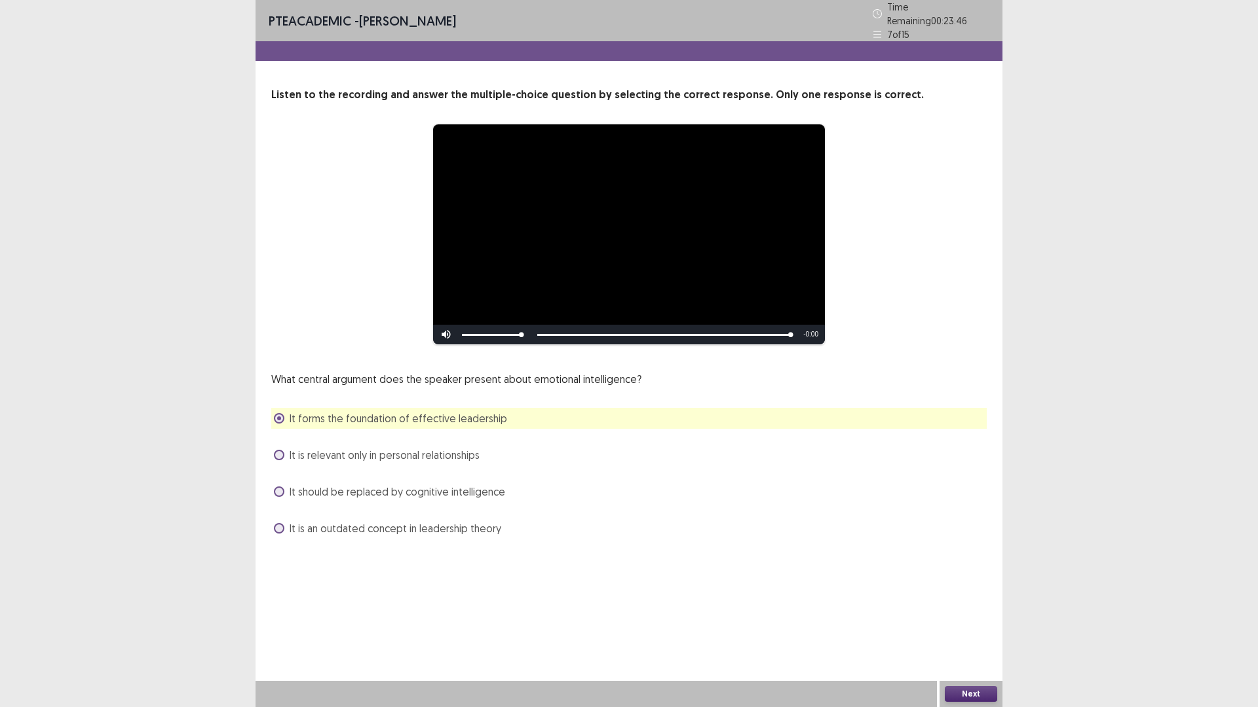
click at [972, 618] on button "Next" at bounding box center [971, 694] width 52 height 16
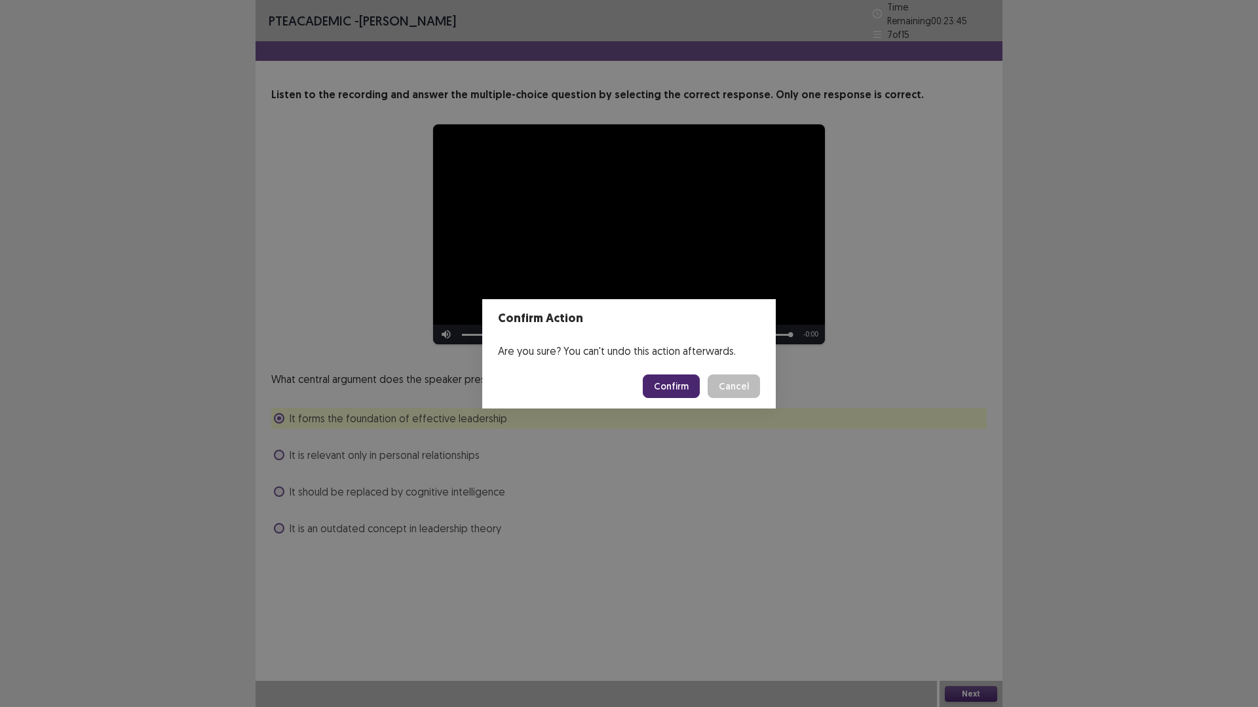
click at [683, 383] on button "Confirm" at bounding box center [671, 387] width 57 height 24
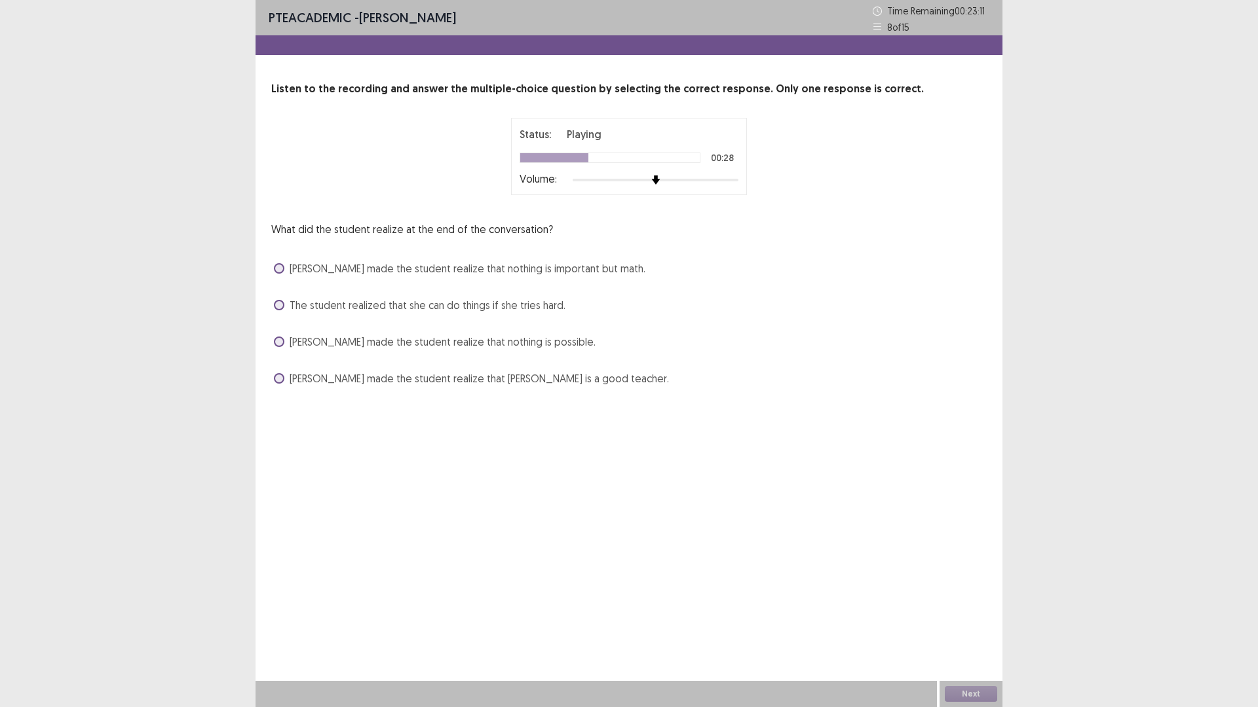
click at [372, 378] on span "[PERSON_NAME] made the student realize that [PERSON_NAME] is a good teacher." at bounding box center [479, 379] width 379 height 16
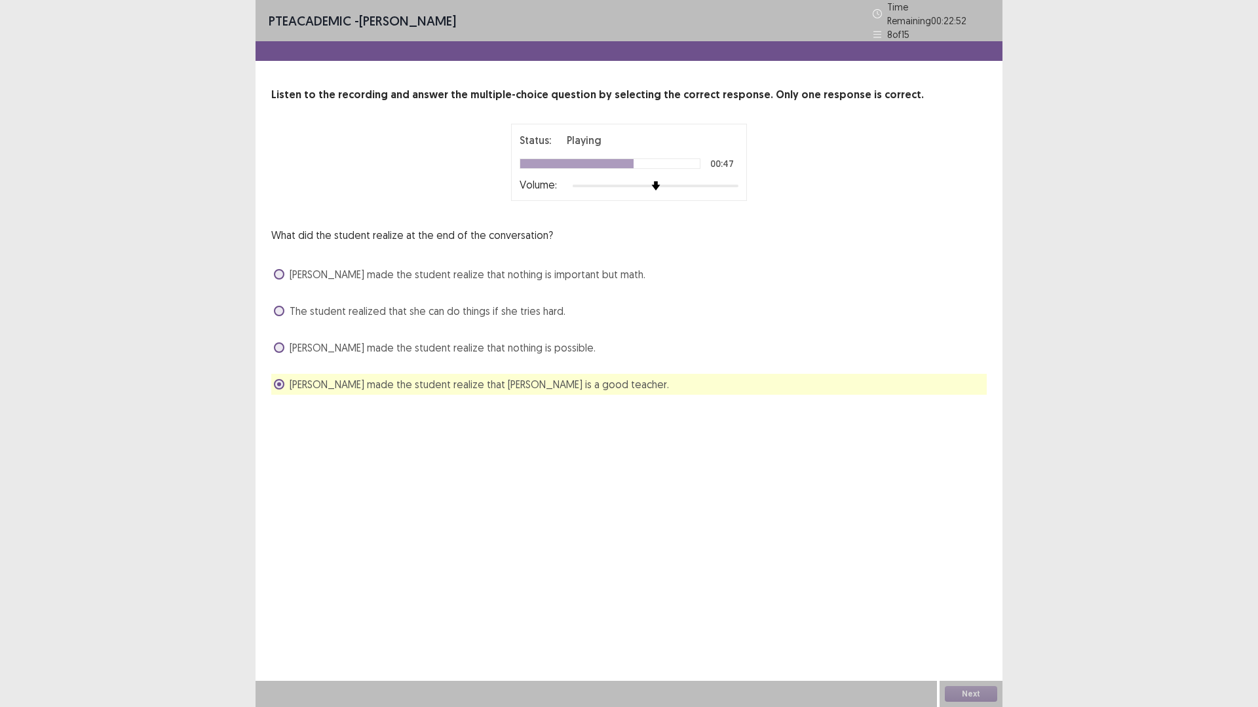
click at [497, 307] on span "The student realized that she can do things if she tries hard." at bounding box center [428, 311] width 276 height 16
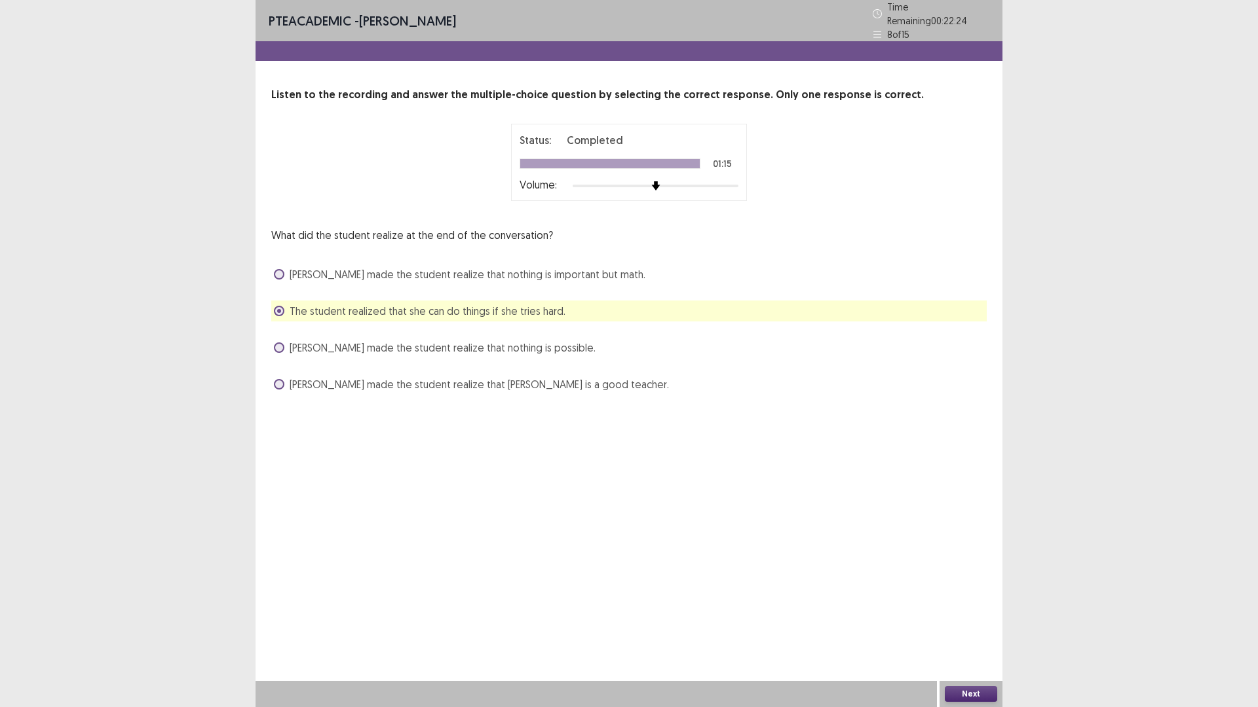
click at [967, 618] on button "Next" at bounding box center [971, 694] width 52 height 16
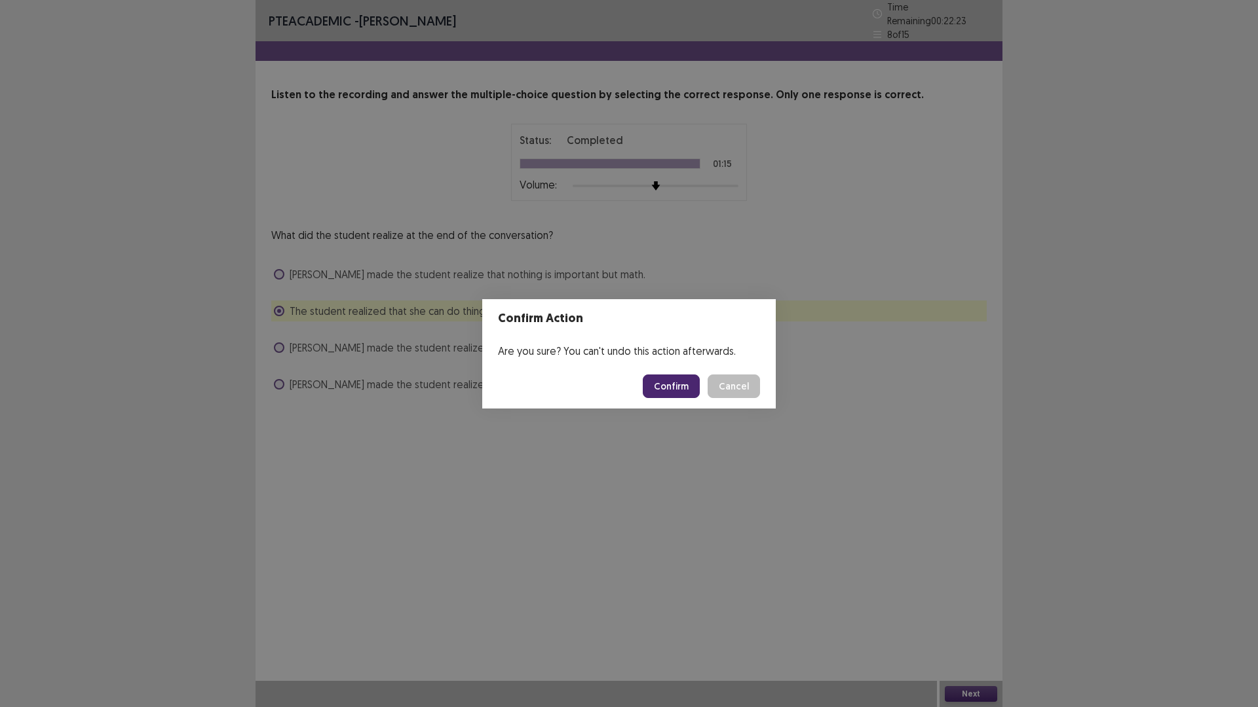
click at [664, 386] on button "Confirm" at bounding box center [671, 387] width 57 height 24
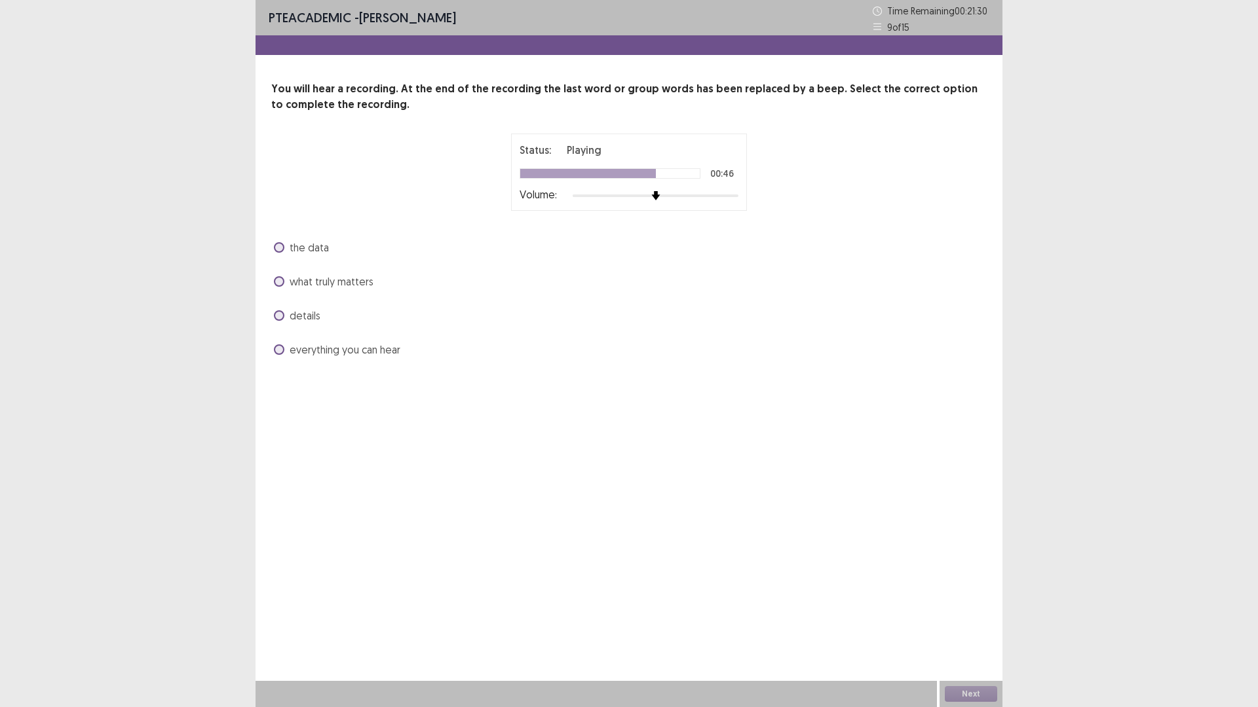
click at [314, 280] on span "what truly matters" at bounding box center [332, 282] width 84 height 16
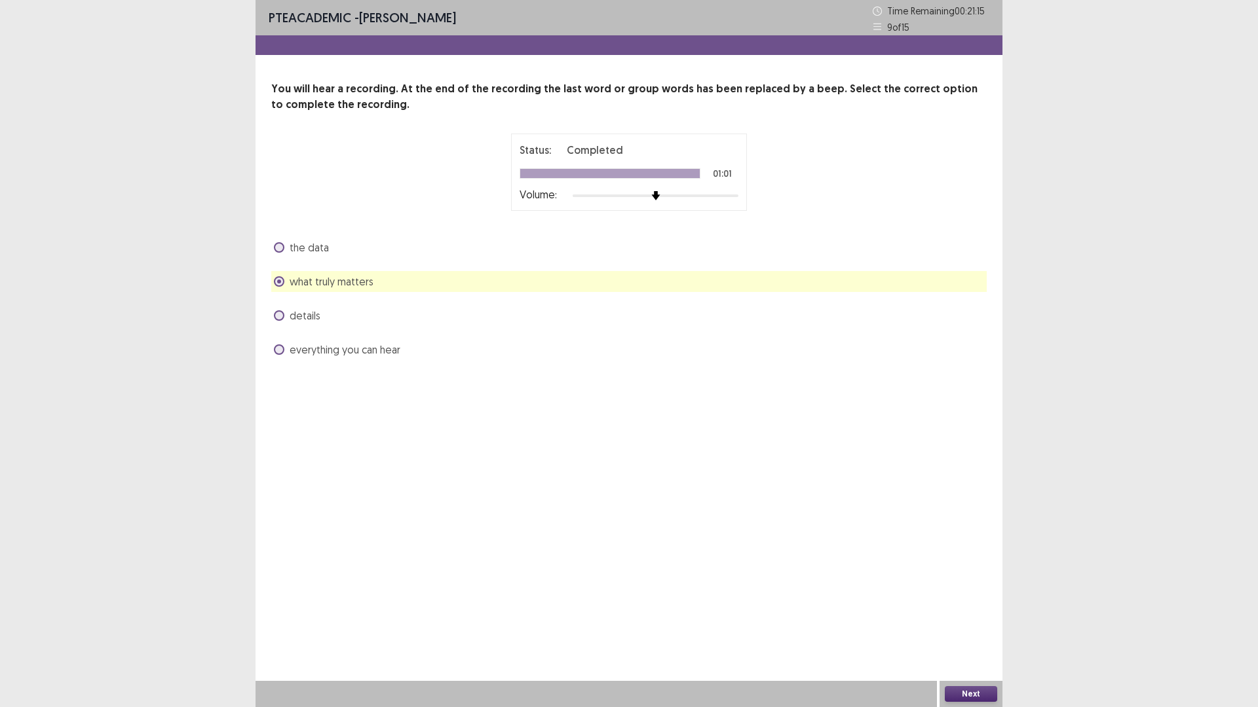
click at [981, 618] on button "Next" at bounding box center [971, 694] width 52 height 16
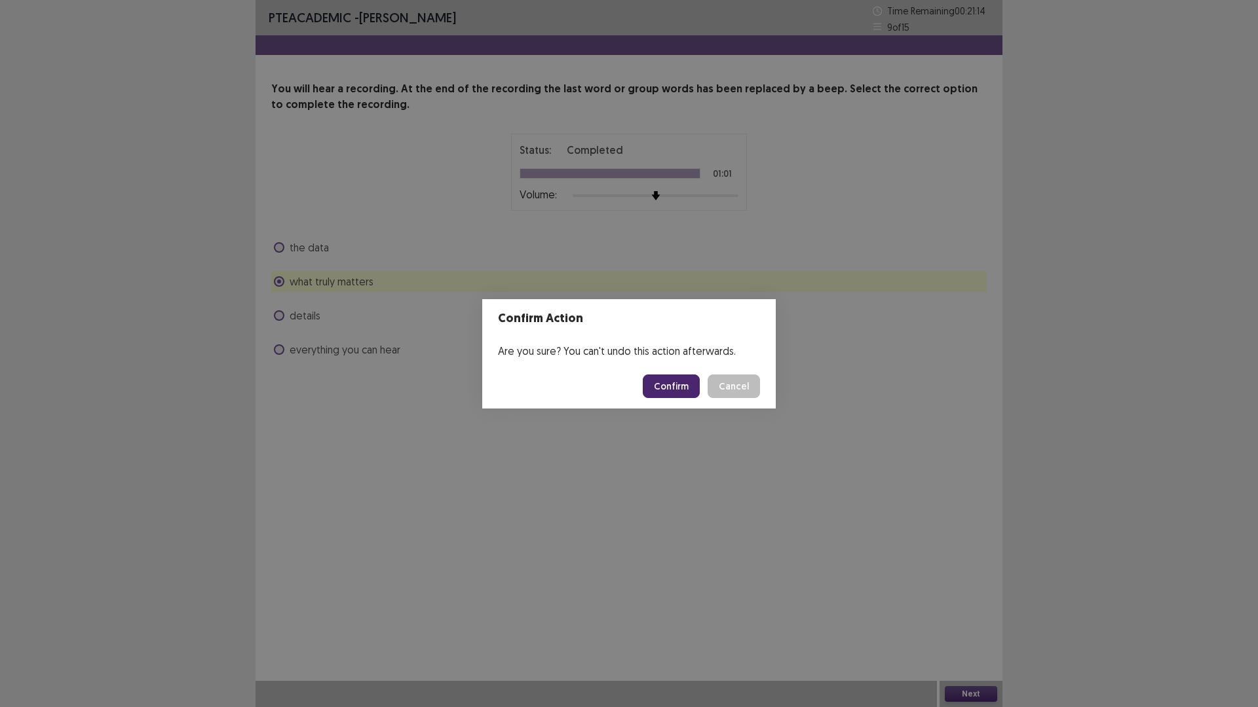
click at [681, 387] on button "Confirm" at bounding box center [671, 387] width 57 height 24
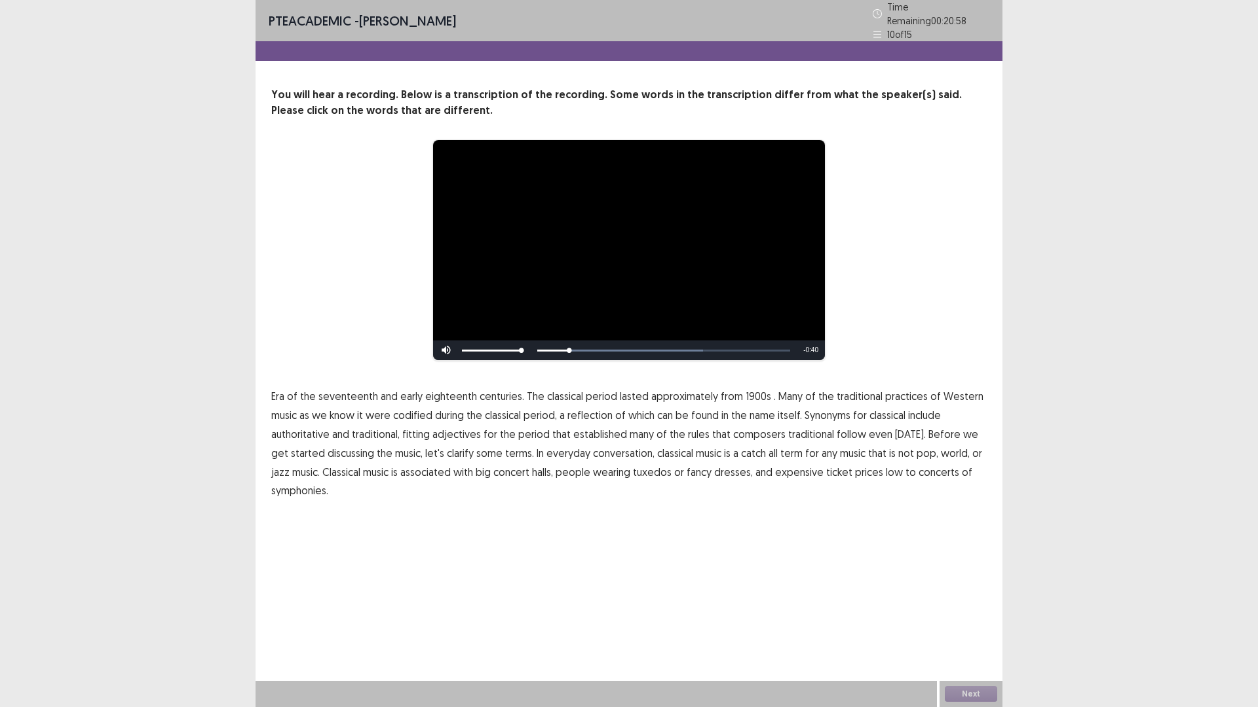
click at [748, 389] on span "1900s" at bounding box center [758, 396] width 26 height 16
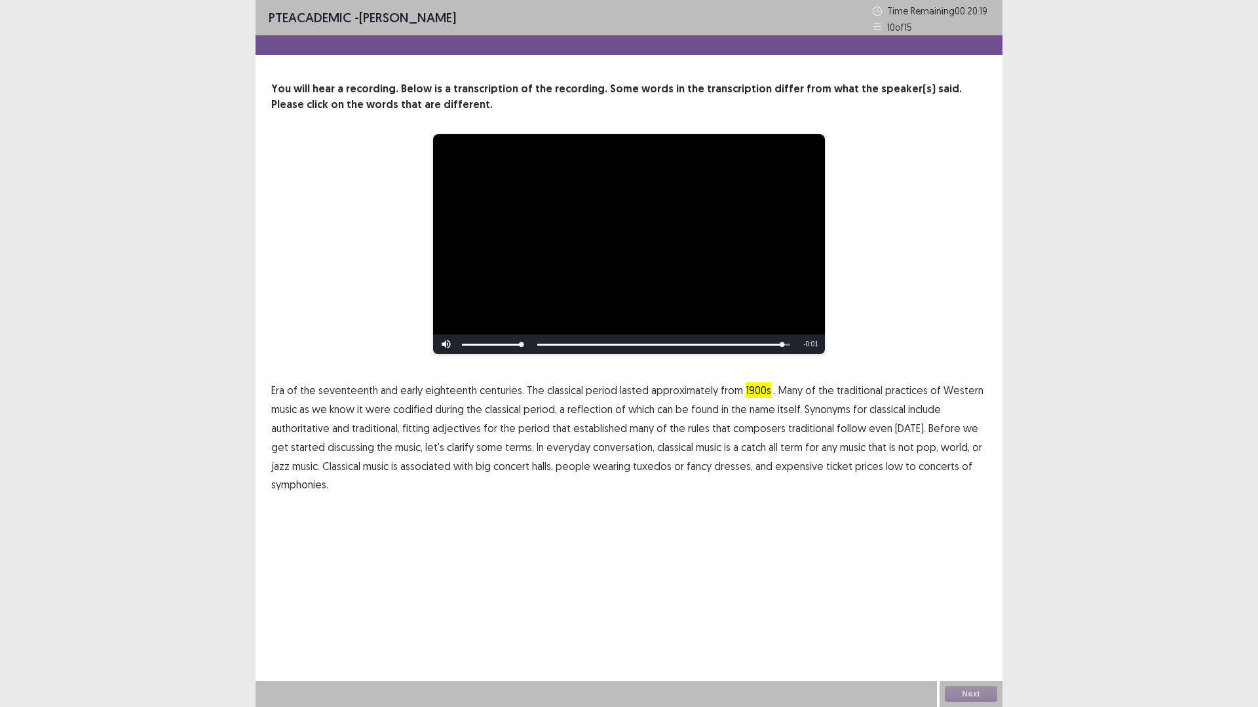
click at [886, 467] on span "low" at bounding box center [894, 467] width 17 height 16
click at [976, 618] on button "Next" at bounding box center [971, 694] width 52 height 16
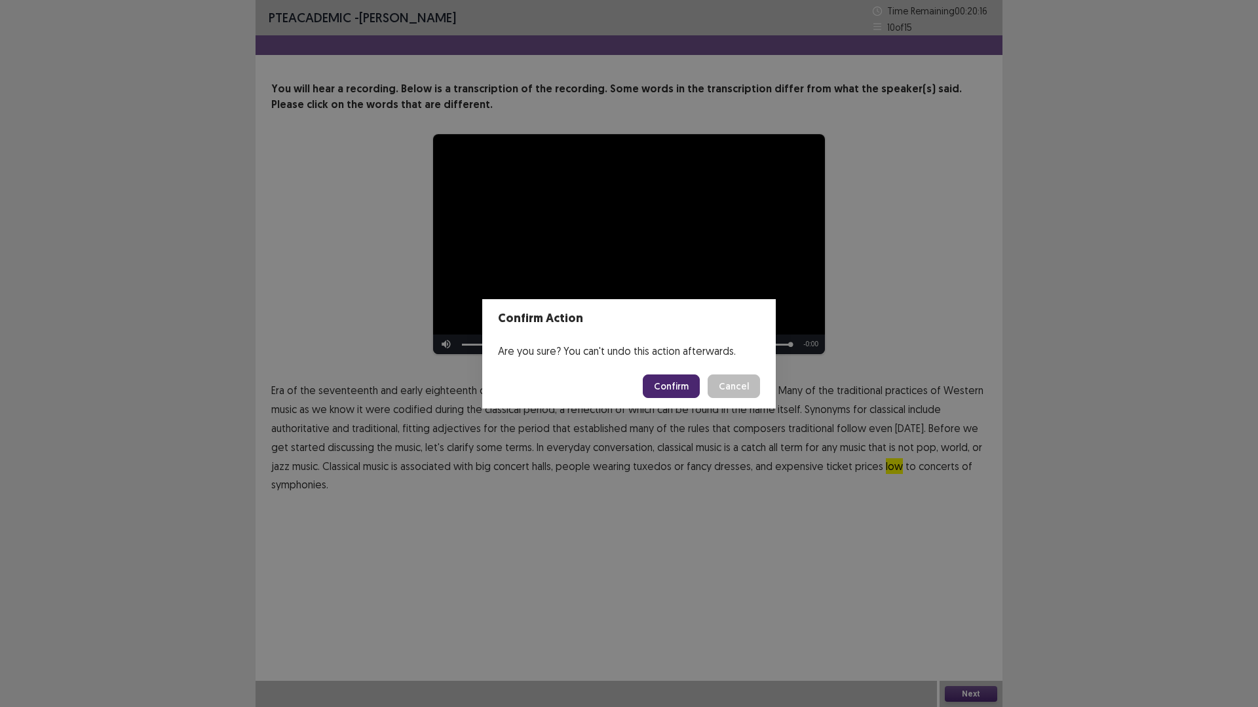
click at [688, 392] on button "Confirm" at bounding box center [671, 387] width 57 height 24
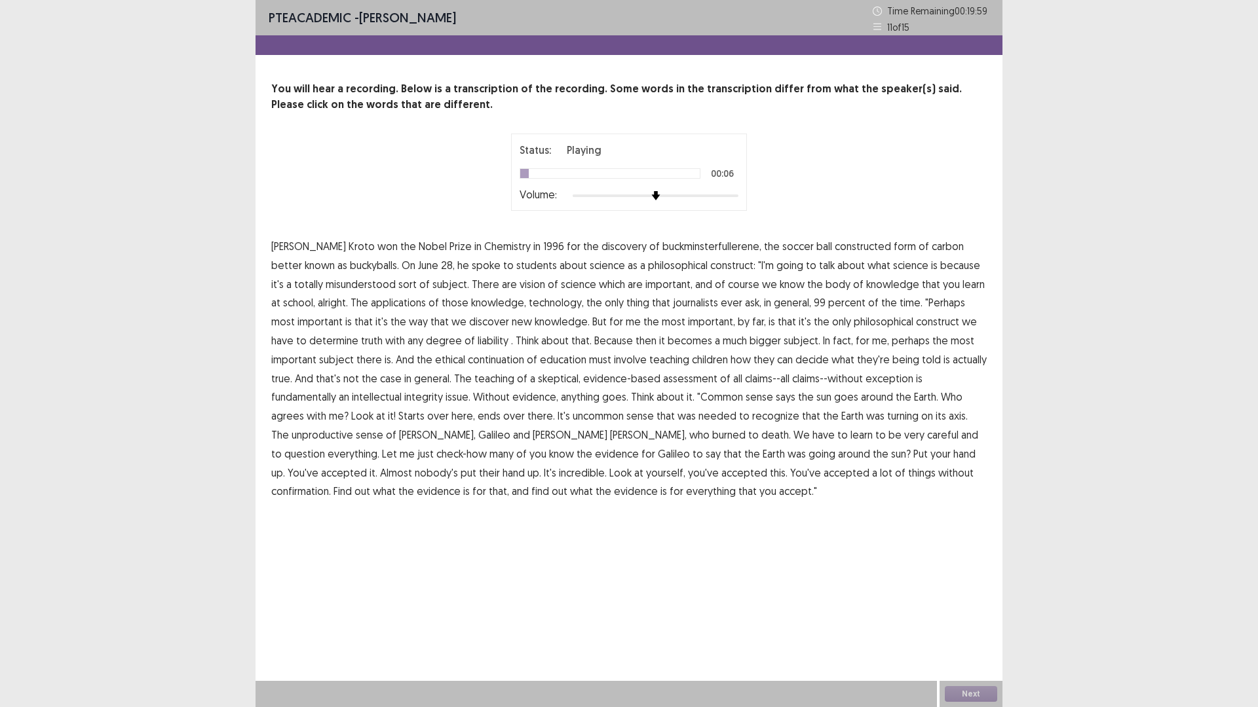
click at [835, 246] on span "constructed" at bounding box center [863, 246] width 56 height 16
click at [519, 285] on span "vision" at bounding box center [532, 284] width 26 height 16
click at [468, 362] on span "continuation" at bounding box center [496, 360] width 56 height 16
click at [353, 427] on span "unproductive" at bounding box center [322, 435] width 62 height 16
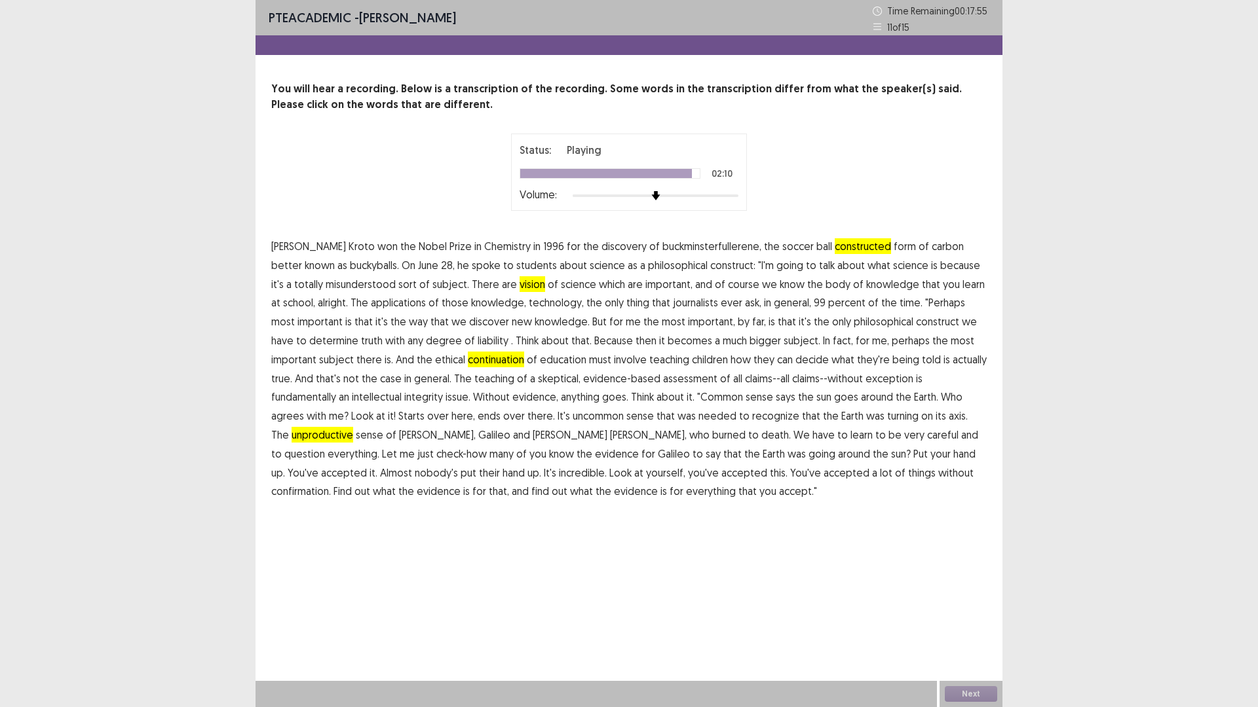
click at [331, 483] on span "confirmation." at bounding box center [301, 491] width 60 height 16
click at [989, 618] on button "Next" at bounding box center [971, 694] width 52 height 16
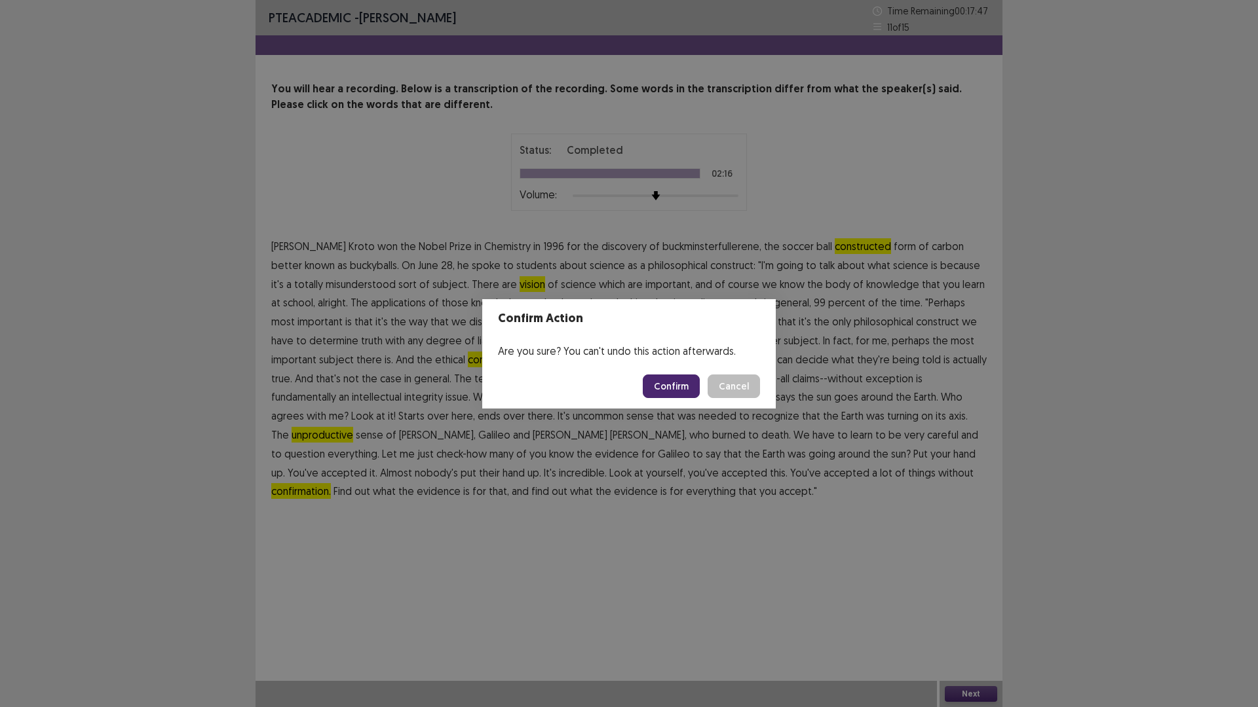
click at [677, 386] on button "Confirm" at bounding box center [671, 387] width 57 height 24
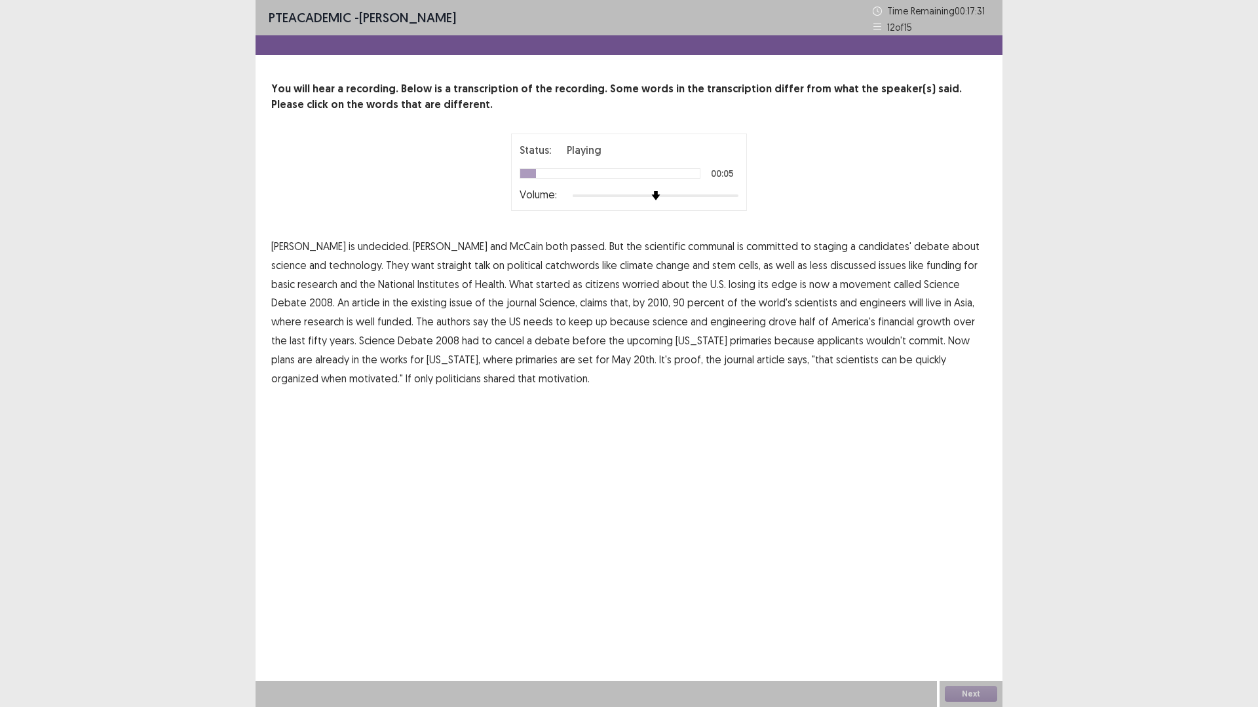
click at [688, 246] on span "communal" at bounding box center [711, 246] width 47 height 16
click at [545, 266] on span "catchwords" at bounding box center [572, 265] width 54 height 16
click at [411, 305] on span "existing" at bounding box center [429, 303] width 36 height 16
click at [878, 322] on span "financial" at bounding box center [896, 322] width 36 height 16
click at [817, 343] on span "applicants" at bounding box center [840, 341] width 47 height 16
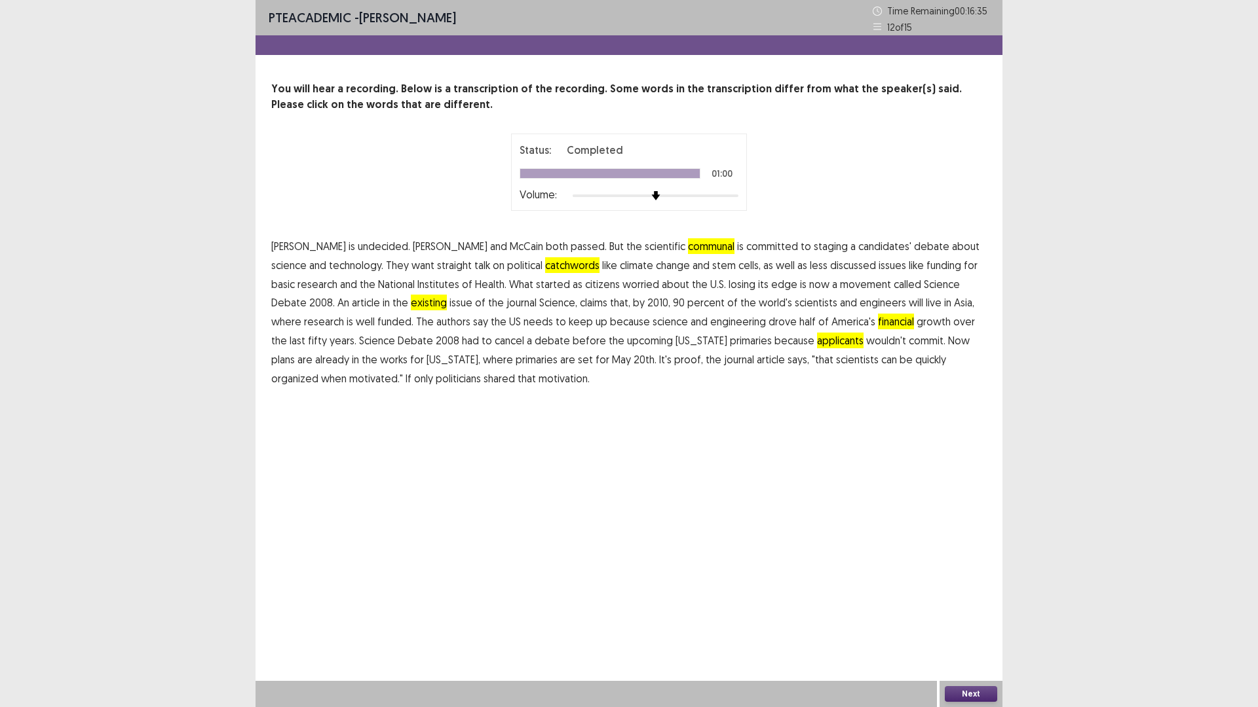
click at [979, 618] on button "Next" at bounding box center [971, 694] width 52 height 16
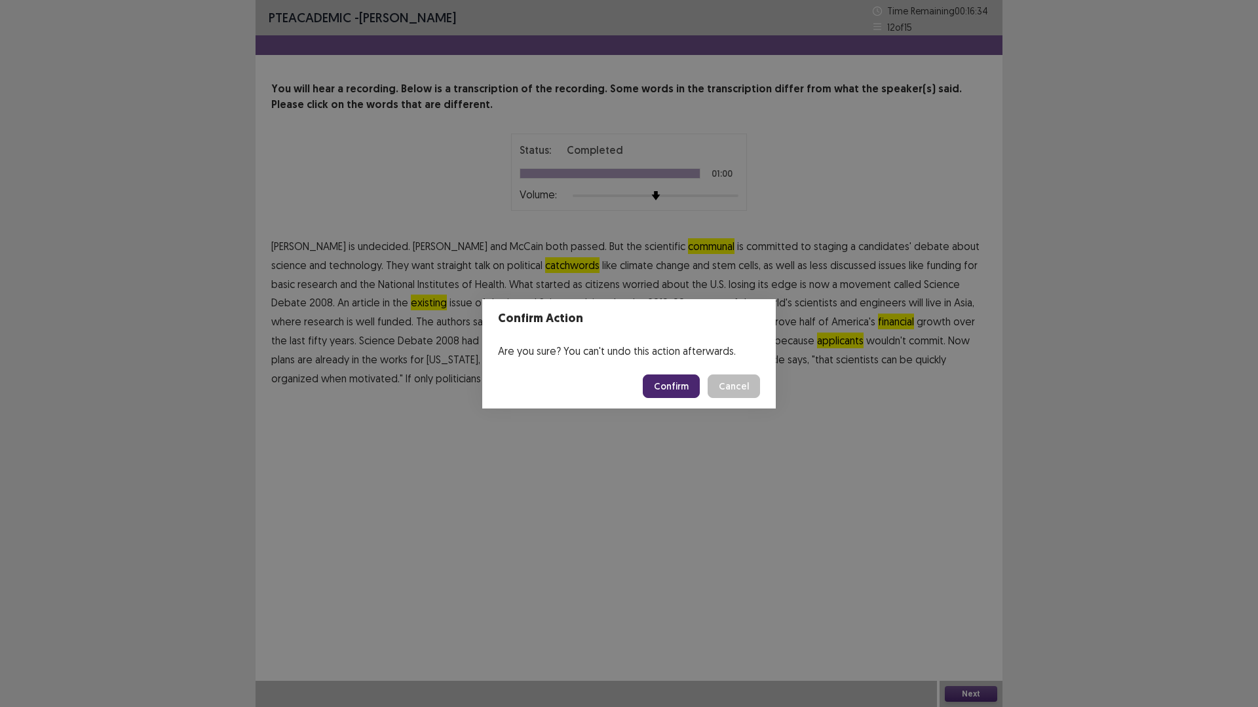
click at [675, 382] on button "Confirm" at bounding box center [671, 387] width 57 height 24
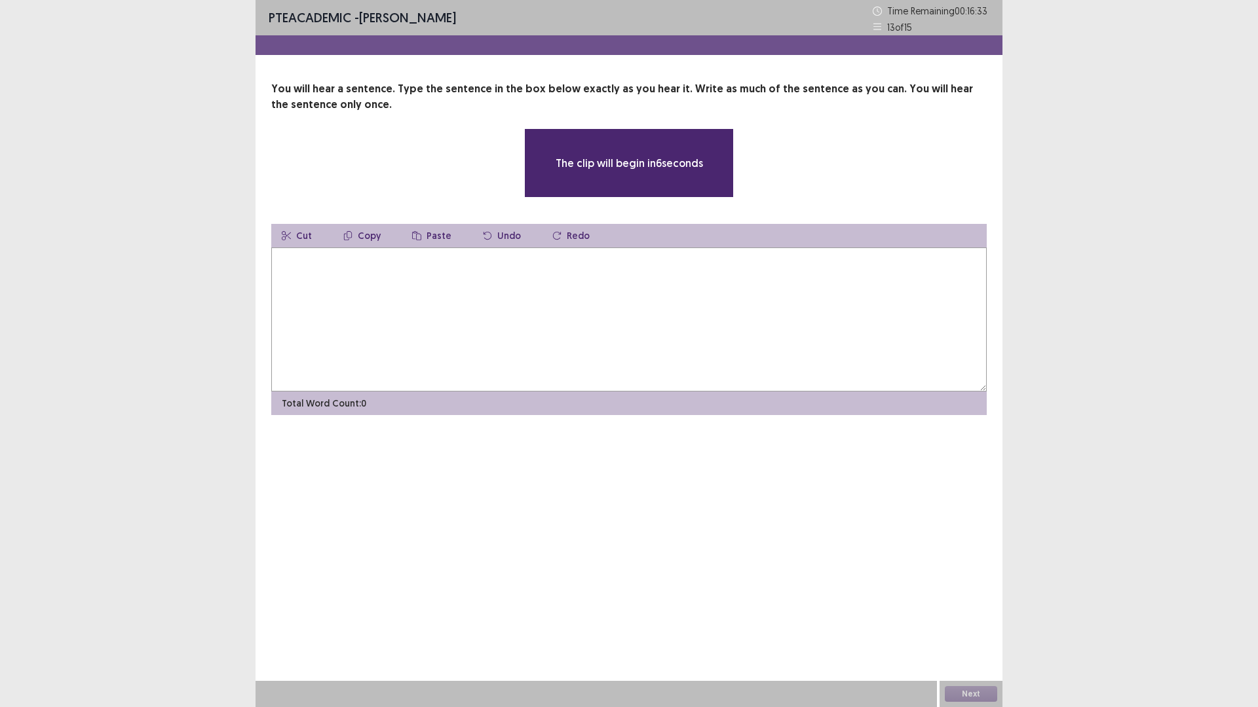
click at [699, 291] on textarea at bounding box center [628, 320] width 715 height 144
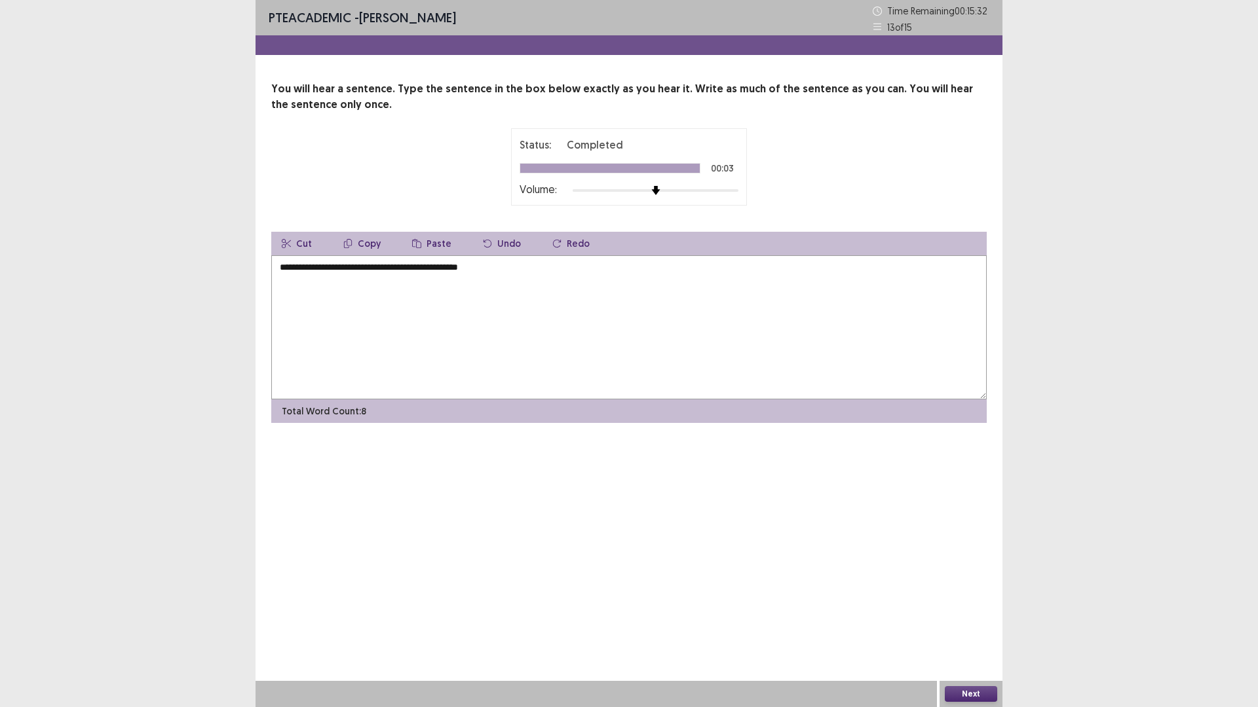
type textarea "**********"
click at [993, 618] on button "Next" at bounding box center [971, 694] width 52 height 16
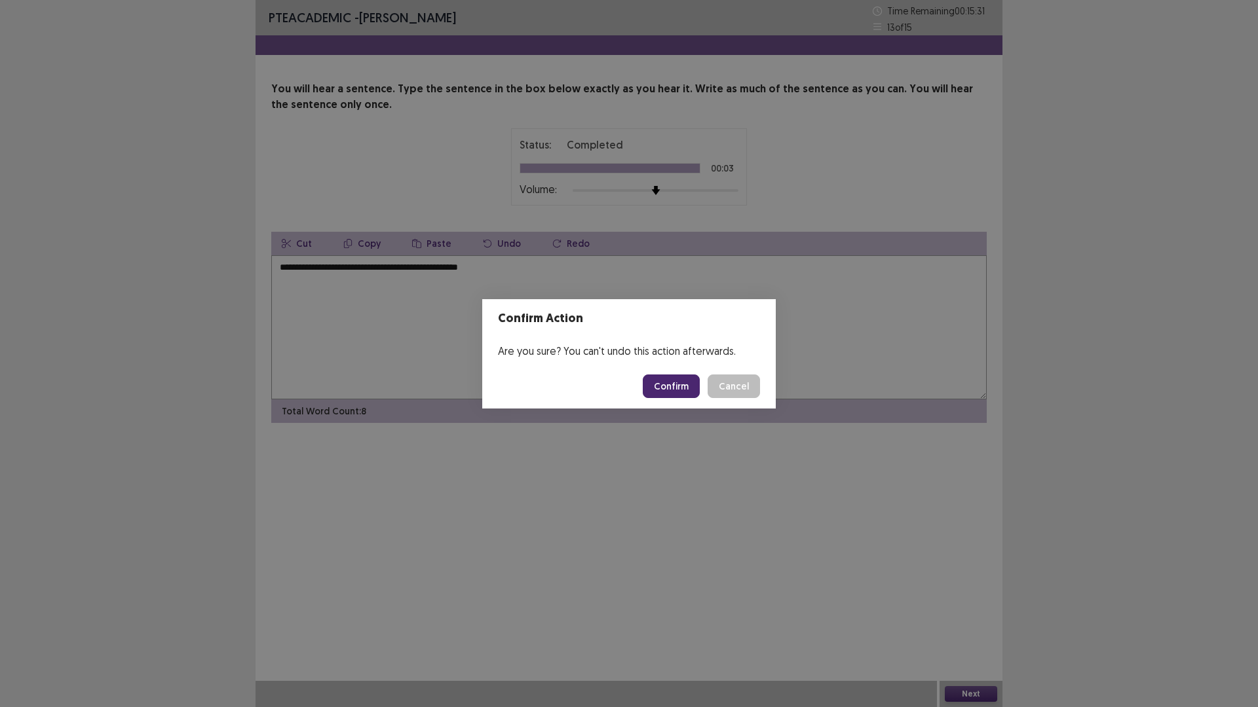
click at [686, 390] on button "Confirm" at bounding box center [671, 387] width 57 height 24
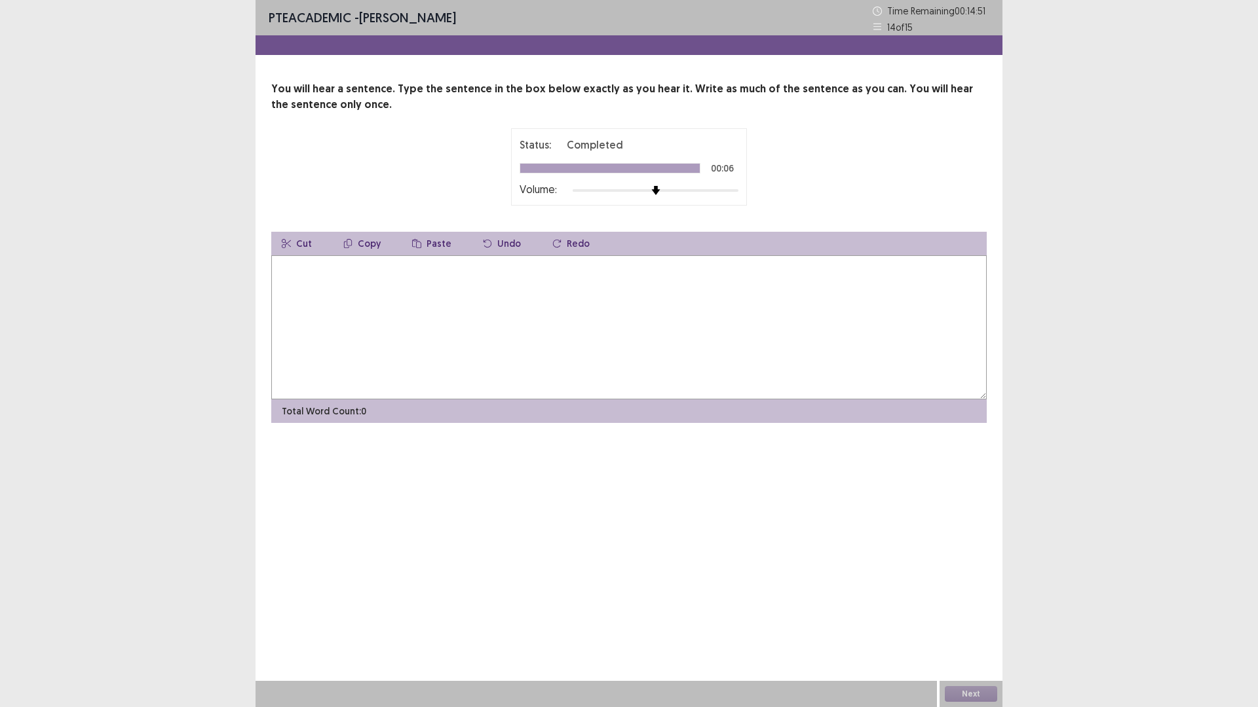
click at [689, 298] on textarea at bounding box center [628, 327] width 715 height 144
type textarea "**********"
click at [969, 618] on button "Next" at bounding box center [971, 694] width 52 height 16
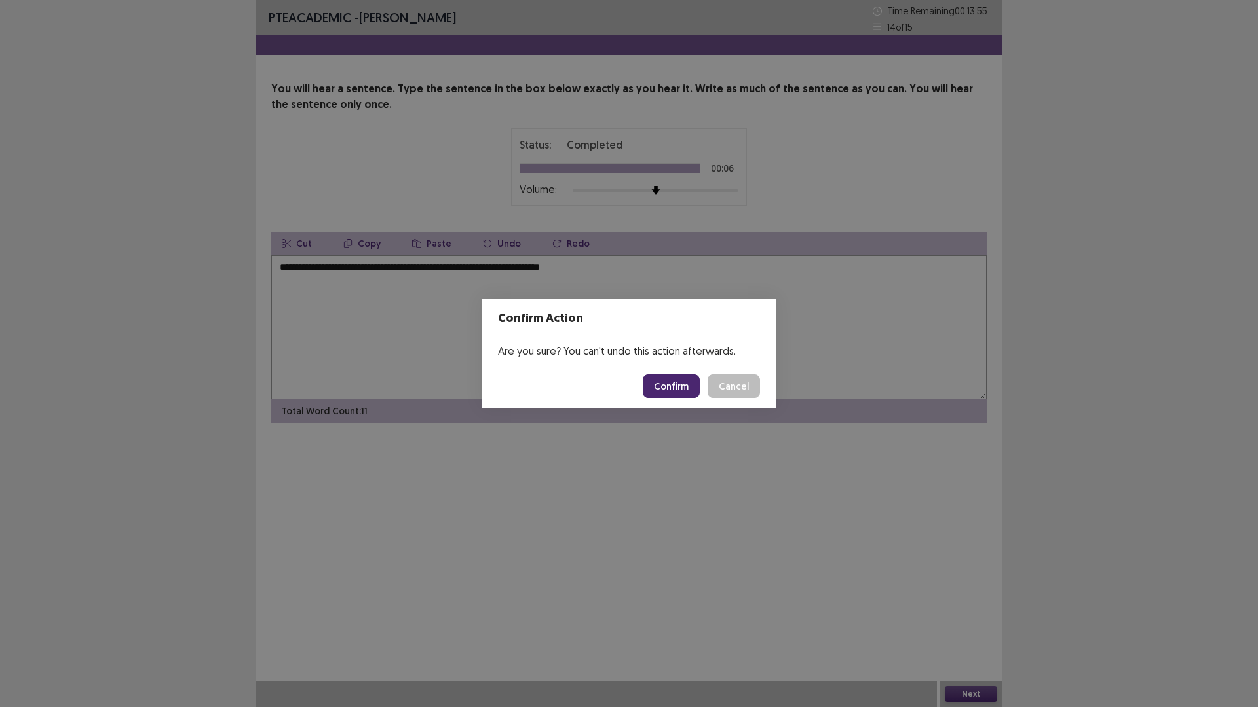
click at [681, 391] on button "Confirm" at bounding box center [671, 387] width 57 height 24
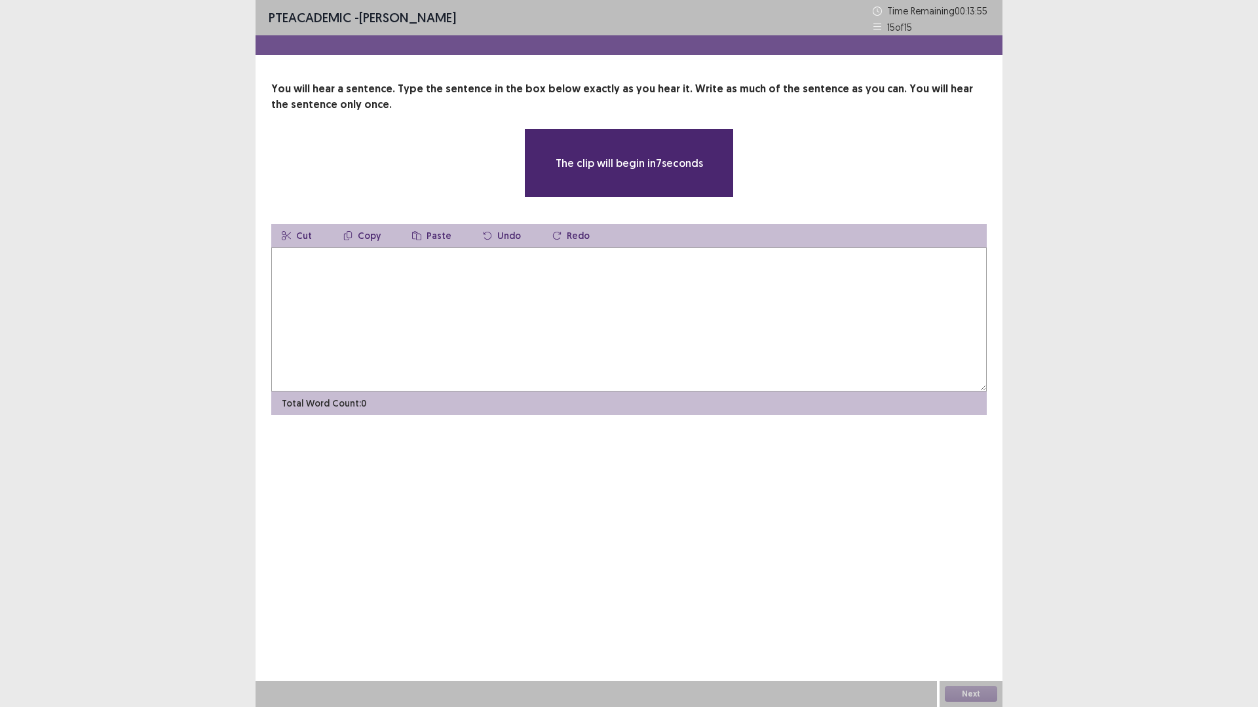
click at [617, 331] on textarea at bounding box center [628, 320] width 715 height 144
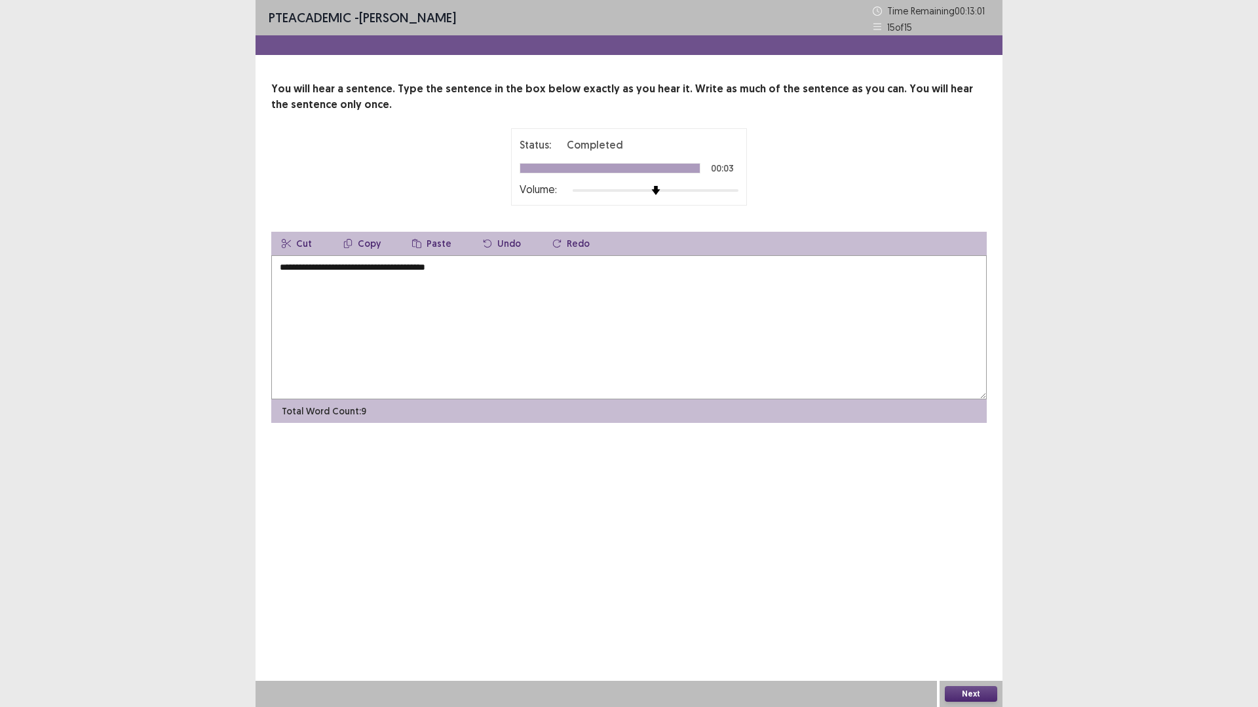
click at [415, 270] on textarea "**********" at bounding box center [628, 327] width 715 height 144
click at [534, 265] on textarea "**********" at bounding box center [628, 327] width 715 height 144
type textarea "**********"
click at [990, 618] on button "Next" at bounding box center [971, 694] width 52 height 16
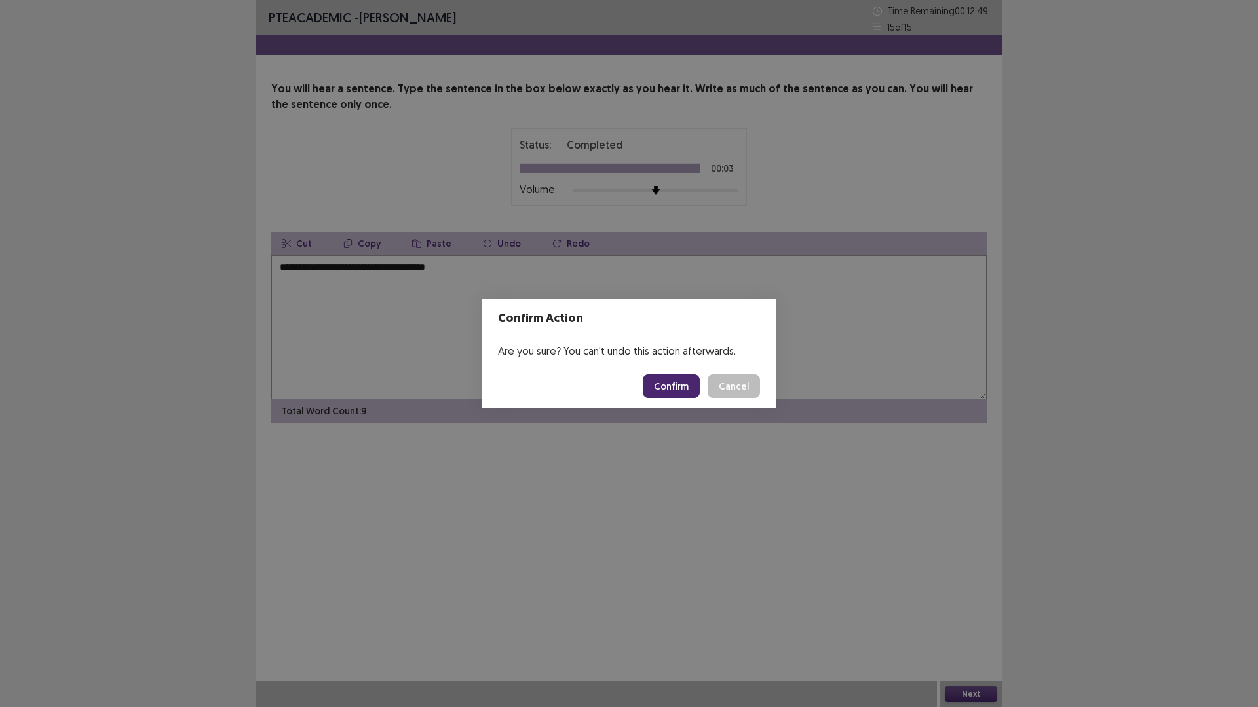
click at [667, 383] on button "Confirm" at bounding box center [671, 387] width 57 height 24
